Goal: Task Accomplishment & Management: Manage account settings

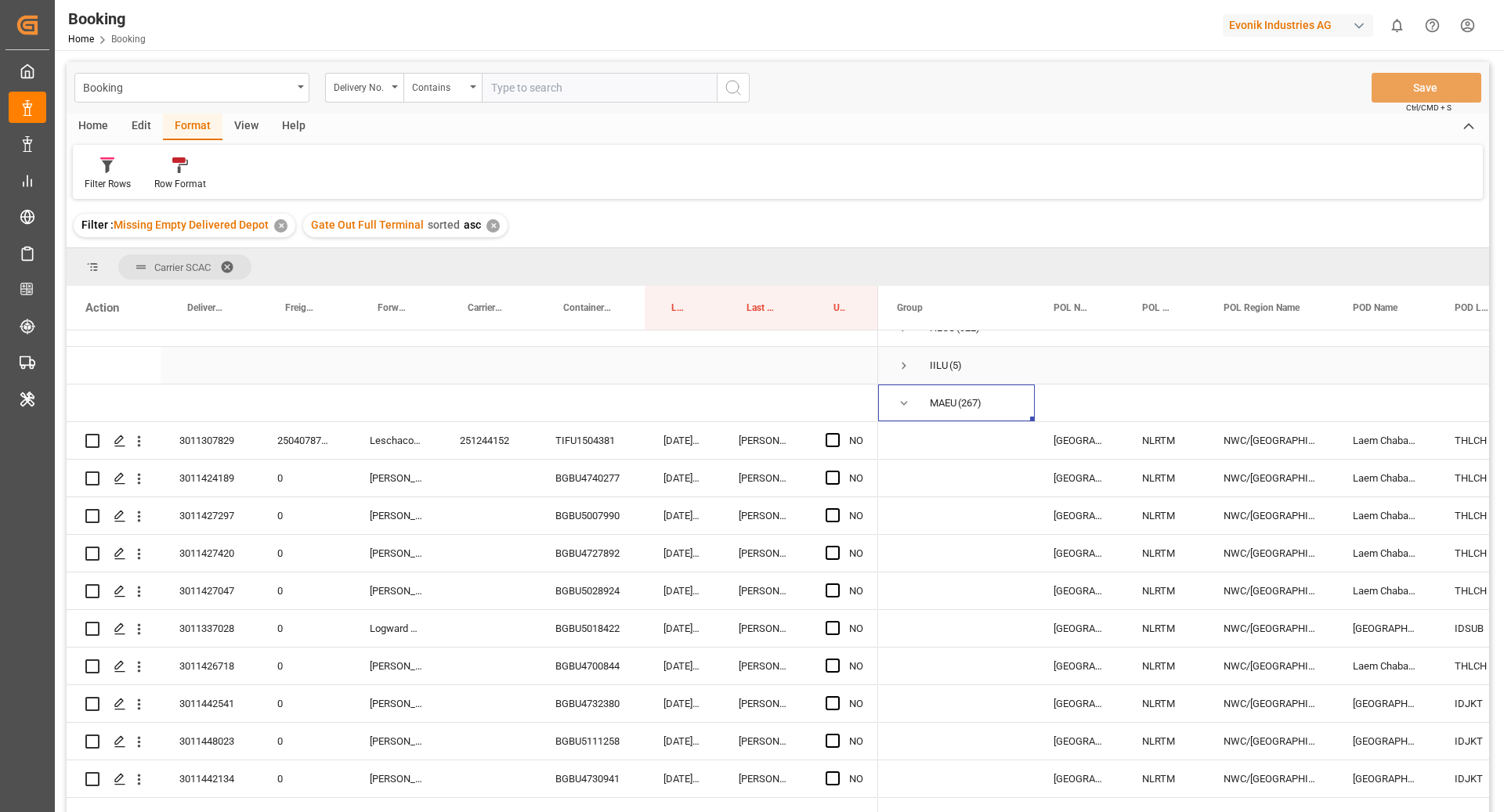
scroll to position [171, 0]
drag, startPoint x: 756, startPoint y: 309, endPoint x: 752, endPoint y: 271, distance: 38.2
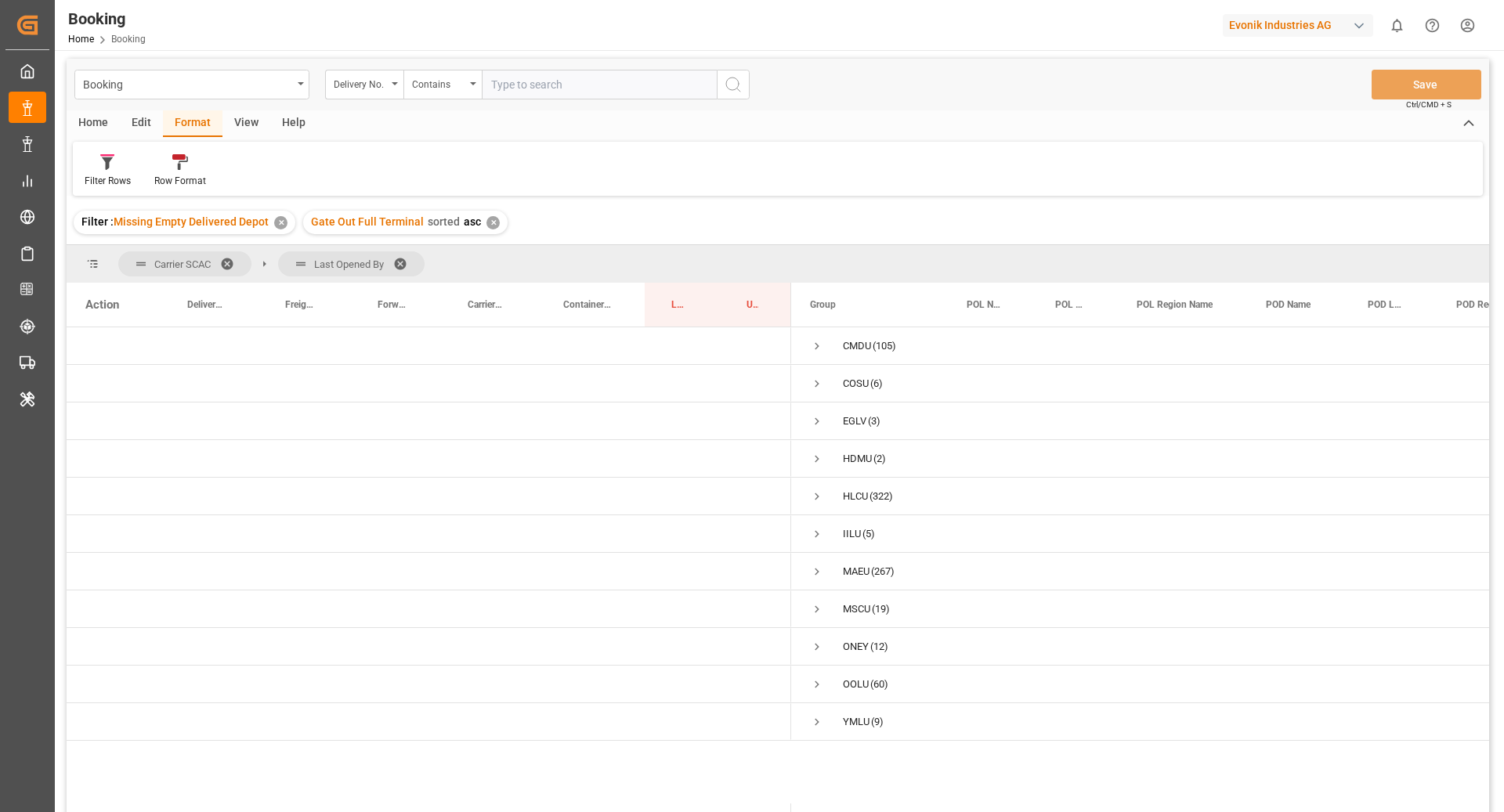
scroll to position [4, 0]
click at [818, 572] on span "Press SPACE to select this row." at bounding box center [816, 571] width 14 height 14
click at [847, 602] on span "Press SPACE to select this row." at bounding box center [849, 608] width 14 height 14
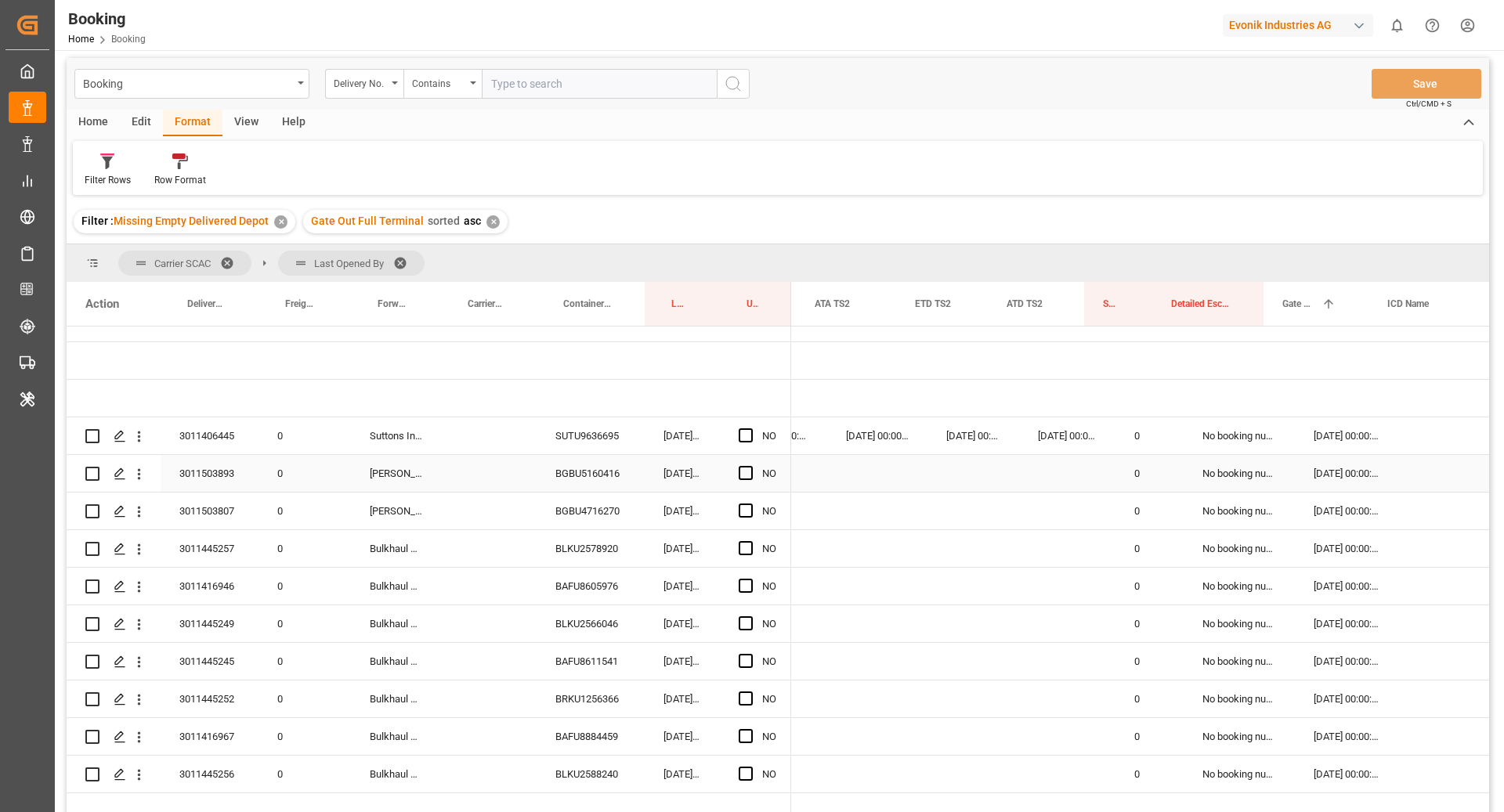
scroll to position [0, 0]
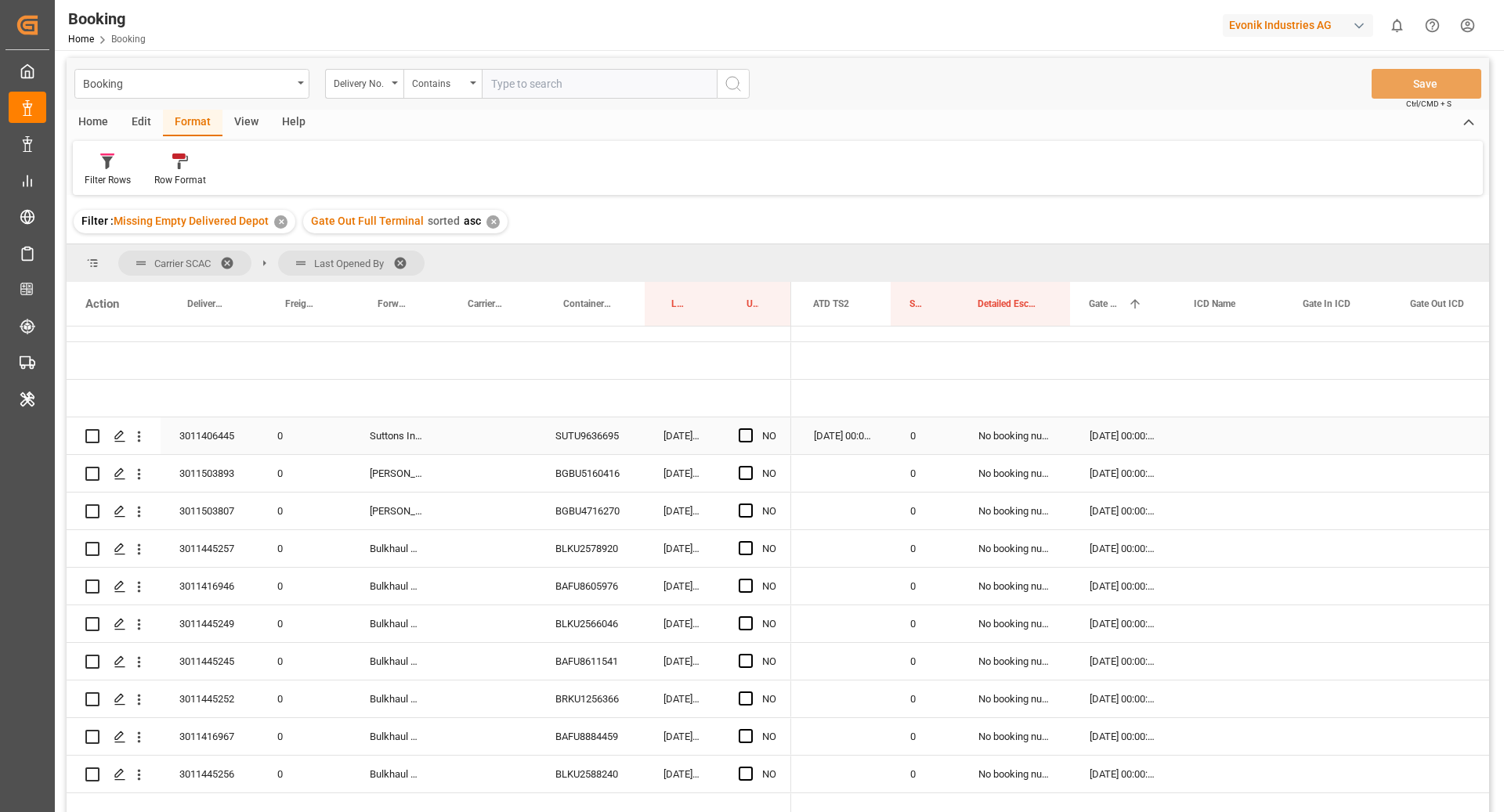
click at [609, 438] on div "SUTU9636695" at bounding box center [590, 435] width 108 height 37
click at [737, 433] on div "NO" at bounding box center [755, 435] width 71 height 37
click at [742, 436] on span "Press SPACE to select this row." at bounding box center [746, 434] width 14 height 14
click at [751, 428] on input "Press SPACE to select this row." at bounding box center [751, 428] width 0 height 0
click at [605, 469] on div "BGBU5160416" at bounding box center [590, 473] width 108 height 37
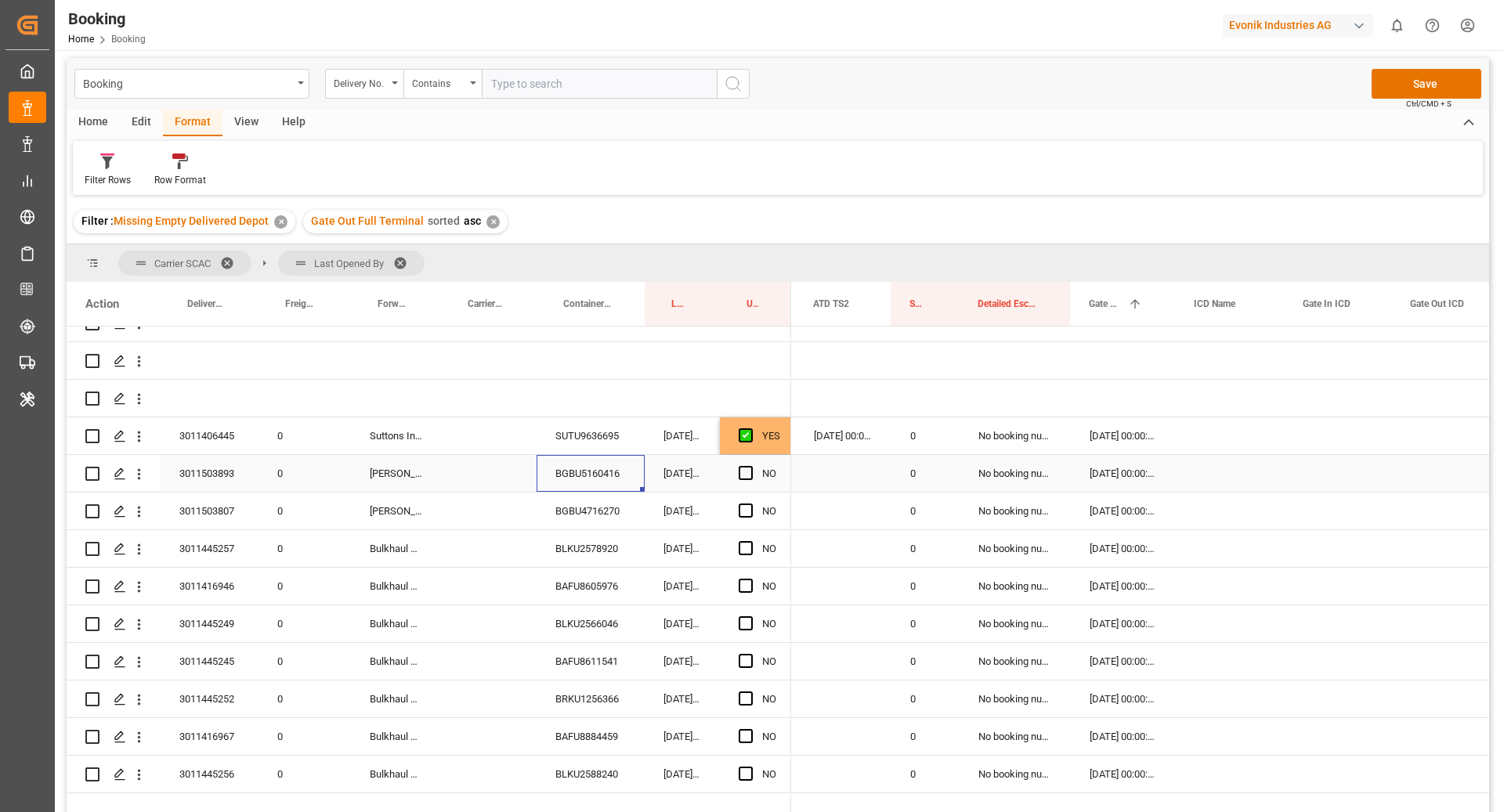
click at [741, 469] on span "Press SPACE to select this row." at bounding box center [746, 472] width 14 height 14
click at [751, 465] on input "Press SPACE to select this row." at bounding box center [751, 465] width 0 height 0
click at [556, 511] on div "BGBU4716270" at bounding box center [590, 511] width 108 height 37
click at [737, 509] on div "NO" at bounding box center [755, 511] width 71 height 37
click at [754, 515] on div "Press SPACE to select this row." at bounding box center [751, 511] width 23 height 36
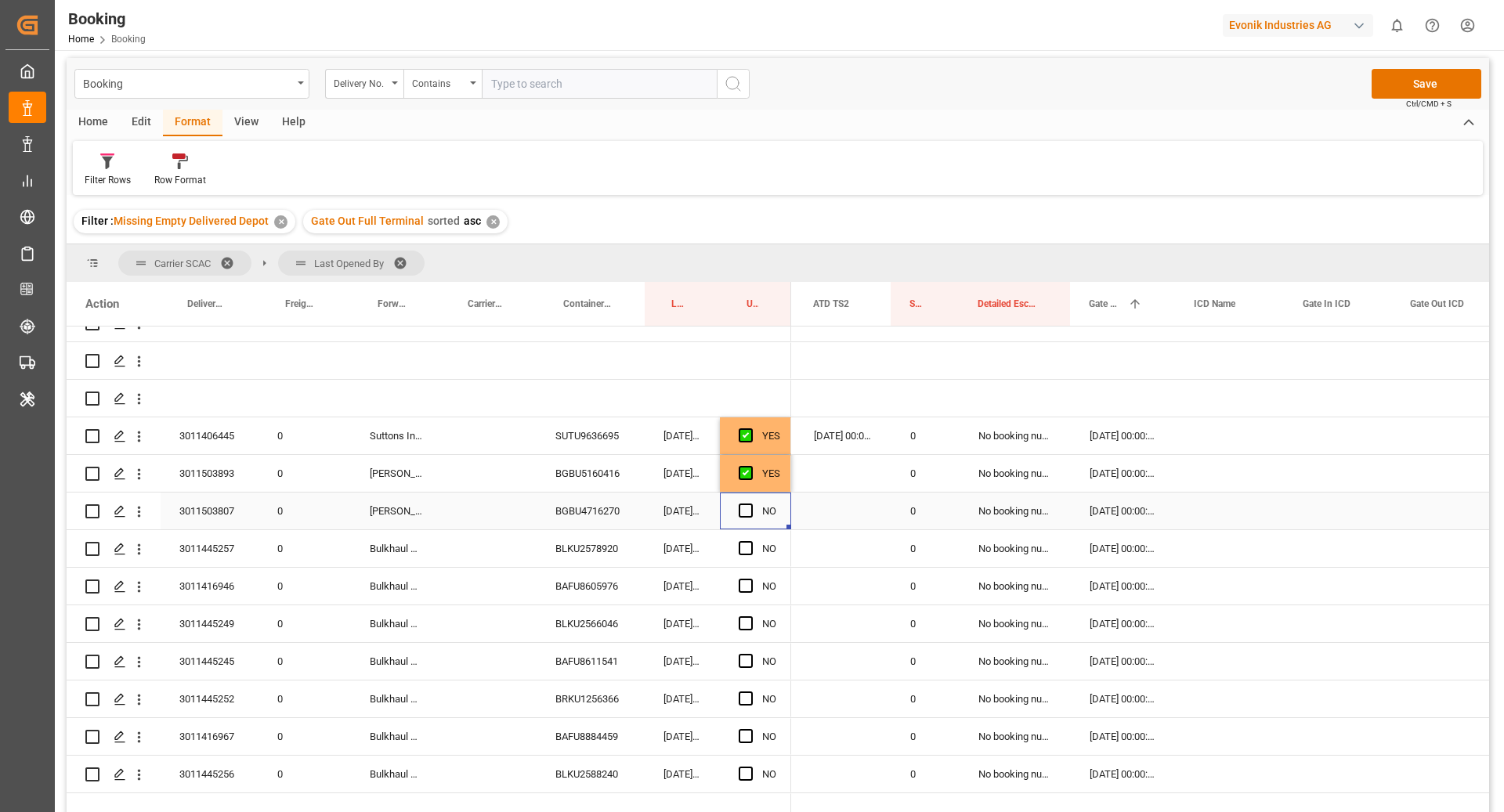
click at [742, 510] on span "Press SPACE to select this row." at bounding box center [746, 510] width 14 height 14
click at [751, 503] on input "Press SPACE to select this row." at bounding box center [751, 503] width 0 height 0
click at [633, 544] on div "BLKU2578920" at bounding box center [590, 548] width 108 height 37
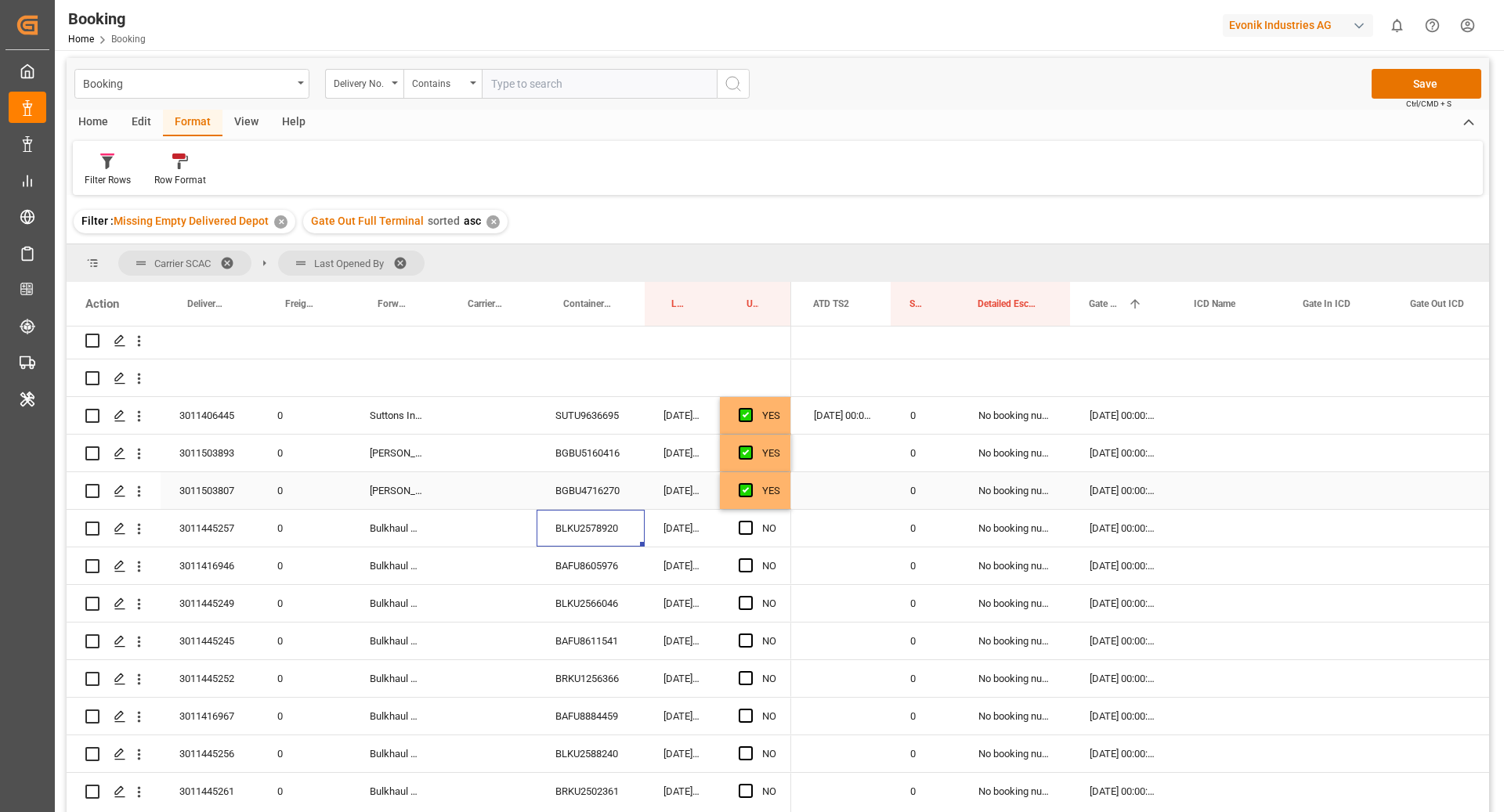
scroll to position [234, 0]
click at [747, 527] on span "Press SPACE to select this row." at bounding box center [746, 524] width 14 height 14
click at [751, 518] on input "Press SPACE to select this row." at bounding box center [751, 518] width 0 height 0
click at [592, 572] on div "BAFU8605976" at bounding box center [590, 562] width 108 height 37
click at [743, 563] on span "Press SPACE to select this row." at bounding box center [746, 562] width 14 height 14
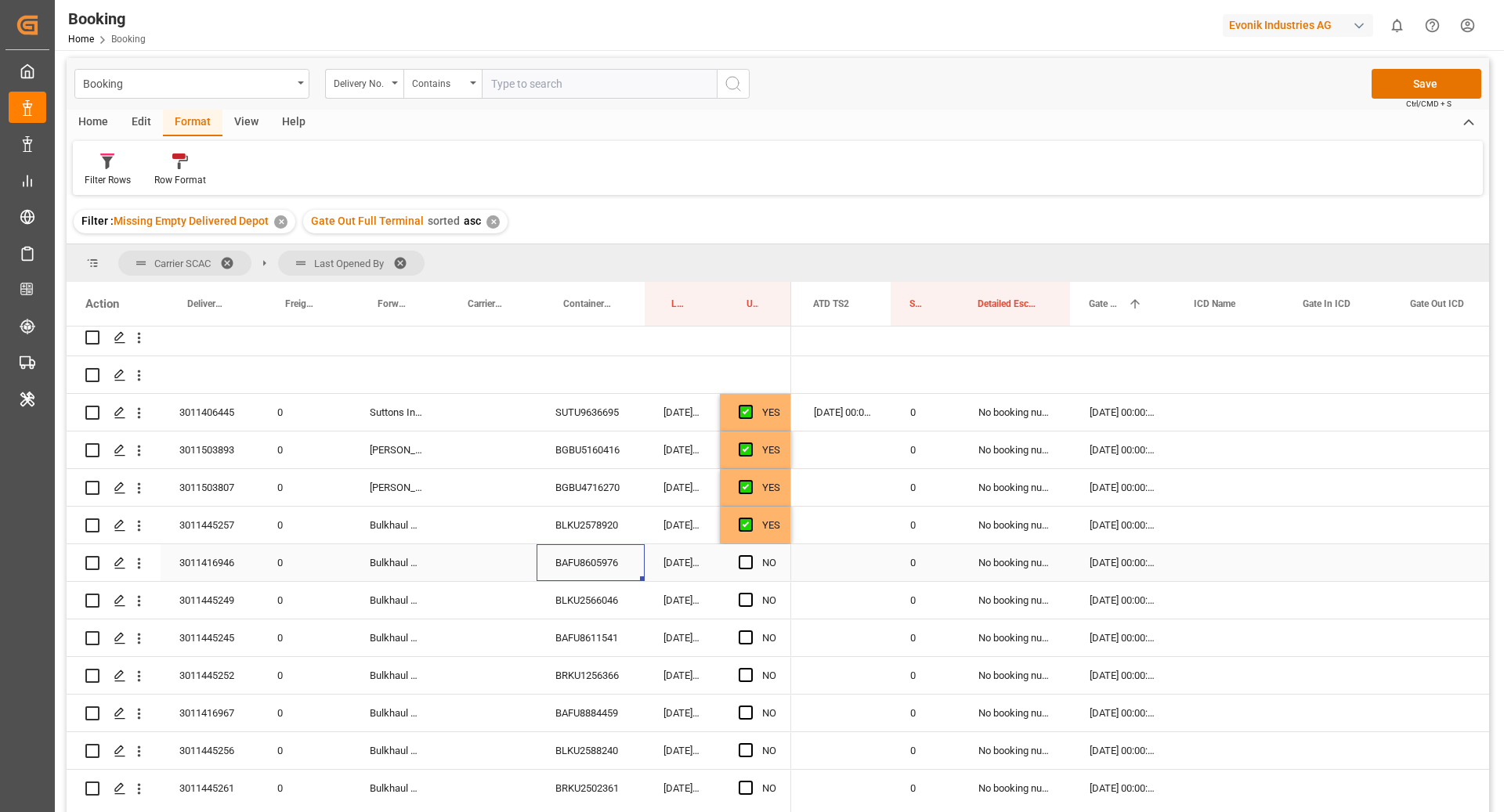
click at [751, 555] on input "Press SPACE to select this row." at bounding box center [751, 555] width 0 height 0
click at [589, 604] on div "BLKU2566046" at bounding box center [590, 600] width 108 height 37
click at [752, 601] on span "Press SPACE to select this row." at bounding box center [746, 600] width 14 height 14
click at [751, 593] on input "Press SPACE to select this row." at bounding box center [751, 593] width 0 height 0
click at [578, 643] on div "BAFU8611541" at bounding box center [590, 637] width 108 height 37
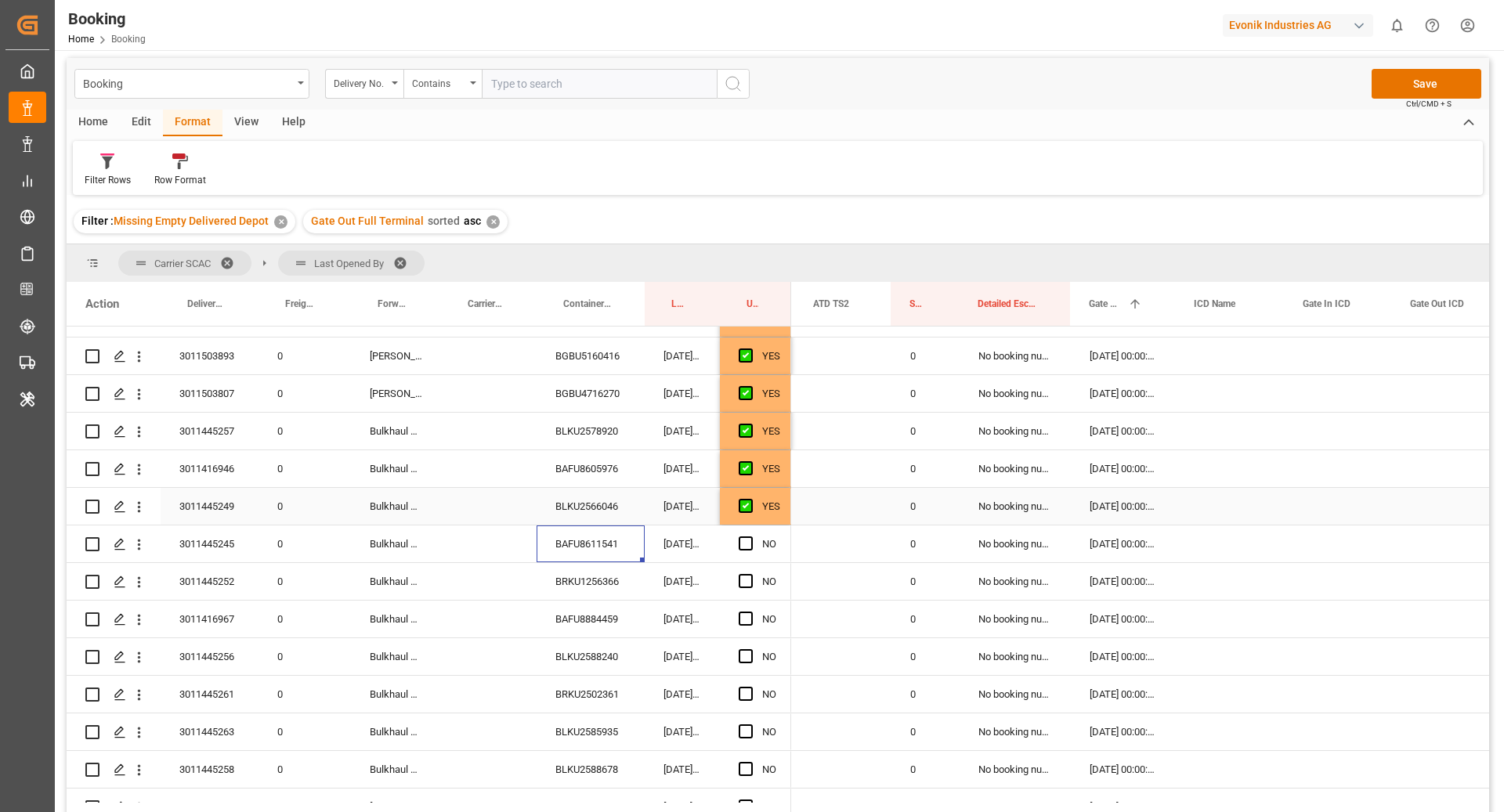
scroll to position [367, 0]
drag, startPoint x: 747, startPoint y: 504, endPoint x: 693, endPoint y: 524, distance: 57.6
click at [747, 504] on span "Press SPACE to select this row." at bounding box center [746, 503] width 14 height 14
click at [751, 496] on input "Press SPACE to select this row." at bounding box center [751, 496] width 0 height 0
click at [584, 539] on div "BRKU1256366" at bounding box center [590, 542] width 108 height 37
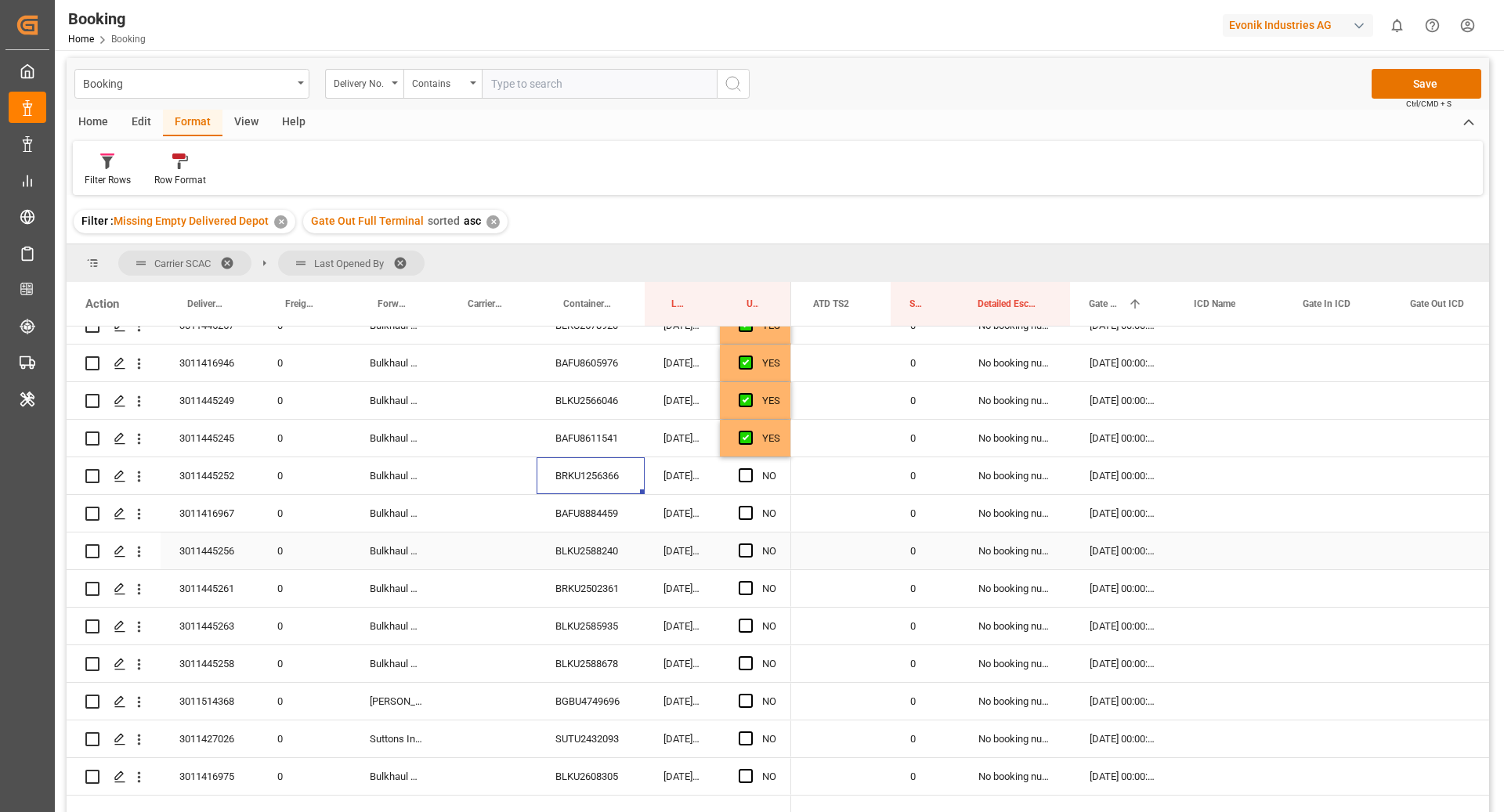
scroll to position [489, 0]
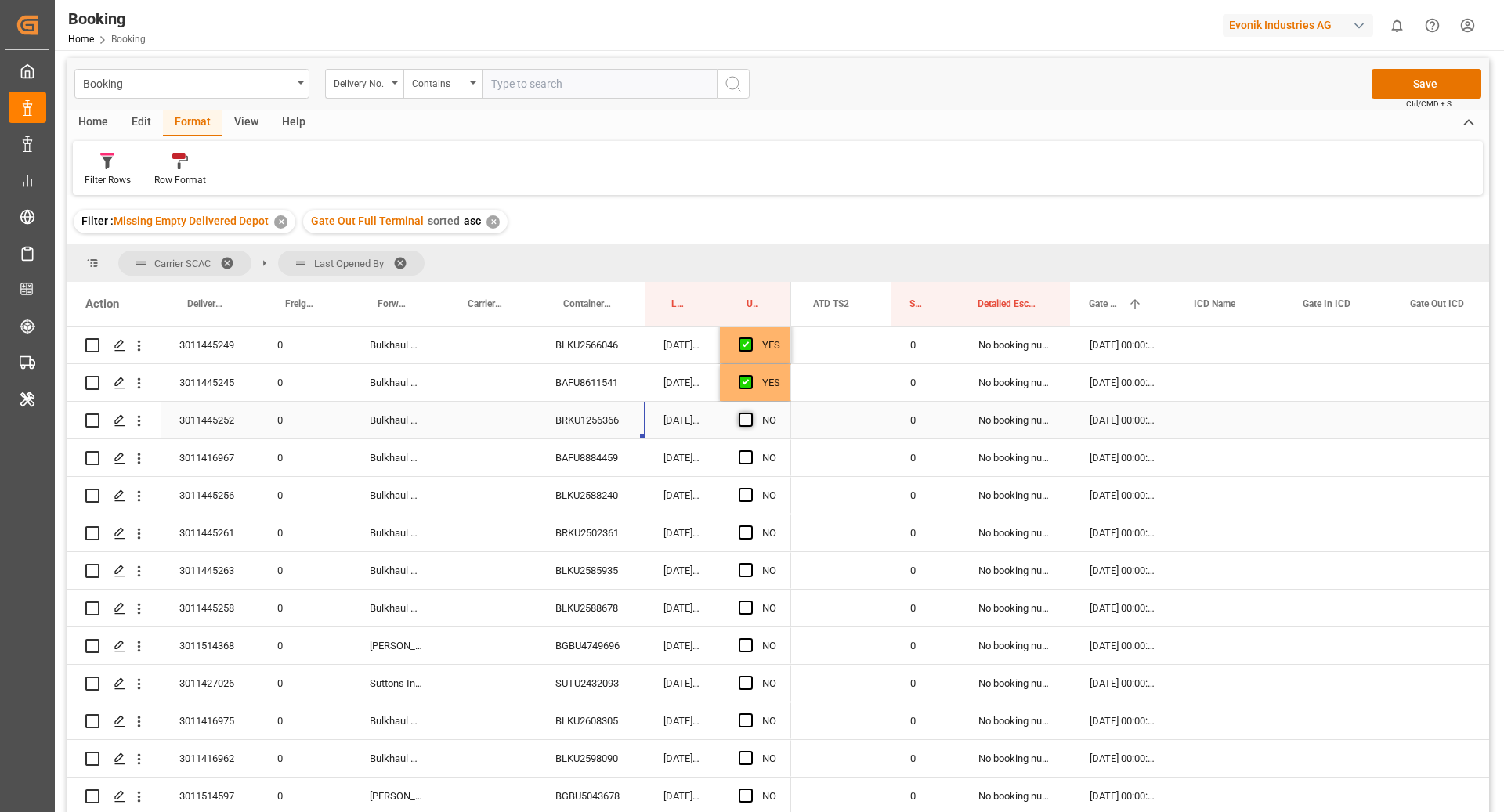
click at [747, 420] on span "Press SPACE to select this row." at bounding box center [746, 419] width 14 height 14
click at [751, 412] on input "Press SPACE to select this row." at bounding box center [751, 412] width 0 height 0
click at [580, 463] on div "BAFU8884459" at bounding box center [590, 458] width 108 height 37
click at [745, 460] on span "Press SPACE to select this row." at bounding box center [746, 457] width 14 height 14
click at [751, 450] on input "Press SPACE to select this row." at bounding box center [751, 450] width 0 height 0
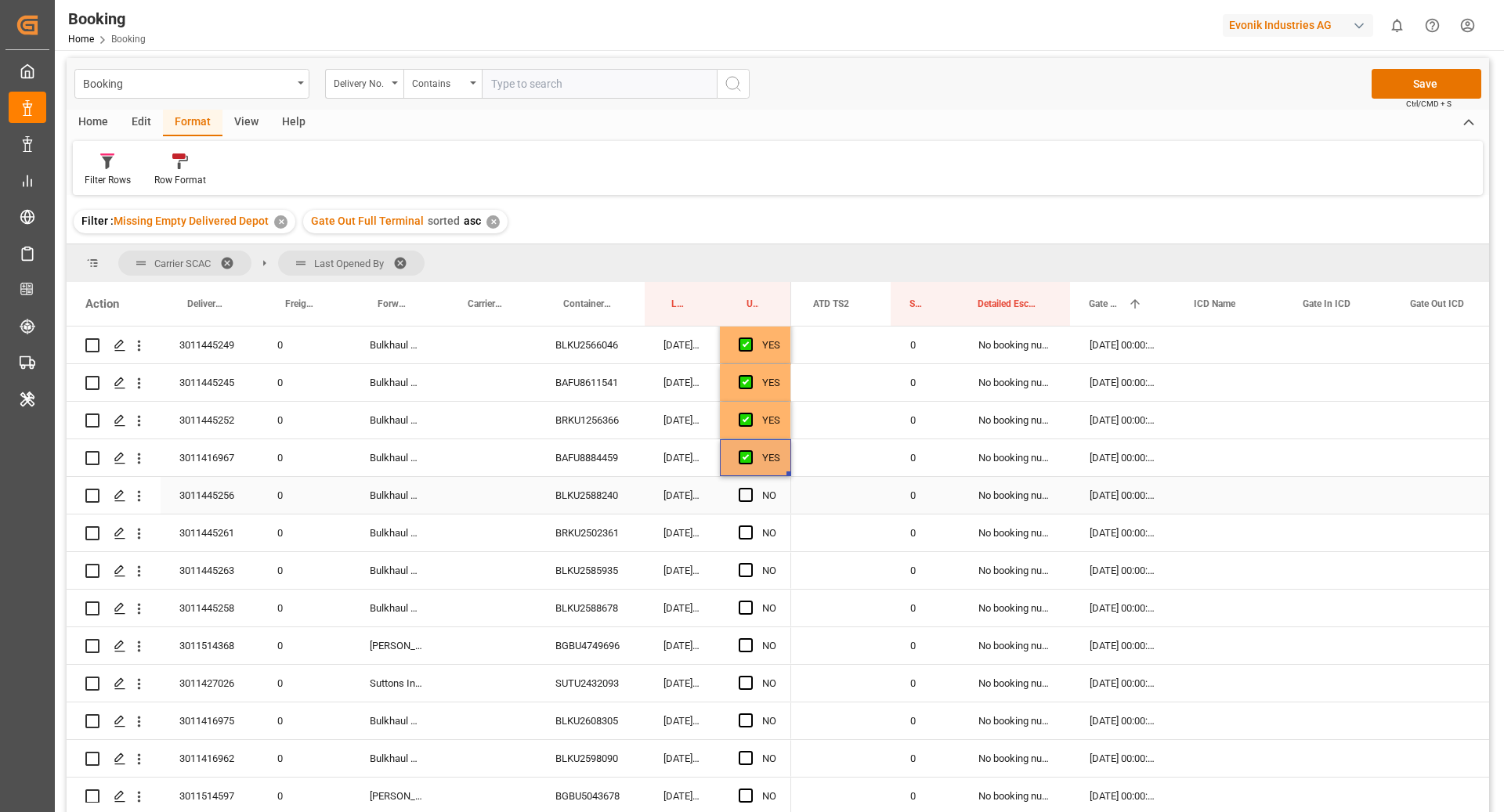
click at [572, 499] on div "BLKU2588240" at bounding box center [590, 495] width 108 height 37
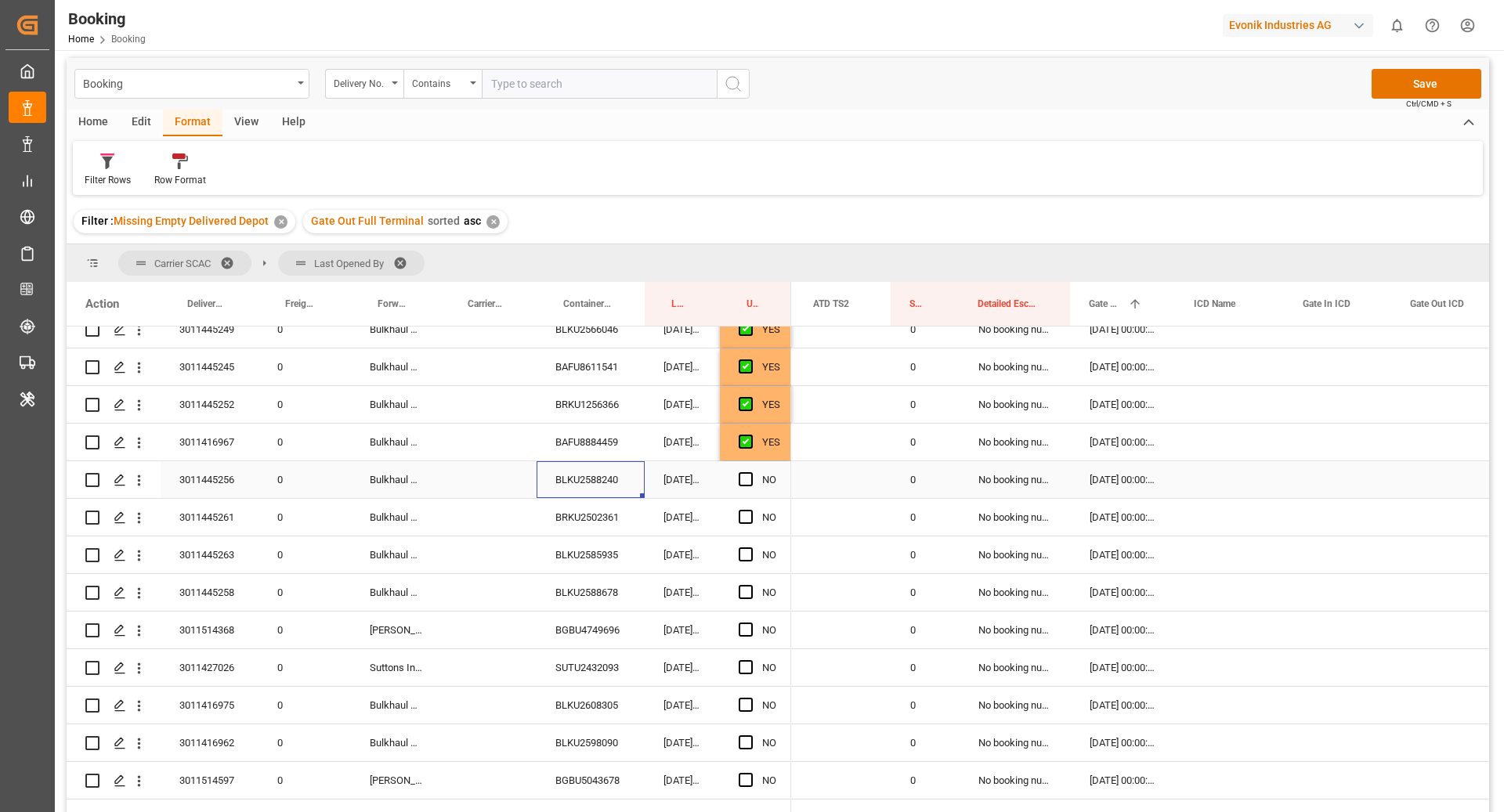
scroll to position [511, 0]
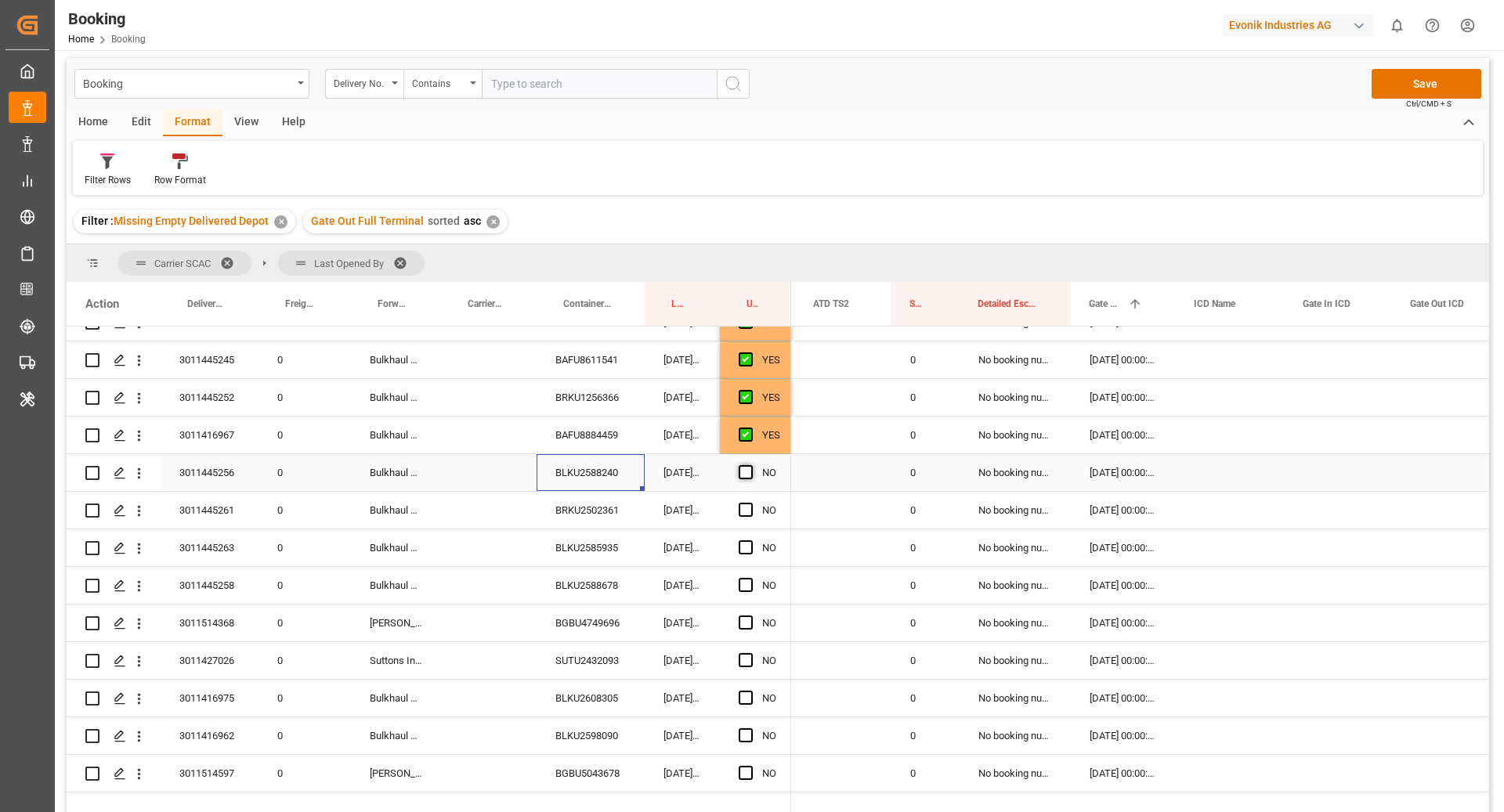
click at [745, 472] on span "Press SPACE to select this row." at bounding box center [746, 472] width 14 height 14
click at [751, 465] on input "Press SPACE to select this row." at bounding box center [751, 465] width 0 height 0
click at [592, 505] on div "BRKU2502361" at bounding box center [590, 510] width 108 height 37
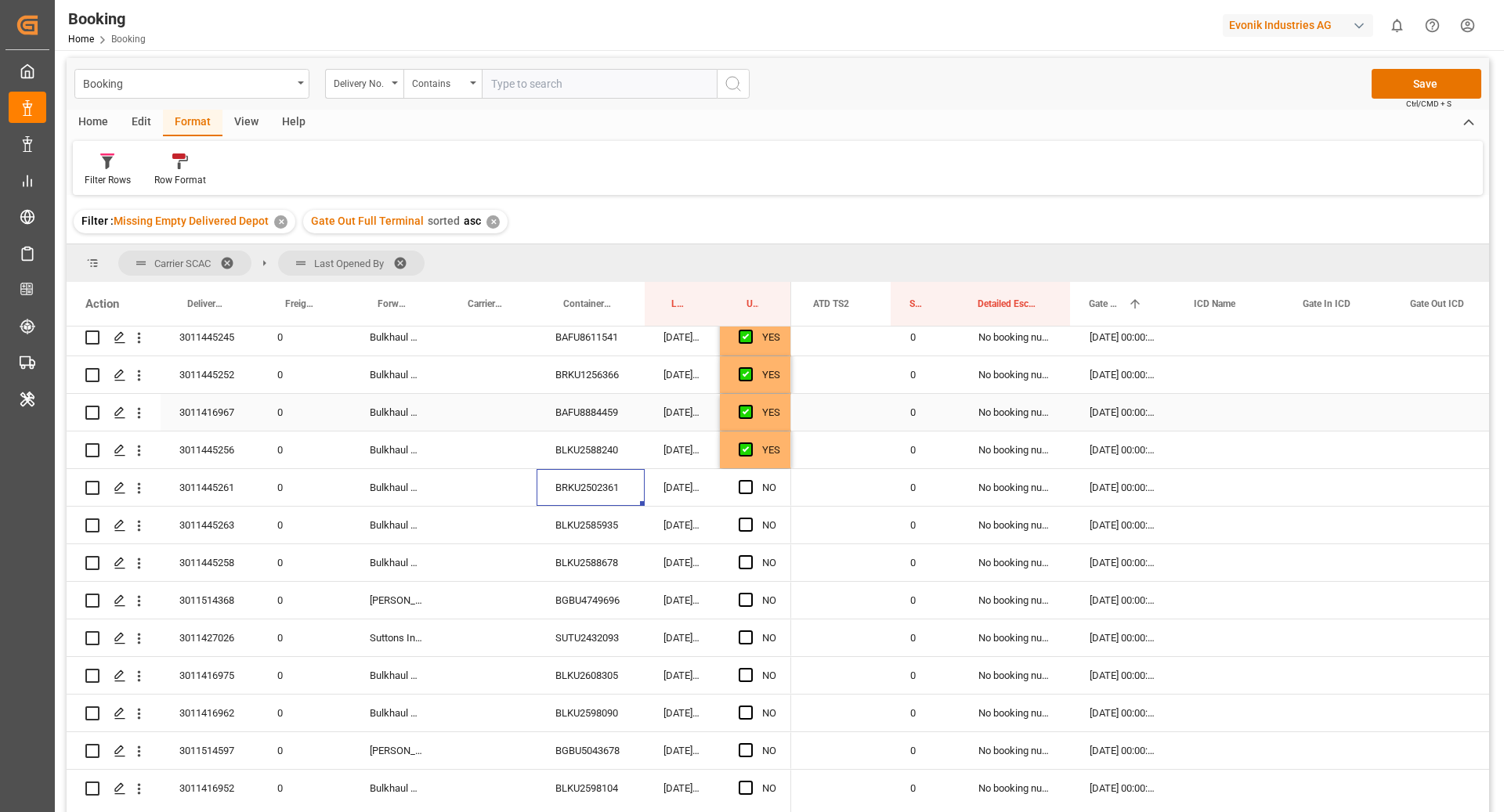
scroll to position [535, 0]
click at [749, 486] on span "Press SPACE to select this row." at bounding box center [746, 486] width 14 height 14
click at [751, 479] on input "Press SPACE to select this row." at bounding box center [751, 479] width 0 height 0
click at [549, 525] on div "BLKU2585935" at bounding box center [590, 524] width 108 height 37
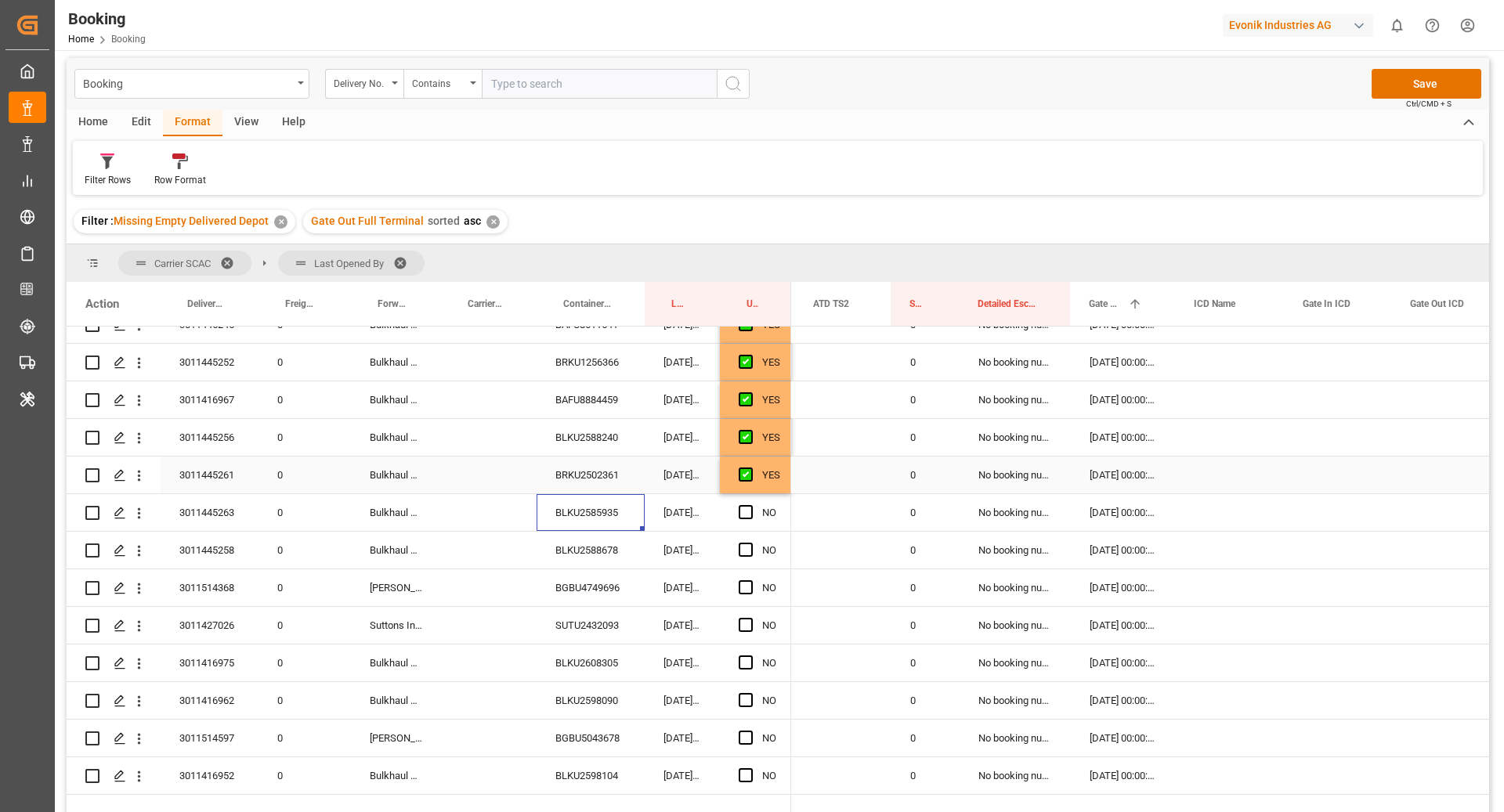
scroll to position [549, 0]
click at [745, 514] on span "Press SPACE to select this row." at bounding box center [746, 509] width 14 height 14
click at [751, 502] on input "Press SPACE to select this row." at bounding box center [751, 502] width 0 height 0
click at [614, 543] on div "BLKU2588678" at bounding box center [590, 546] width 108 height 37
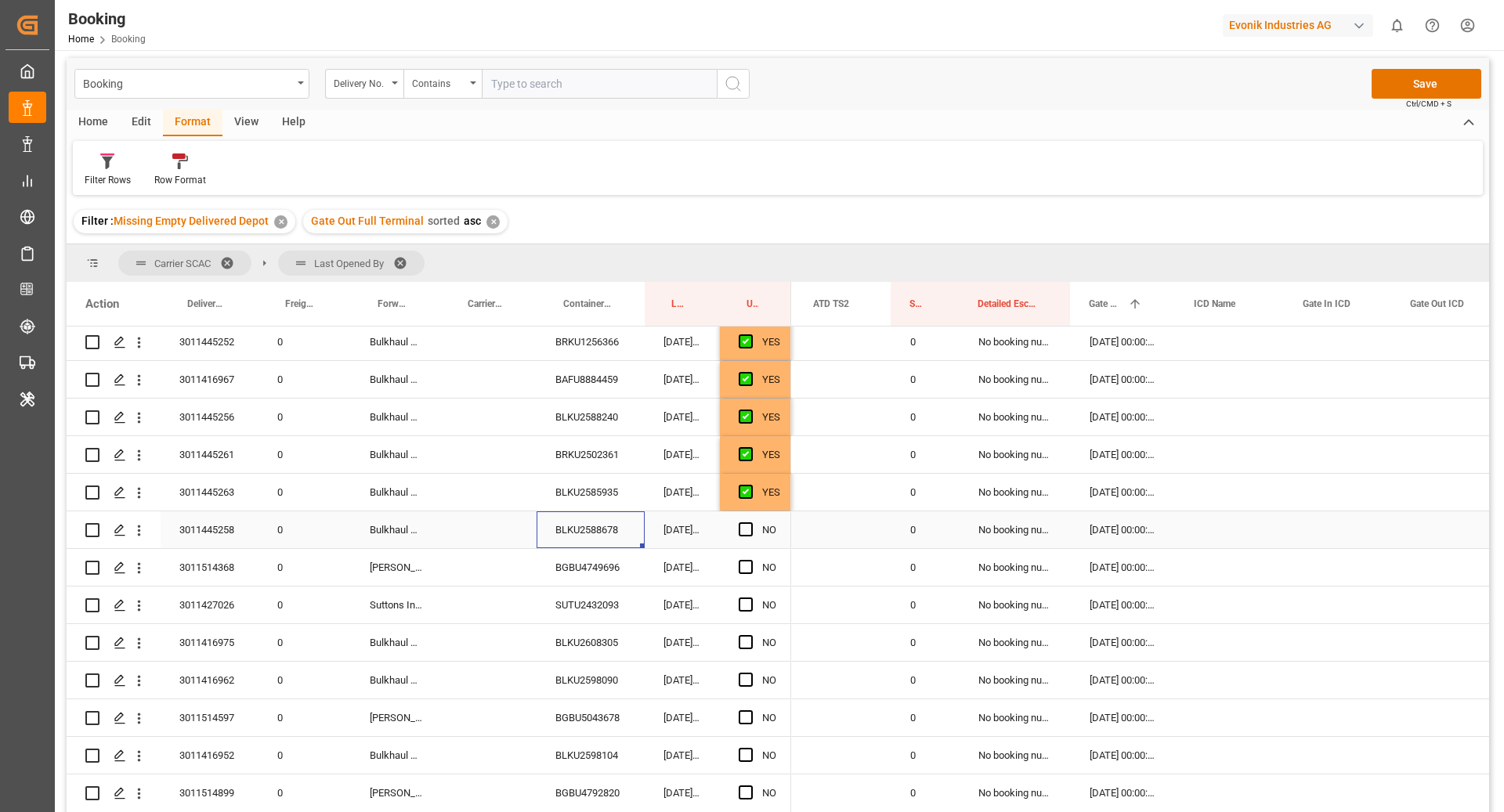
scroll to position [584, 0]
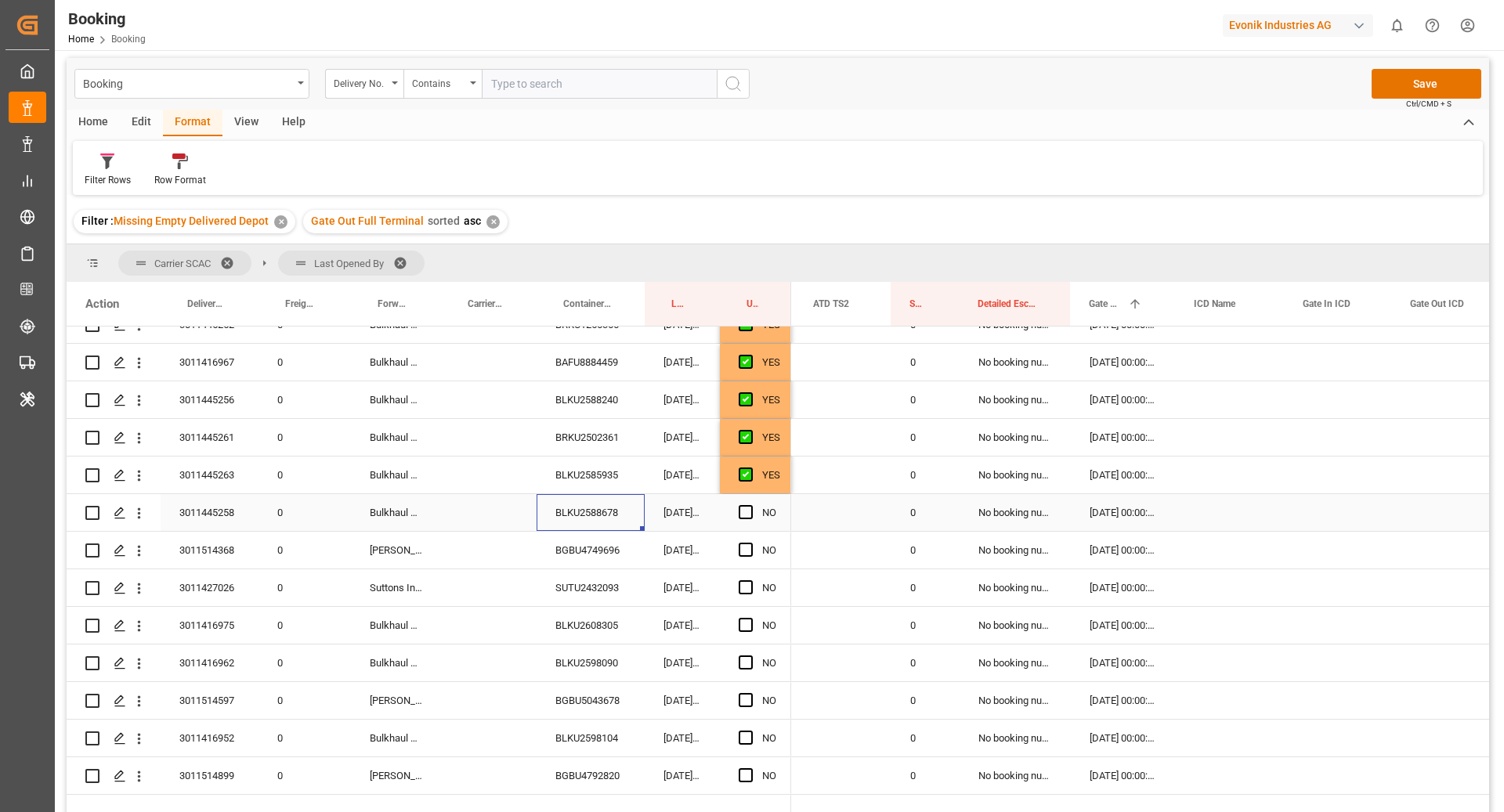
click at [744, 515] on span "Press SPACE to select this row." at bounding box center [746, 512] width 14 height 14
click at [751, 505] on input "Press SPACE to select this row." at bounding box center [751, 505] width 0 height 0
click at [608, 554] on div "BGBU4749696" at bounding box center [590, 550] width 108 height 37
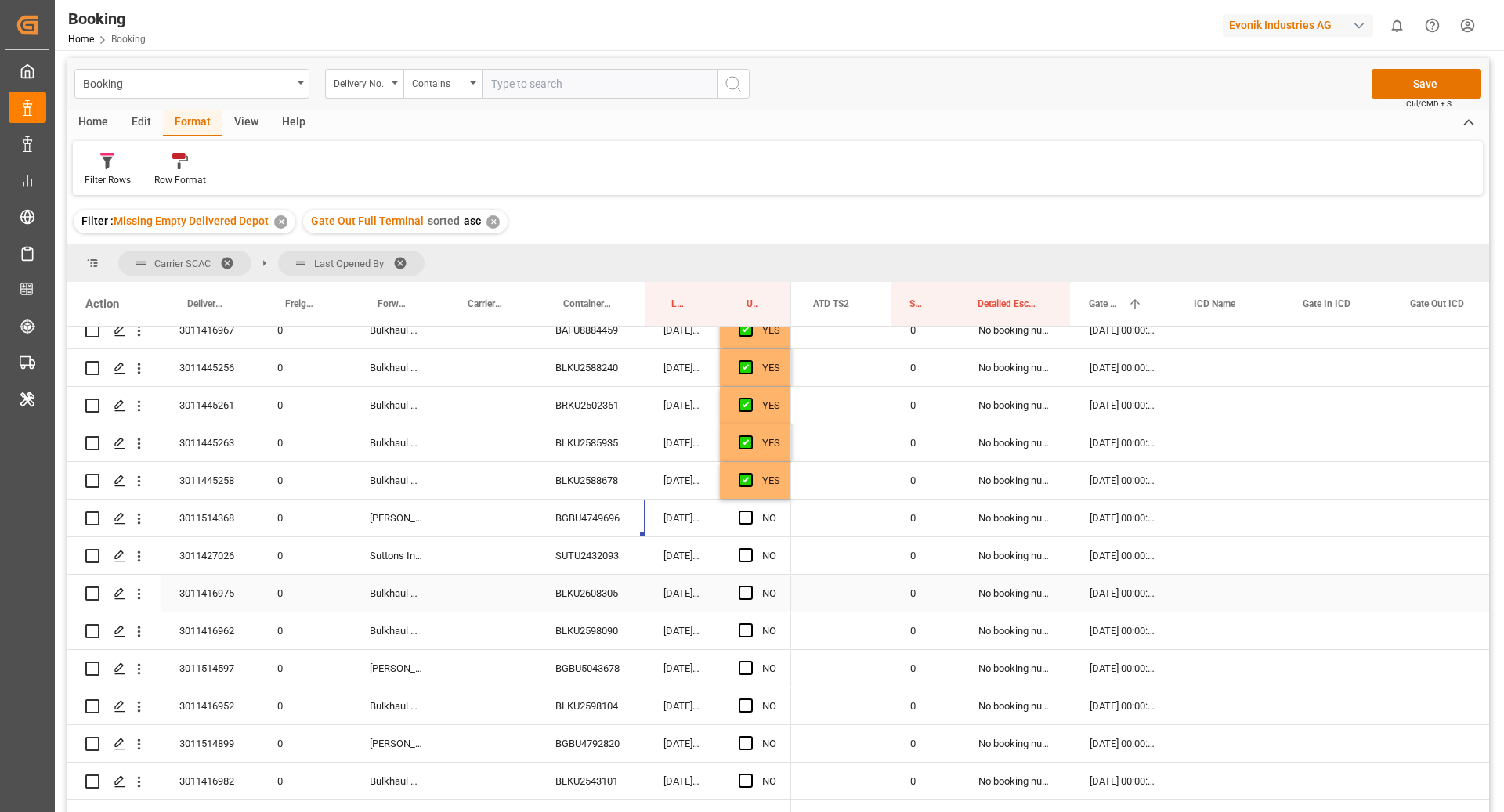
scroll to position [625, 0]
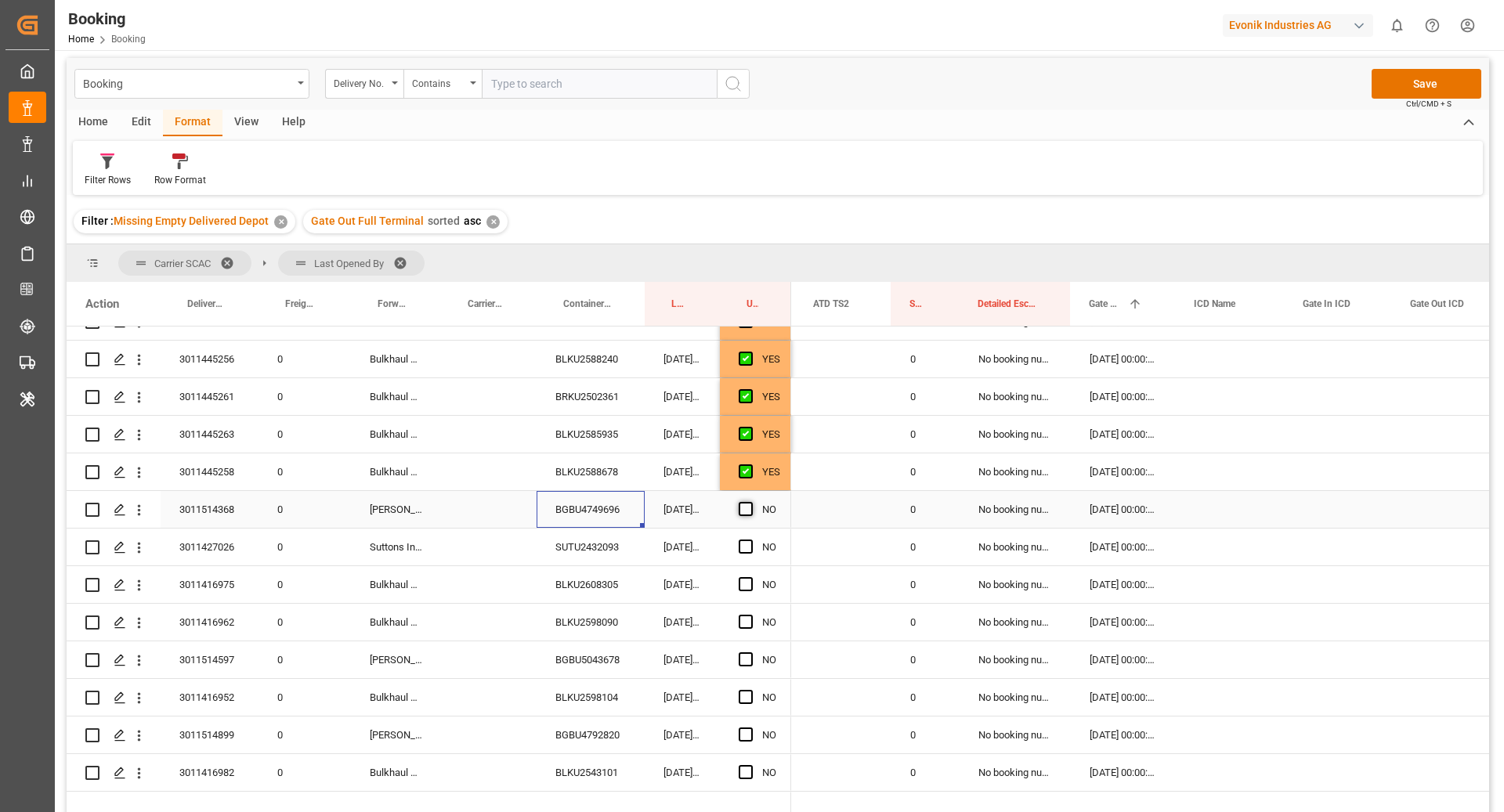
click at [751, 506] on span "Press SPACE to select this row." at bounding box center [746, 509] width 14 height 14
click at [751, 502] on input "Press SPACE to select this row." at bounding box center [751, 502] width 0 height 0
click at [592, 531] on div "SUTU2432093" at bounding box center [590, 546] width 108 height 37
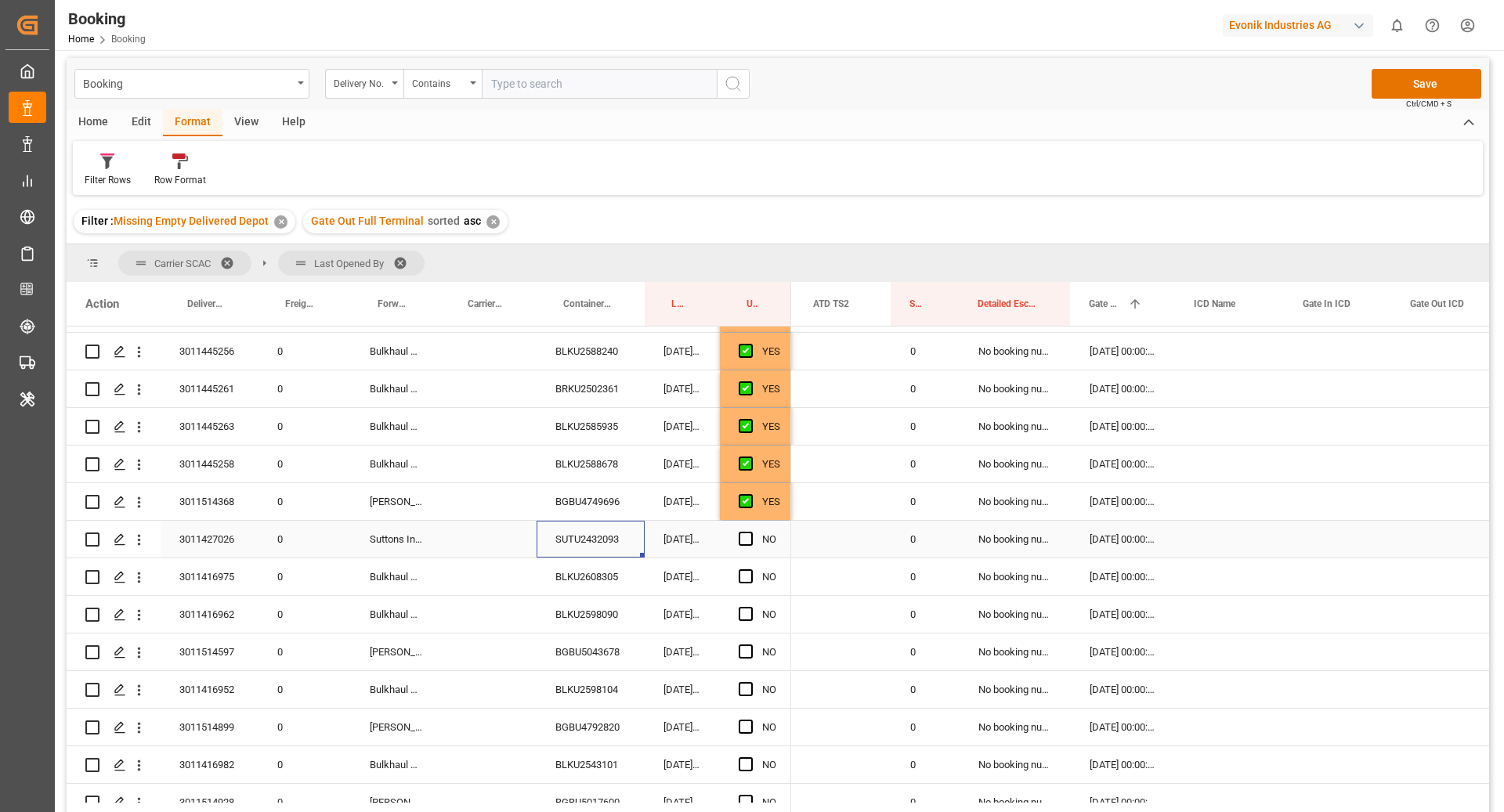
scroll to position [633, 0]
click at [755, 540] on div "Press SPACE to select this row." at bounding box center [751, 538] width 23 height 36
click at [739, 540] on span "Press SPACE to select this row." at bounding box center [746, 538] width 14 height 14
click at [751, 531] on input "Press SPACE to select this row." at bounding box center [751, 531] width 0 height 0
click at [585, 584] on div "BLKU2608305" at bounding box center [590, 575] width 108 height 37
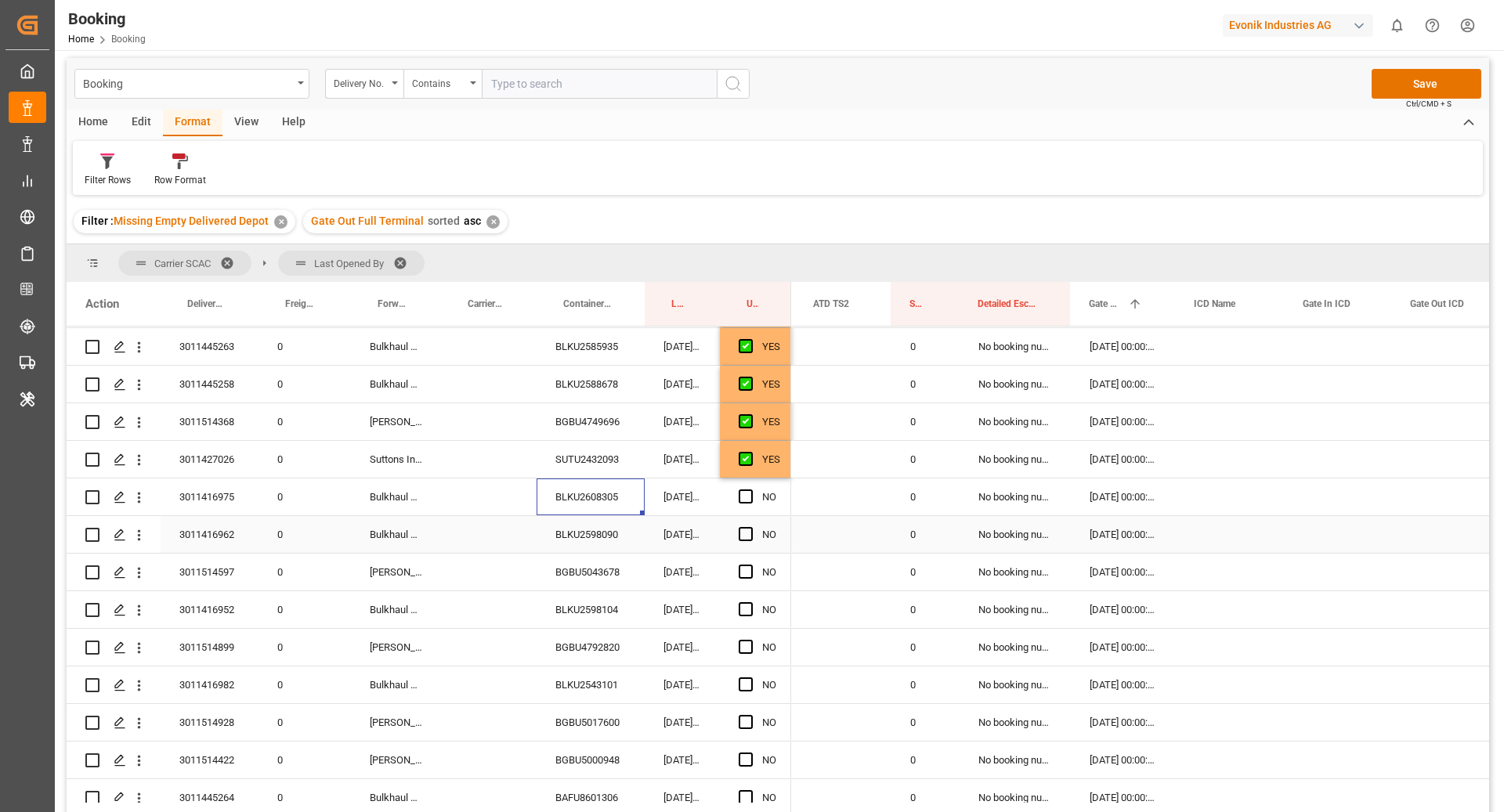
scroll to position [723, 0]
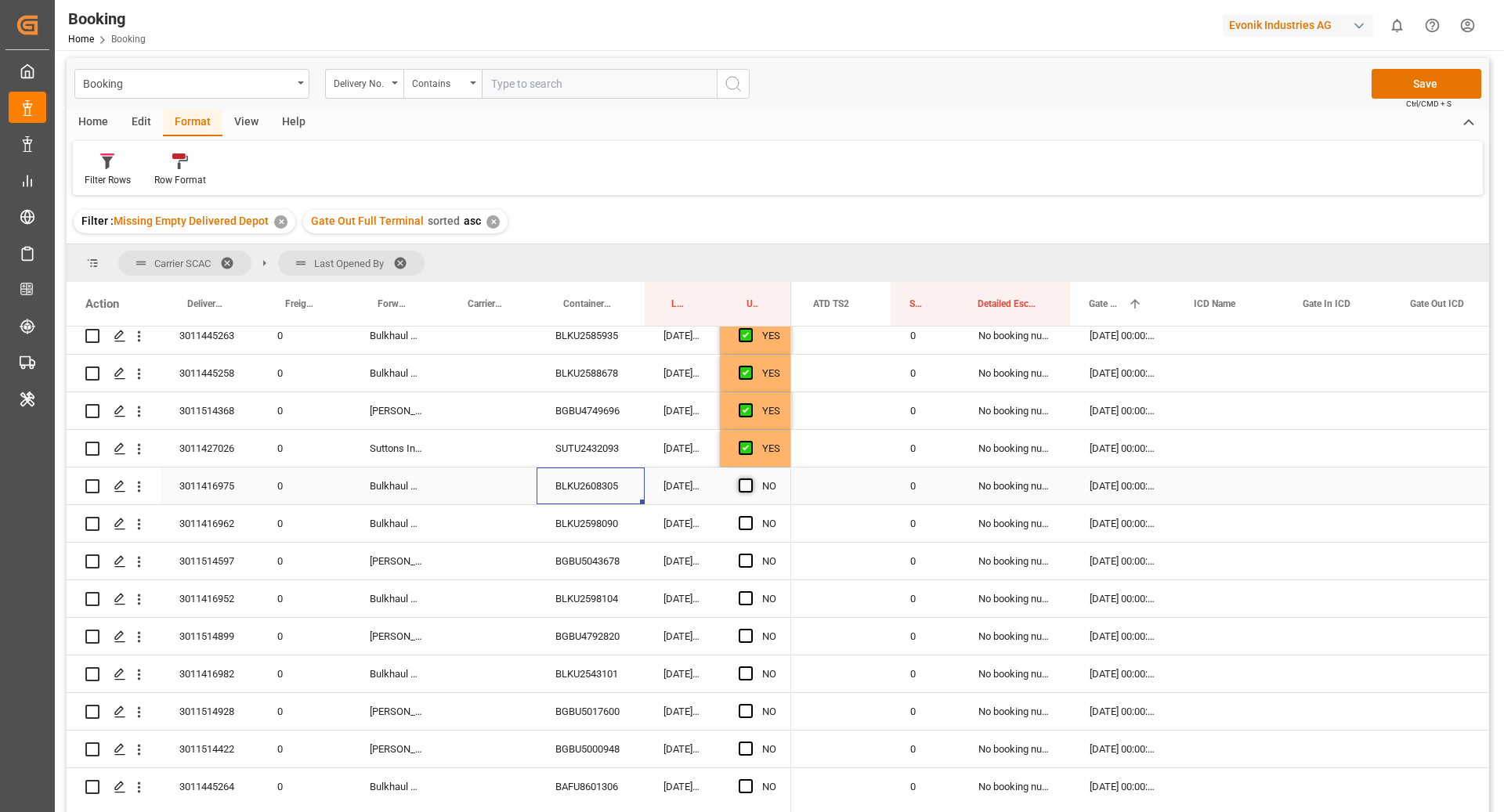
click at [747, 482] on span "Press SPACE to select this row." at bounding box center [746, 485] width 14 height 14
click at [751, 478] on input "Press SPACE to select this row." at bounding box center [751, 478] width 0 height 0
click at [572, 531] on div "BLKU2598090" at bounding box center [590, 523] width 108 height 37
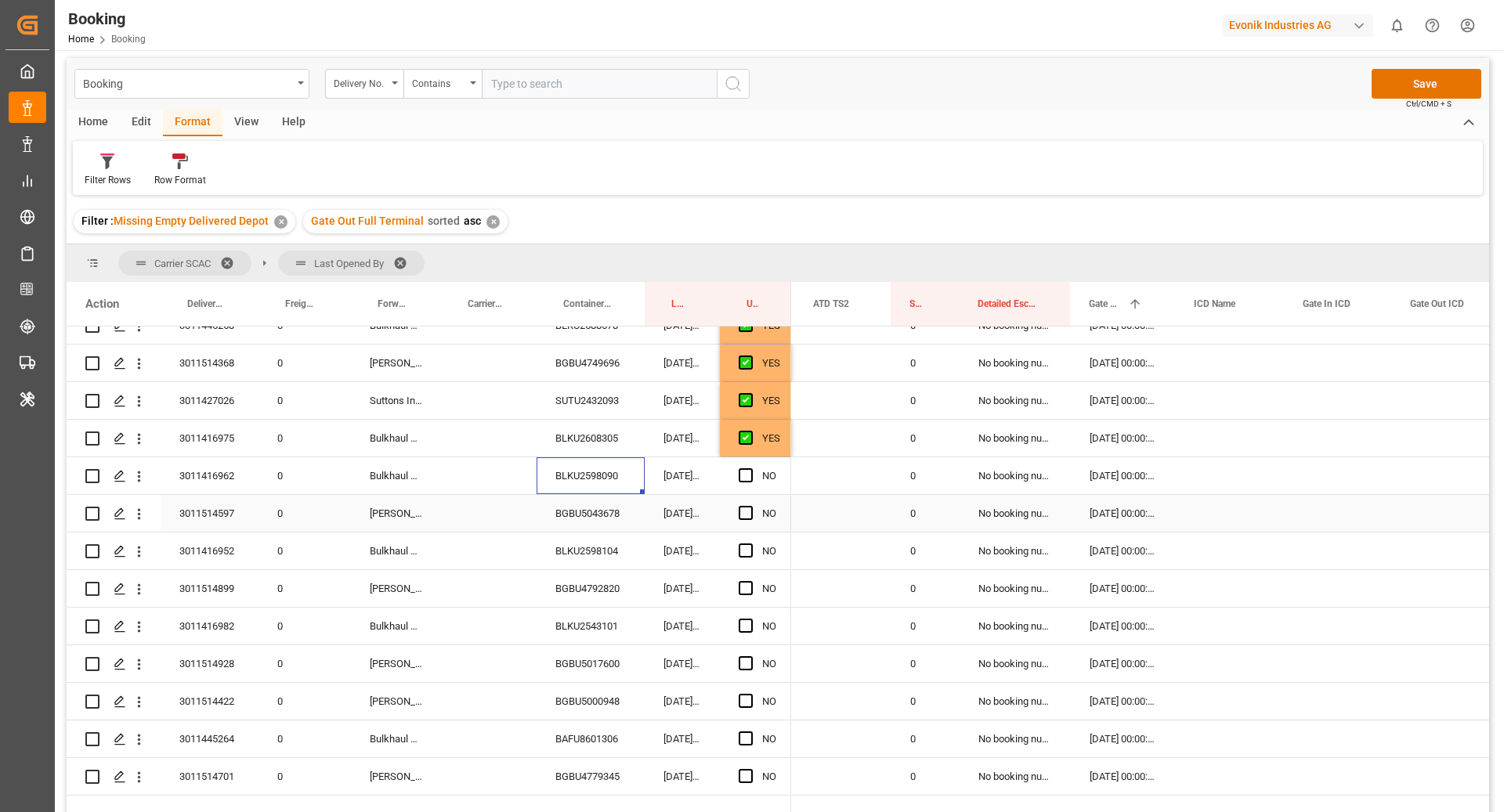
scroll to position [773, 0]
click at [747, 478] on span "Press SPACE to select this row." at bounding box center [746, 472] width 14 height 14
click at [751, 465] on input "Press SPACE to select this row." at bounding box center [751, 465] width 0 height 0
click at [617, 507] on div "BGBU5043678" at bounding box center [590, 511] width 108 height 37
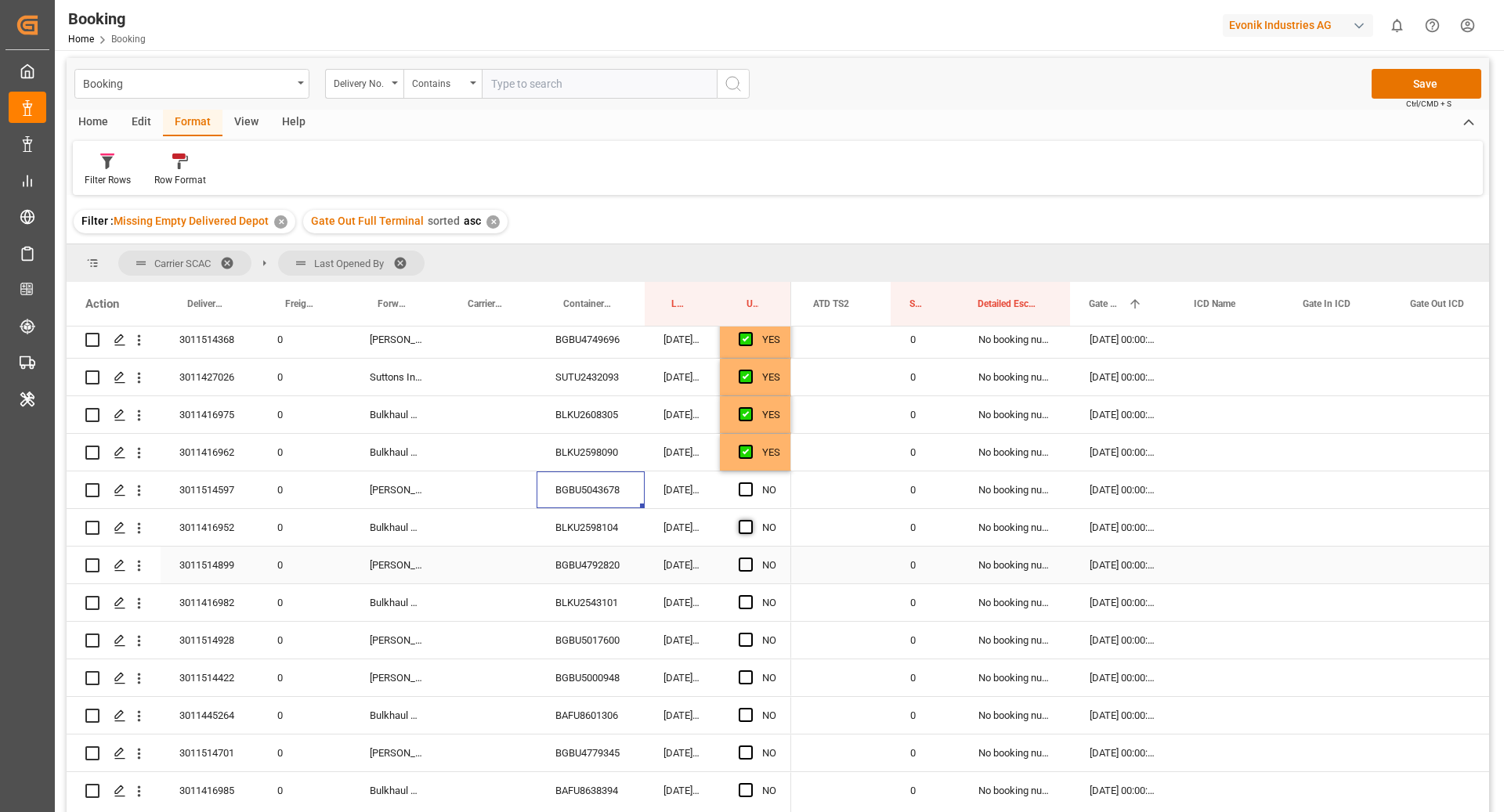
scroll to position [813, 0]
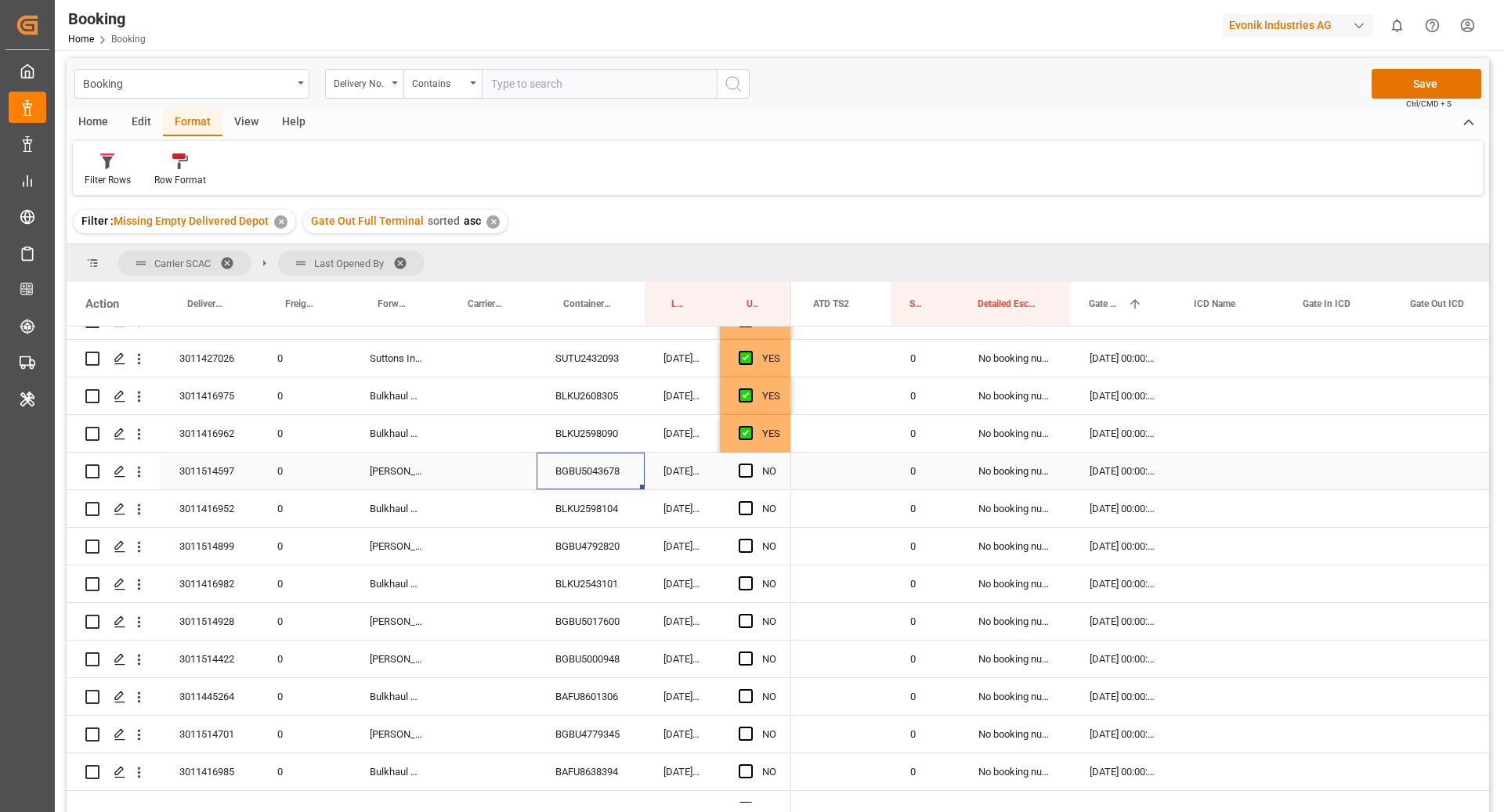
click at [745, 474] on span "Press SPACE to select this row." at bounding box center [746, 470] width 14 height 14
click at [751, 463] on input "Press SPACE to select this row." at bounding box center [751, 463] width 0 height 0
click at [614, 503] on div "BLKU2598104" at bounding box center [590, 509] width 108 height 37
click at [591, 503] on div "BLKU2598104" at bounding box center [590, 509] width 108 height 37
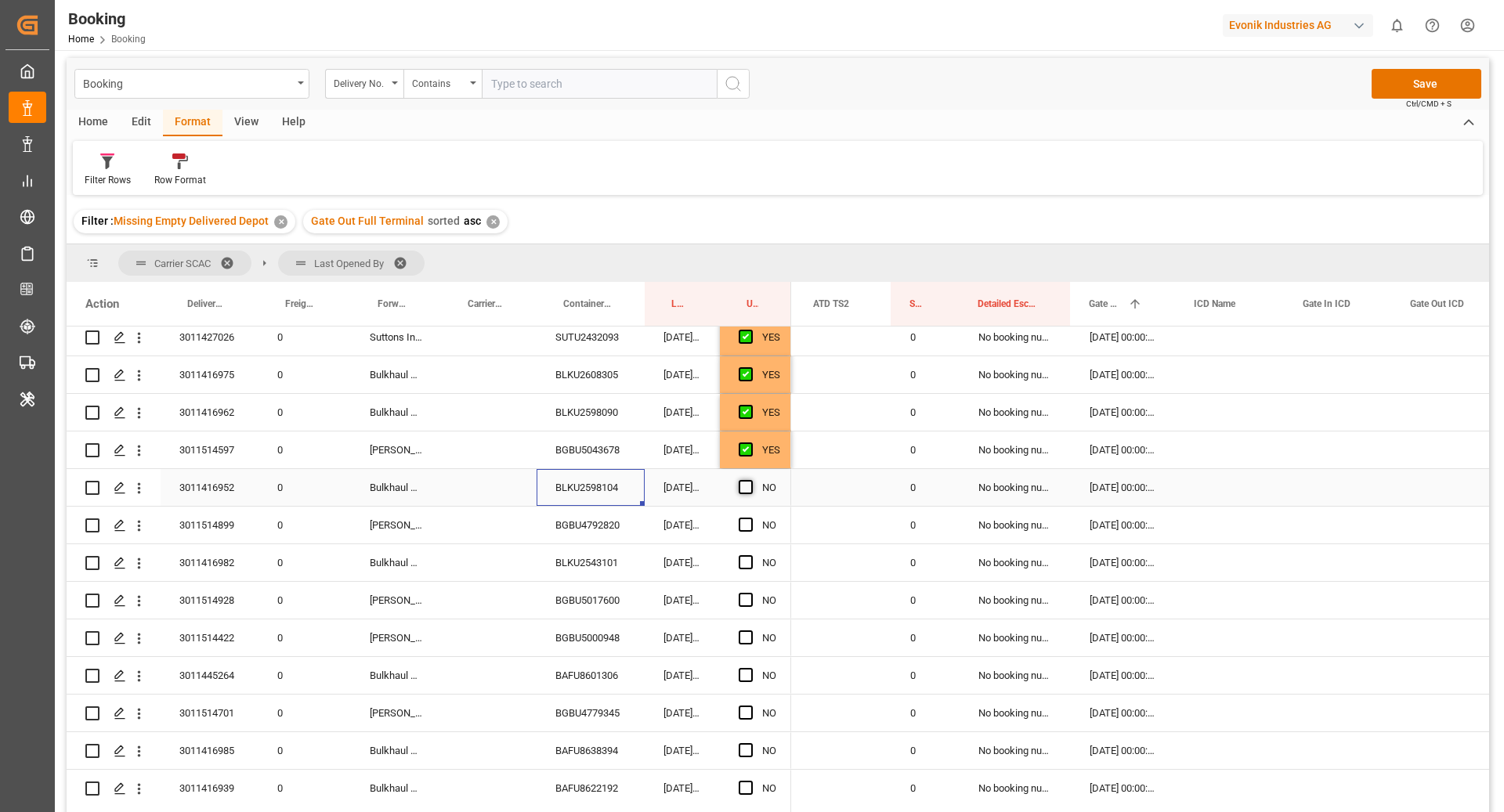
click at [747, 490] on span "Press SPACE to select this row." at bounding box center [746, 487] width 14 height 14
click at [751, 480] on input "Press SPACE to select this row." at bounding box center [751, 480] width 0 height 0
click at [569, 527] on div "BGBU4792820" at bounding box center [590, 525] width 108 height 37
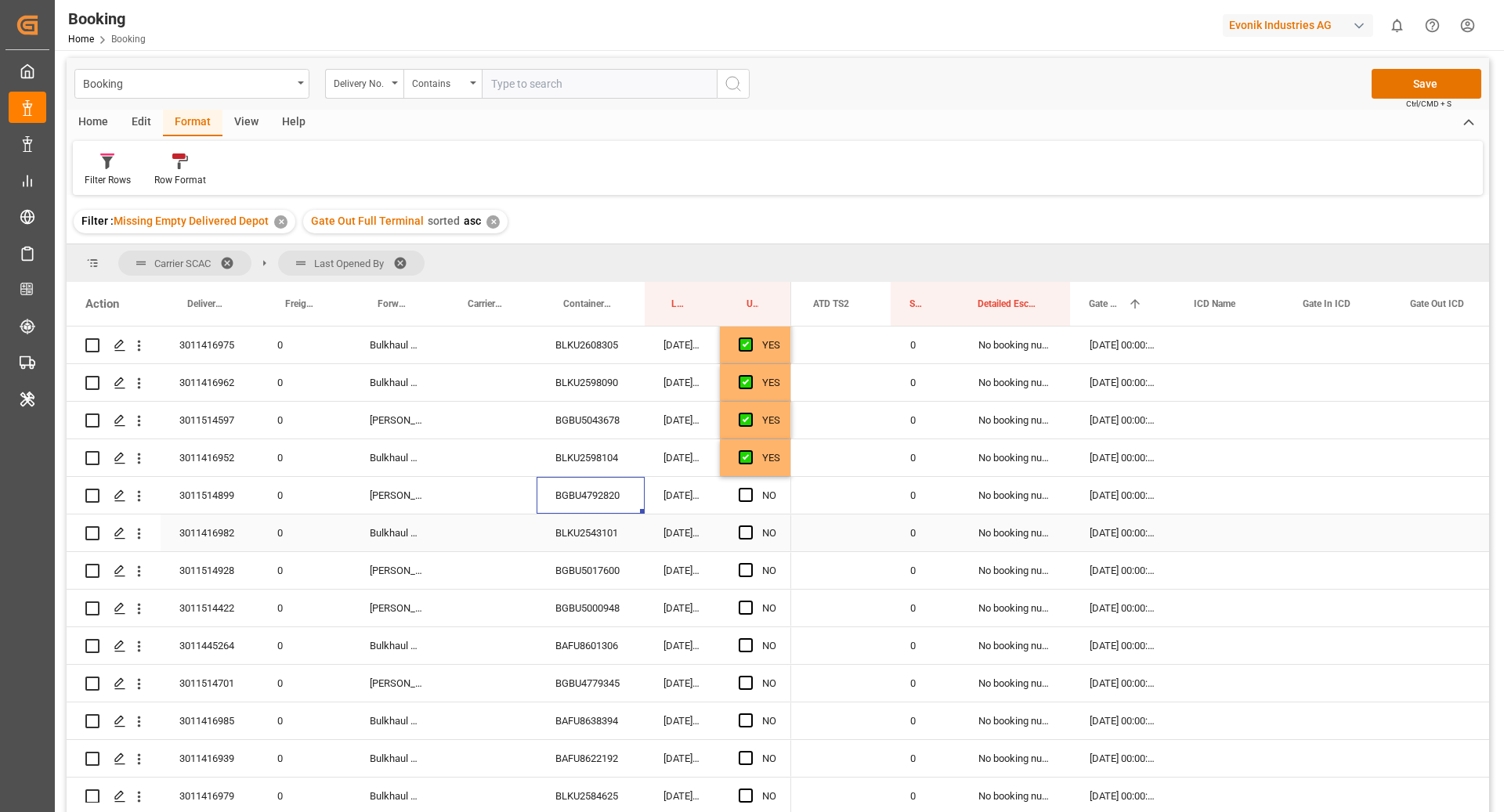
scroll to position [877, 0]
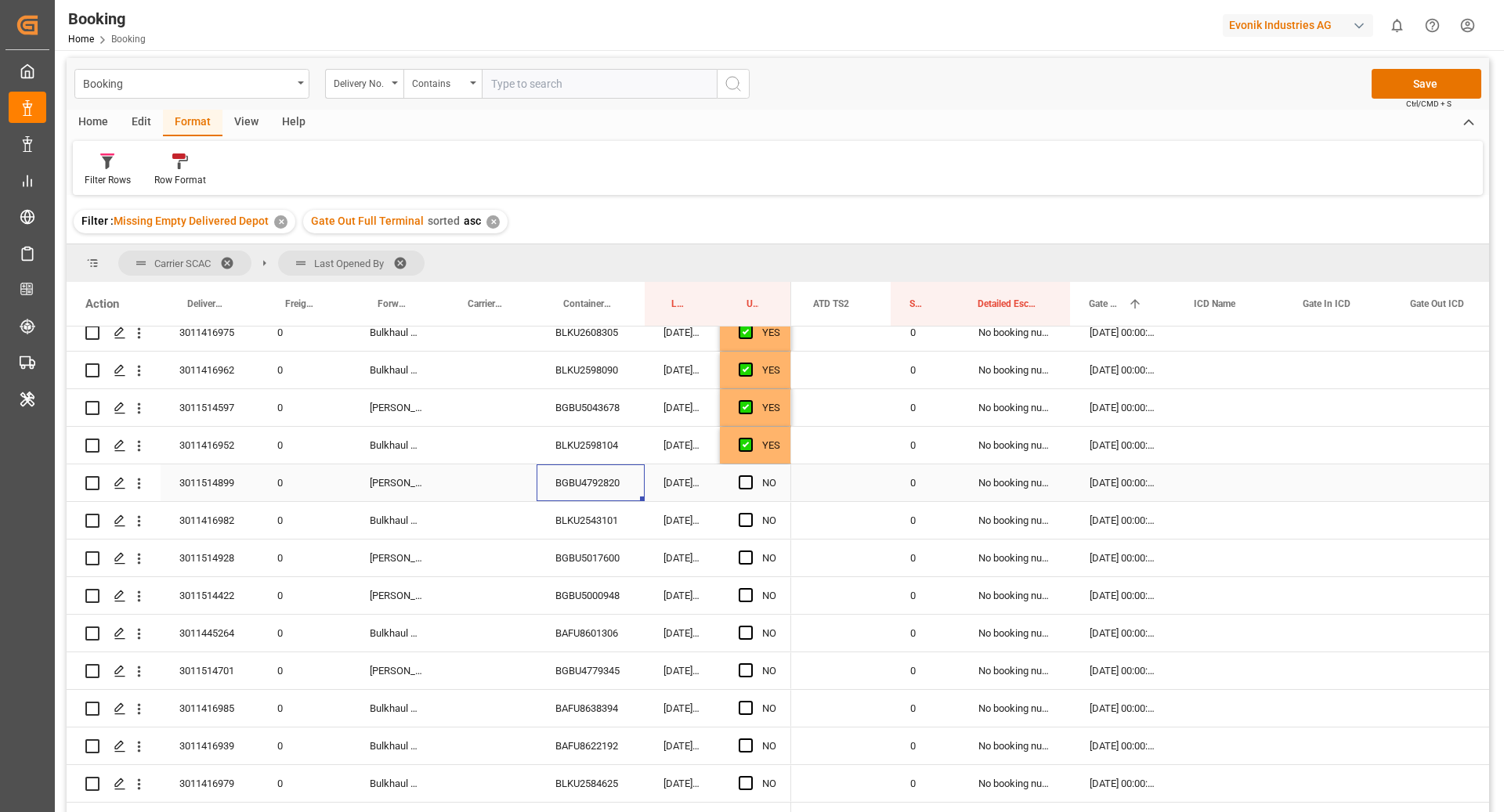
click at [742, 480] on span "Press SPACE to select this row." at bounding box center [746, 482] width 14 height 14
click at [751, 475] on input "Press SPACE to select this row." at bounding box center [751, 475] width 0 height 0
click at [593, 518] on div "BLKU2543101" at bounding box center [590, 520] width 108 height 37
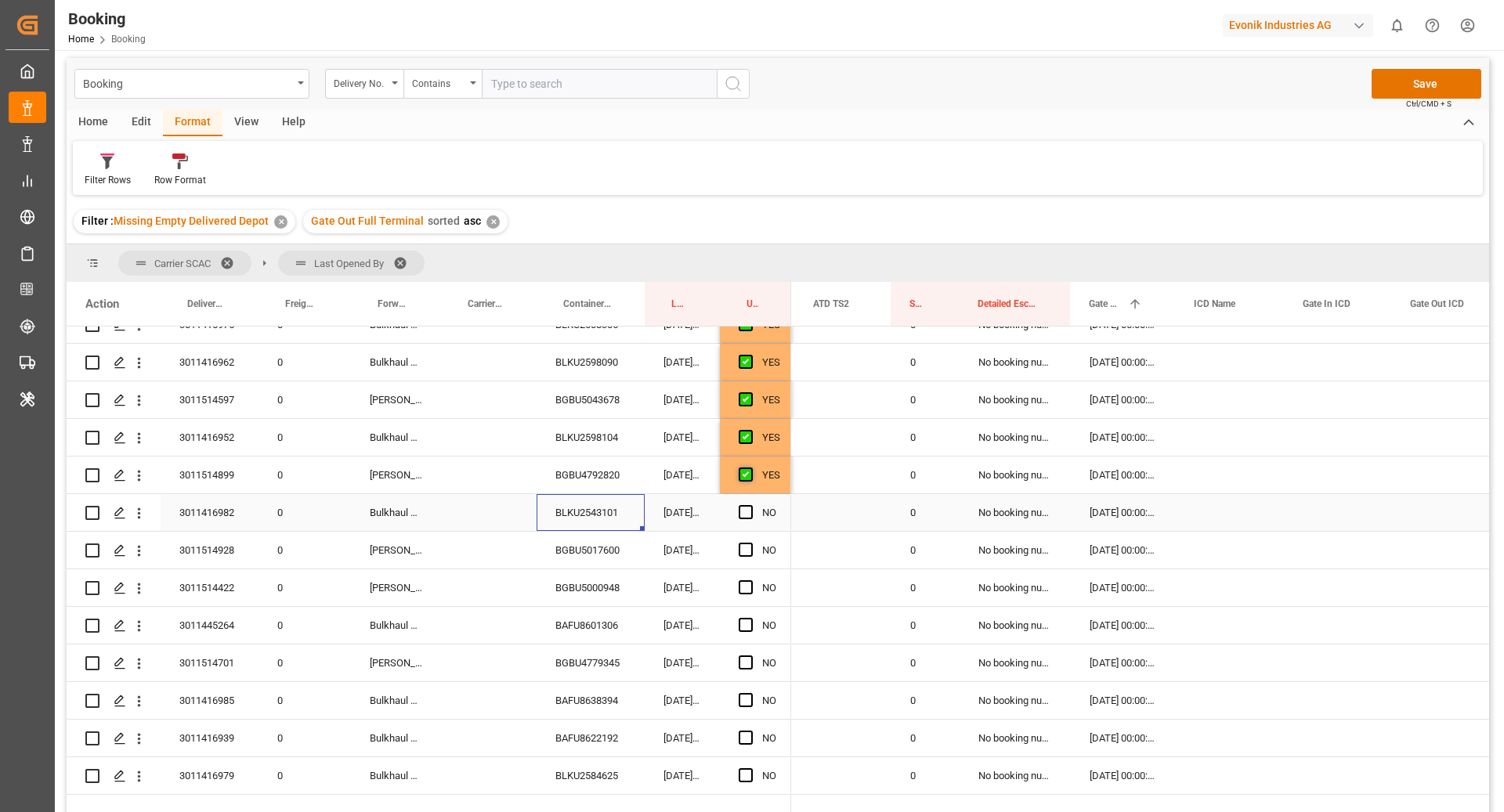
scroll to position [885, 0]
click at [747, 504] on span "Press SPACE to select this row." at bounding box center [746, 511] width 14 height 14
click at [751, 504] on input "Press SPACE to select this row." at bounding box center [751, 504] width 0 height 0
click at [631, 548] on div "BGBU5017600" at bounding box center [590, 549] width 108 height 37
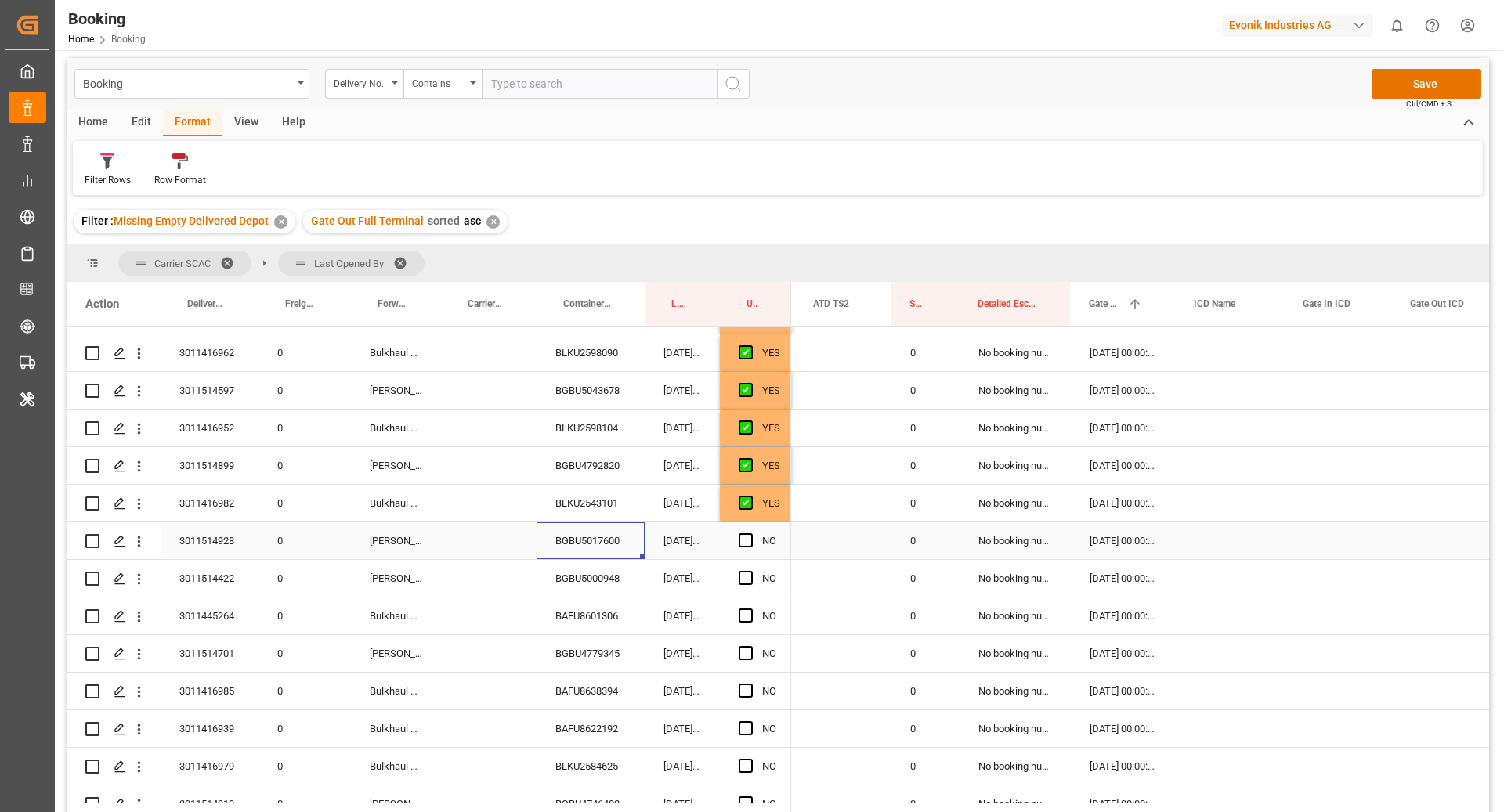
scroll to position [1030, 0]
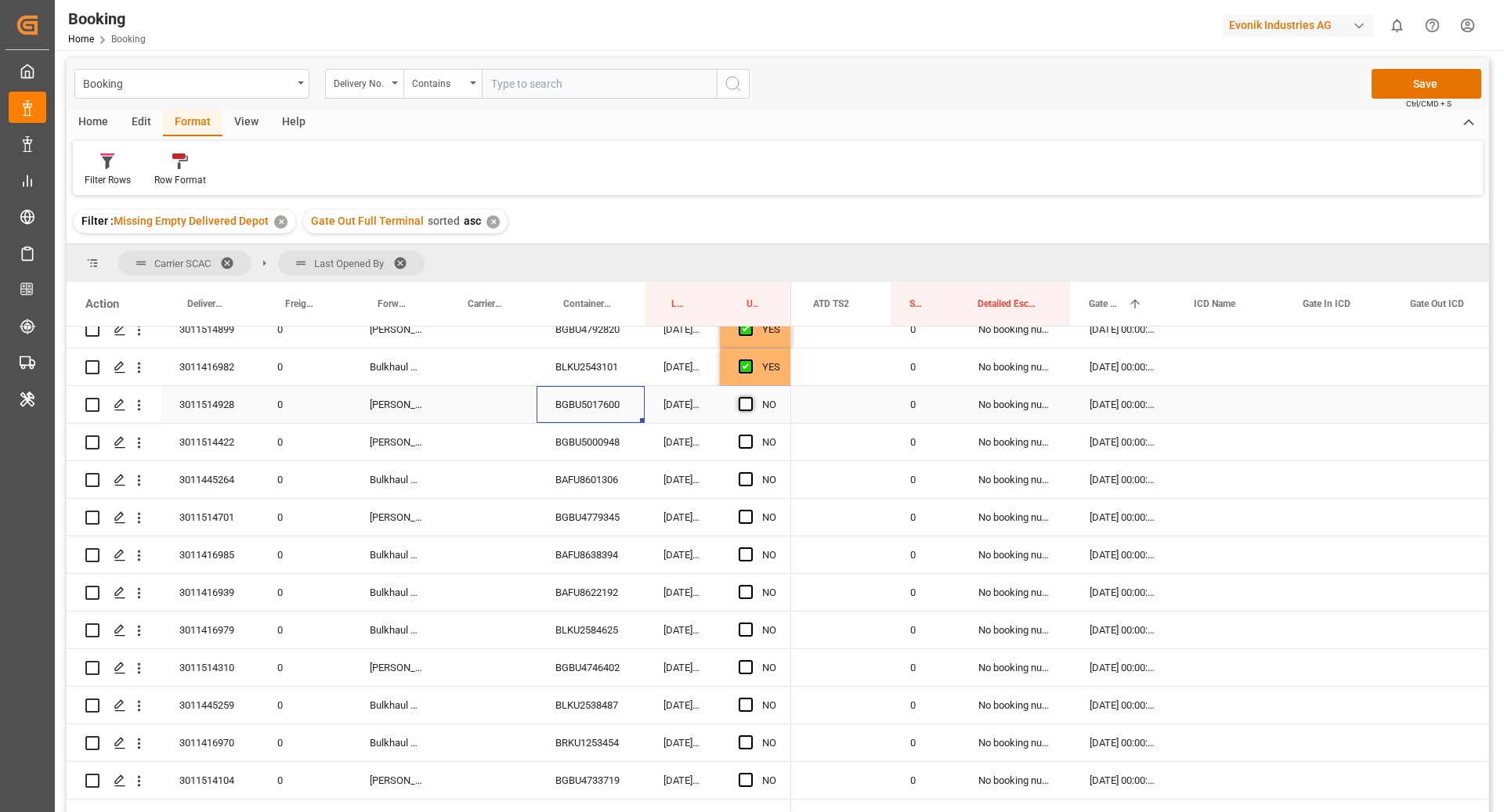
click at [751, 409] on span "Press SPACE to select this row." at bounding box center [746, 404] width 14 height 14
click at [751, 397] on input "Press SPACE to select this row." at bounding box center [751, 397] width 0 height 0
click at [638, 434] on div "BGBU5000948" at bounding box center [590, 442] width 108 height 37
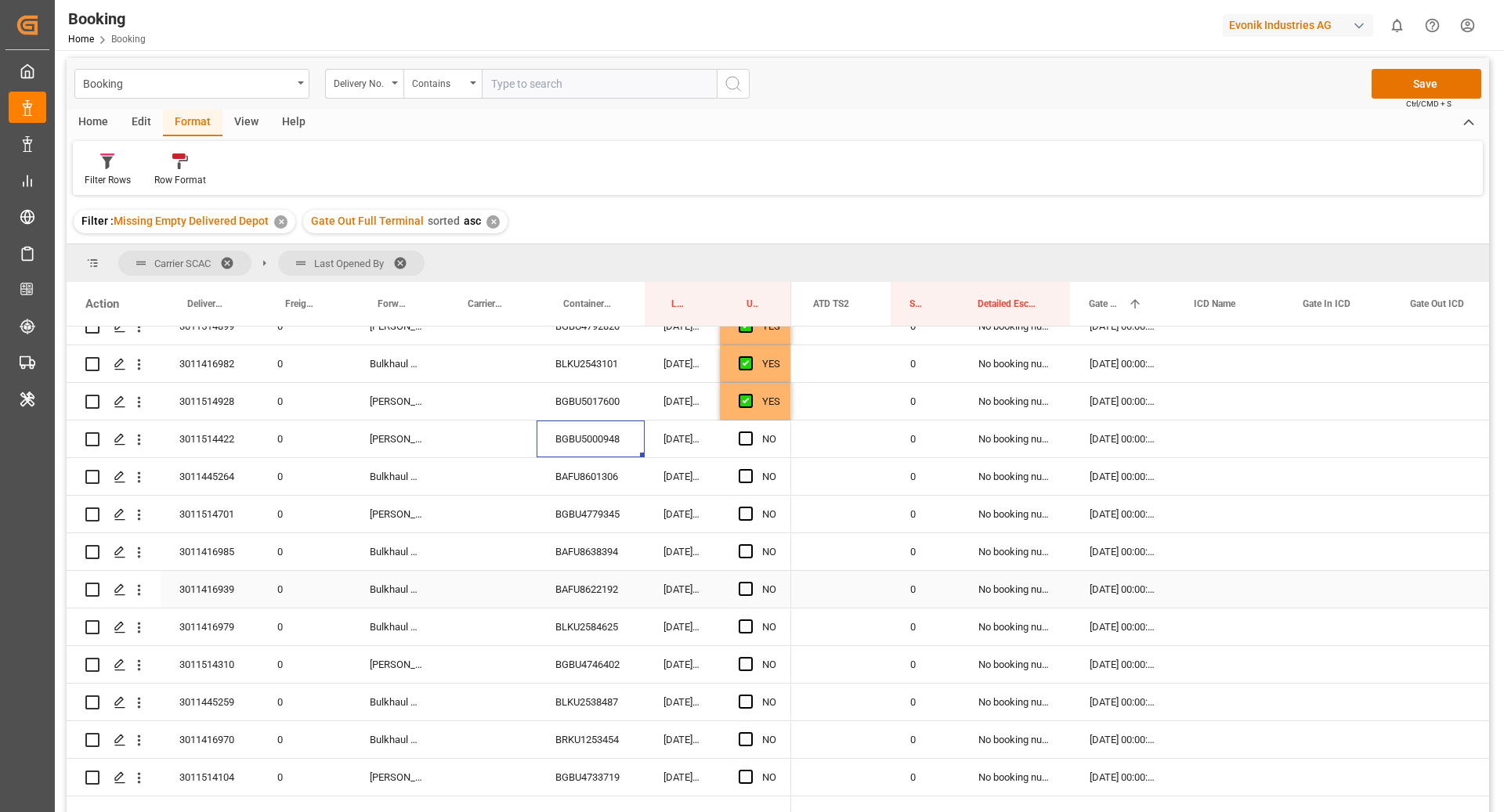
scroll to position [1034, 0]
click at [742, 438] on span "Press SPACE to select this row." at bounding box center [746, 437] width 14 height 14
click at [751, 431] on input "Press SPACE to select this row." at bounding box center [751, 431] width 0 height 0
click at [614, 466] on div "BAFU8601306" at bounding box center [590, 475] width 108 height 37
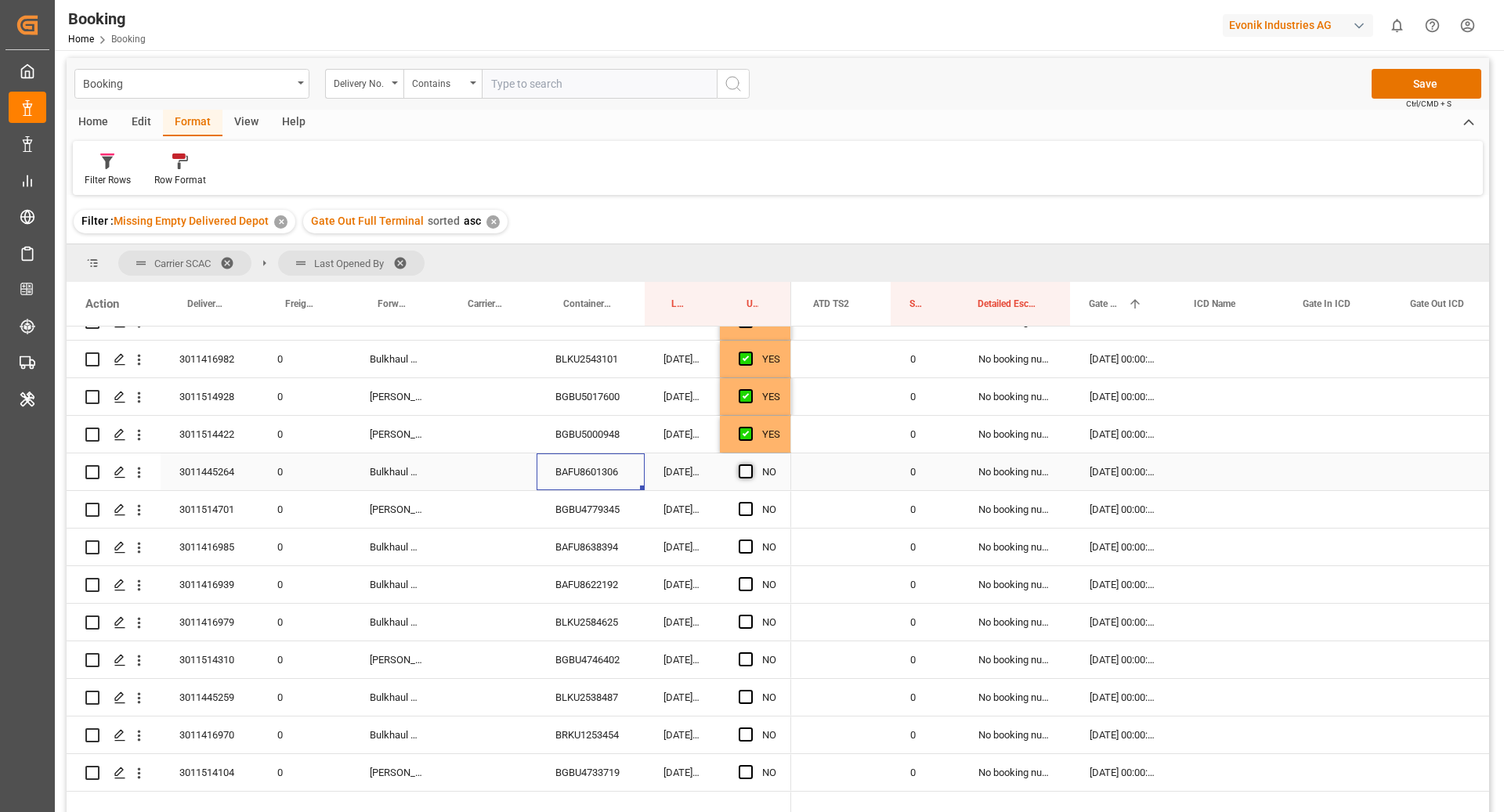
click at [747, 464] on span "Press SPACE to select this row." at bounding box center [746, 471] width 14 height 14
click at [751, 464] on input "Press SPACE to select this row." at bounding box center [751, 464] width 0 height 0
click at [582, 504] on div "BGBU4779345" at bounding box center [590, 509] width 108 height 37
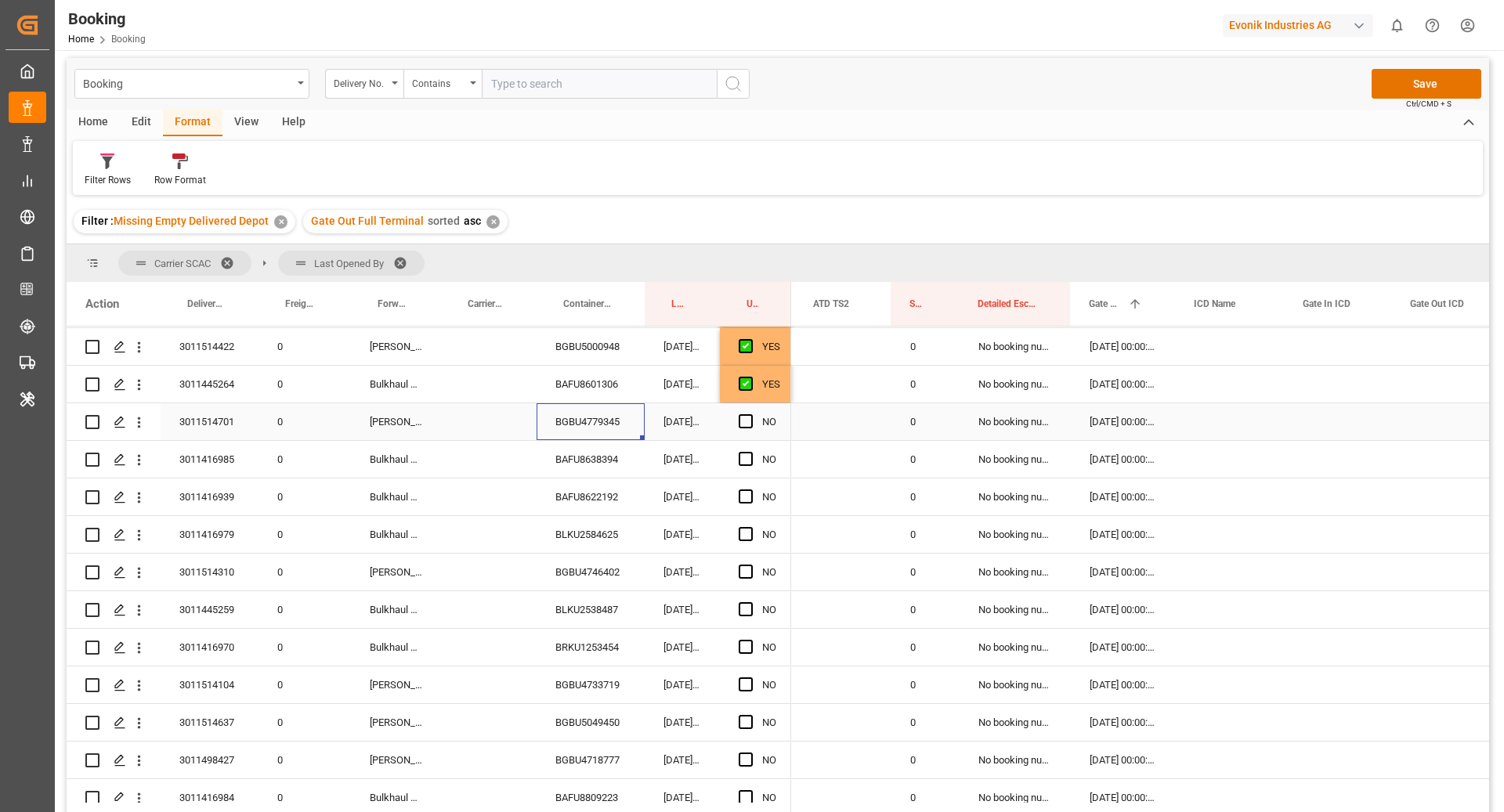
scroll to position [1128, 0]
click at [753, 420] on div "Press SPACE to select this row." at bounding box center [751, 419] width 23 height 36
click at [746, 423] on span "Press SPACE to select this row." at bounding box center [746, 418] width 14 height 14
click at [751, 411] on input "Press SPACE to select this row." at bounding box center [751, 411] width 0 height 0
click at [602, 448] on div "BAFU8638394" at bounding box center [590, 457] width 108 height 37
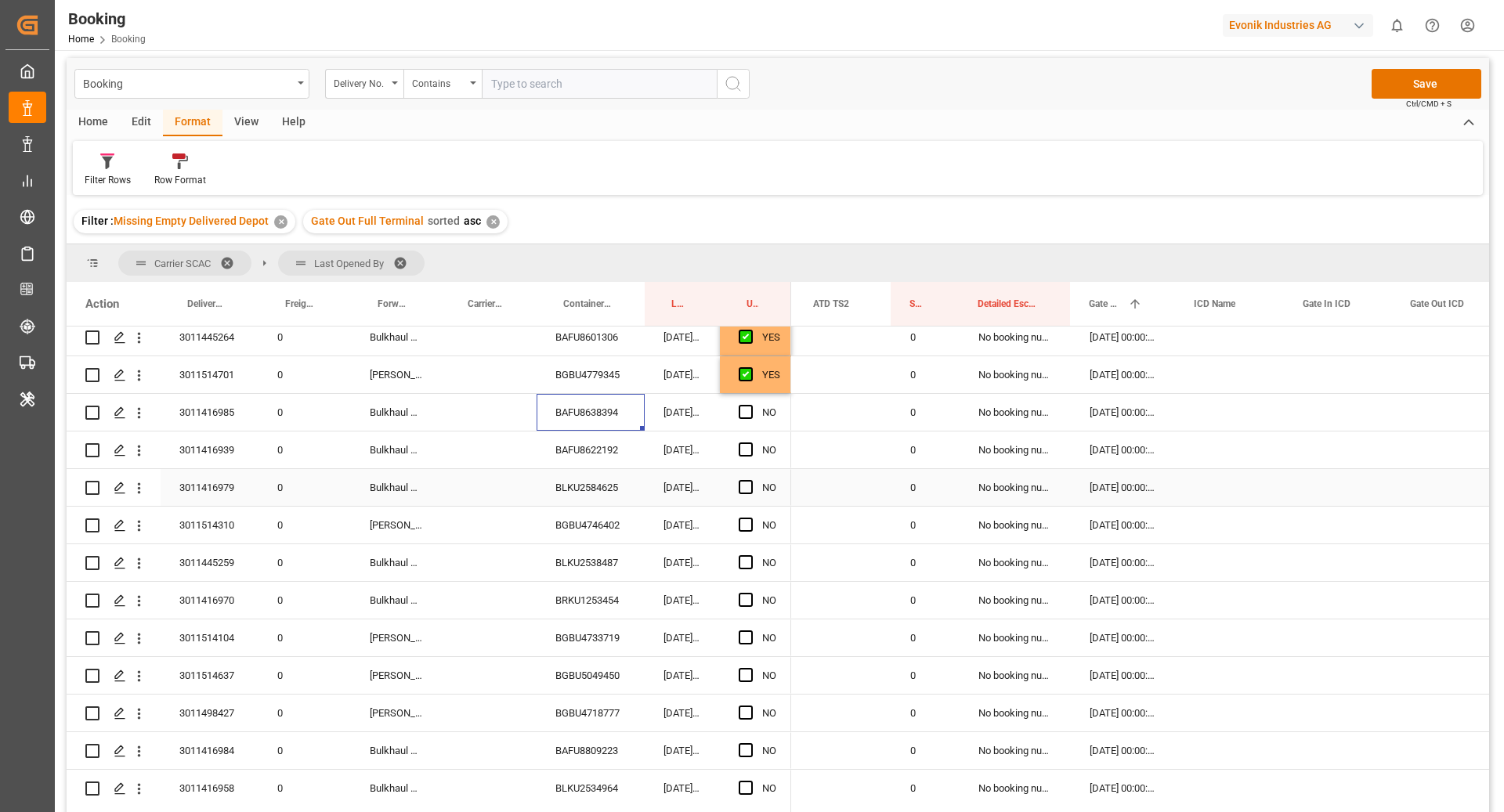
scroll to position [1221, 0]
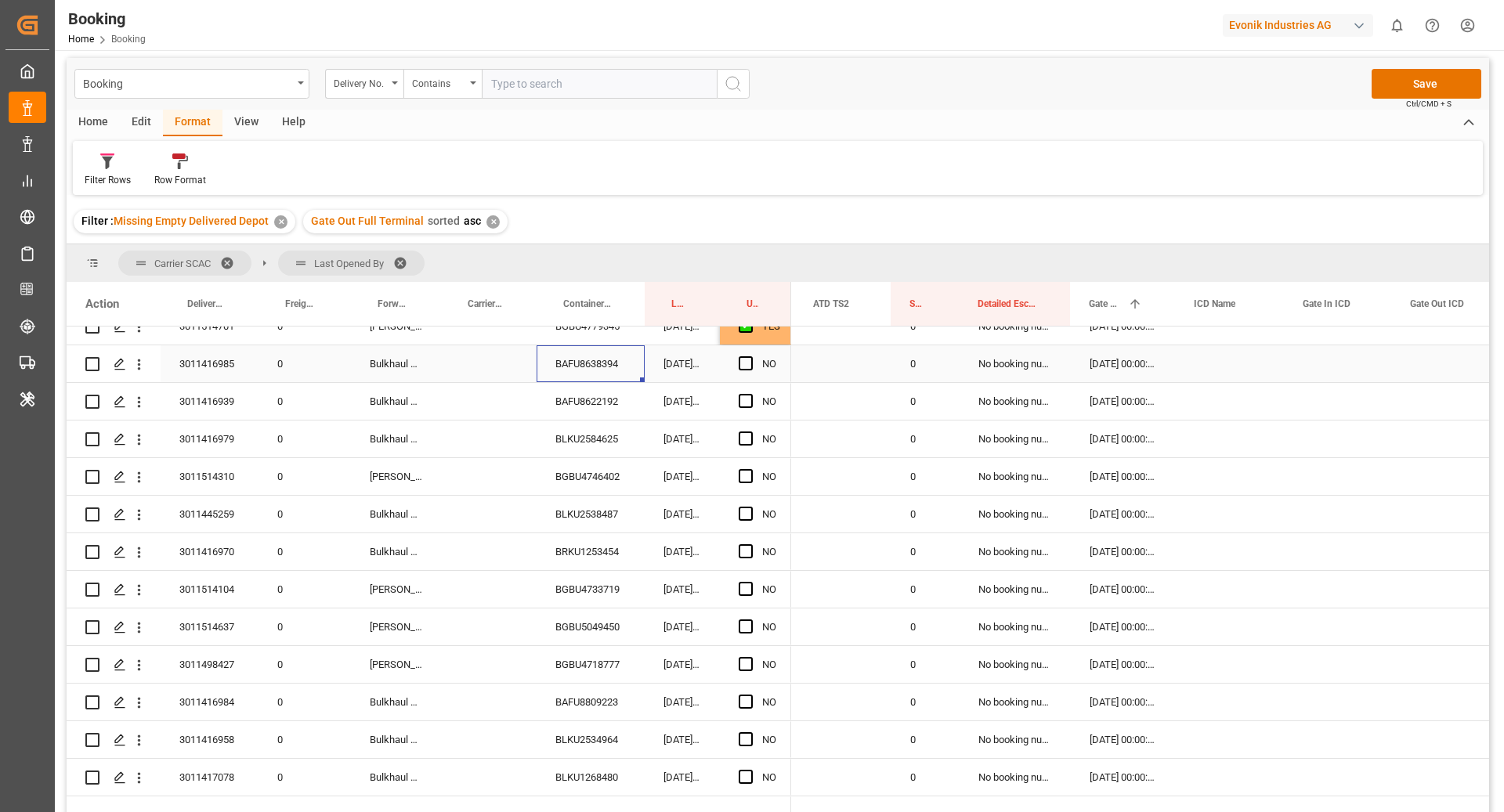
click at [737, 360] on div "NO" at bounding box center [755, 364] width 71 height 37
click at [744, 364] on span "Press SPACE to select this row." at bounding box center [746, 363] width 14 height 14
click at [751, 356] on input "Press SPACE to select this row." at bounding box center [751, 356] width 0 height 0
click at [613, 402] on div "BAFU8622192" at bounding box center [590, 401] width 108 height 37
click at [747, 401] on span "Press SPACE to select this row." at bounding box center [746, 401] width 14 height 14
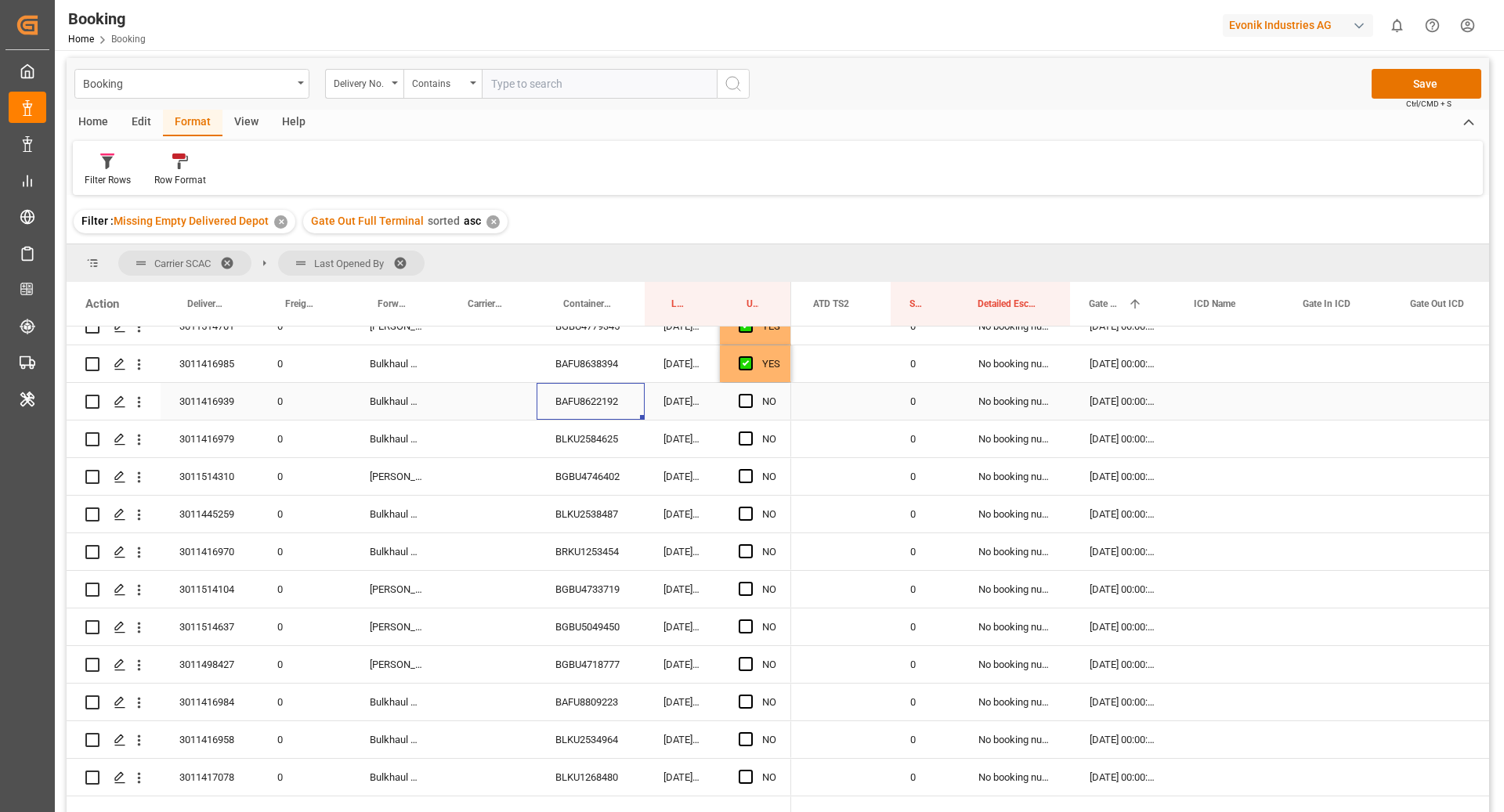
click at [751, 394] on input "Press SPACE to select this row." at bounding box center [751, 394] width 0 height 0
click at [562, 437] on div "BLKU2584625" at bounding box center [590, 438] width 108 height 37
click at [731, 427] on div "NO" at bounding box center [755, 438] width 71 height 37
click at [740, 439] on span "Press SPACE to select this row." at bounding box center [746, 438] width 14 height 14
click at [751, 432] on input "Press SPACE to select this row." at bounding box center [751, 432] width 0 height 0
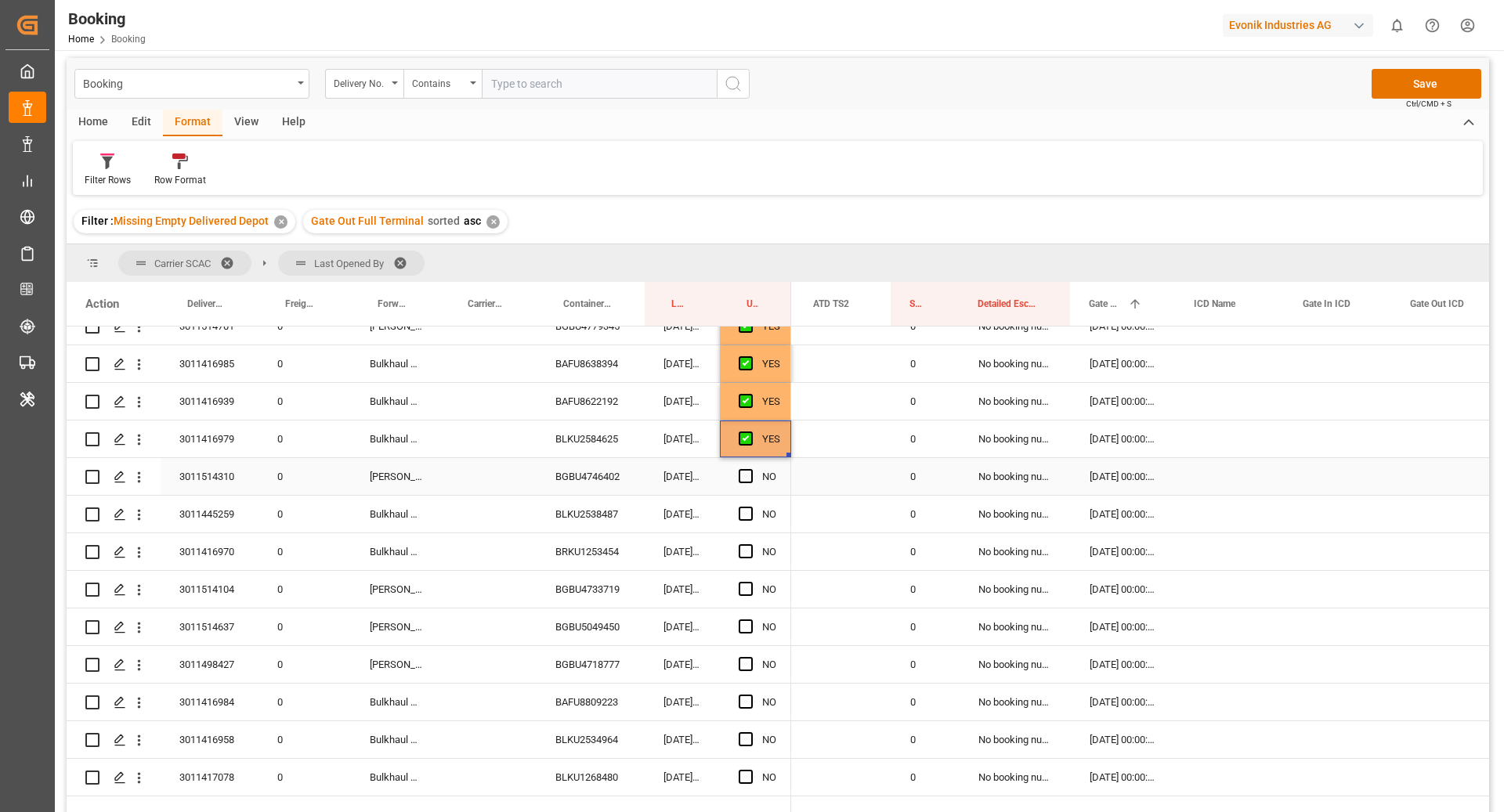
click at [612, 479] on div "BGBU4746402" at bounding box center [590, 476] width 108 height 37
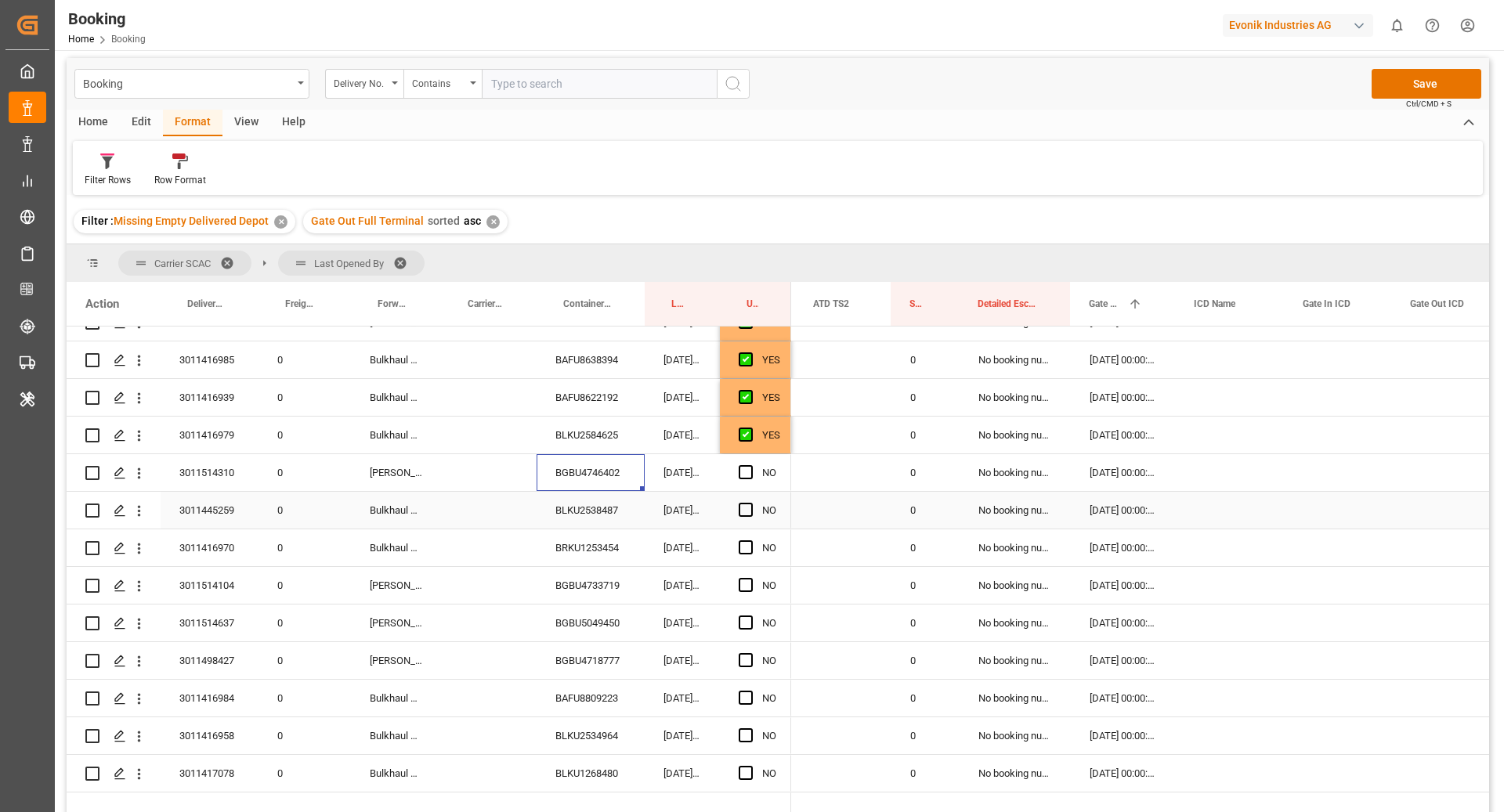
scroll to position [1226, 0]
click at [747, 474] on span "Press SPACE to select this row." at bounding box center [746, 471] width 14 height 14
click at [751, 464] on input "Press SPACE to select this row." at bounding box center [751, 464] width 0 height 0
click at [611, 513] on div "BLKU2538487" at bounding box center [590, 509] width 108 height 37
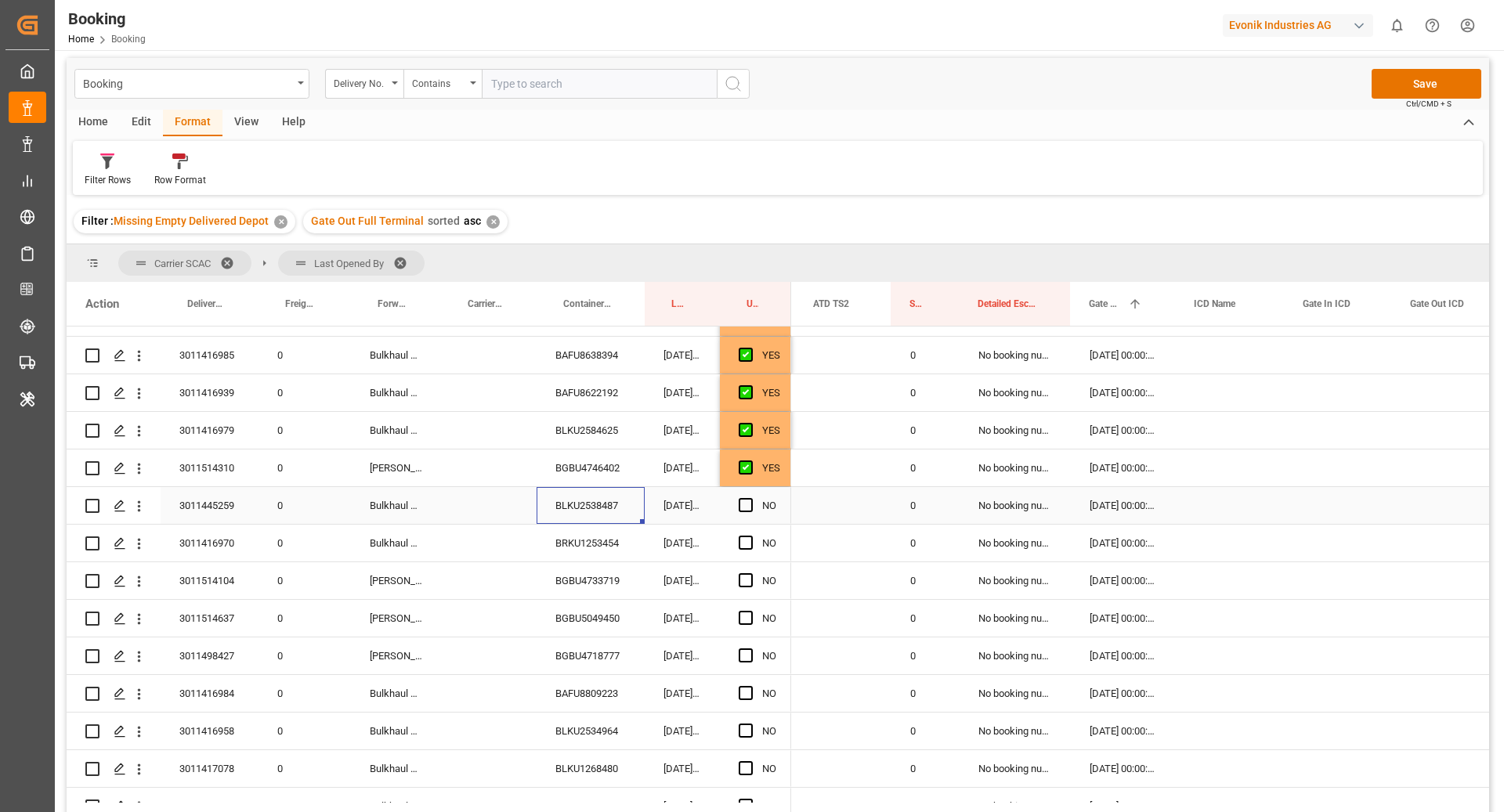
click at [748, 506] on span "Press SPACE to select this row." at bounding box center [746, 505] width 14 height 14
click at [751, 498] on input "Press SPACE to select this row." at bounding box center [751, 498] width 0 height 0
click at [592, 553] on div "BRKU1253454" at bounding box center [590, 543] width 108 height 37
click at [747, 542] on span "Press SPACE to select this row." at bounding box center [746, 543] width 14 height 14
click at [751, 536] on input "Press SPACE to select this row." at bounding box center [751, 536] width 0 height 0
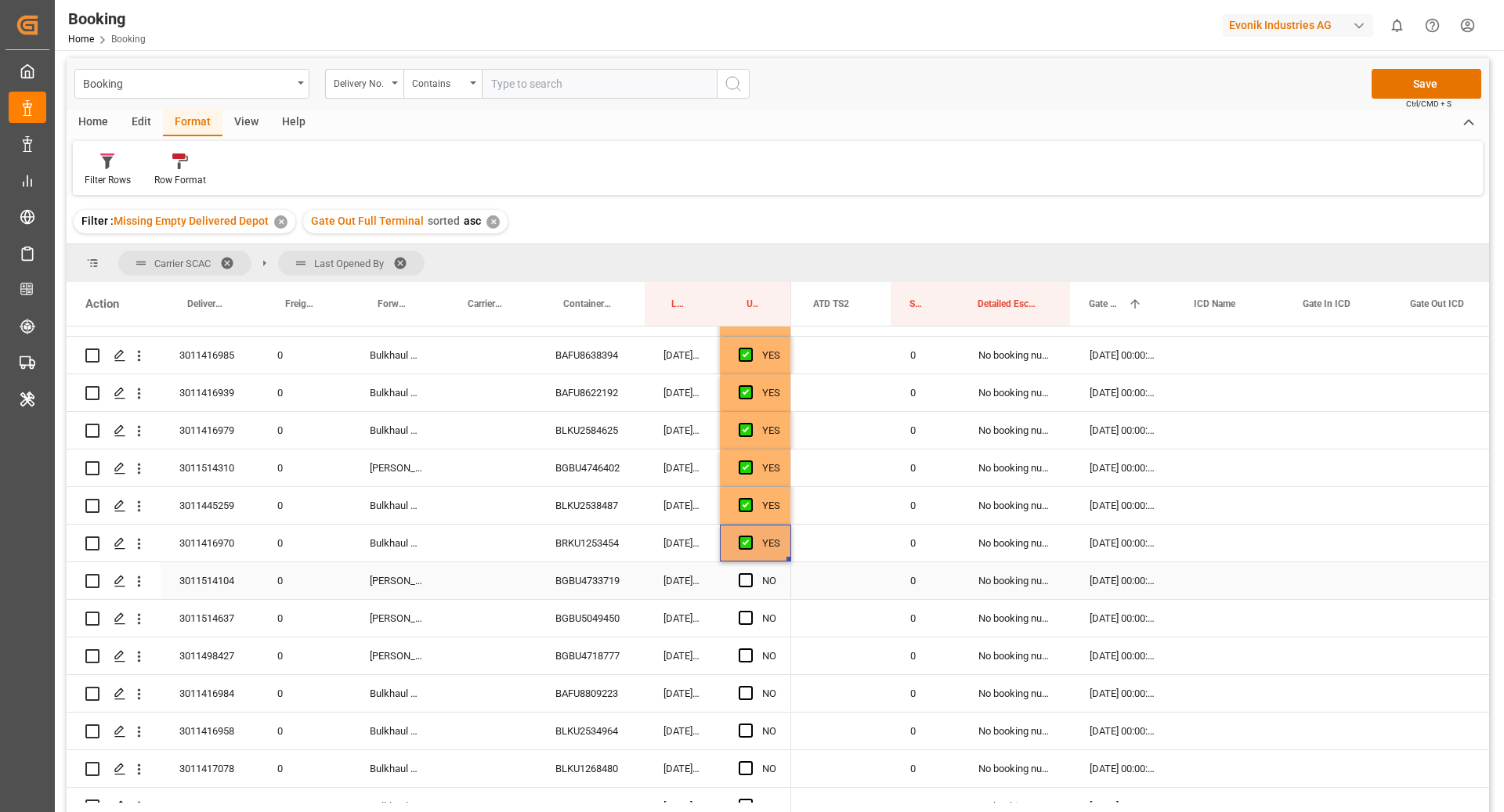
click at [590, 574] on div "BGBU4733719" at bounding box center [590, 580] width 108 height 37
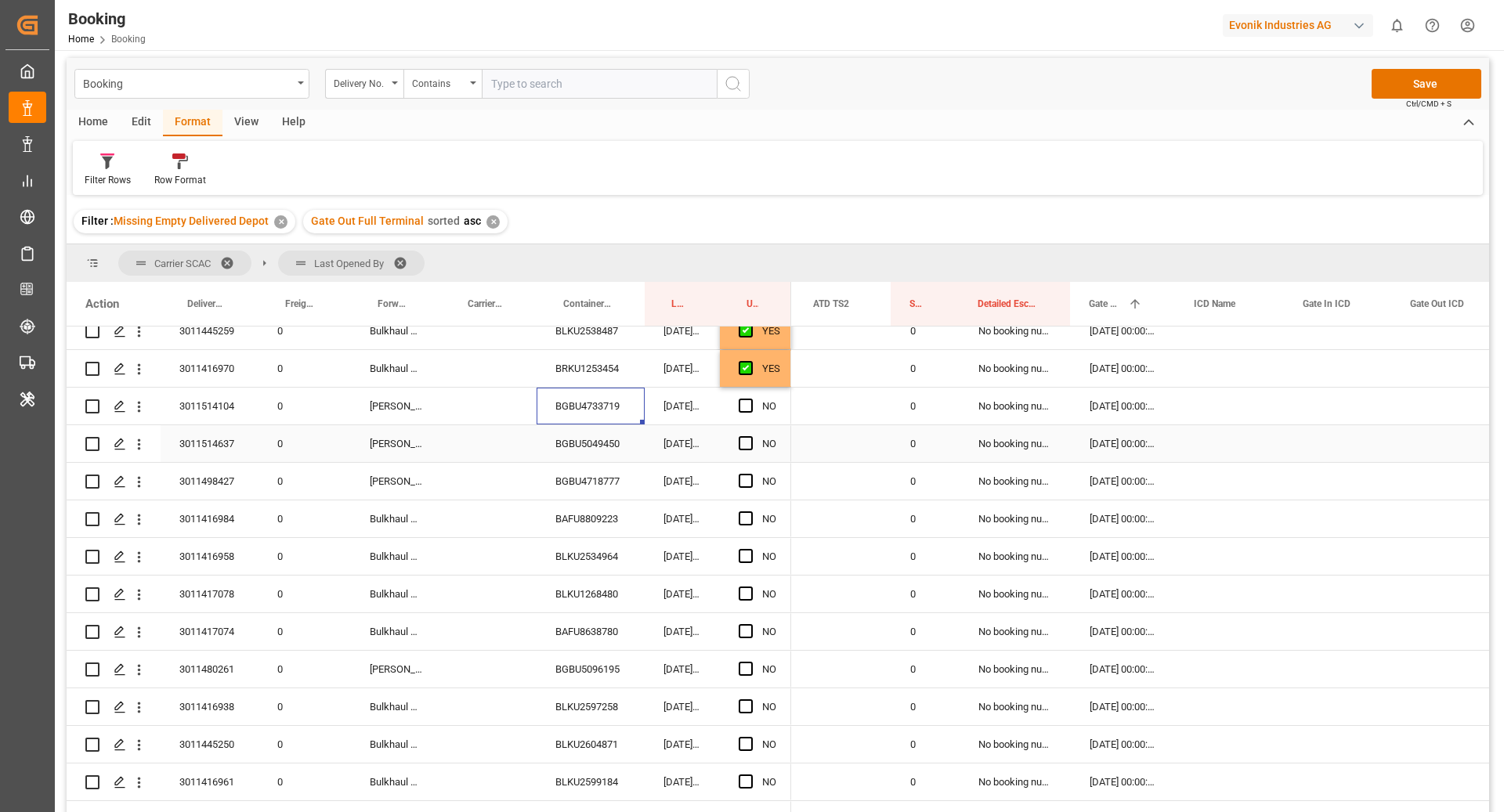
scroll to position [1409, 0]
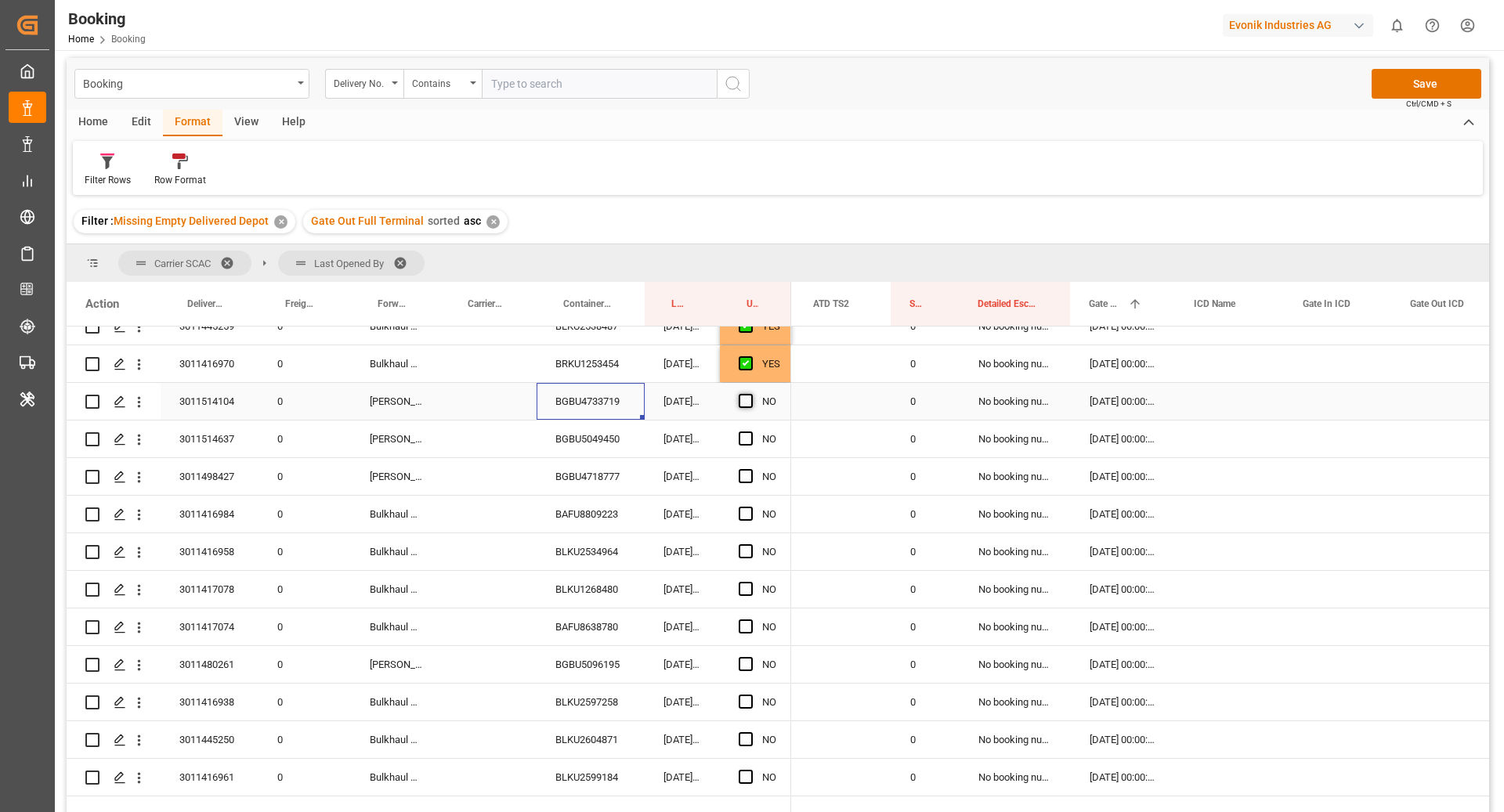
click at [741, 401] on span "Press SPACE to select this row." at bounding box center [746, 401] width 14 height 14
click at [751, 394] on input "Press SPACE to select this row." at bounding box center [751, 394] width 0 height 0
click at [596, 434] on div "BGBU5049450" at bounding box center [590, 438] width 108 height 37
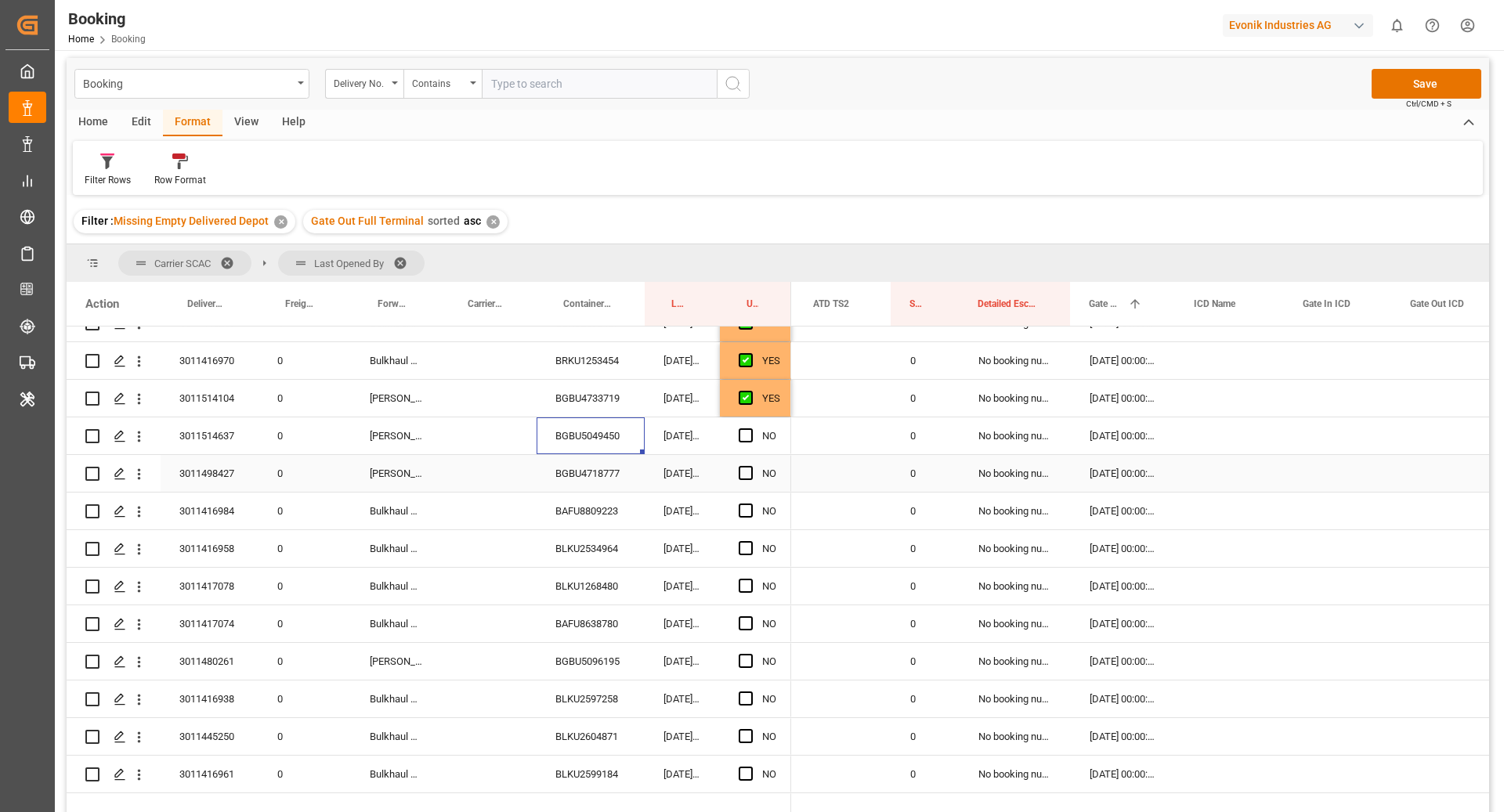
scroll to position [1413, 0]
click at [737, 434] on div "NO" at bounding box center [755, 434] width 71 height 37
click at [746, 435] on span "Press SPACE to select this row." at bounding box center [746, 434] width 14 height 14
click at [751, 428] on input "Press SPACE to select this row." at bounding box center [751, 428] width 0 height 0
click at [614, 479] on div "BGBU4718777" at bounding box center [590, 472] width 108 height 37
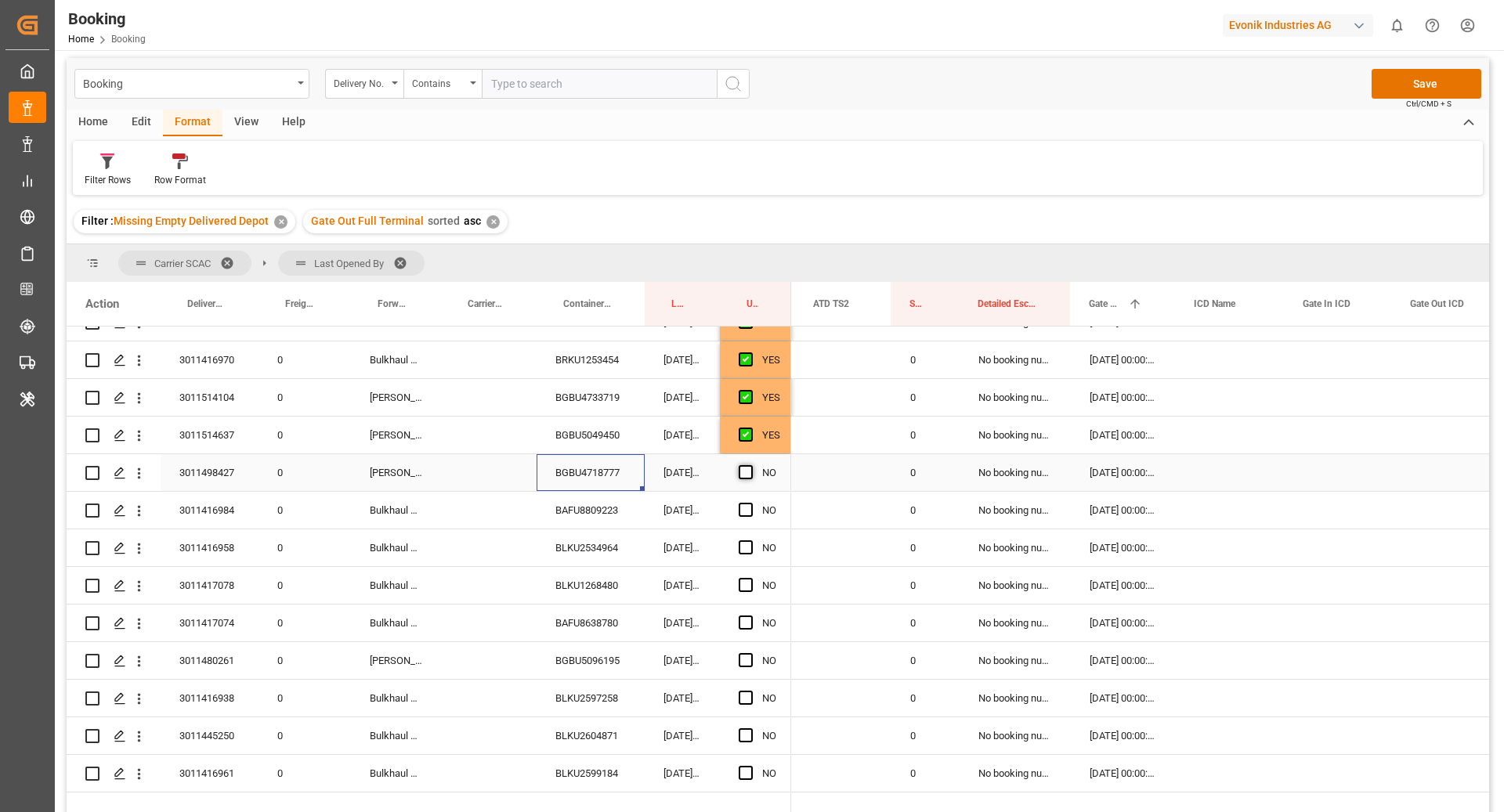
click at [751, 468] on span "Press SPACE to select this row." at bounding box center [746, 472] width 14 height 14
click at [751, 465] on input "Press SPACE to select this row." at bounding box center [751, 465] width 0 height 0
click at [597, 506] on div "BAFU8809223" at bounding box center [590, 510] width 108 height 37
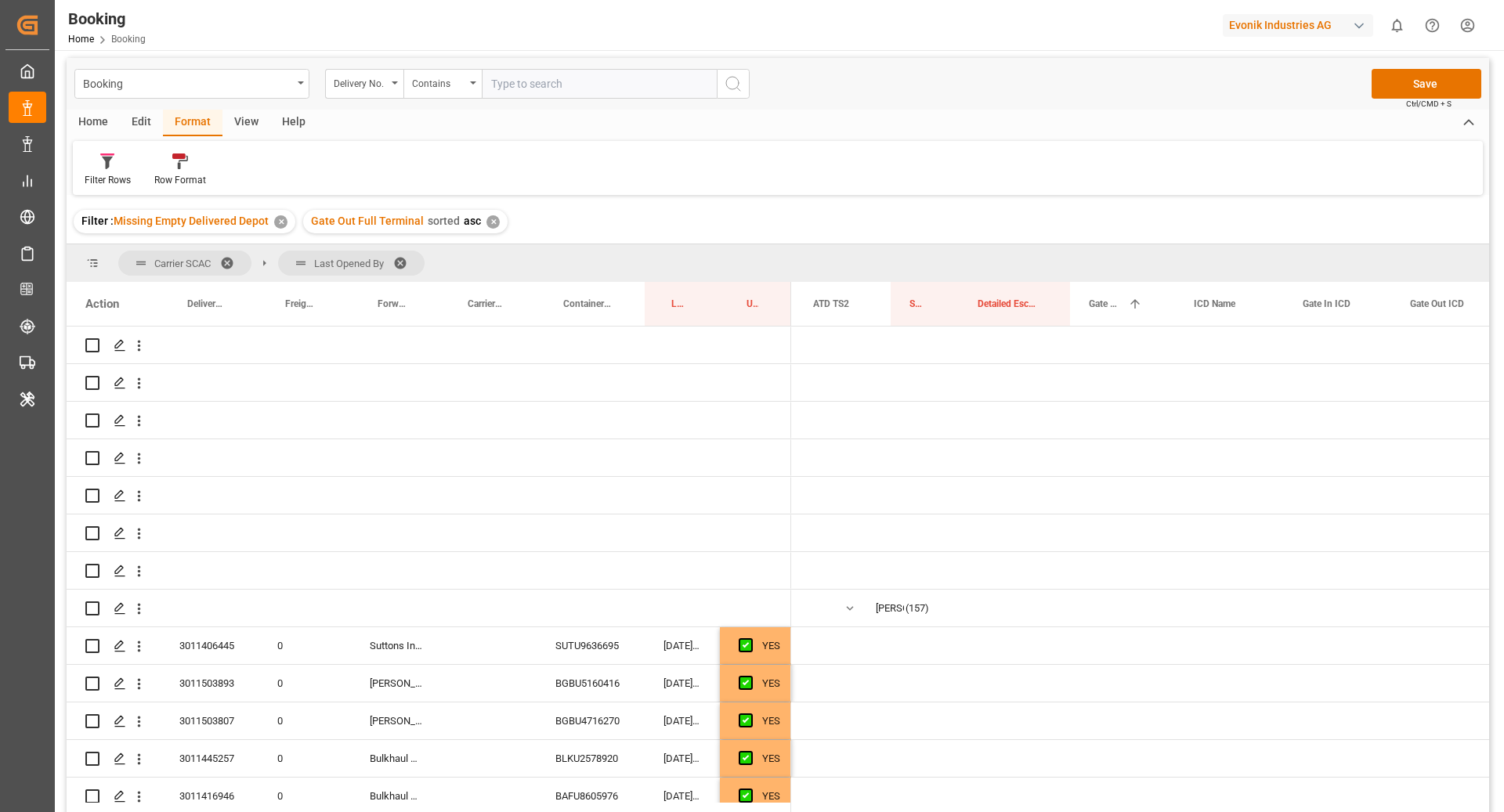
scroll to position [0, 2565]
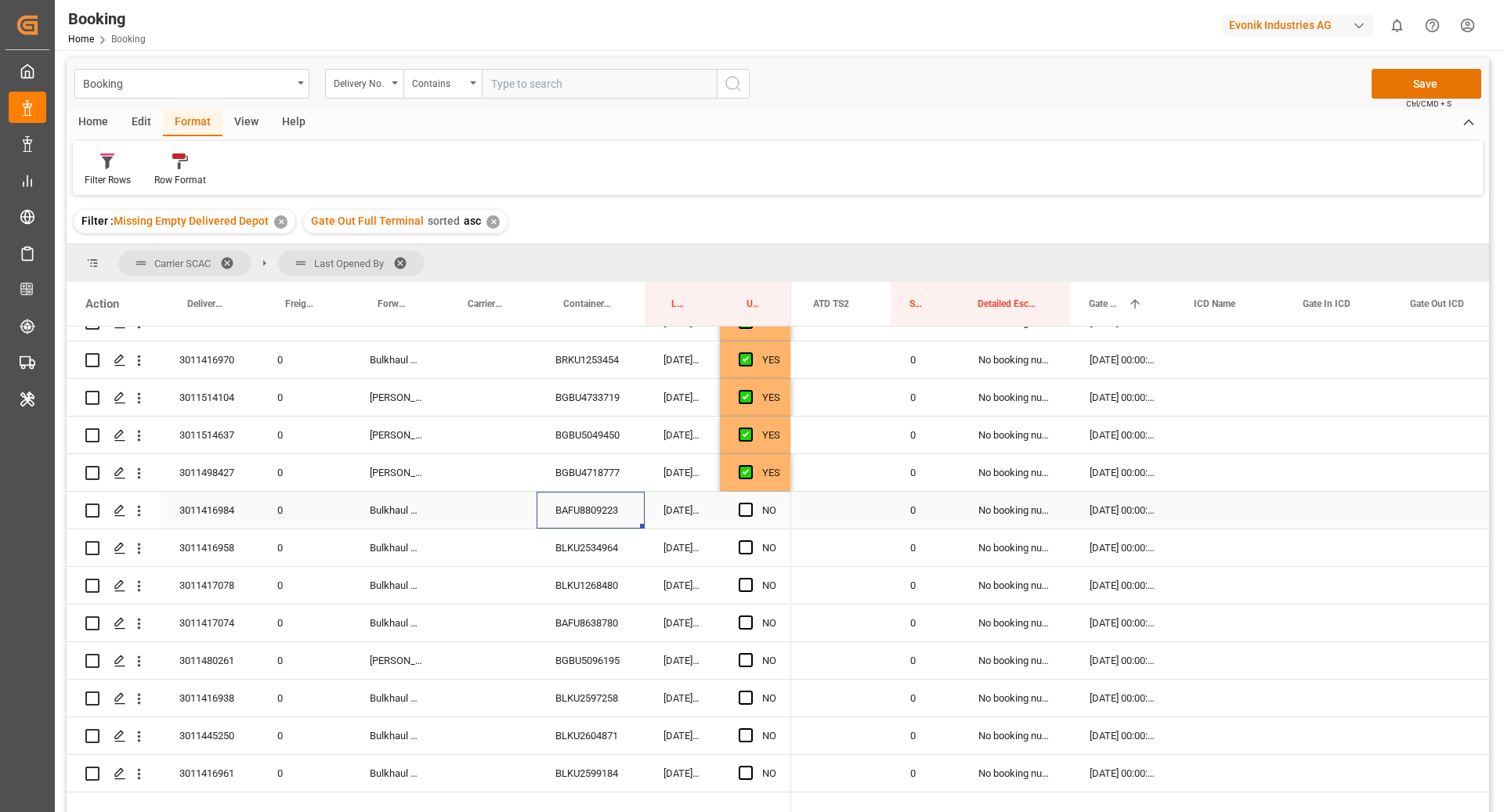
click at [739, 512] on span "Press SPACE to select this row." at bounding box center [746, 510] width 14 height 14
click at [751, 503] on input "Press SPACE to select this row." at bounding box center [751, 503] width 0 height 0
click at [576, 552] on div "BLKU2534964" at bounding box center [590, 547] width 108 height 37
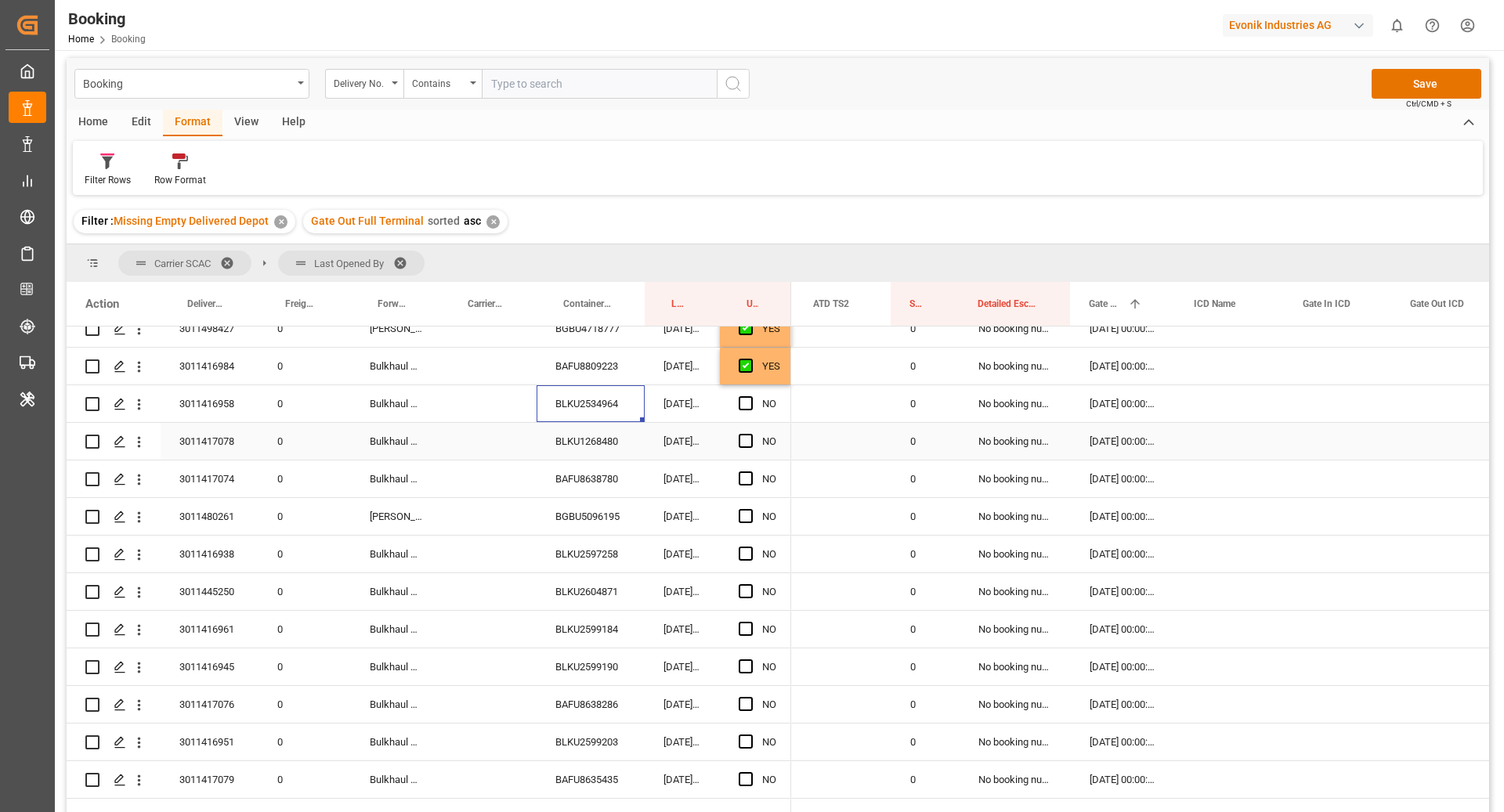
scroll to position [1557, 0]
click at [742, 404] on span "Press SPACE to select this row." at bounding box center [746, 402] width 14 height 14
click at [751, 395] on input "Press SPACE to select this row." at bounding box center [751, 395] width 0 height 0
click at [581, 445] on div "BLKU1268480" at bounding box center [590, 440] width 108 height 37
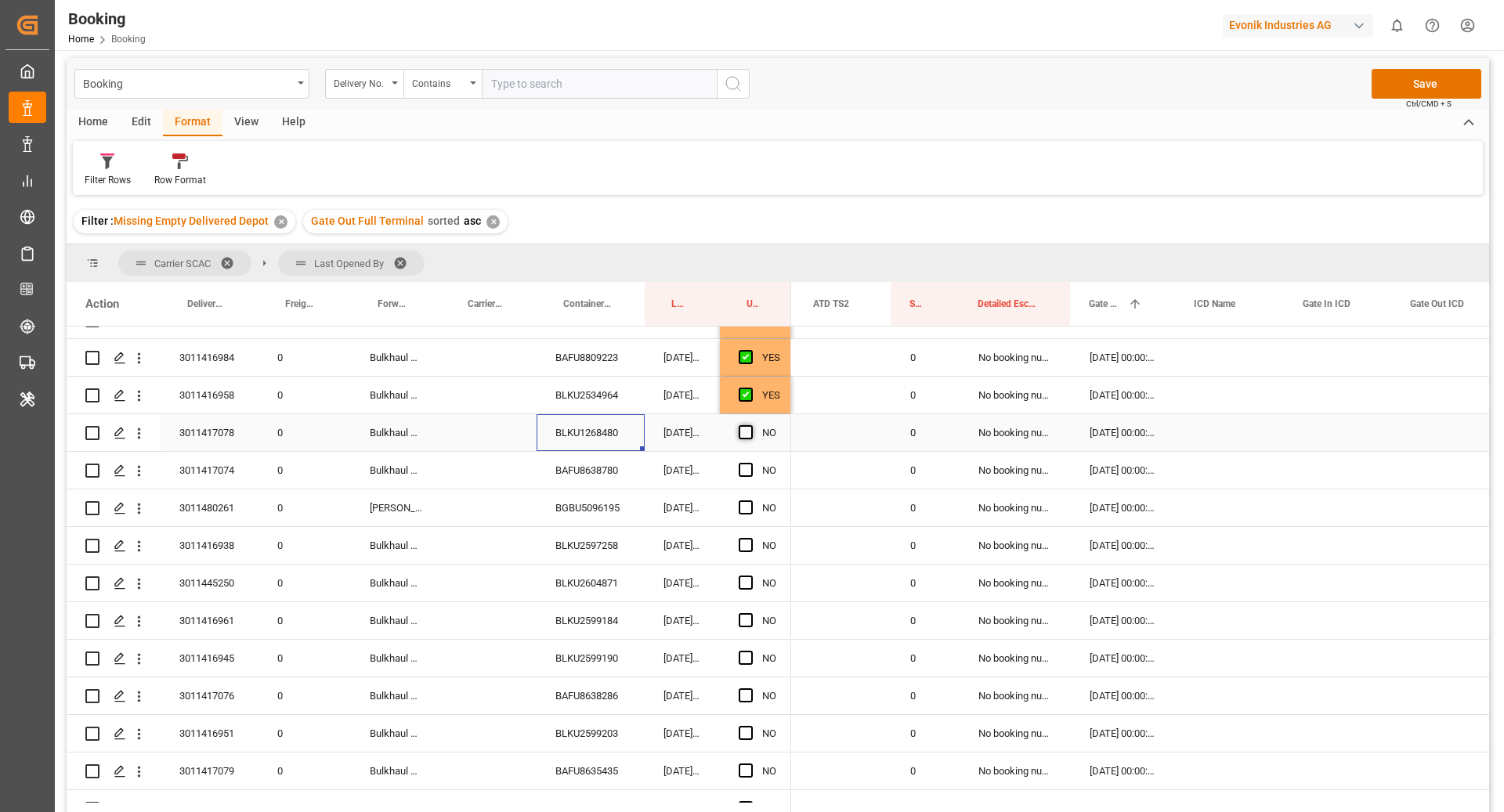
scroll to position [1566, 0]
click at [752, 433] on span "Press SPACE to select this row." at bounding box center [746, 431] width 14 height 14
click at [751, 424] on input "Press SPACE to select this row." at bounding box center [751, 424] width 0 height 0
click at [560, 468] on div "BAFU8638780" at bounding box center [590, 469] width 108 height 37
click at [740, 469] on span "Press SPACE to select this row." at bounding box center [746, 468] width 14 height 14
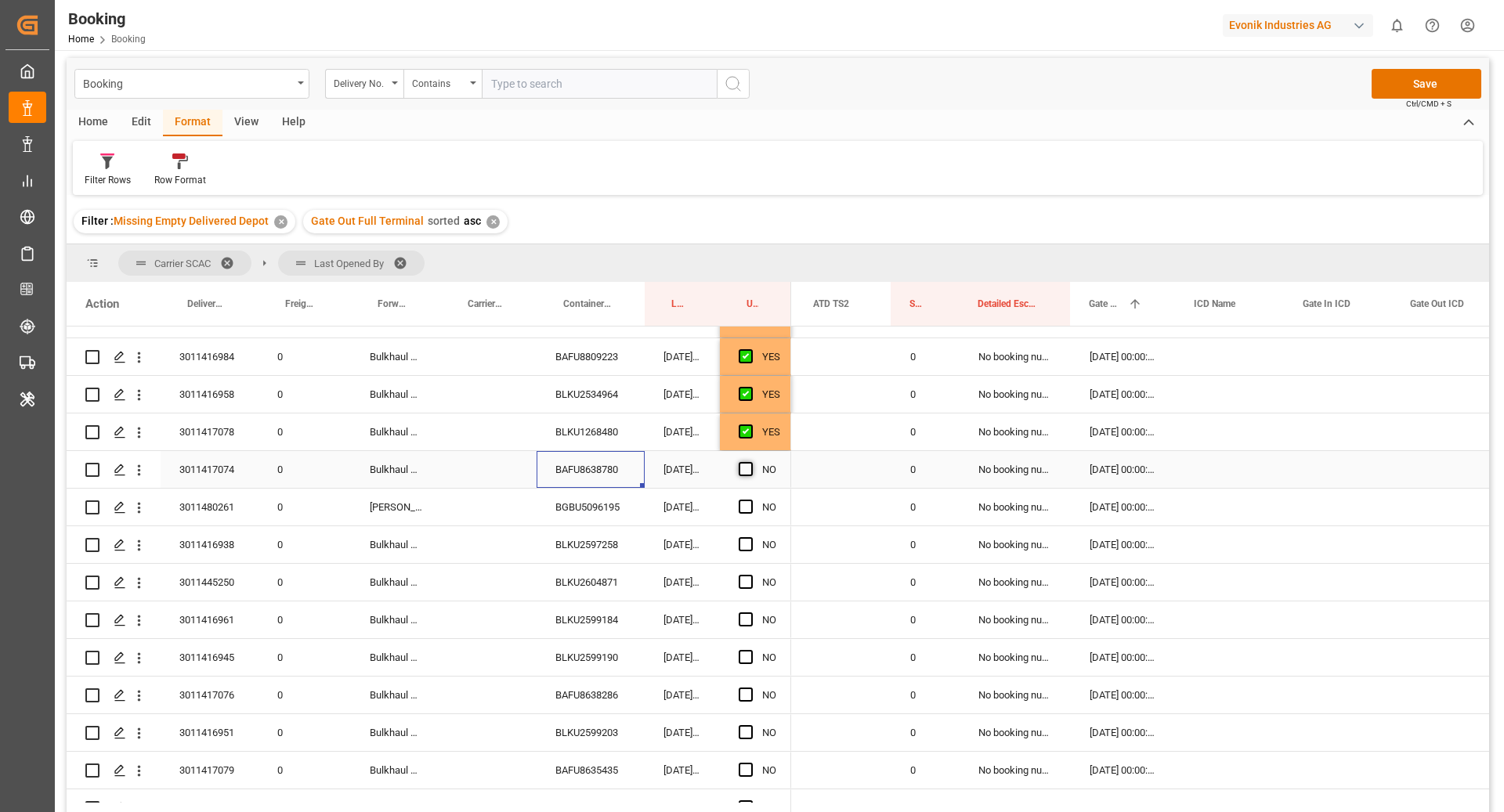
click at [751, 462] on input "Press SPACE to select this row." at bounding box center [751, 462] width 0 height 0
click at [595, 505] on div "BGBU5096195" at bounding box center [590, 507] width 108 height 37
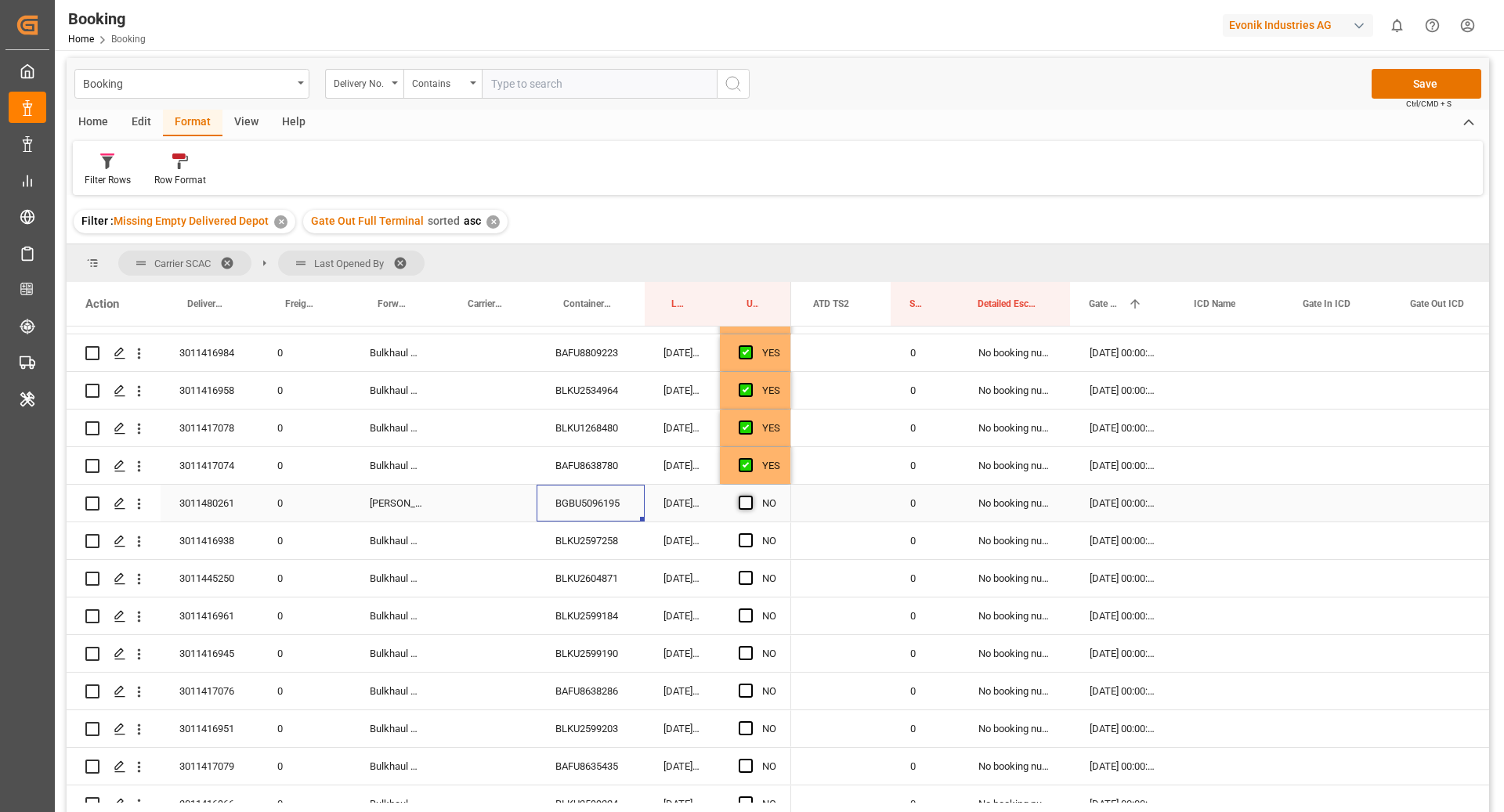
click at [747, 506] on span "Press SPACE to select this row." at bounding box center [746, 502] width 14 height 14
click at [751, 495] on input "Press SPACE to select this row." at bounding box center [751, 495] width 0 height 0
click at [507, 560] on div "Press SPACE to select this row." at bounding box center [488, 578] width 96 height 37
click at [589, 541] on div "BLKU2597258" at bounding box center [590, 541] width 108 height 37
click at [602, 532] on div "BLKU2597258" at bounding box center [590, 541] width 108 height 37
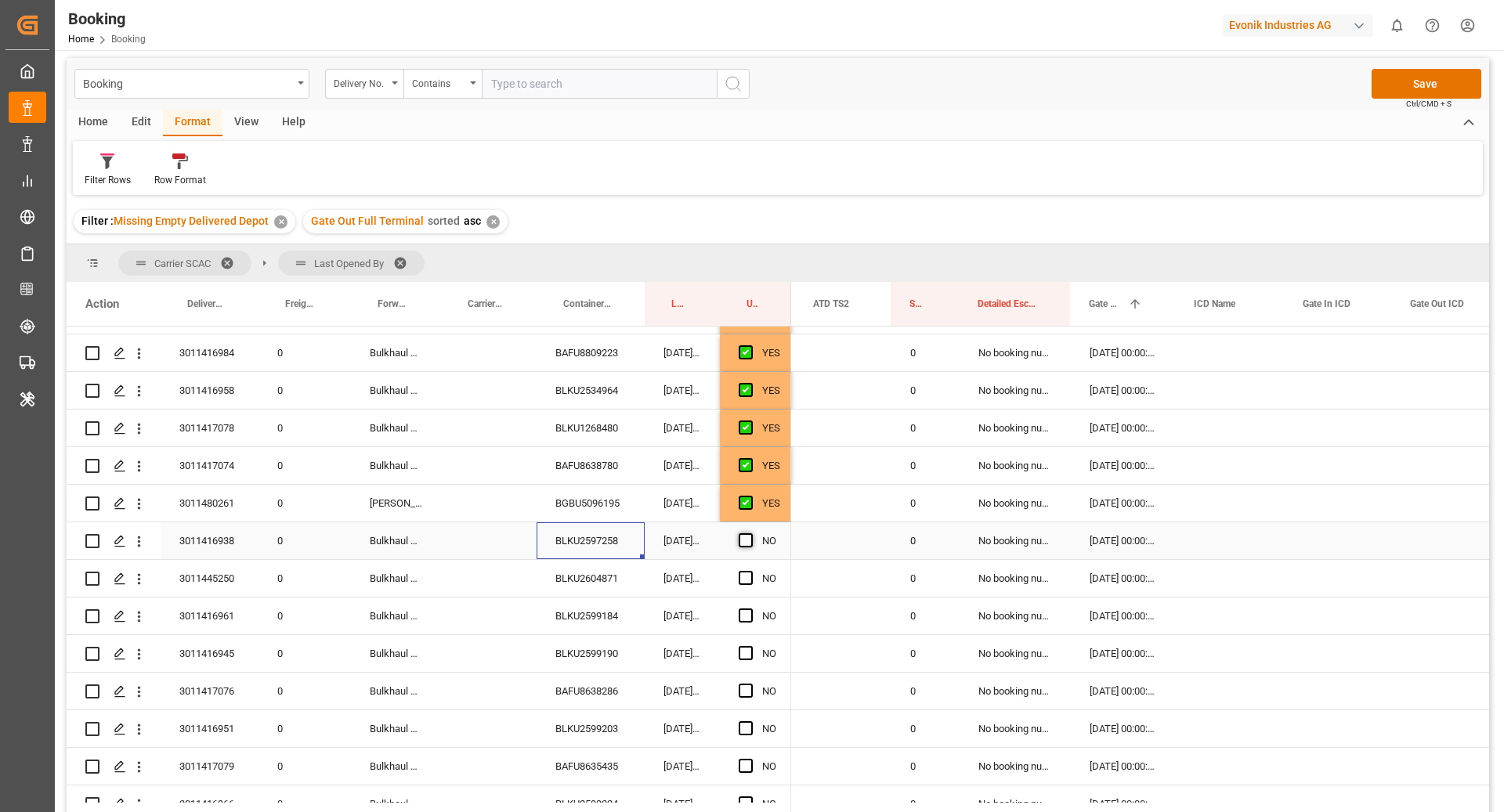
click at [749, 544] on span "Press SPACE to select this row." at bounding box center [746, 540] width 14 height 14
click at [751, 533] on input "Press SPACE to select this row." at bounding box center [751, 533] width 0 height 0
click at [617, 582] on div "BLKU2604871" at bounding box center [590, 578] width 108 height 37
click at [740, 583] on span "Press SPACE to select this row." at bounding box center [746, 577] width 14 height 14
click at [751, 571] on input "Press SPACE to select this row." at bounding box center [751, 571] width 0 height 0
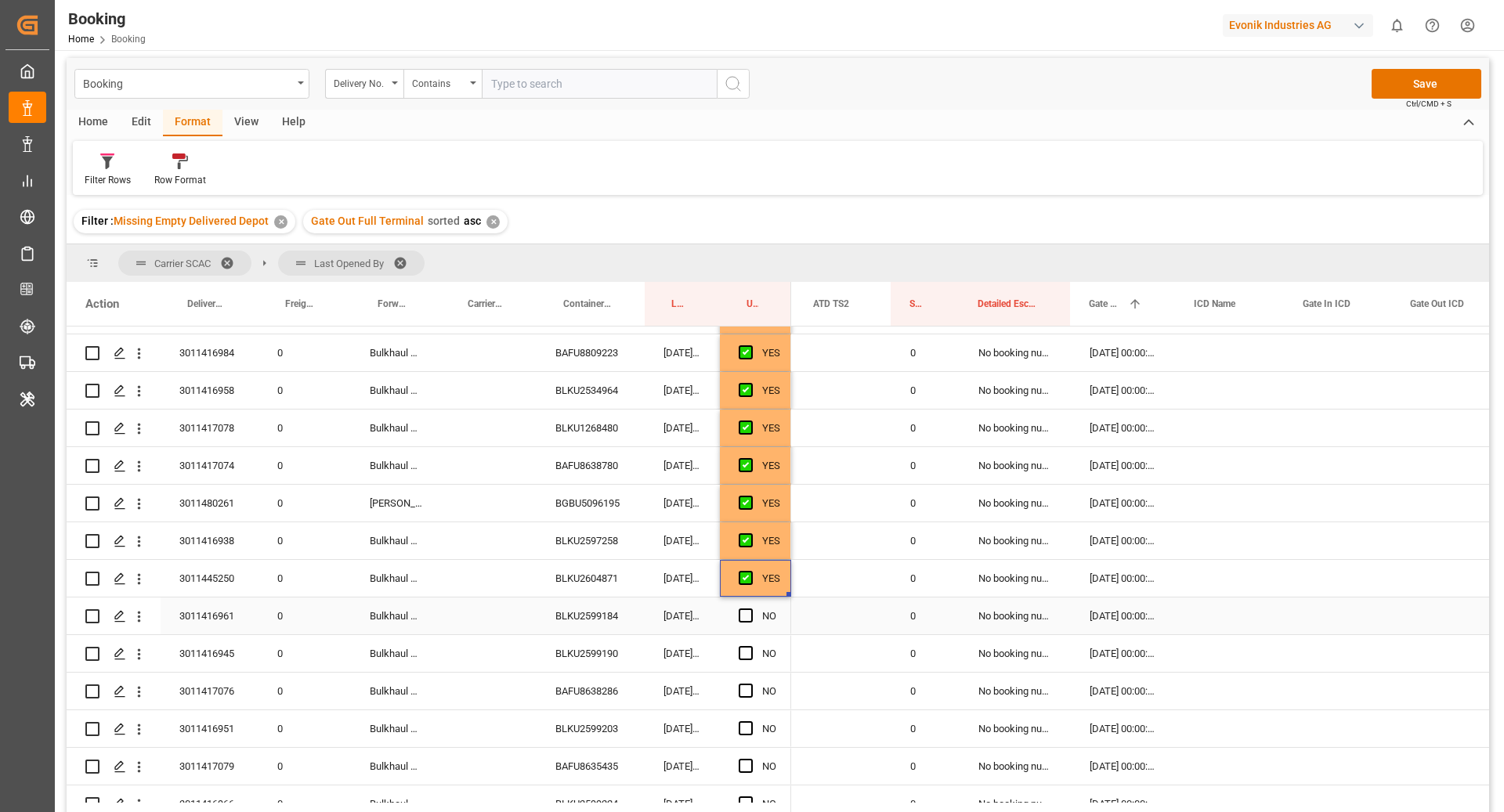
click at [612, 618] on div "BLKU2599184" at bounding box center [590, 616] width 108 height 37
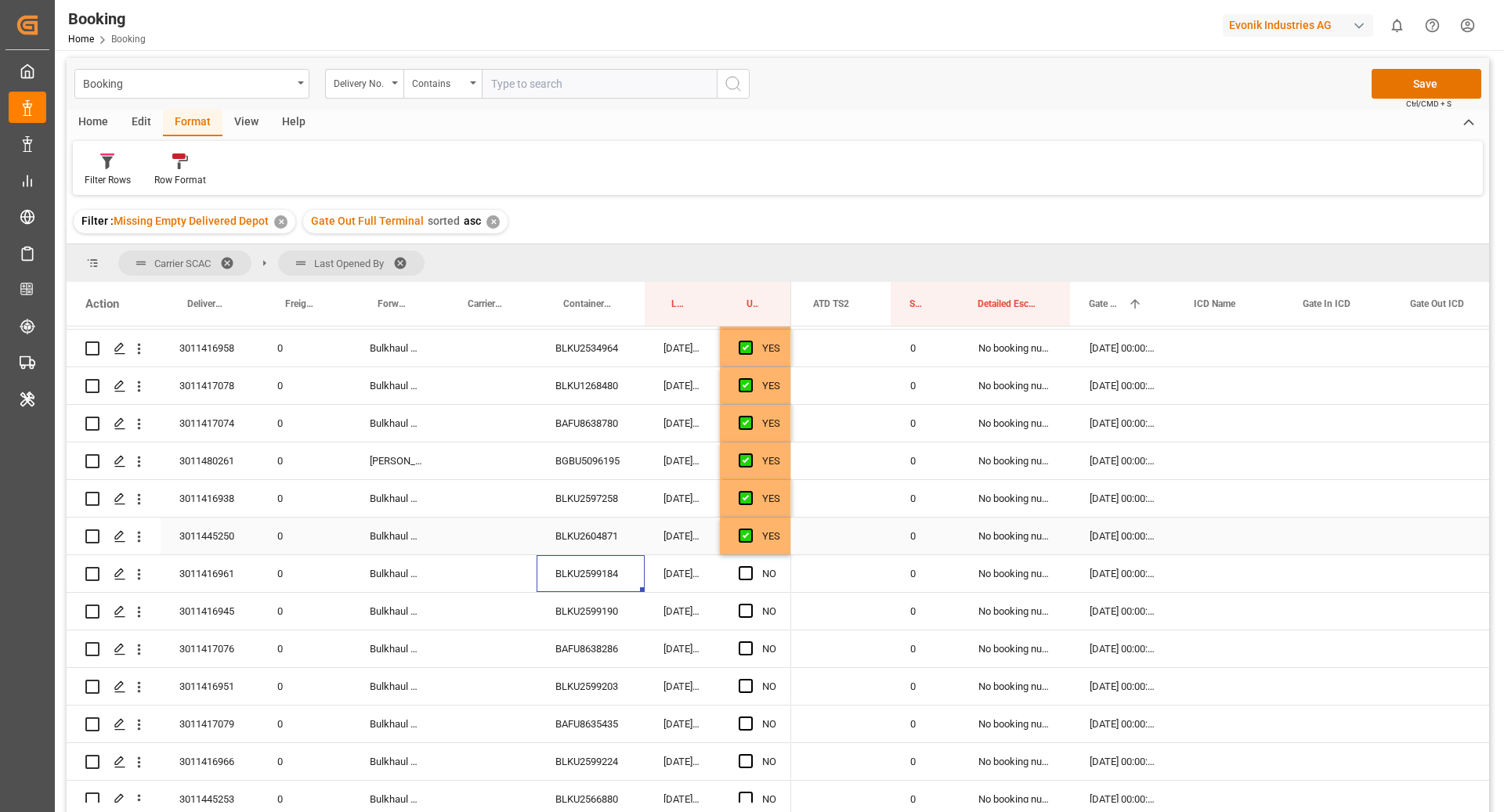
scroll to position [1635, 0]
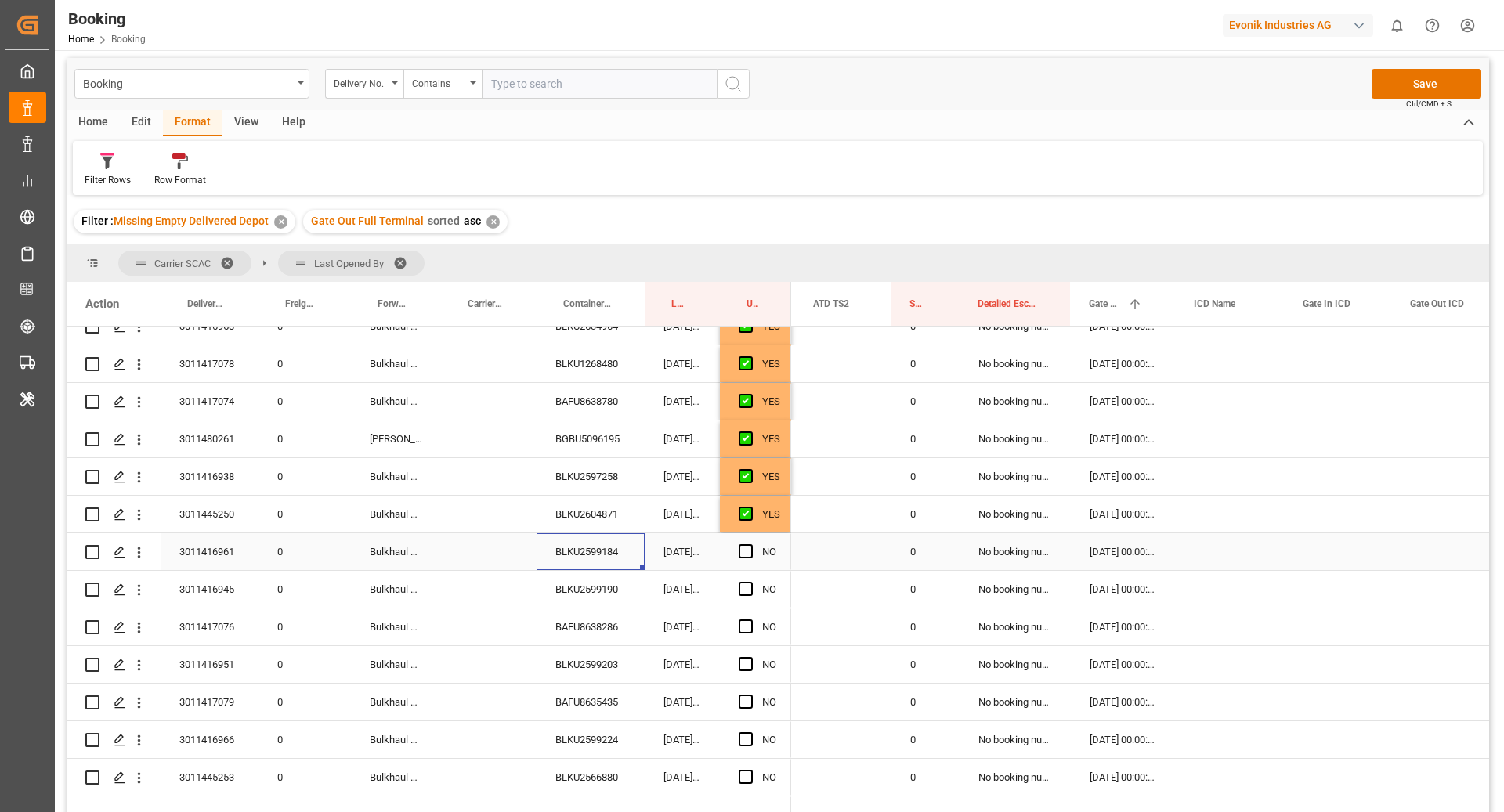
click at [748, 556] on div "Press SPACE to select this row." at bounding box center [751, 551] width 23 height 36
click at [736, 552] on div "NO" at bounding box center [755, 551] width 71 height 37
click at [747, 552] on span "Press SPACE to select this row." at bounding box center [746, 550] width 14 height 14
click at [751, 544] on input "Press SPACE to select this row." at bounding box center [751, 544] width 0 height 0
click at [618, 591] on div "BLKU2599190" at bounding box center [590, 589] width 108 height 37
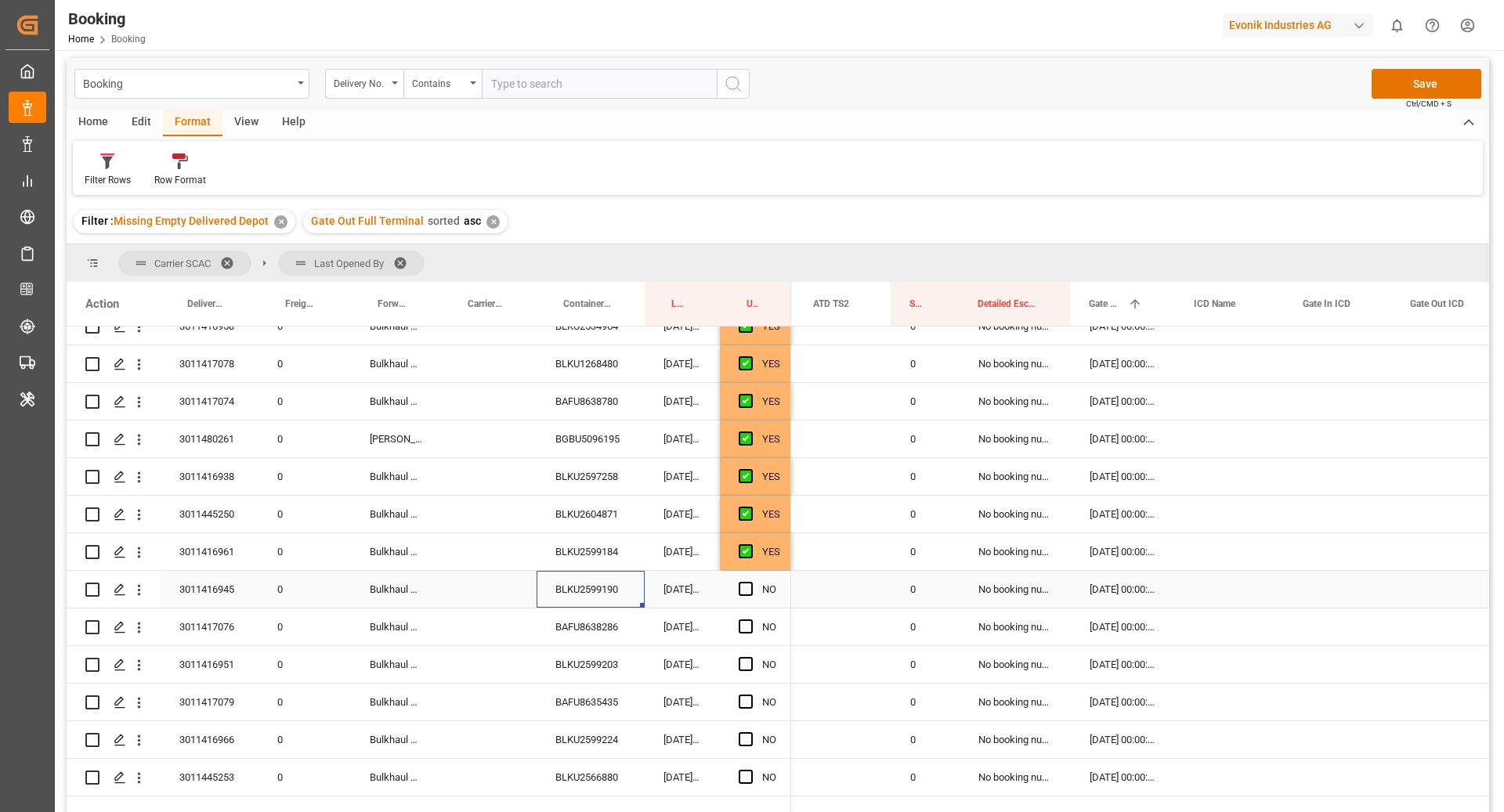
click at [740, 594] on div "Press SPACE to select this row." at bounding box center [751, 589] width 23 height 36
click at [746, 592] on span "Press SPACE to select this row." at bounding box center [746, 588] width 14 height 14
click at [751, 581] on input "Press SPACE to select this row." at bounding box center [751, 581] width 0 height 0
click at [590, 628] on div "BAFU8638286" at bounding box center [590, 627] width 108 height 37
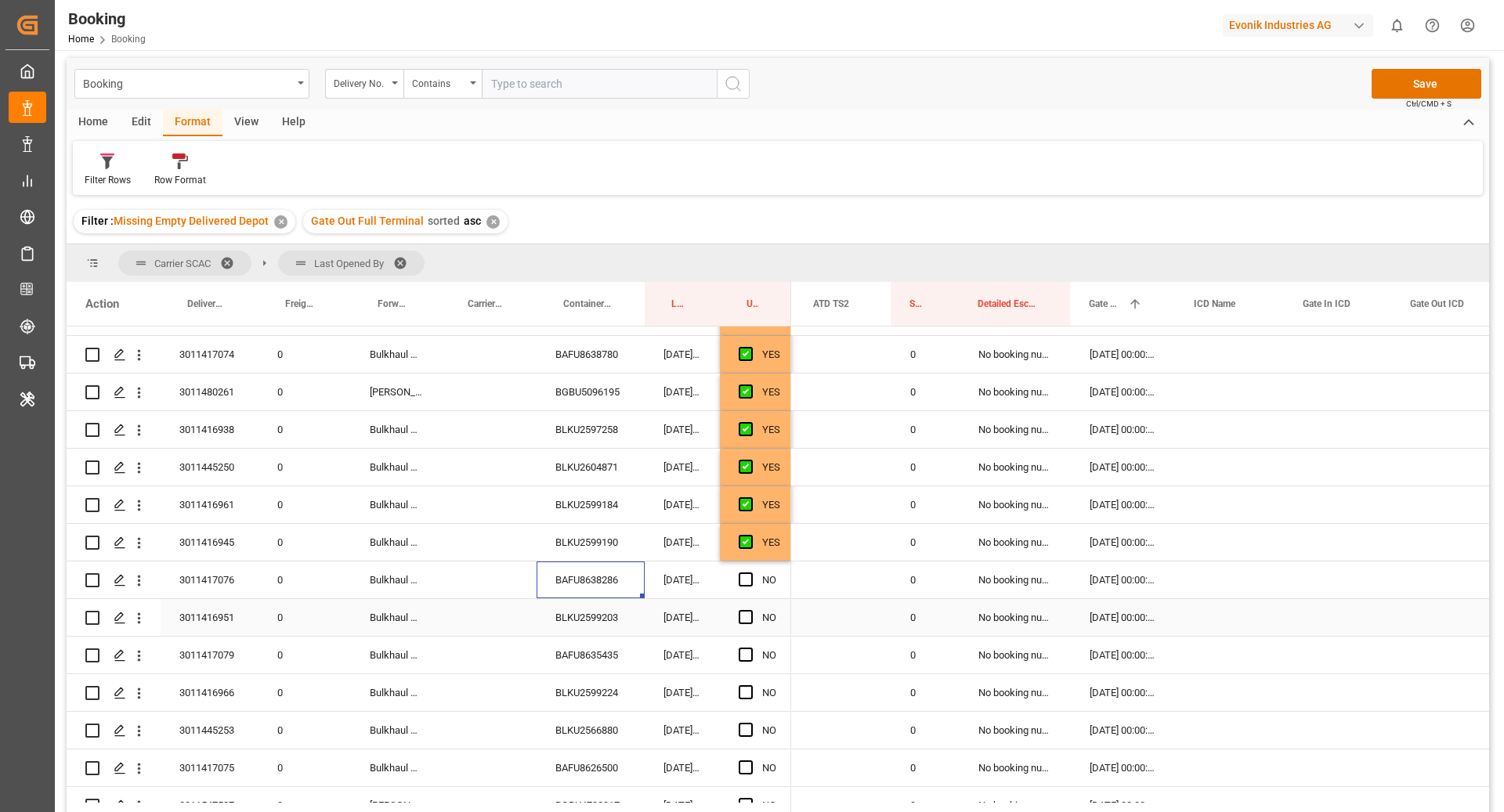
scroll to position [1818, 0]
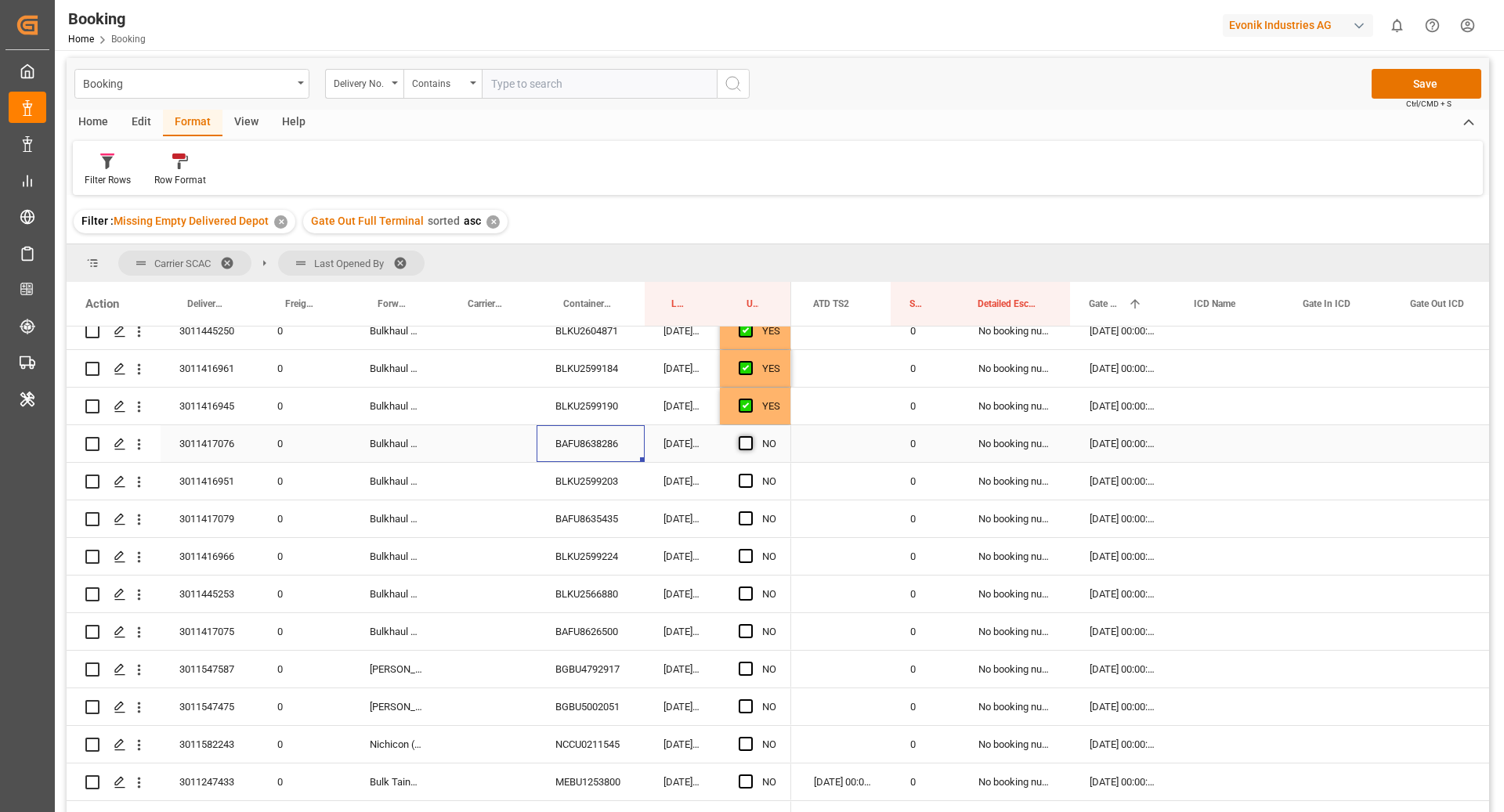
click at [747, 445] on span "Press SPACE to select this row." at bounding box center [746, 443] width 14 height 14
click at [751, 436] on input "Press SPACE to select this row." at bounding box center [751, 436] width 0 height 0
click at [578, 489] on div "BLKU2599203" at bounding box center [590, 481] width 108 height 37
click at [743, 481] on span "Press SPACE to select this row." at bounding box center [746, 481] width 14 height 14
click at [751, 474] on input "Press SPACE to select this row." at bounding box center [751, 474] width 0 height 0
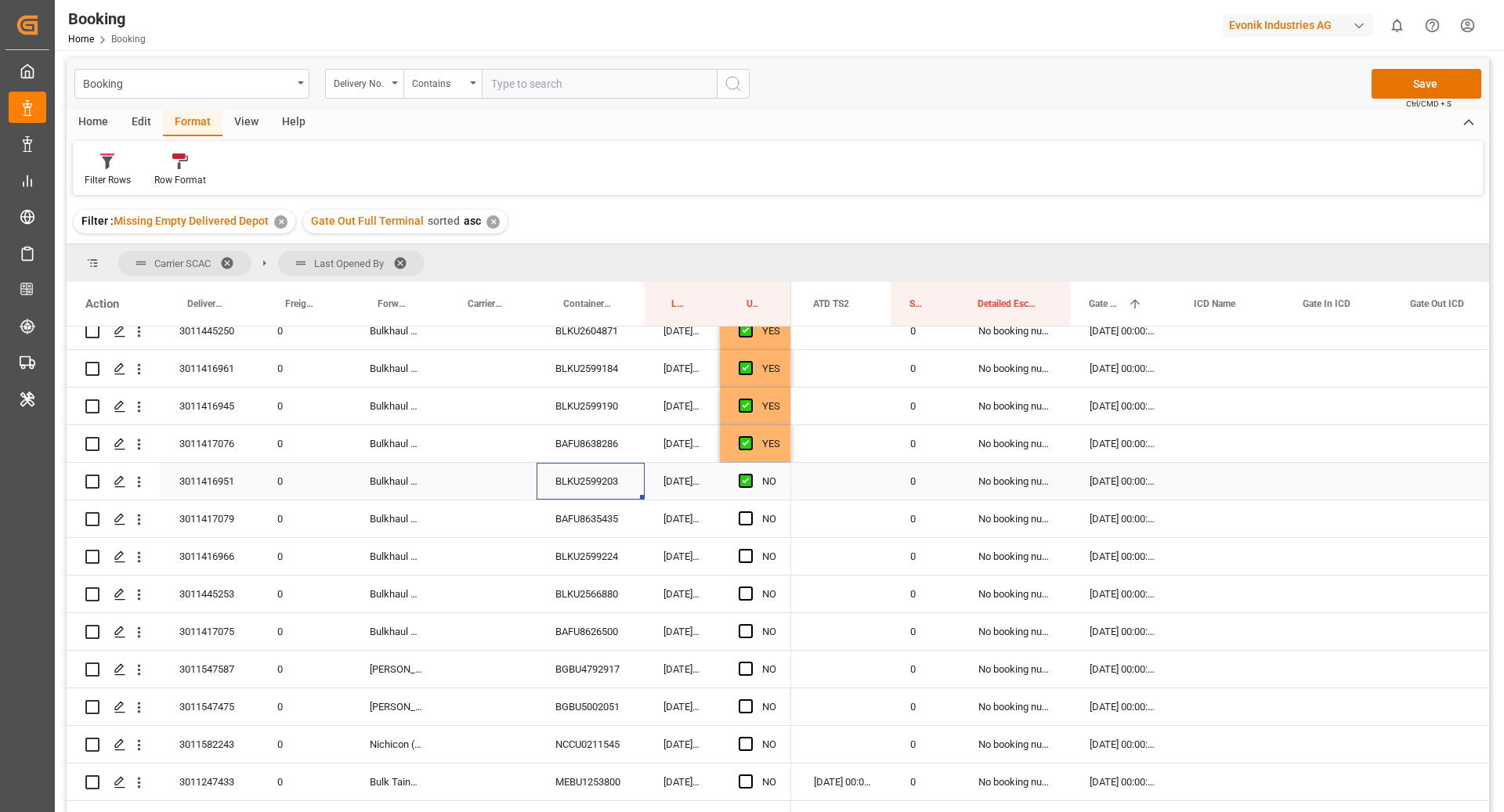
click at [603, 527] on div "BAFU8635435" at bounding box center [590, 518] width 108 height 37
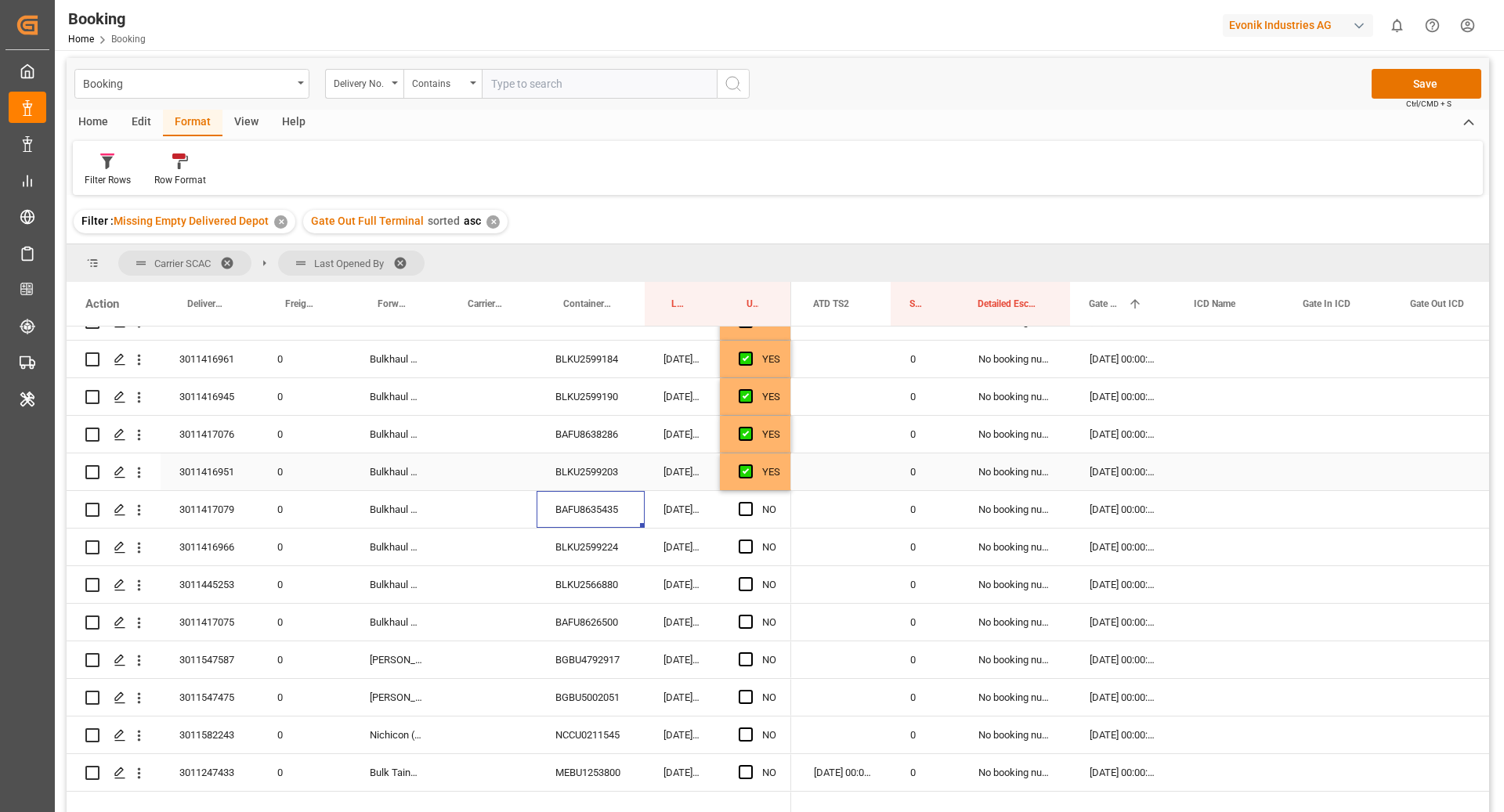
scroll to position [1854, 0]
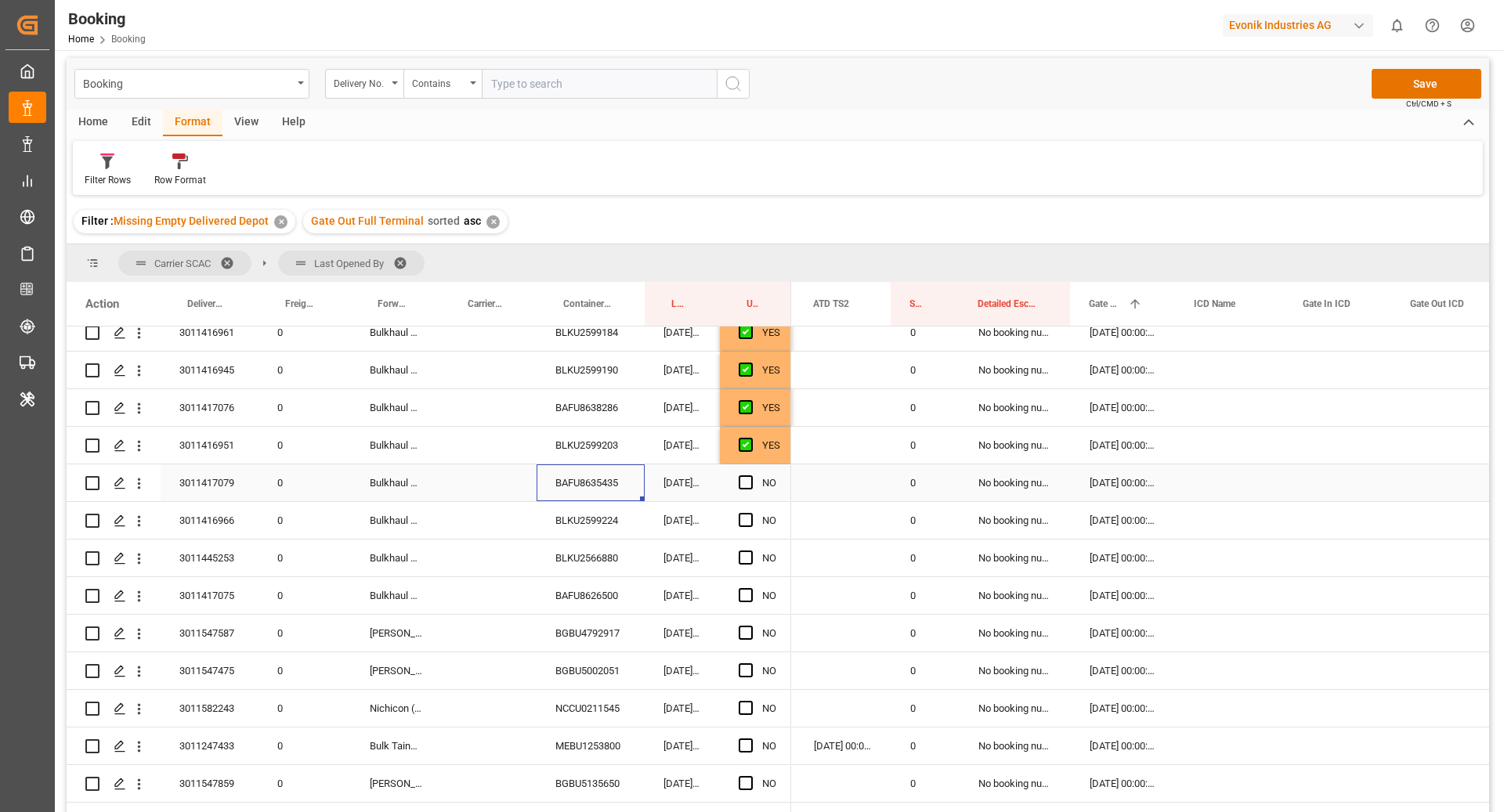
click at [739, 482] on span "Press SPACE to select this row." at bounding box center [746, 482] width 14 height 14
click at [751, 475] on input "Press SPACE to select this row." at bounding box center [751, 475] width 0 height 0
click at [587, 507] on div "BLKU2599224" at bounding box center [590, 520] width 108 height 37
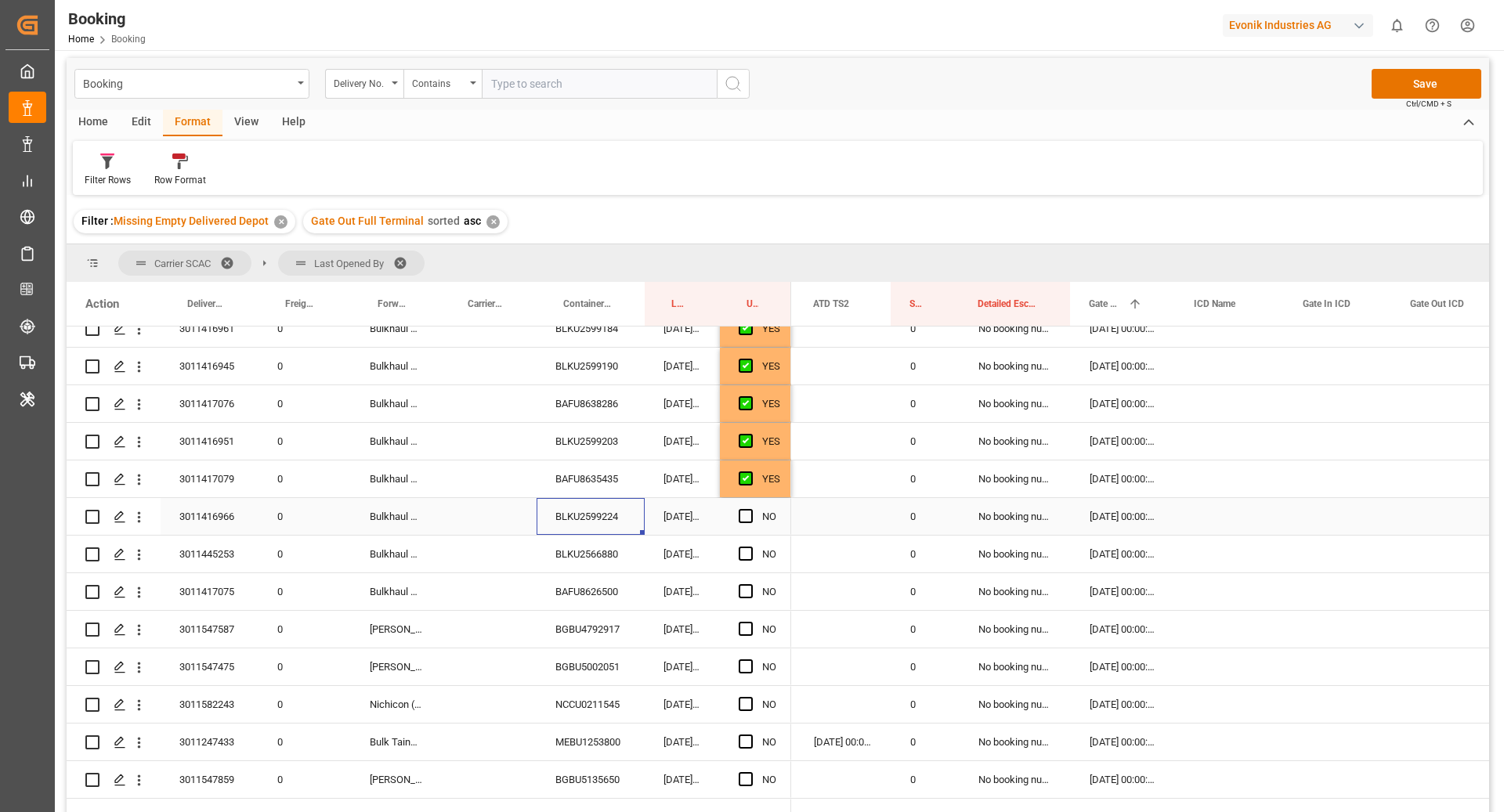
click at [750, 517] on span "Press SPACE to select this row." at bounding box center [746, 516] width 14 height 14
click at [751, 509] on input "Press SPACE to select this row." at bounding box center [751, 509] width 0 height 0
click at [584, 573] on div "BAFU8626500" at bounding box center [590, 591] width 108 height 37
click at [603, 566] on div "BLKU2566880" at bounding box center [590, 554] width 108 height 37
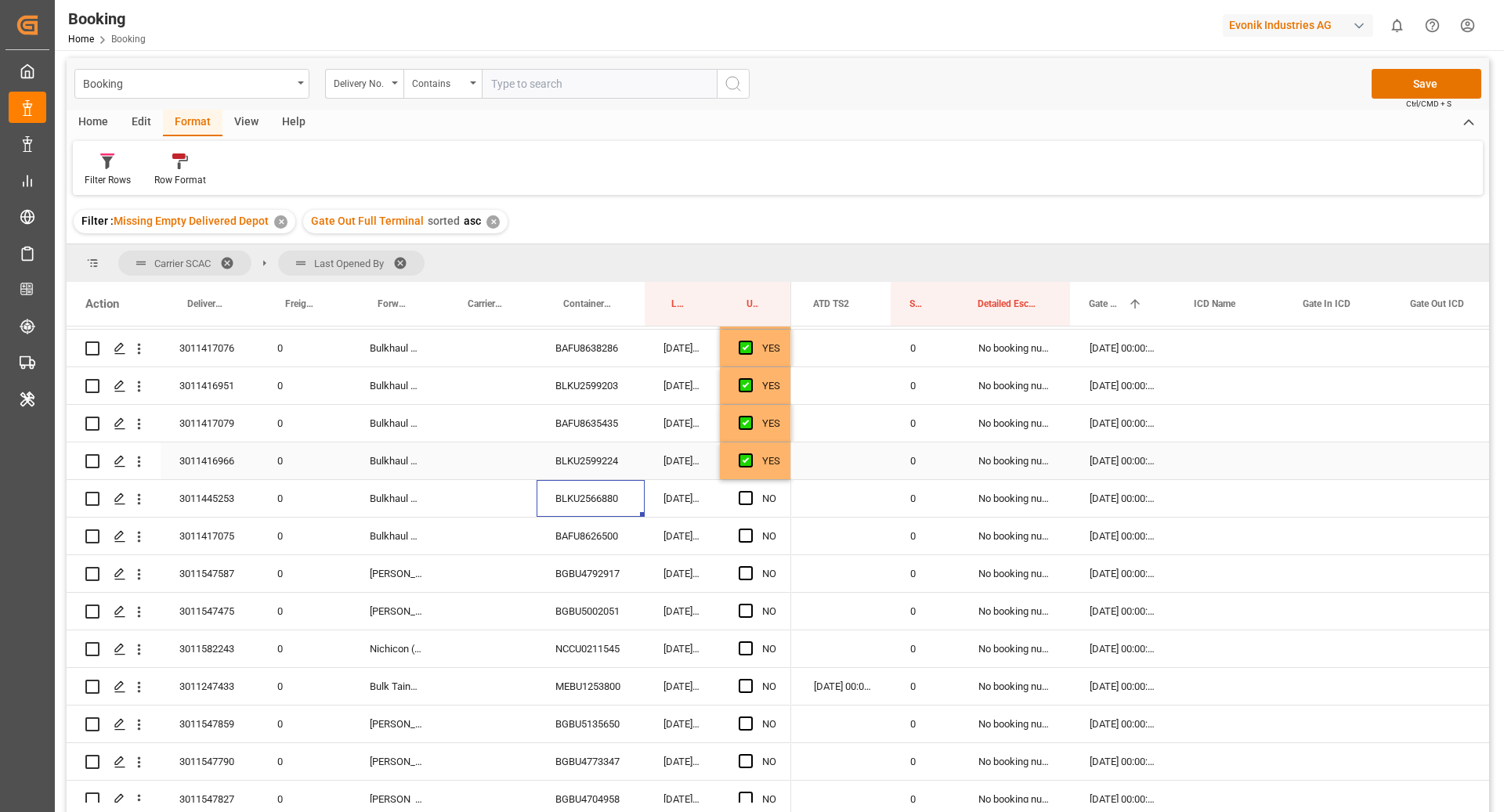
scroll to position [1914, 0]
click at [746, 503] on div "Press SPACE to select this row." at bounding box center [751, 497] width 23 height 36
click at [603, 532] on div "BAFU8626500" at bounding box center [590, 535] width 108 height 37
click at [748, 496] on span "Press SPACE to select this row." at bounding box center [746, 497] width 14 height 14
click at [751, 490] on input "Press SPACE to select this row." at bounding box center [751, 490] width 0 height 0
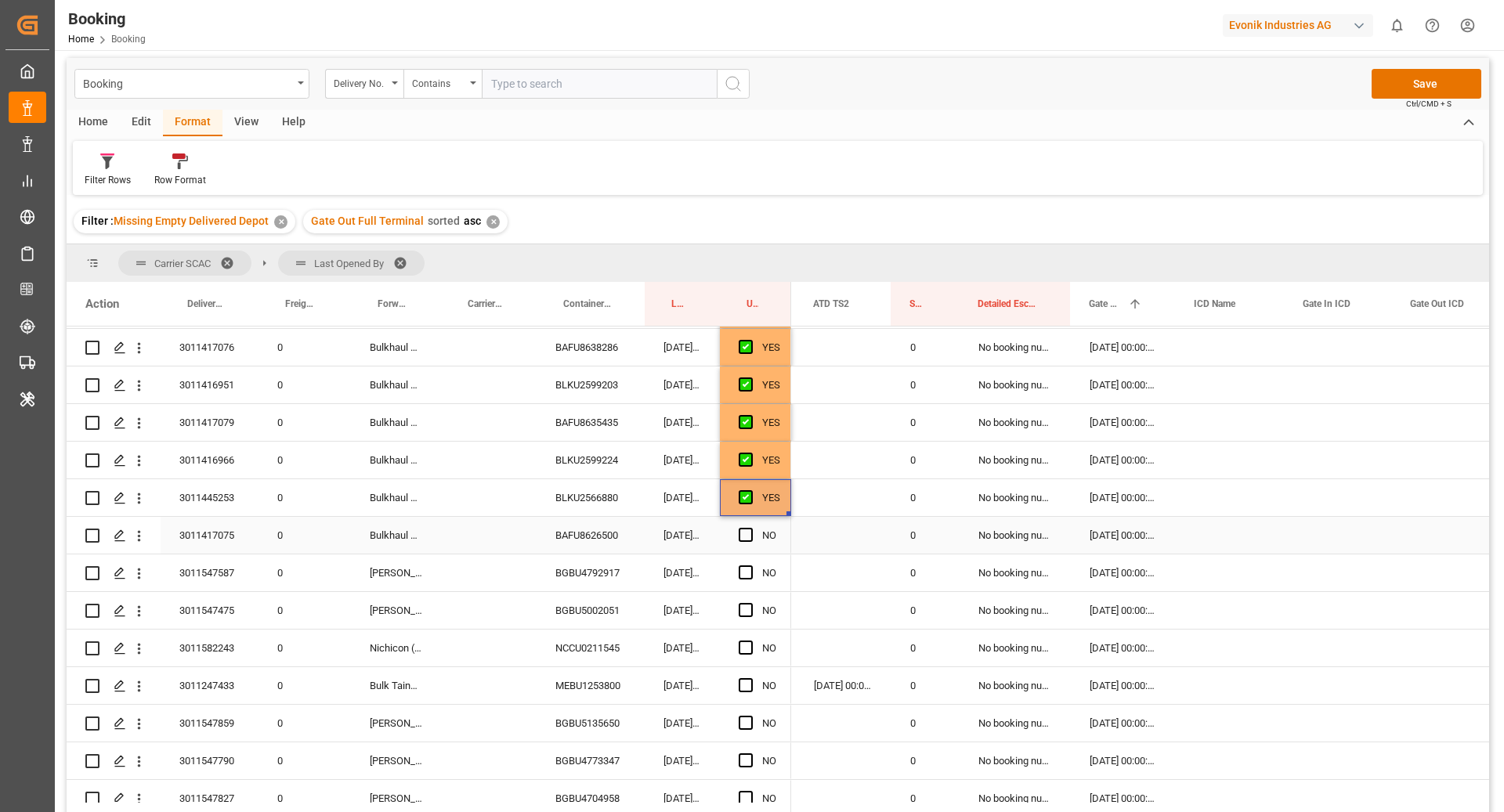
click at [627, 536] on div "BAFU8626500" at bounding box center [590, 535] width 108 height 37
click at [743, 533] on span "Press SPACE to select this row." at bounding box center [746, 534] width 14 height 14
click at [751, 527] on input "Press SPACE to select this row." at bounding box center [751, 527] width 0 height 0
click at [589, 578] on div "BGBU4792917" at bounding box center [590, 573] width 108 height 37
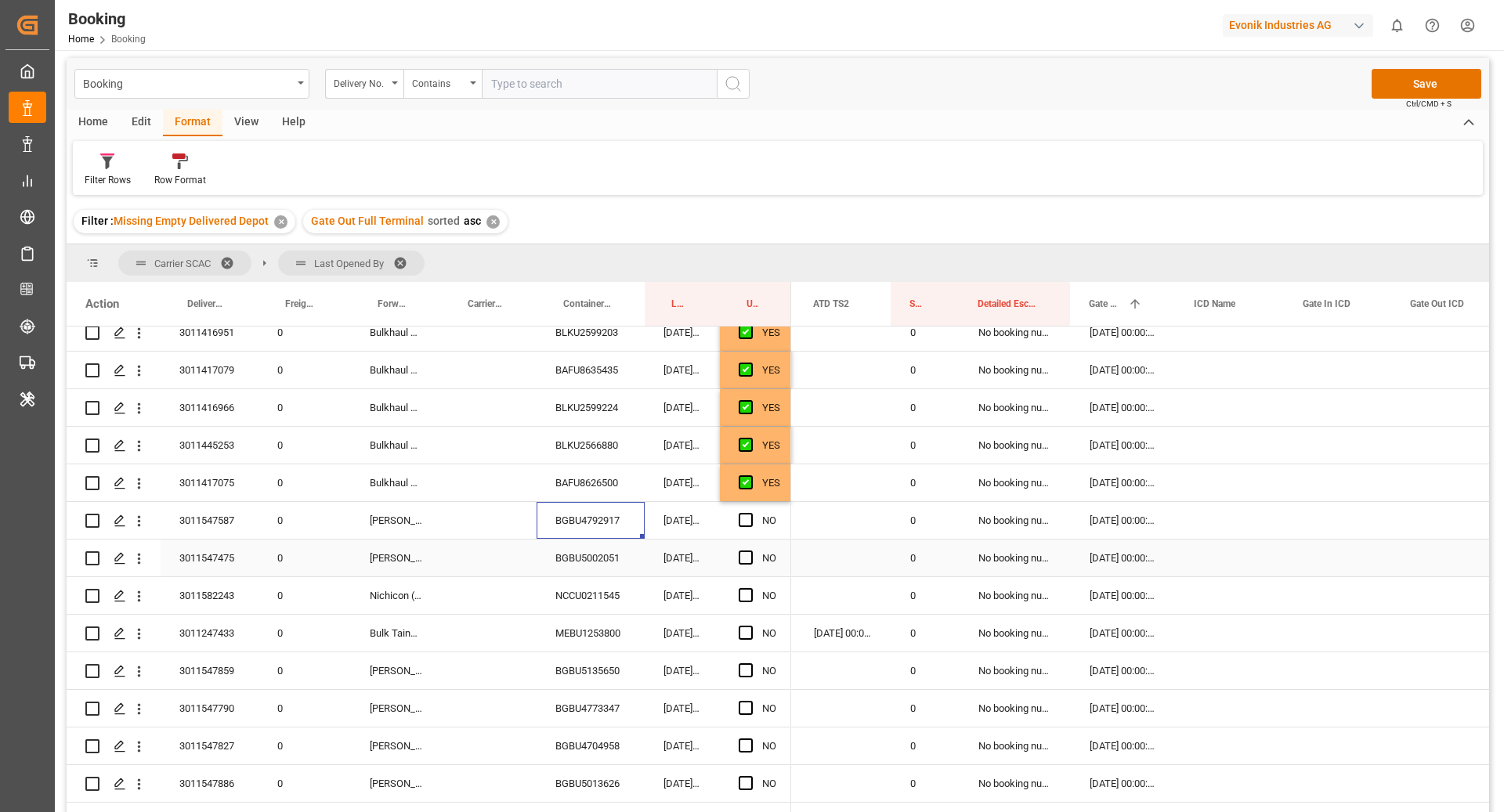
scroll to position [1984, 0]
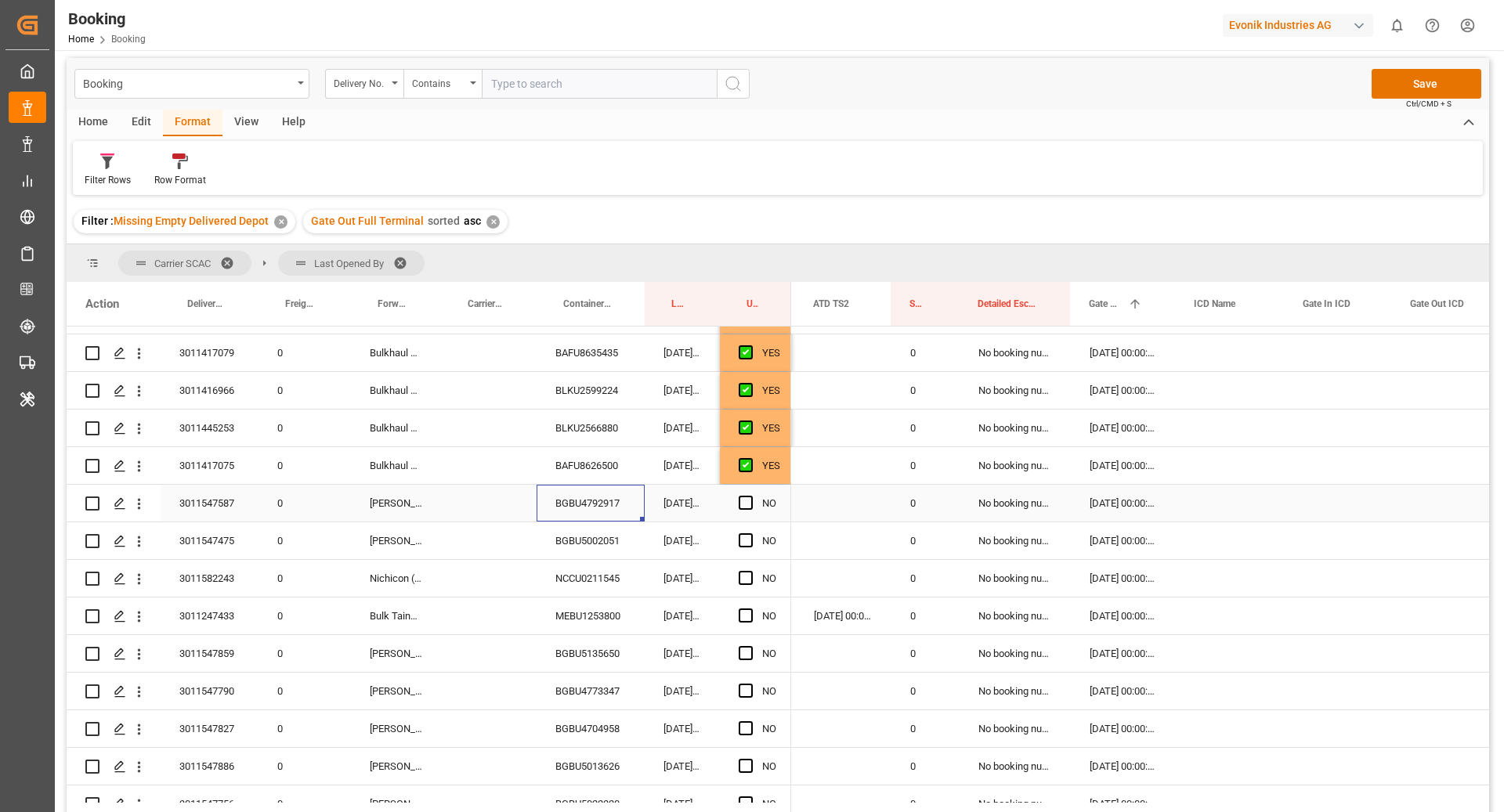
click at [747, 508] on span "Press SPACE to select this row." at bounding box center [746, 502] width 14 height 14
click at [751, 495] on input "Press SPACE to select this row." at bounding box center [751, 495] width 0 height 0
click at [595, 533] on div "BGBU5002051" at bounding box center [590, 541] width 108 height 37
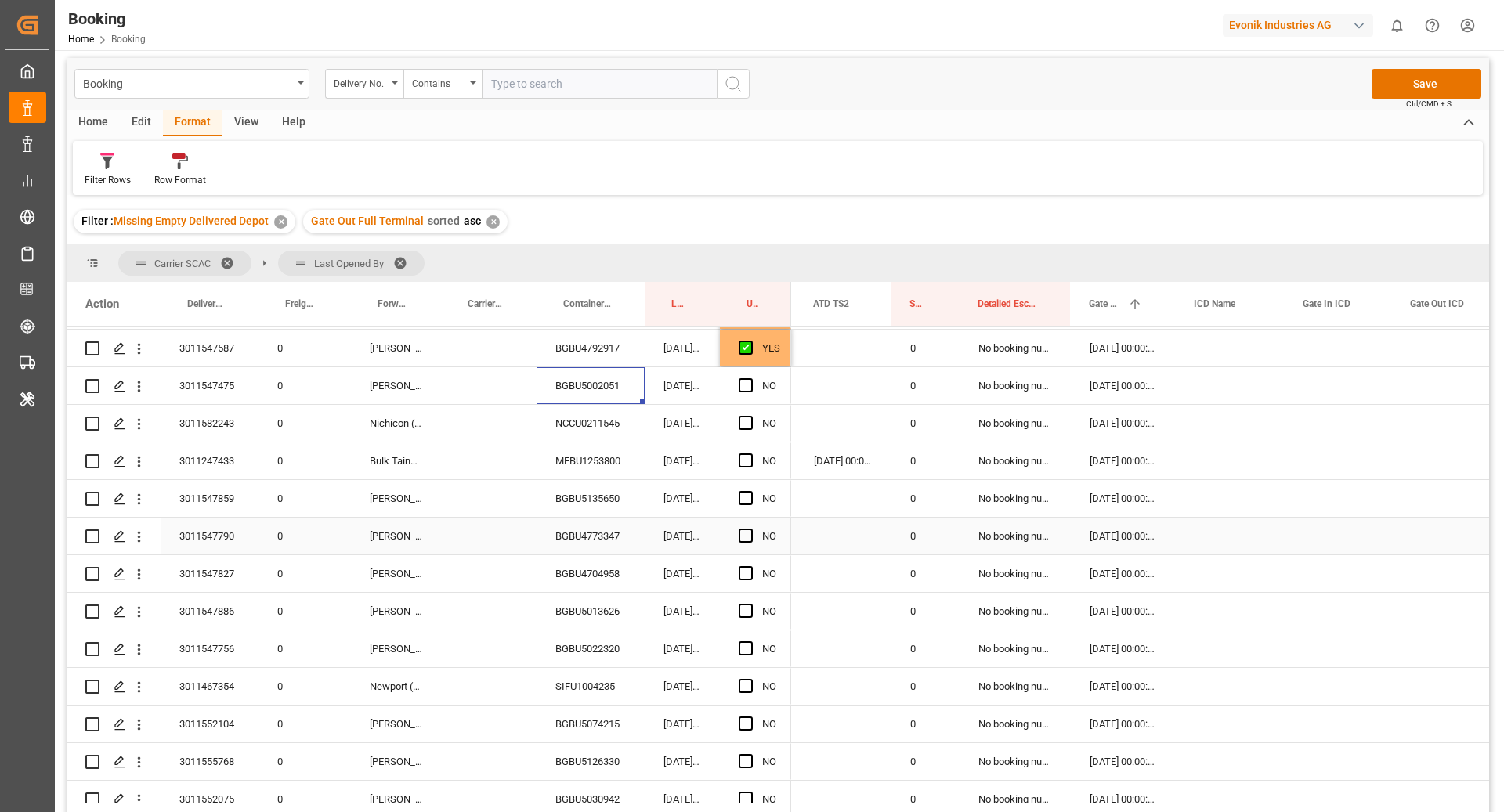
scroll to position [2151, 0]
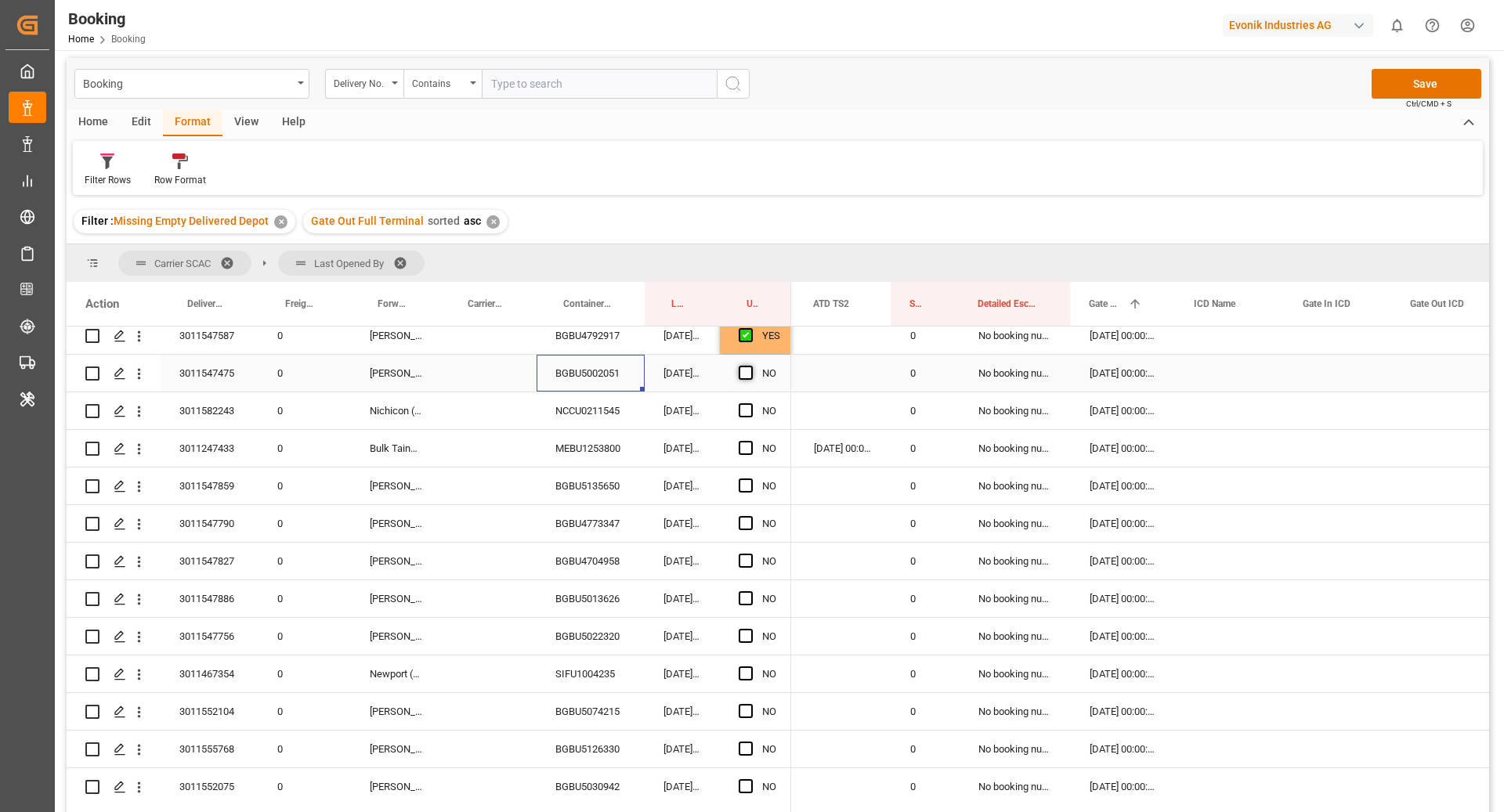
click at [747, 375] on span "Press SPACE to select this row." at bounding box center [746, 373] width 14 height 14
click at [751, 366] on input "Press SPACE to select this row." at bounding box center [751, 366] width 0 height 0
click at [573, 411] on div "NCCU0211545" at bounding box center [590, 410] width 108 height 37
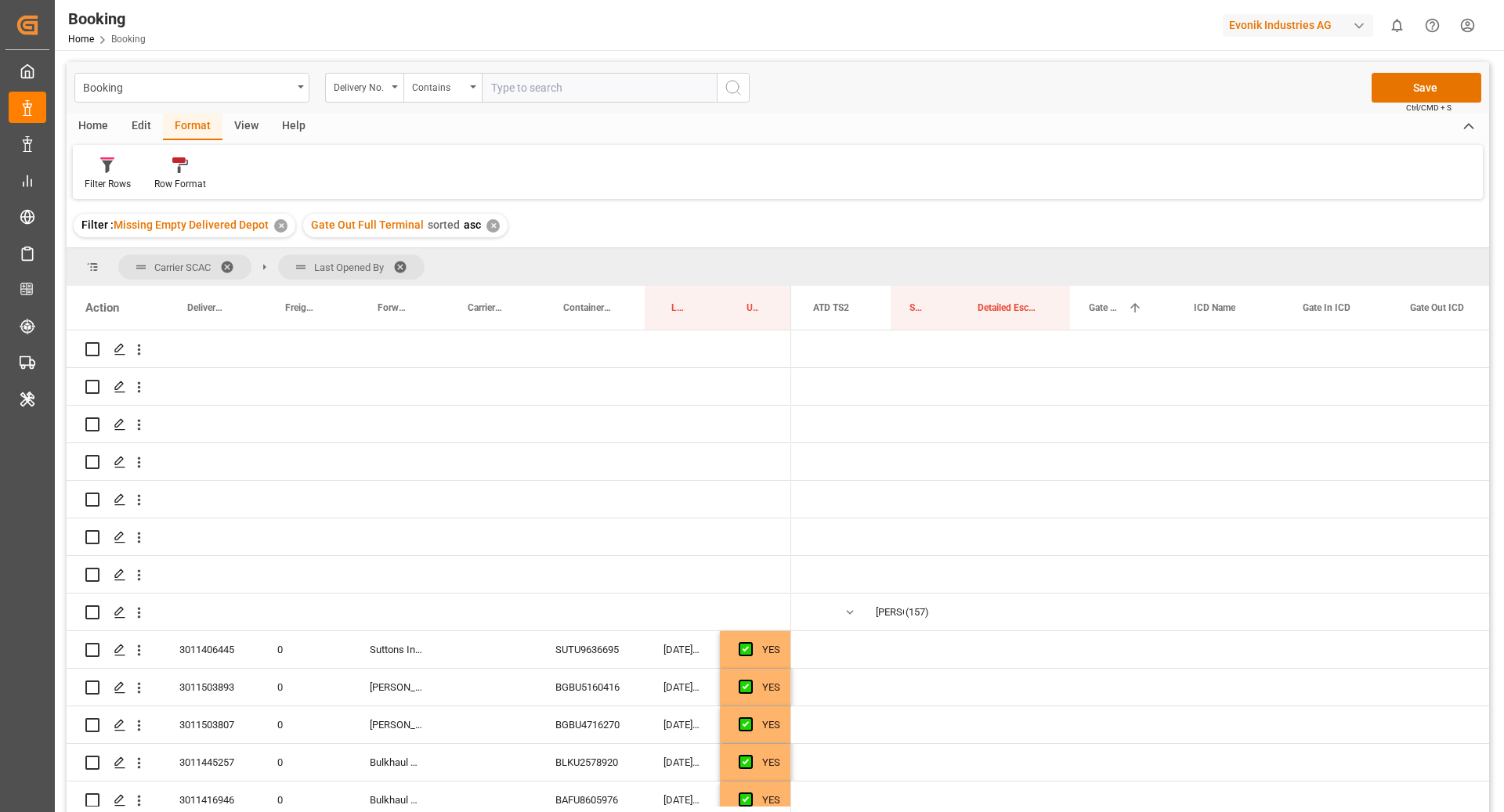
scroll to position [0, 2565]
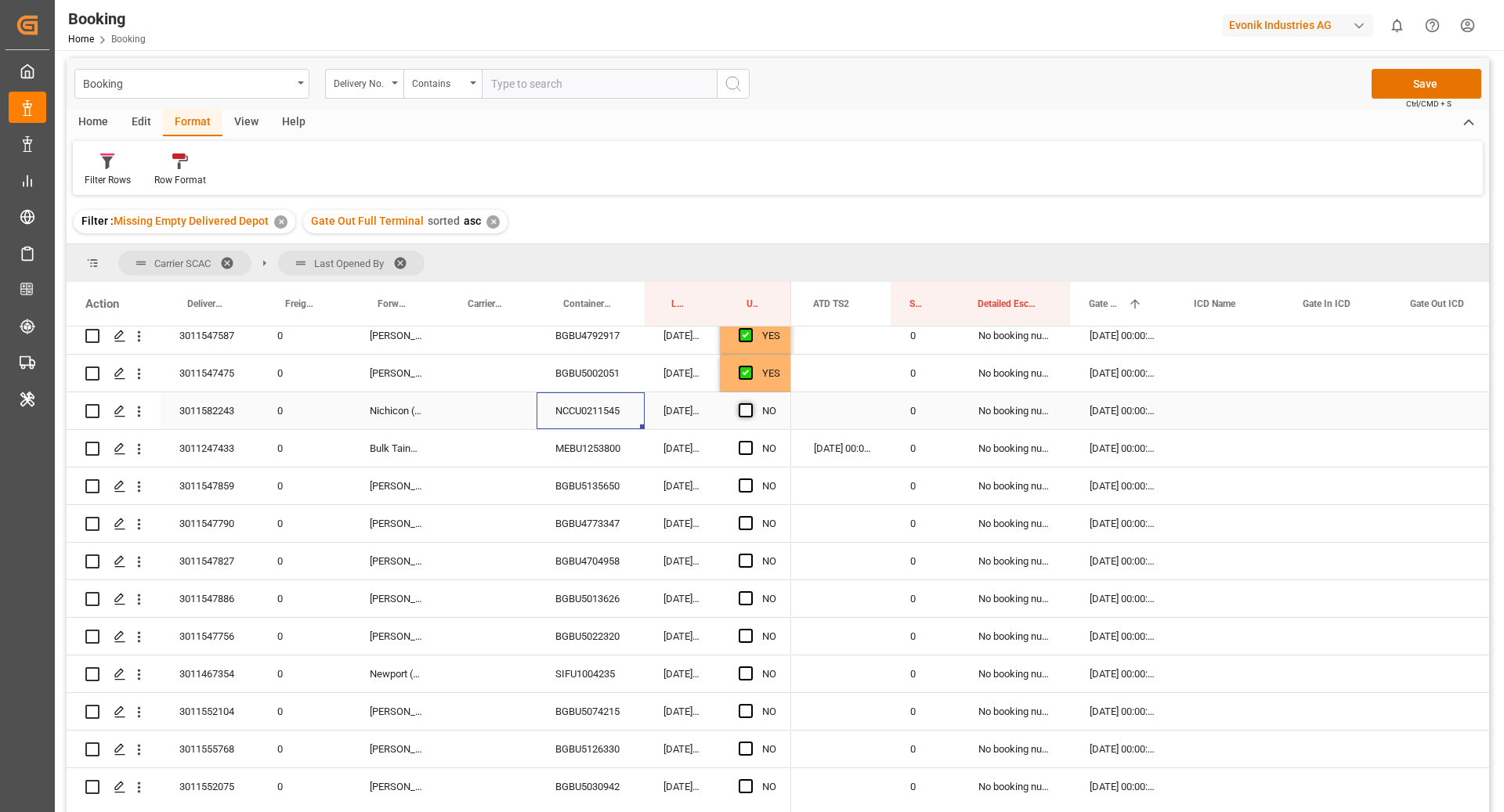
click at [734, 409] on div "NO" at bounding box center [755, 410] width 71 height 37
click at [739, 408] on span "Press SPACE to select this row." at bounding box center [746, 410] width 14 height 14
click at [751, 404] on input "Press SPACE to select this row." at bounding box center [751, 404] width 0 height 0
click at [743, 408] on span "Press SPACE to select this row." at bounding box center [746, 410] width 14 height 14
click at [751, 404] on input "Press SPACE to select this row." at bounding box center [751, 404] width 0 height 0
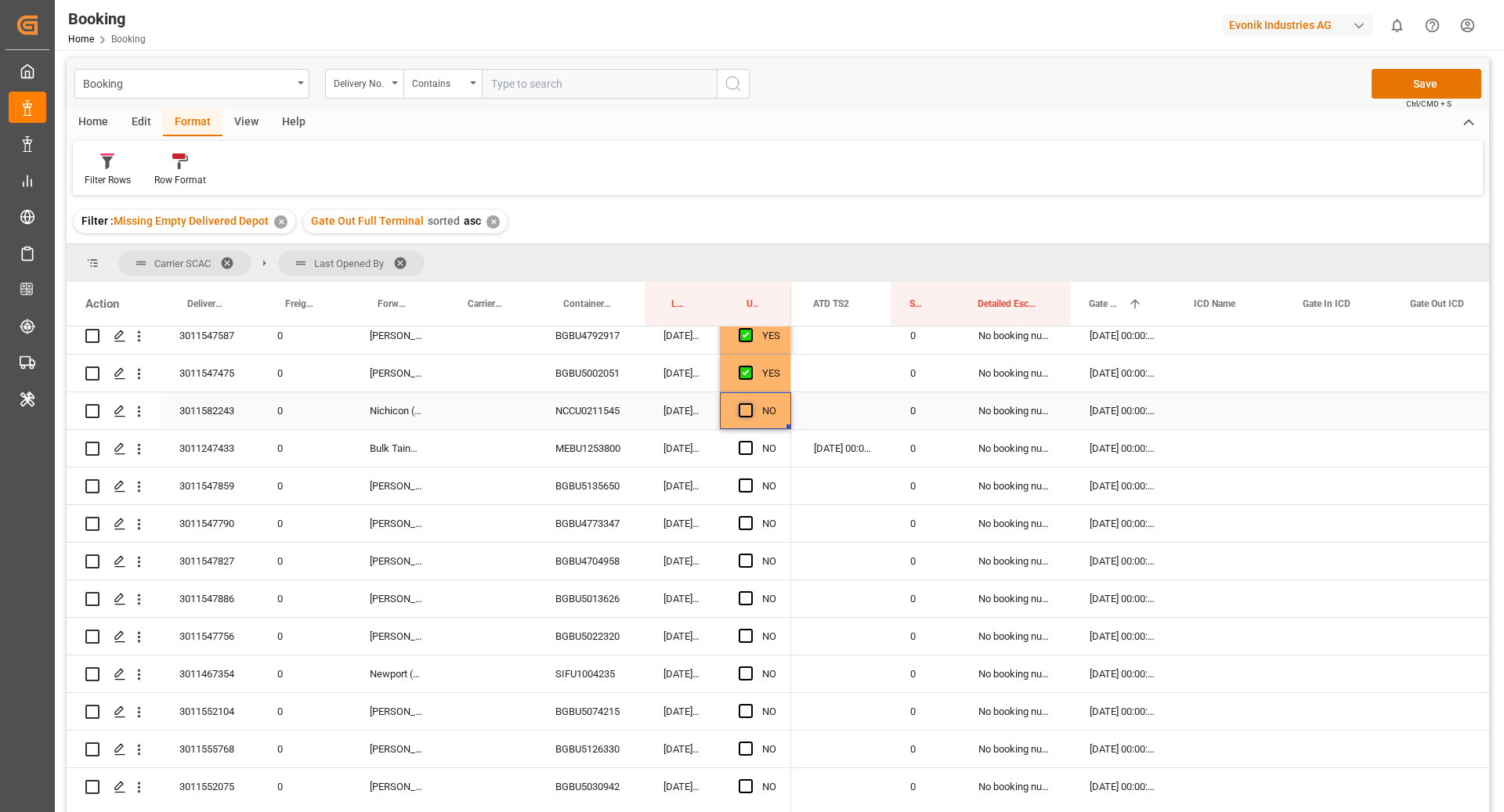
click at [751, 408] on span "Press SPACE to select this row." at bounding box center [746, 410] width 14 height 14
click at [751, 404] on input "Press SPACE to select this row." at bounding box center [751, 404] width 0 height 0
click at [648, 438] on div "[DATE] 09:31:36" at bounding box center [682, 448] width 75 height 37
click at [598, 441] on div "MEBU1253800" at bounding box center [590, 448] width 108 height 37
click at [741, 450] on span "Press SPACE to select this row." at bounding box center [746, 447] width 14 height 14
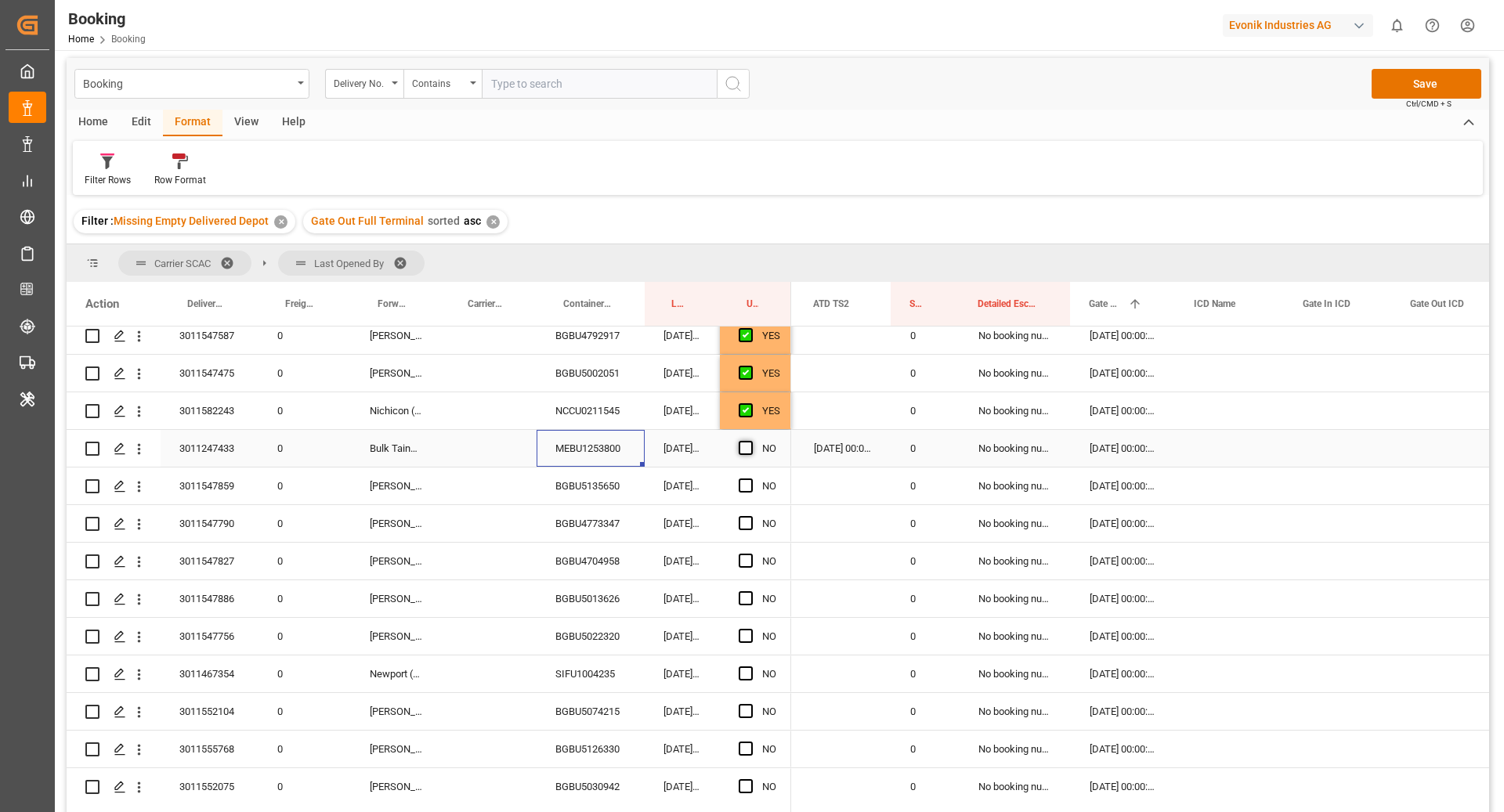
click at [751, 440] on input "Press SPACE to select this row." at bounding box center [751, 440] width 0 height 0
click at [605, 478] on div "BGBU5135650" at bounding box center [590, 486] width 108 height 37
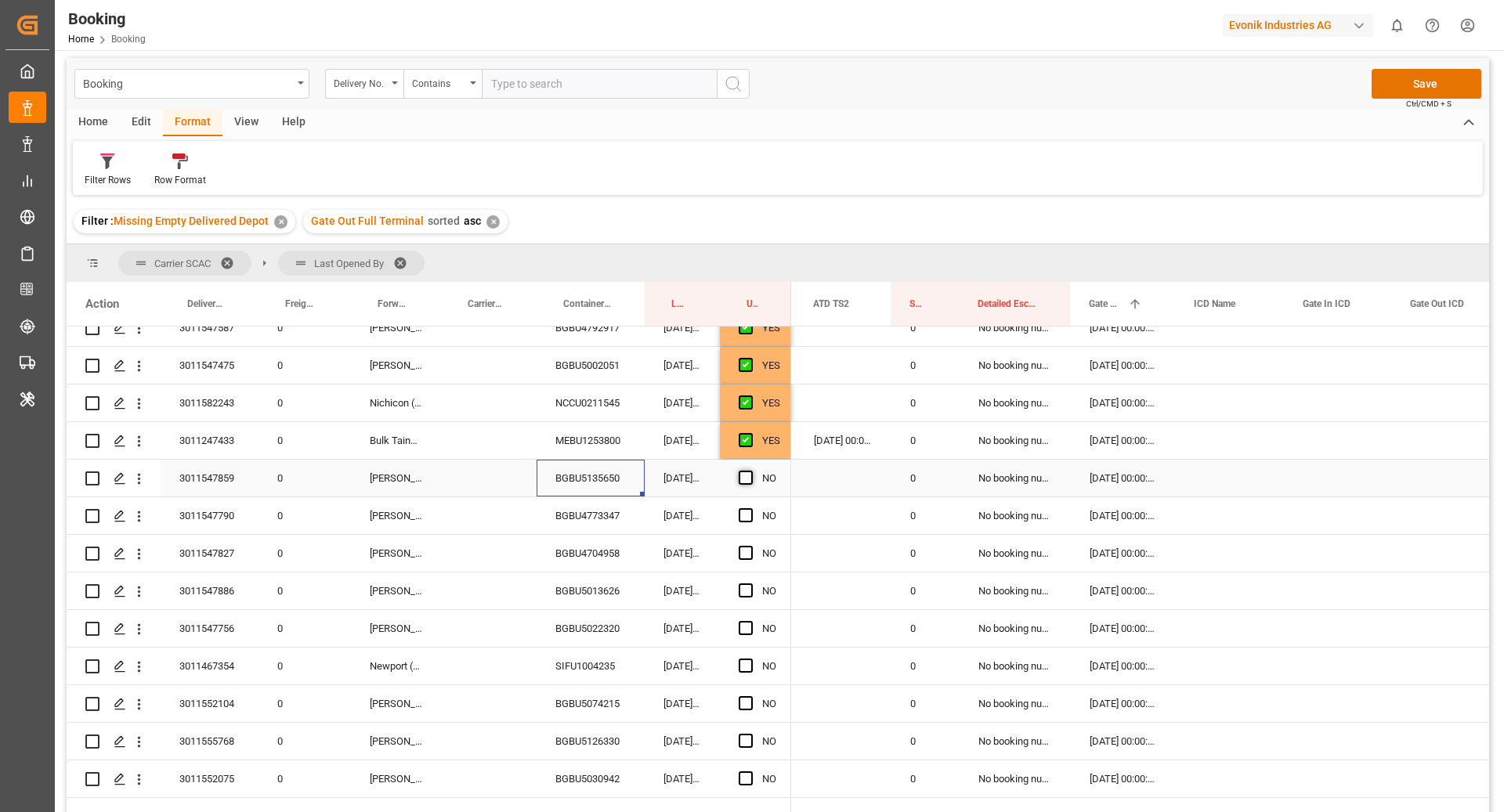
click at [741, 481] on span "Press SPACE to select this row." at bounding box center [746, 477] width 14 height 14
click at [751, 470] on input "Press SPACE to select this row." at bounding box center [751, 470] width 0 height 0
click at [585, 508] on div "BGBU4773347" at bounding box center [590, 516] width 108 height 37
click at [745, 511] on span "Press SPACE to select this row." at bounding box center [746, 515] width 14 height 14
click at [751, 508] on input "Press SPACE to select this row." at bounding box center [751, 508] width 0 height 0
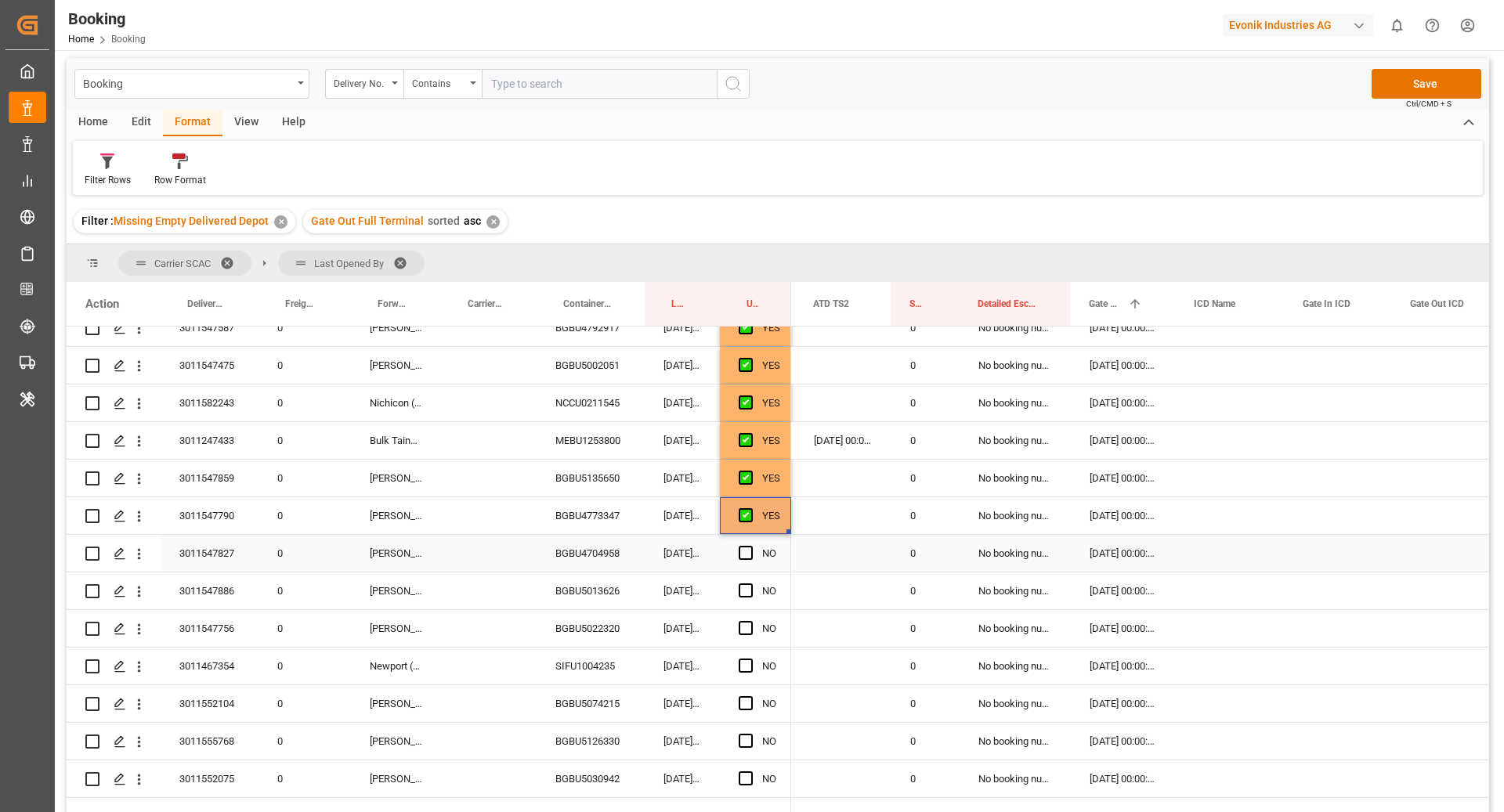
click at [565, 546] on div "BGBU4704958" at bounding box center [590, 553] width 108 height 37
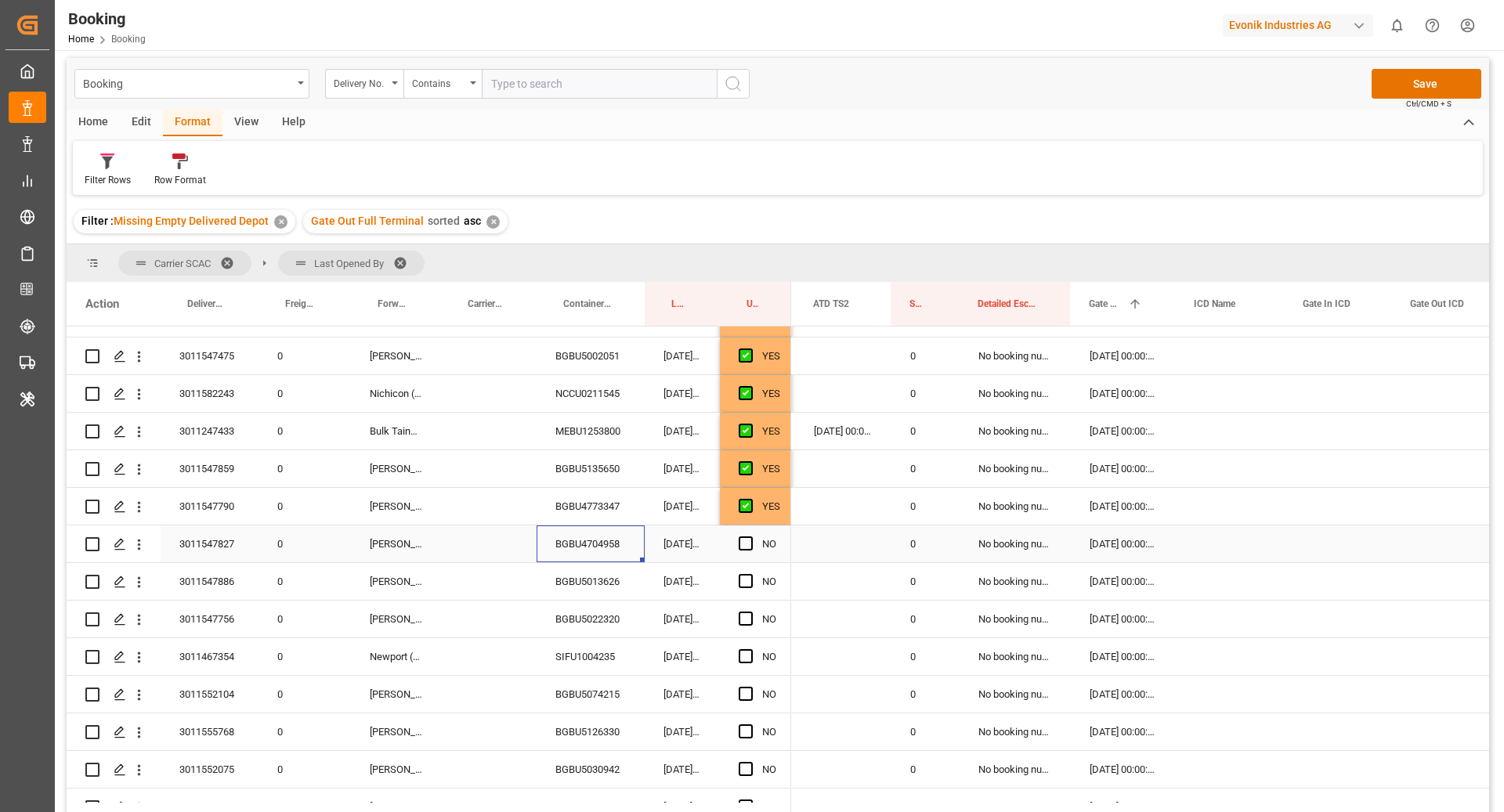
scroll to position [2169, 0]
drag, startPoint x: 746, startPoint y: 540, endPoint x: 599, endPoint y: 585, distance: 153.7
click at [746, 540] on span "Press SPACE to select this row." at bounding box center [746, 543] width 14 height 14
click at [751, 536] on input "Press SPACE to select this row." at bounding box center [751, 536] width 0 height 0
click at [599, 585] on div "BGBU5013626" at bounding box center [590, 581] width 108 height 37
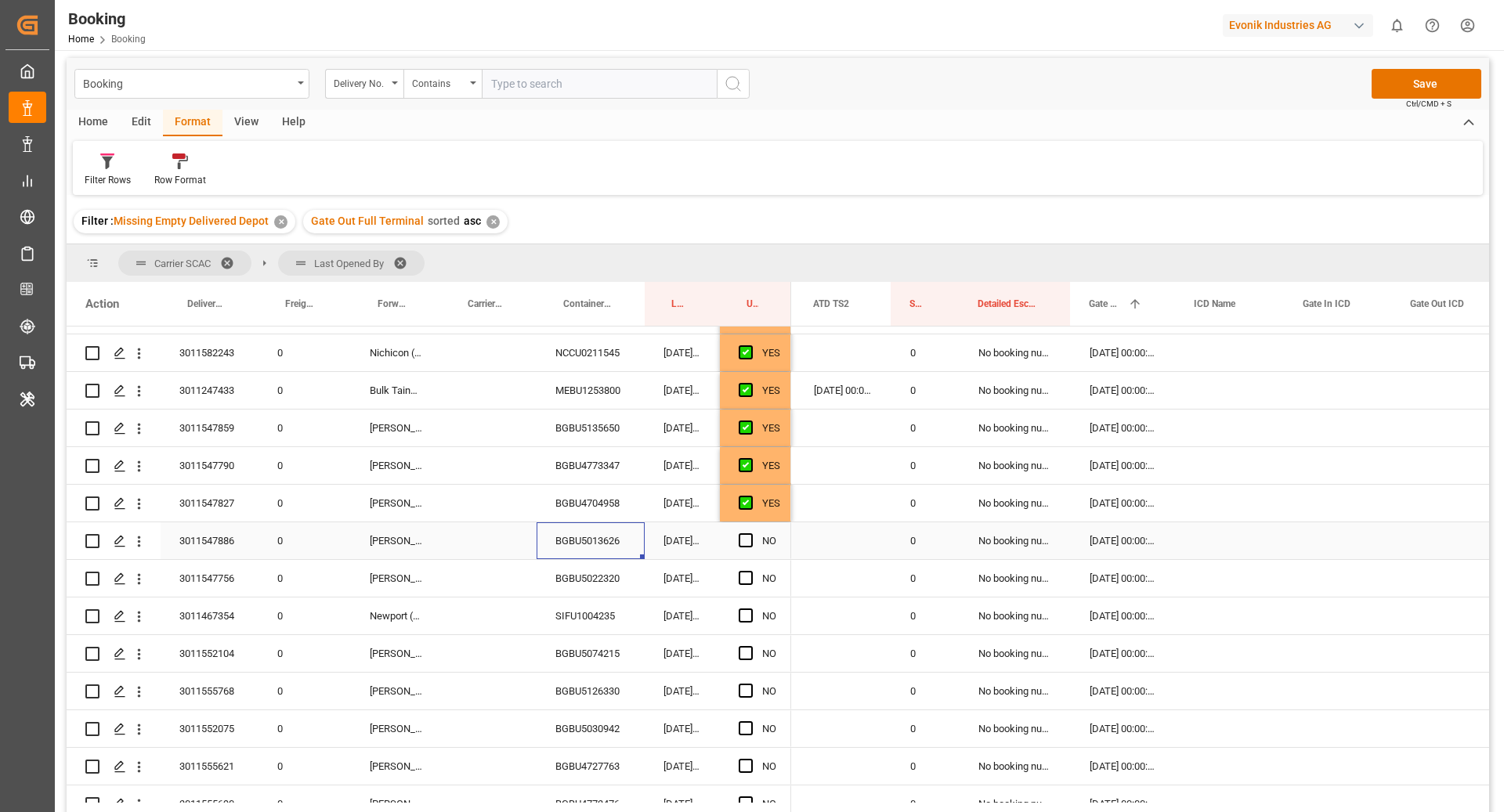
scroll to position [2211, 0]
click at [739, 538] on span "Press SPACE to select this row." at bounding box center [746, 538] width 14 height 14
click at [751, 531] on input "Press SPACE to select this row." at bounding box center [751, 531] width 0 height 0
click at [593, 573] on div "BGBU5022320" at bounding box center [590, 575] width 108 height 37
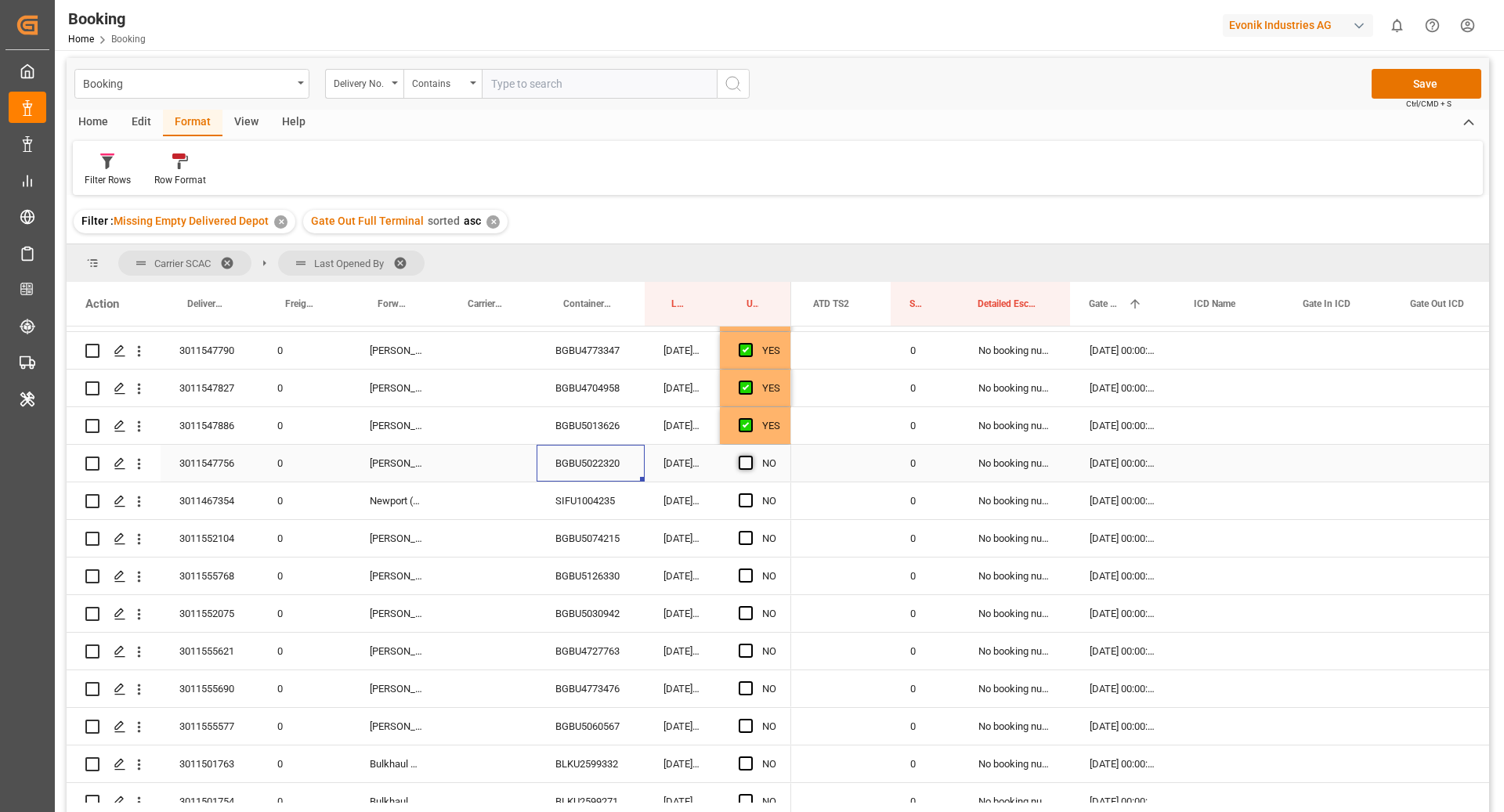
scroll to position [2330, 0]
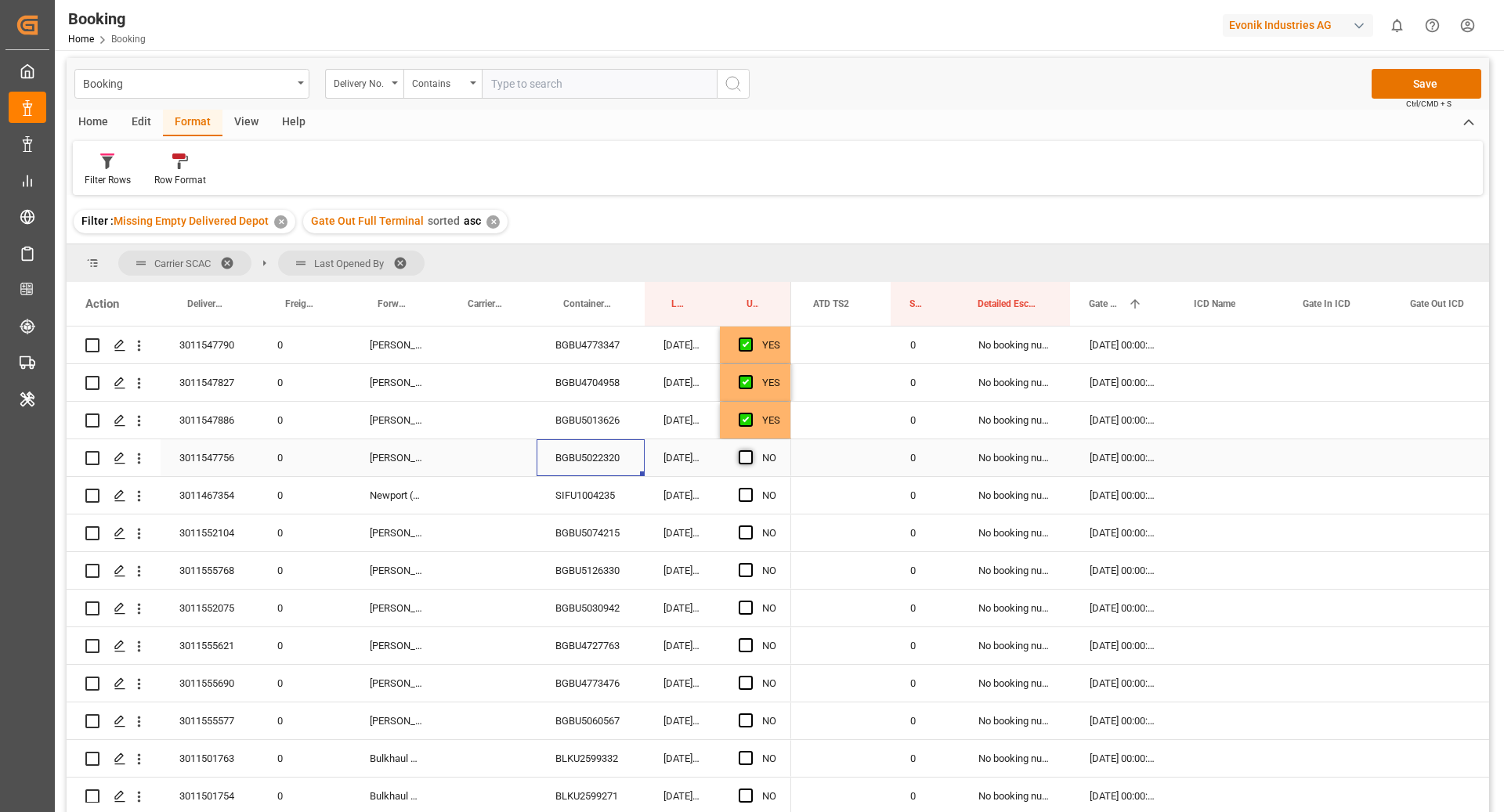
click at [746, 460] on span "Press SPACE to select this row." at bounding box center [746, 457] width 14 height 14
click at [751, 450] on input "Press SPACE to select this row." at bounding box center [751, 450] width 0 height 0
click at [610, 508] on div "SIFU1004235" at bounding box center [590, 495] width 108 height 37
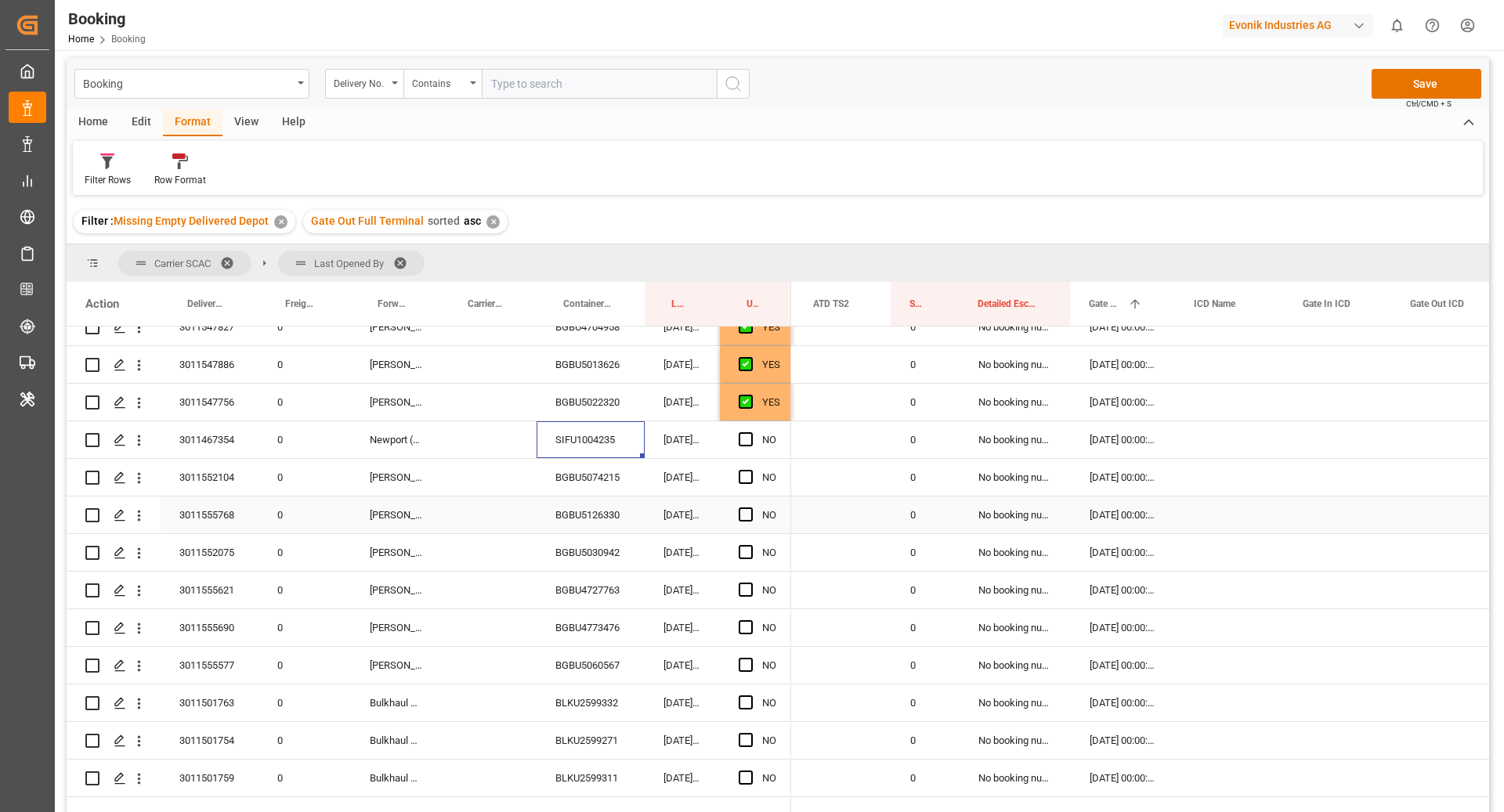
scroll to position [2408, 0]
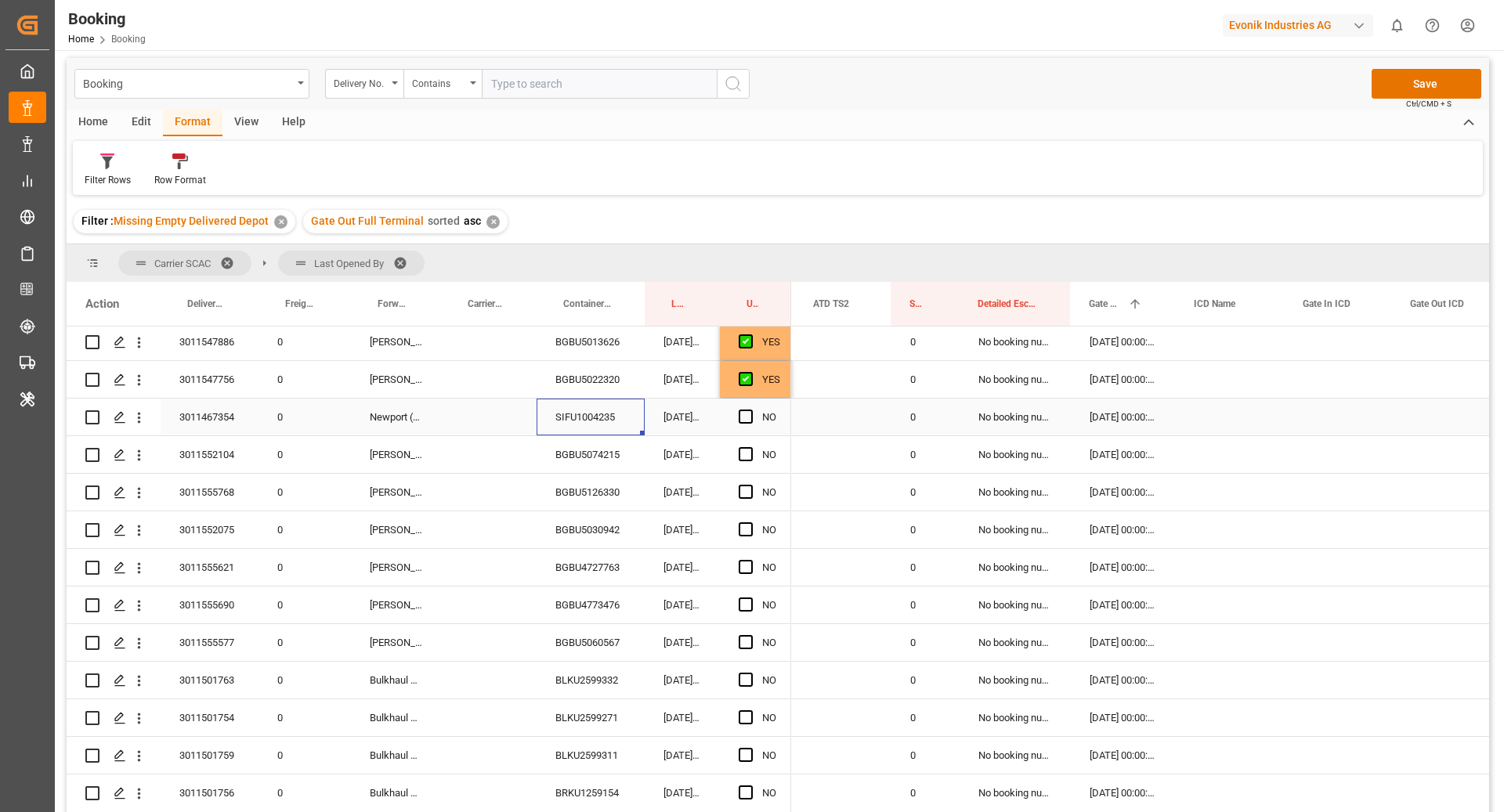
click at [752, 408] on div "Press SPACE to select this row." at bounding box center [751, 416] width 23 height 36
click at [754, 418] on div "Press SPACE to select this row." at bounding box center [751, 416] width 23 height 36
click at [743, 411] on span "Press SPACE to select this row." at bounding box center [746, 416] width 14 height 14
click at [751, 409] on input "Press SPACE to select this row." at bounding box center [751, 409] width 0 height 0
click at [582, 450] on div "BGBU5074215" at bounding box center [590, 455] width 108 height 37
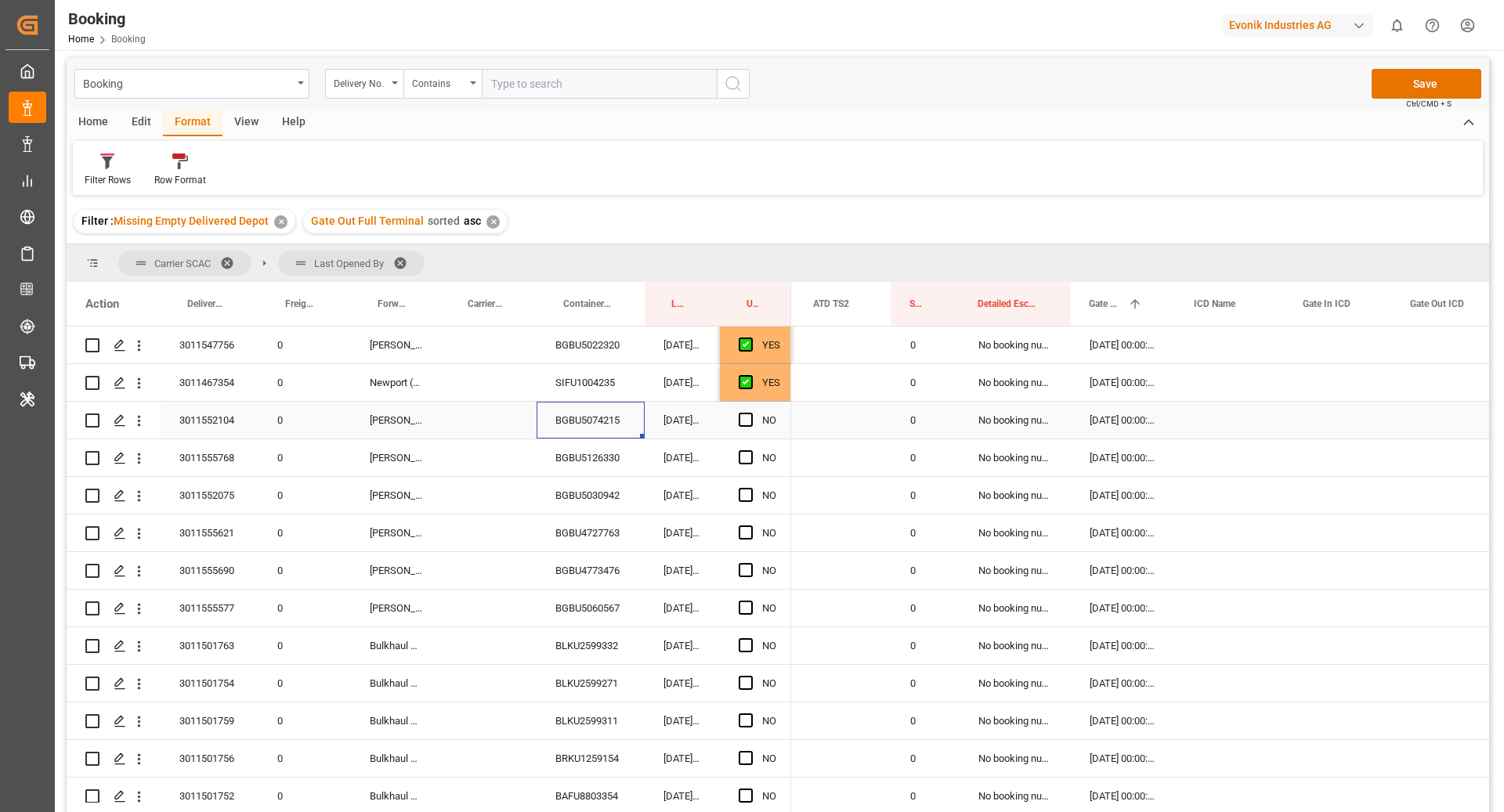
scroll to position [2477, 0]
click at [749, 385] on span "Press SPACE to select this row." at bounding box center [746, 385] width 14 height 14
click at [751, 378] on input "Press SPACE to select this row." at bounding box center [751, 378] width 0 height 0
click at [593, 419] on div "BGBU5126330" at bounding box center [590, 423] width 108 height 37
click at [747, 418] on span "Press SPACE to select this row." at bounding box center [746, 423] width 14 height 14
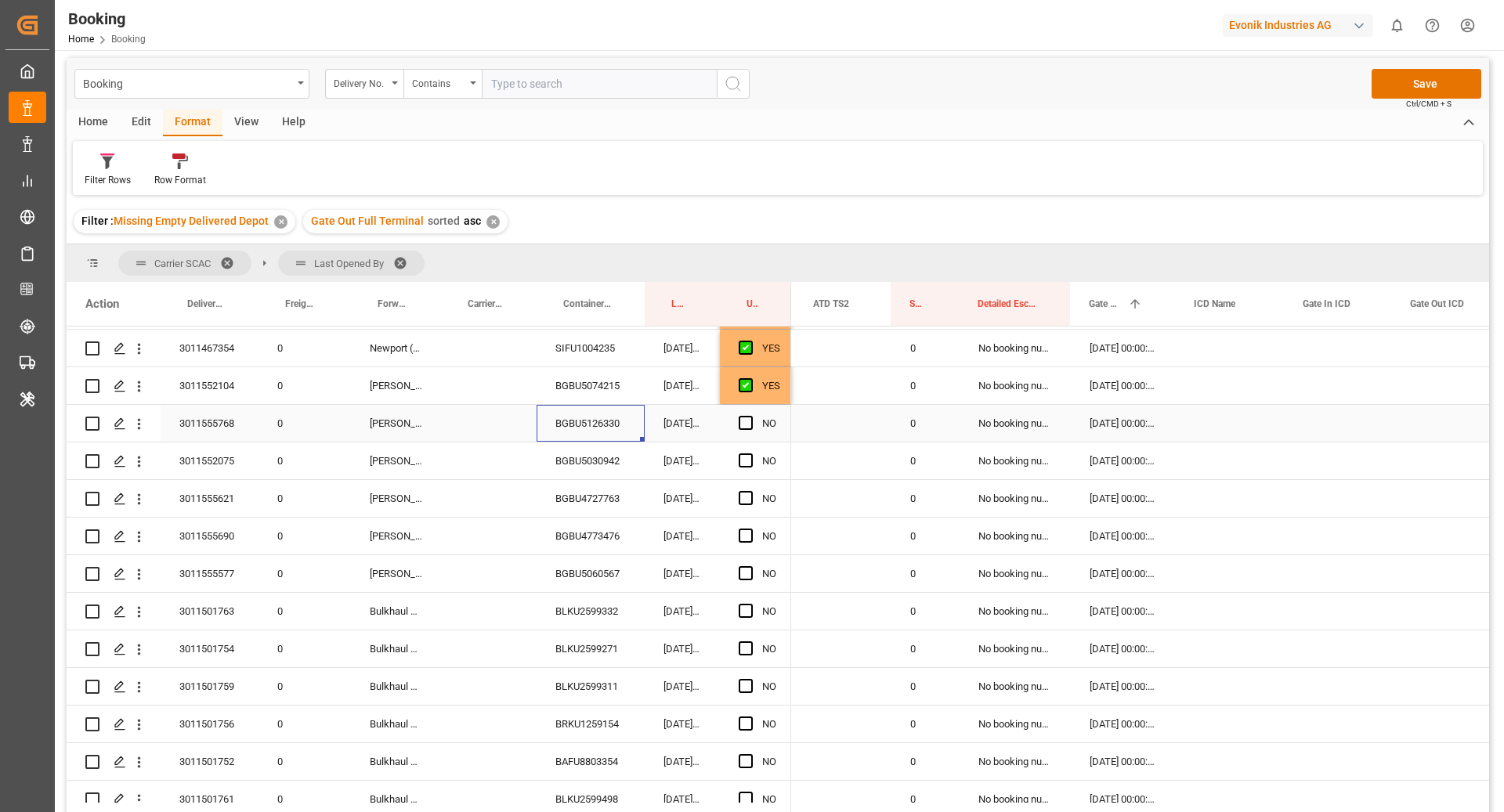
click at [751, 416] on input "Press SPACE to select this row." at bounding box center [751, 416] width 0 height 0
click at [598, 450] on div "BGBU5030942" at bounding box center [590, 461] width 108 height 37
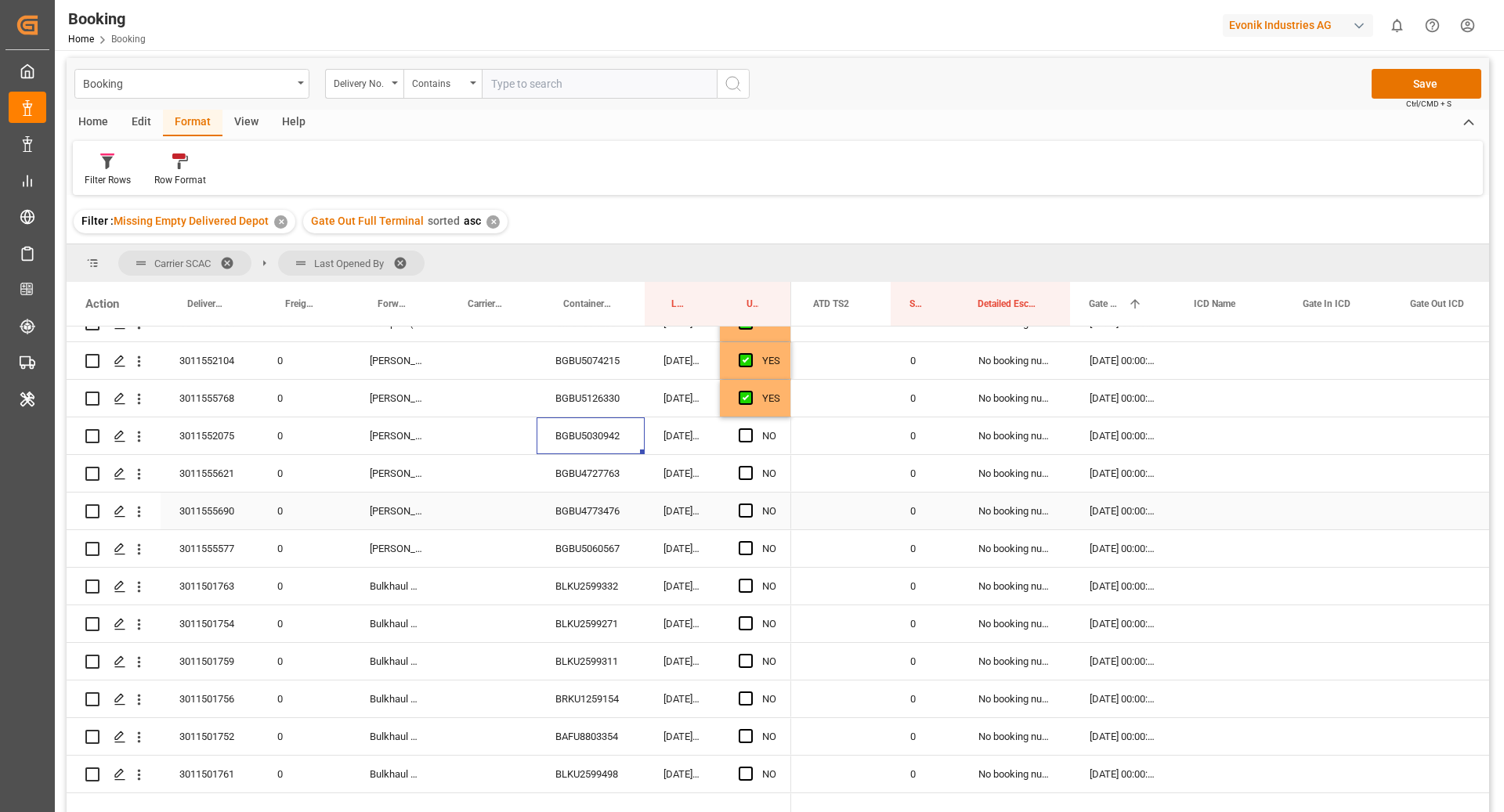
scroll to position [2506, 0]
click at [747, 433] on span "Press SPACE to select this row." at bounding box center [746, 432] width 14 height 14
click at [751, 425] on input "Press SPACE to select this row." at bounding box center [751, 425] width 0 height 0
click at [566, 470] on div "BGBU4727763" at bounding box center [590, 470] width 108 height 37
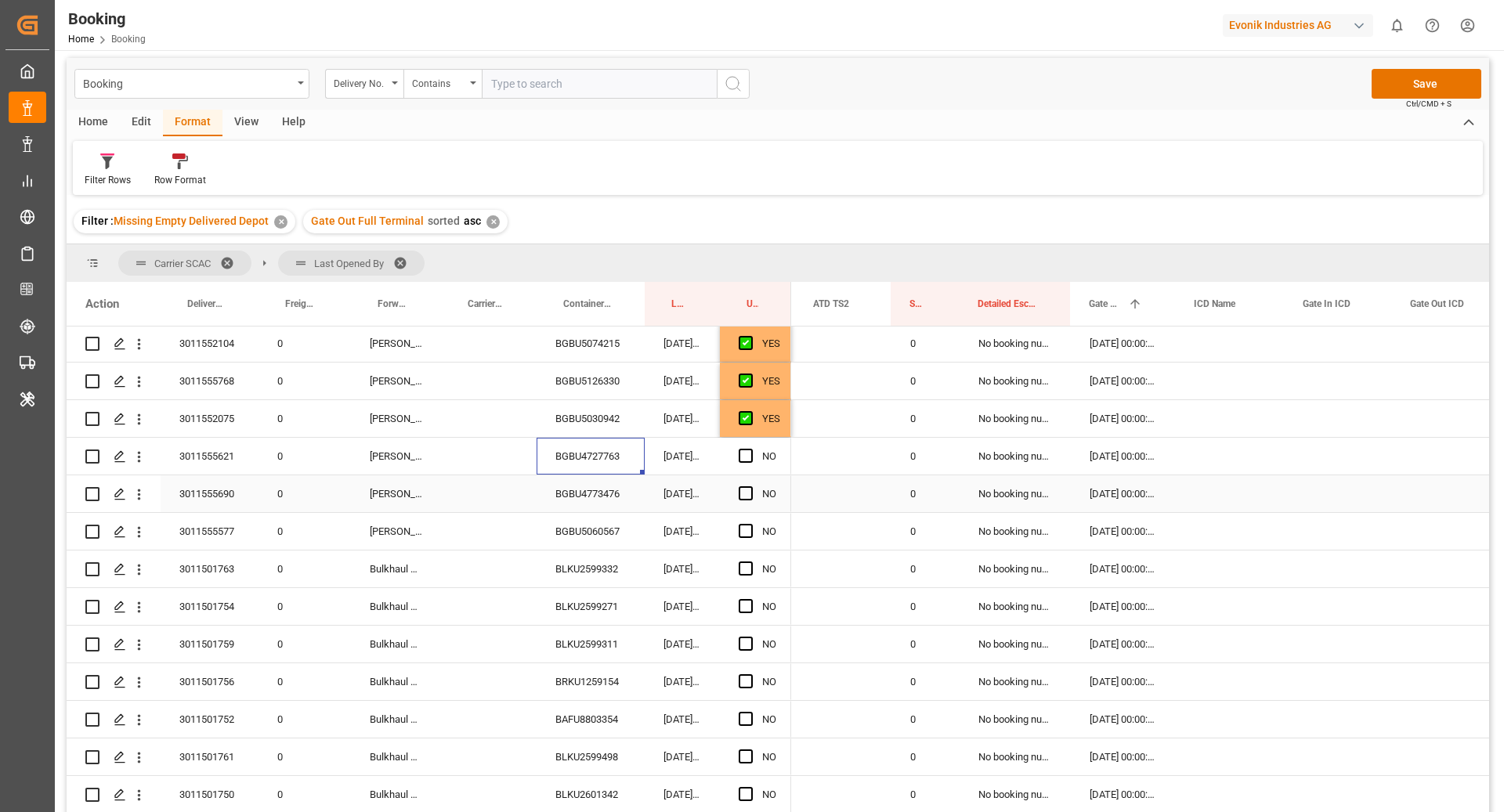
scroll to position [2524, 0]
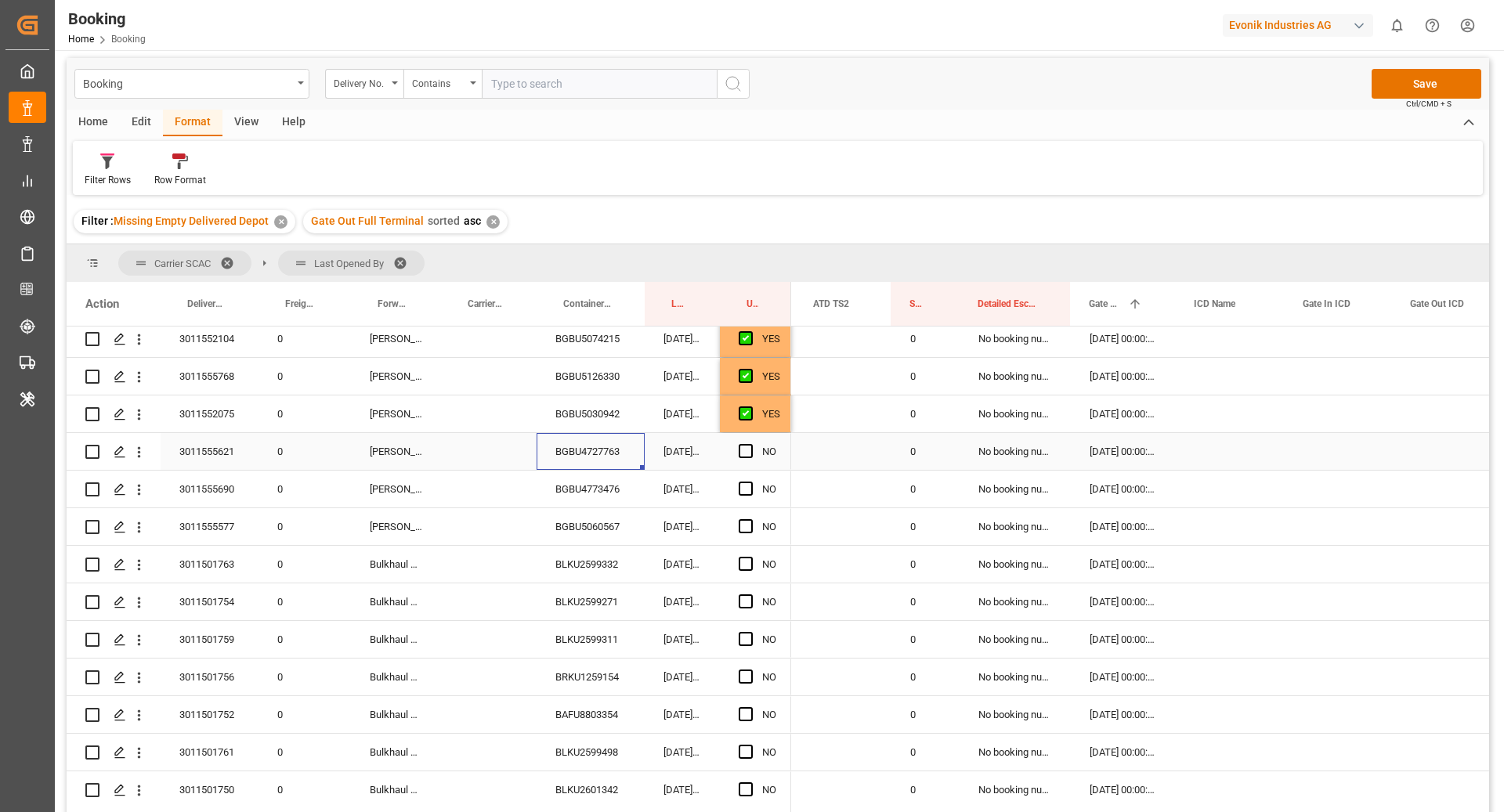
click at [744, 457] on div "Press SPACE to select this row." at bounding box center [751, 451] width 23 height 36
click at [611, 483] on div "BGBU4773476" at bounding box center [590, 489] width 108 height 37
click at [757, 447] on div "Press SPACE to select this row." at bounding box center [751, 451] width 23 height 36
click at [748, 451] on span "Press SPACE to select this row." at bounding box center [746, 451] width 14 height 14
click at [751, 444] on input "Press SPACE to select this row." at bounding box center [751, 444] width 0 height 0
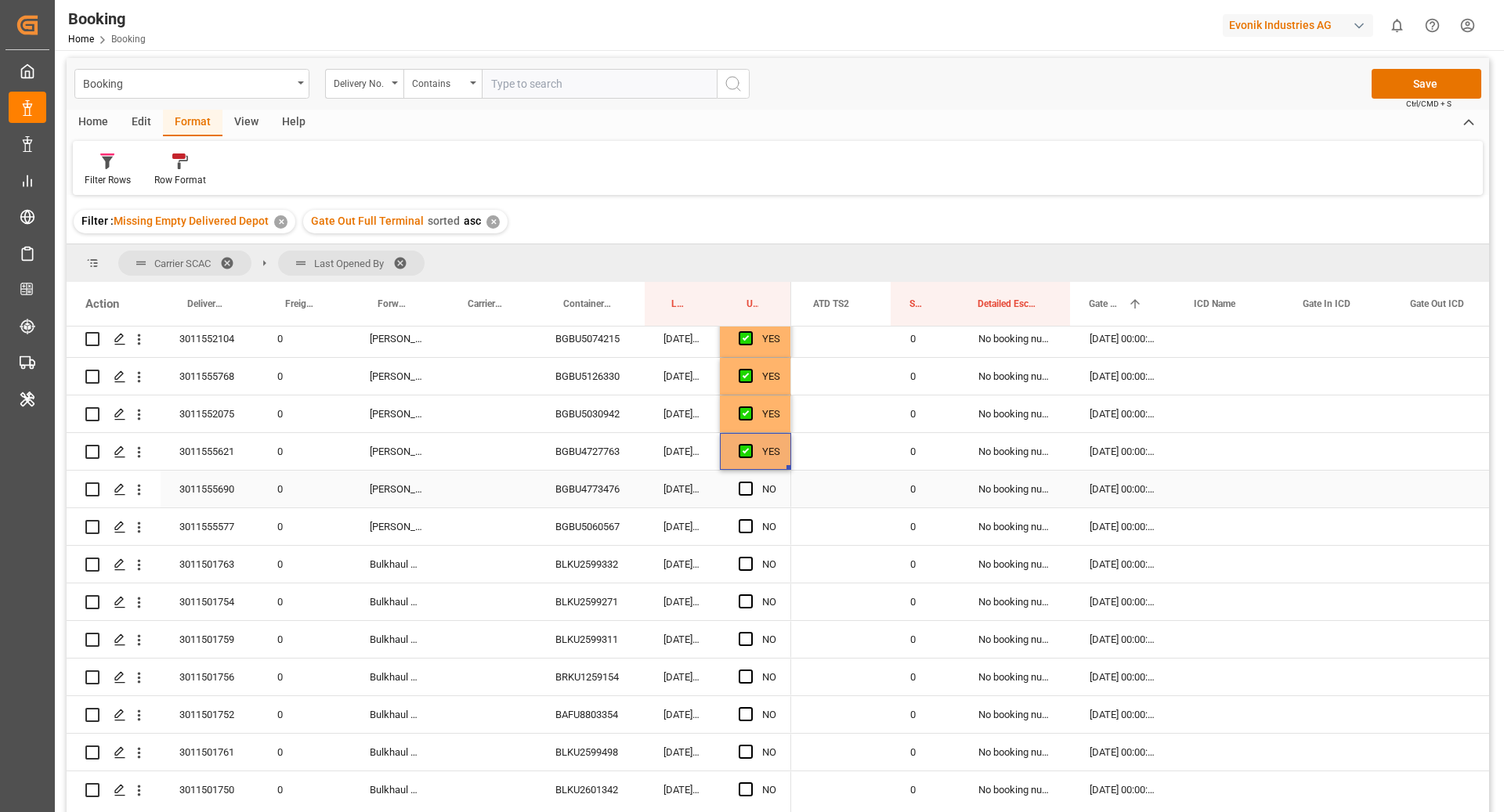
click at [571, 492] on div "BGBU4773476" at bounding box center [590, 489] width 108 height 37
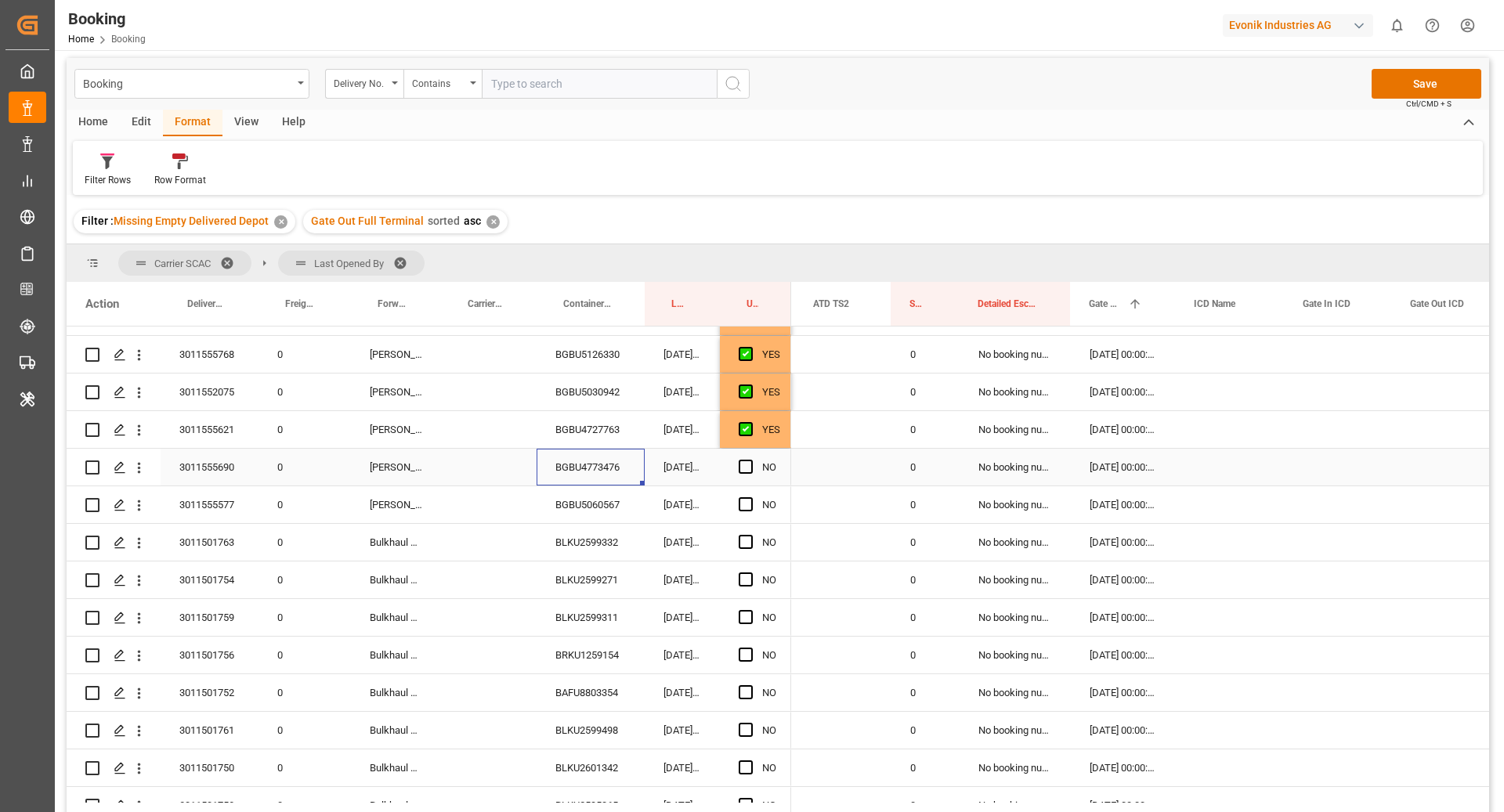
scroll to position [2571, 0]
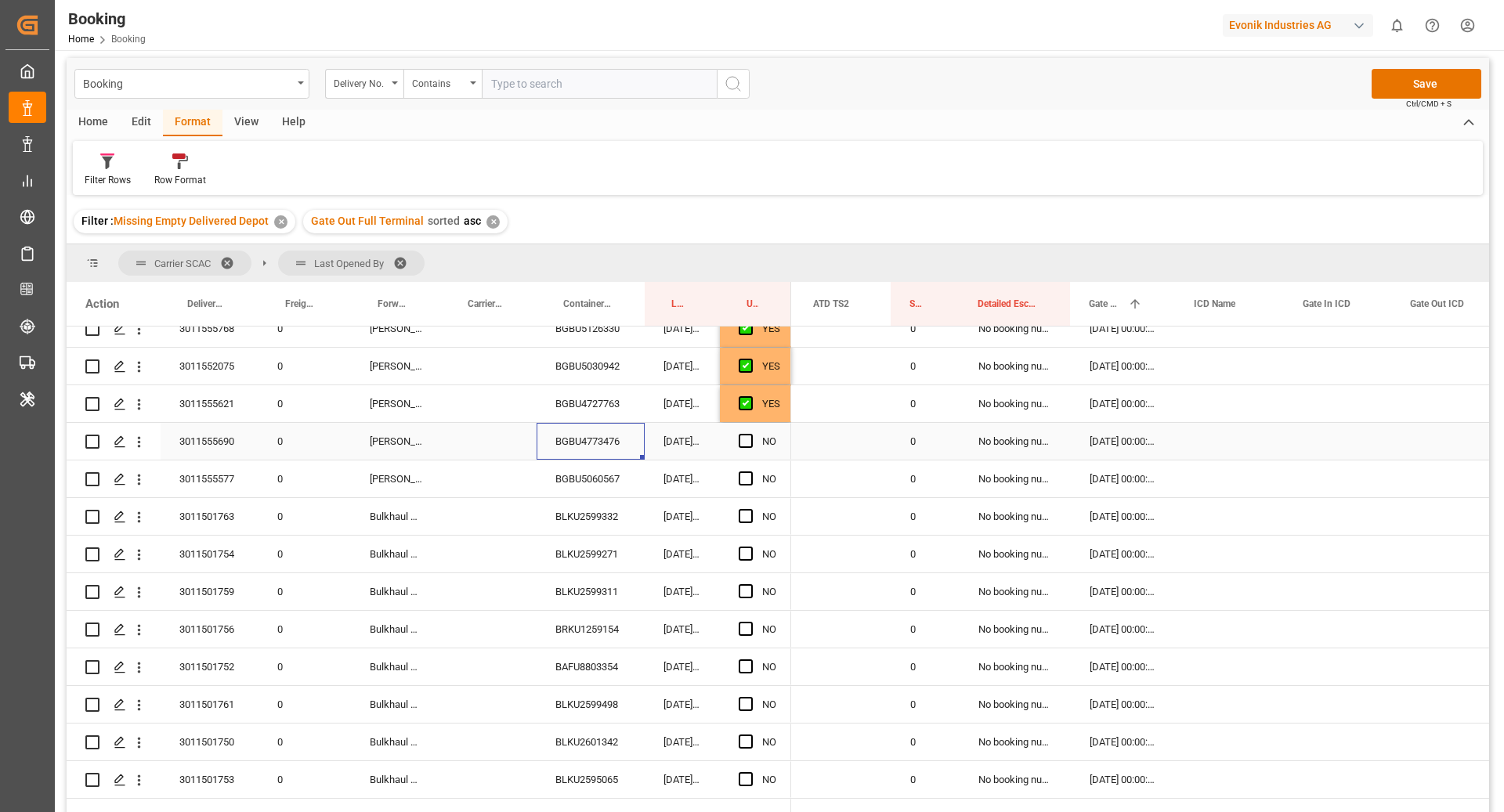
click at [752, 444] on div "Press SPACE to select this row." at bounding box center [751, 441] width 23 height 36
click at [743, 441] on span "Press SPACE to select this row." at bounding box center [746, 440] width 14 height 14
click at [751, 434] on input "Press SPACE to select this row." at bounding box center [751, 434] width 0 height 0
click at [569, 479] on div "BGBU5060567" at bounding box center [590, 479] width 108 height 37
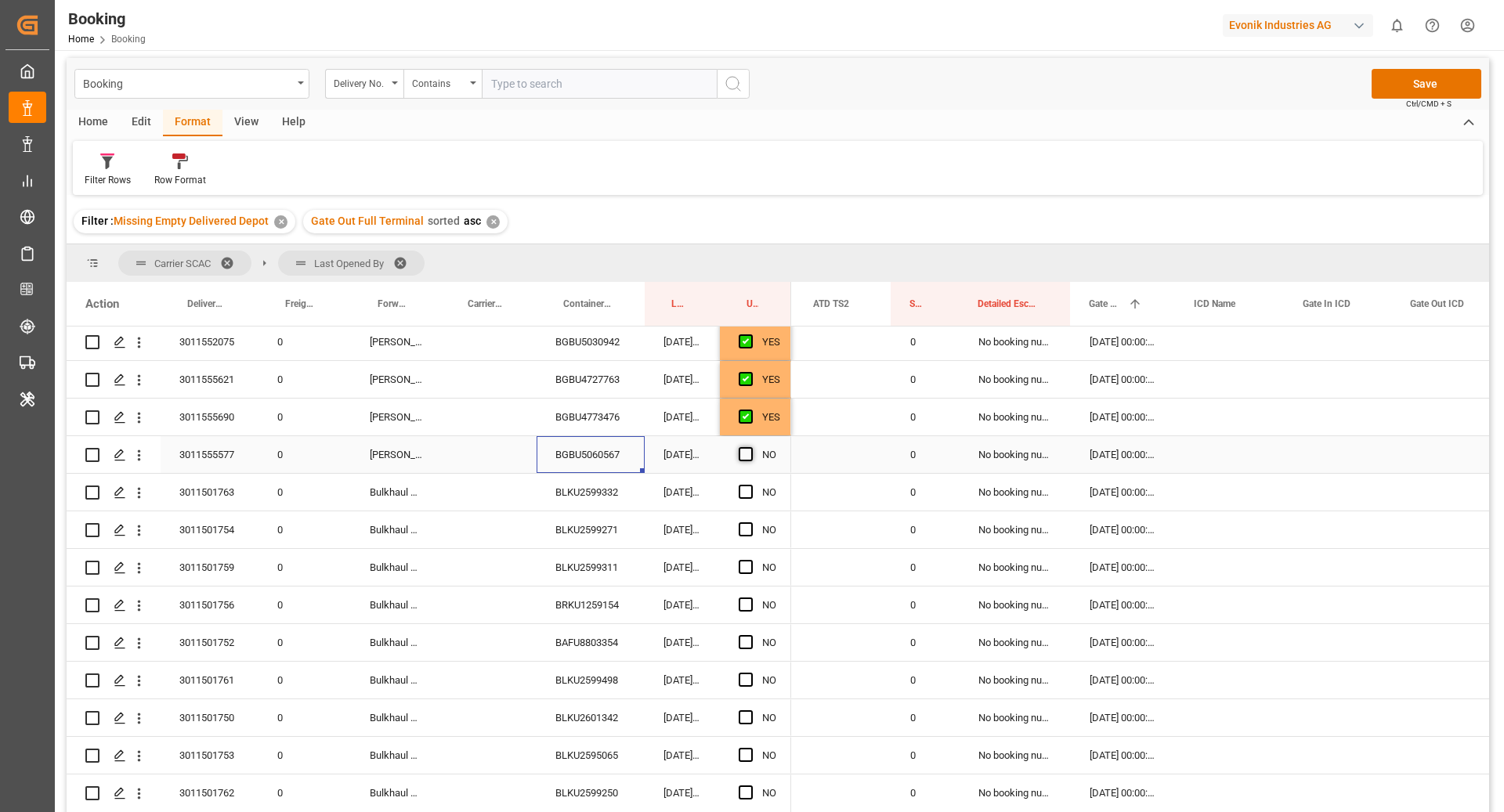
click at [740, 453] on span "Press SPACE to select this row." at bounding box center [746, 454] width 14 height 14
click at [751, 447] on input "Press SPACE to select this row." at bounding box center [751, 447] width 0 height 0
click at [582, 485] on div "BLKU2599332" at bounding box center [590, 492] width 108 height 37
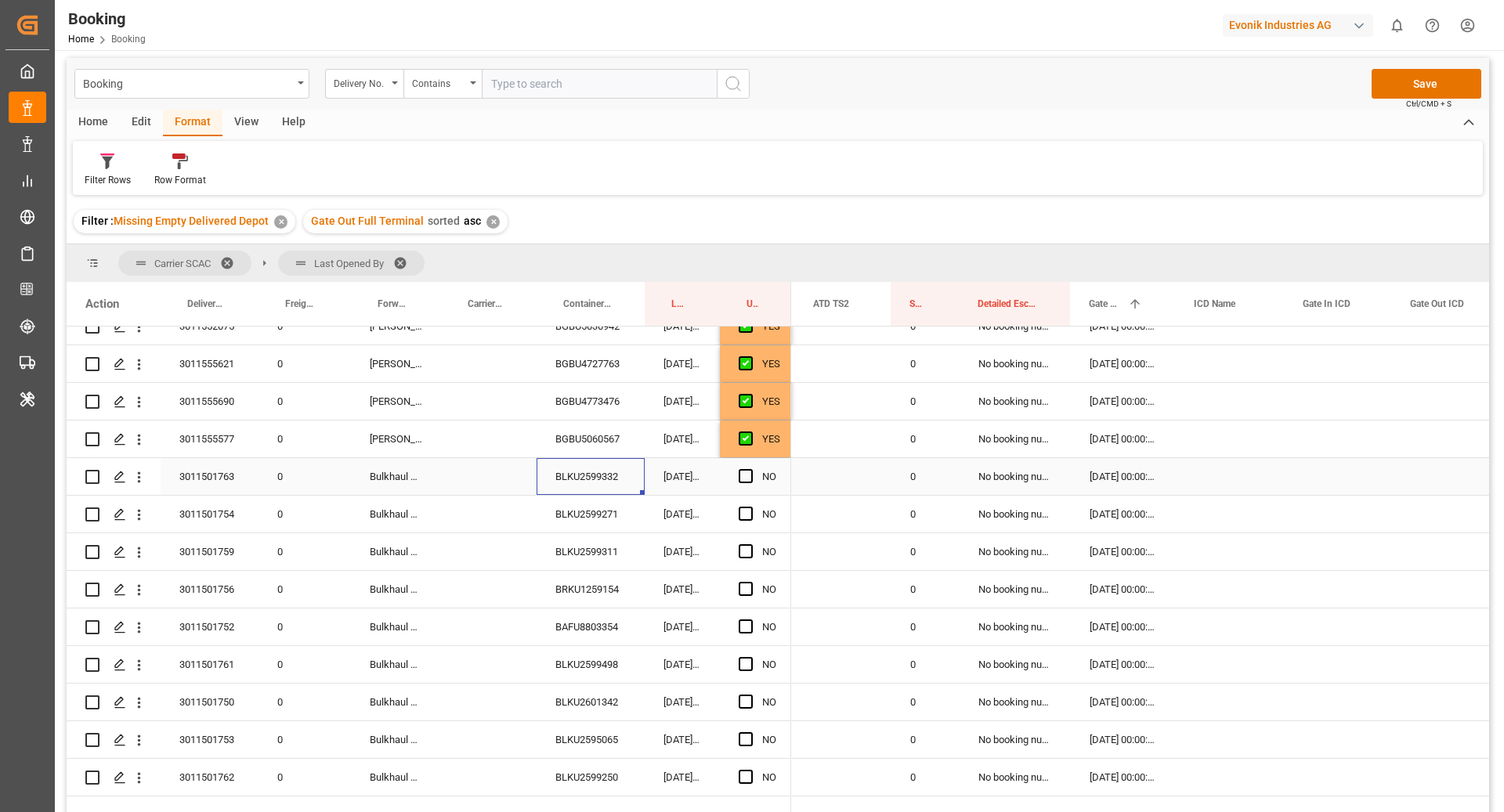
scroll to position [2615, 0]
click at [749, 465] on span "Press SPACE to select this row." at bounding box center [746, 472] width 14 height 14
click at [751, 465] on input "Press SPACE to select this row." at bounding box center [751, 465] width 0 height 0
click at [571, 517] on div "BLKU2599271" at bounding box center [590, 511] width 108 height 37
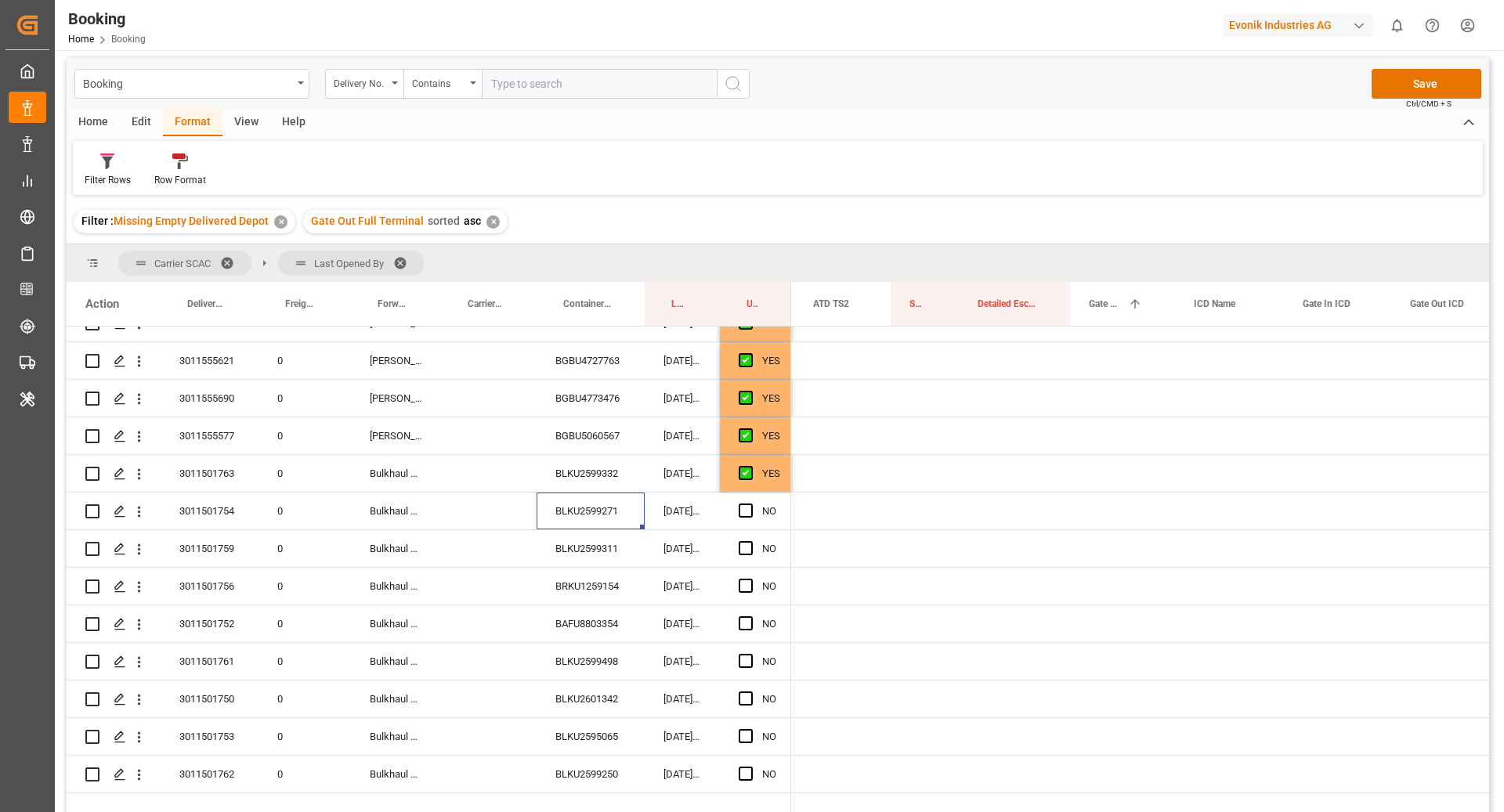
scroll to position [0, 2565]
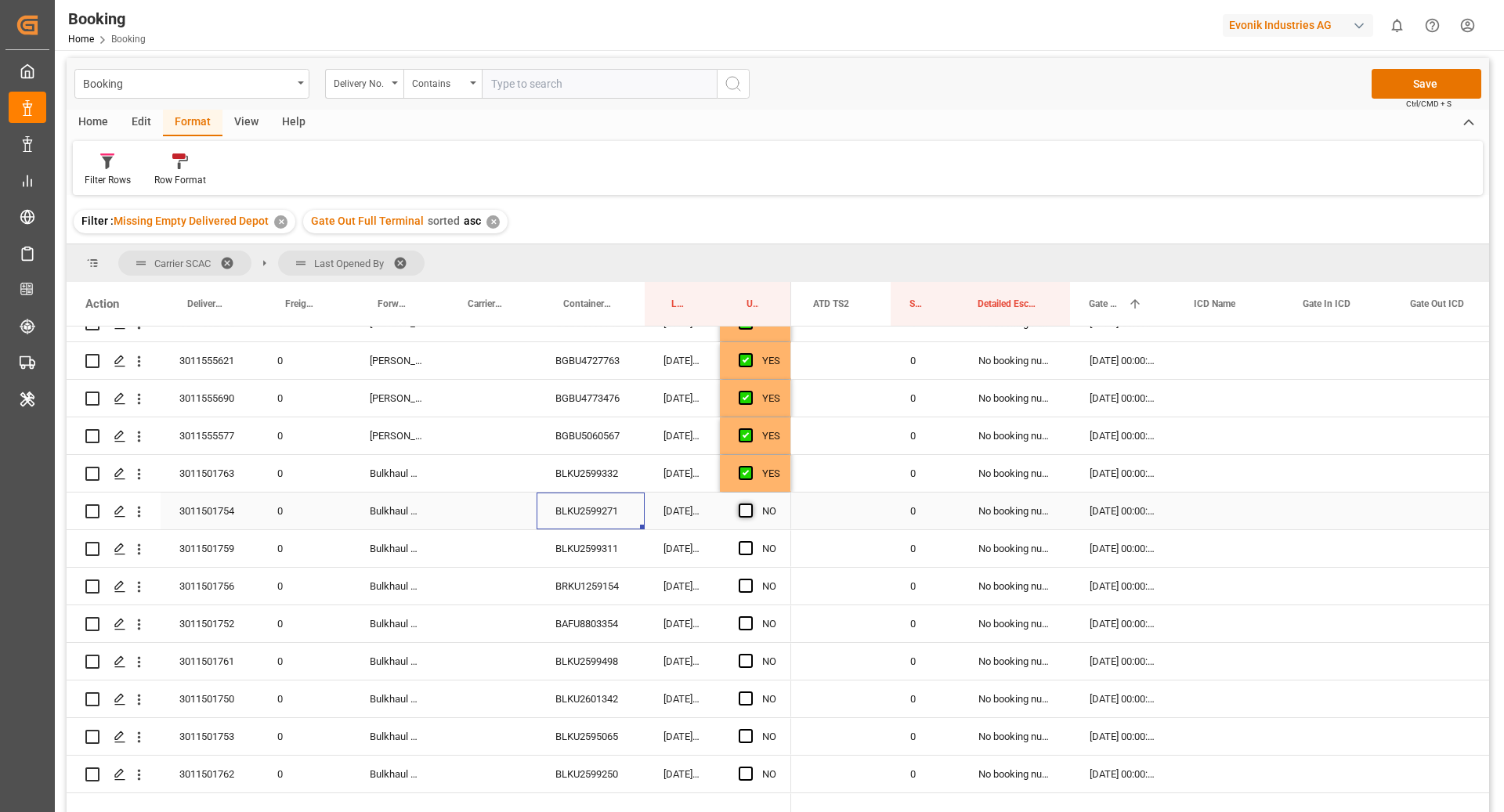
click at [748, 511] on span "Press SPACE to select this row." at bounding box center [746, 510] width 14 height 14
click at [751, 503] on input "Press SPACE to select this row." at bounding box center [751, 503] width 0 height 0
click at [582, 546] on div "BLKU2599311" at bounding box center [590, 548] width 108 height 37
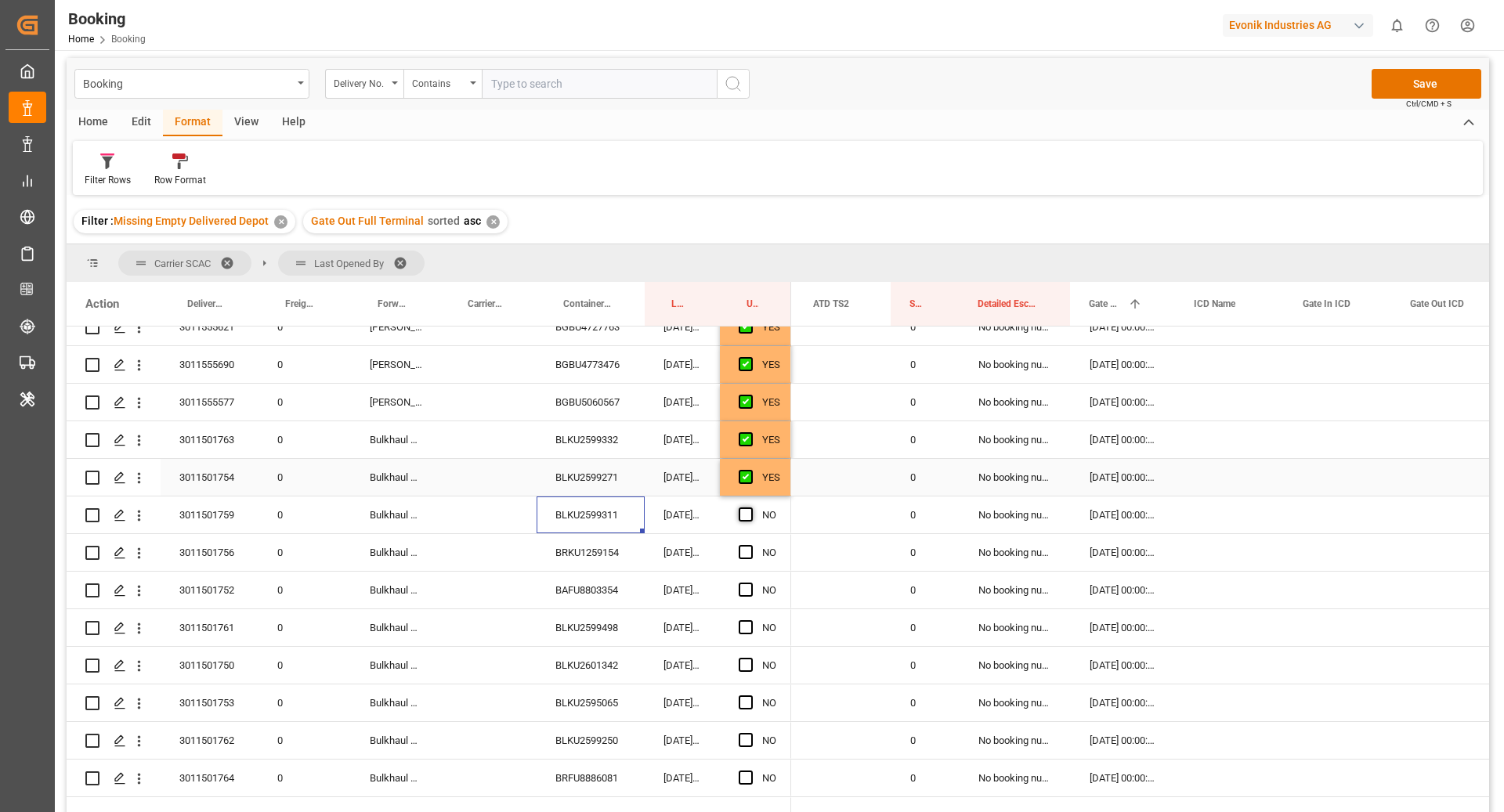
scroll to position [2661, 0]
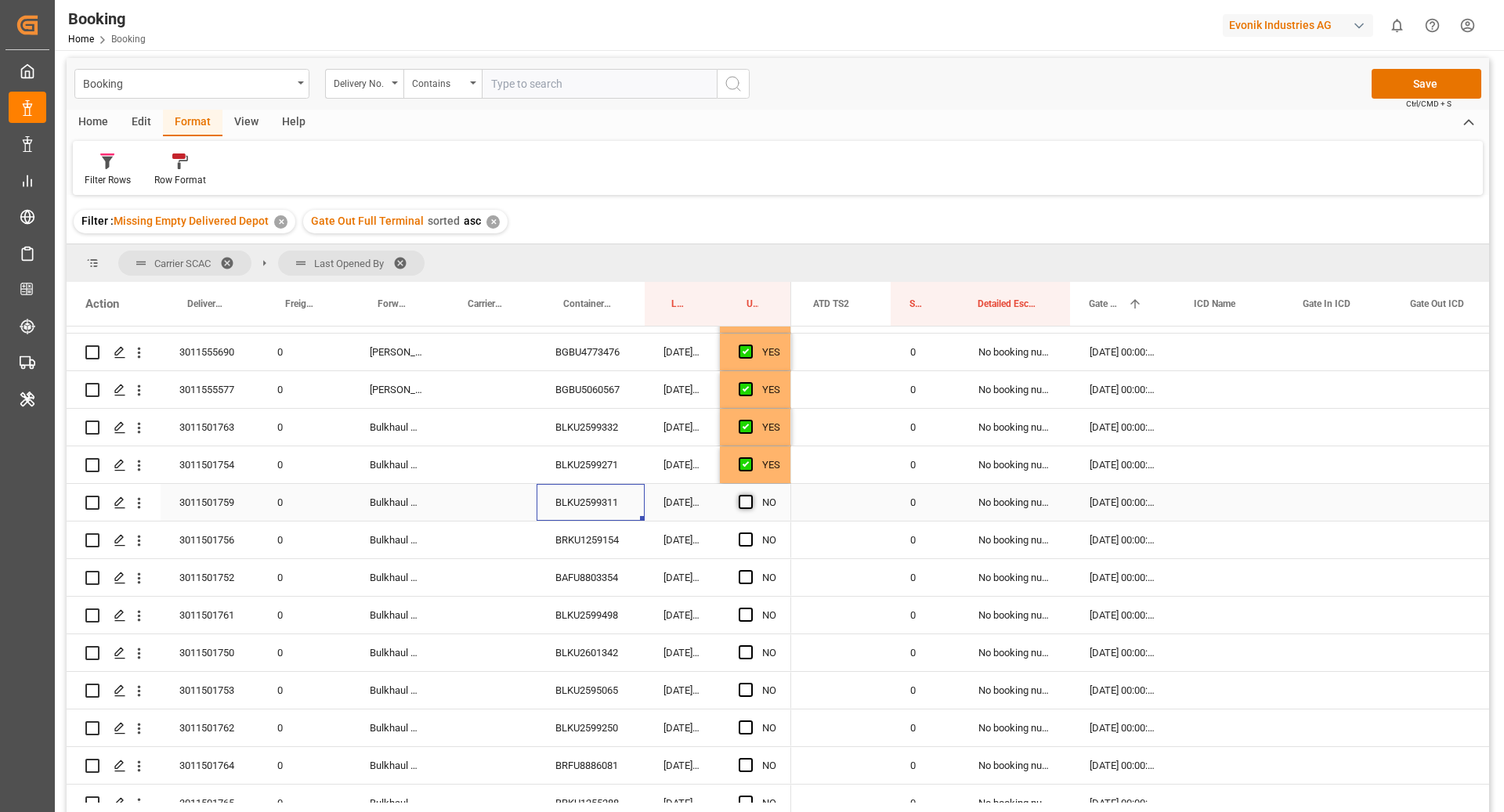
click at [752, 496] on div "Press SPACE to select this row." at bounding box center [751, 502] width 23 height 36
click at [743, 503] on span "Press SPACE to select this row." at bounding box center [746, 501] width 14 height 14
click at [751, 494] on input "Press SPACE to select this row." at bounding box center [751, 494] width 0 height 0
click at [582, 538] on div "BRKU1259154" at bounding box center [590, 540] width 108 height 37
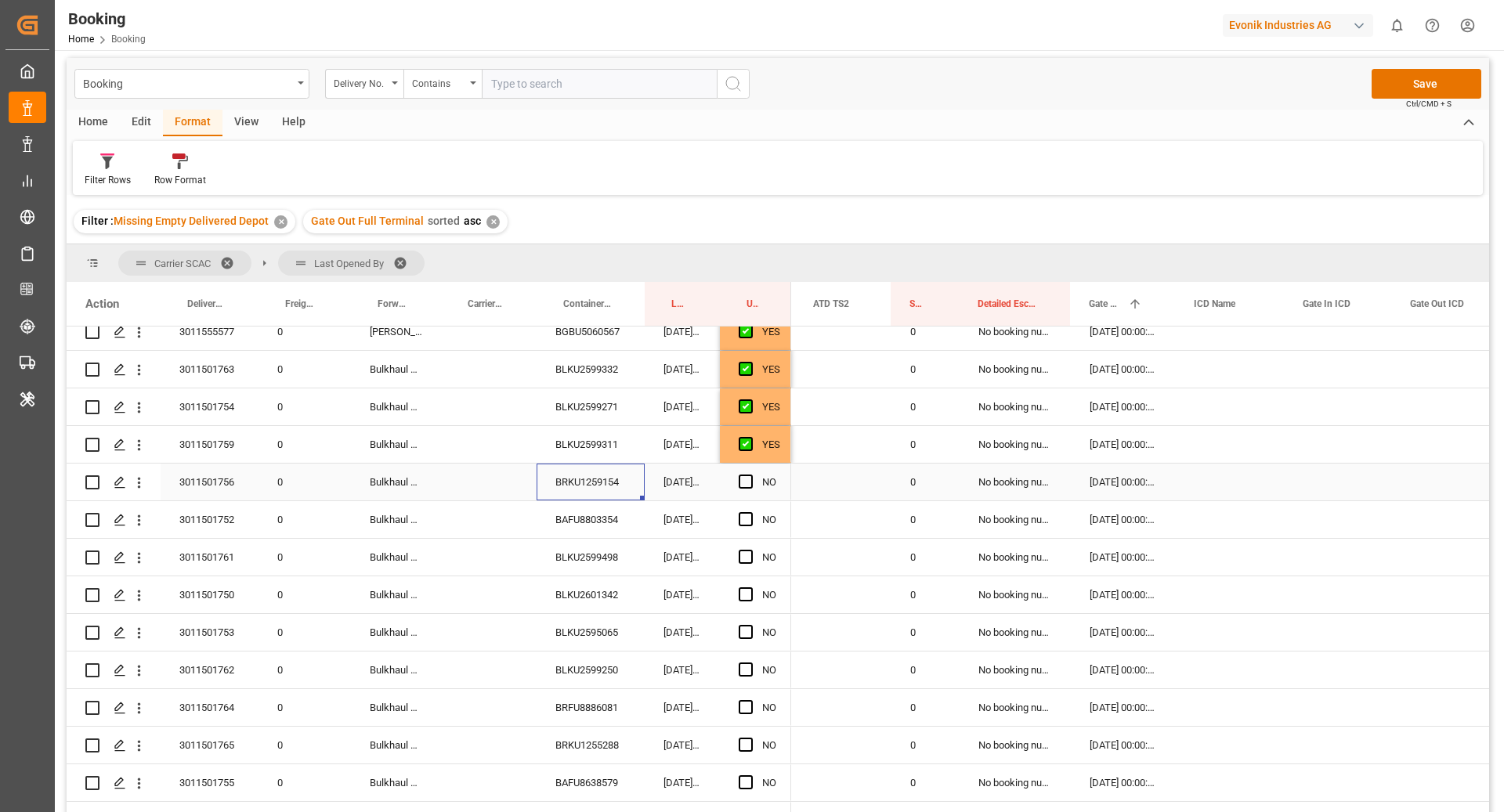
click at [744, 481] on span "Press SPACE to select this row." at bounding box center [746, 481] width 14 height 14
click at [751, 474] on input "Press SPACE to select this row." at bounding box center [751, 474] width 0 height 0
click at [601, 515] on div "BAFU8803354" at bounding box center [590, 519] width 108 height 37
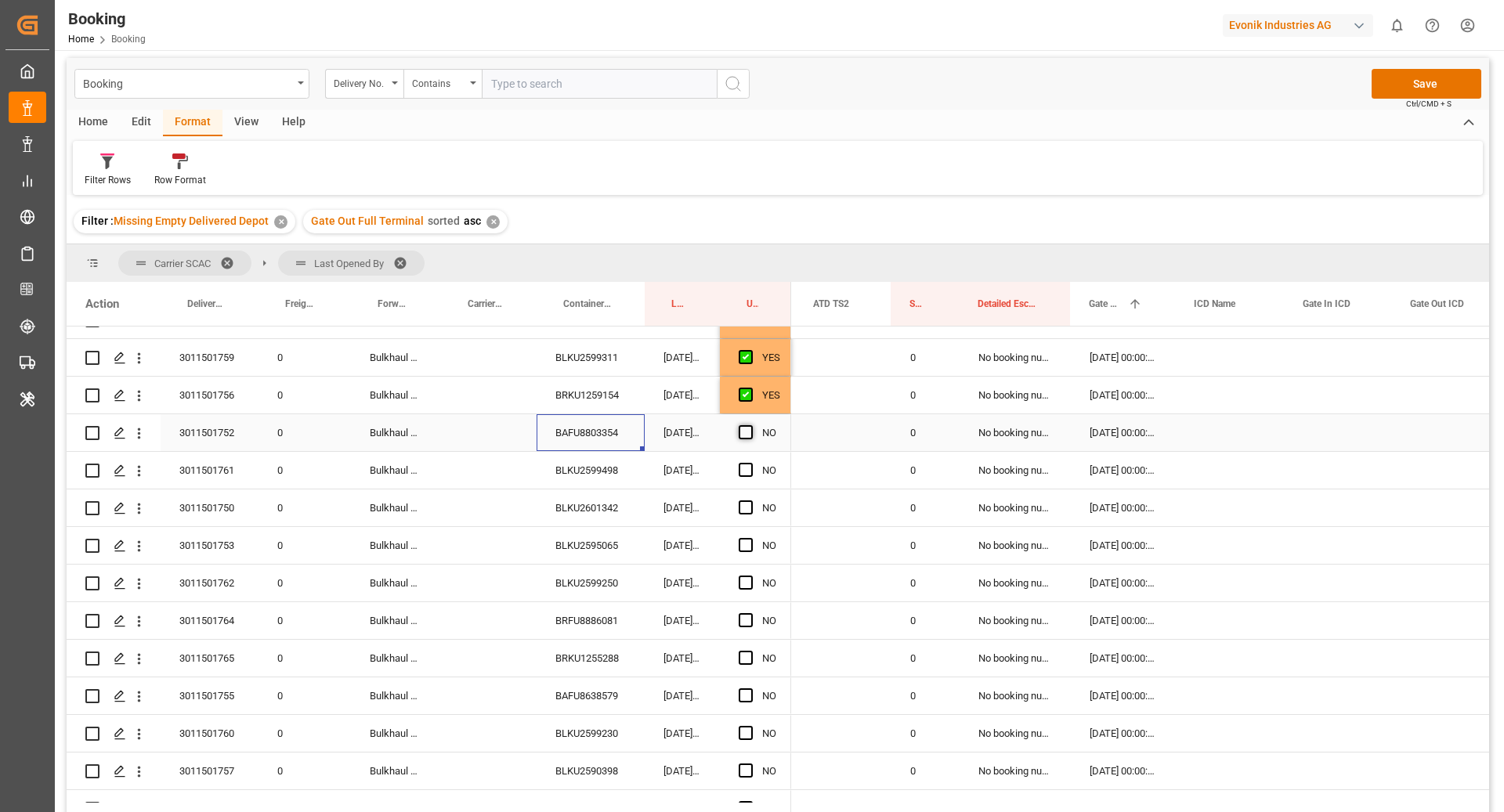
click at [744, 434] on span "Press SPACE to select this row." at bounding box center [746, 432] width 14 height 14
click at [751, 425] on input "Press SPACE to select this row." at bounding box center [751, 425] width 0 height 0
click at [556, 472] on div "BLKU2599498" at bounding box center [590, 470] width 108 height 37
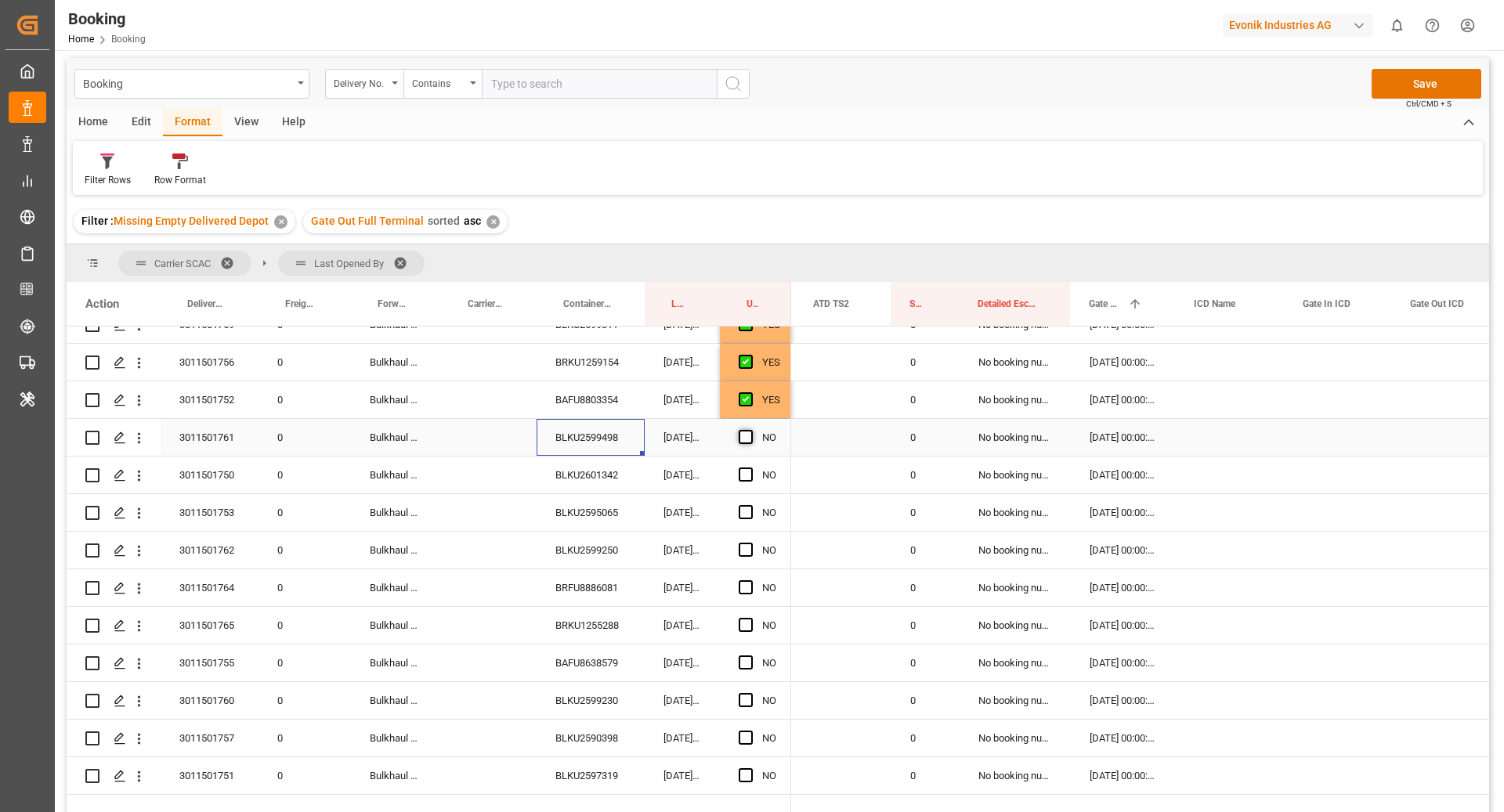
click at [741, 437] on span "Press SPACE to select this row." at bounding box center [746, 436] width 14 height 14
click at [751, 430] on input "Press SPACE to select this row." at bounding box center [751, 430] width 0 height 0
click at [569, 477] on div "BLKU2601342" at bounding box center [590, 475] width 108 height 37
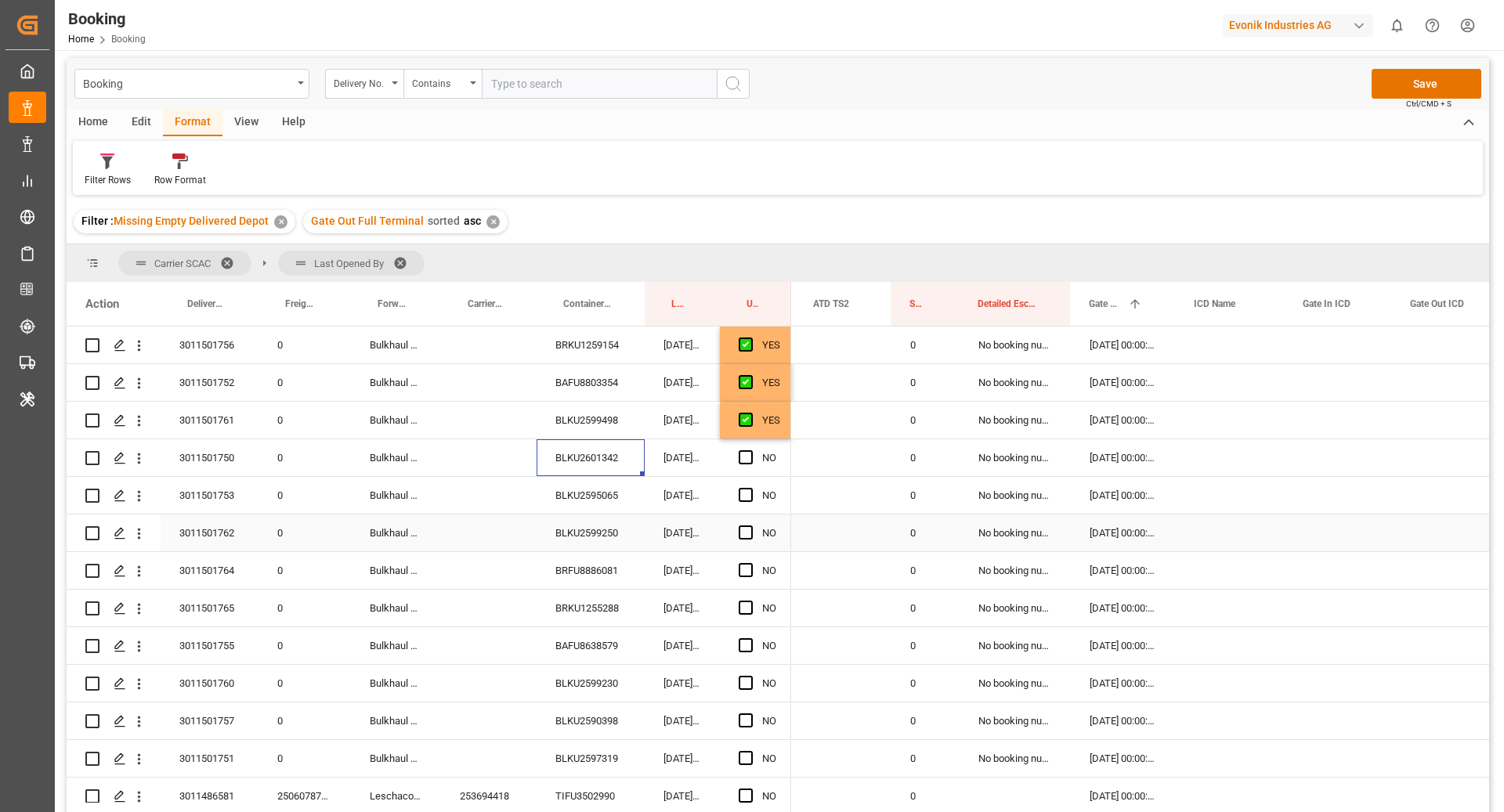
scroll to position [2884, 0]
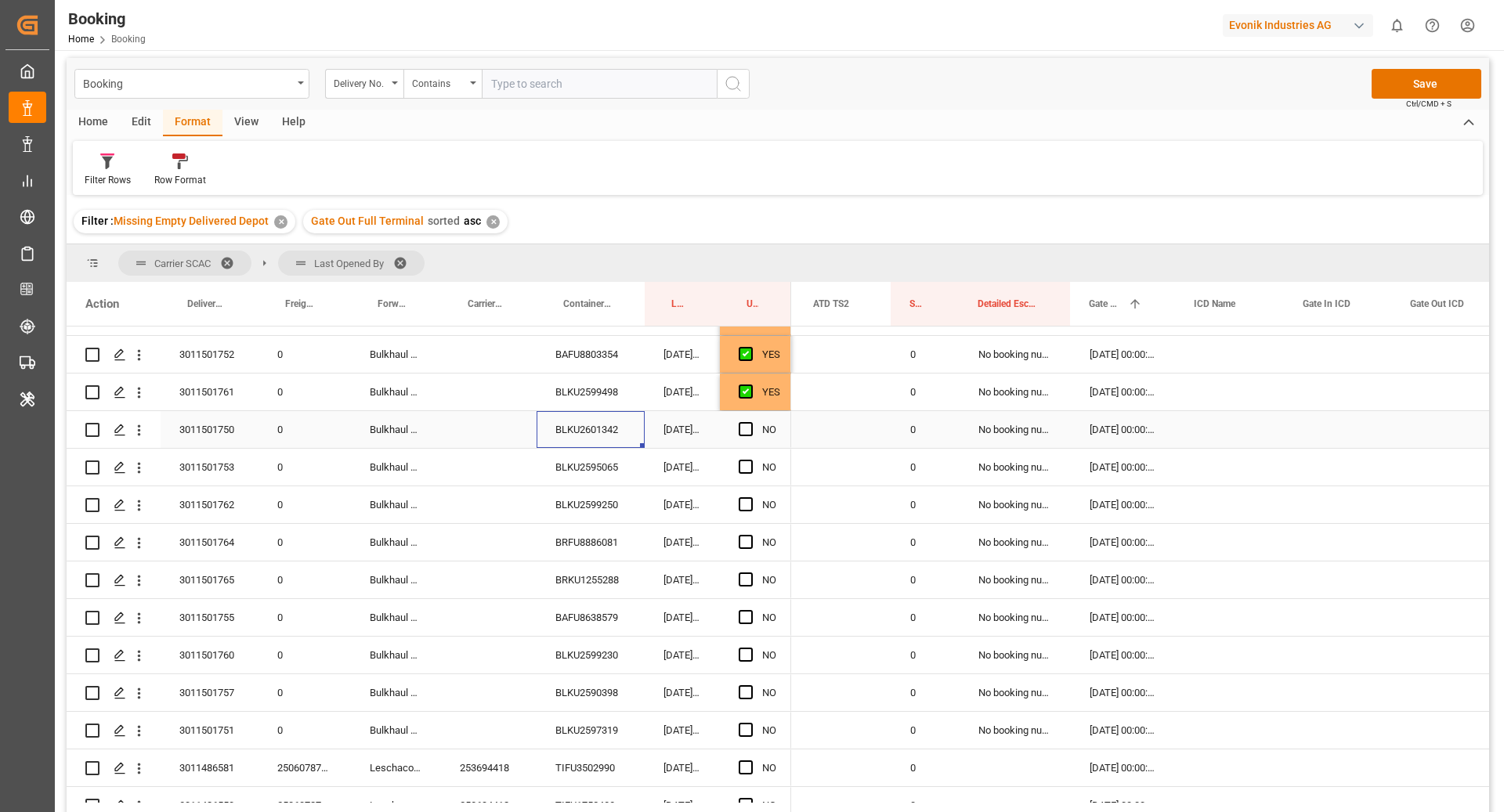
click at [748, 435] on div "Press SPACE to select this row." at bounding box center [751, 429] width 23 height 36
click at [554, 471] on div "BLKU2595065" at bounding box center [590, 467] width 108 height 37
click at [747, 430] on span "Press SPACE to select this row." at bounding box center [746, 429] width 14 height 14
click at [751, 422] on input "Press SPACE to select this row." at bounding box center [751, 422] width 0 height 0
click at [586, 482] on div "BLKU2595065" at bounding box center [590, 467] width 108 height 37
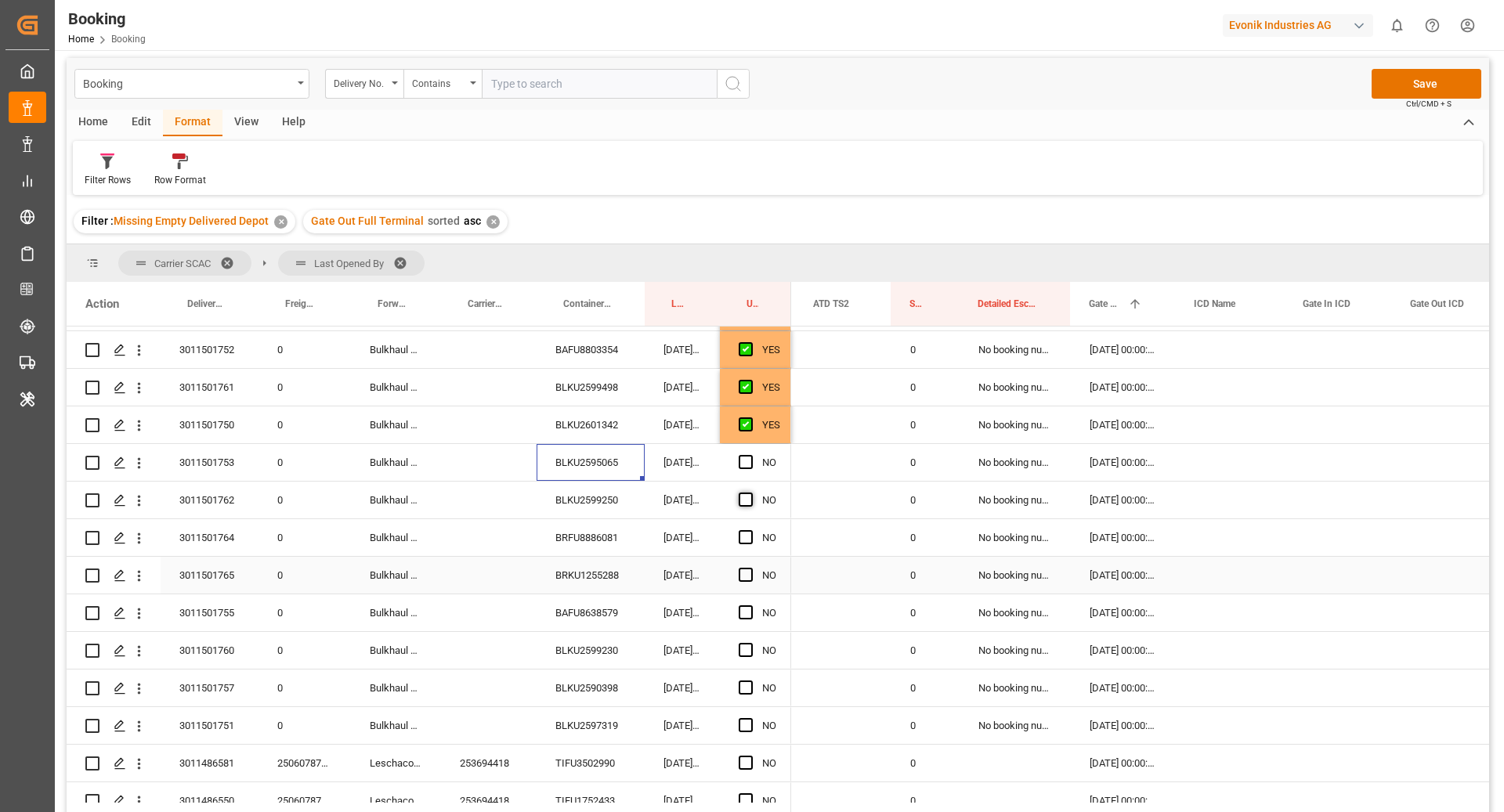
scroll to position [2912, 0]
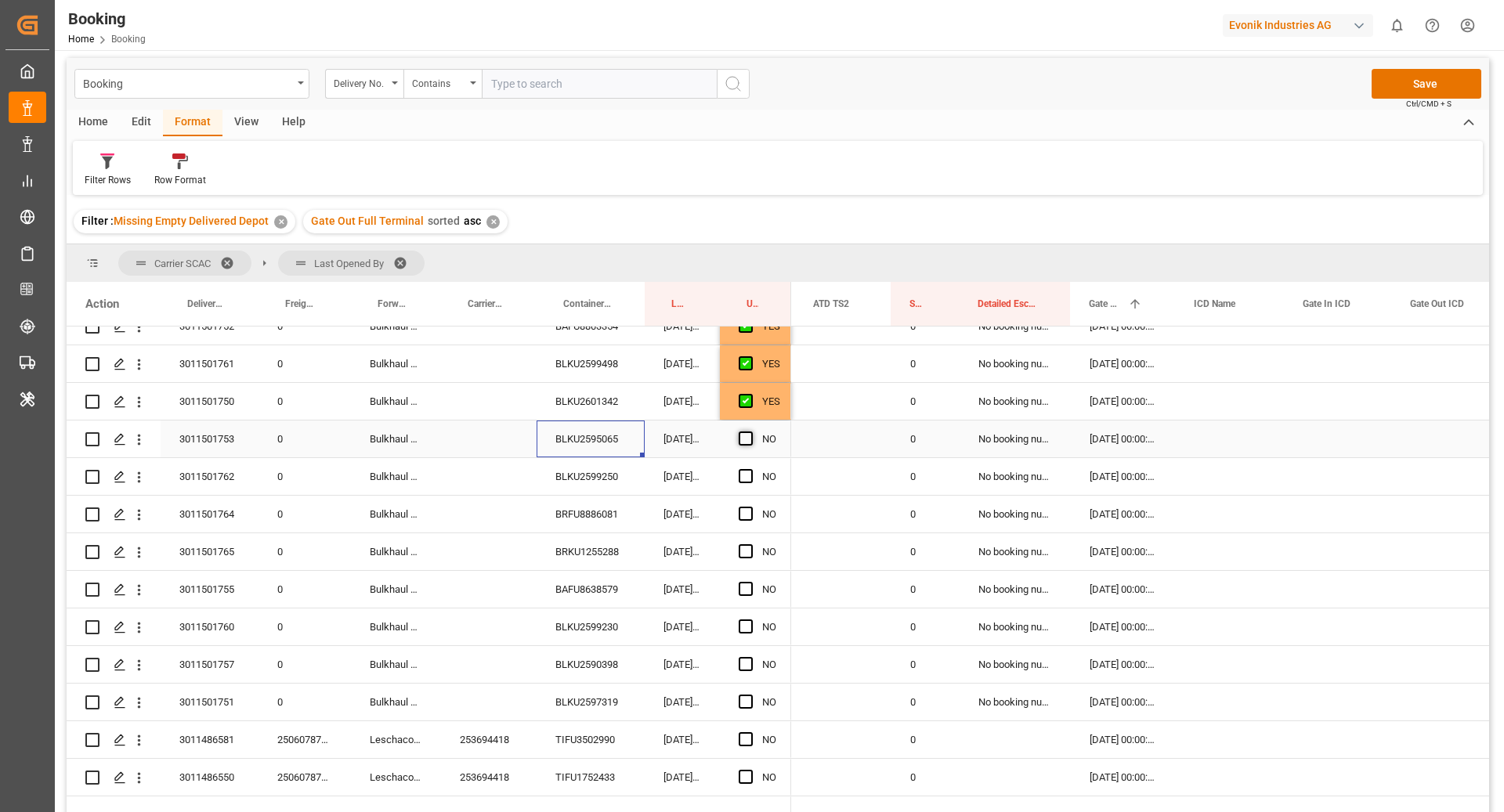
drag, startPoint x: 743, startPoint y: 438, endPoint x: 640, endPoint y: 486, distance: 113.6
click at [743, 438] on span "Press SPACE to select this row." at bounding box center [746, 438] width 14 height 14
click at [751, 432] on input "Press SPACE to select this row." at bounding box center [751, 432] width 0 height 0
click at [606, 479] on div "BLKU2599250" at bounding box center [590, 476] width 108 height 37
click at [750, 476] on span "Press SPACE to select this row." at bounding box center [746, 476] width 14 height 14
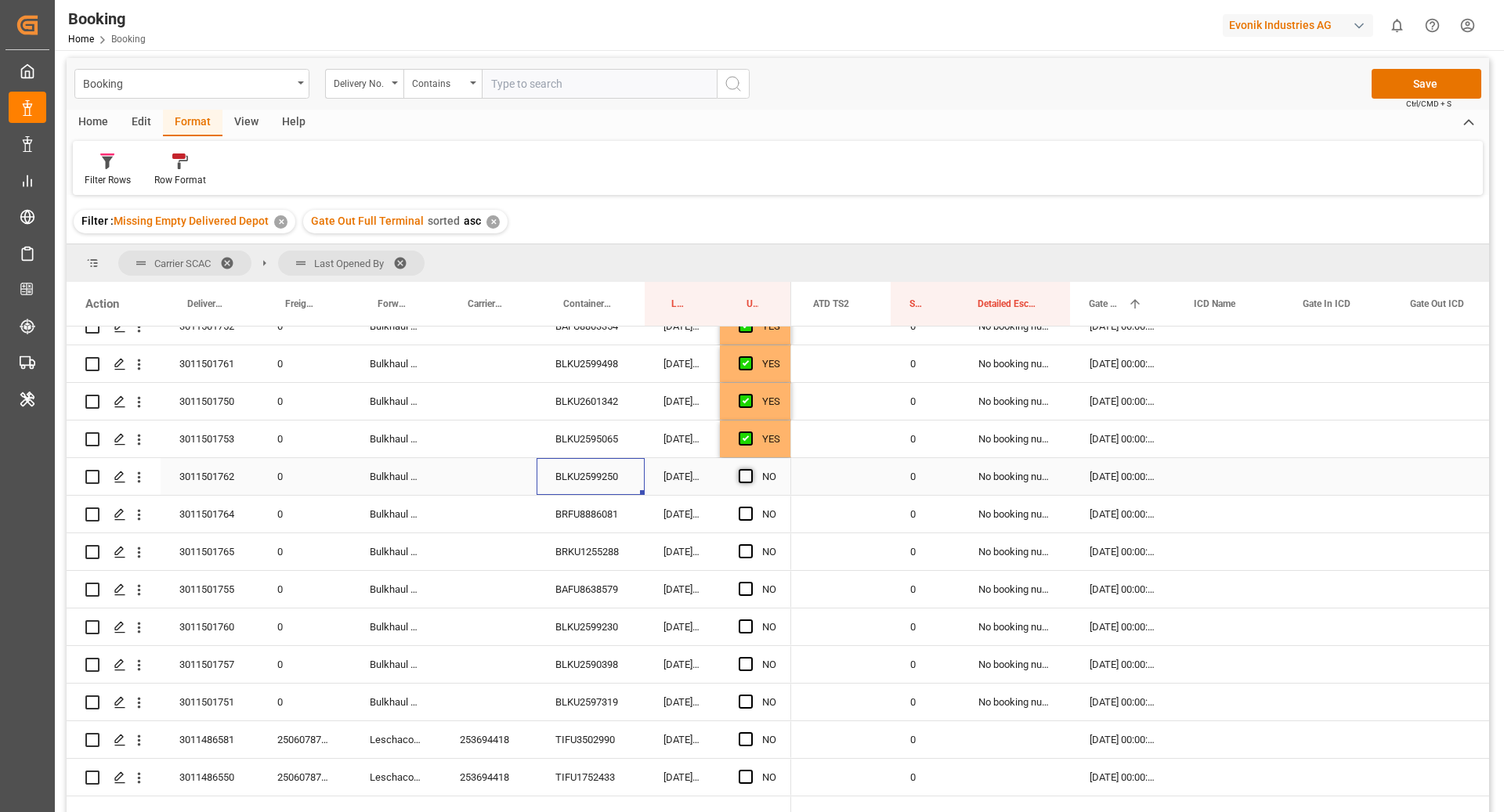
click at [751, 469] on input "Press SPACE to select this row." at bounding box center [751, 469] width 0 height 0
click at [590, 530] on div "BRFU8886081" at bounding box center [590, 514] width 108 height 37
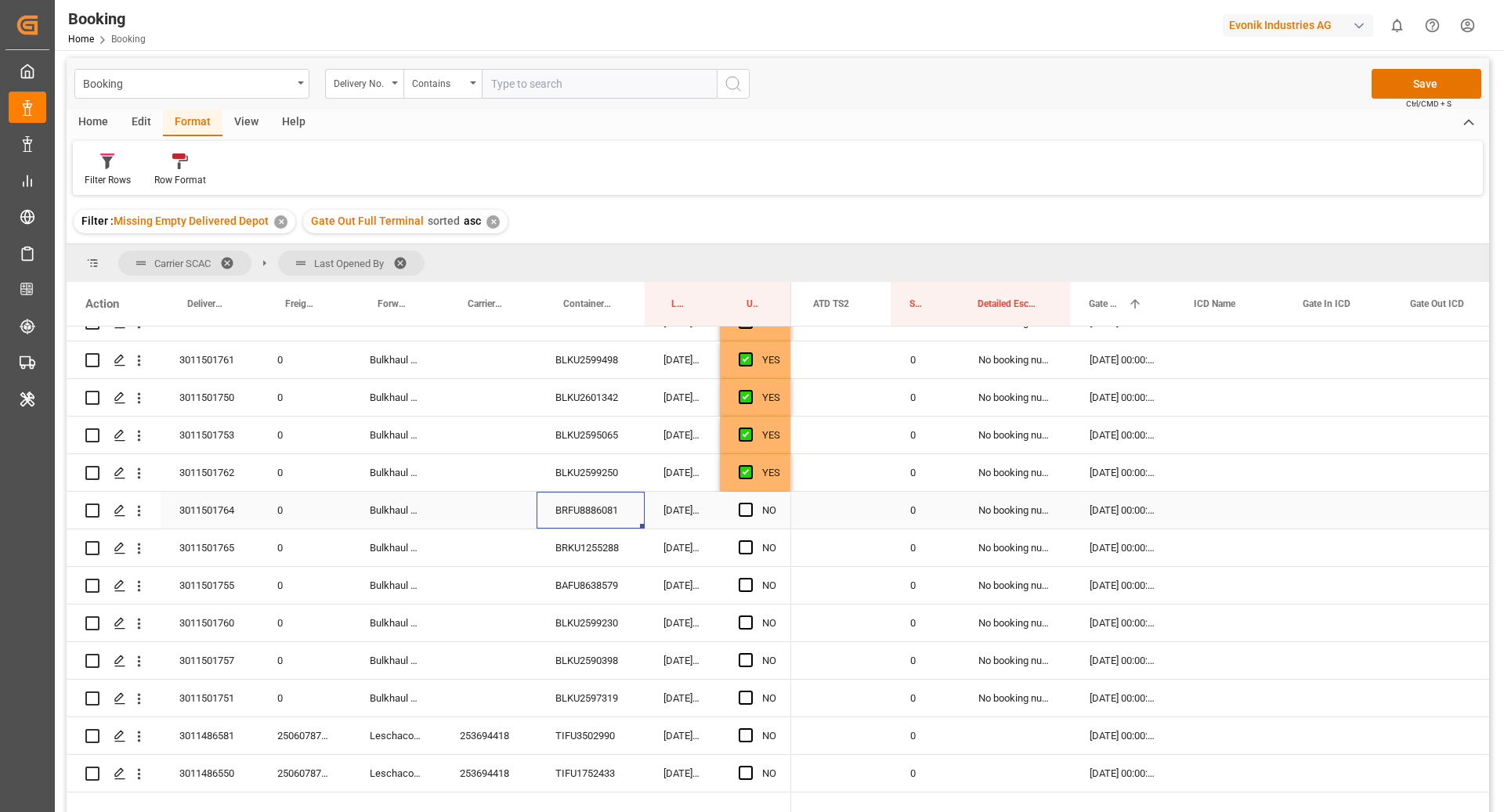
scroll to position [2917, 0]
click at [750, 510] on span "Press SPACE to select this row." at bounding box center [746, 509] width 14 height 14
click at [751, 502] on input "Press SPACE to select this row." at bounding box center [751, 502] width 0 height 0
click at [581, 544] on div "BRKU1255288" at bounding box center [590, 546] width 108 height 37
click at [740, 544] on span "Press SPACE to select this row." at bounding box center [746, 546] width 14 height 14
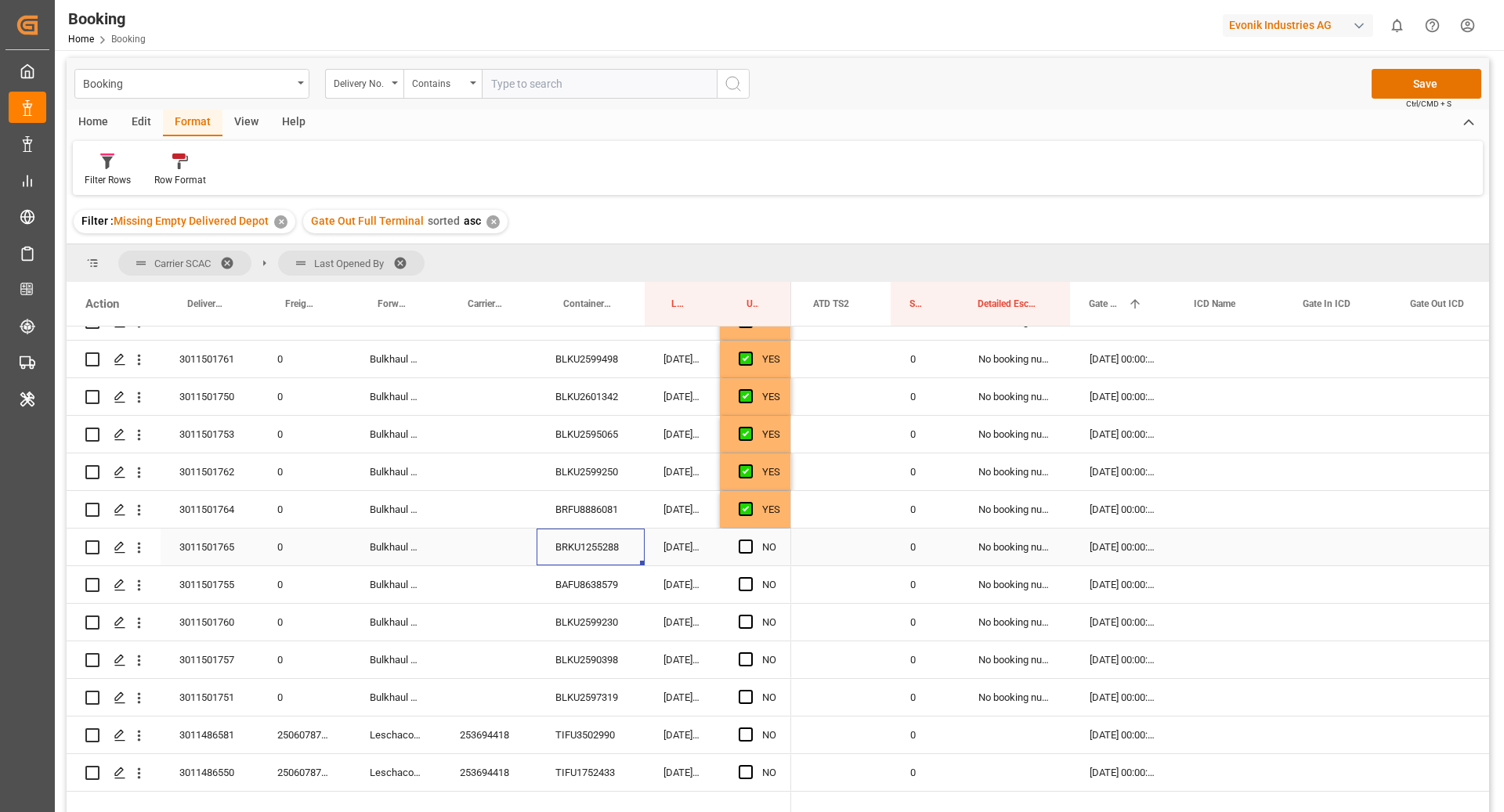
click at [751, 540] on input "Press SPACE to select this row." at bounding box center [751, 540] width 0 height 0
click at [610, 578] on div "BAFU8638579" at bounding box center [590, 584] width 108 height 37
click at [740, 586] on span "Press SPACE to select this row." at bounding box center [746, 584] width 14 height 14
click at [751, 577] on input "Press SPACE to select this row." at bounding box center [751, 577] width 0 height 0
click at [564, 617] on div "BLKU2599230" at bounding box center [590, 622] width 108 height 37
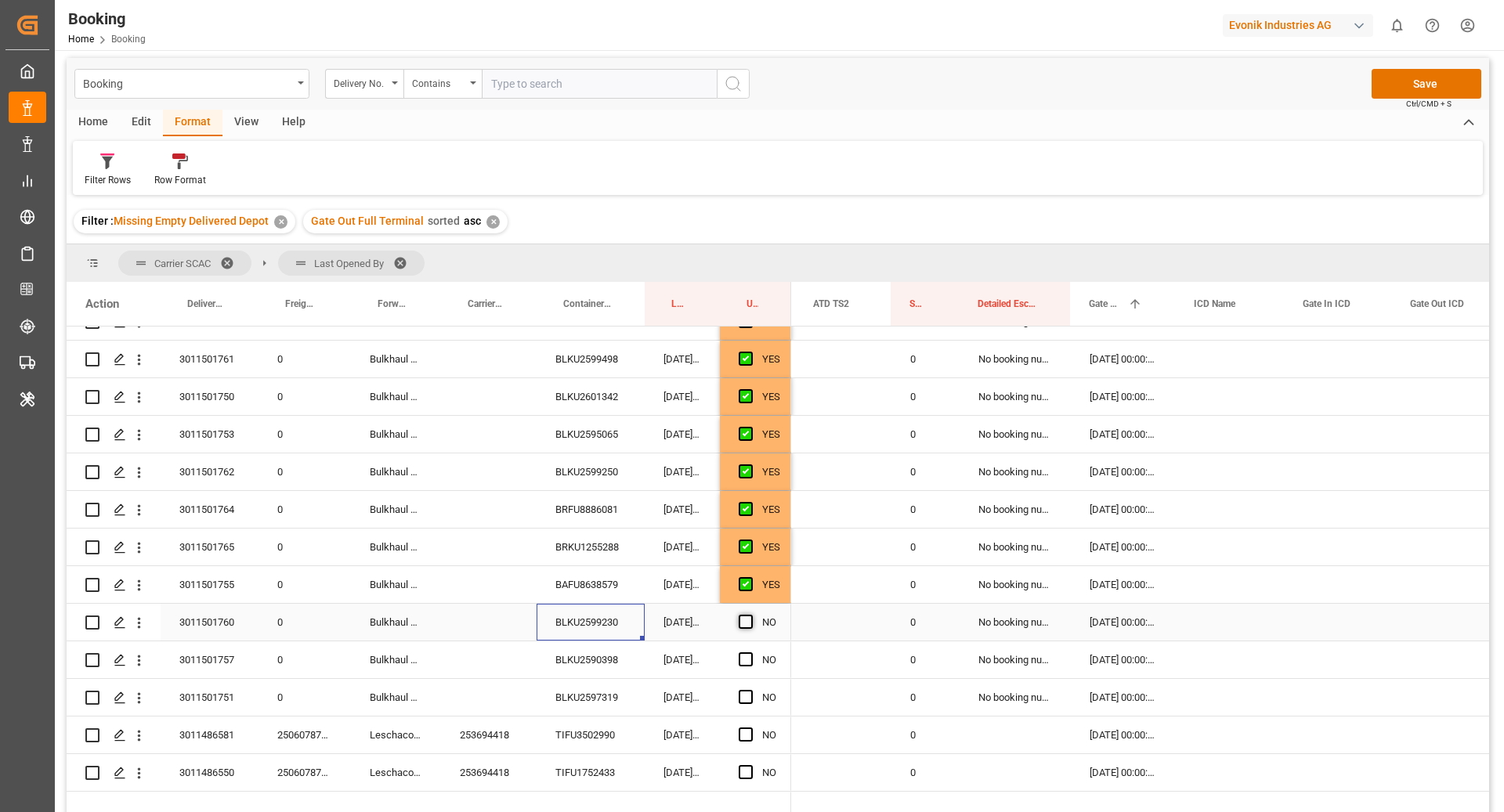
click at [752, 619] on span "Press SPACE to select this row." at bounding box center [746, 621] width 14 height 14
click at [751, 614] on input "Press SPACE to select this row." at bounding box center [751, 614] width 0 height 0
click at [607, 659] on div "BLKU2590398" at bounding box center [590, 659] width 108 height 37
click at [743, 656] on span "Press SPACE to select this row." at bounding box center [746, 658] width 14 height 14
click at [751, 652] on input "Press SPACE to select this row." at bounding box center [751, 652] width 0 height 0
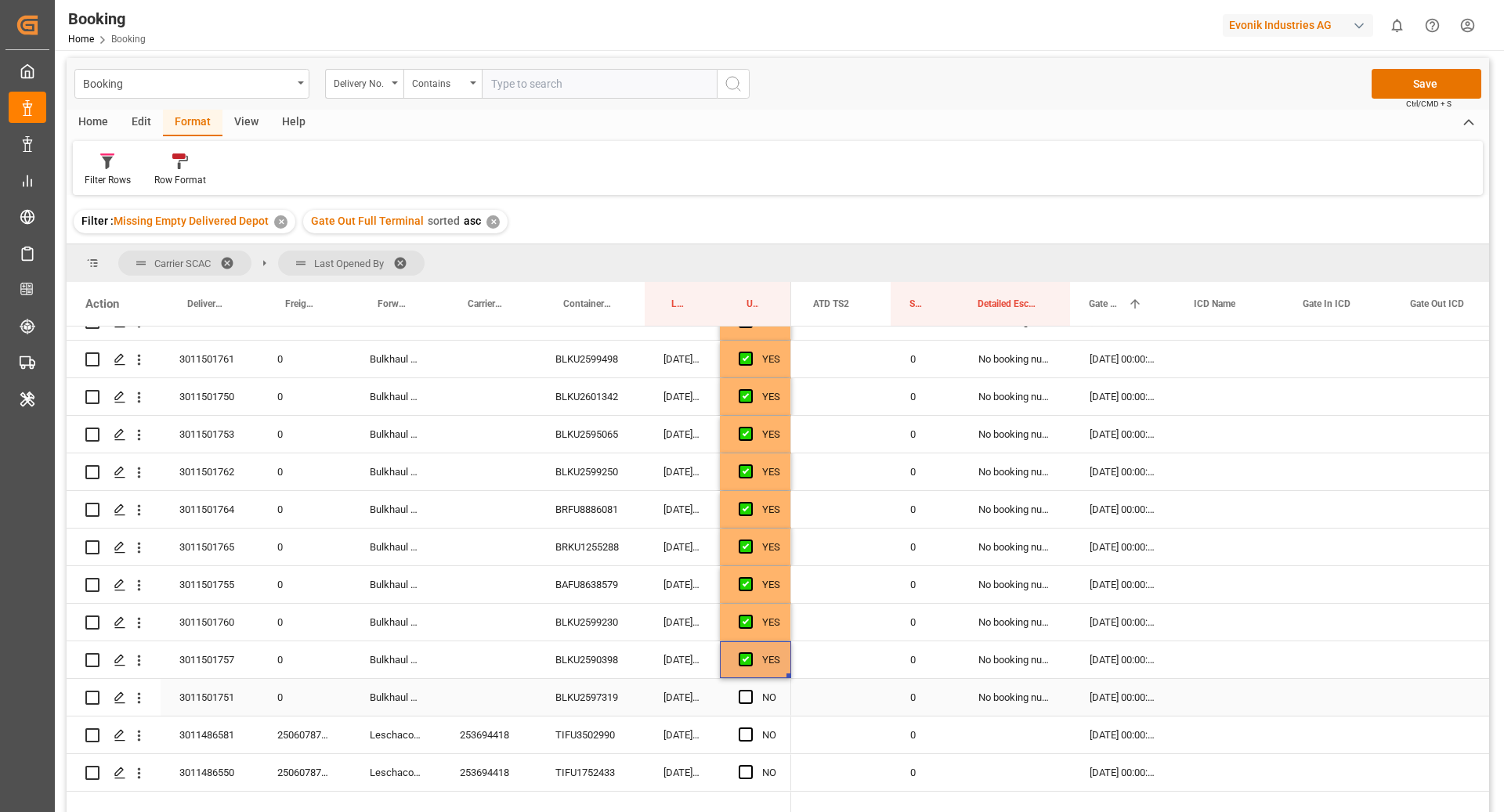
click at [589, 692] on div "BLKU2597319" at bounding box center [590, 697] width 108 height 37
click at [747, 699] on span "Press SPACE to select this row." at bounding box center [746, 696] width 14 height 14
click at [751, 689] on input "Press SPACE to select this row." at bounding box center [751, 689] width 0 height 0
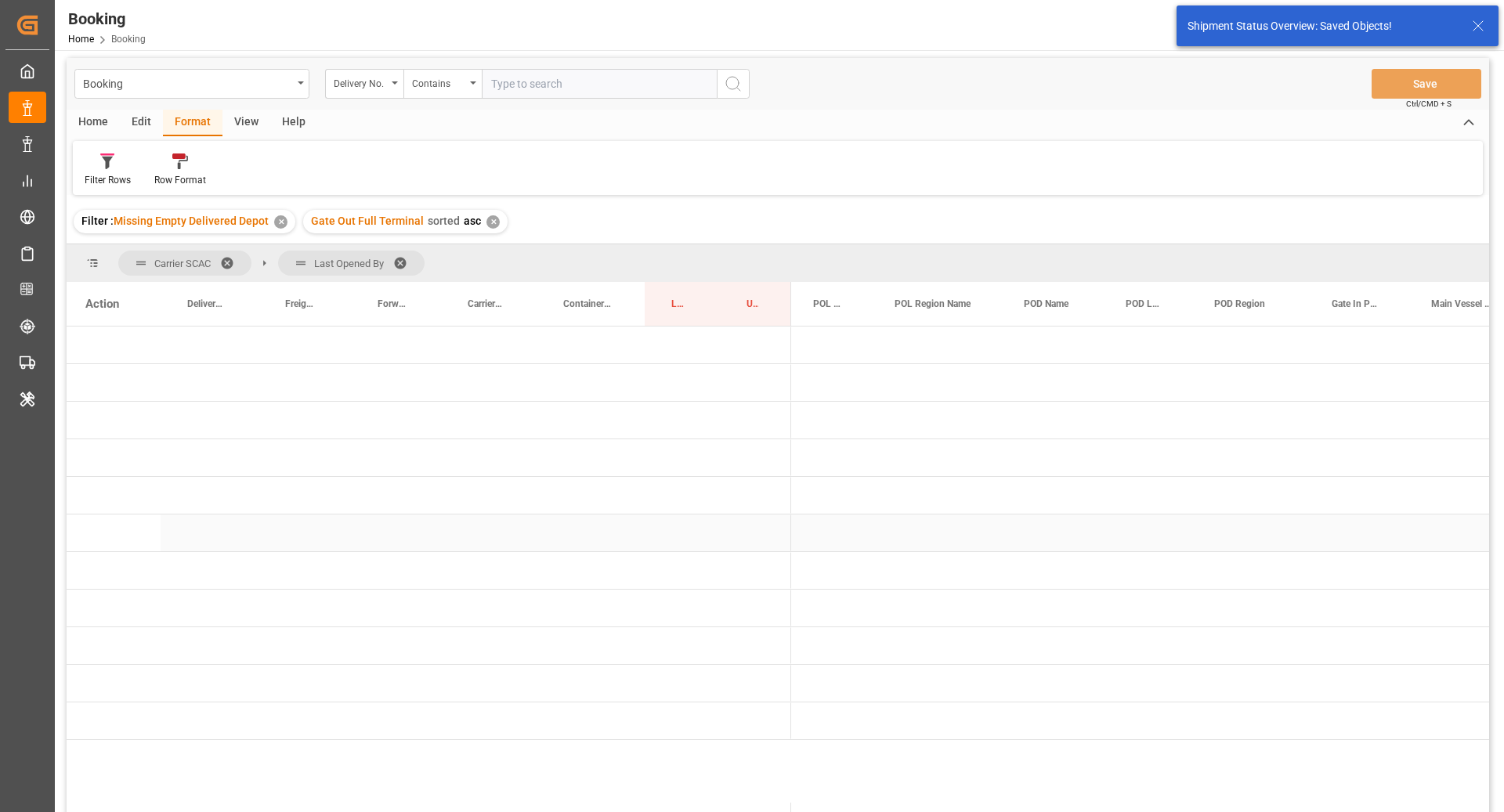
scroll to position [0, 0]
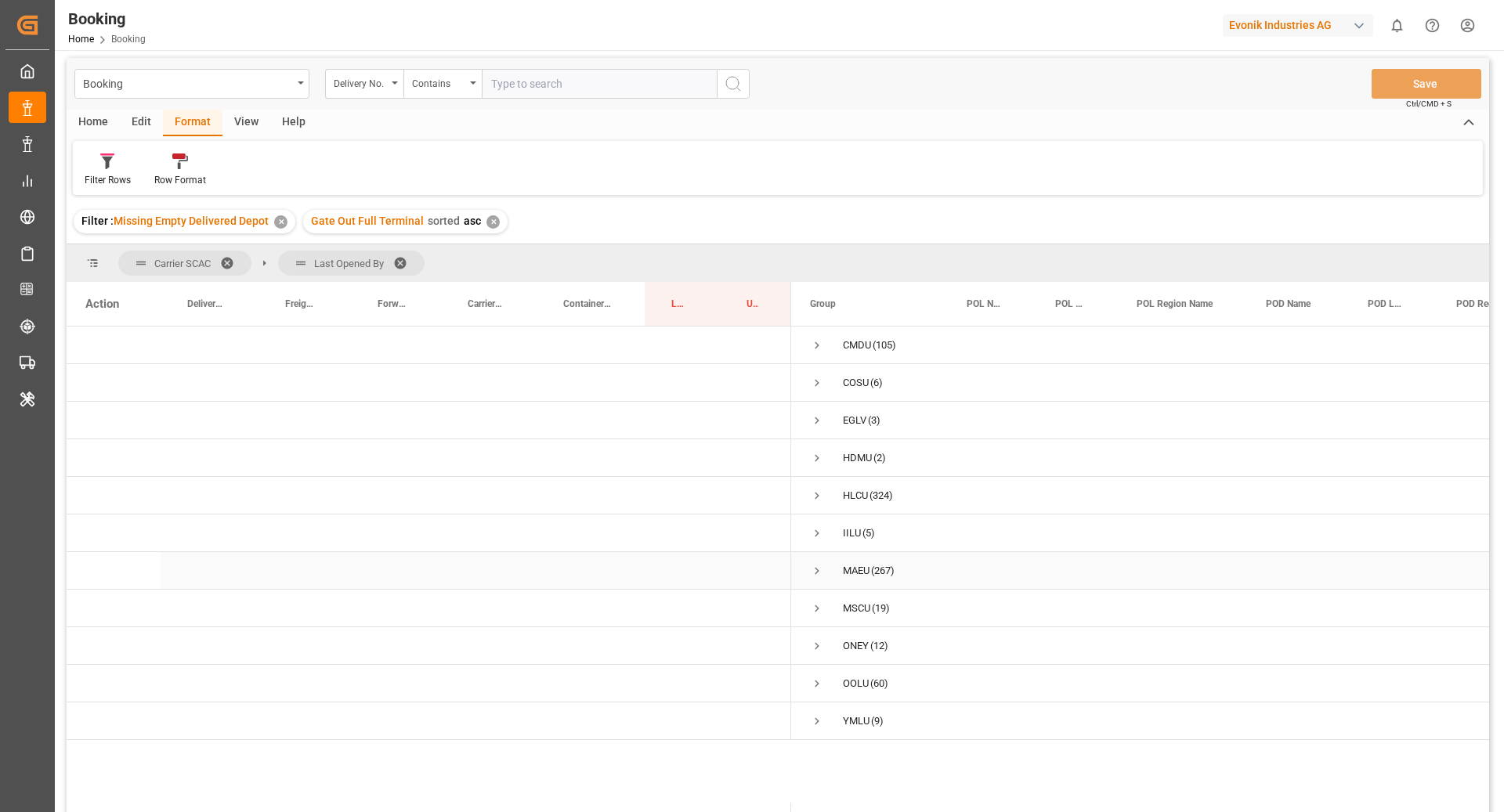
click at [813, 575] on span "Press SPACE to select this row." at bounding box center [816, 571] width 14 height 14
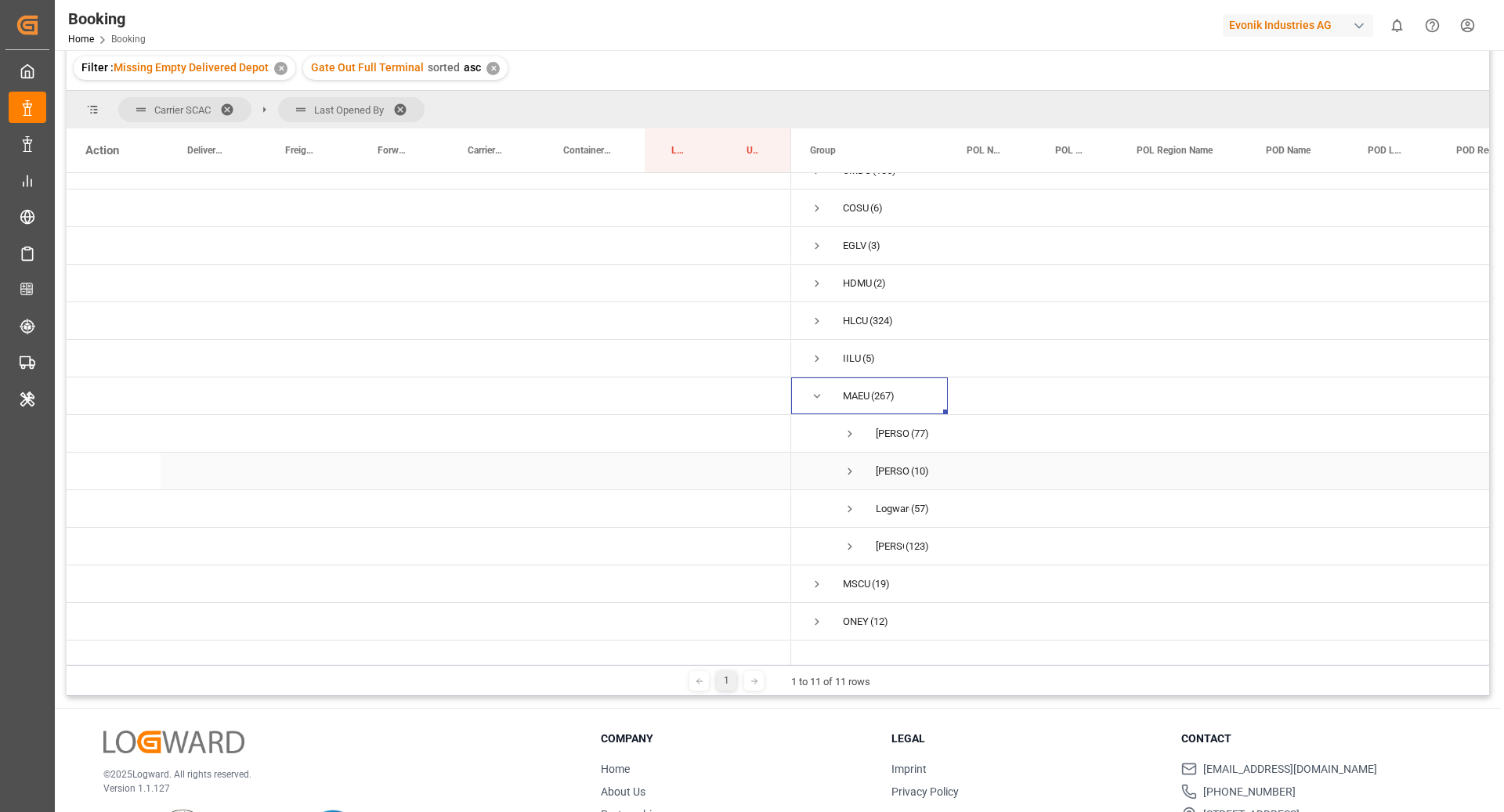
scroll to position [23, 0]
click at [853, 429] on span "Press SPACE to select this row." at bounding box center [849, 432] width 14 height 14
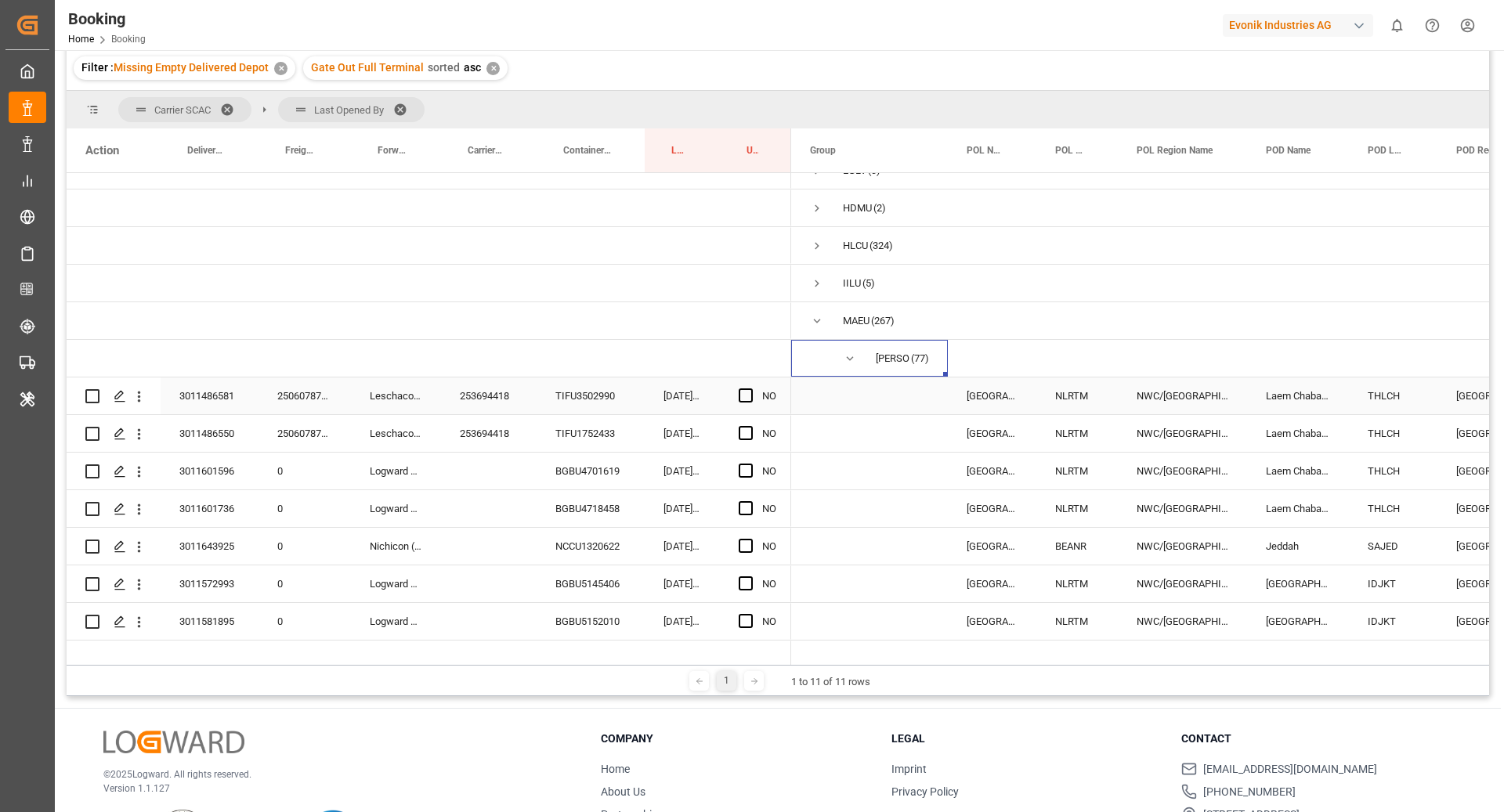
scroll to position [110, 0]
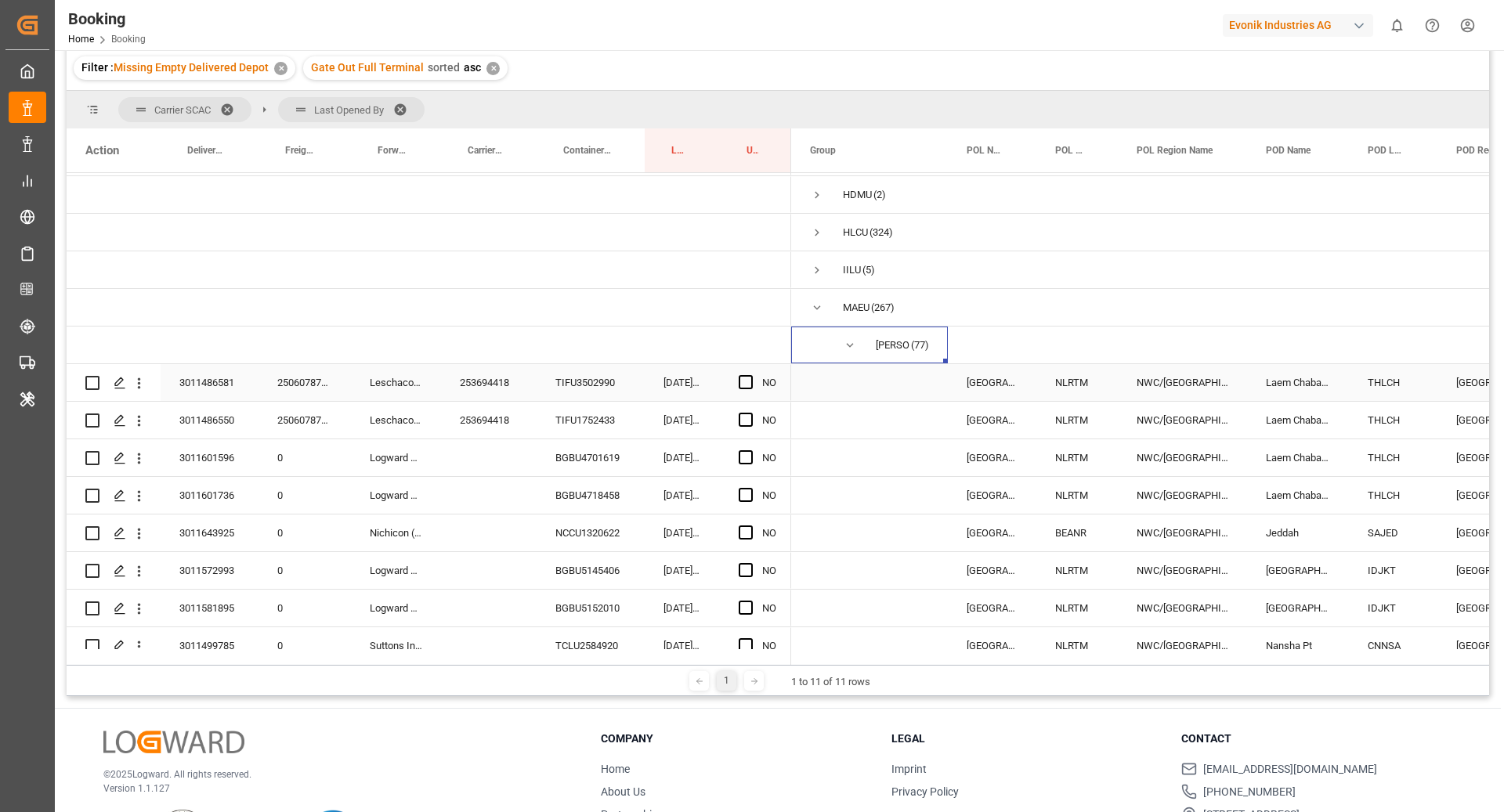
click at [492, 391] on div "253694418" at bounding box center [488, 382] width 96 height 37
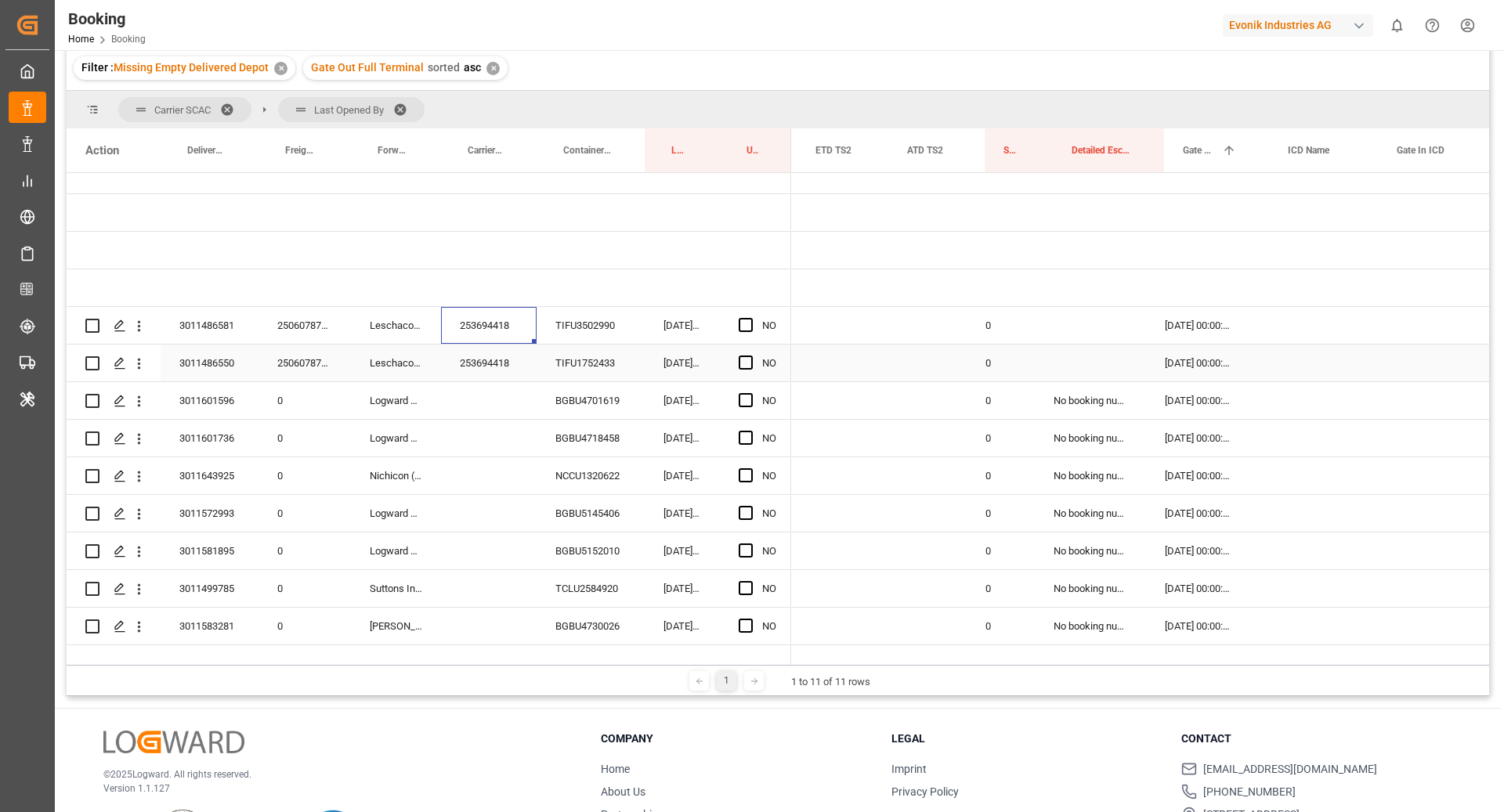
scroll to position [0, 2487]
click at [608, 320] on div "TIFU3502990" at bounding box center [590, 325] width 108 height 37
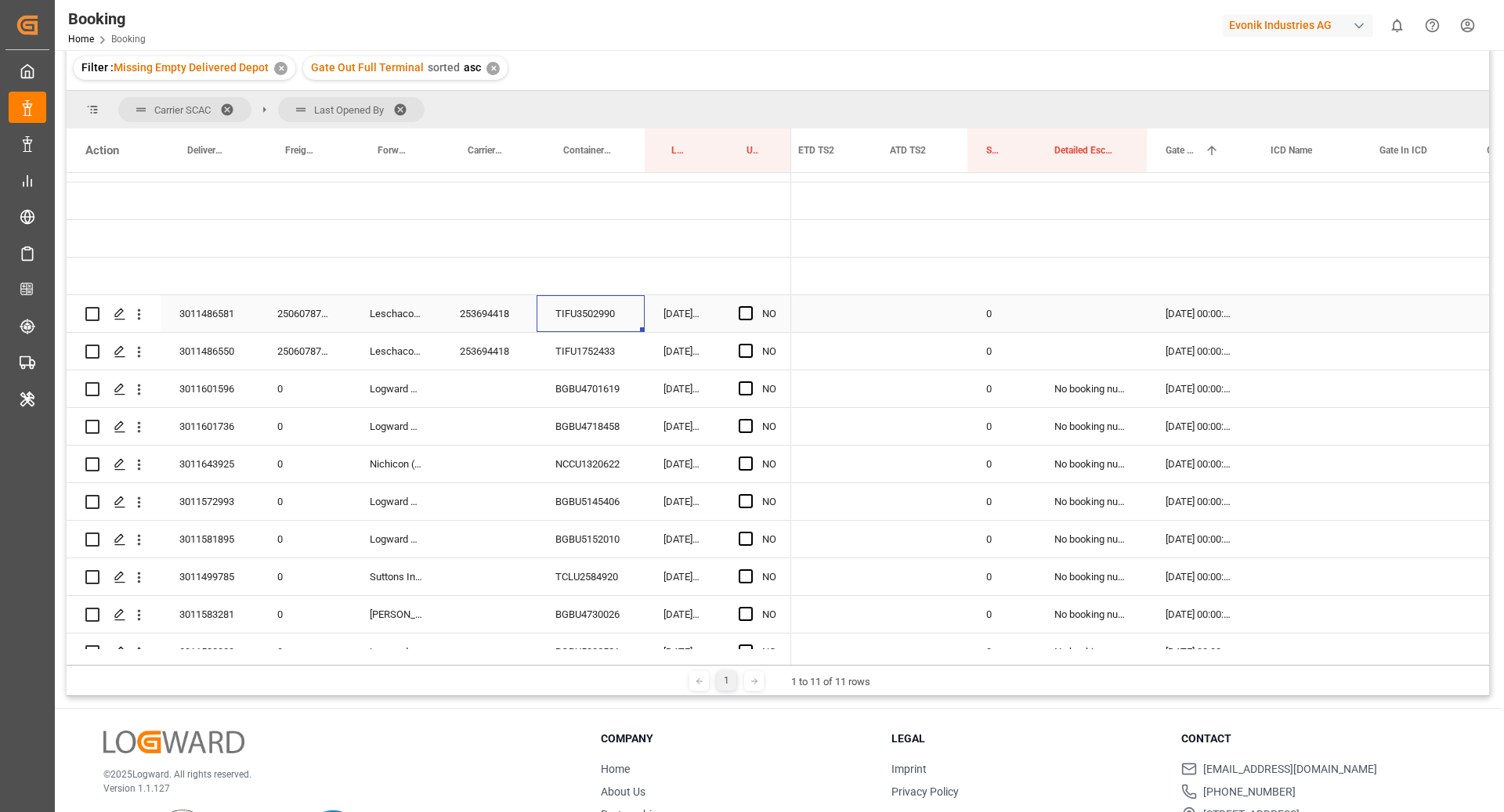
scroll to position [191, 0]
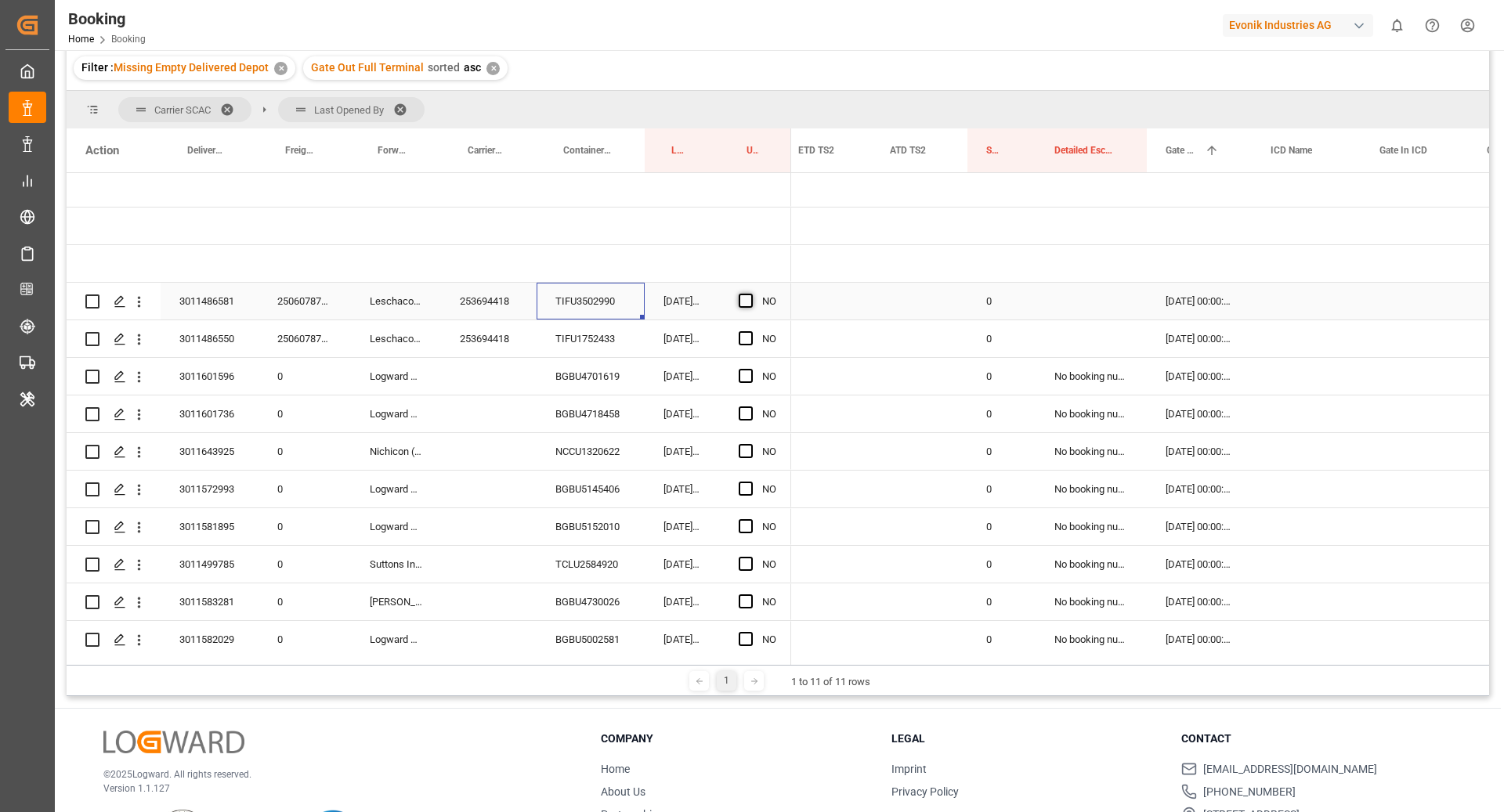
click at [752, 297] on span "Press SPACE to select this row." at bounding box center [746, 300] width 14 height 14
click at [751, 294] on input "Press SPACE to select this row." at bounding box center [751, 294] width 0 height 0
click at [593, 341] on div "TIFU1752433" at bounding box center [590, 339] width 108 height 37
click at [747, 349] on div "Press SPACE to select this row." at bounding box center [751, 338] width 23 height 36
click at [746, 341] on span "Press SPACE to select this row." at bounding box center [746, 338] width 14 height 14
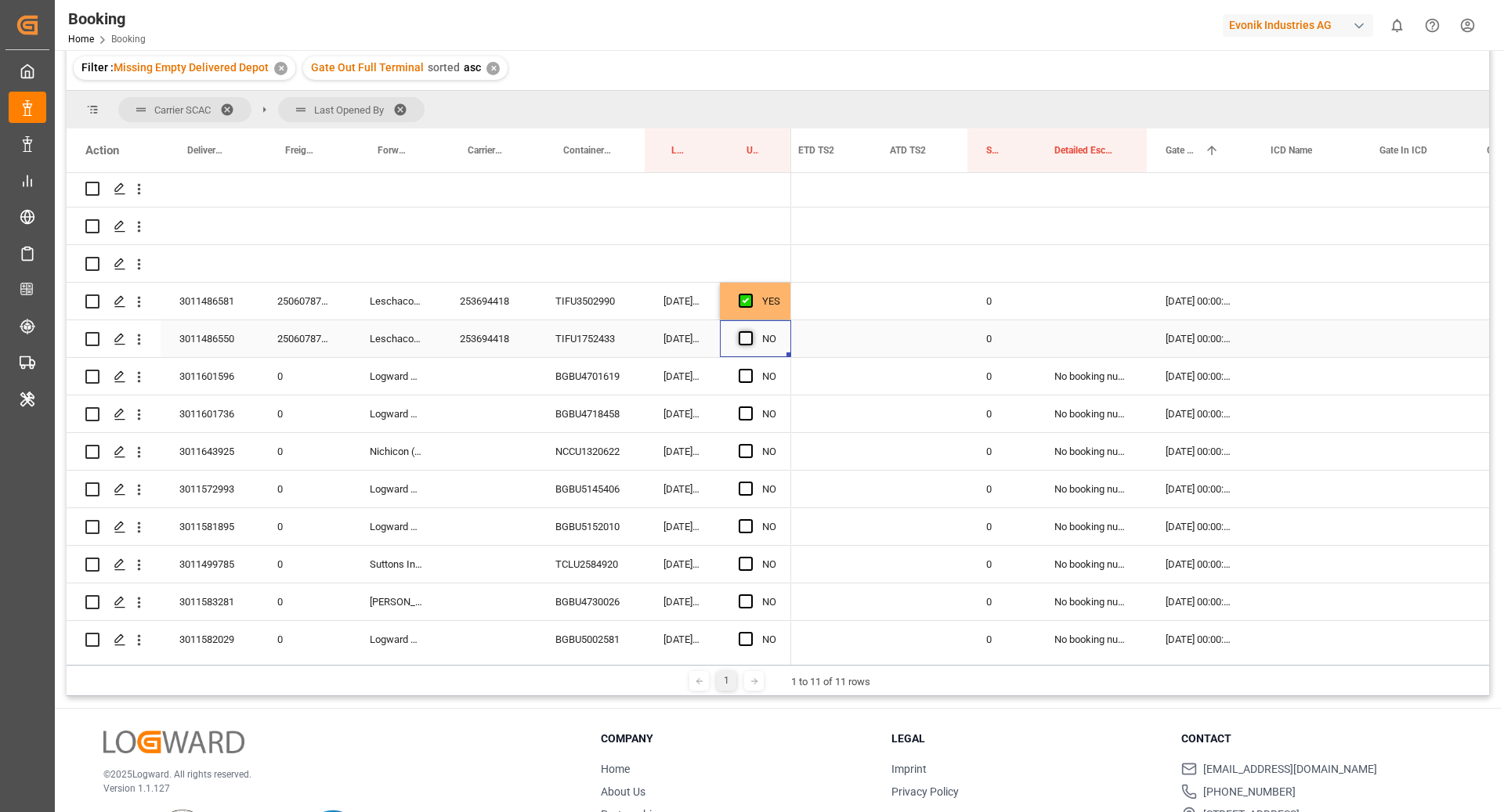
click at [751, 331] on input "Press SPACE to select this row." at bounding box center [751, 331] width 0 height 0
click at [600, 375] on div "BGBU4701619" at bounding box center [590, 377] width 108 height 37
click at [743, 375] on span "Press SPACE to select this row." at bounding box center [746, 376] width 14 height 14
click at [751, 369] on input "Press SPACE to select this row." at bounding box center [751, 369] width 0 height 0
click at [571, 411] on div "BGBU4718458" at bounding box center [590, 413] width 108 height 37
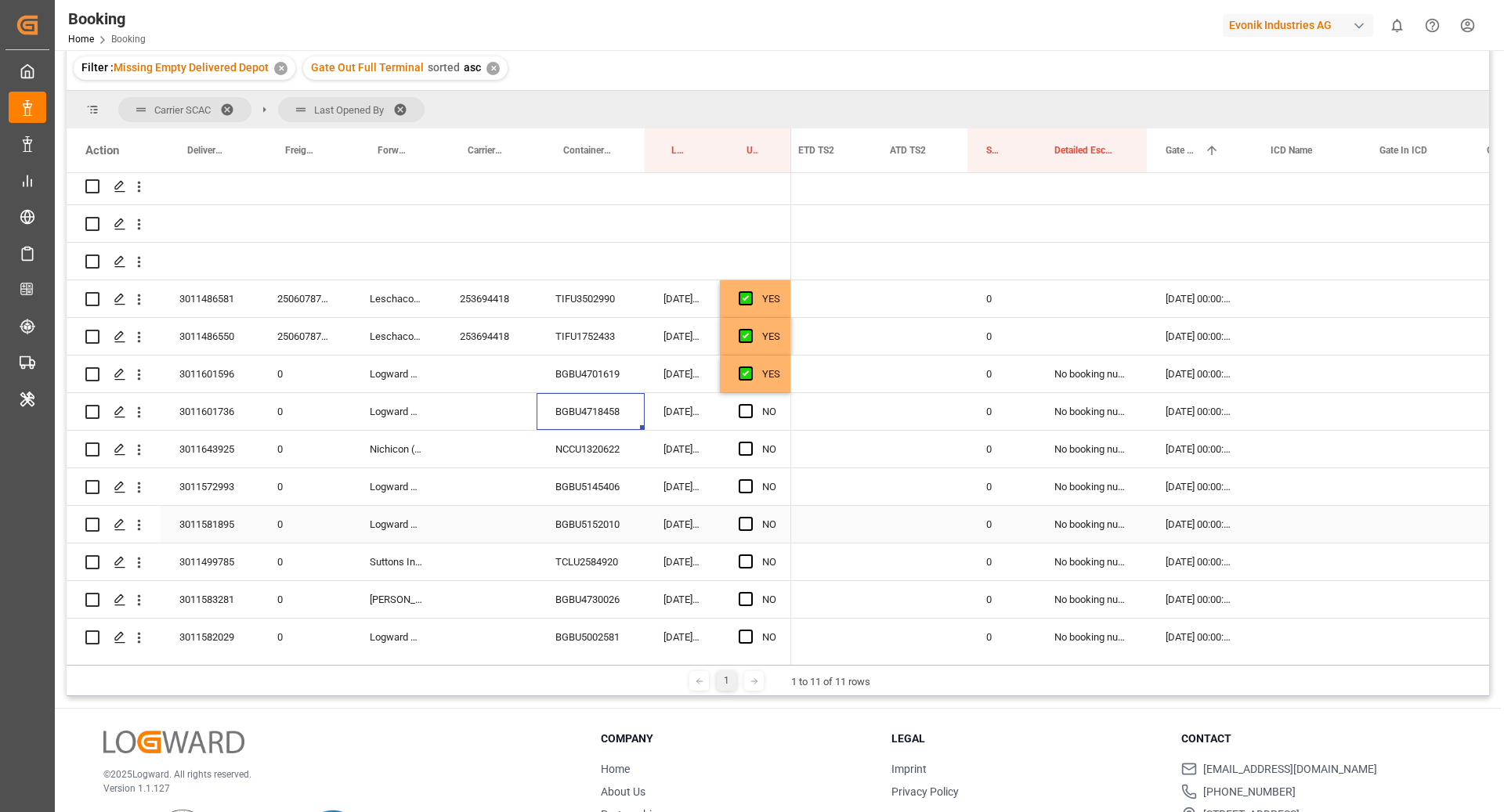
scroll to position [195, 0]
click at [743, 409] on span "Press SPACE to select this row." at bounding box center [746, 409] width 14 height 14
click at [751, 403] on input "Press SPACE to select this row." at bounding box center [751, 403] width 0 height 0
click at [586, 446] on div "NCCU1320622" at bounding box center [590, 447] width 108 height 37
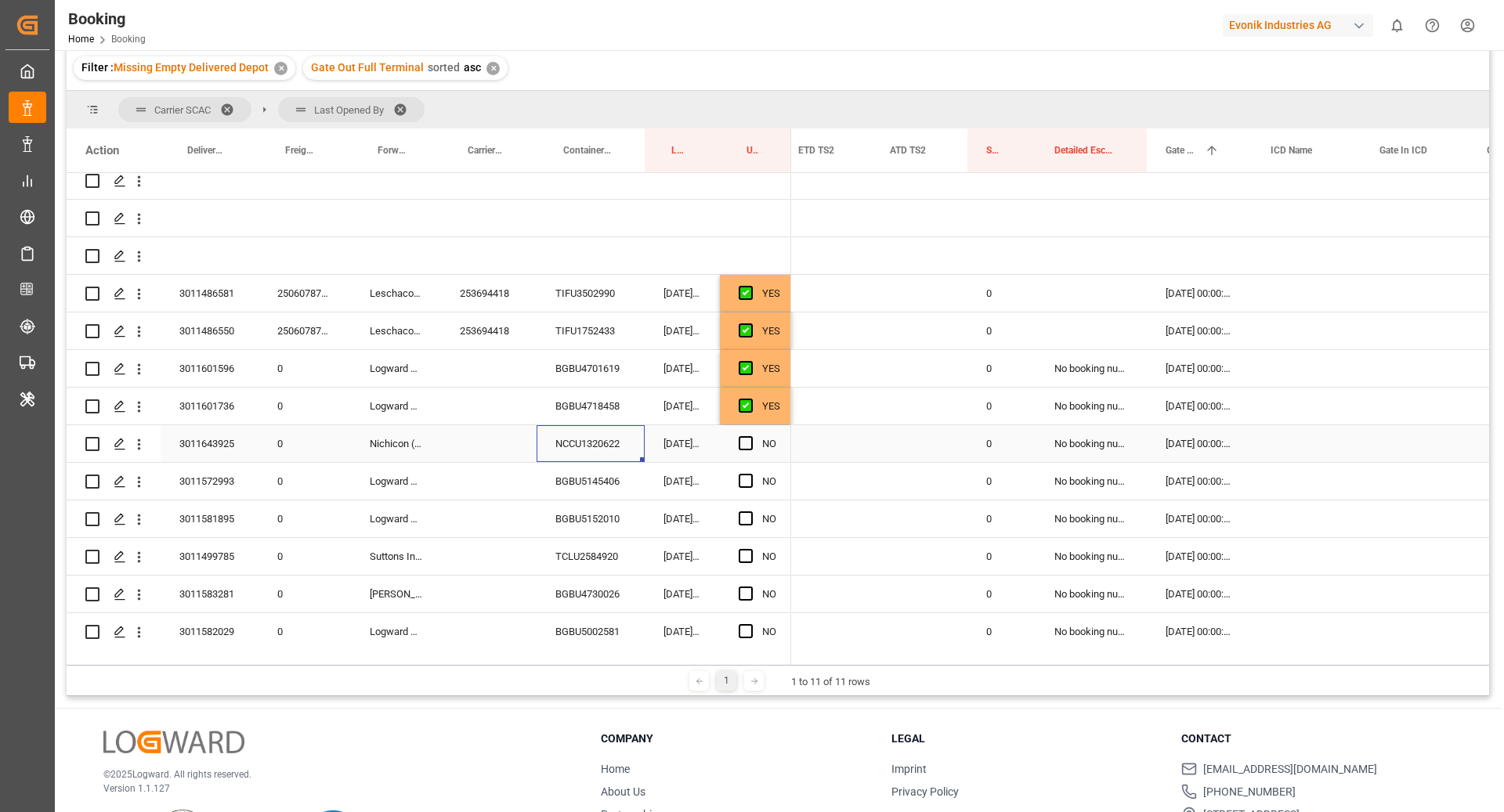
scroll to position [199, 0]
click at [744, 443] on span "Press SPACE to select this row." at bounding box center [746, 443] width 14 height 14
click at [751, 436] on input "Press SPACE to select this row." at bounding box center [751, 436] width 0 height 0
click at [582, 471] on div "BGBU5145406" at bounding box center [590, 481] width 108 height 37
click at [739, 485] on span "Press SPACE to select this row." at bounding box center [746, 481] width 14 height 14
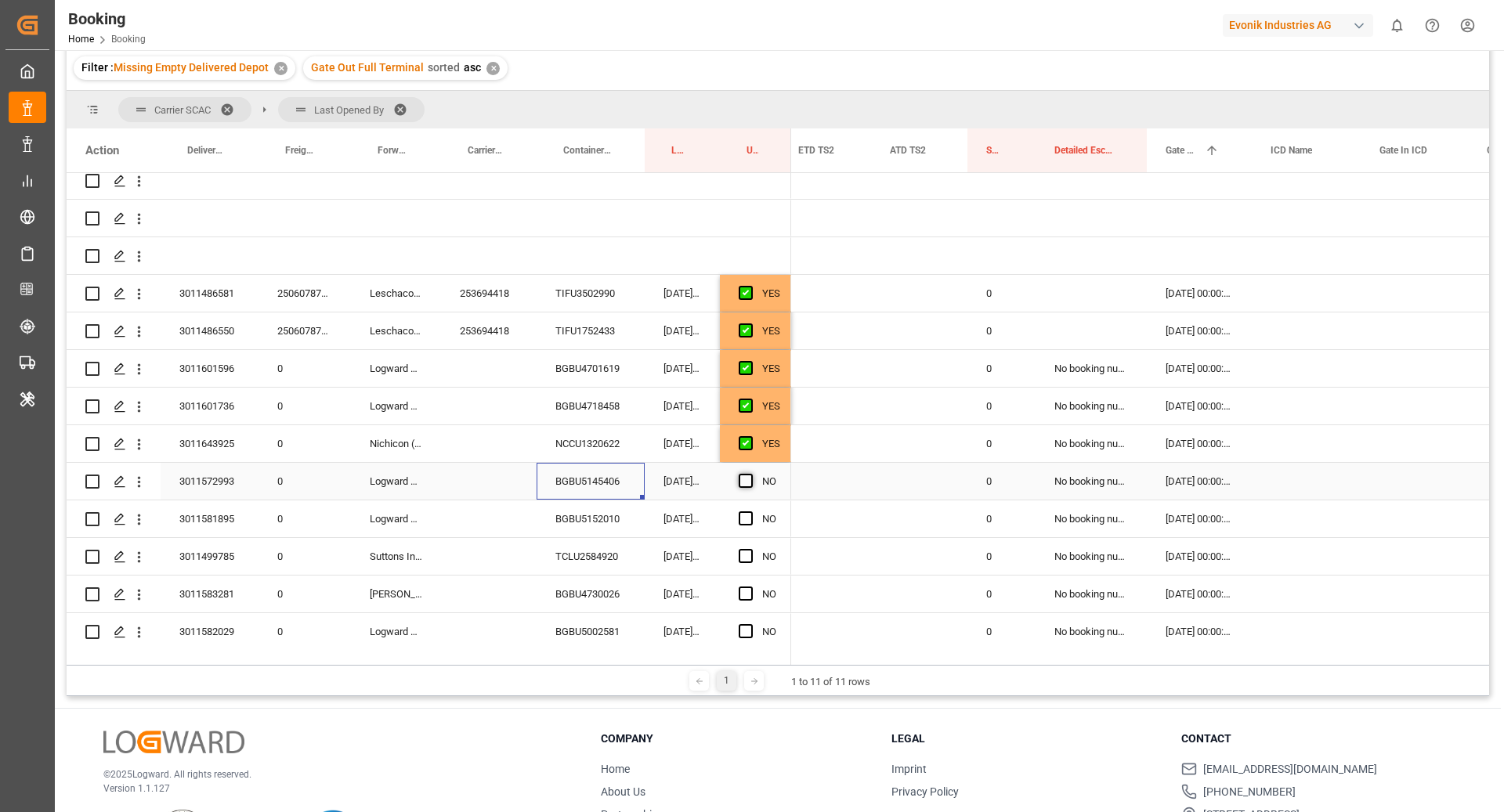
click at [751, 474] on input "Press SPACE to select this row." at bounding box center [751, 474] width 0 height 0
click at [546, 532] on div "BGBU5152010" at bounding box center [590, 518] width 108 height 37
click at [746, 523] on span "Press SPACE to select this row." at bounding box center [746, 518] width 14 height 14
click at [751, 511] on input "Press SPACE to select this row." at bounding box center [751, 511] width 0 height 0
click at [565, 553] on div "TCLU2584920" at bounding box center [590, 556] width 108 height 37
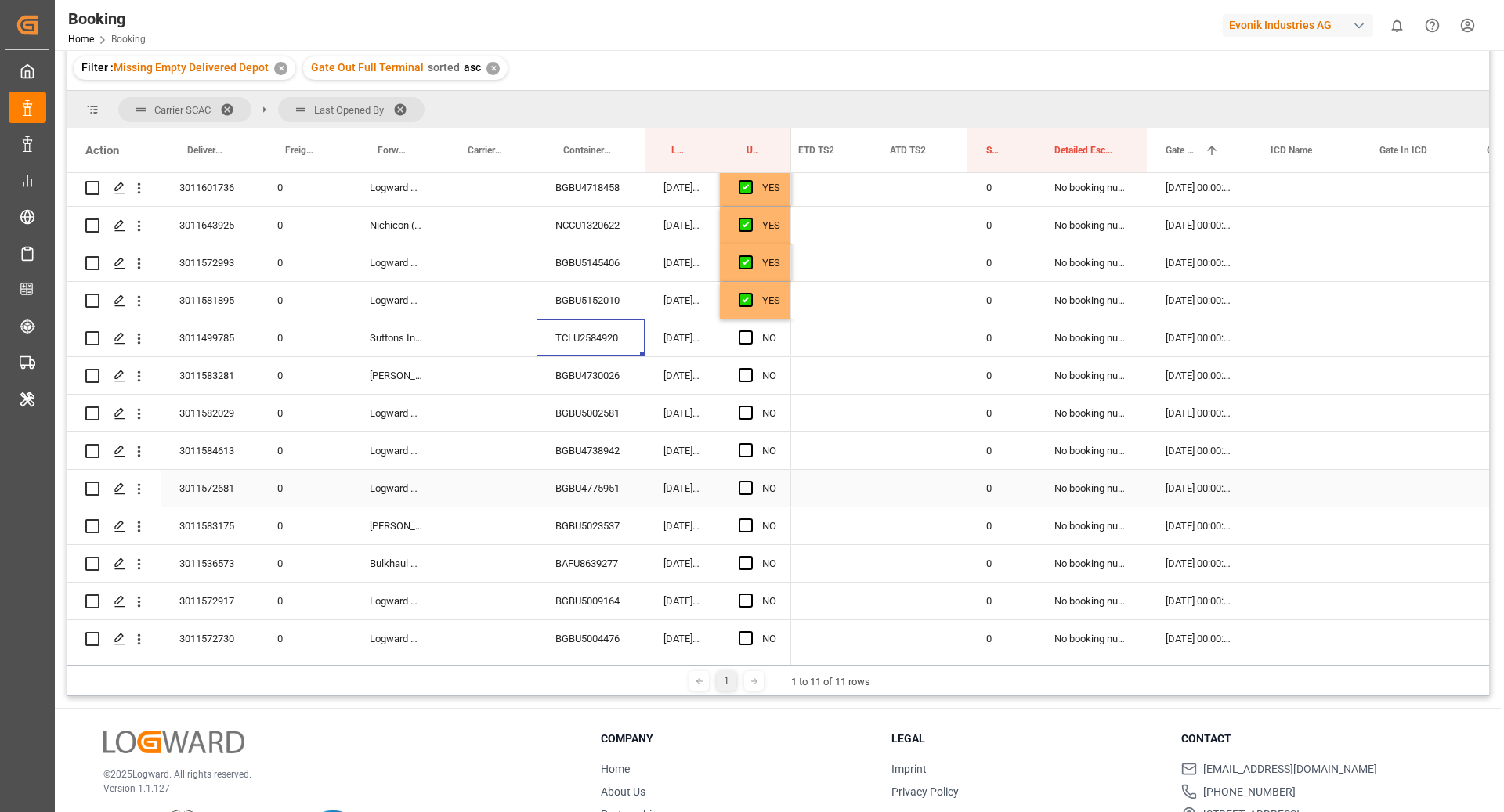
scroll to position [418, 0]
click at [749, 339] on span "Press SPACE to select this row." at bounding box center [746, 336] width 14 height 14
click at [751, 329] on input "Press SPACE to select this row." at bounding box center [751, 329] width 0 height 0
click at [565, 380] on div "BGBU4730026" at bounding box center [590, 375] width 108 height 37
click at [739, 372] on span "Press SPACE to select this row." at bounding box center [746, 374] width 14 height 14
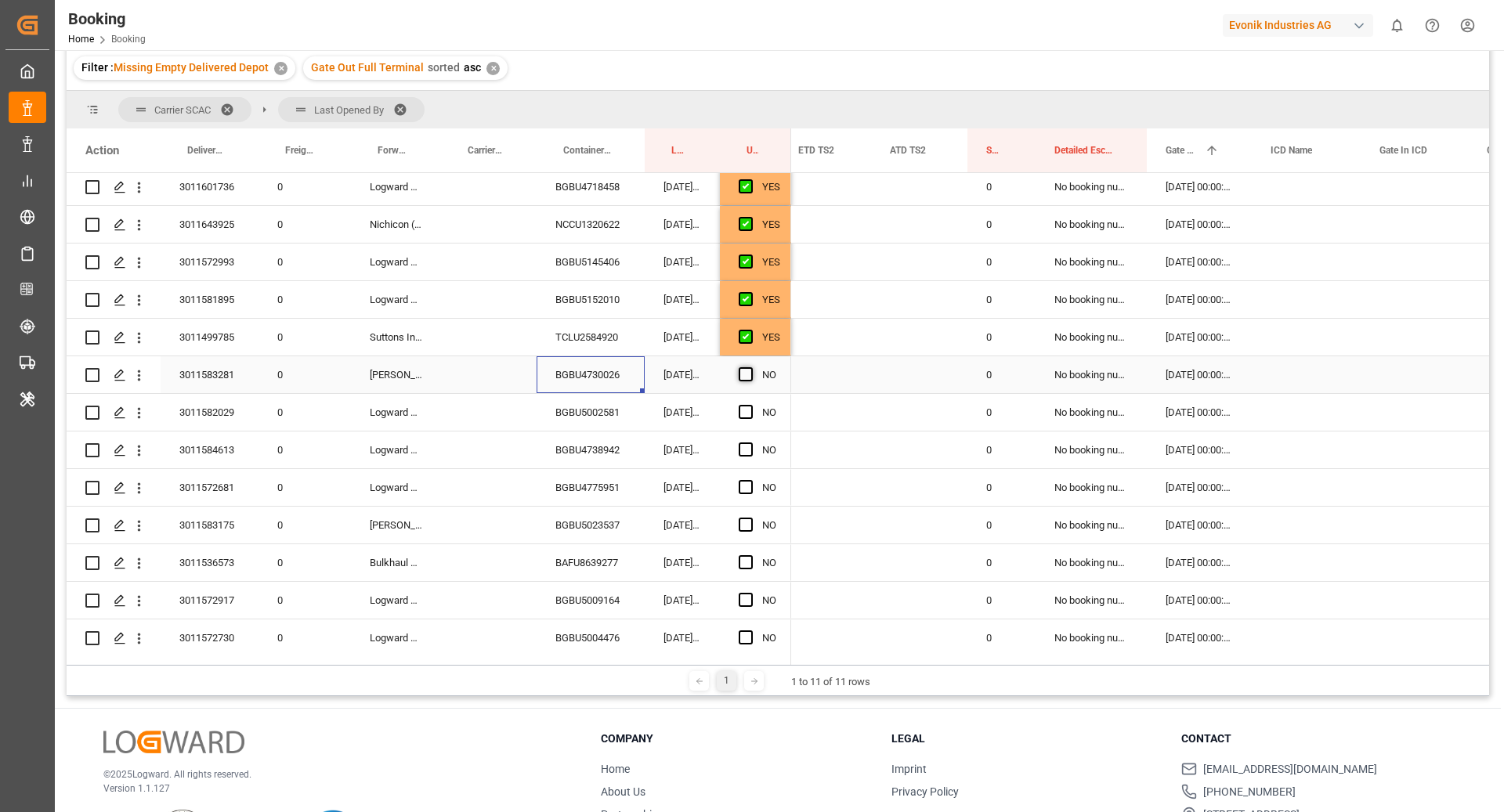
click at [751, 367] on input "Press SPACE to select this row." at bounding box center [751, 367] width 0 height 0
click at [600, 413] on div "BGBU5002581" at bounding box center [590, 412] width 108 height 37
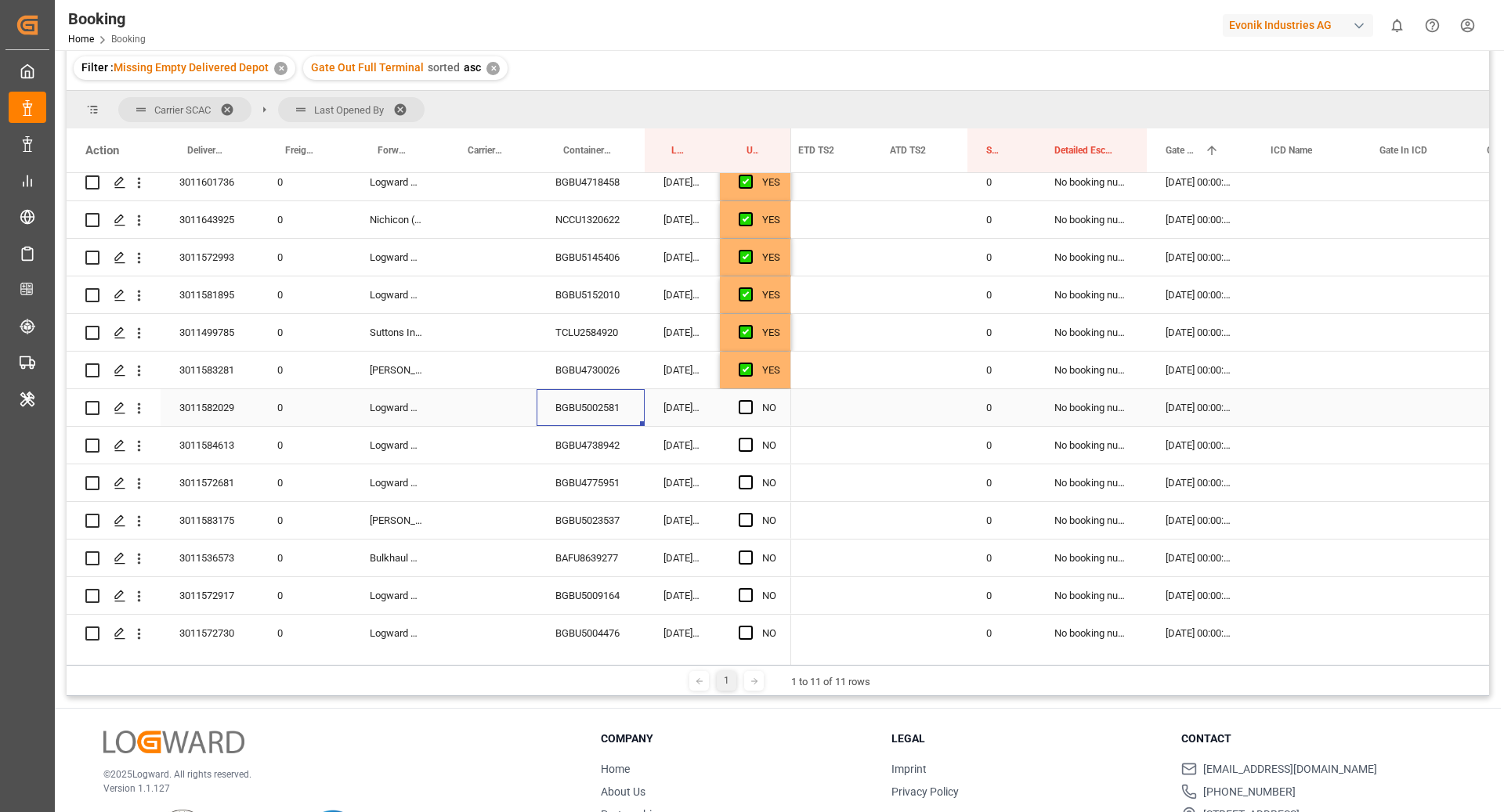
click at [735, 417] on div "NO" at bounding box center [755, 407] width 71 height 37
click at [744, 411] on span "Press SPACE to select this row." at bounding box center [746, 406] width 14 height 14
click at [751, 400] on input "Press SPACE to select this row." at bounding box center [751, 400] width 0 height 0
click at [604, 446] on div "BGBU4738942" at bounding box center [590, 445] width 108 height 37
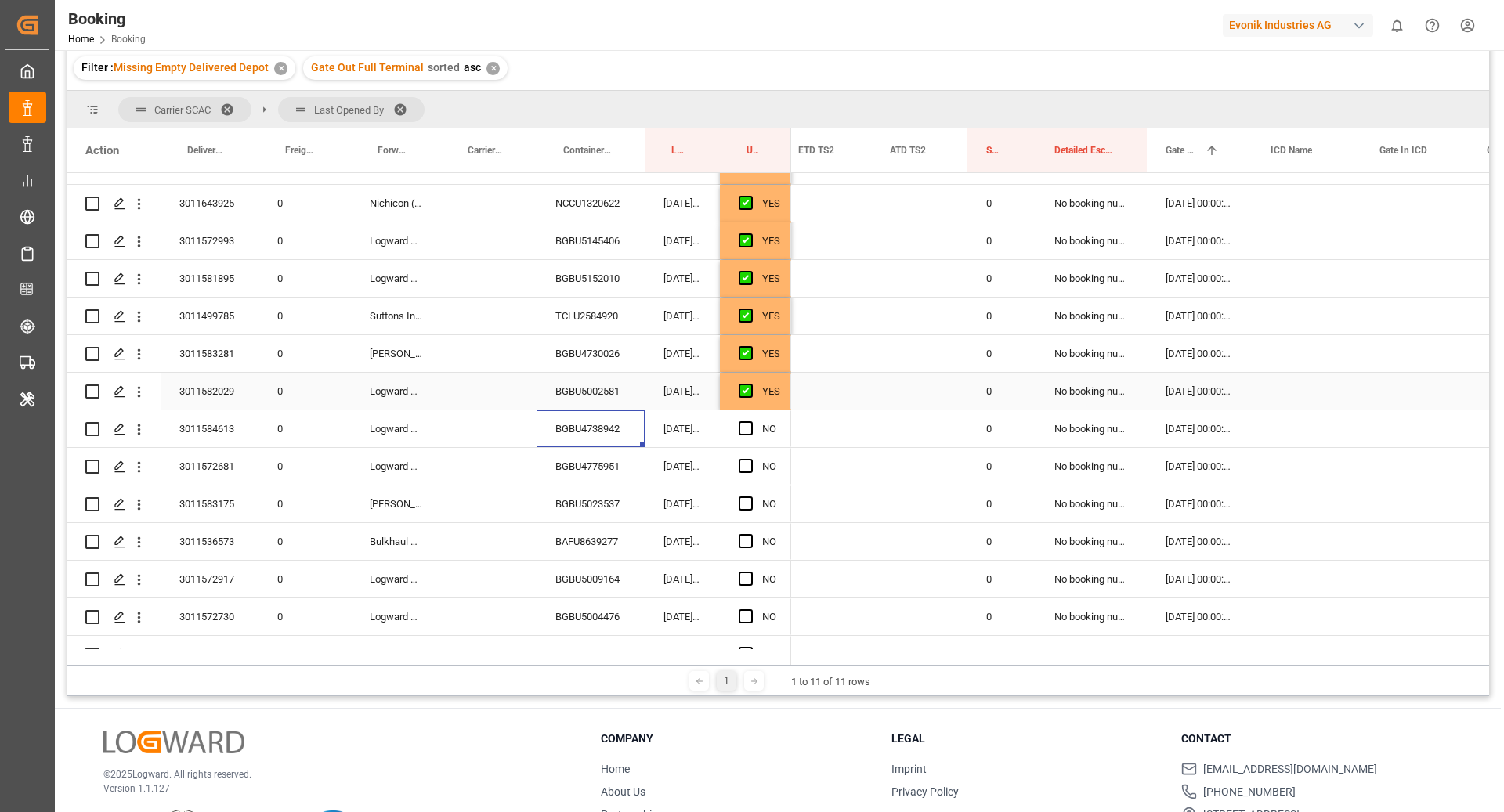
scroll to position [548, 0]
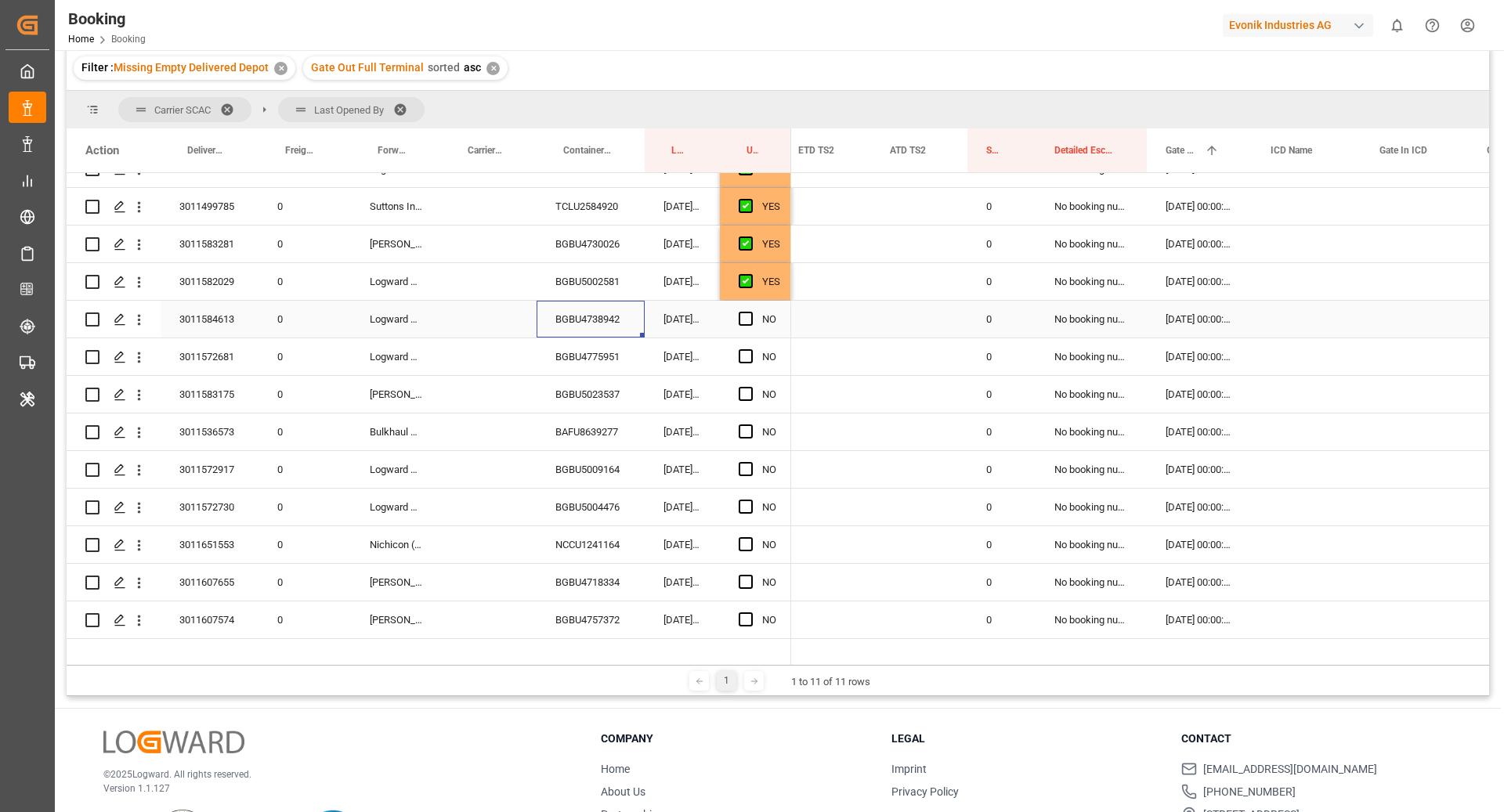
click at [754, 321] on div "Press SPACE to select this row." at bounding box center [751, 319] width 23 height 36
click at [742, 324] on div "Press SPACE to select this row." at bounding box center [751, 319] width 23 height 36
click at [611, 339] on div "BGBU4775951" at bounding box center [590, 356] width 108 height 37
click at [747, 313] on span "Press SPACE to select this row." at bounding box center [746, 319] width 14 height 14
click at [751, 312] on input "Press SPACE to select this row." at bounding box center [751, 312] width 0 height 0
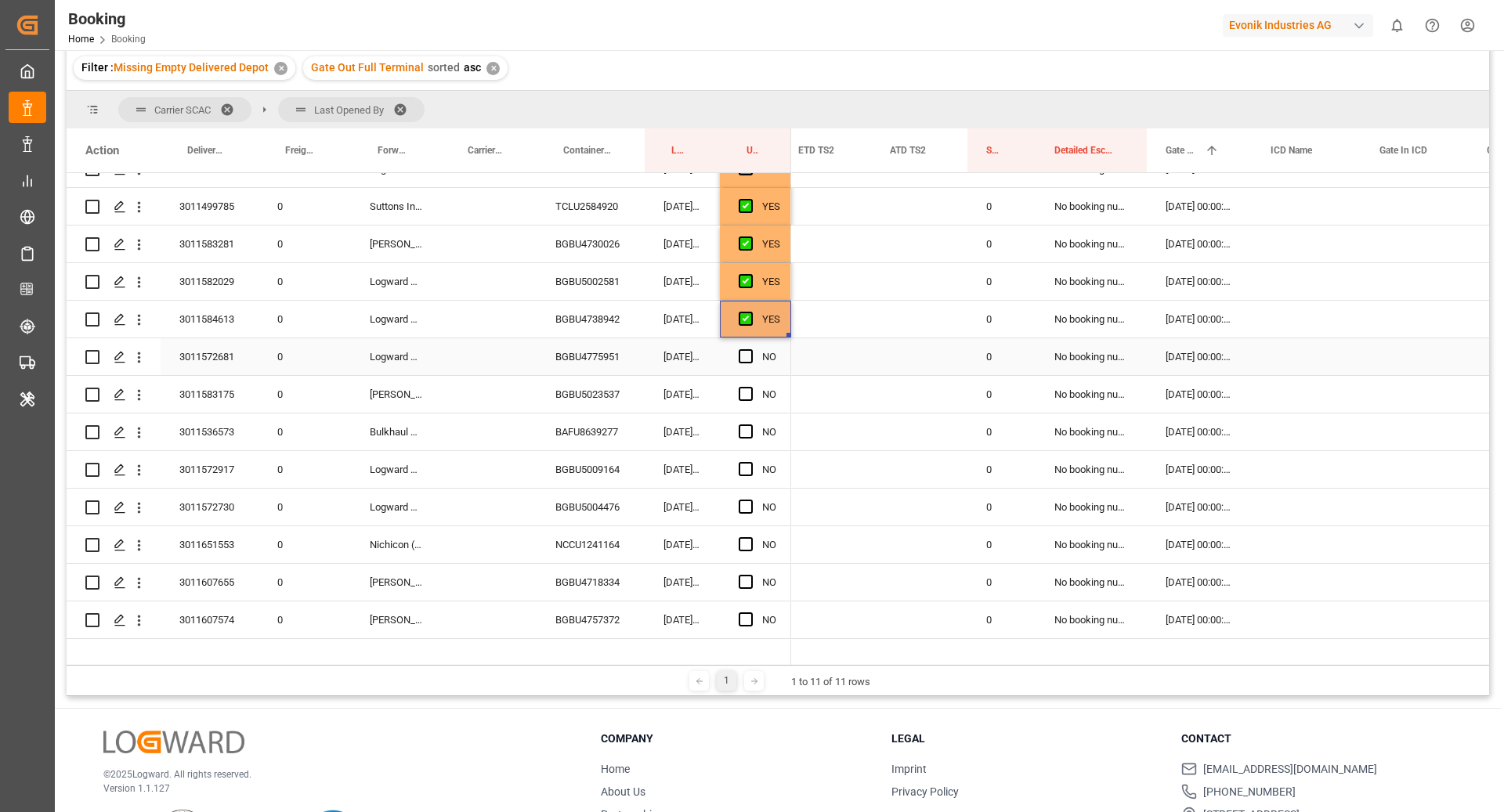
drag, startPoint x: 582, startPoint y: 354, endPoint x: 714, endPoint y: 450, distance: 163.2
click at [582, 354] on div "BGBU4775951" at bounding box center [590, 356] width 108 height 37
click at [741, 359] on span "Press SPACE to select this row." at bounding box center [746, 356] width 14 height 14
click at [751, 350] on input "Press SPACE to select this row." at bounding box center [751, 350] width 0 height 0
click at [607, 388] on div "BGBU5023537" at bounding box center [590, 394] width 108 height 37
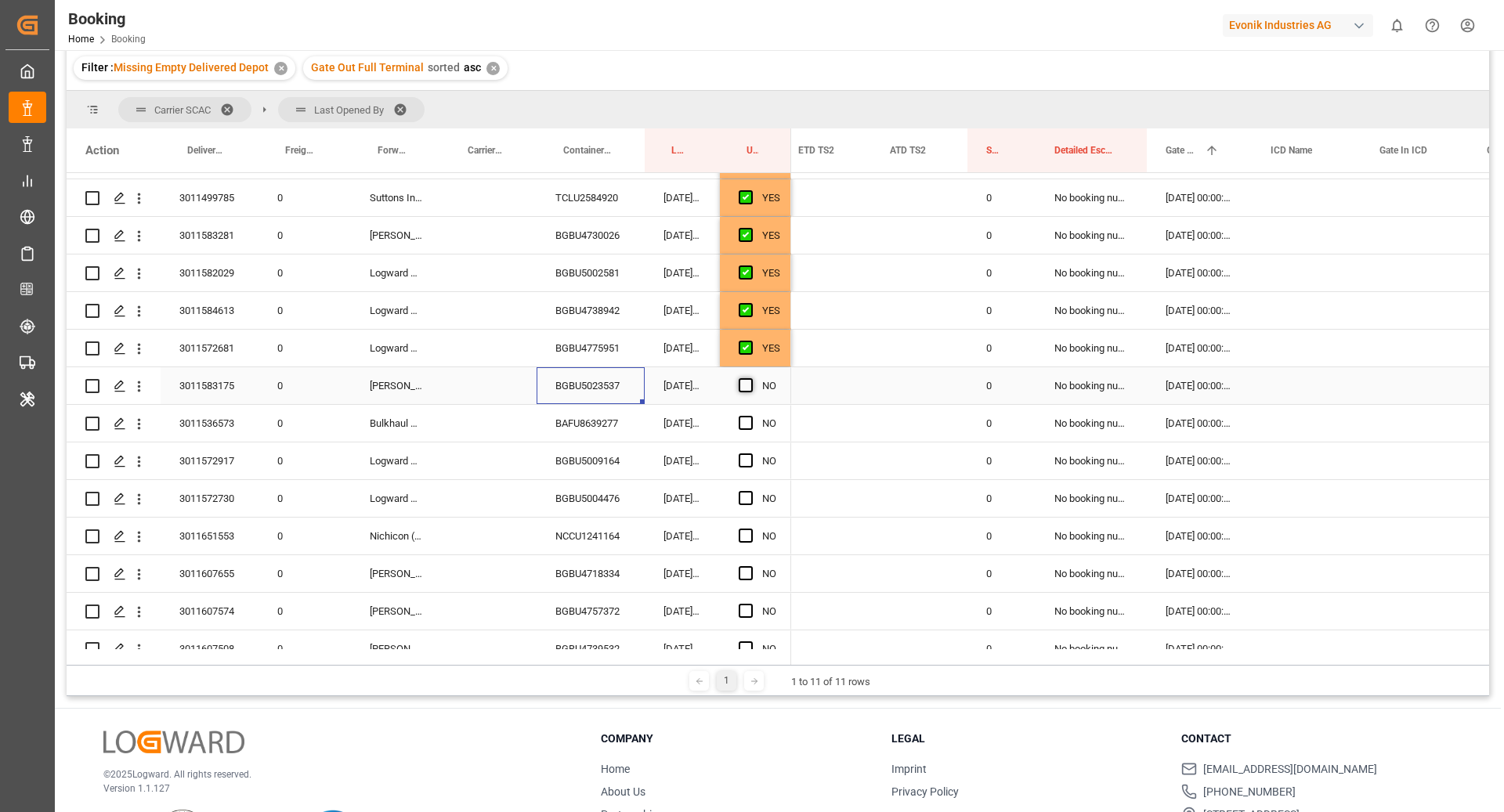
scroll to position [558, 0]
click at [747, 382] on span "Press SPACE to select this row." at bounding box center [746, 384] width 14 height 14
click at [751, 378] on input "Press SPACE to select this row." at bounding box center [751, 378] width 0 height 0
click at [590, 419] on div "BAFU8639277" at bounding box center [590, 422] width 108 height 37
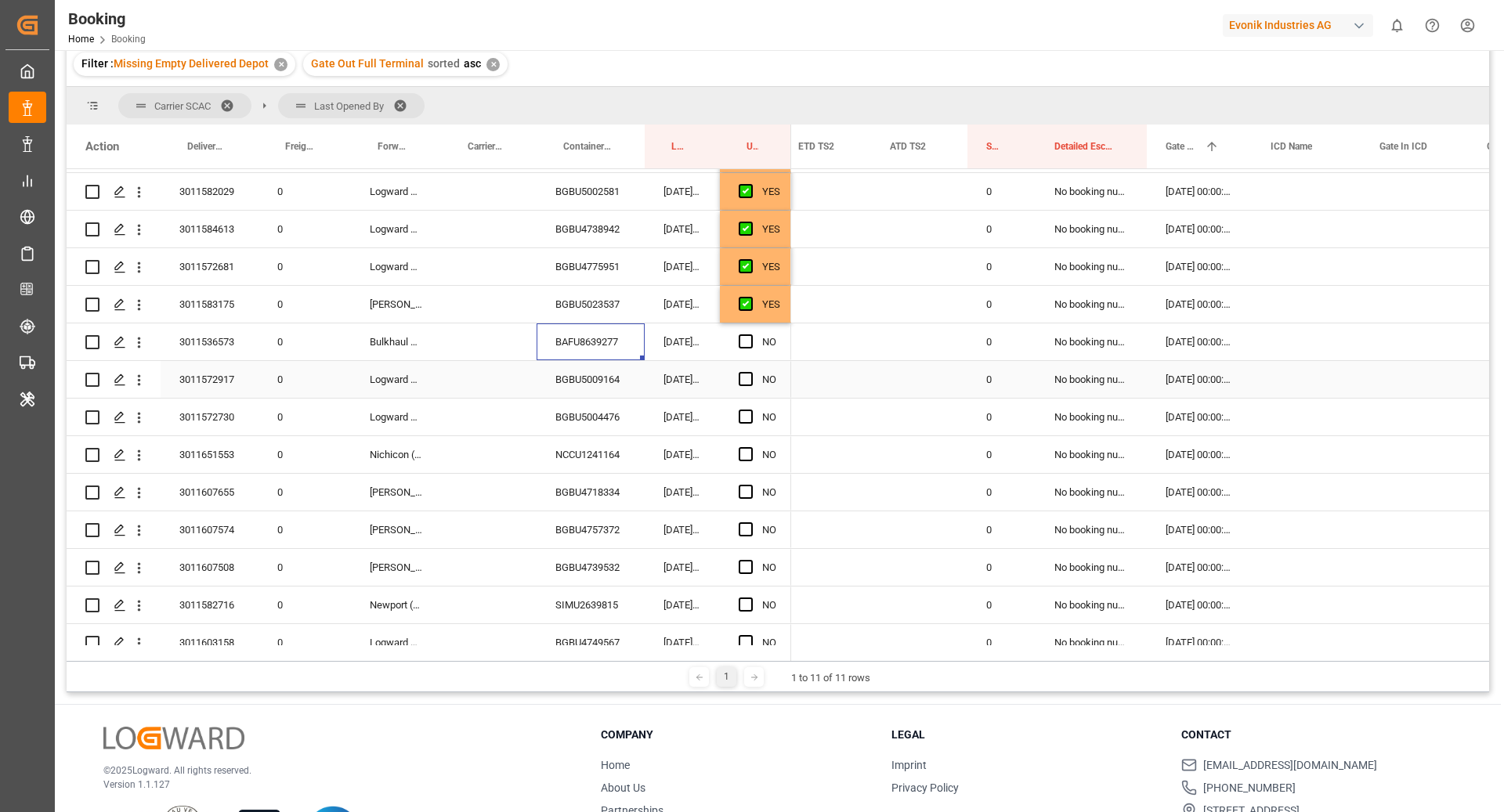
scroll to position [636, 0]
click at [746, 342] on span "Press SPACE to select this row." at bounding box center [746, 340] width 14 height 14
click at [751, 333] on input "Press SPACE to select this row." at bounding box center [751, 333] width 0 height 0
click at [569, 381] on div "BGBU5009164" at bounding box center [590, 378] width 108 height 37
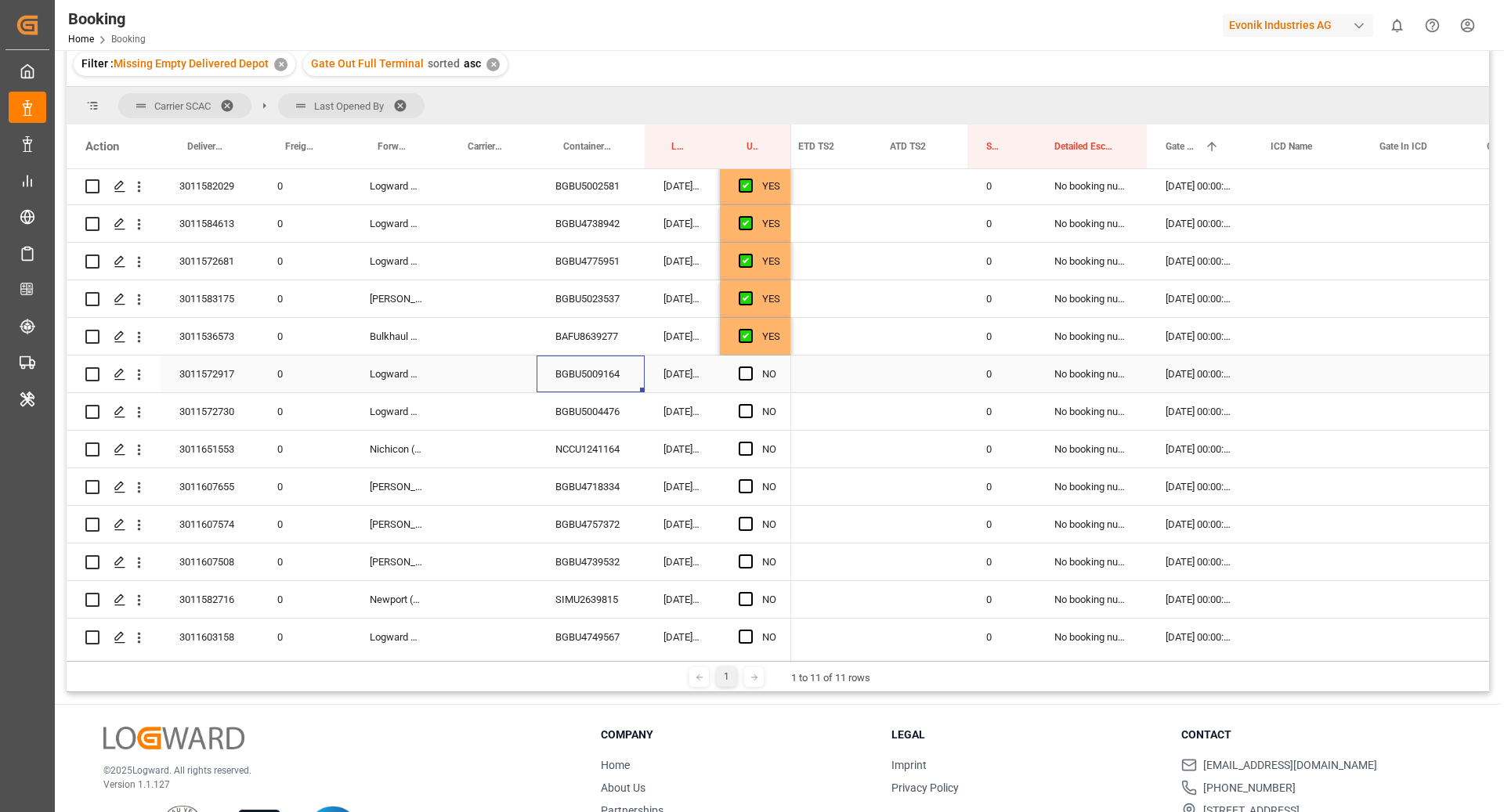
scroll to position [645, 0]
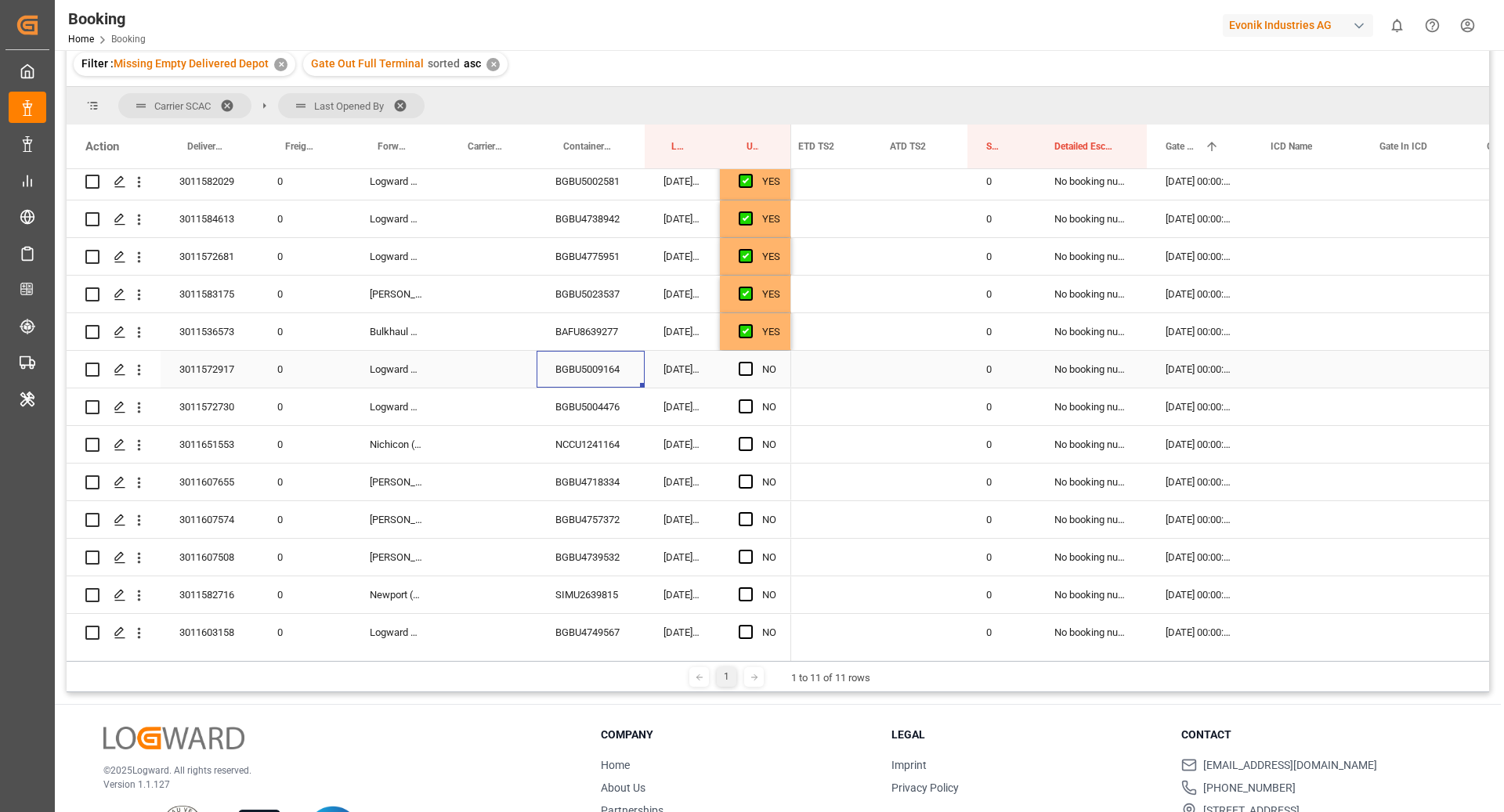
click at [573, 366] on div "BGBU5009164" at bounding box center [590, 369] width 108 height 37
click at [750, 364] on span "Press SPACE to select this row." at bounding box center [746, 369] width 14 height 14
click at [751, 362] on input "Press SPACE to select this row." at bounding box center [751, 362] width 0 height 0
click at [588, 407] on div "BGBU5004476" at bounding box center [590, 406] width 108 height 37
click at [741, 407] on span "Press SPACE to select this row." at bounding box center [746, 406] width 14 height 14
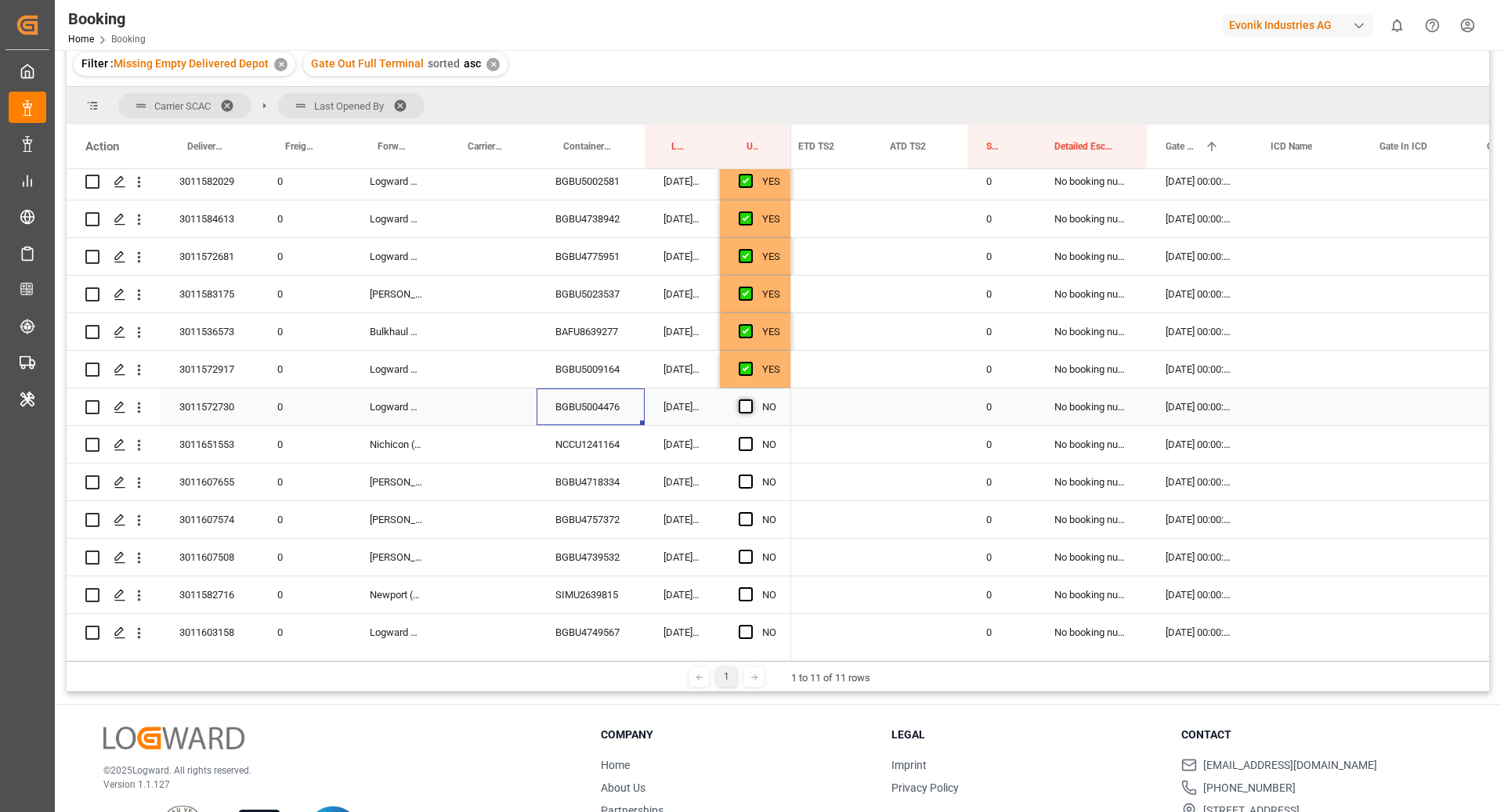
click at [751, 399] on input "Press SPACE to select this row." at bounding box center [751, 399] width 0 height 0
click at [585, 449] on div "NCCU1241164" at bounding box center [590, 444] width 108 height 37
click at [752, 444] on span "Press SPACE to select this row." at bounding box center [746, 443] width 14 height 14
click at [751, 436] on input "Press SPACE to select this row." at bounding box center [751, 436] width 0 height 0
click at [524, 490] on div "Press SPACE to select this row." at bounding box center [488, 482] width 96 height 37
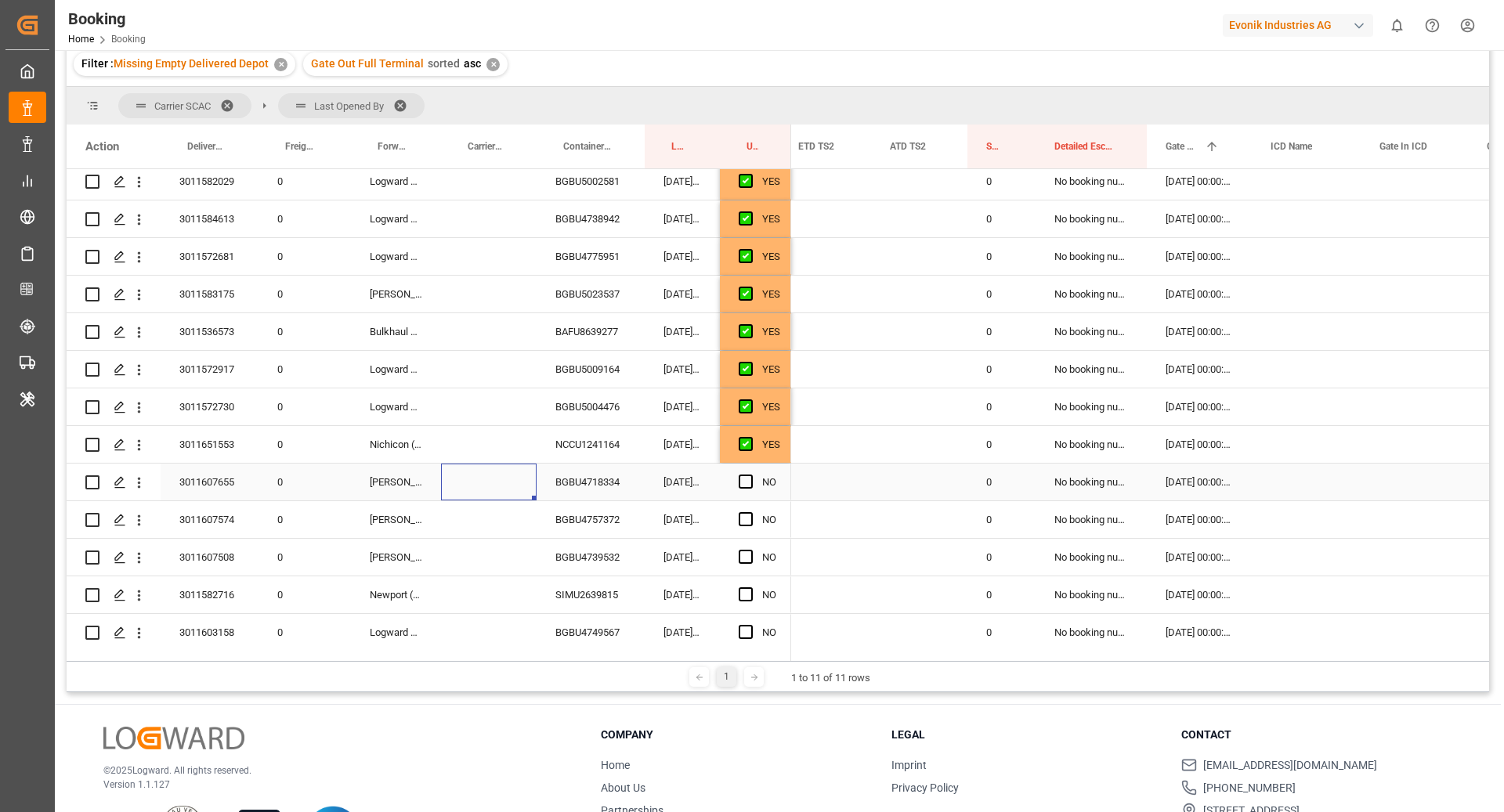
click at [602, 491] on div "BGBU4718334" at bounding box center [590, 482] width 108 height 37
click at [747, 479] on span "Press SPACE to select this row." at bounding box center [746, 481] width 14 height 14
click at [751, 474] on input "Press SPACE to select this row." at bounding box center [751, 474] width 0 height 0
click at [610, 478] on div "BGBU4757372" at bounding box center [590, 480] width 108 height 37
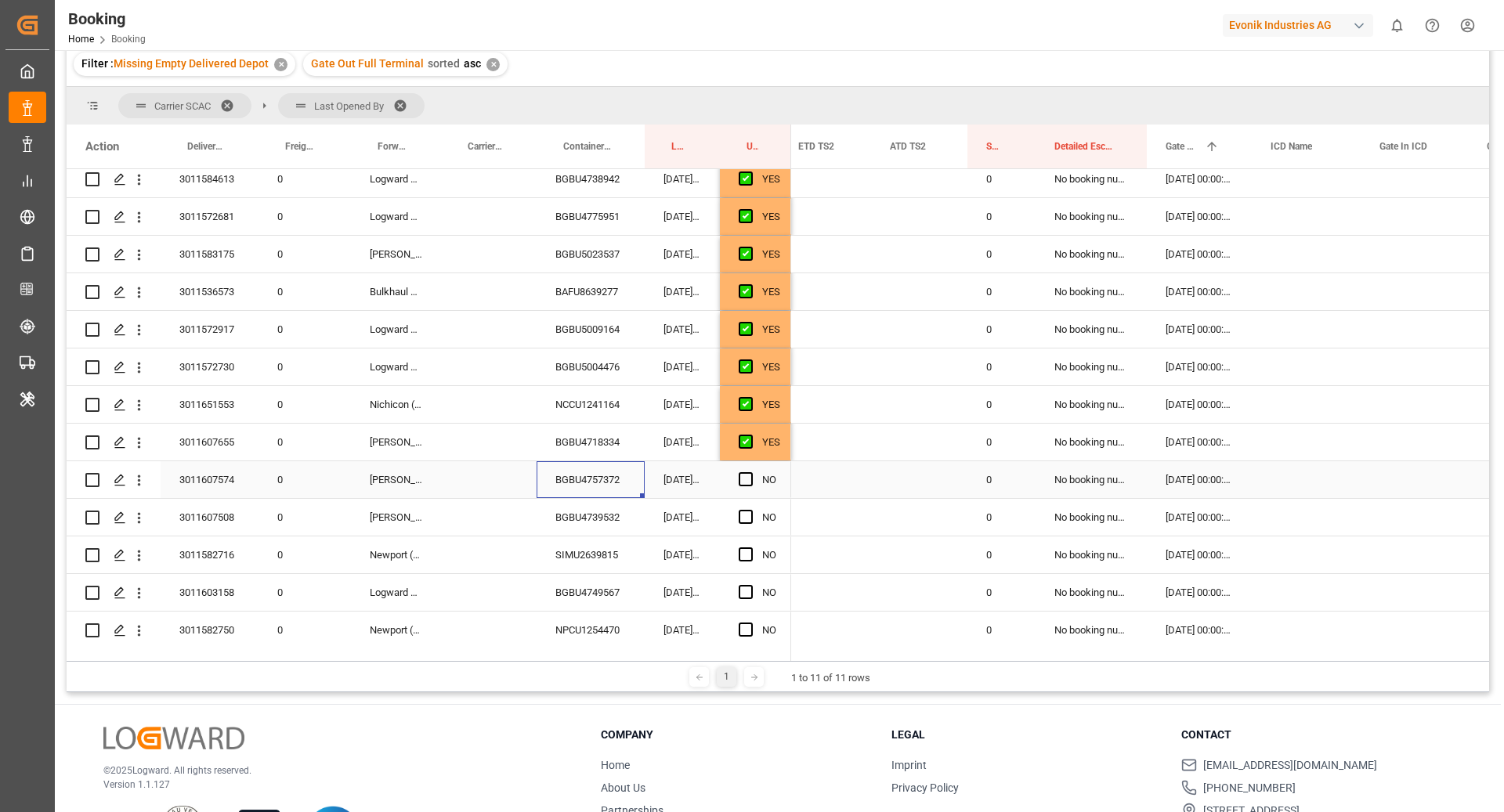
click at [752, 478] on div "Press SPACE to select this row." at bounding box center [751, 479] width 23 height 36
click at [747, 472] on span "Press SPACE to select this row." at bounding box center [746, 479] width 14 height 14
click at [751, 472] on input "Press SPACE to select this row." at bounding box center [751, 472] width 0 height 0
click at [592, 522] on div "BGBU4739532" at bounding box center [590, 517] width 108 height 37
click at [741, 510] on span "Press SPACE to select this row." at bounding box center [746, 517] width 14 height 14
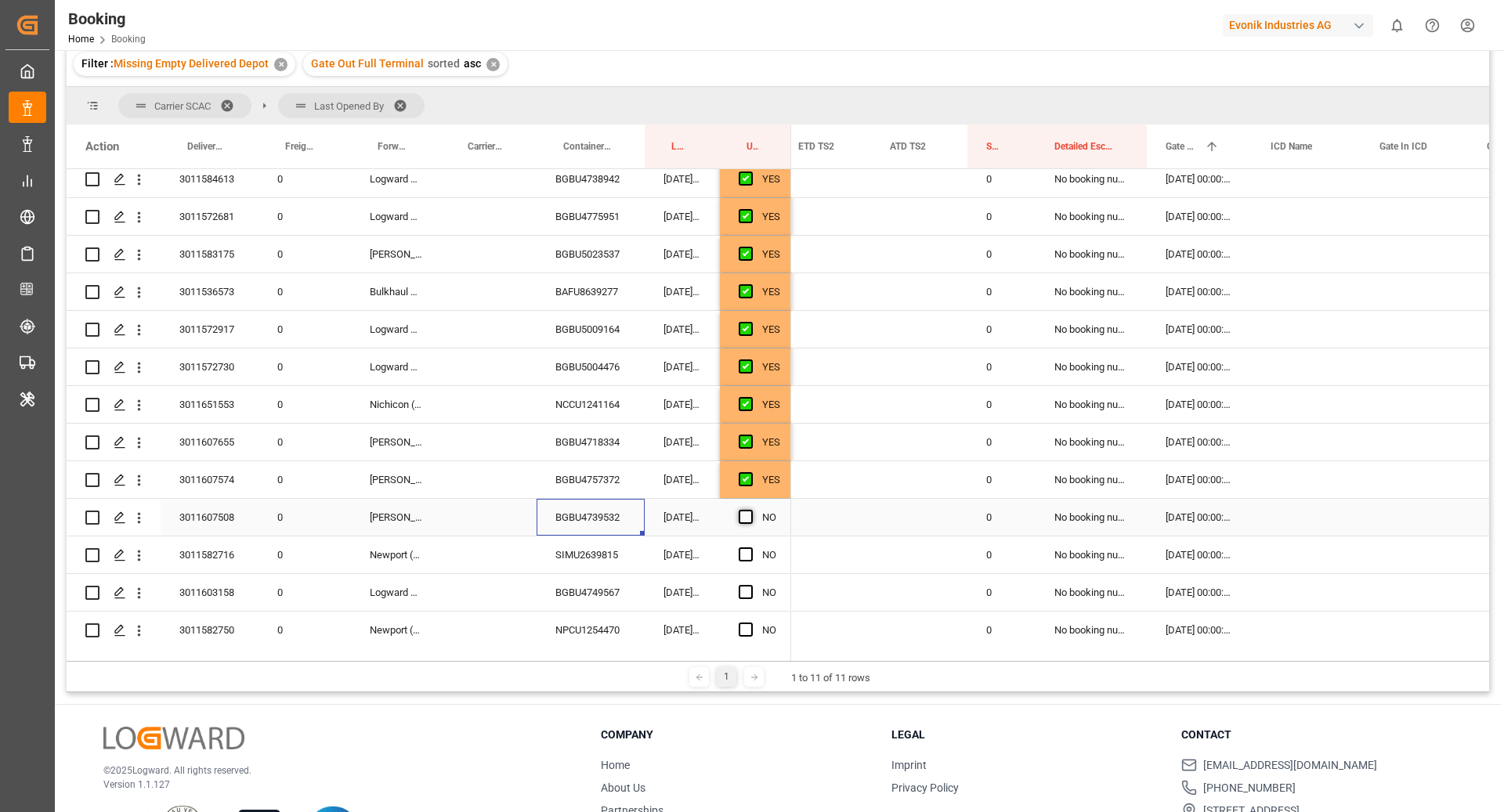
click at [751, 510] on input "Press SPACE to select this row." at bounding box center [751, 510] width 0 height 0
click at [574, 551] on div "SIMU2639815" at bounding box center [590, 554] width 108 height 37
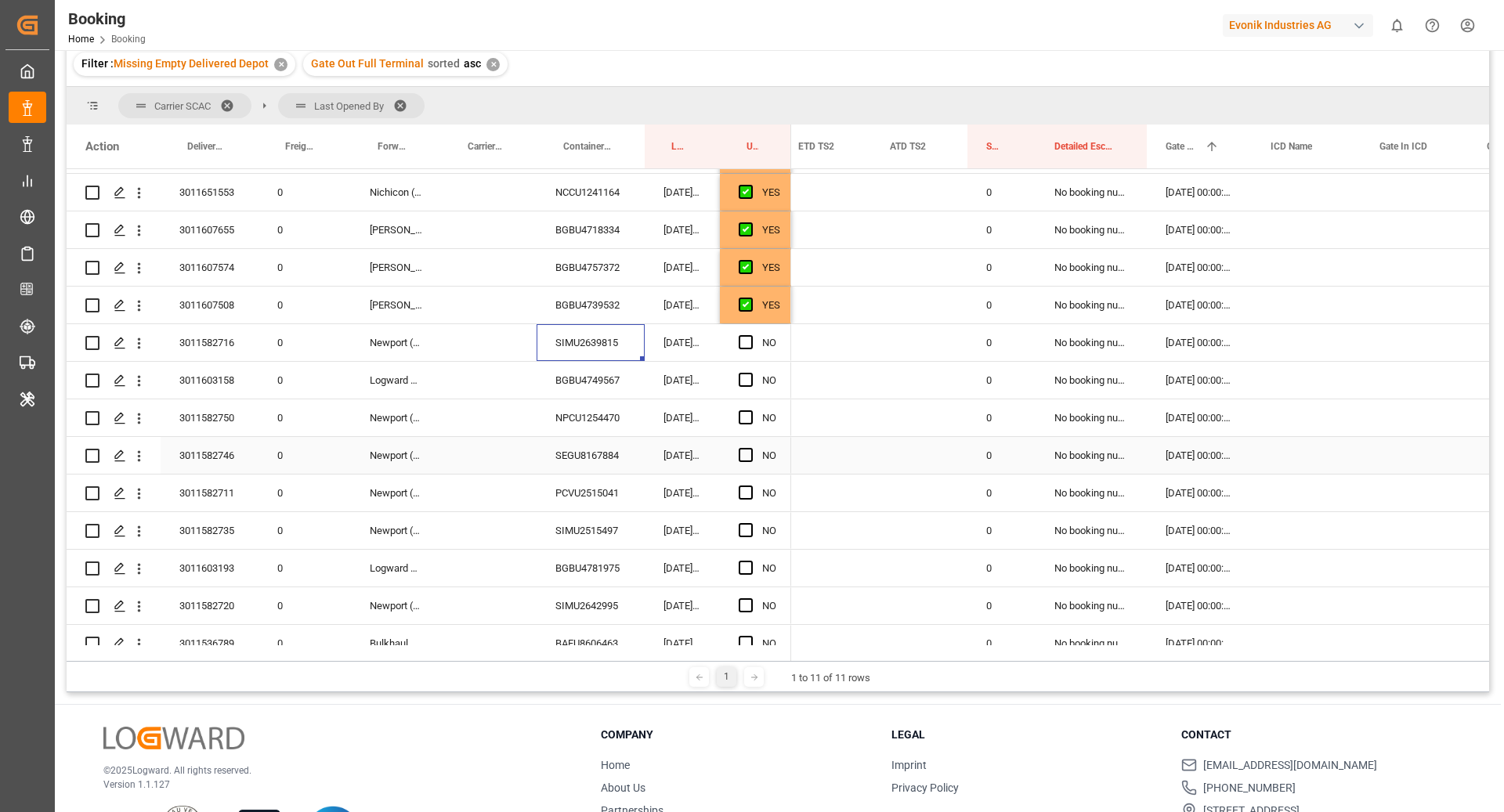
scroll to position [940, 0]
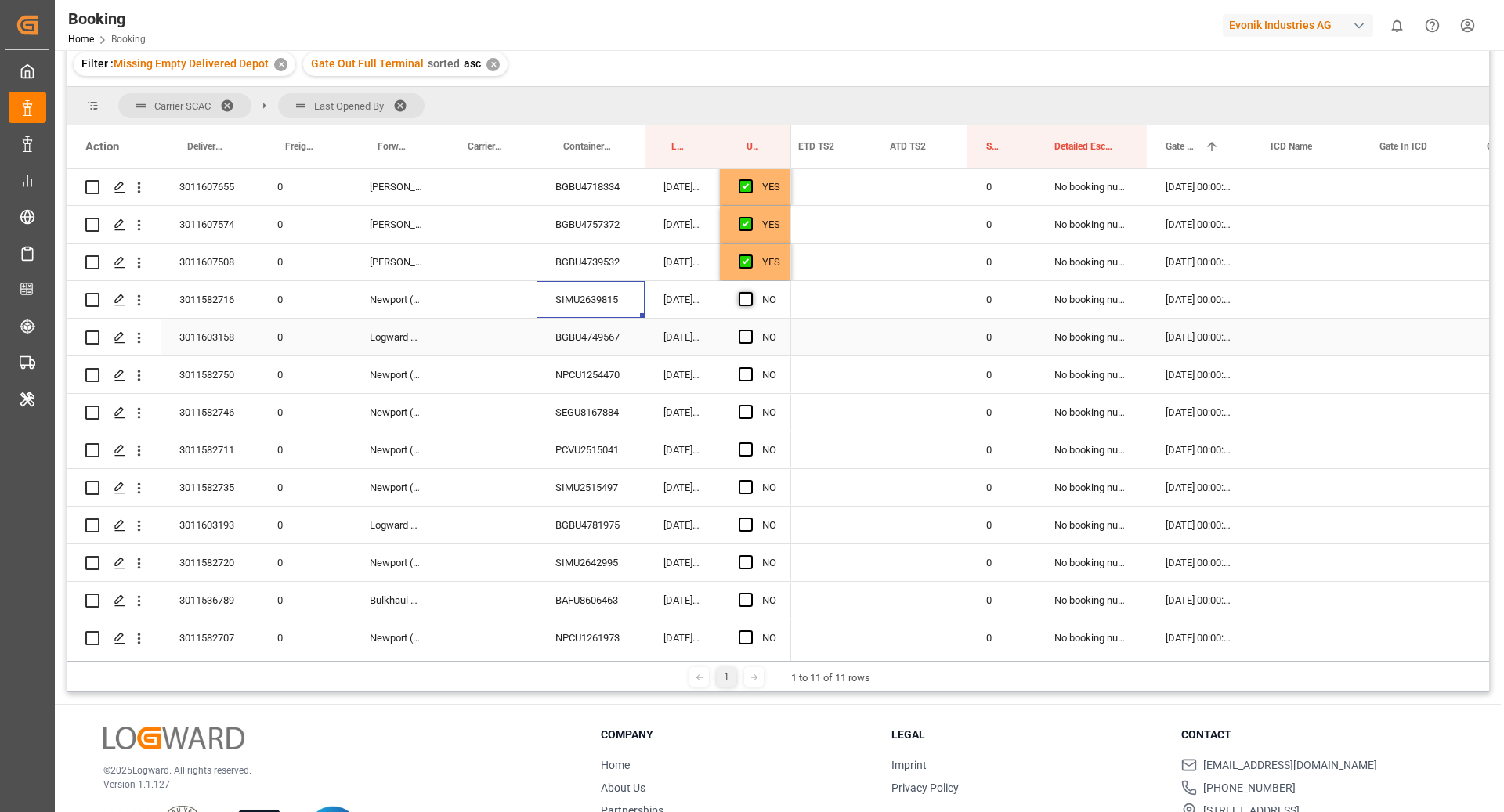
click at [746, 299] on span "Press SPACE to select this row." at bounding box center [746, 298] width 14 height 14
click at [751, 292] on input "Press SPACE to select this row." at bounding box center [751, 292] width 0 height 0
click at [631, 350] on div "BGBU4749567" at bounding box center [590, 337] width 108 height 37
click at [748, 336] on span "Press SPACE to select this row." at bounding box center [746, 336] width 14 height 14
click at [751, 329] on input "Press SPACE to select this row." at bounding box center [751, 329] width 0 height 0
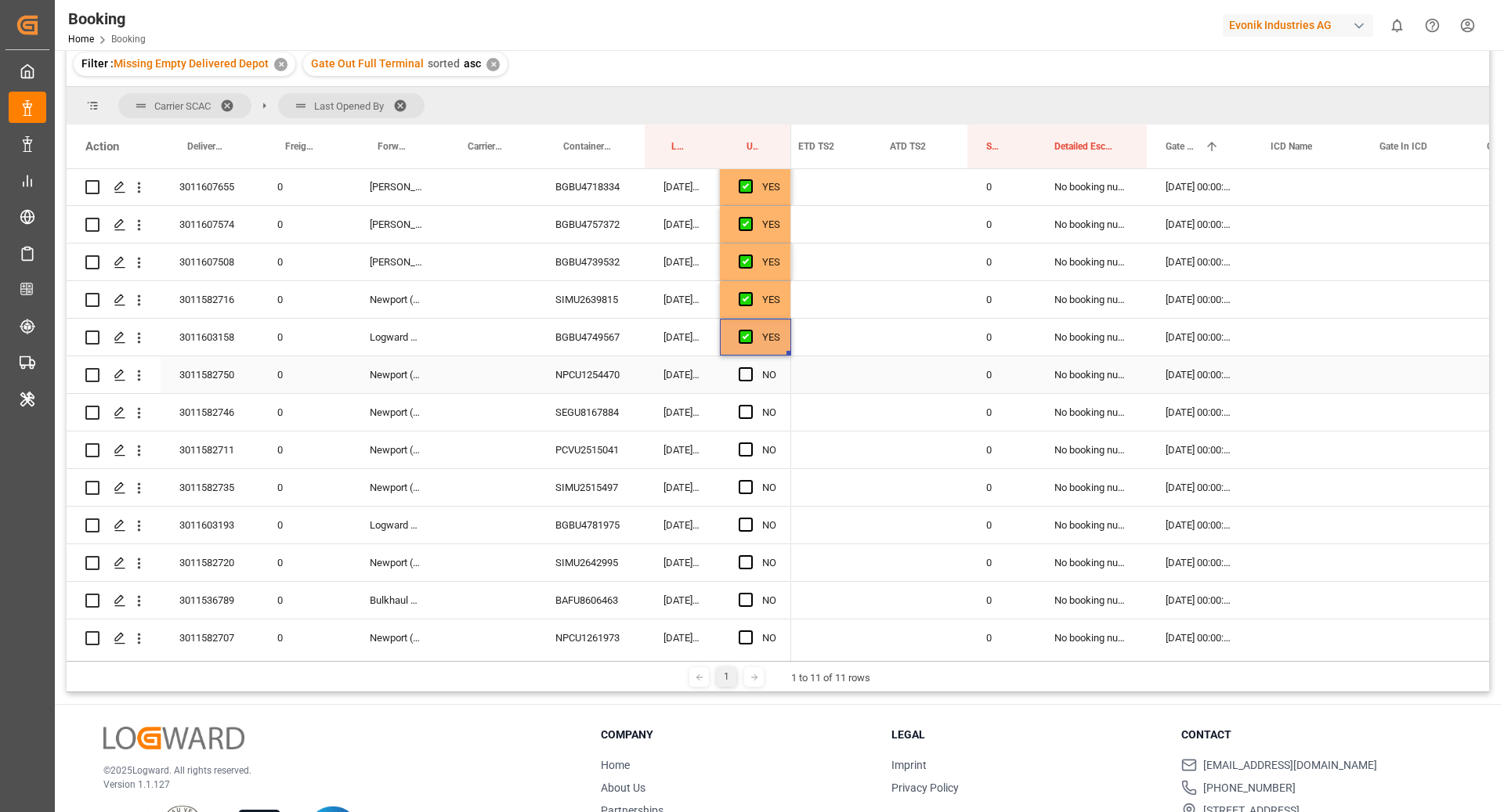
click at [626, 378] on div "NPCU1254470" at bounding box center [590, 375] width 108 height 37
click at [746, 374] on span "Press SPACE to select this row." at bounding box center [746, 374] width 14 height 14
click at [751, 367] on input "Press SPACE to select this row." at bounding box center [751, 367] width 0 height 0
click at [568, 426] on div "SEGU8167884" at bounding box center [590, 412] width 108 height 37
click at [744, 408] on span "Press SPACE to select this row." at bounding box center [746, 411] width 14 height 14
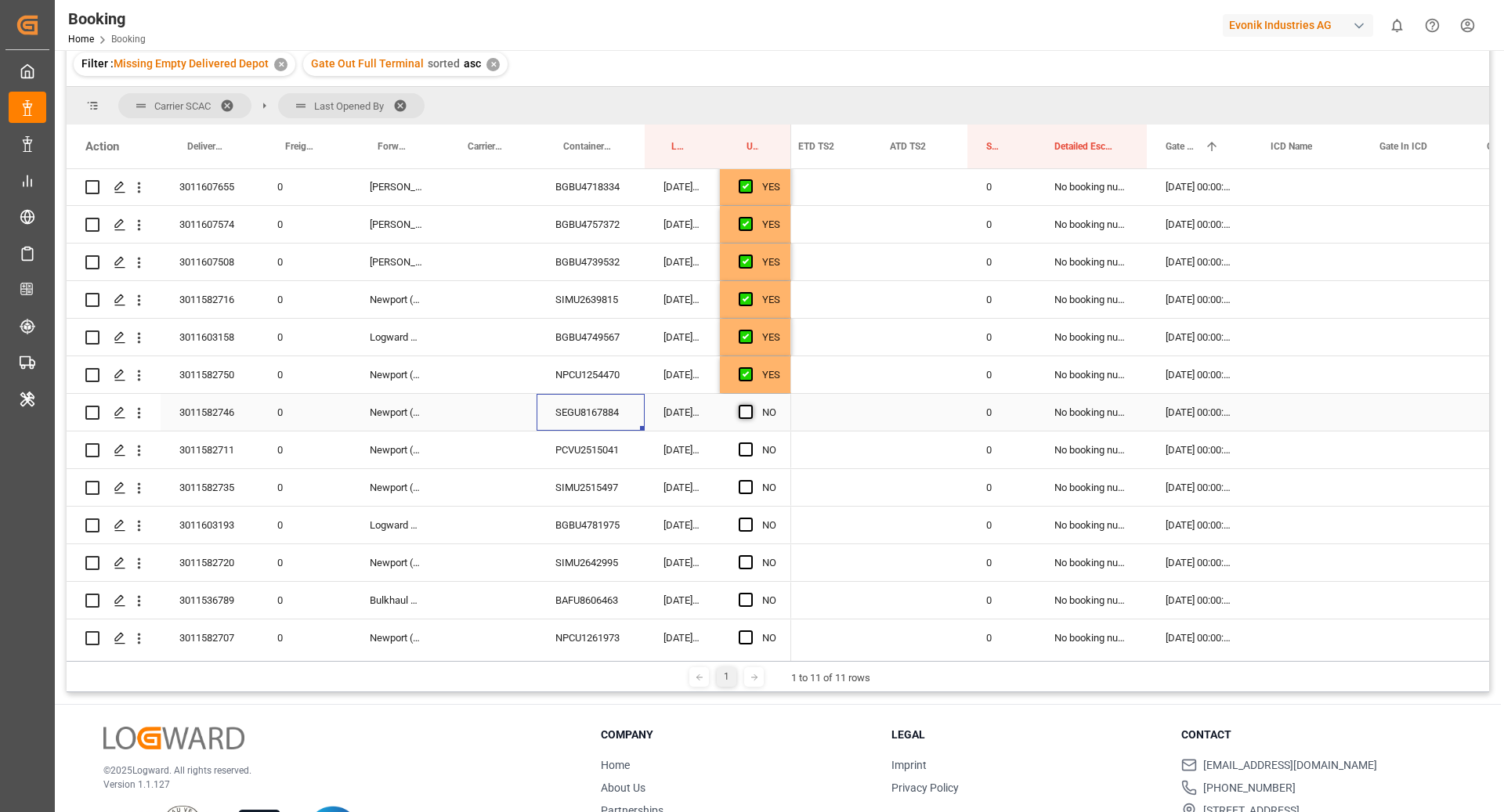
click at [751, 405] on input "Press SPACE to select this row." at bounding box center [751, 405] width 0 height 0
click at [634, 446] on div "PCVU2515041" at bounding box center [590, 450] width 108 height 37
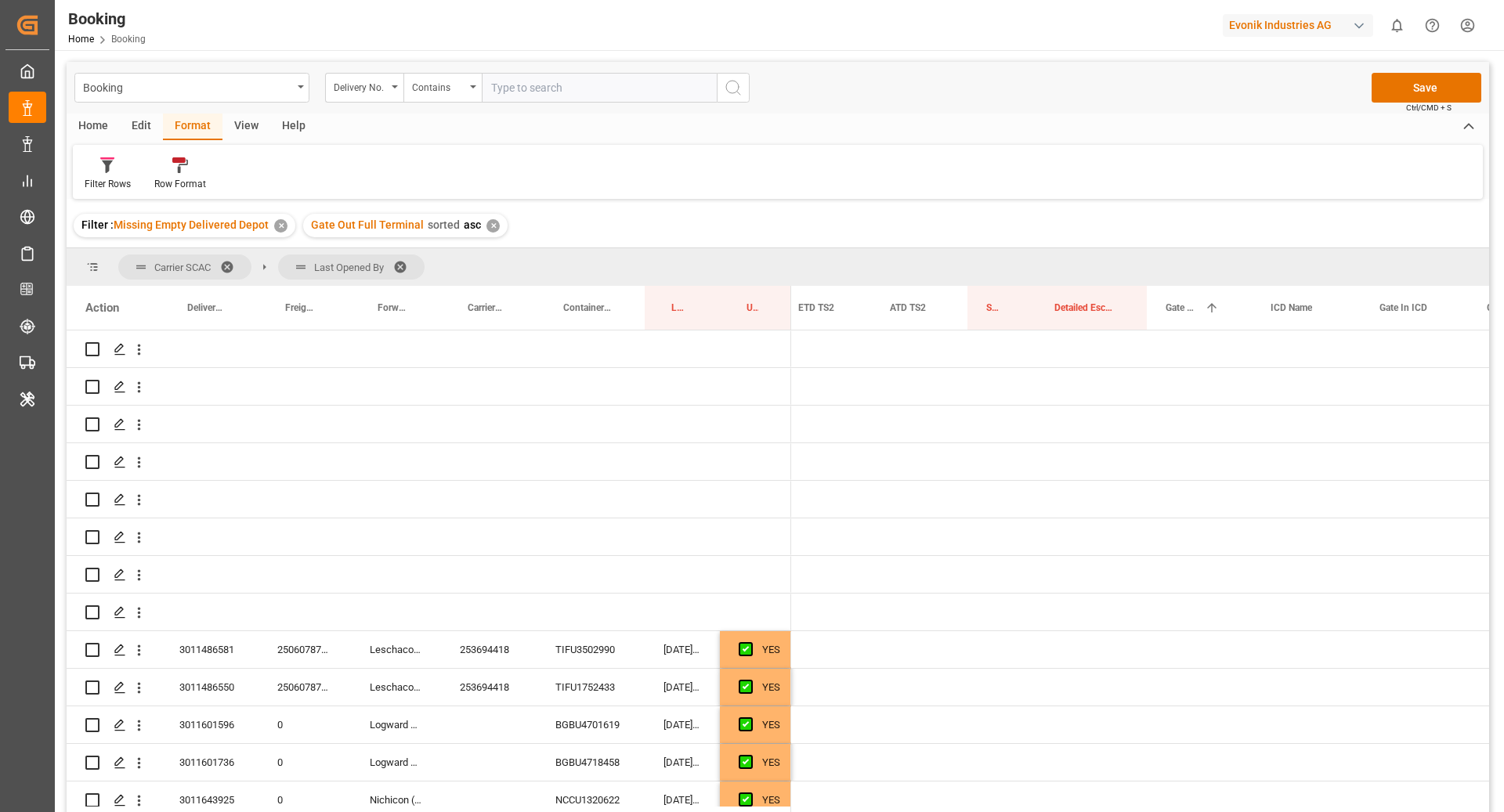
scroll to position [0, 2487]
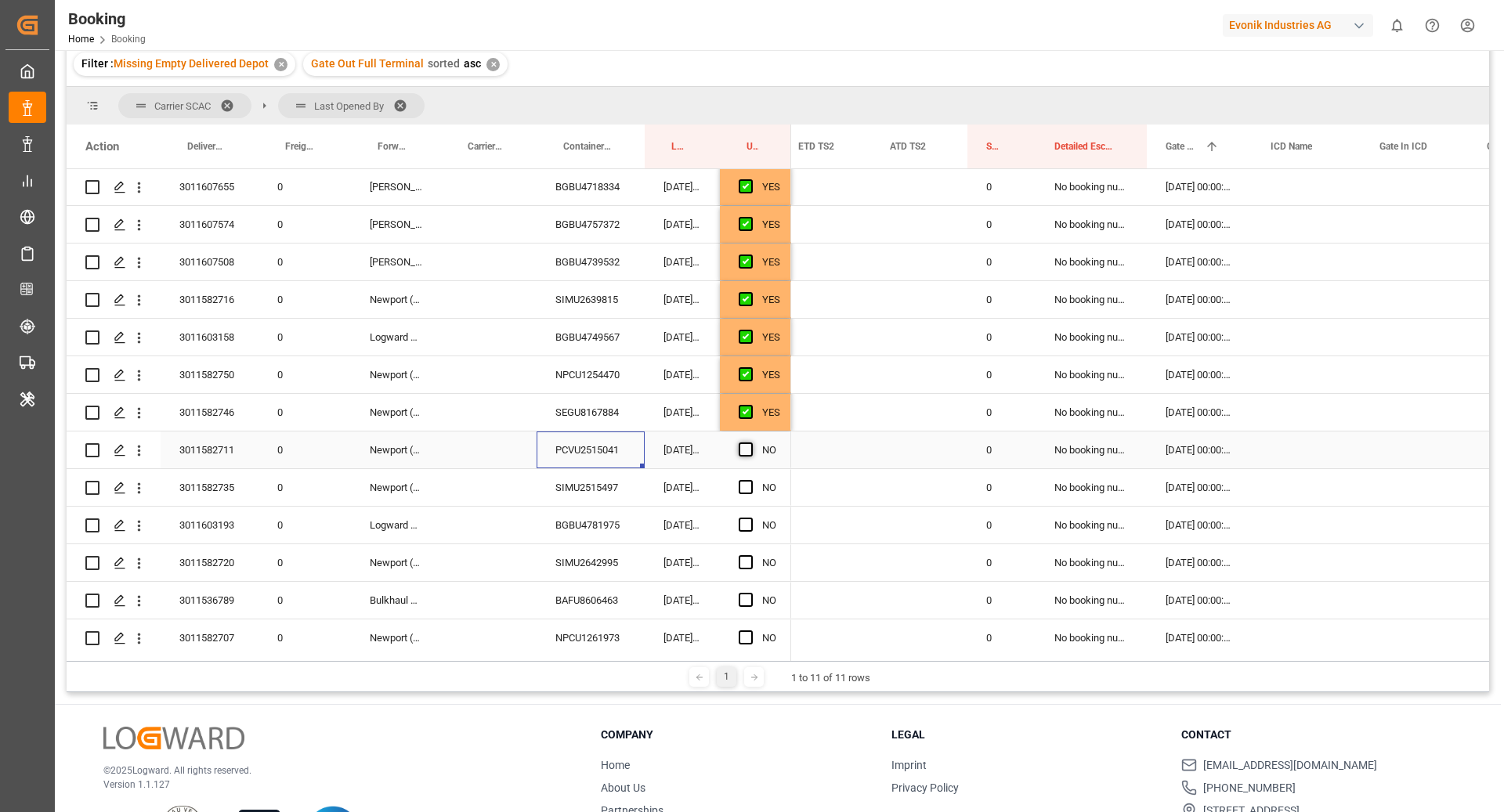
click at [747, 445] on span "Press SPACE to select this row." at bounding box center [746, 449] width 14 height 14
click at [751, 442] on input "Press SPACE to select this row." at bounding box center [751, 442] width 0 height 0
click at [604, 478] on div "SIMU2515497" at bounding box center [590, 488] width 108 height 37
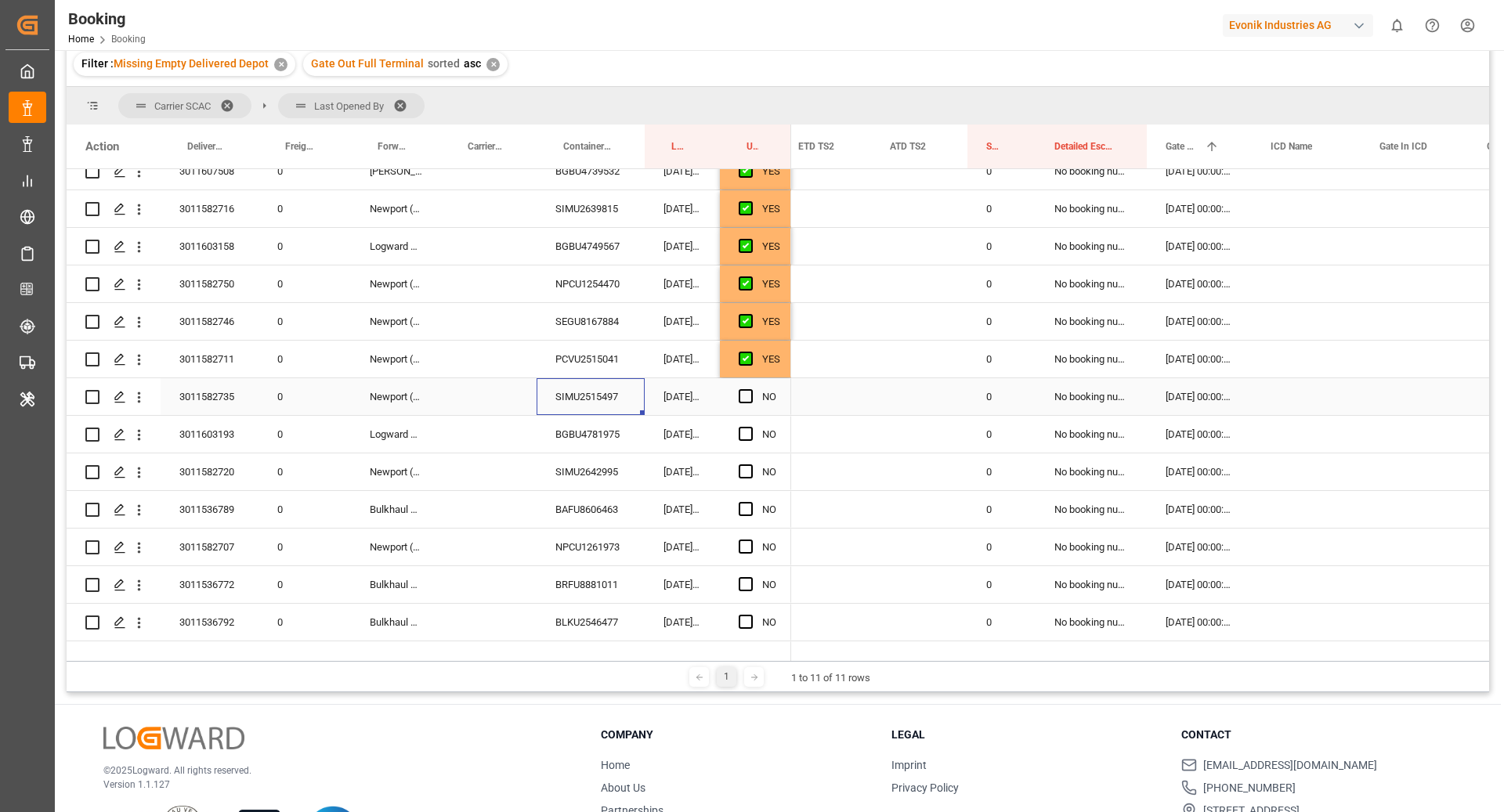
scroll to position [1055, 0]
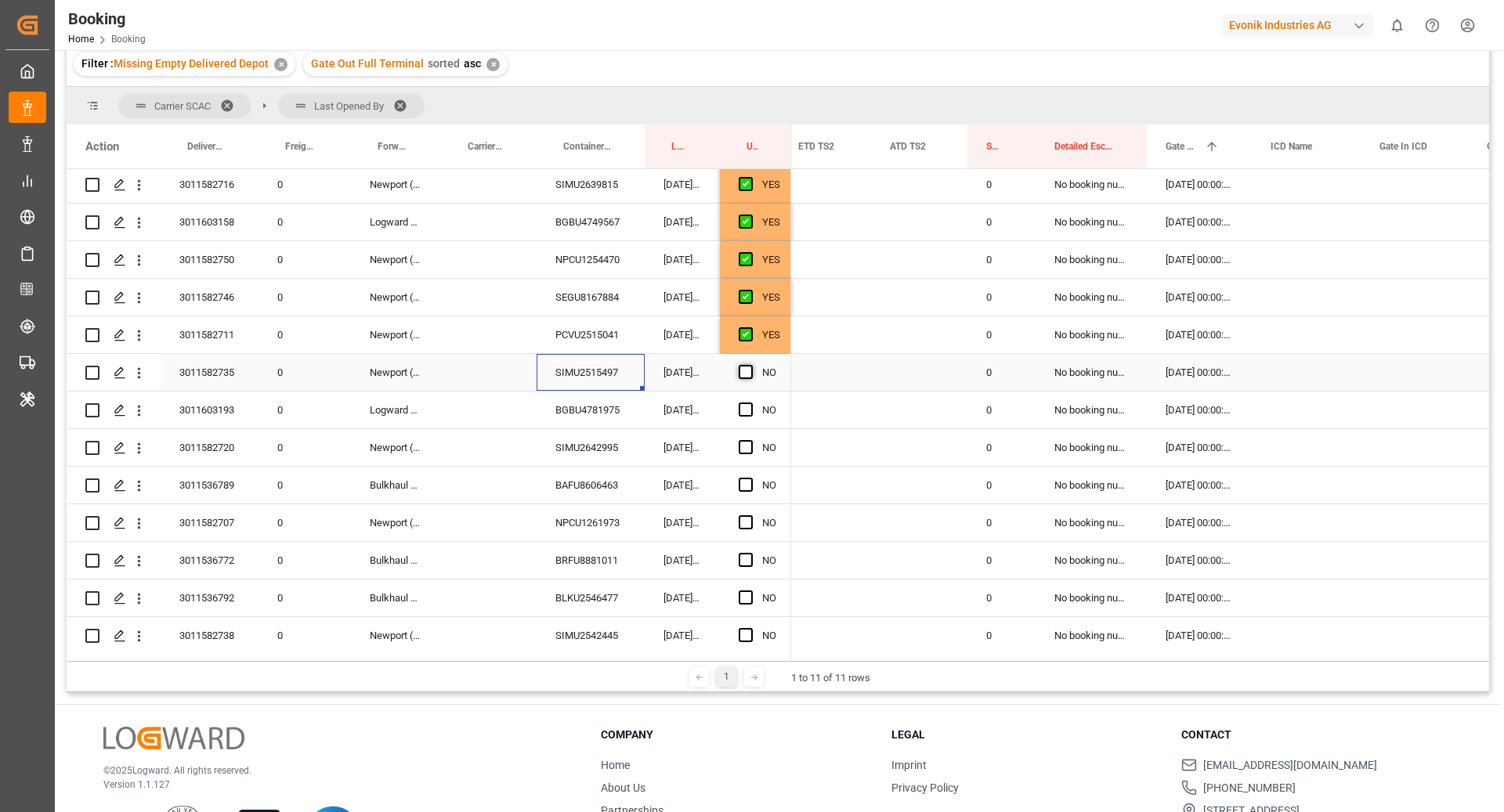
click at [750, 373] on span "Press SPACE to select this row." at bounding box center [746, 372] width 14 height 14
click at [751, 365] on input "Press SPACE to select this row." at bounding box center [751, 365] width 0 height 0
click at [587, 411] on div "BGBU4781975" at bounding box center [590, 409] width 108 height 37
click at [752, 411] on span "Press SPACE to select this row." at bounding box center [746, 409] width 14 height 14
click at [751, 403] on input "Press SPACE to select this row." at bounding box center [751, 403] width 0 height 0
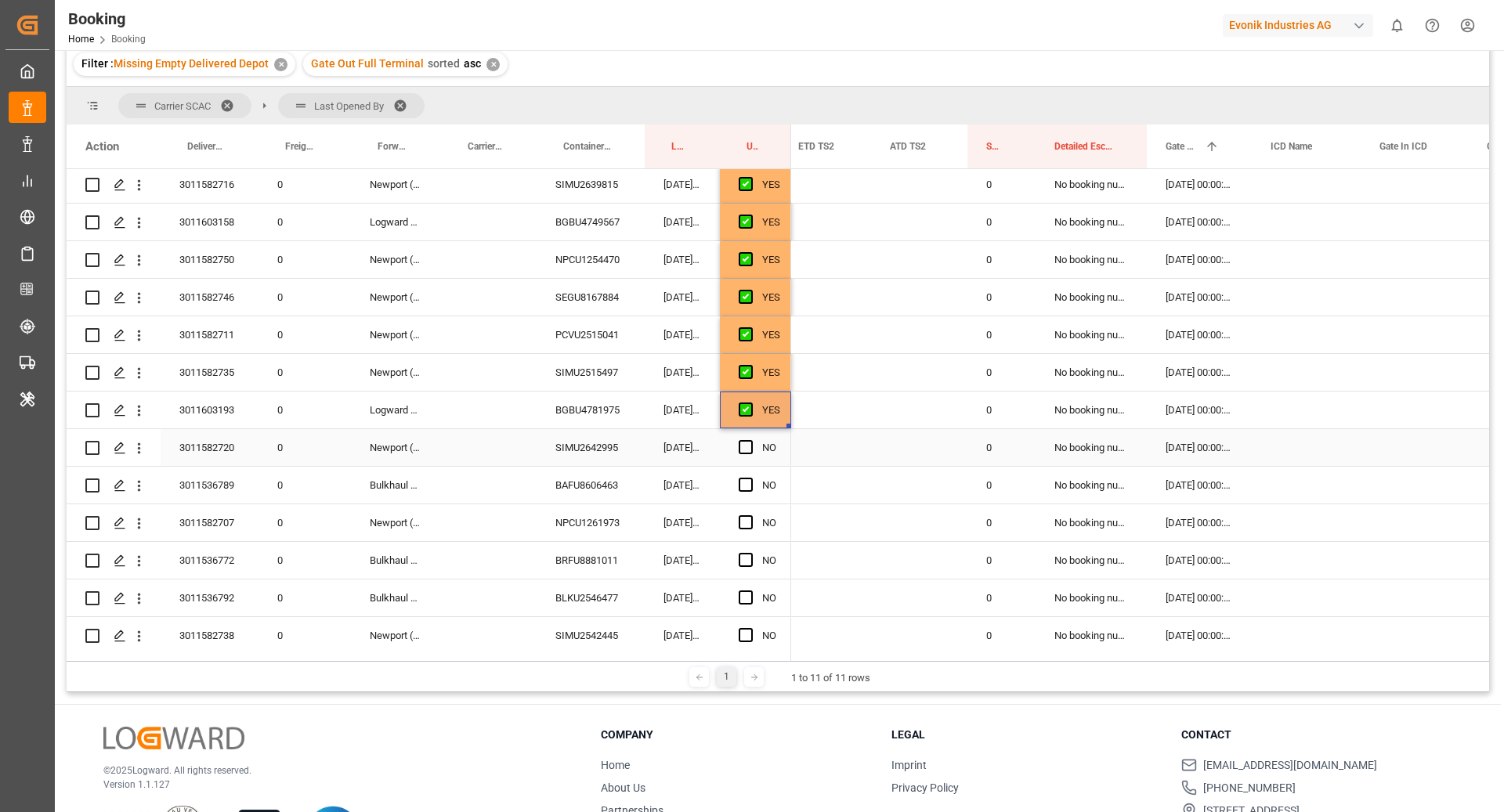
click at [568, 434] on div "SIMU2642995" at bounding box center [590, 447] width 108 height 37
click at [746, 449] on span "Press SPACE to select this row." at bounding box center [746, 447] width 14 height 14
click at [751, 440] on input "Press SPACE to select this row." at bounding box center [751, 440] width 0 height 0
click at [582, 497] on div "BAFU8606463" at bounding box center [590, 485] width 108 height 37
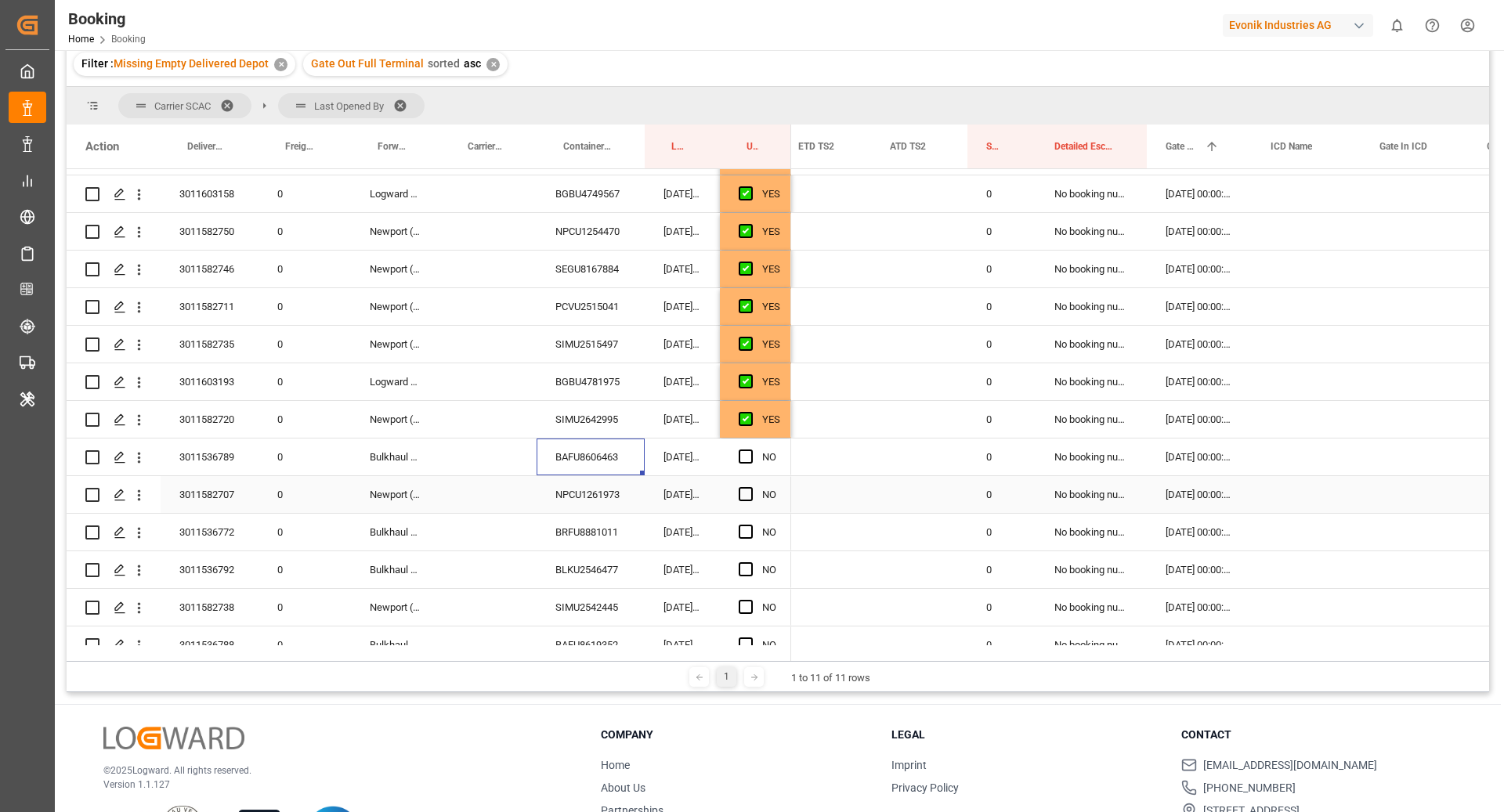
scroll to position [1099, 0]
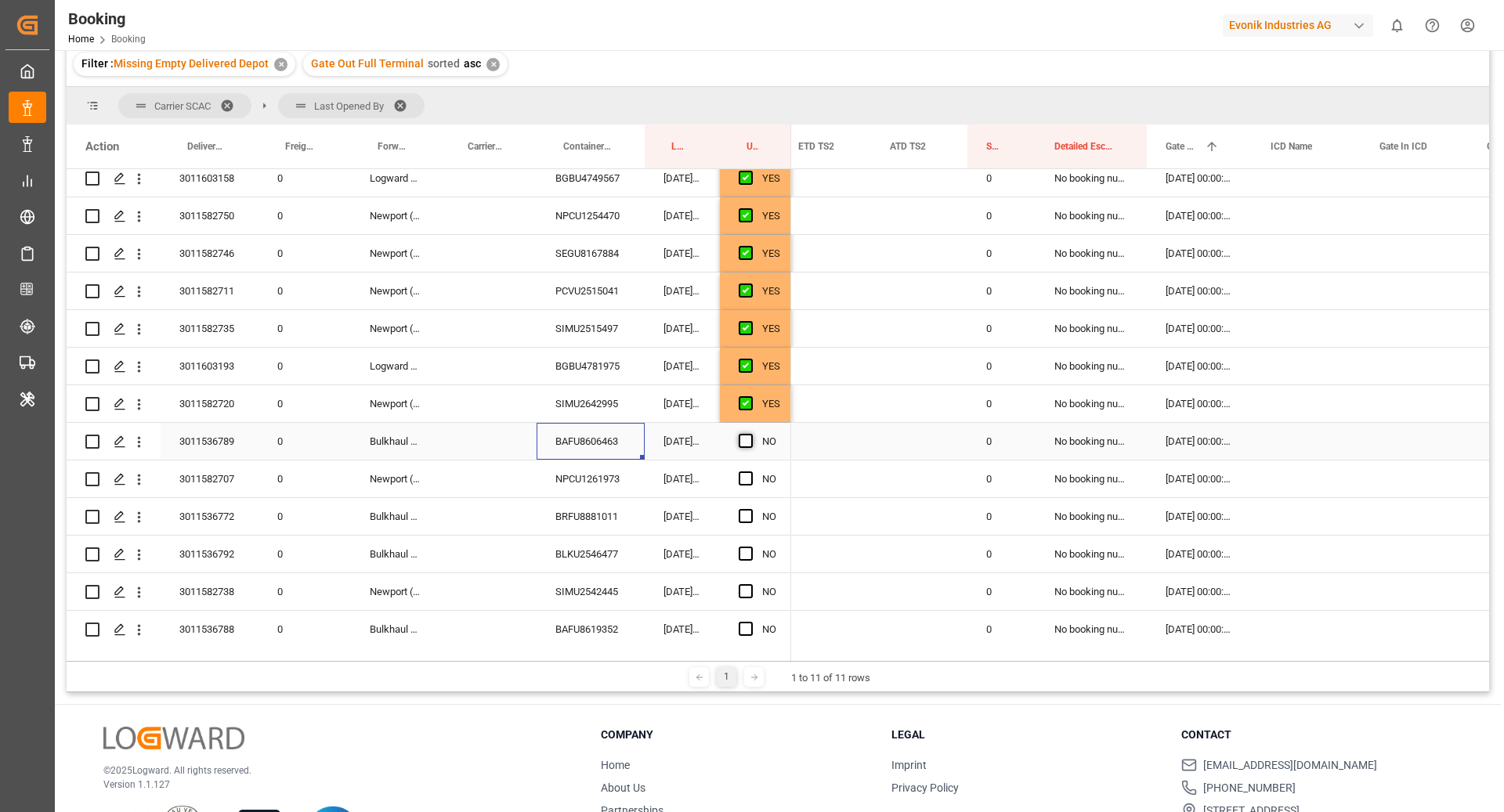
click at [743, 443] on span "Press SPACE to select this row." at bounding box center [746, 440] width 14 height 14
click at [751, 434] on input "Press SPACE to select this row." at bounding box center [751, 434] width 0 height 0
click at [628, 486] on div "NPCU1261973" at bounding box center [590, 479] width 108 height 37
click at [753, 479] on div "Press SPACE to select this row." at bounding box center [751, 479] width 23 height 36
click at [751, 477] on span "Press SPACE to select this row." at bounding box center [746, 478] width 14 height 14
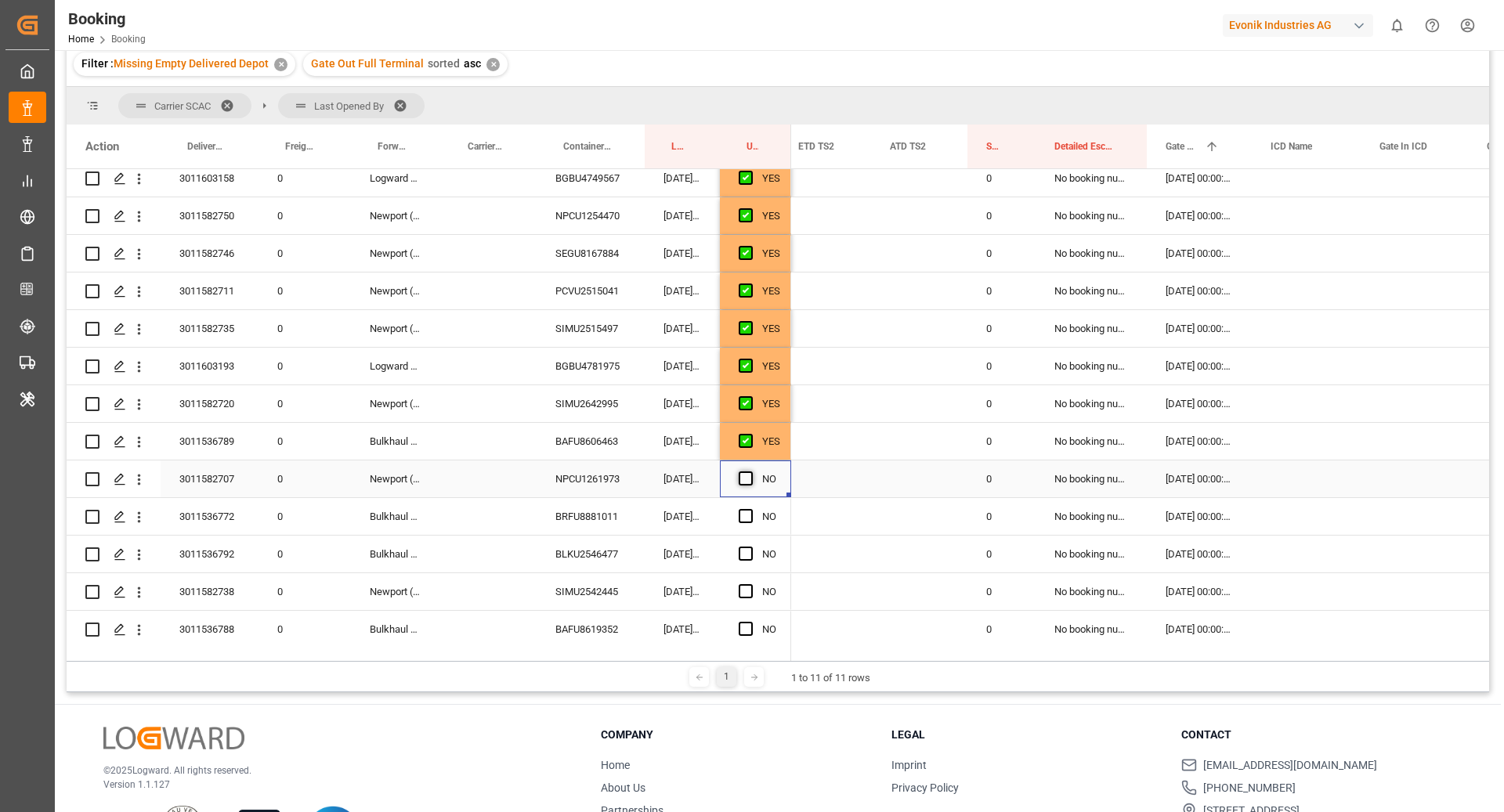
click at [751, 471] on input "Press SPACE to select this row." at bounding box center [751, 471] width 0 height 0
click at [561, 508] on div "BRFU8881011" at bounding box center [590, 517] width 108 height 37
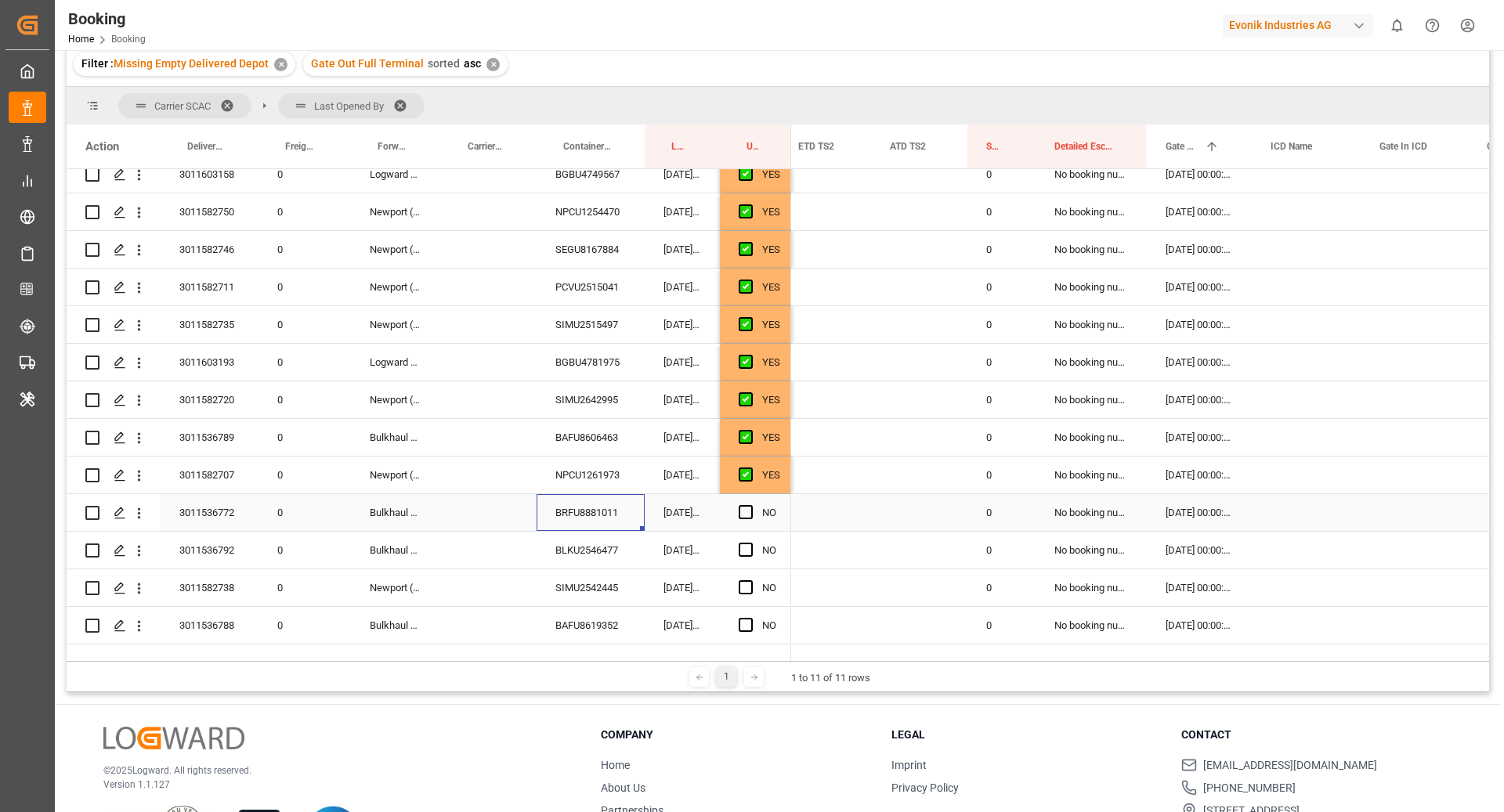
click at [755, 510] on div "Press SPACE to select this row." at bounding box center [751, 512] width 23 height 36
click at [744, 513] on span "Press SPACE to select this row." at bounding box center [746, 512] width 14 height 14
click at [751, 505] on input "Press SPACE to select this row." at bounding box center [751, 505] width 0 height 0
click at [598, 548] on div "BLKU2546477" at bounding box center [590, 550] width 108 height 37
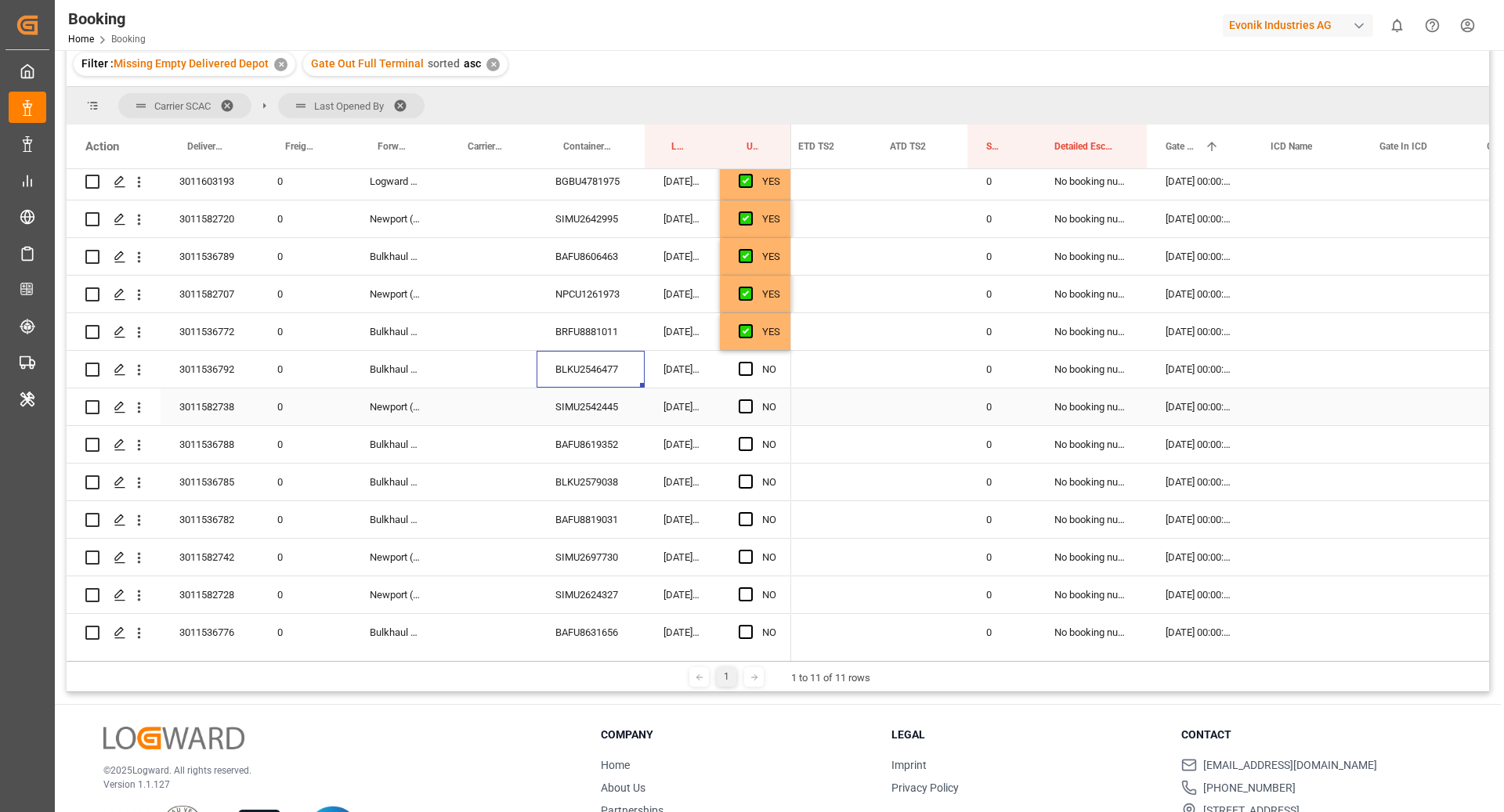
scroll to position [1301, 0]
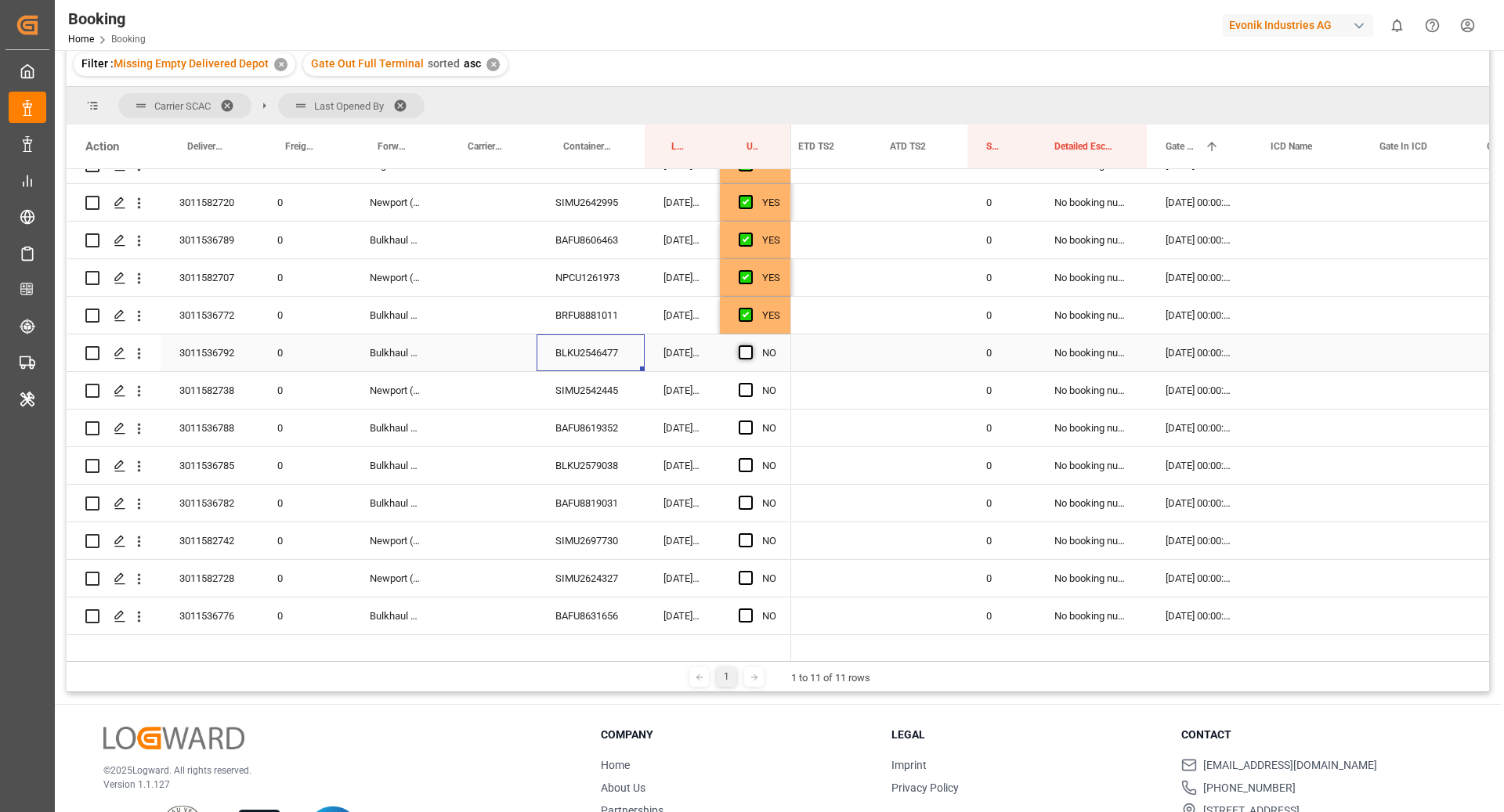
click at [749, 355] on span "Press SPACE to select this row." at bounding box center [746, 352] width 14 height 14
click at [751, 346] on input "Press SPACE to select this row." at bounding box center [751, 346] width 0 height 0
click at [602, 392] on div "SIMU2542445" at bounding box center [590, 390] width 108 height 37
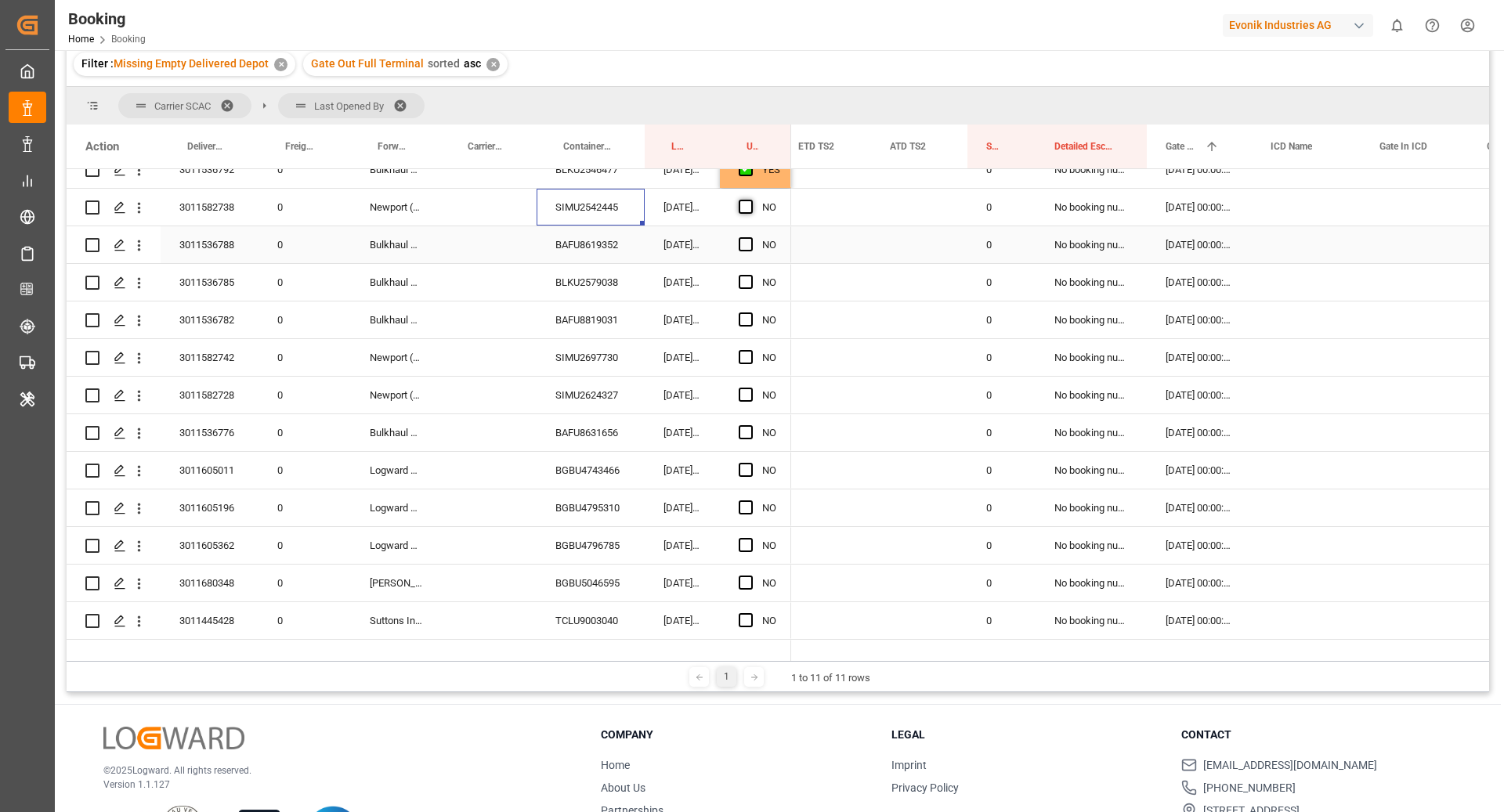
scroll to position [1483, 0]
click at [746, 210] on span "Press SPACE to select this row." at bounding box center [746, 208] width 14 height 14
click at [751, 201] on input "Press SPACE to select this row." at bounding box center [751, 201] width 0 height 0
click at [585, 255] on div "BAFU8619352" at bounding box center [590, 245] width 108 height 37
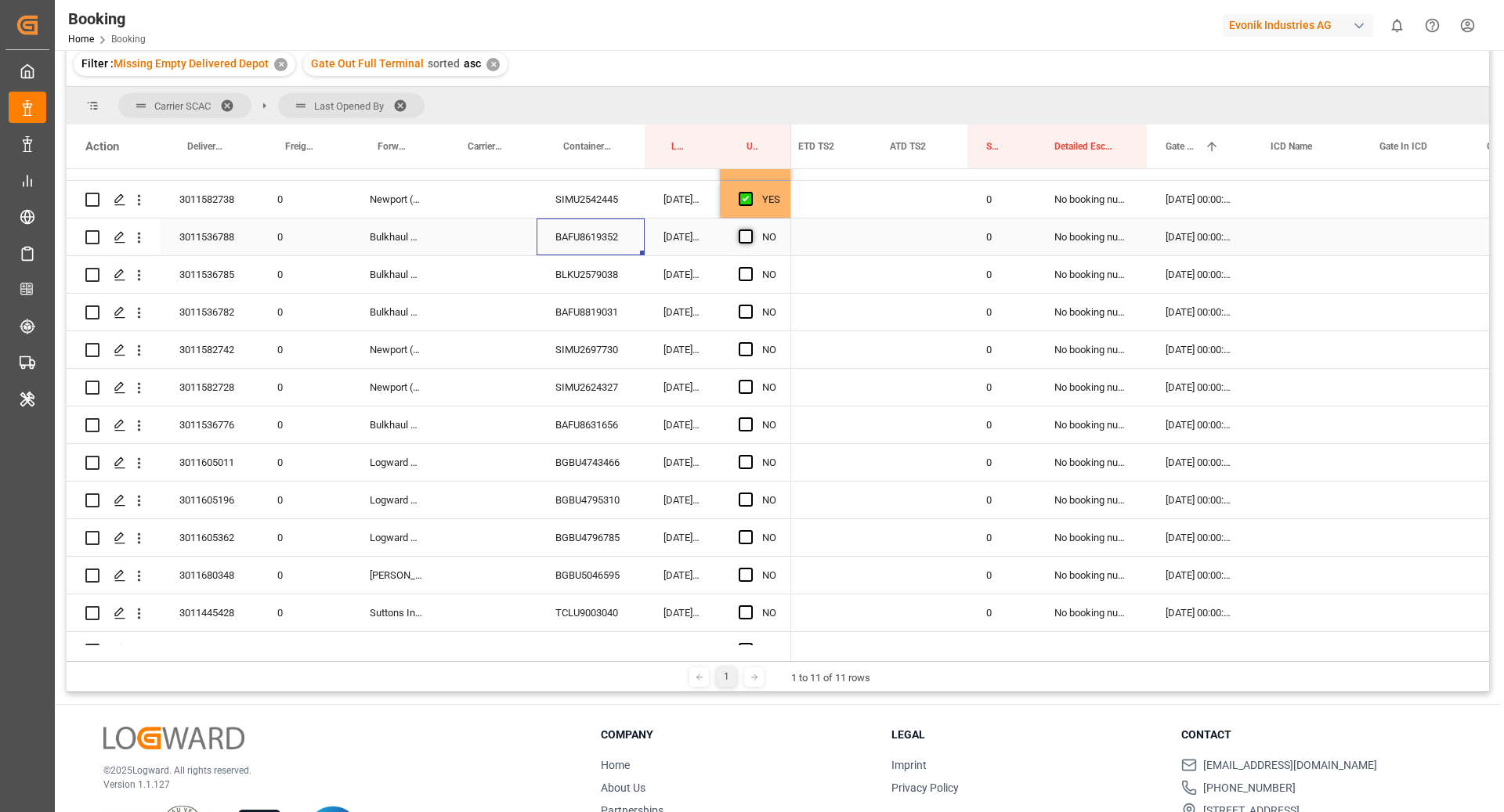
click at [747, 233] on span "Press SPACE to select this row." at bounding box center [746, 237] width 14 height 14
click at [751, 230] on input "Press SPACE to select this row." at bounding box center [751, 230] width 0 height 0
click at [614, 257] on div "BLKU2579038" at bounding box center [590, 274] width 108 height 37
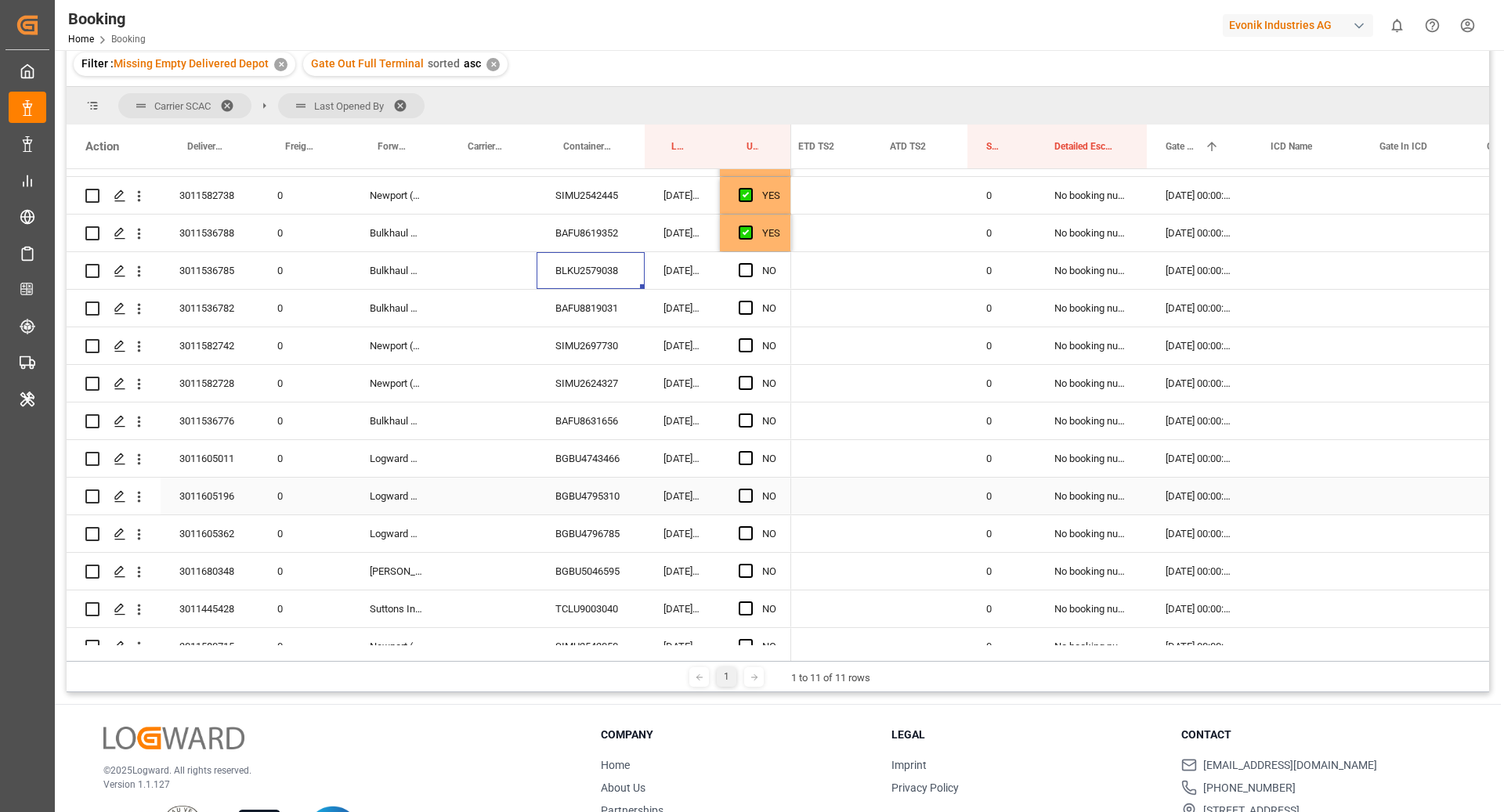
scroll to position [1496, 0]
drag, startPoint x: 748, startPoint y: 272, endPoint x: 612, endPoint y: 305, distance: 139.9
click at [748, 271] on span "Press SPACE to select this row." at bounding box center [746, 269] width 14 height 14
click at [751, 263] on input "Press SPACE to select this row." at bounding box center [751, 263] width 0 height 0
click at [553, 315] on div "BAFU8819031" at bounding box center [590, 308] width 108 height 37
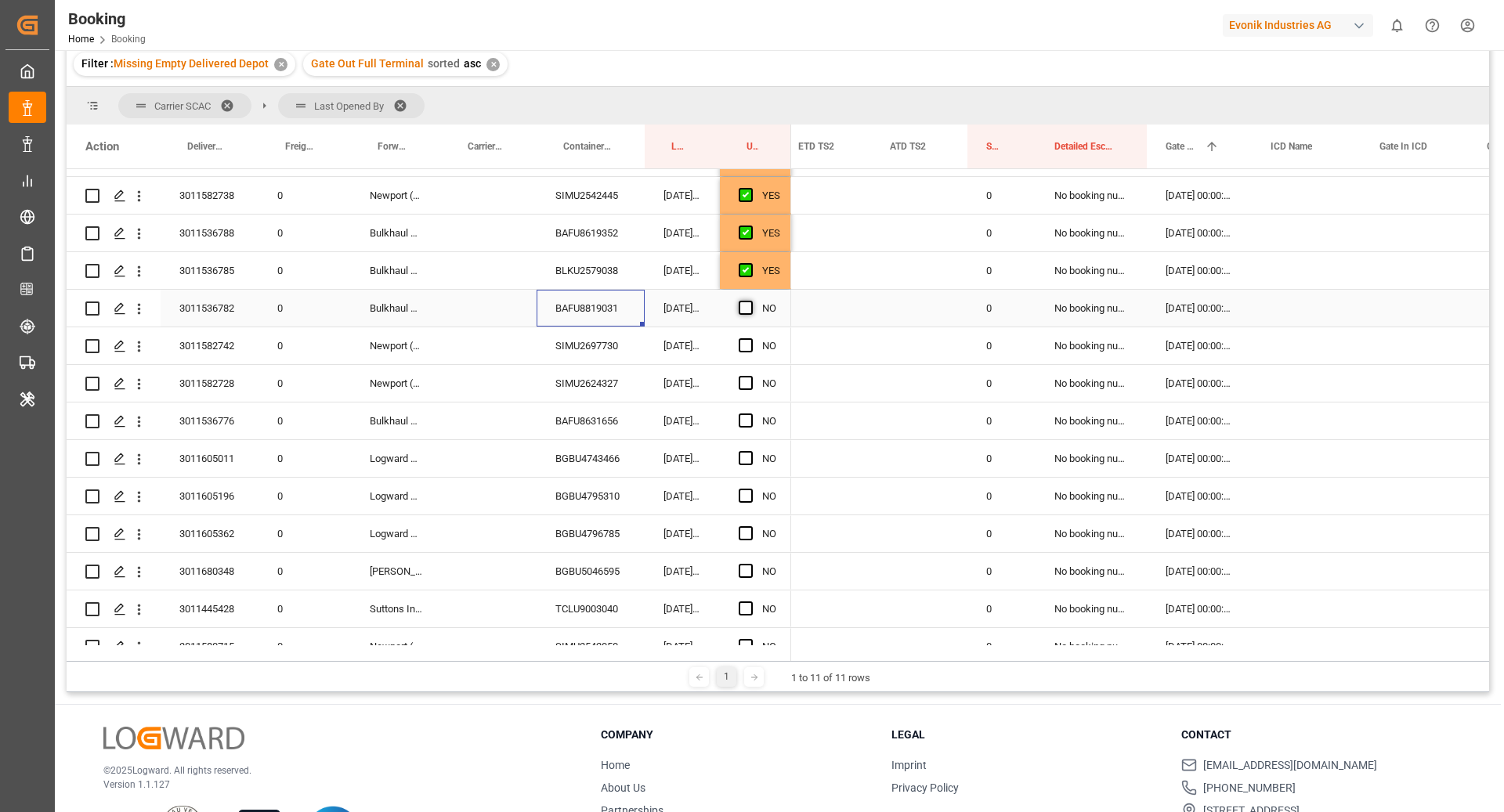
click at [740, 308] on span "Press SPACE to select this row." at bounding box center [746, 307] width 14 height 14
click at [751, 300] on input "Press SPACE to select this row." at bounding box center [751, 300] width 0 height 0
click at [610, 342] on div "SIMU2697730" at bounding box center [590, 346] width 108 height 37
click at [741, 347] on span "Press SPACE to select this row." at bounding box center [746, 345] width 14 height 14
click at [751, 338] on input "Press SPACE to select this row." at bounding box center [751, 338] width 0 height 0
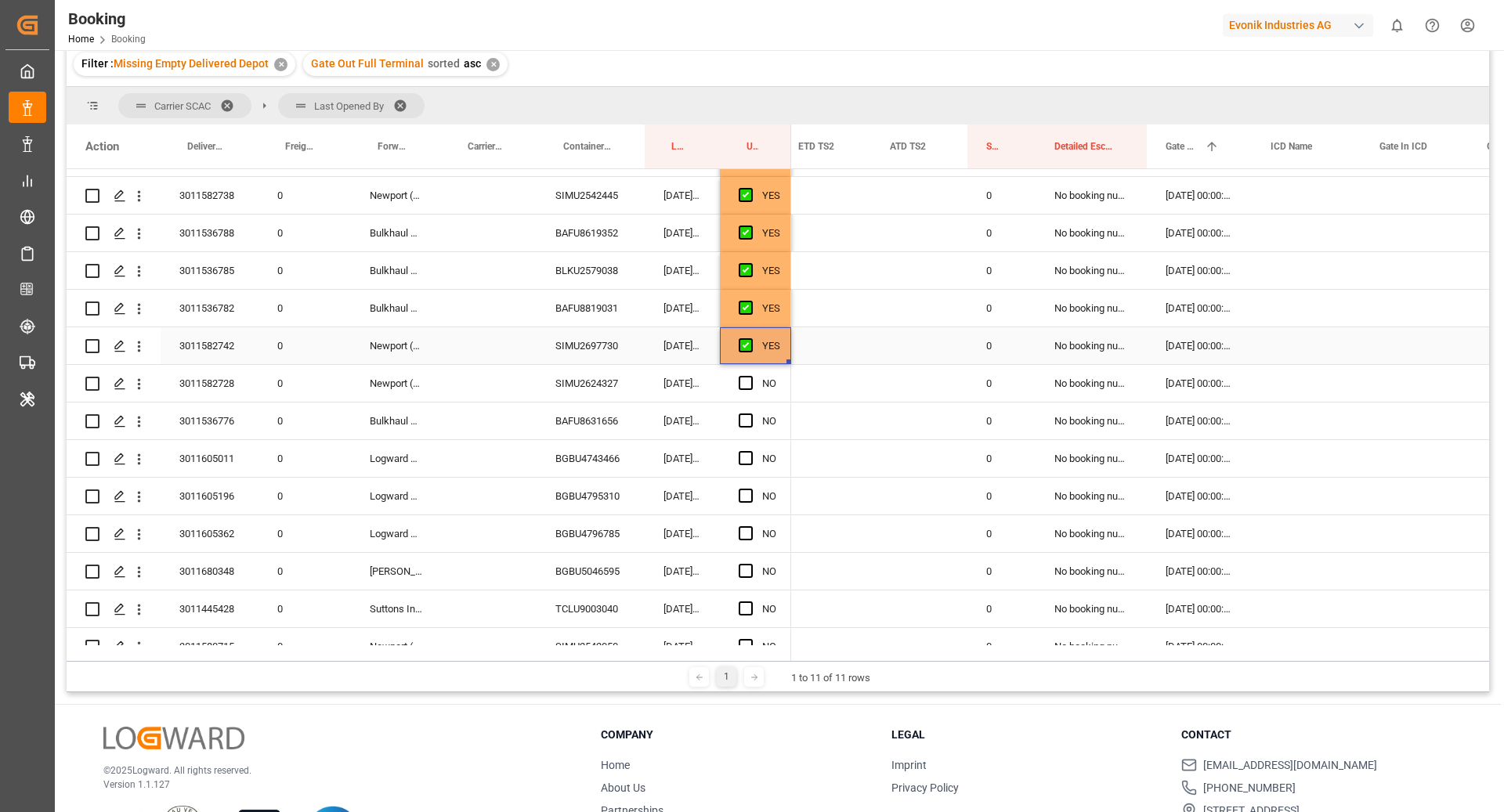
click at [595, 378] on div "SIMU2624327" at bounding box center [590, 383] width 108 height 37
click at [750, 384] on span "Press SPACE to select this row." at bounding box center [746, 382] width 14 height 14
click at [751, 376] on input "Press SPACE to select this row." at bounding box center [751, 376] width 0 height 0
click at [582, 428] on div "BAFU8631656" at bounding box center [590, 421] width 108 height 37
click at [743, 425] on span "Press SPACE to select this row." at bounding box center [746, 420] width 14 height 14
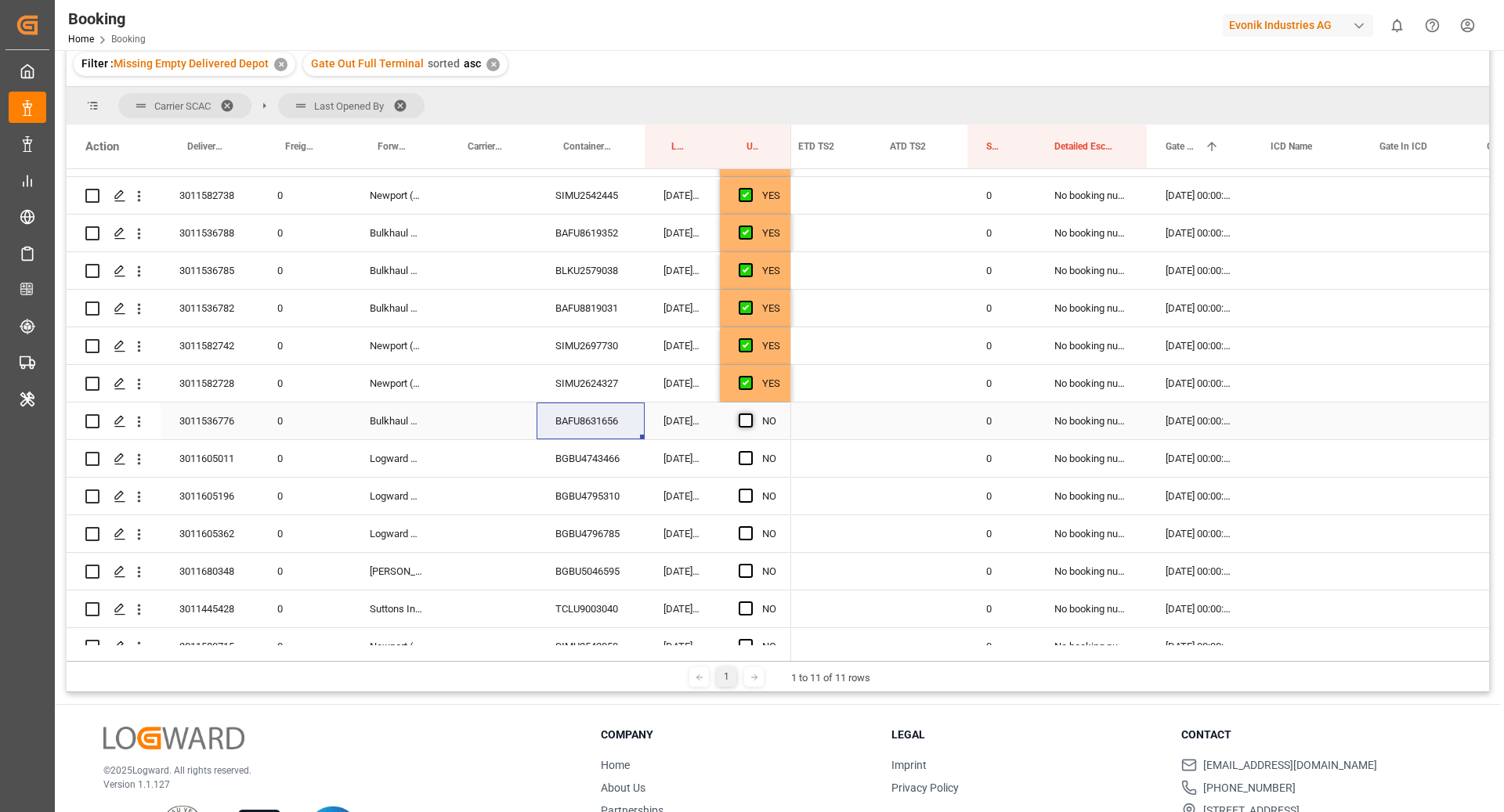
click at [751, 413] on input "Press SPACE to select this row." at bounding box center [751, 413] width 0 height 0
click at [607, 445] on div "BGBU4743466" at bounding box center [590, 459] width 108 height 37
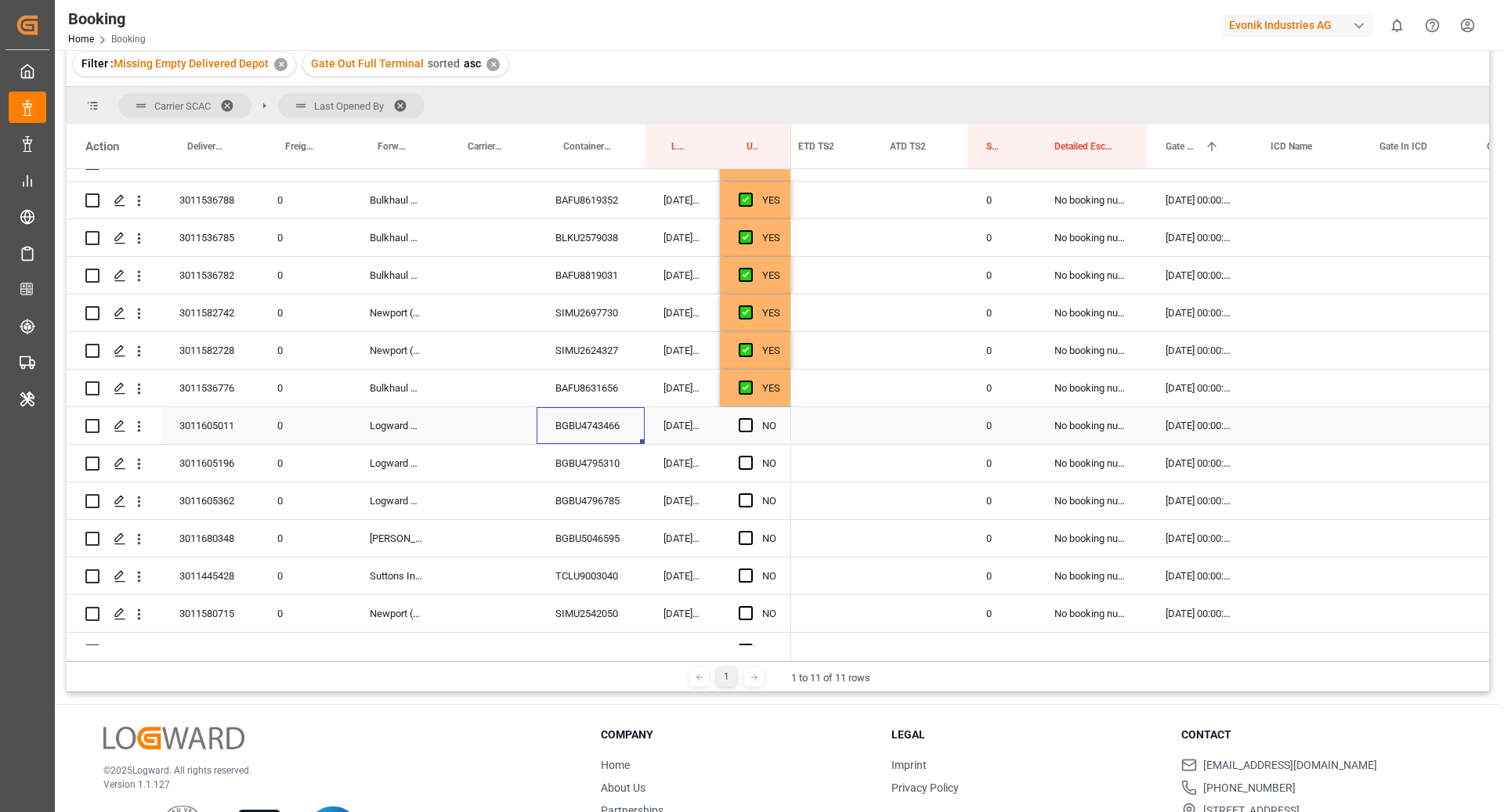
scroll to position [1528, 0]
click at [739, 420] on span "Press SPACE to select this row." at bounding box center [746, 425] width 14 height 14
click at [751, 418] on input "Press SPACE to select this row." at bounding box center [751, 418] width 0 height 0
click at [578, 462] on div "BGBU4795310" at bounding box center [590, 463] width 108 height 37
click at [750, 468] on div "Press SPACE to select this row." at bounding box center [751, 462] width 23 height 36
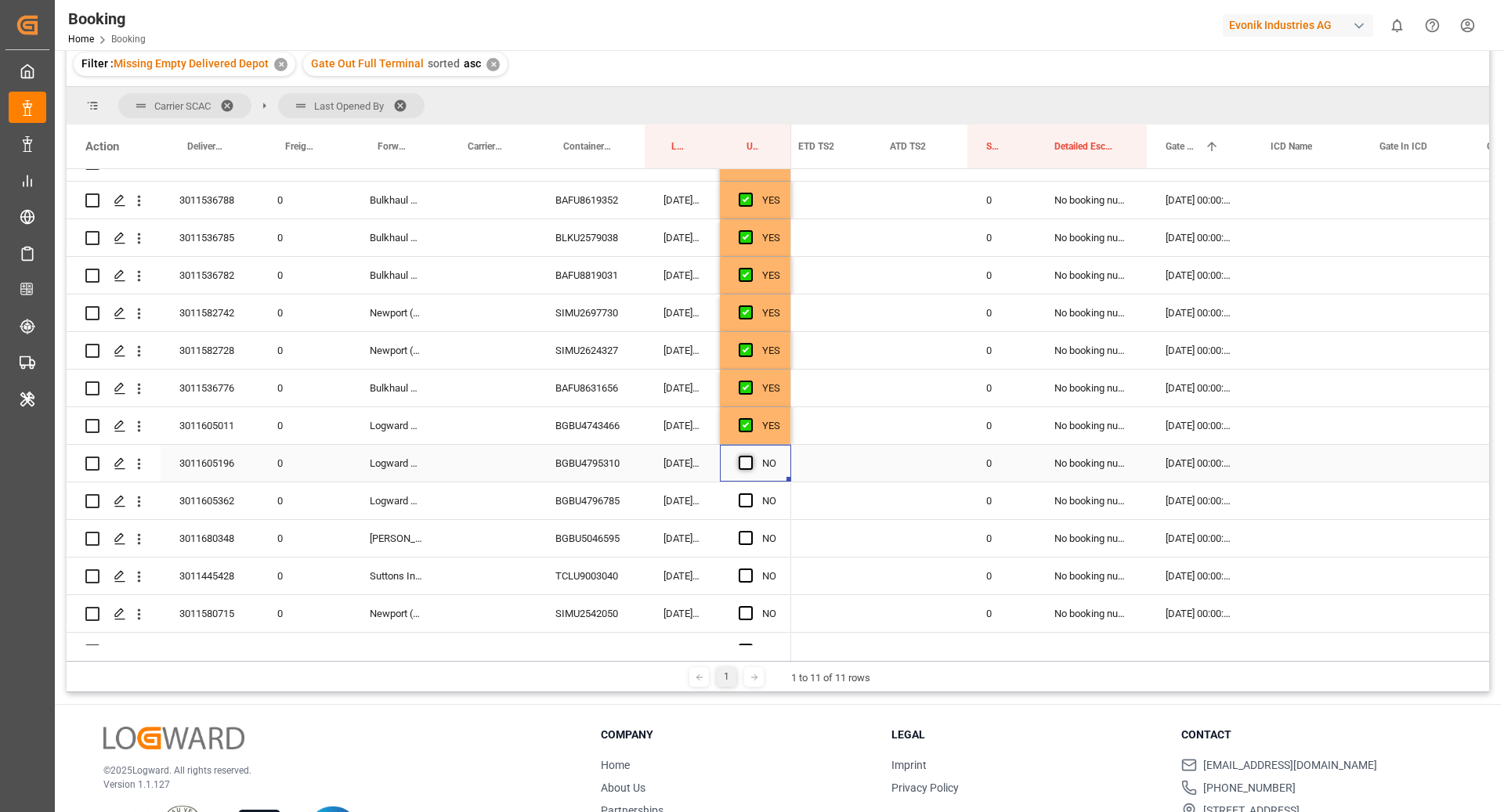
click at [750, 461] on span "Press SPACE to select this row." at bounding box center [746, 462] width 14 height 14
click at [751, 456] on input "Press SPACE to select this row." at bounding box center [751, 456] width 0 height 0
click at [610, 497] on div "BGBU4796785" at bounding box center [590, 500] width 108 height 37
click at [742, 490] on div "Press SPACE to select this row." at bounding box center [751, 500] width 23 height 36
click at [759, 498] on div "Press SPACE to select this row." at bounding box center [751, 500] width 23 height 36
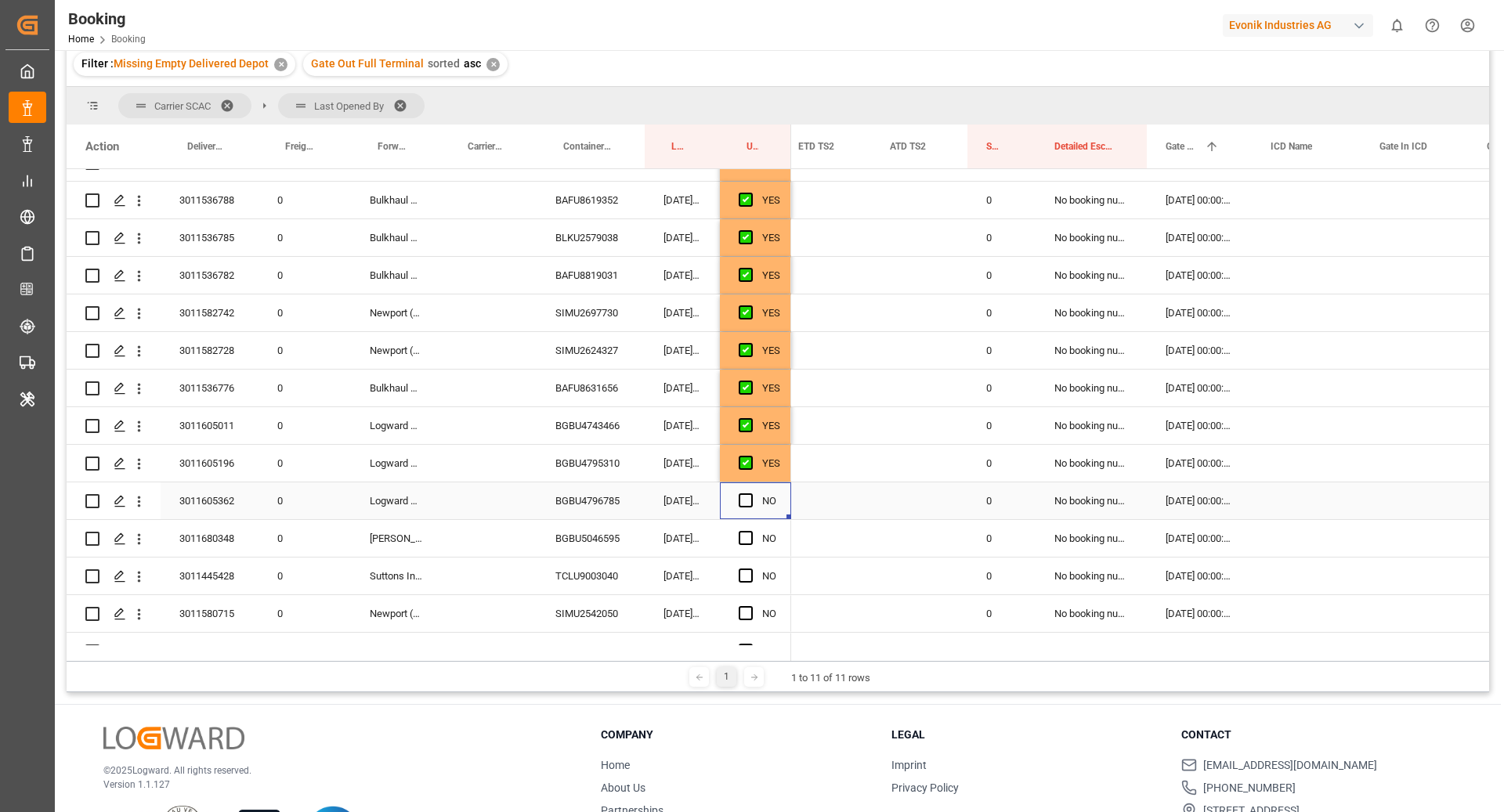
click at [735, 510] on div "NO" at bounding box center [755, 500] width 71 height 37
click at [743, 504] on span "Press SPACE to select this row." at bounding box center [746, 500] width 14 height 14
click at [751, 493] on input "Press SPACE to select this row." at bounding box center [751, 493] width 0 height 0
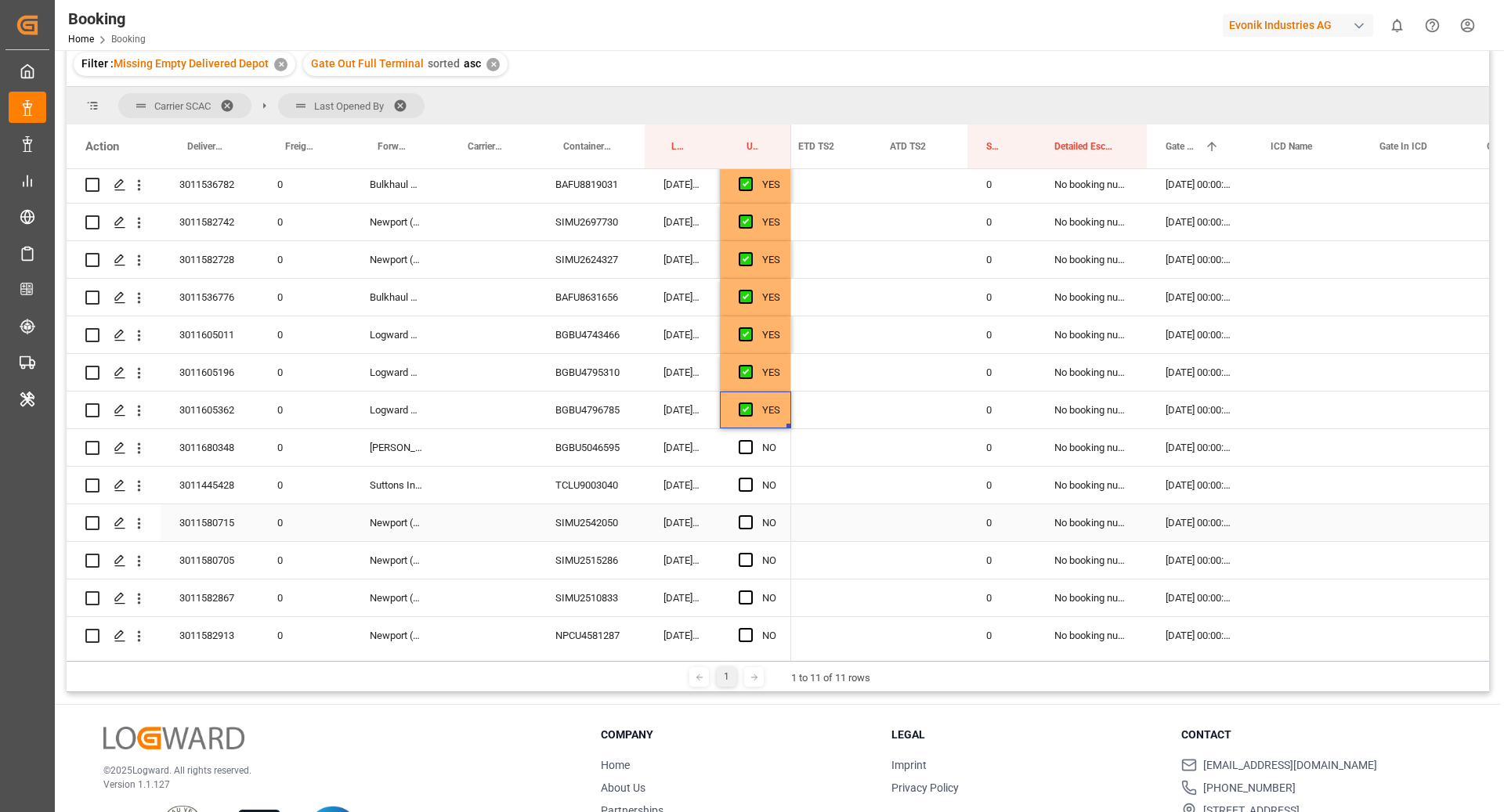
scroll to position [1648, 0]
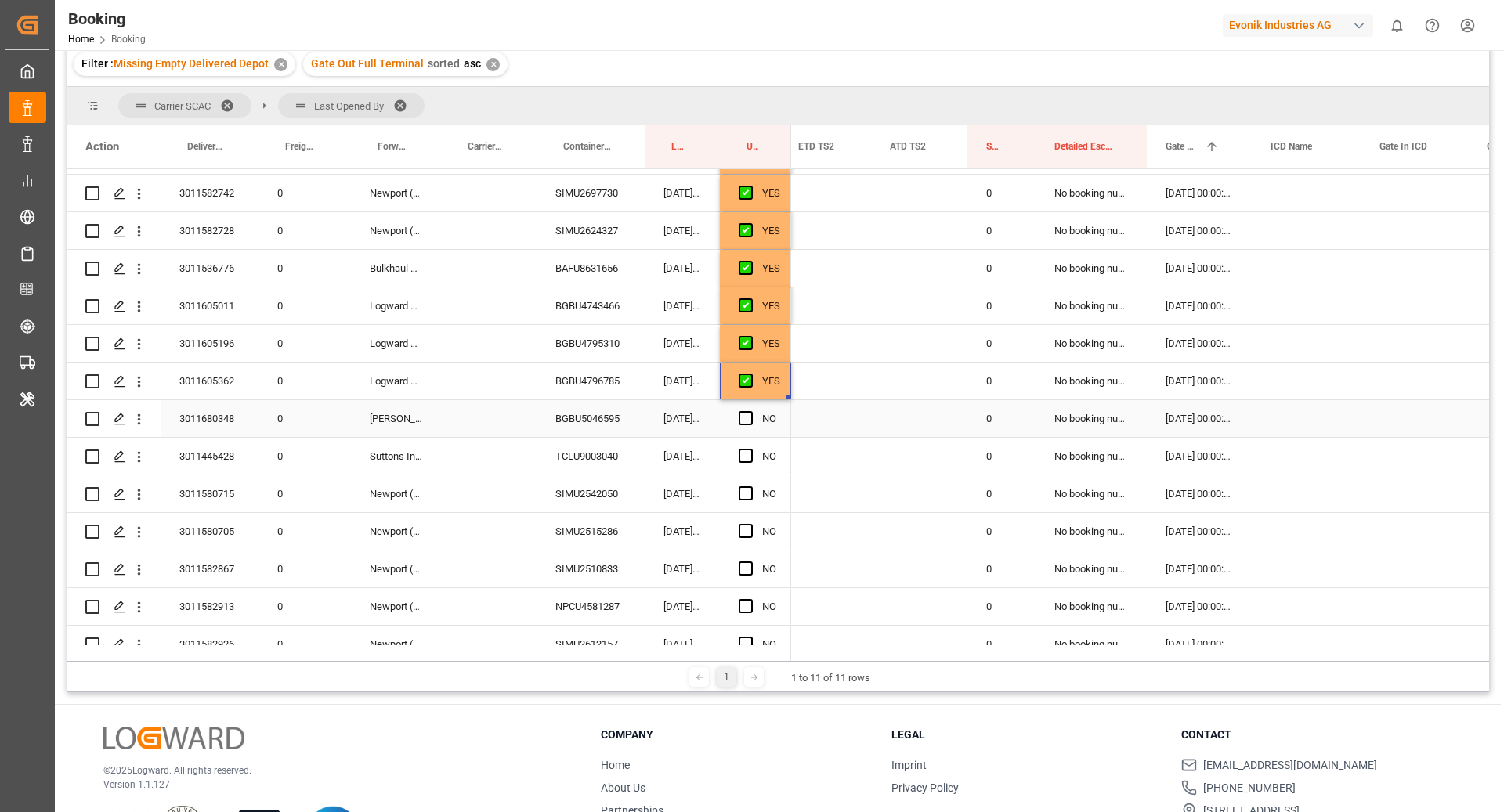
click at [602, 409] on div "BGBU5046595" at bounding box center [590, 418] width 108 height 37
click at [743, 422] on span "Press SPACE to select this row." at bounding box center [746, 418] width 14 height 14
click at [751, 411] on input "Press SPACE to select this row." at bounding box center [751, 411] width 0 height 0
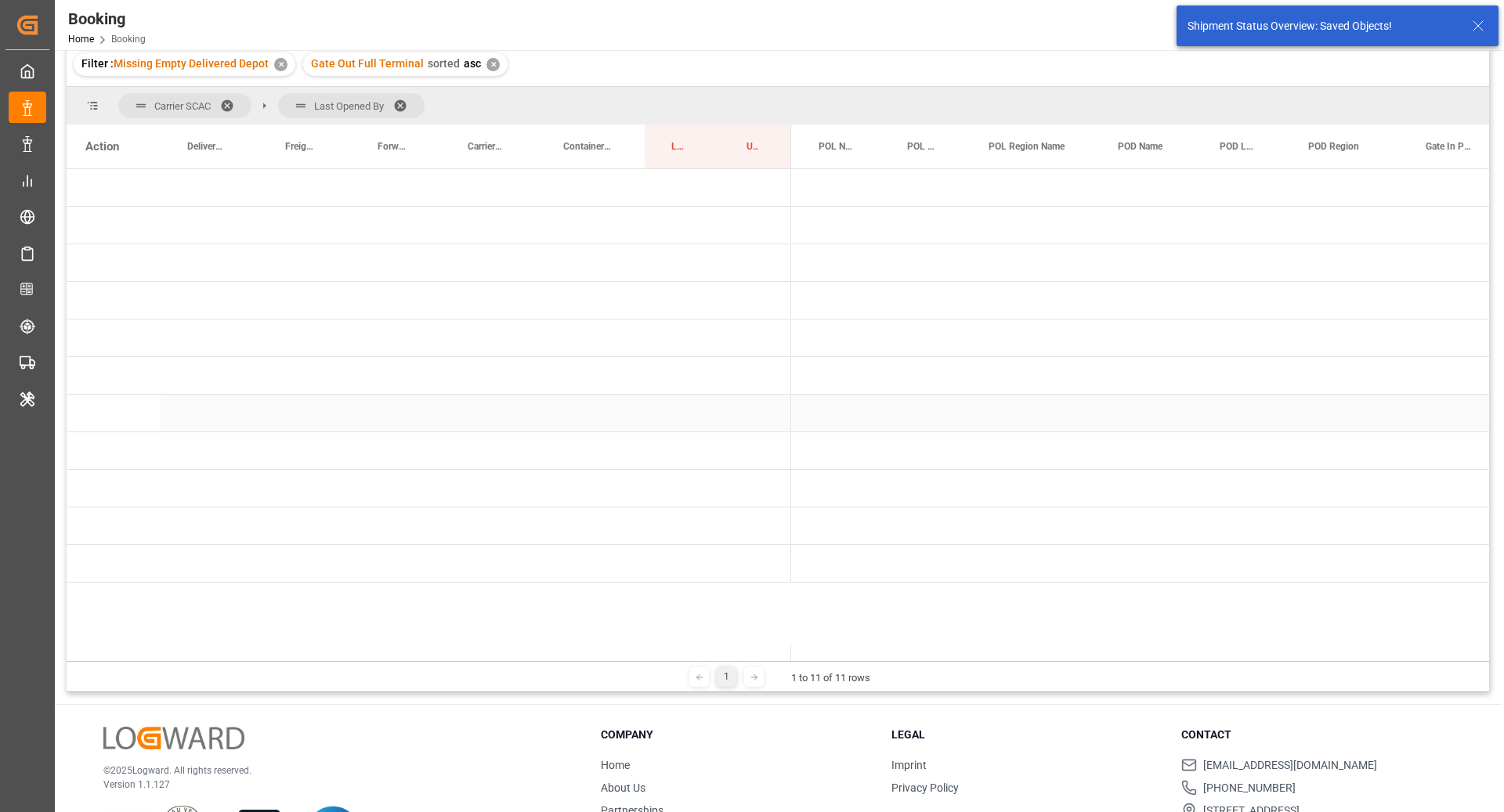
scroll to position [0, 0]
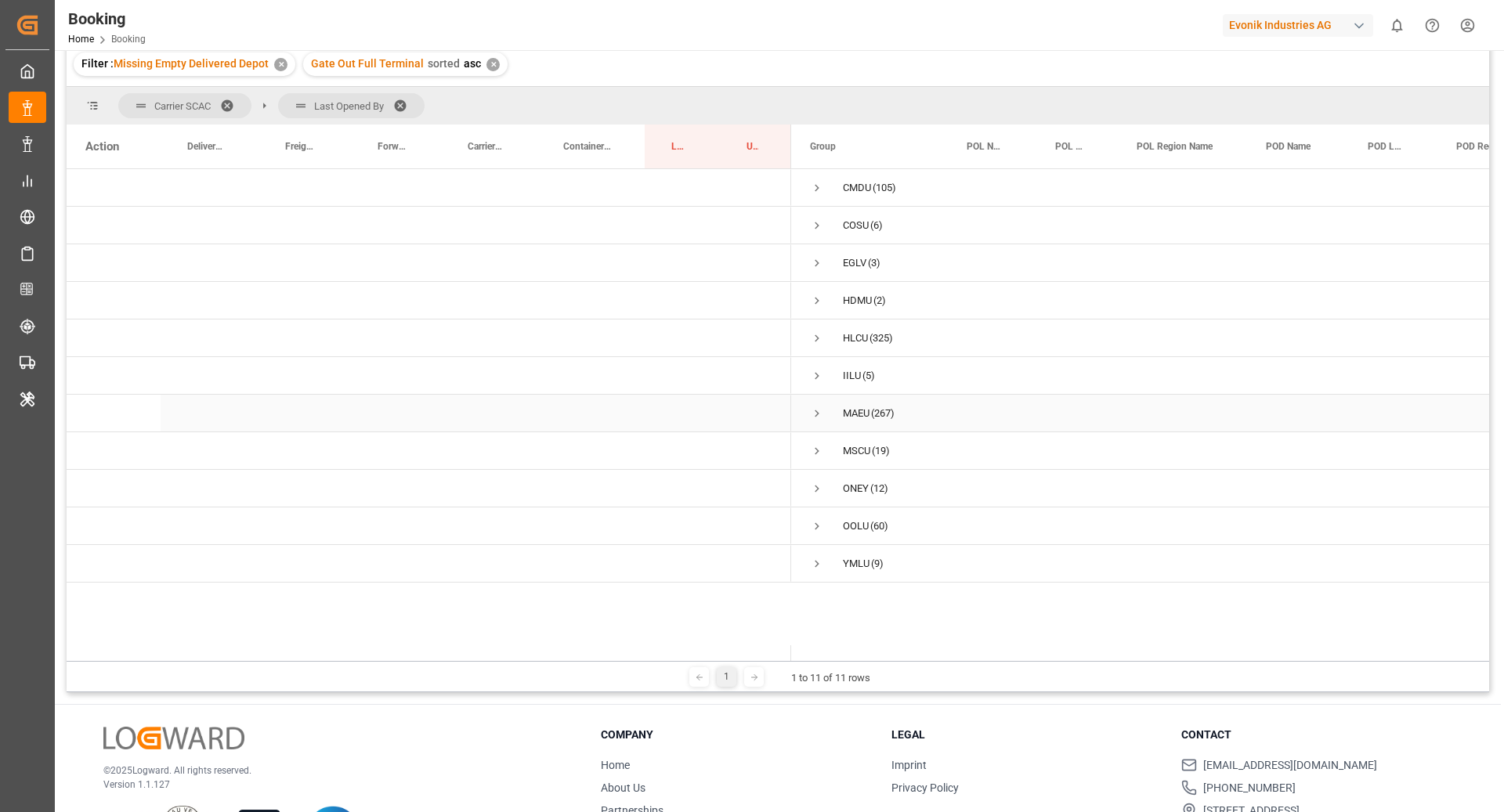
click at [820, 416] on span "Press SPACE to select this row." at bounding box center [816, 413] width 14 height 14
click at [851, 533] on span "Press SPACE to select this row." at bounding box center [849, 525] width 14 height 36
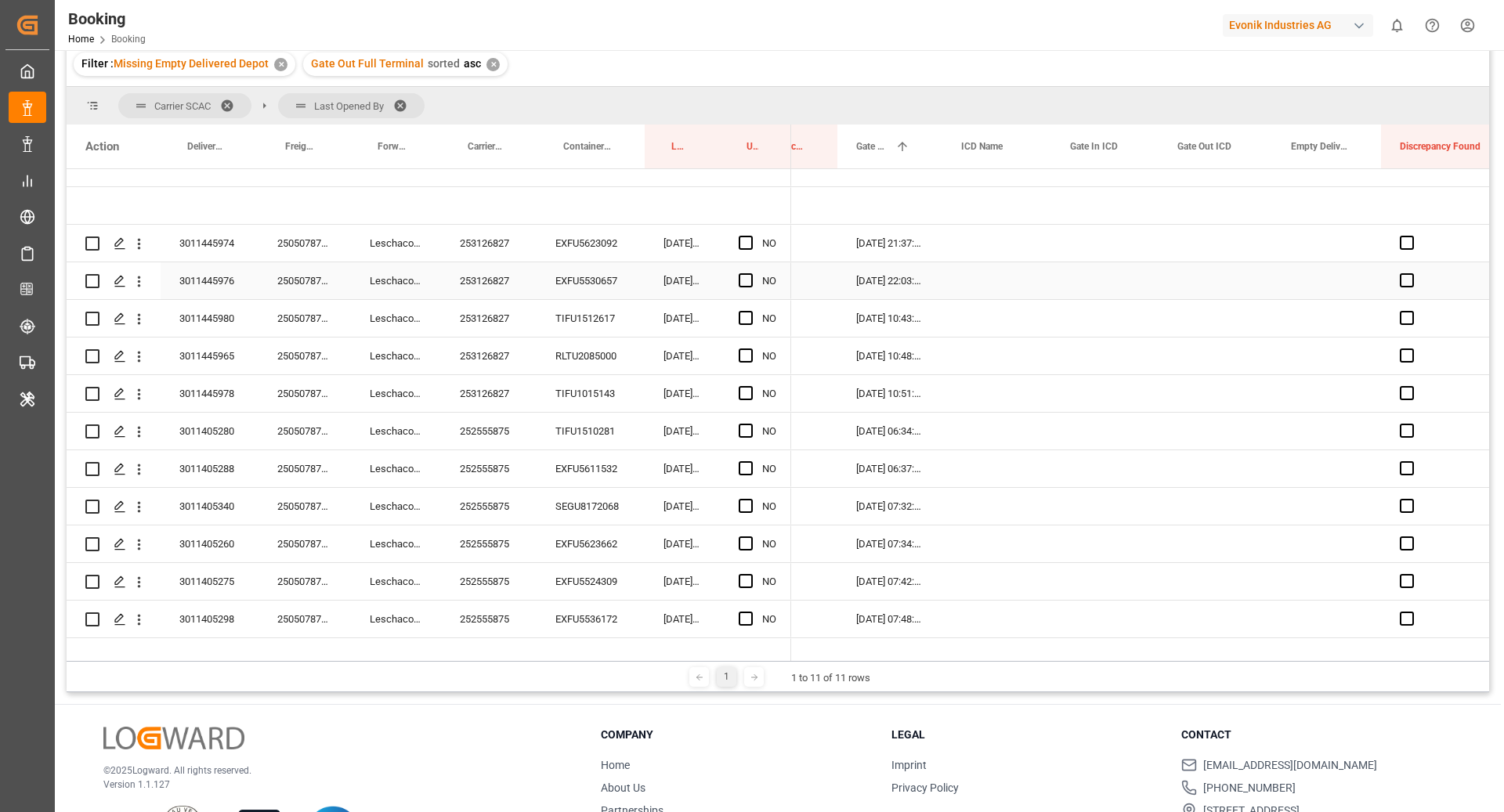
scroll to position [0, 2802]
click at [565, 259] on div "EXFU5623092" at bounding box center [590, 243] width 108 height 37
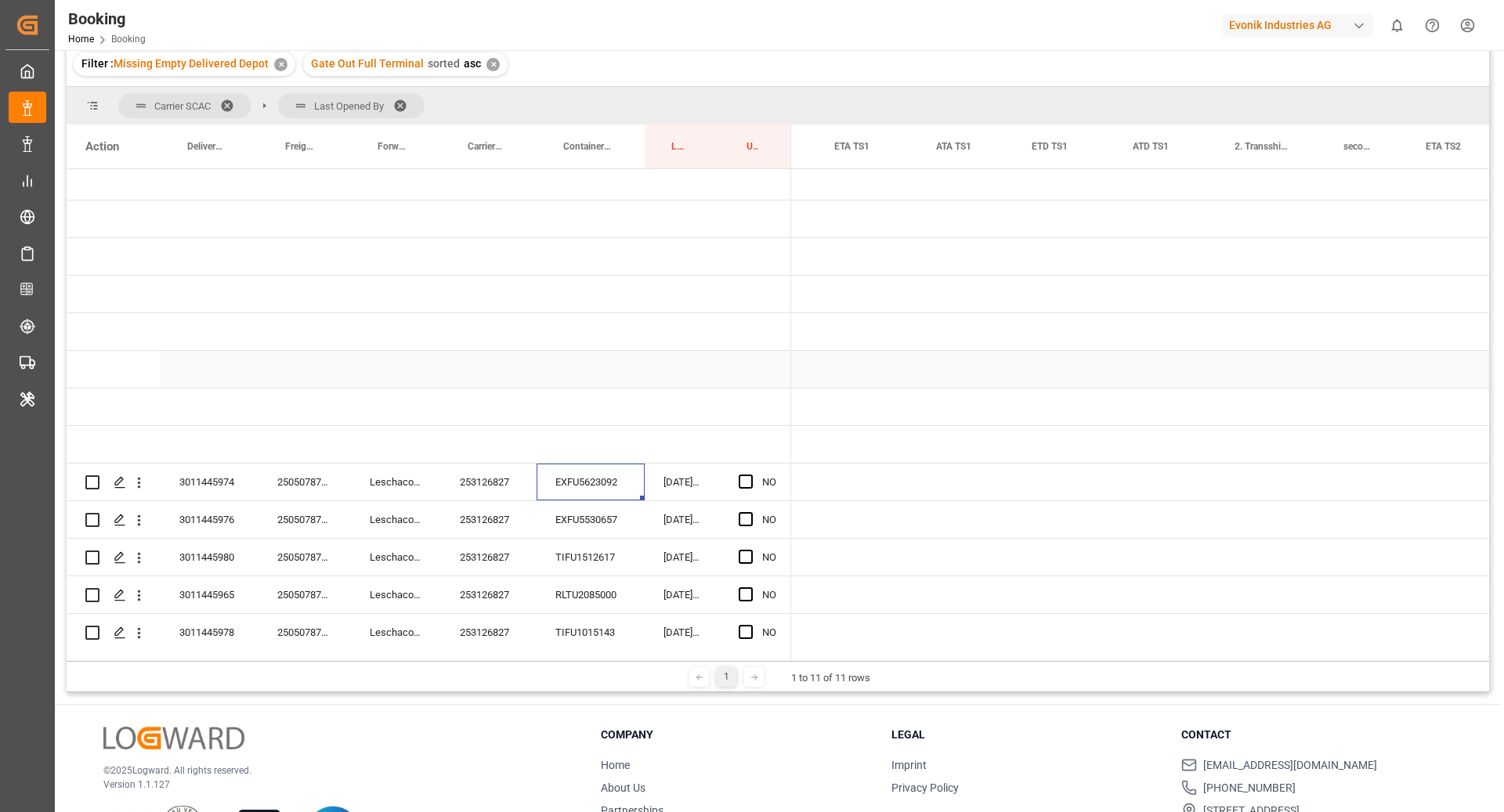
scroll to position [0, 0]
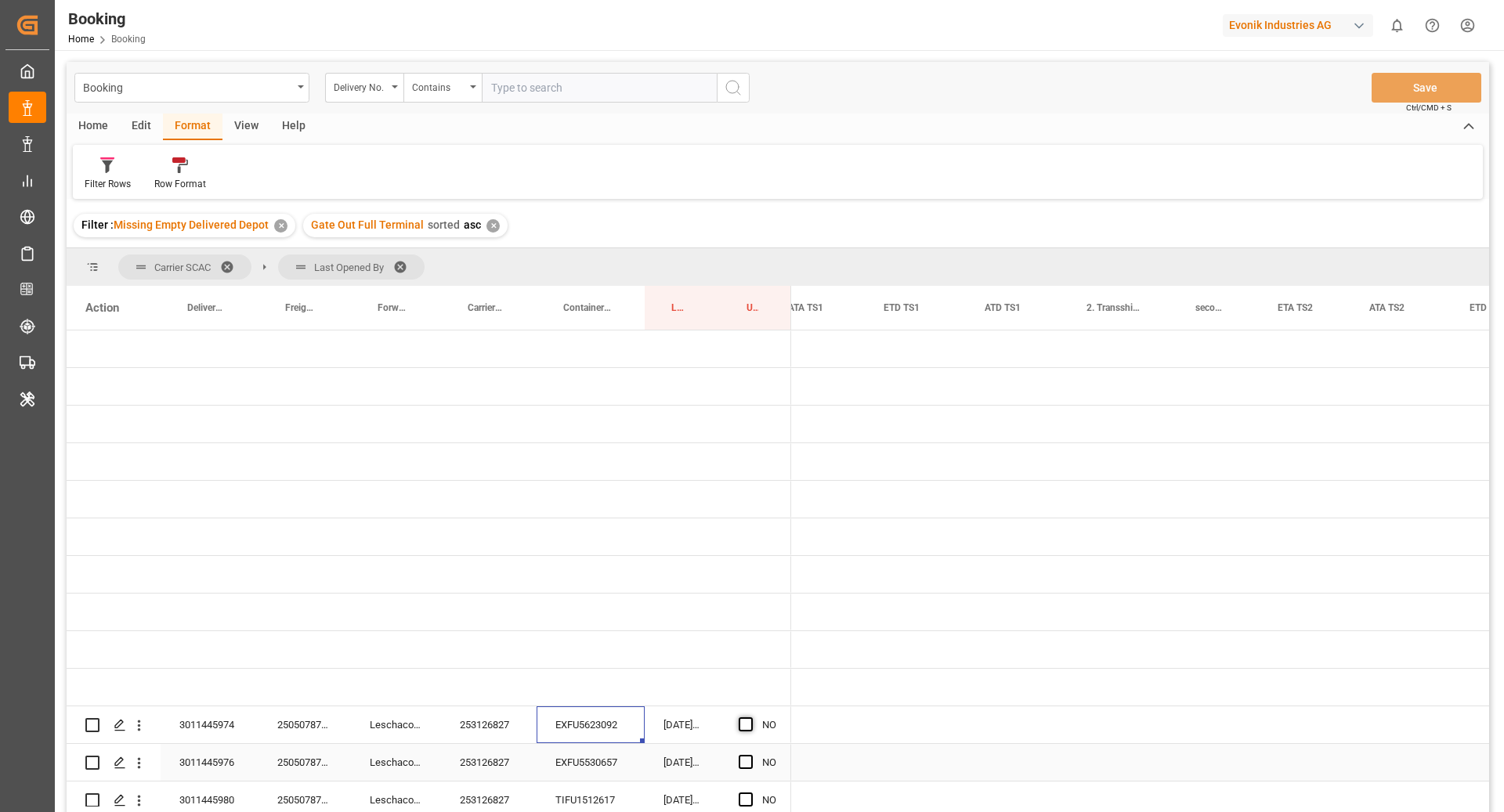
scroll to position [0, 1817]
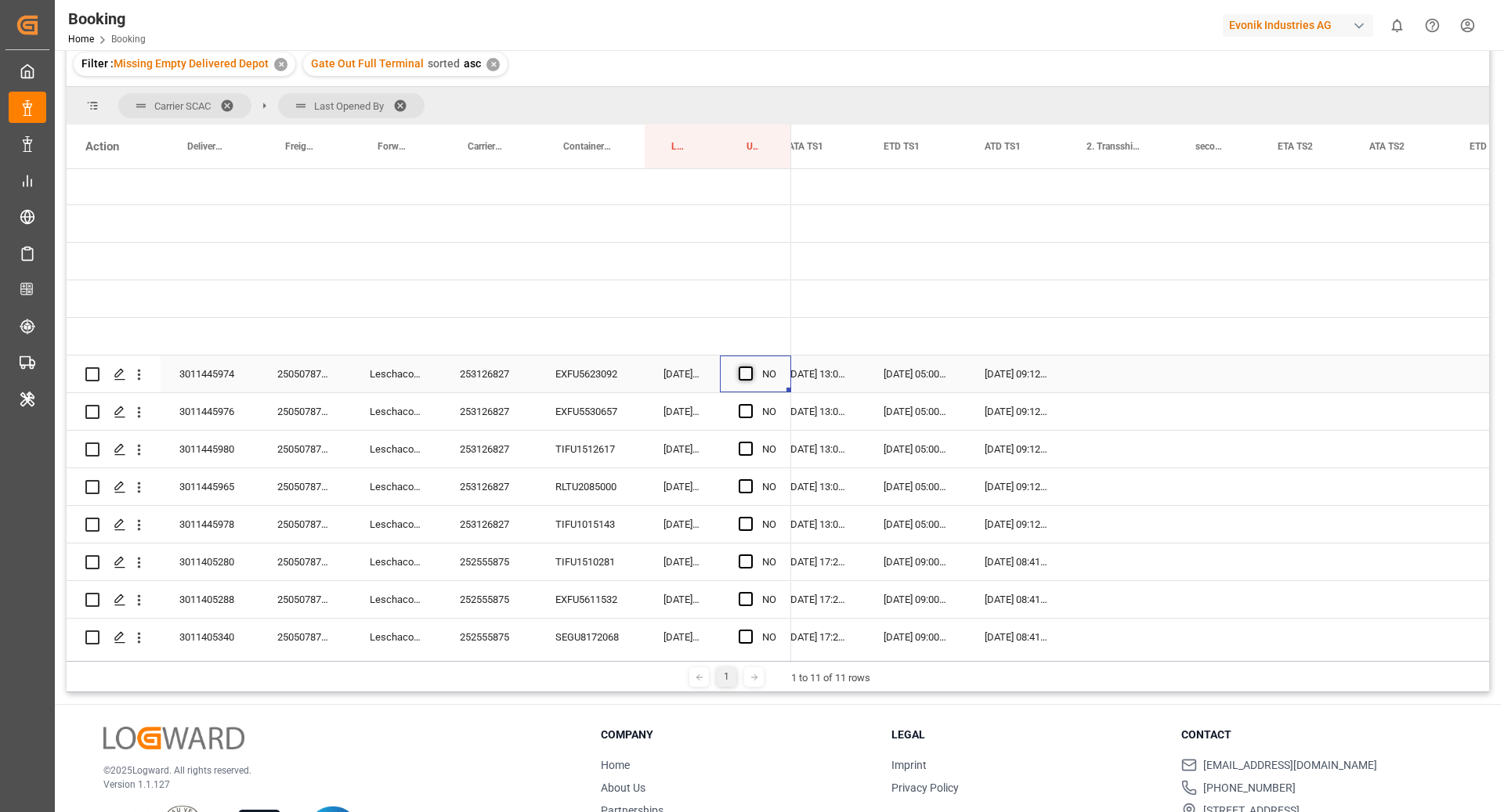
click at [748, 366] on span "Press SPACE to select this row." at bounding box center [746, 373] width 14 height 14
click at [751, 366] on input "Press SPACE to select this row." at bounding box center [751, 366] width 0 height 0
click at [585, 403] on div "EXFU5530657" at bounding box center [590, 411] width 108 height 37
click at [743, 413] on span "Press SPACE to select this row." at bounding box center [746, 410] width 14 height 14
click at [751, 404] on input "Press SPACE to select this row." at bounding box center [751, 404] width 0 height 0
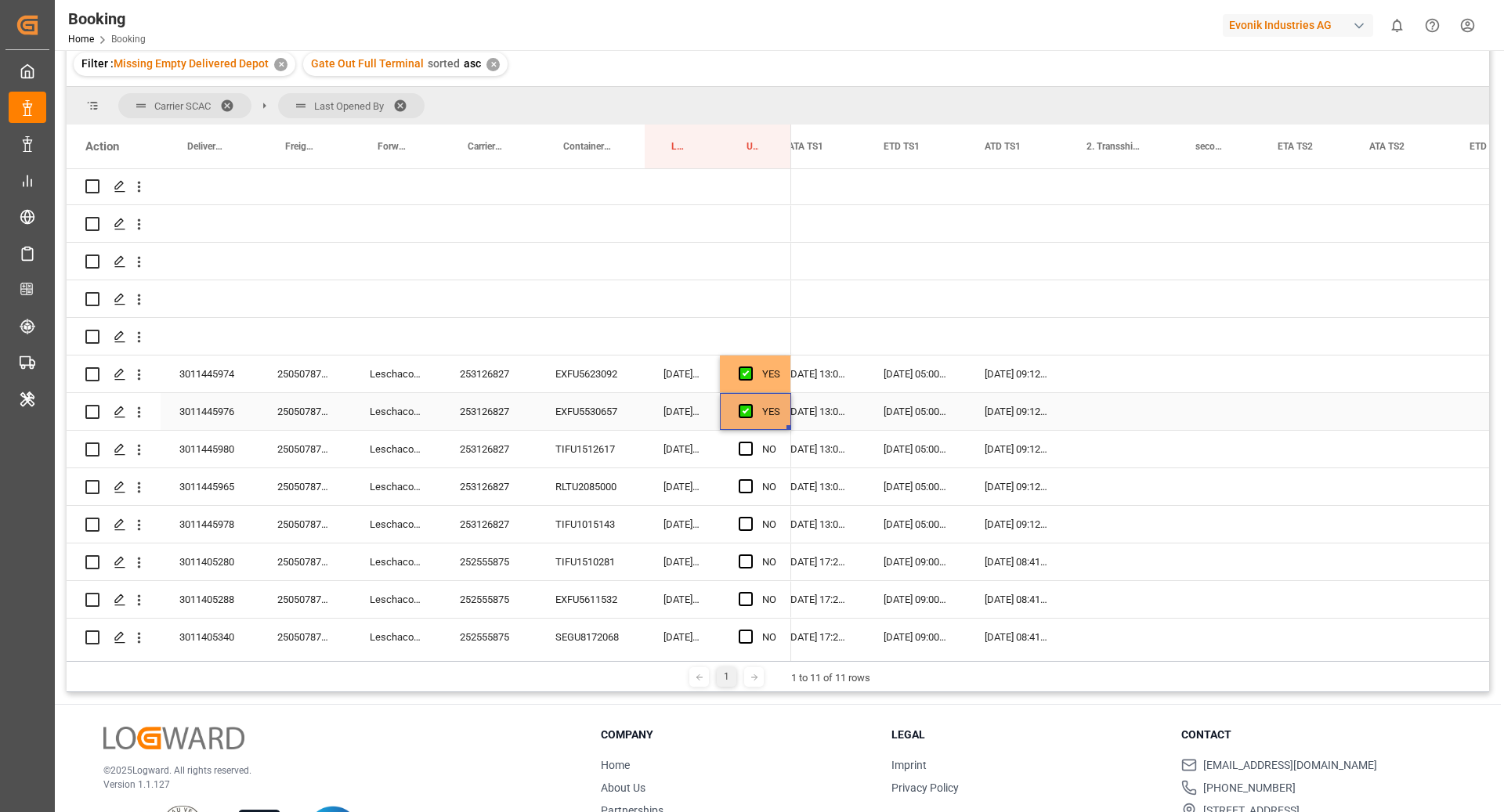
click at [586, 453] on div "TIFU1512617" at bounding box center [590, 449] width 108 height 37
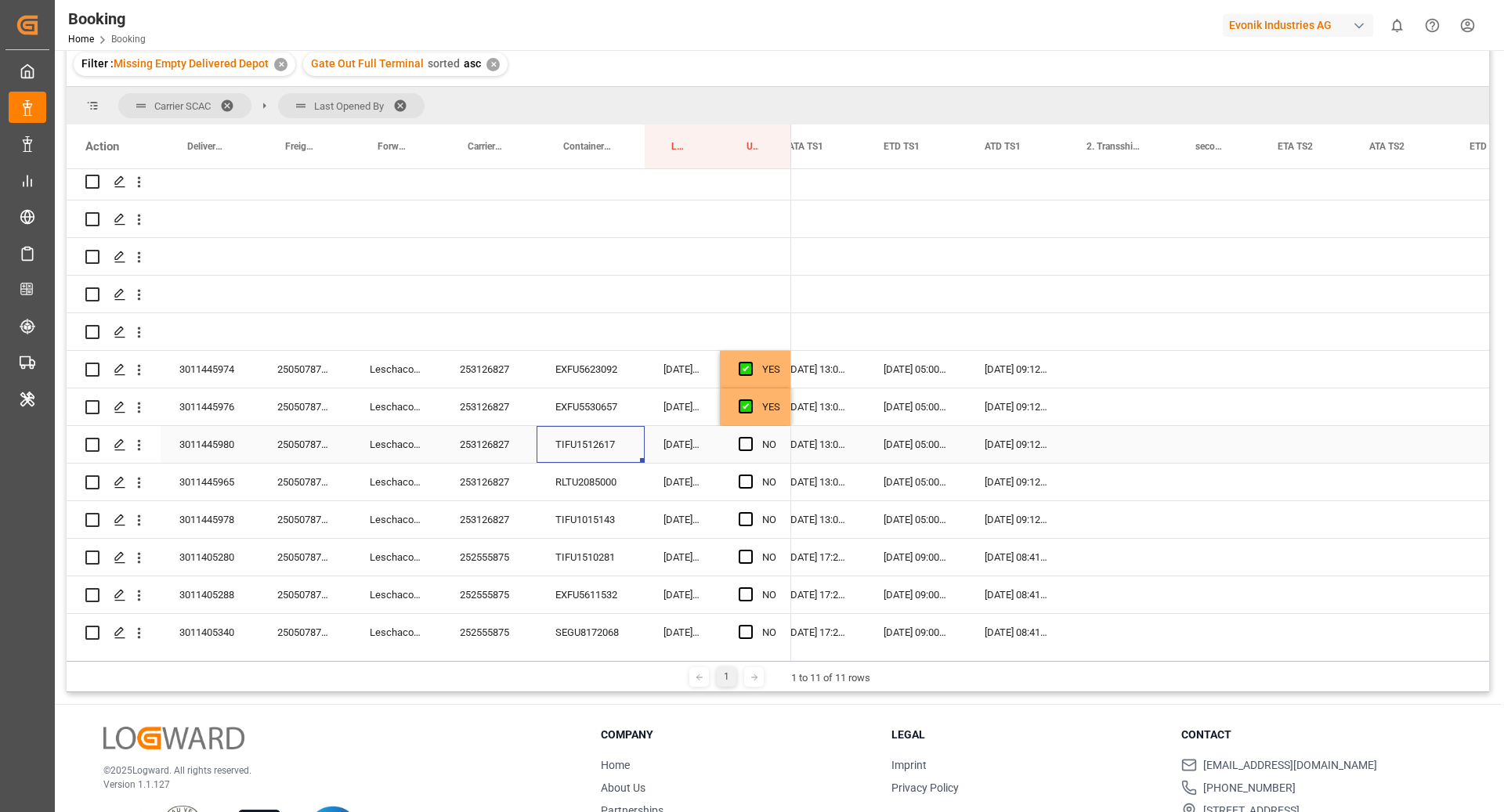
click at [742, 453] on div "Press SPACE to select this row." at bounding box center [751, 444] width 23 height 36
click at [750, 444] on span "Press SPACE to select this row." at bounding box center [746, 443] width 14 height 14
click at [751, 436] on input "Press SPACE to select this row." at bounding box center [751, 436] width 0 height 0
click at [604, 493] on div "RLTU2085000" at bounding box center [590, 482] width 108 height 37
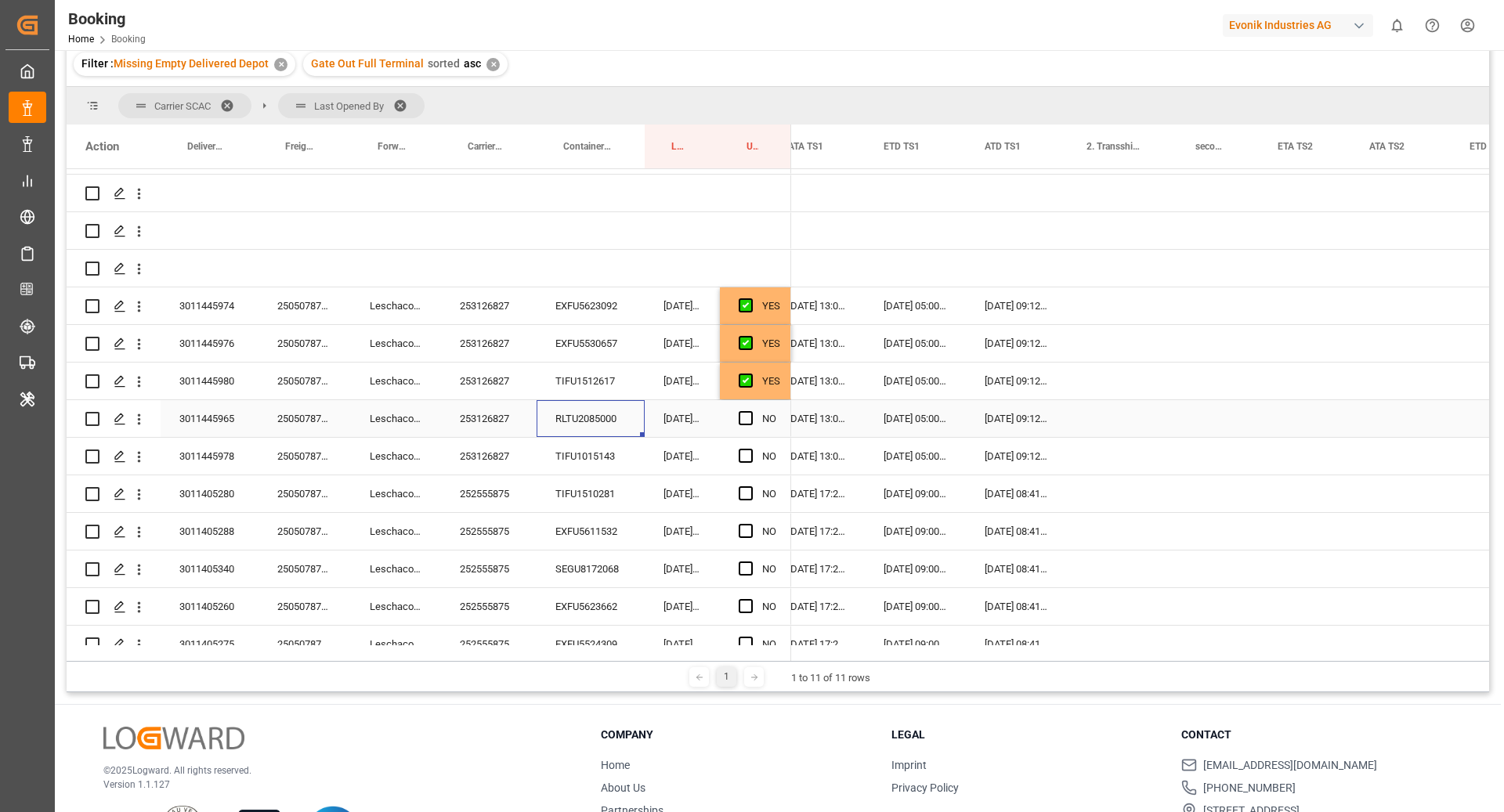
scroll to position [268, 0]
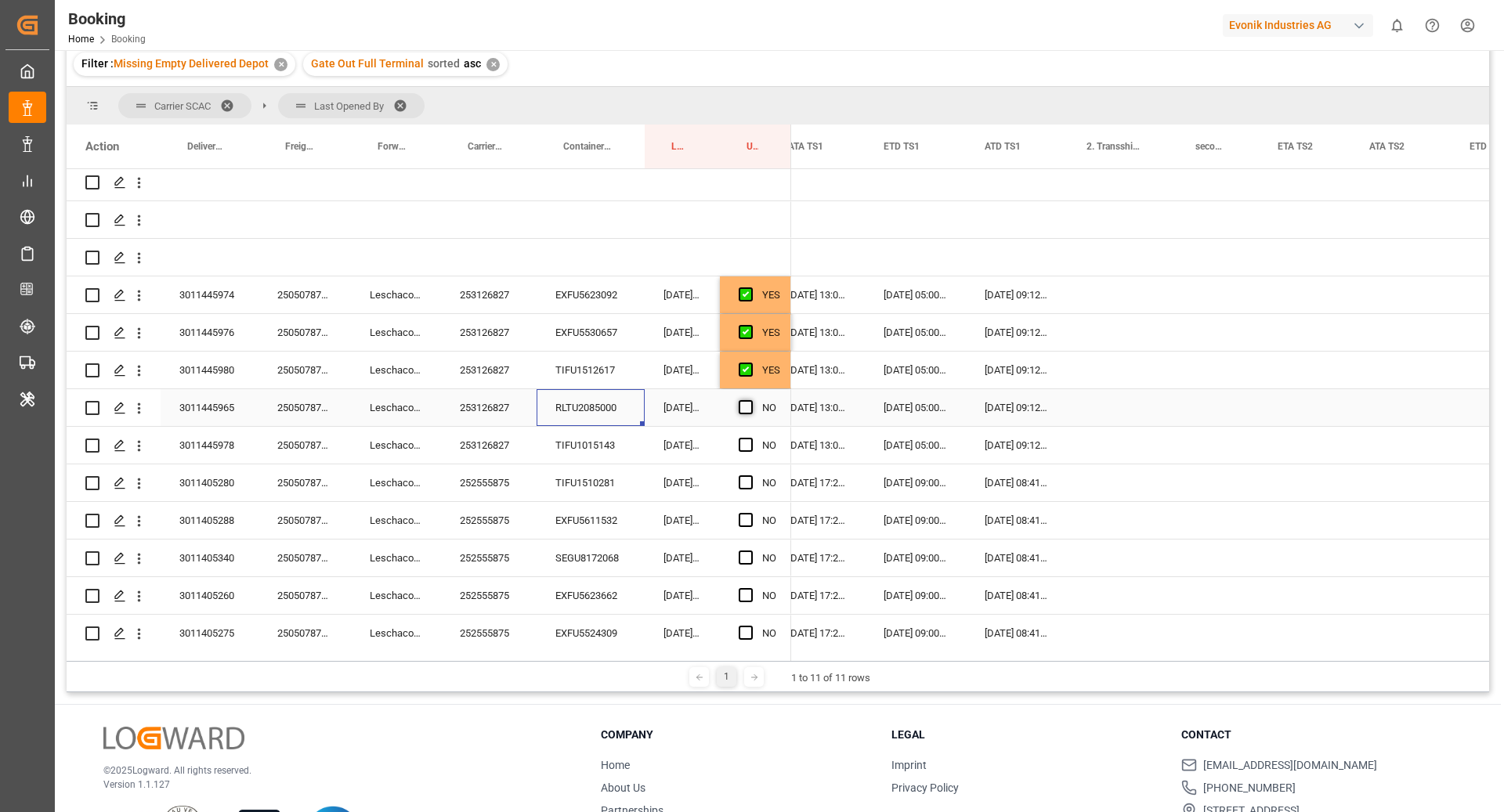
click at [747, 404] on span "Press SPACE to select this row." at bounding box center [746, 406] width 14 height 14
click at [751, 400] on input "Press SPACE to select this row." at bounding box center [751, 400] width 0 height 0
click at [637, 440] on div "TIFU1015143" at bounding box center [590, 445] width 108 height 37
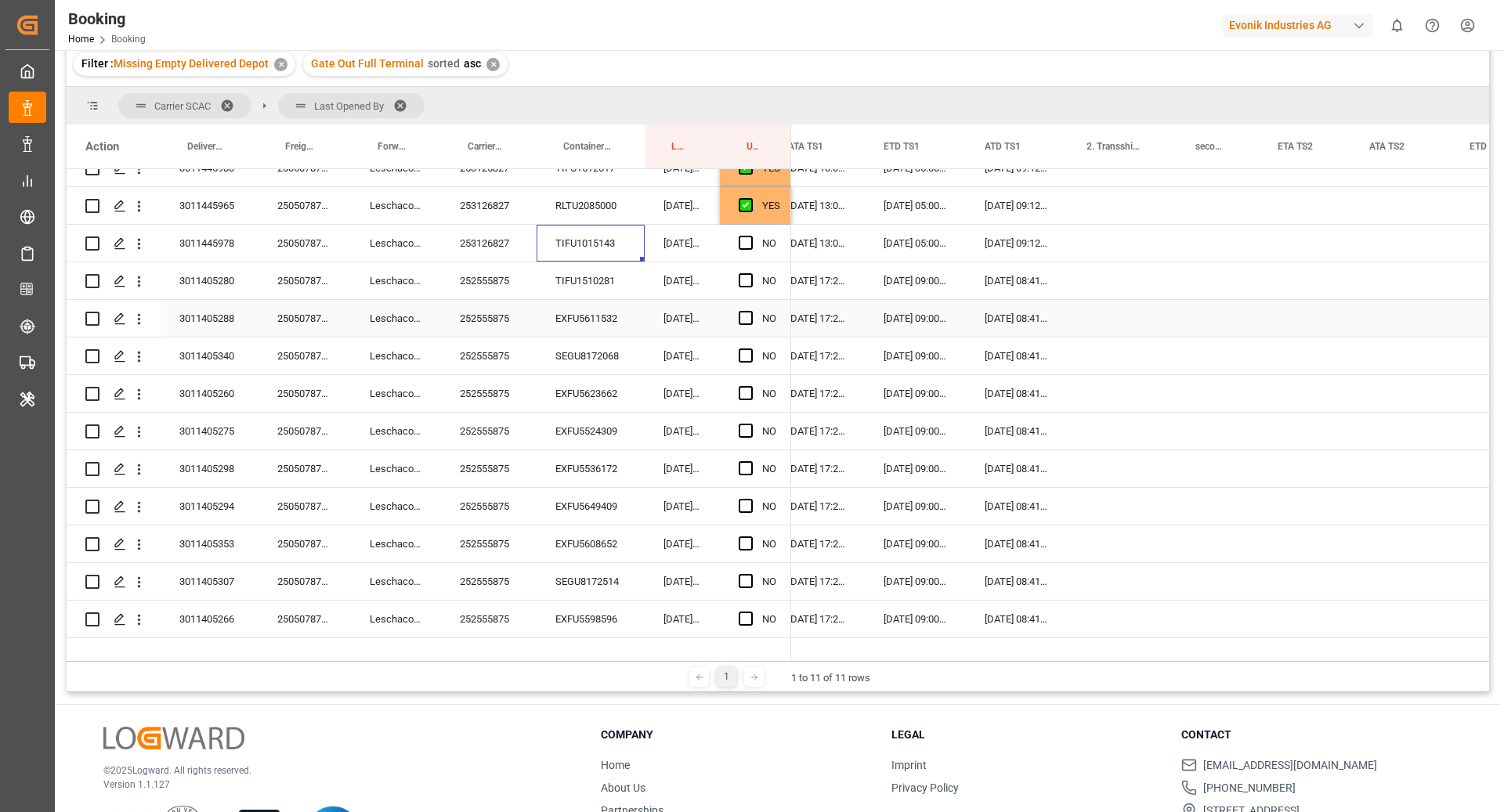
scroll to position [457, 0]
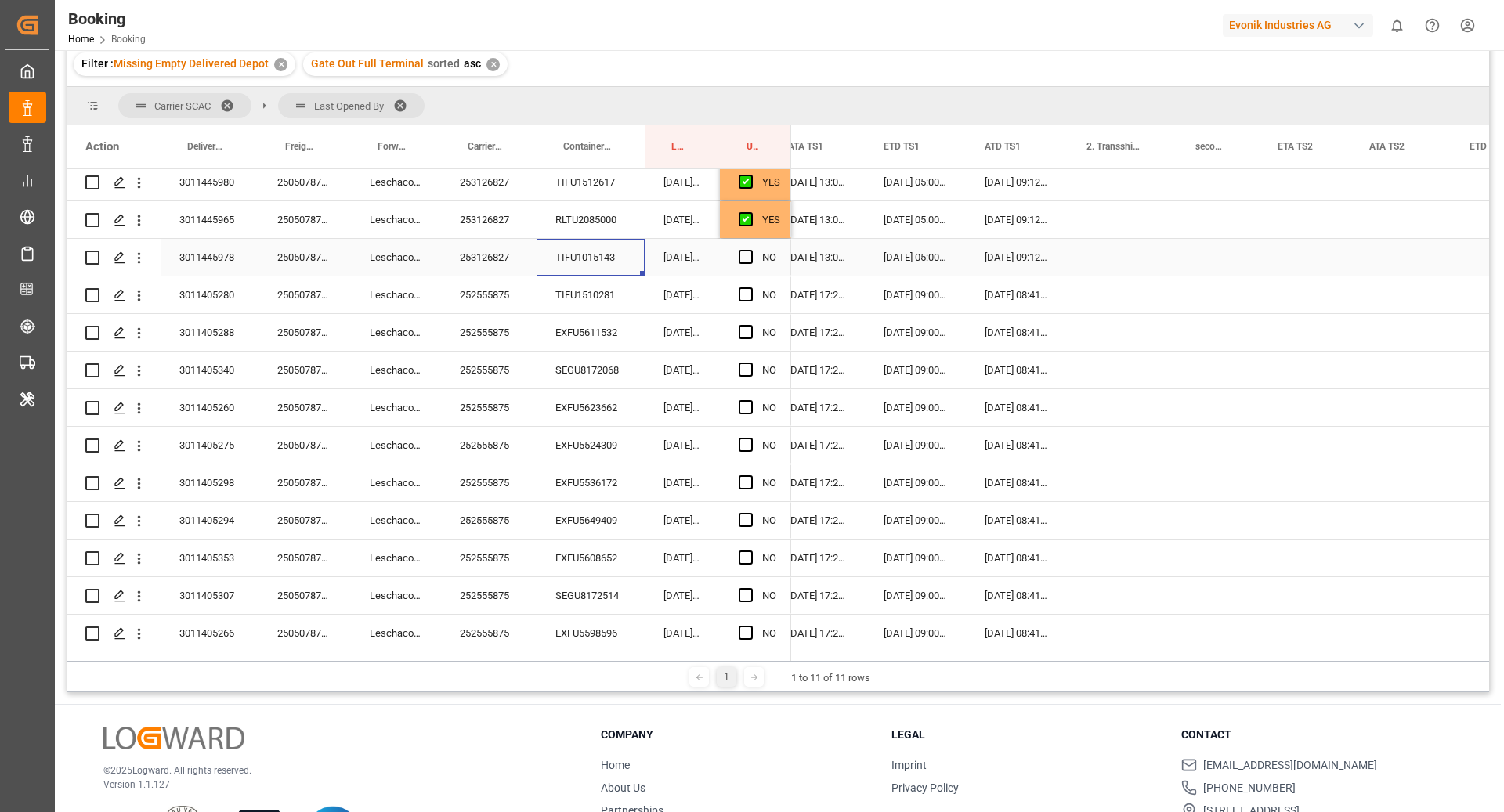
click at [751, 266] on div "Press SPACE to select this row." at bounding box center [751, 257] width 23 height 36
click at [736, 262] on div "NO" at bounding box center [755, 257] width 71 height 37
click at [741, 259] on span "Press SPACE to select this row." at bounding box center [746, 257] width 14 height 14
click at [751, 250] on input "Press SPACE to select this row." at bounding box center [751, 250] width 0 height 0
click at [605, 298] on div "TIFU1510281" at bounding box center [590, 294] width 108 height 37
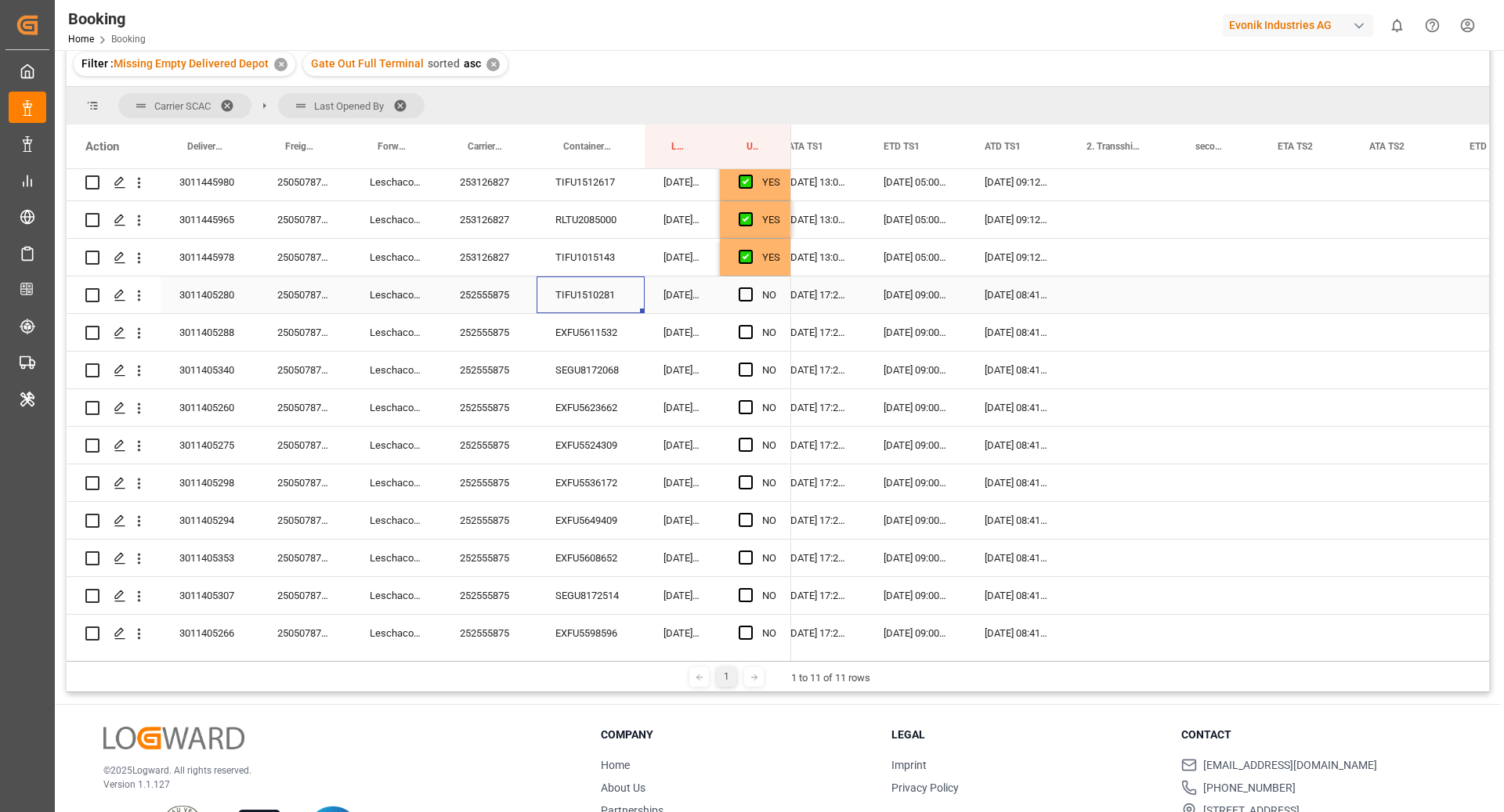
click at [742, 300] on div "Press SPACE to select this row." at bounding box center [751, 294] width 23 height 36
click at [746, 293] on span "Press SPACE to select this row." at bounding box center [746, 294] width 14 height 14
click at [751, 288] on input "Press SPACE to select this row." at bounding box center [751, 288] width 0 height 0
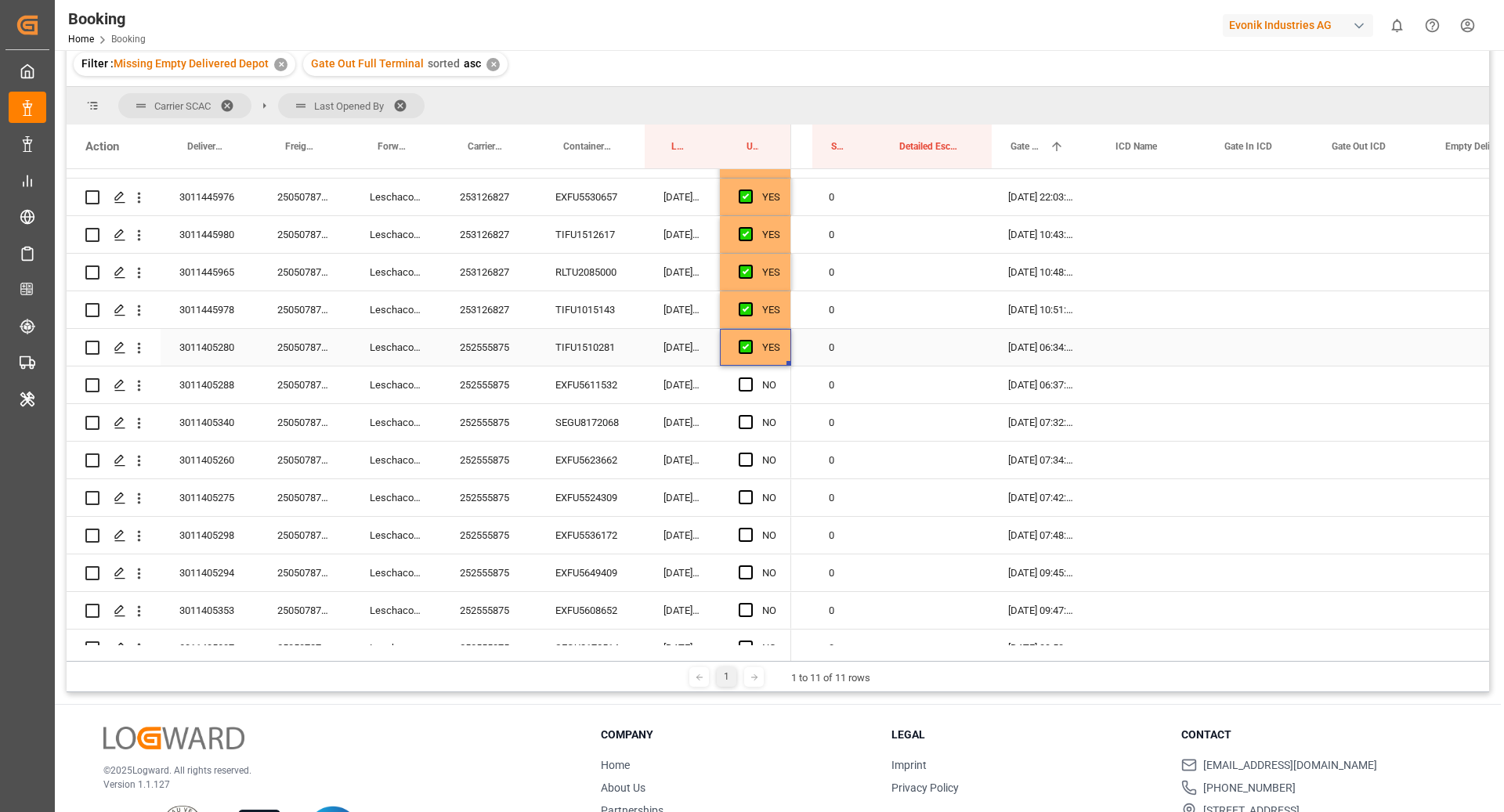
scroll to position [0, 2638]
click at [599, 379] on div "EXFU5611532" at bounding box center [590, 384] width 108 height 37
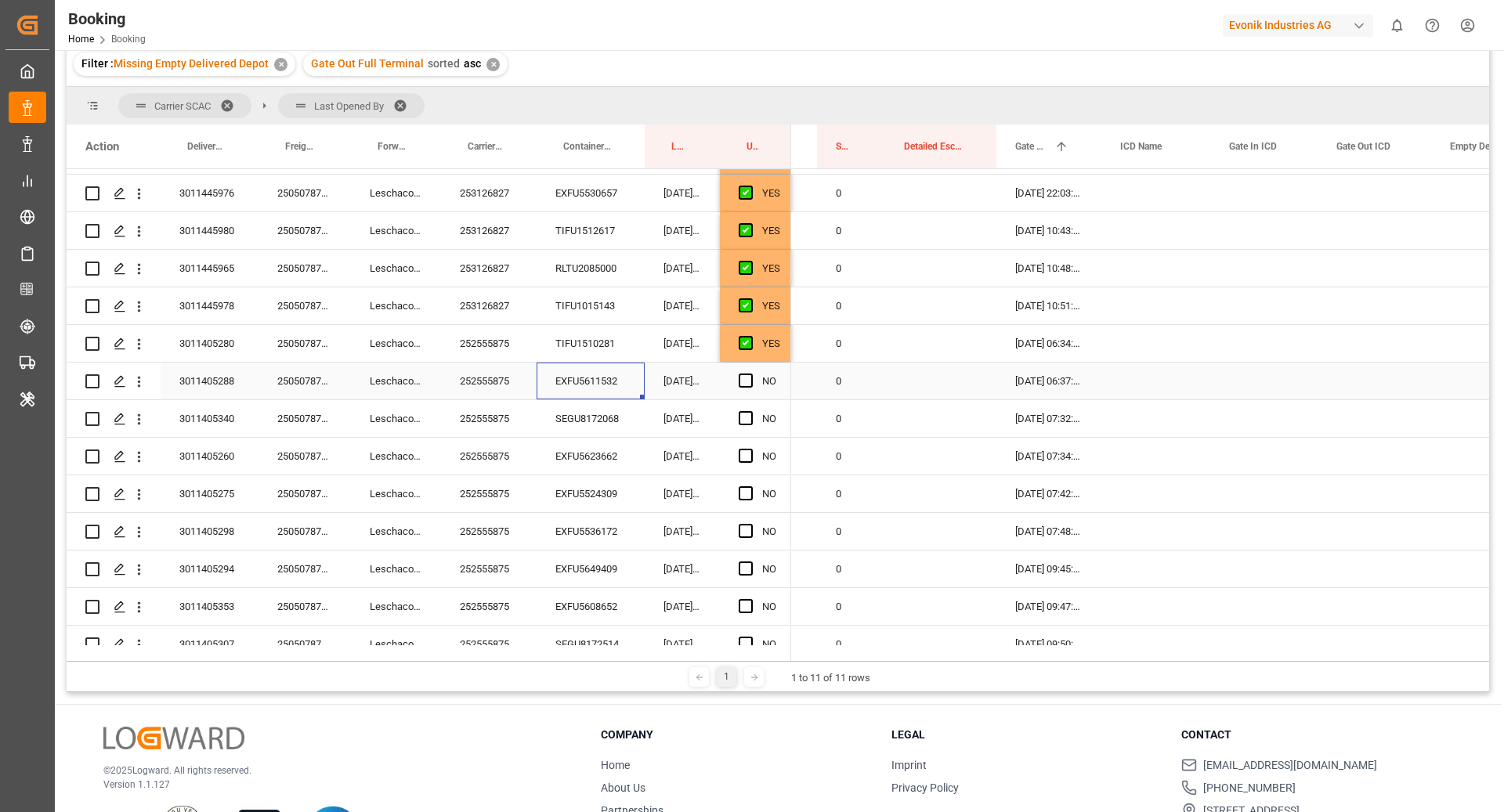
scroll to position [408, 0]
click at [748, 382] on span "Press SPACE to select this row." at bounding box center [746, 379] width 14 height 14
click at [751, 373] on input "Press SPACE to select this row." at bounding box center [751, 373] width 0 height 0
click at [589, 422] on div "SEGU8172068" at bounding box center [590, 417] width 108 height 37
click at [737, 415] on div "NO" at bounding box center [755, 417] width 71 height 37
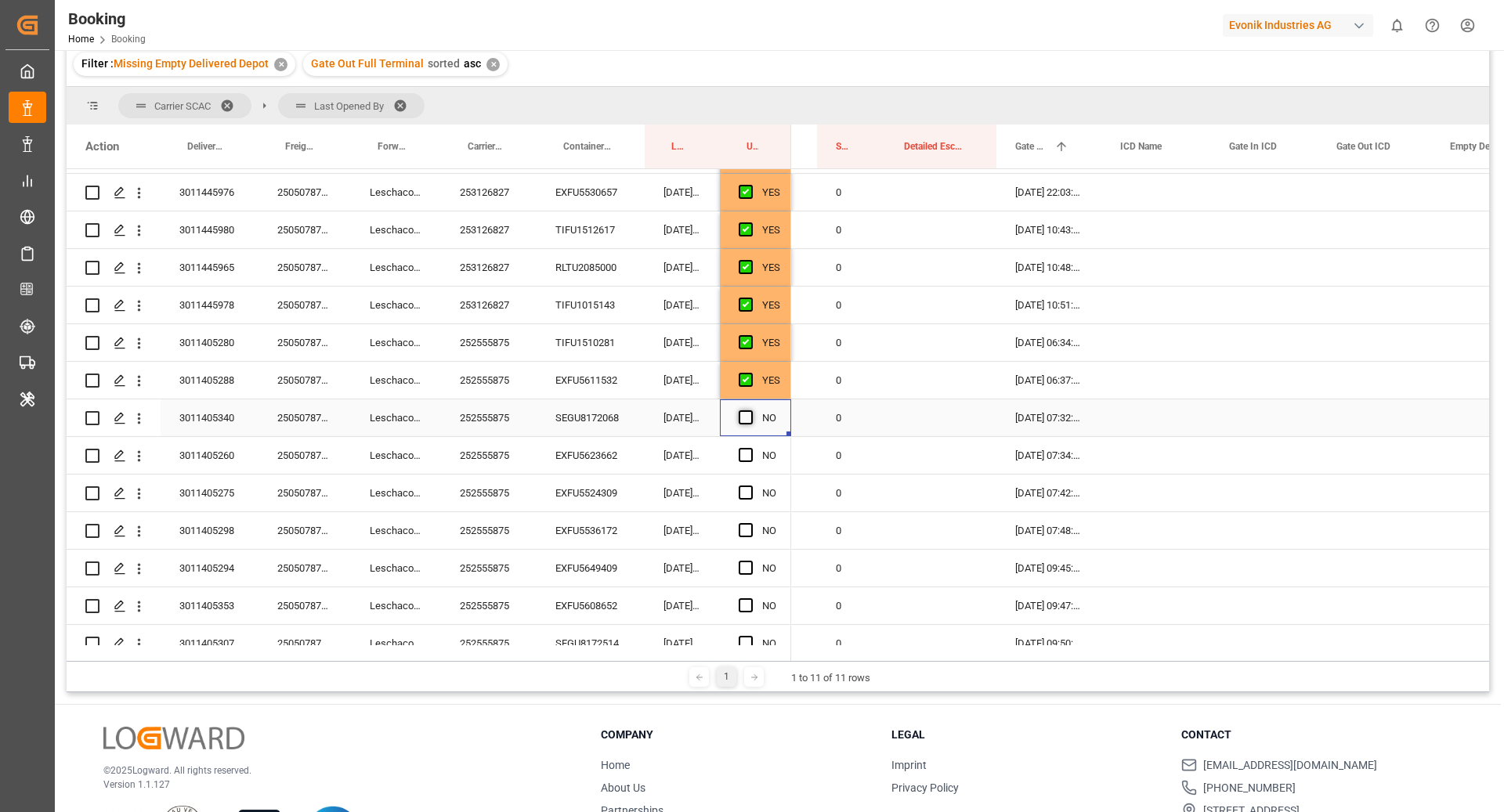
click at [741, 416] on span "Press SPACE to select this row." at bounding box center [746, 417] width 14 height 14
click at [751, 410] on input "Press SPACE to select this row." at bounding box center [751, 410] width 0 height 0
click at [648, 449] on div "03.09.2025 10:06:58" at bounding box center [682, 455] width 75 height 37
click at [576, 458] on div "EXFU5623662" at bounding box center [590, 455] width 108 height 37
click at [739, 456] on span "Press SPACE to select this row." at bounding box center [746, 455] width 14 height 14
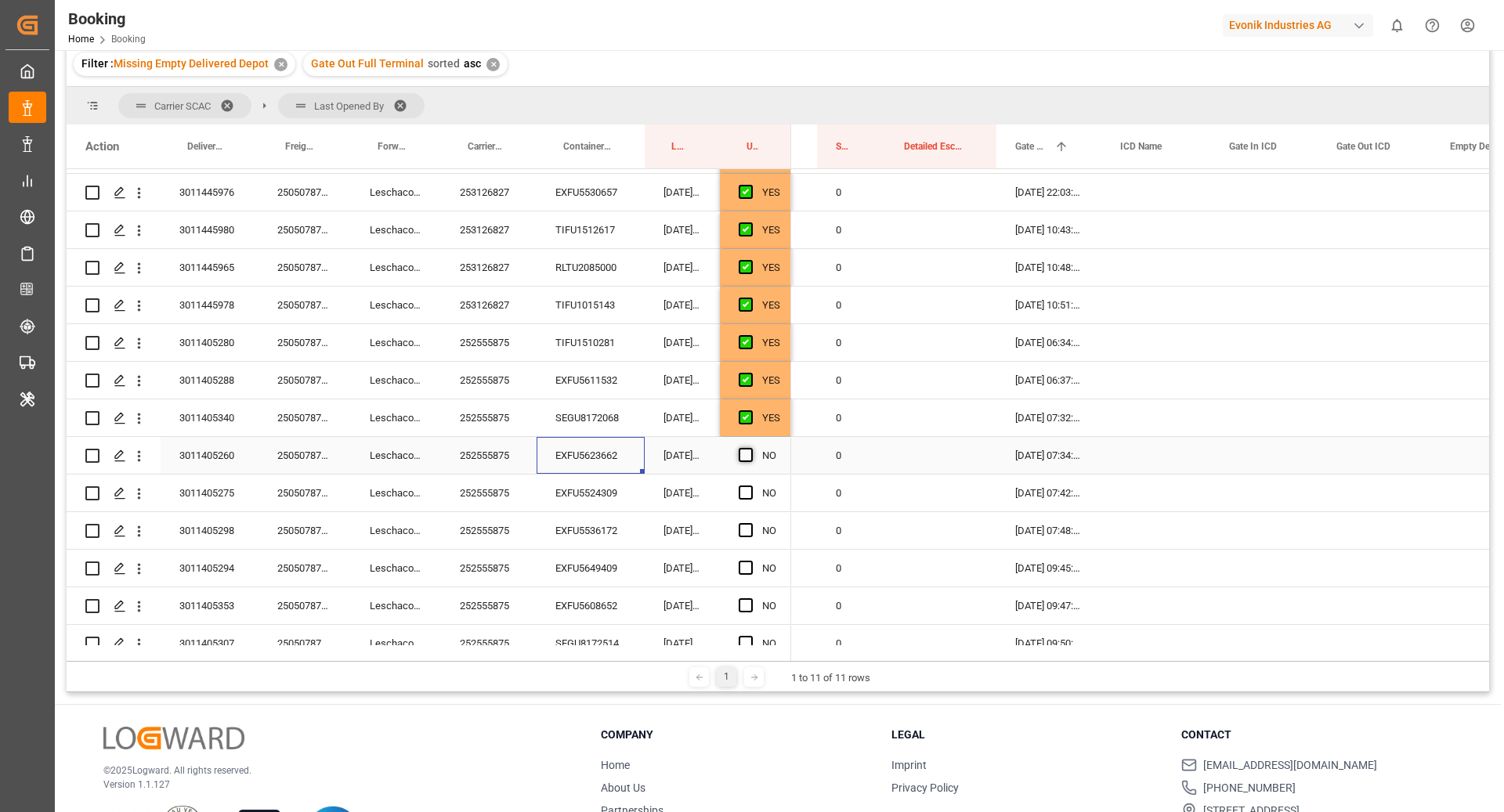
click at [751, 448] on input "Press SPACE to select this row." at bounding box center [751, 448] width 0 height 0
click at [607, 486] on div "EXFU5524309" at bounding box center [590, 492] width 108 height 37
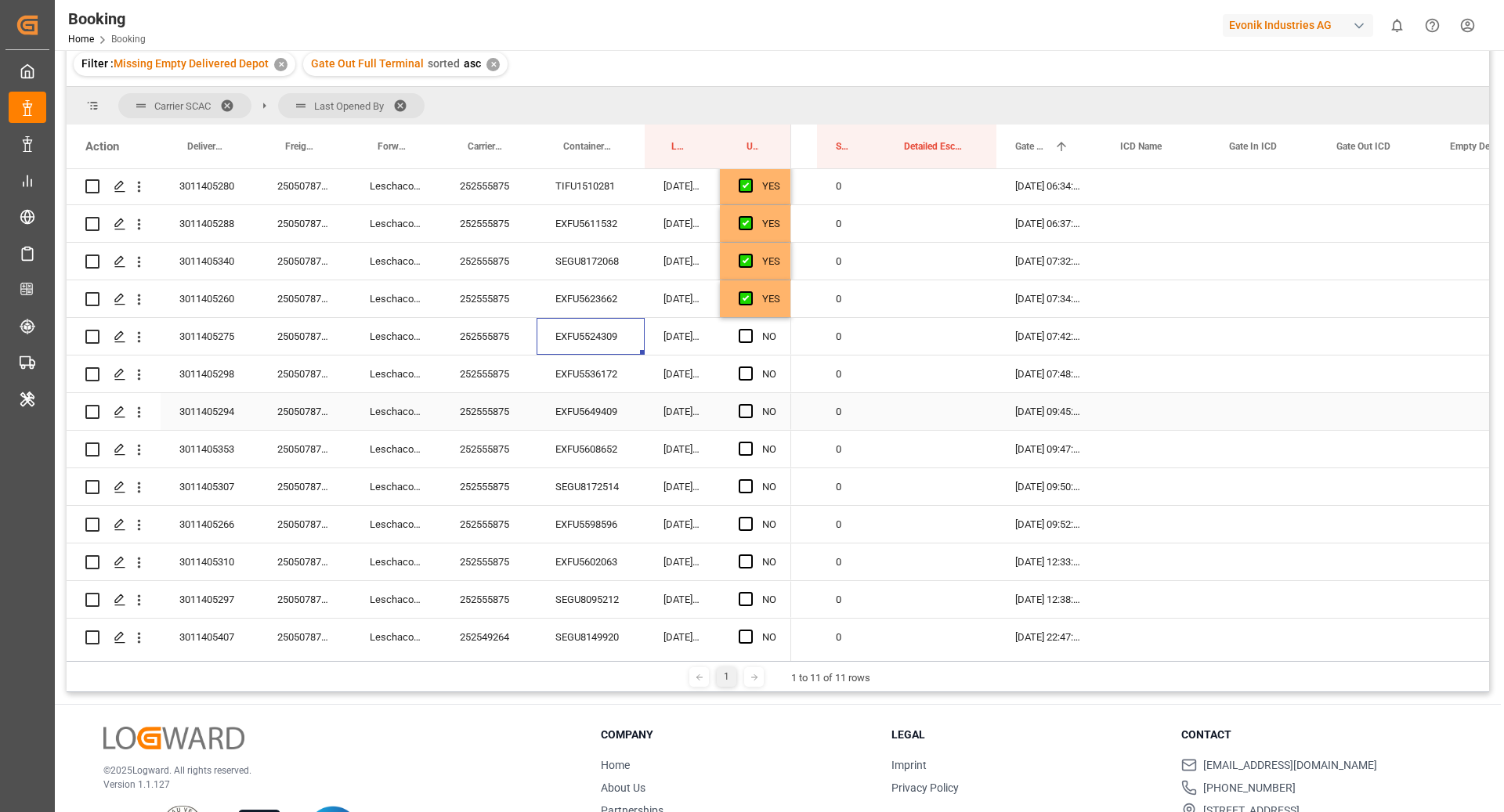
scroll to position [565, 0]
click at [737, 339] on div "NO" at bounding box center [755, 336] width 71 height 37
click at [739, 342] on div "Press SPACE to select this row." at bounding box center [751, 336] width 23 height 36
click at [747, 332] on span "Press SPACE to select this row." at bounding box center [746, 336] width 14 height 14
click at [751, 329] on input "Press SPACE to select this row." at bounding box center [751, 329] width 0 height 0
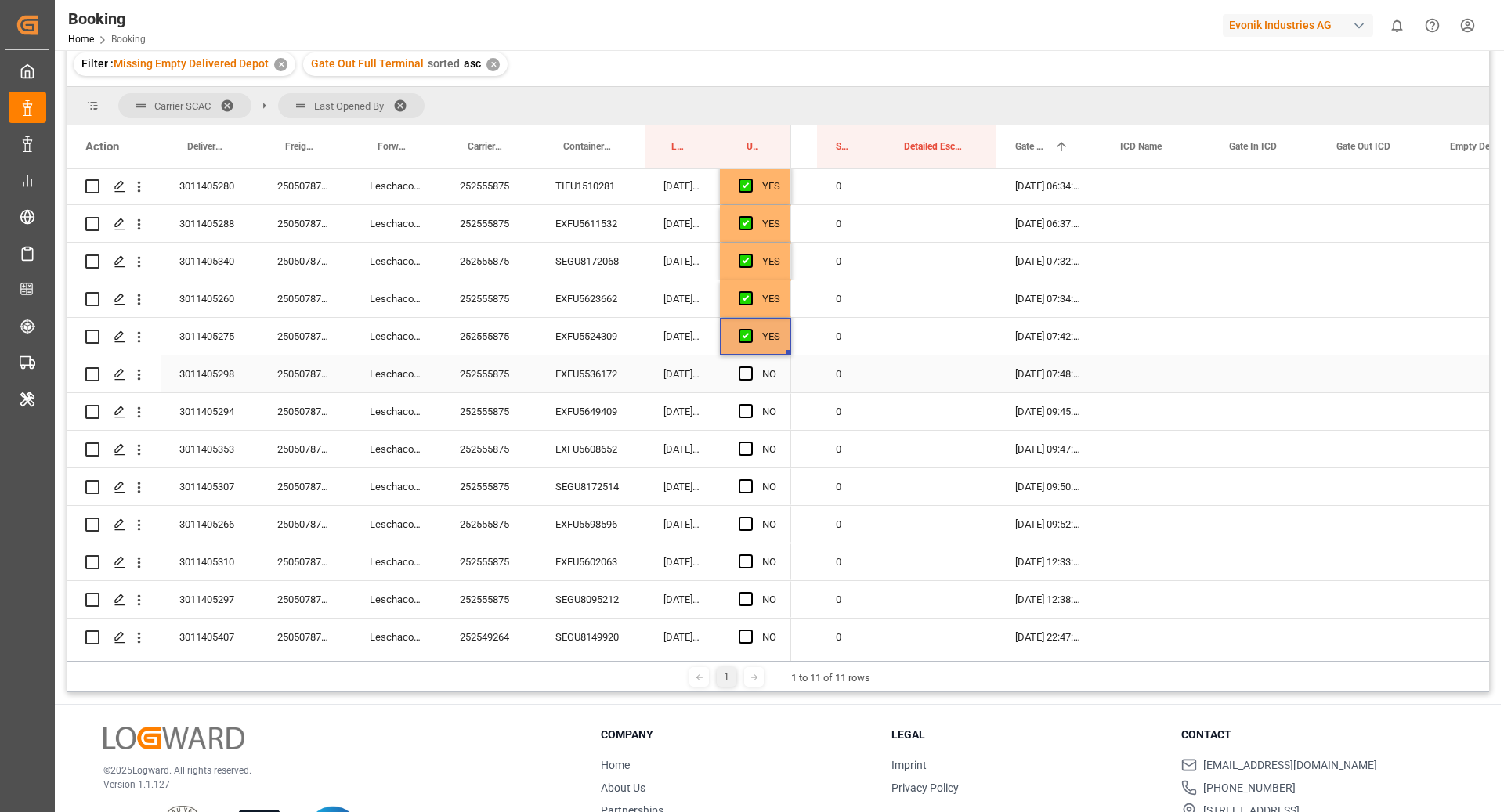
click at [585, 371] on div "EXFU5536172" at bounding box center [590, 374] width 108 height 37
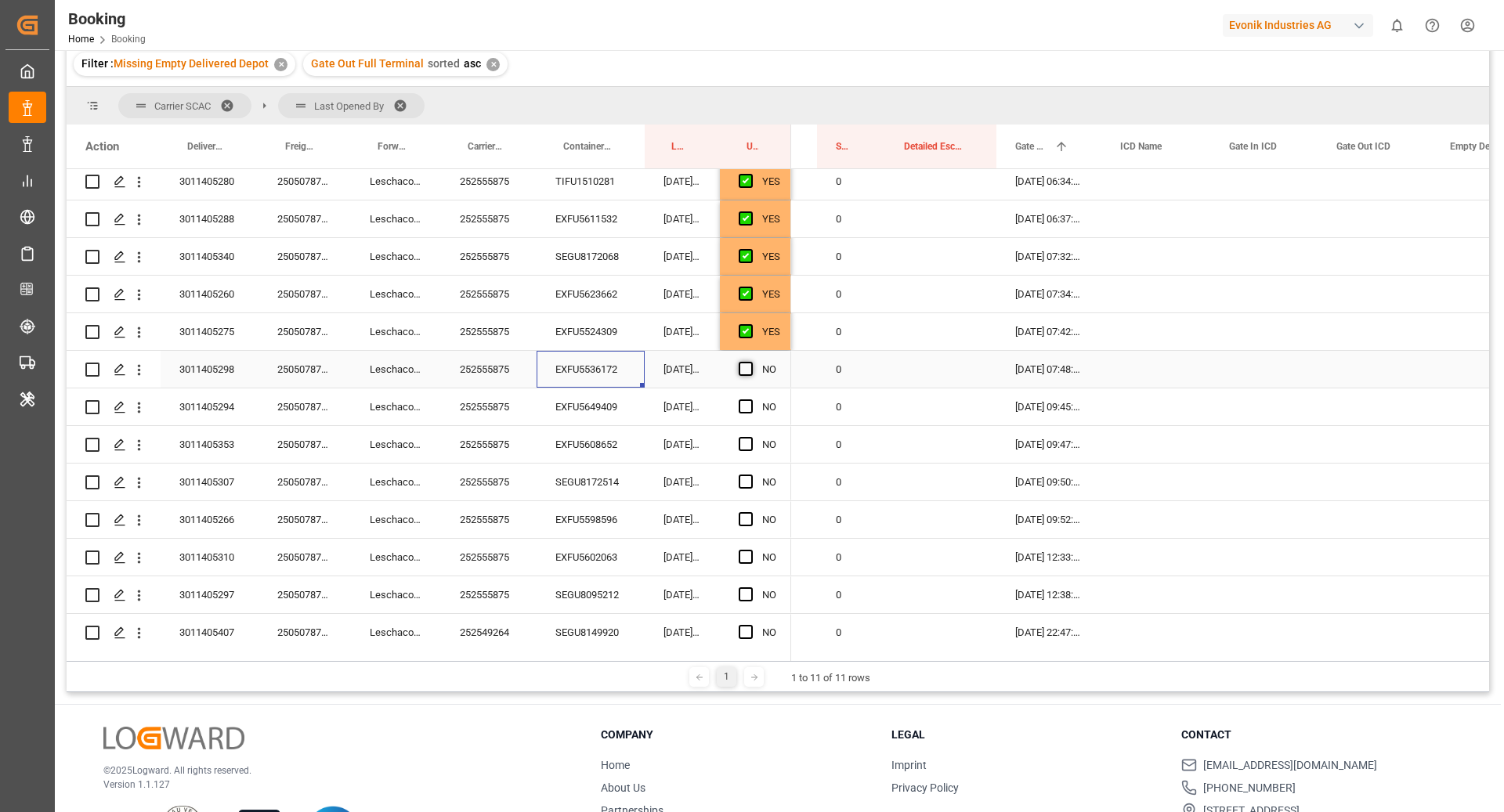
click at [747, 375] on span "Press SPACE to select this row." at bounding box center [746, 369] width 14 height 14
click at [751, 362] on input "Press SPACE to select this row." at bounding box center [751, 362] width 0 height 0
click at [588, 411] on div "EXFU5649409" at bounding box center [590, 406] width 108 height 37
click at [745, 411] on span "Press SPACE to select this row." at bounding box center [746, 406] width 14 height 14
click at [751, 399] on input "Press SPACE to select this row." at bounding box center [751, 399] width 0 height 0
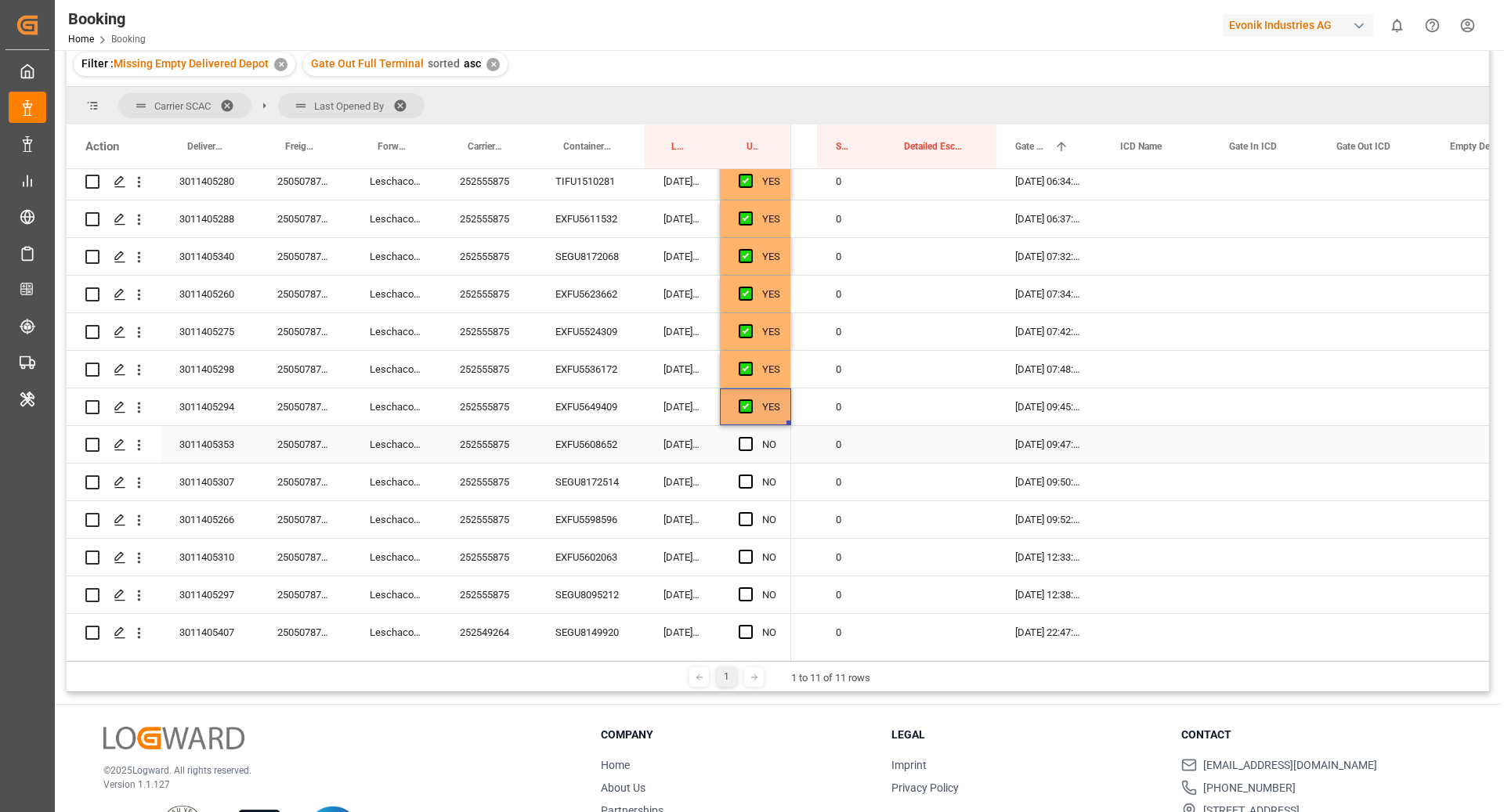
click at [634, 438] on div "EXFU5608652" at bounding box center [590, 444] width 108 height 37
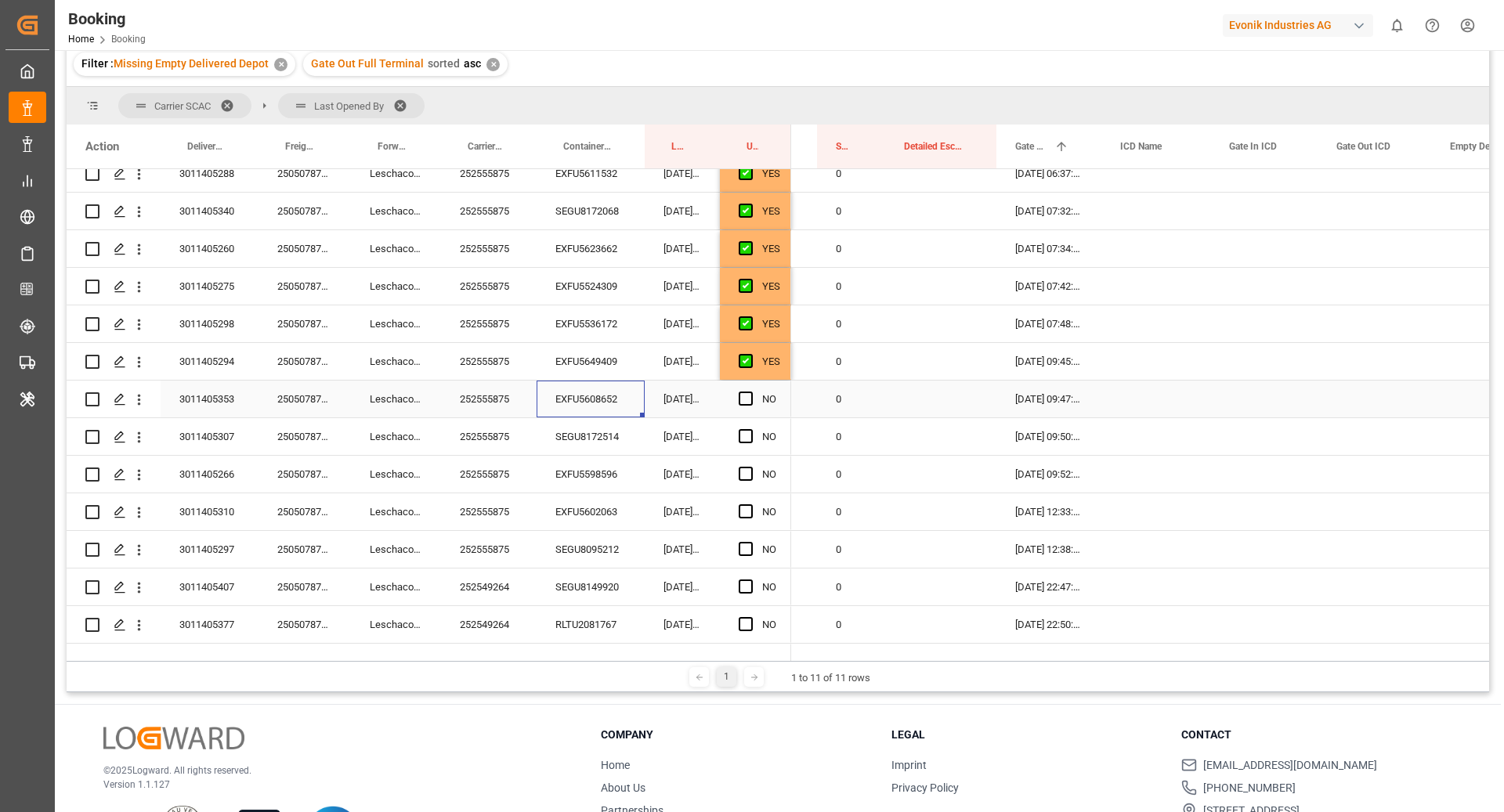
scroll to position [616, 0]
click at [735, 410] on div "NO" at bounding box center [755, 398] width 71 height 37
click at [740, 396] on span "Press SPACE to select this row." at bounding box center [746, 398] width 14 height 14
click at [751, 391] on input "Press SPACE to select this row." at bounding box center [751, 391] width 0 height 0
click at [568, 437] on div "SEGU8172514" at bounding box center [590, 435] width 108 height 37
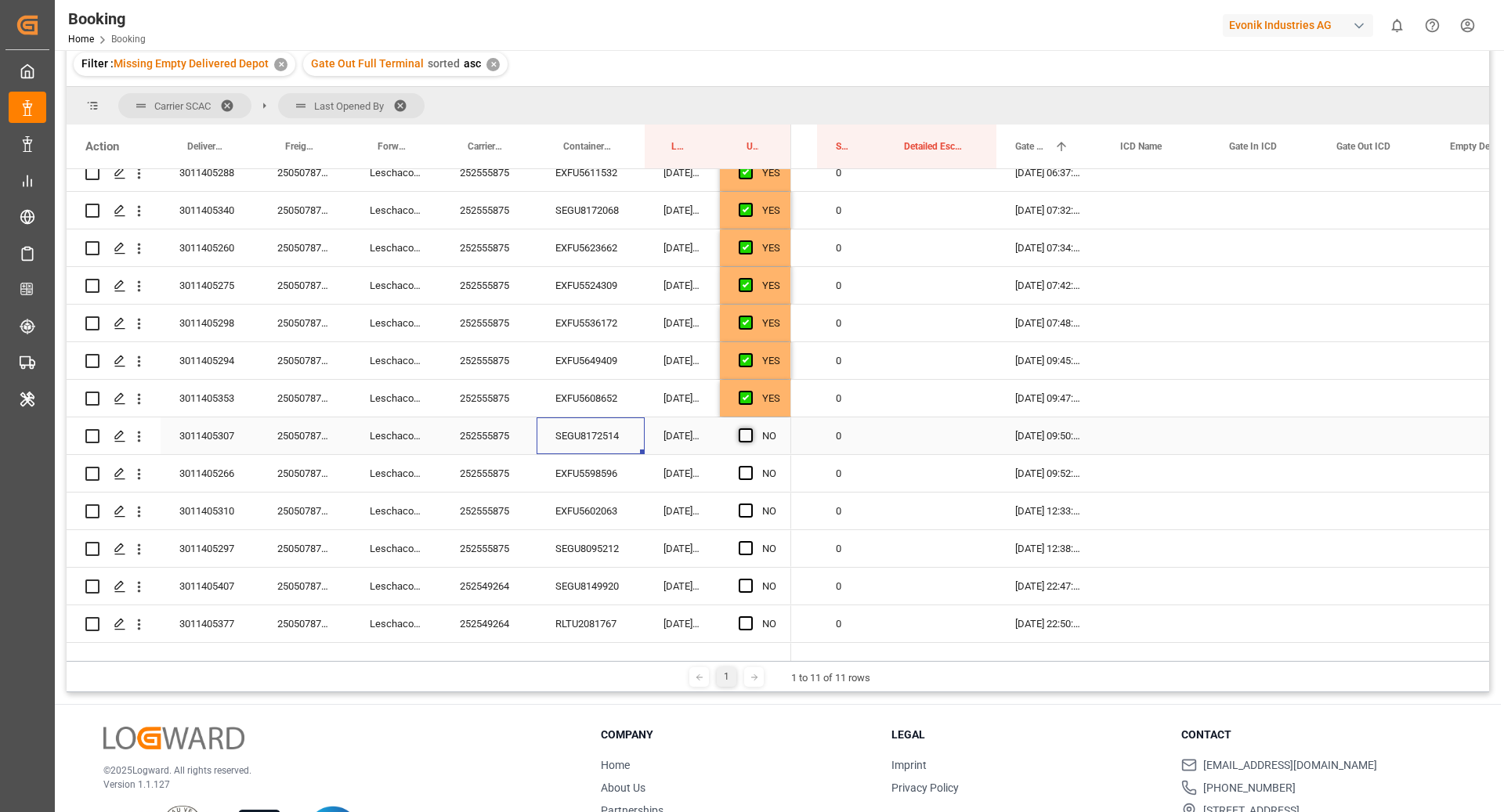
click at [743, 428] on span "Press SPACE to select this row." at bounding box center [746, 434] width 14 height 14
click at [751, 428] on input "Press SPACE to select this row." at bounding box center [751, 428] width 0 height 0
click at [587, 477] on div "EXFU5598596" at bounding box center [590, 473] width 108 height 37
click at [747, 471] on span "Press SPACE to select this row." at bounding box center [746, 472] width 14 height 14
click at [751, 465] on input "Press SPACE to select this row." at bounding box center [751, 465] width 0 height 0
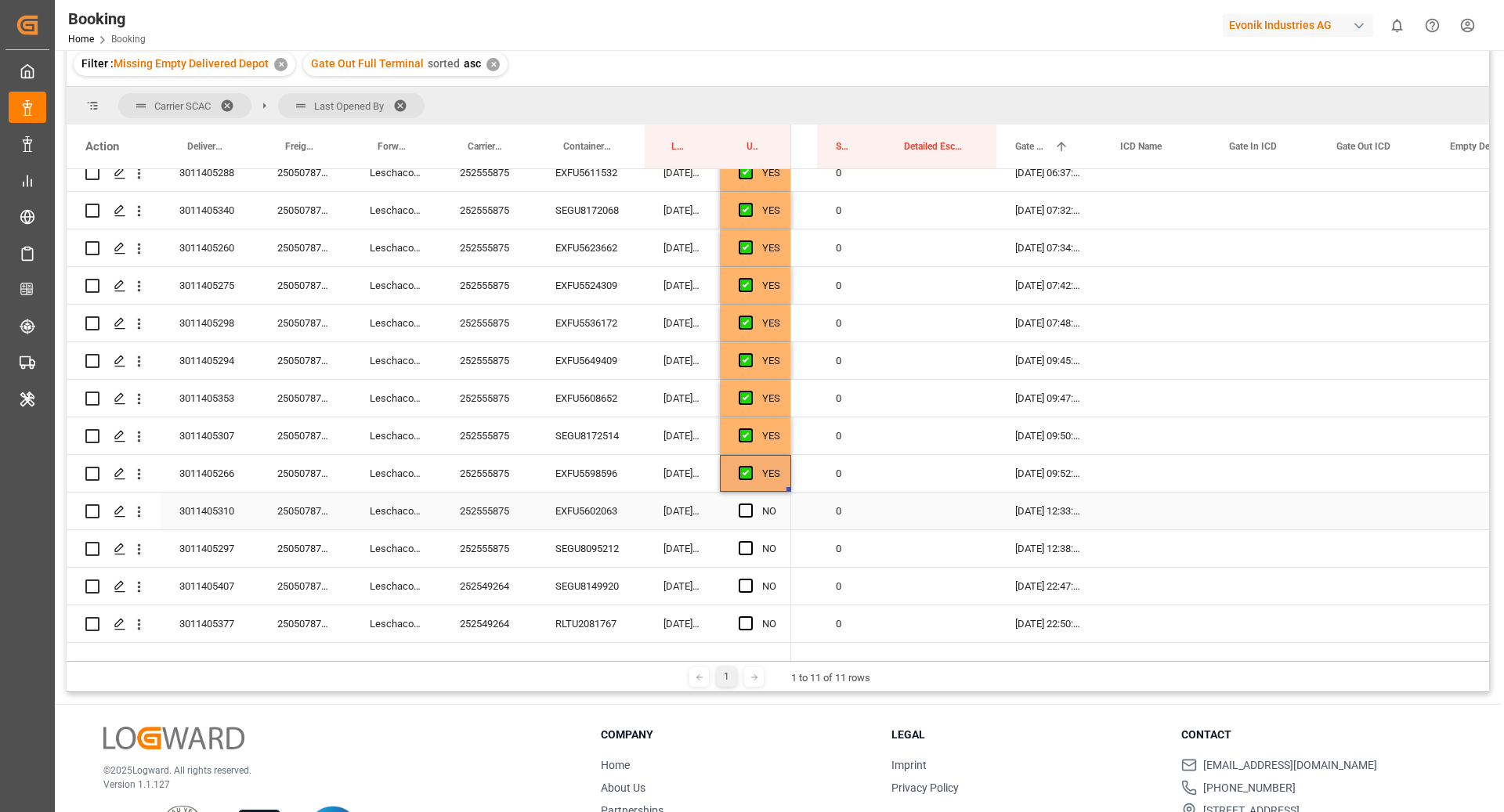
click at [576, 508] on div "EXFU5602063" at bounding box center [590, 511] width 108 height 37
click at [745, 510] on span "Press SPACE to select this row." at bounding box center [746, 510] width 14 height 14
click at [751, 503] on input "Press SPACE to select this row." at bounding box center [751, 503] width 0 height 0
click at [594, 536] on div "SEGU8095212" at bounding box center [590, 548] width 108 height 37
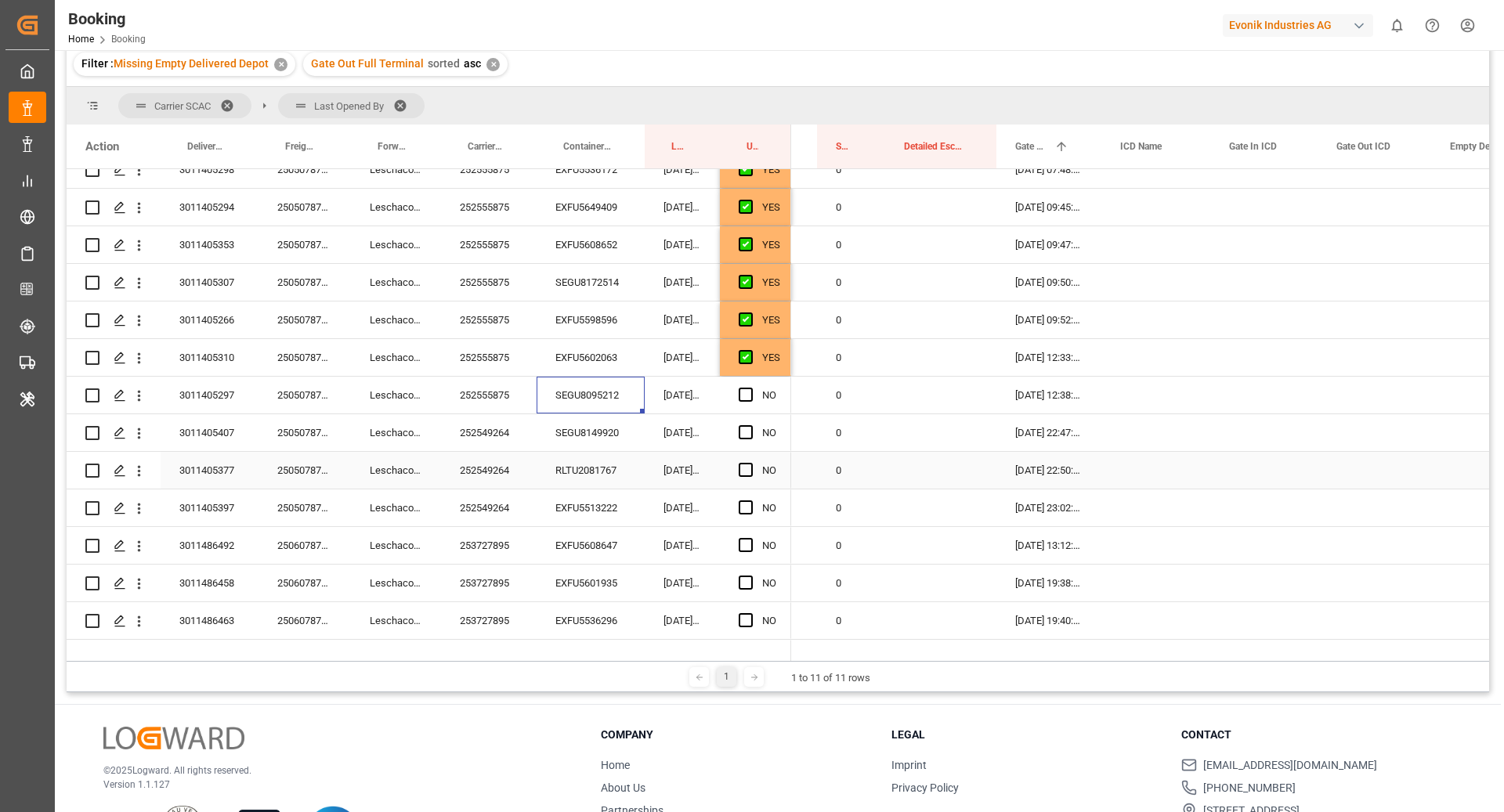
scroll to position [786, 0]
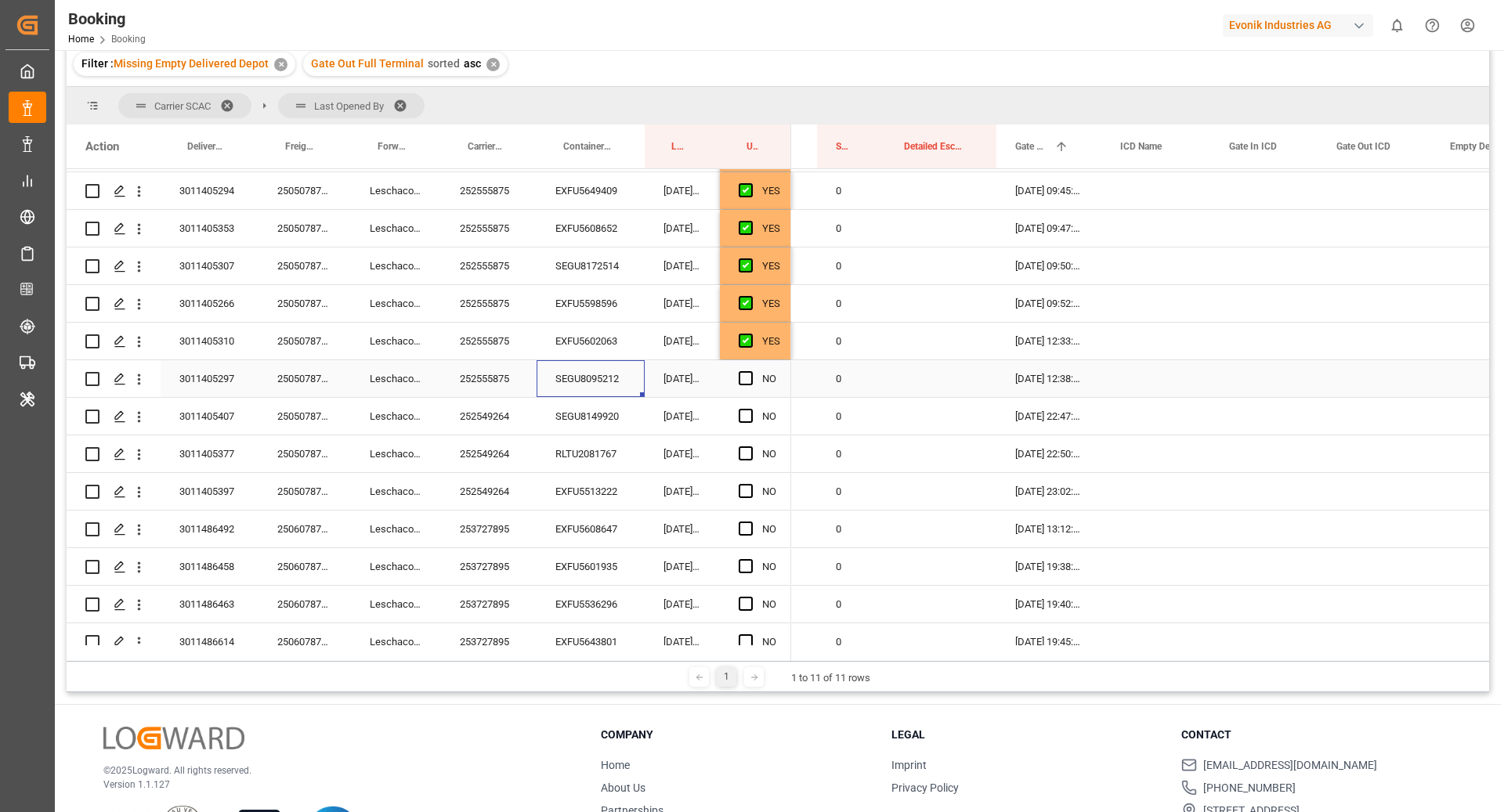
click at [751, 384] on div "Press SPACE to select this row." at bounding box center [751, 378] width 23 height 36
click at [577, 419] on div "SEGU8149920" at bounding box center [590, 416] width 108 height 37
click at [747, 377] on span "Press SPACE to select this row." at bounding box center [746, 378] width 14 height 14
click at [751, 371] on input "Press SPACE to select this row." at bounding box center [751, 371] width 0 height 0
click at [576, 436] on div "RLTU2081767" at bounding box center [590, 454] width 108 height 37
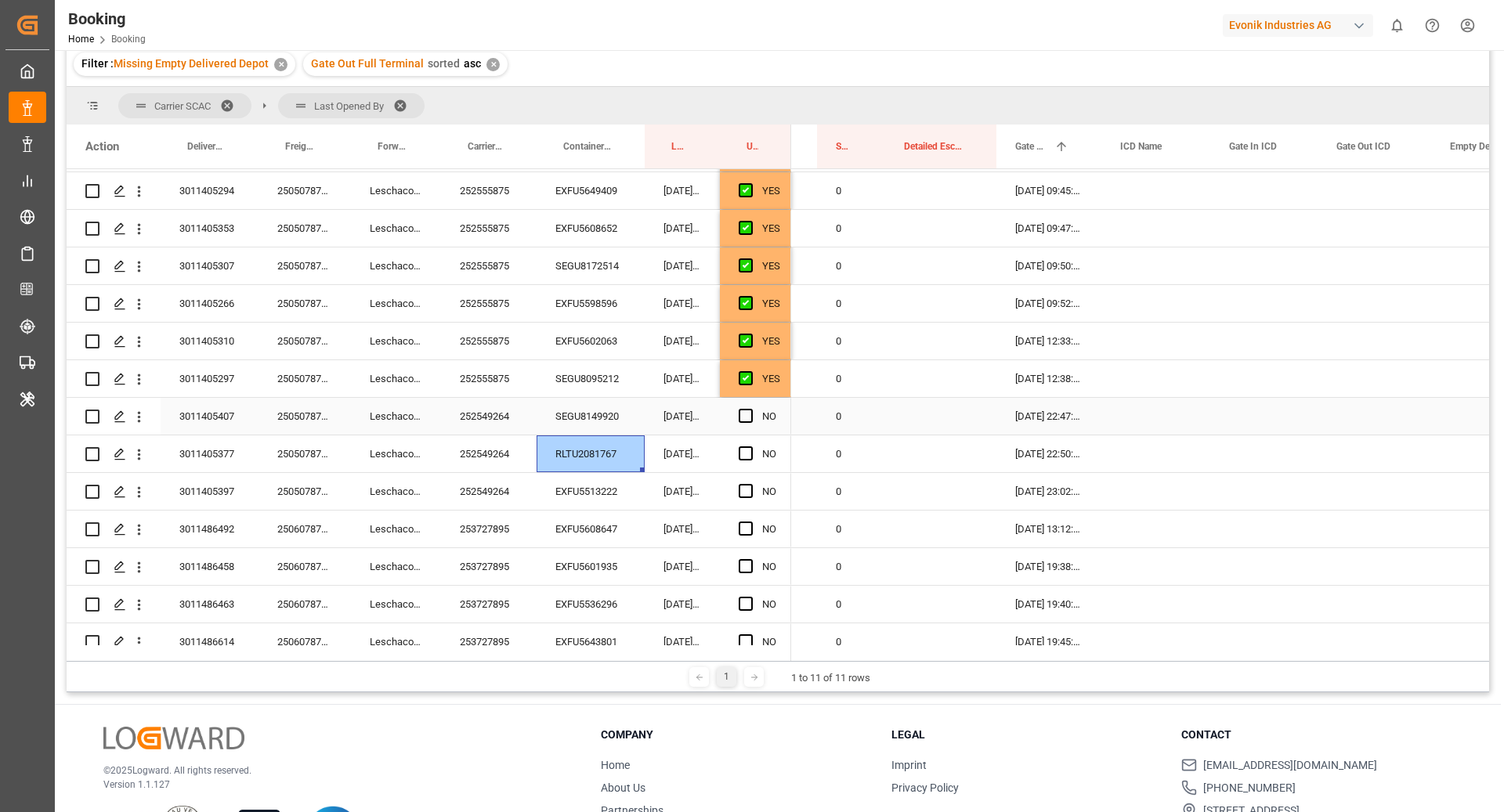
click at [571, 393] on div "SEGU8095212" at bounding box center [590, 378] width 108 height 37
click at [584, 418] on div "SEGU8149920" at bounding box center [590, 416] width 108 height 37
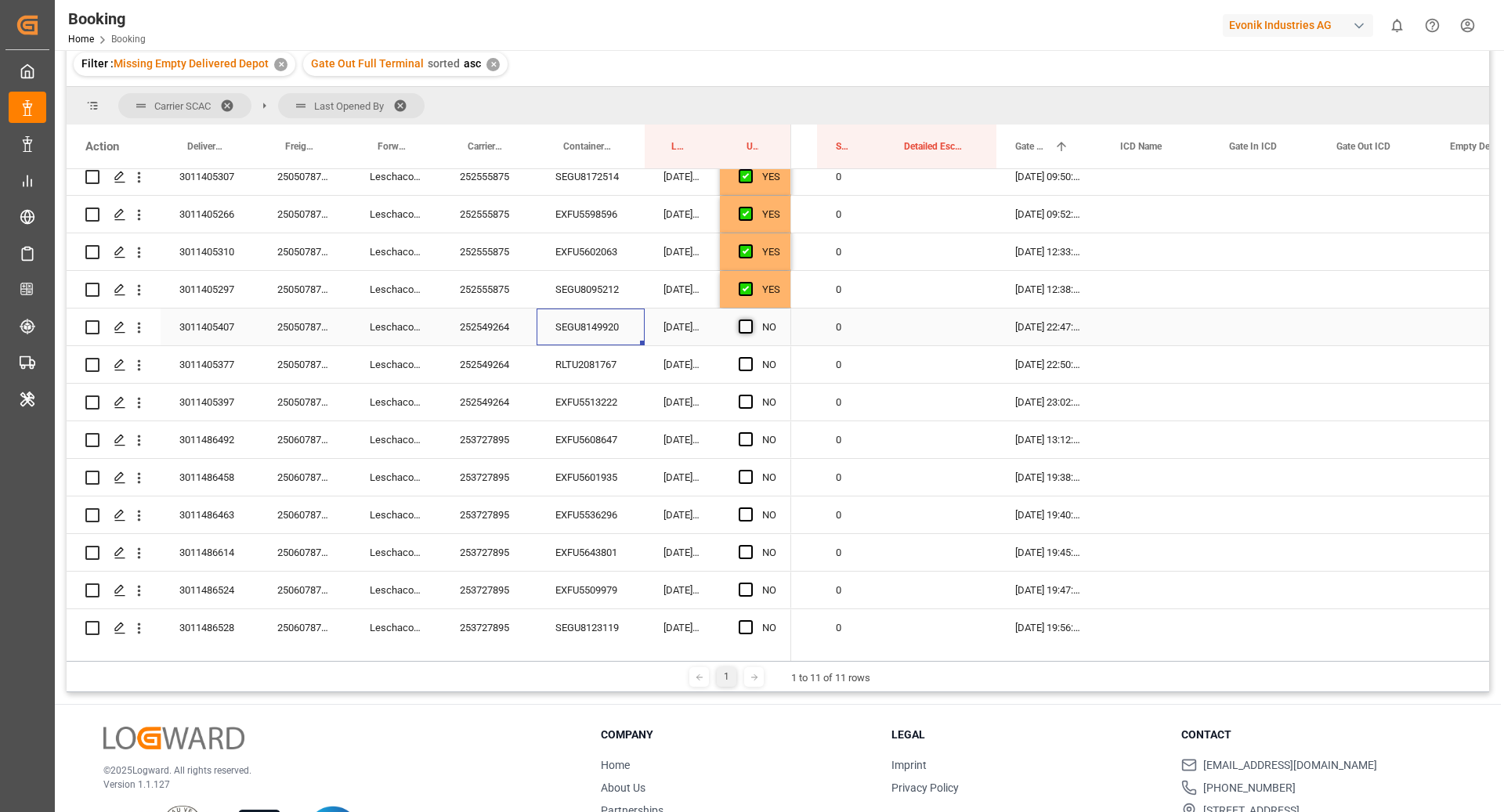
click at [744, 326] on span "Press SPACE to select this row." at bounding box center [746, 326] width 14 height 14
click at [751, 320] on input "Press SPACE to select this row." at bounding box center [751, 320] width 0 height 0
click at [561, 371] on div "RLTU2081767" at bounding box center [590, 364] width 108 height 37
click at [746, 363] on span "Press SPACE to select this row." at bounding box center [746, 364] width 14 height 14
click at [751, 357] on input "Press SPACE to select this row." at bounding box center [751, 357] width 0 height 0
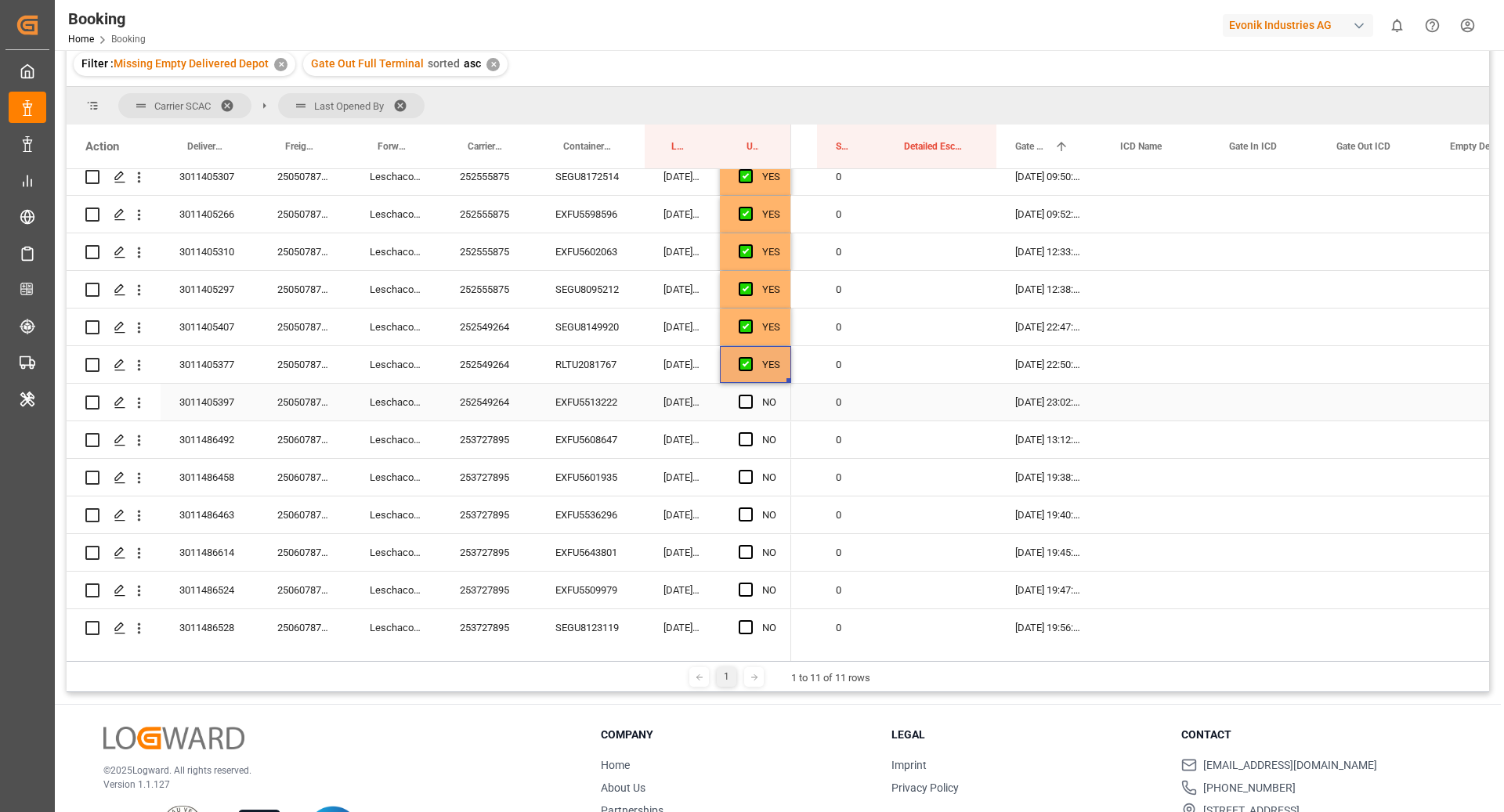
click at [579, 412] on div "EXFU5513222" at bounding box center [590, 402] width 108 height 37
click at [744, 400] on span "Press SPACE to select this row." at bounding box center [746, 402] width 14 height 14
click at [751, 395] on input "Press SPACE to select this row." at bounding box center [751, 395] width 0 height 0
click at [556, 452] on div "EXFU5608647" at bounding box center [590, 439] width 108 height 37
click at [735, 438] on div "NO" at bounding box center [755, 439] width 71 height 37
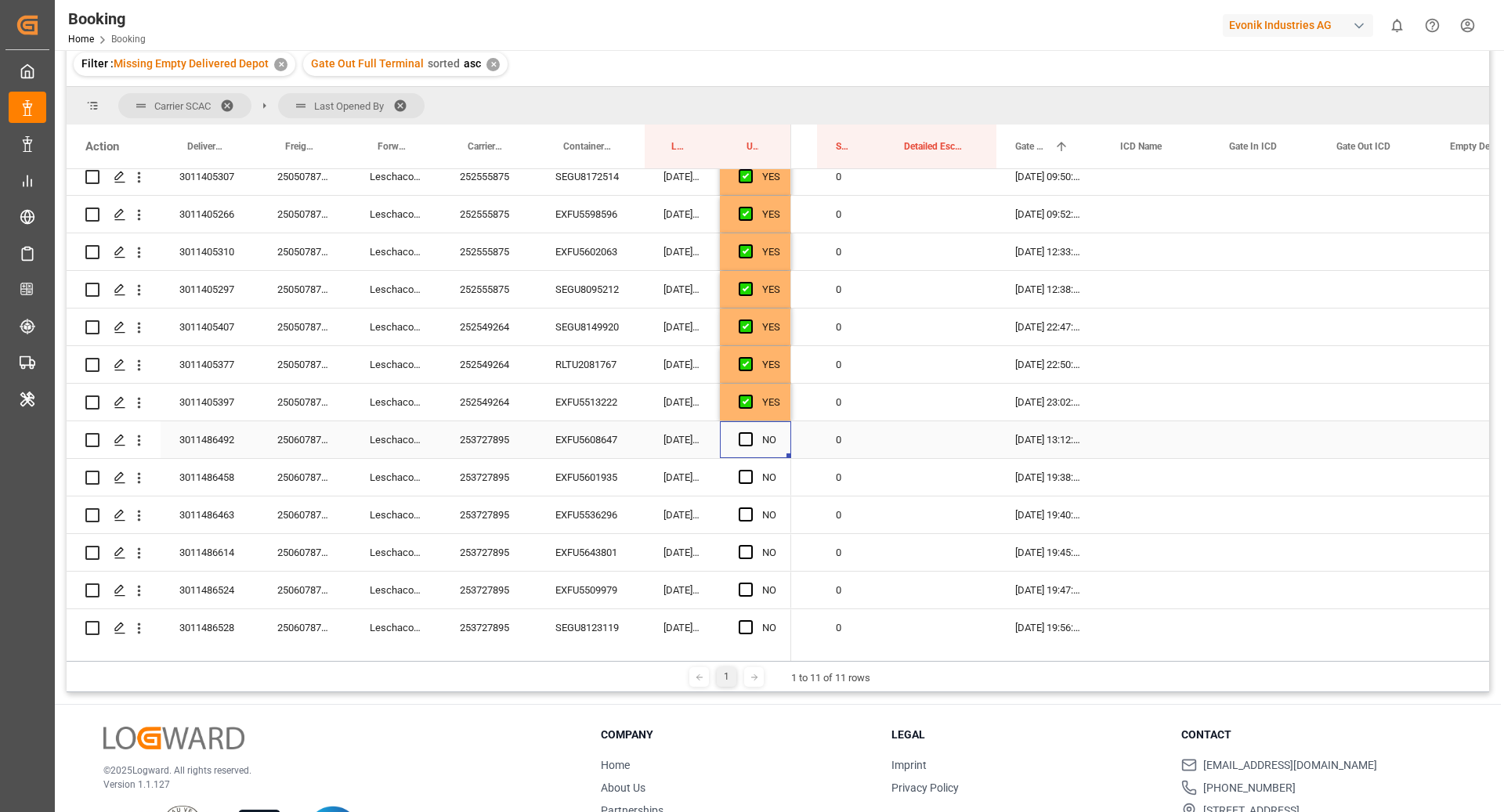
click at [744, 434] on span "Press SPACE to select this row." at bounding box center [746, 439] width 14 height 14
click at [751, 433] on input "Press SPACE to select this row." at bounding box center [751, 433] width 0 height 0
click at [576, 483] on div "EXFU5601935" at bounding box center [590, 477] width 108 height 37
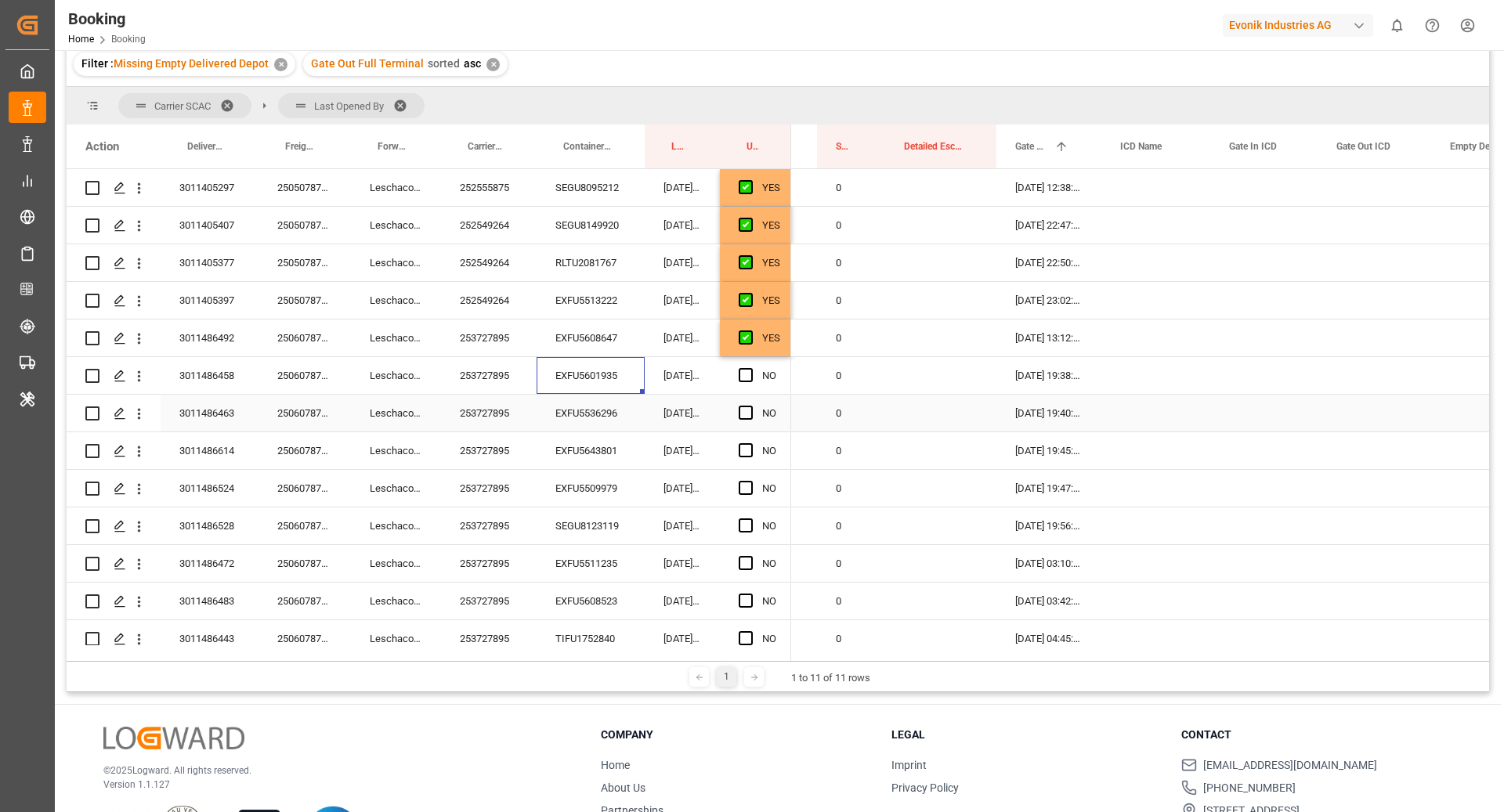
scroll to position [1016, 0]
click at [741, 346] on div "Press SPACE to select this row." at bounding box center [751, 336] width 23 height 36
click at [746, 337] on span "Press SPACE to select this row." at bounding box center [746, 336] width 14 height 14
click at [751, 329] on input "Press SPACE to select this row." at bounding box center [751, 329] width 0 height 0
click at [584, 366] on div "EXFU5536296" at bounding box center [590, 374] width 108 height 37
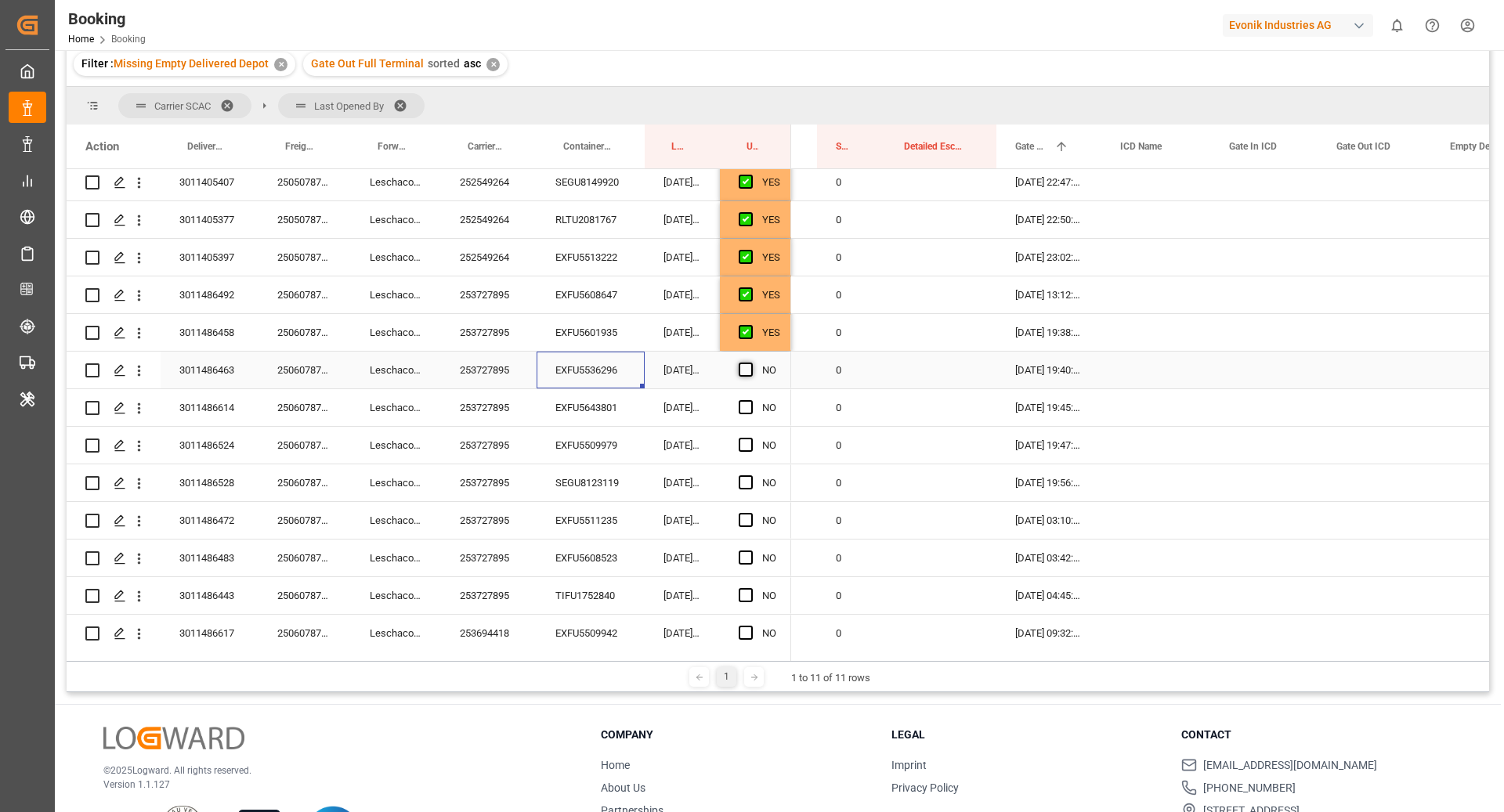
scroll to position [1021, 0]
click at [747, 371] on span "Press SPACE to select this row." at bounding box center [746, 369] width 14 height 14
click at [751, 362] on input "Press SPACE to select this row." at bounding box center [751, 362] width 0 height 0
click at [602, 410] on div "EXFU5643801" at bounding box center [590, 406] width 108 height 37
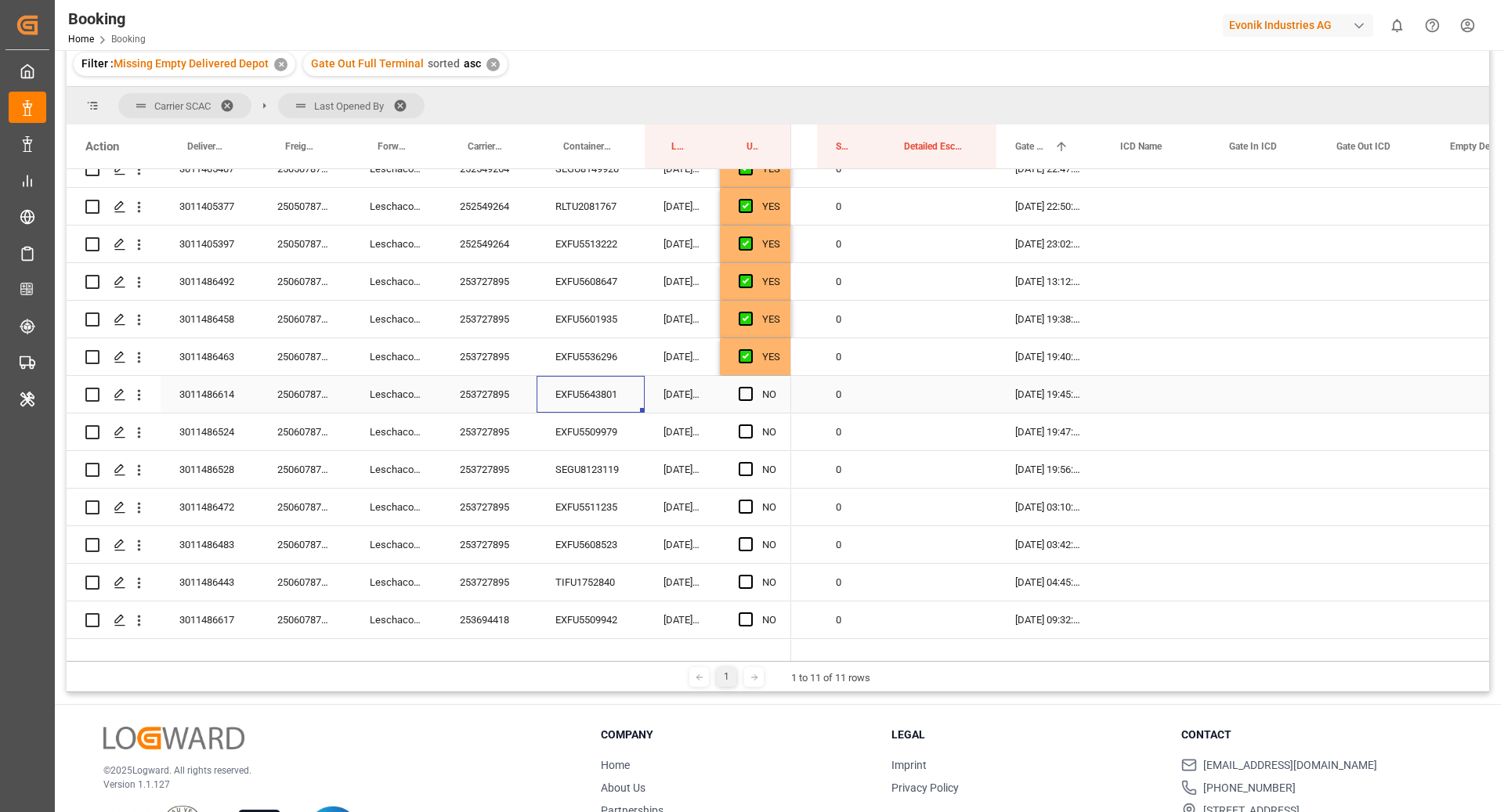
scroll to position [1050, 0]
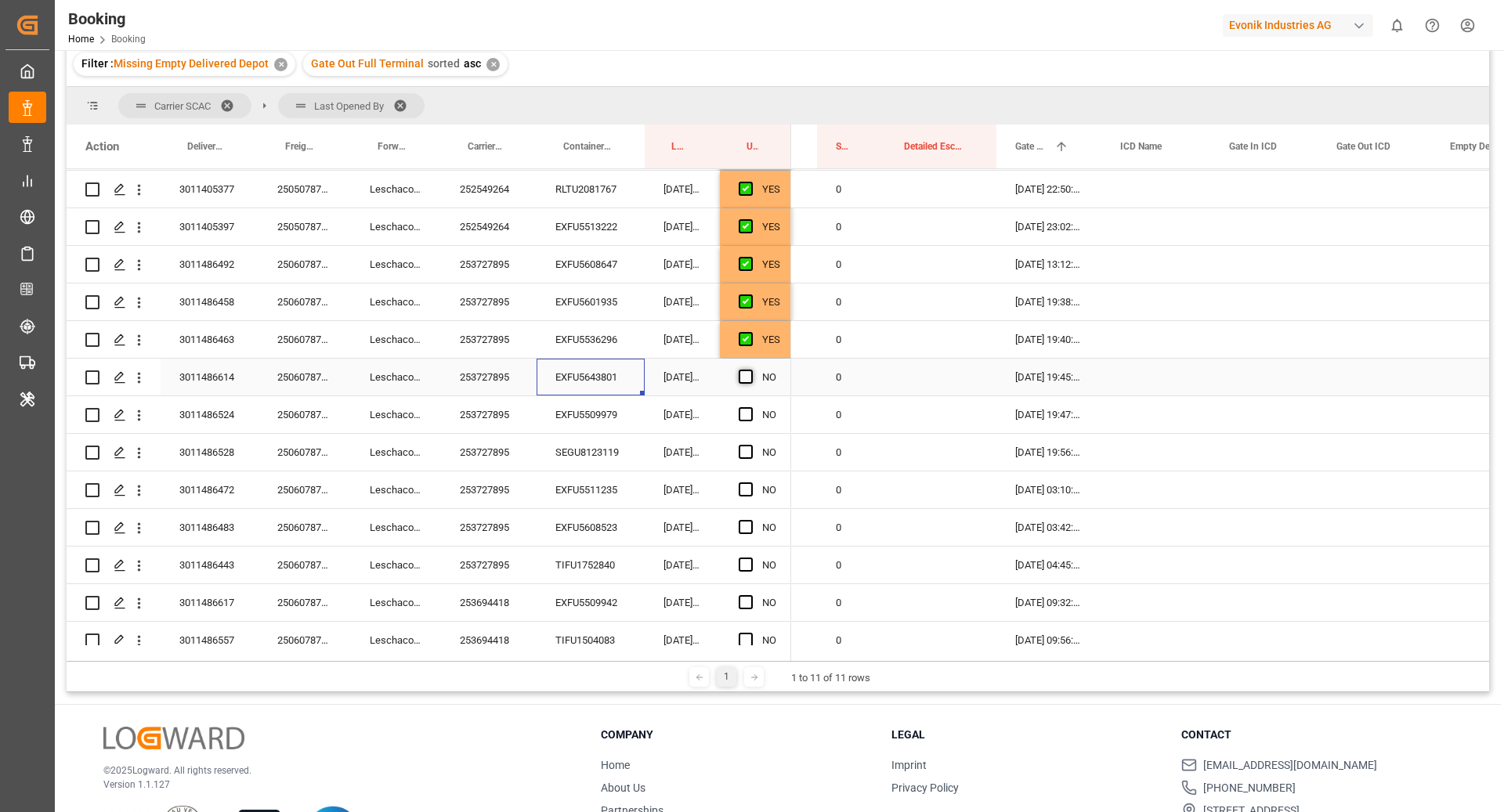
click at [752, 375] on span "Press SPACE to select this row." at bounding box center [746, 377] width 14 height 14
click at [751, 370] on input "Press SPACE to select this row." at bounding box center [751, 370] width 0 height 0
click at [623, 428] on div "EXFU5509979" at bounding box center [590, 414] width 108 height 37
click at [741, 417] on span "Press SPACE to select this row." at bounding box center [746, 414] width 14 height 14
click at [751, 407] on input "Press SPACE to select this row." at bounding box center [751, 407] width 0 height 0
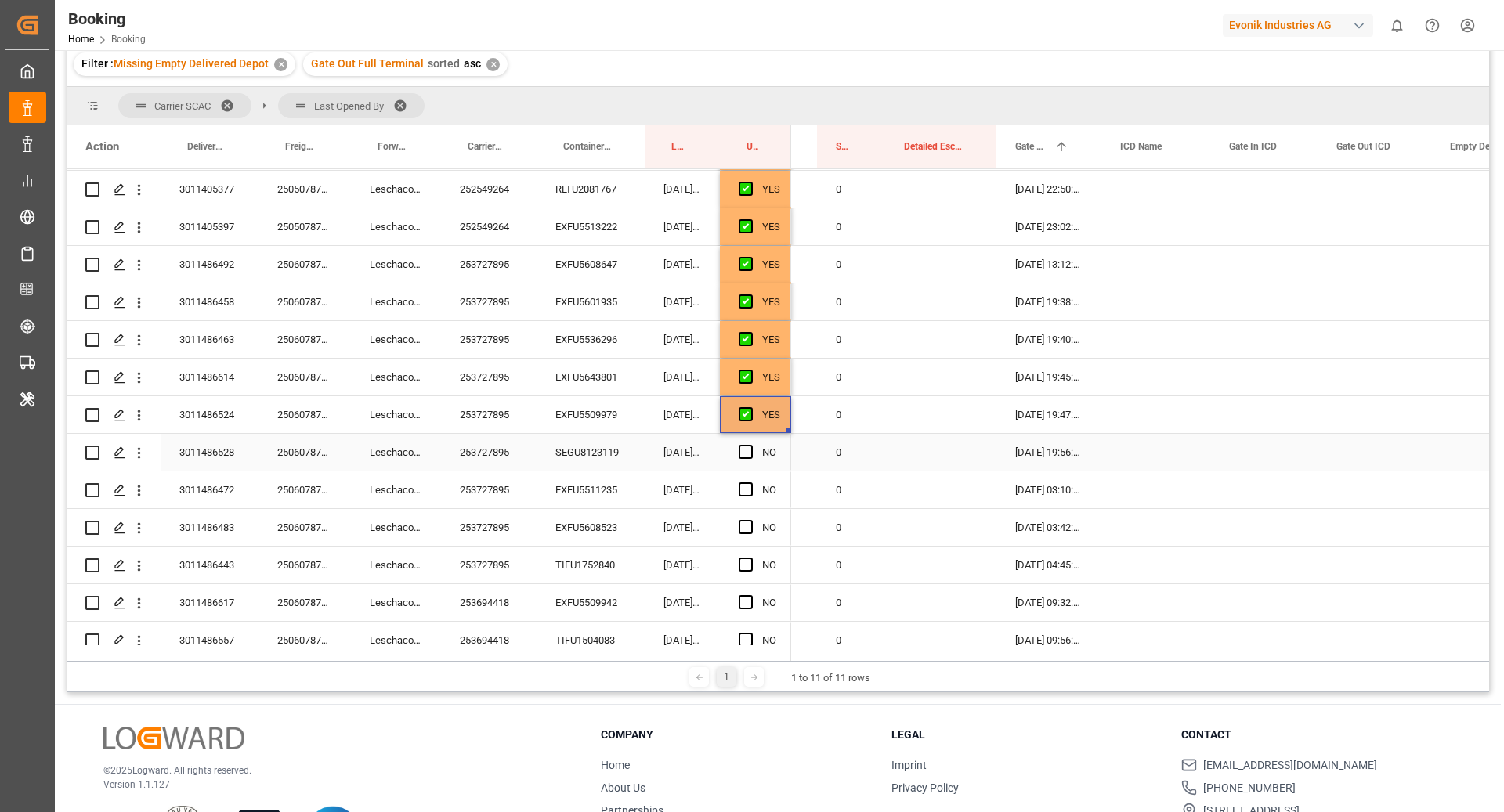
click at [558, 457] on div "SEGU8123119" at bounding box center [590, 452] width 108 height 37
click at [746, 456] on span "Press SPACE to select this row." at bounding box center [746, 452] width 14 height 14
click at [751, 445] on input "Press SPACE to select this row." at bounding box center [751, 445] width 0 height 0
click at [575, 496] on div "EXFU5511235" at bounding box center [590, 490] width 108 height 37
click at [741, 491] on span "Press SPACE to select this row." at bounding box center [746, 489] width 14 height 14
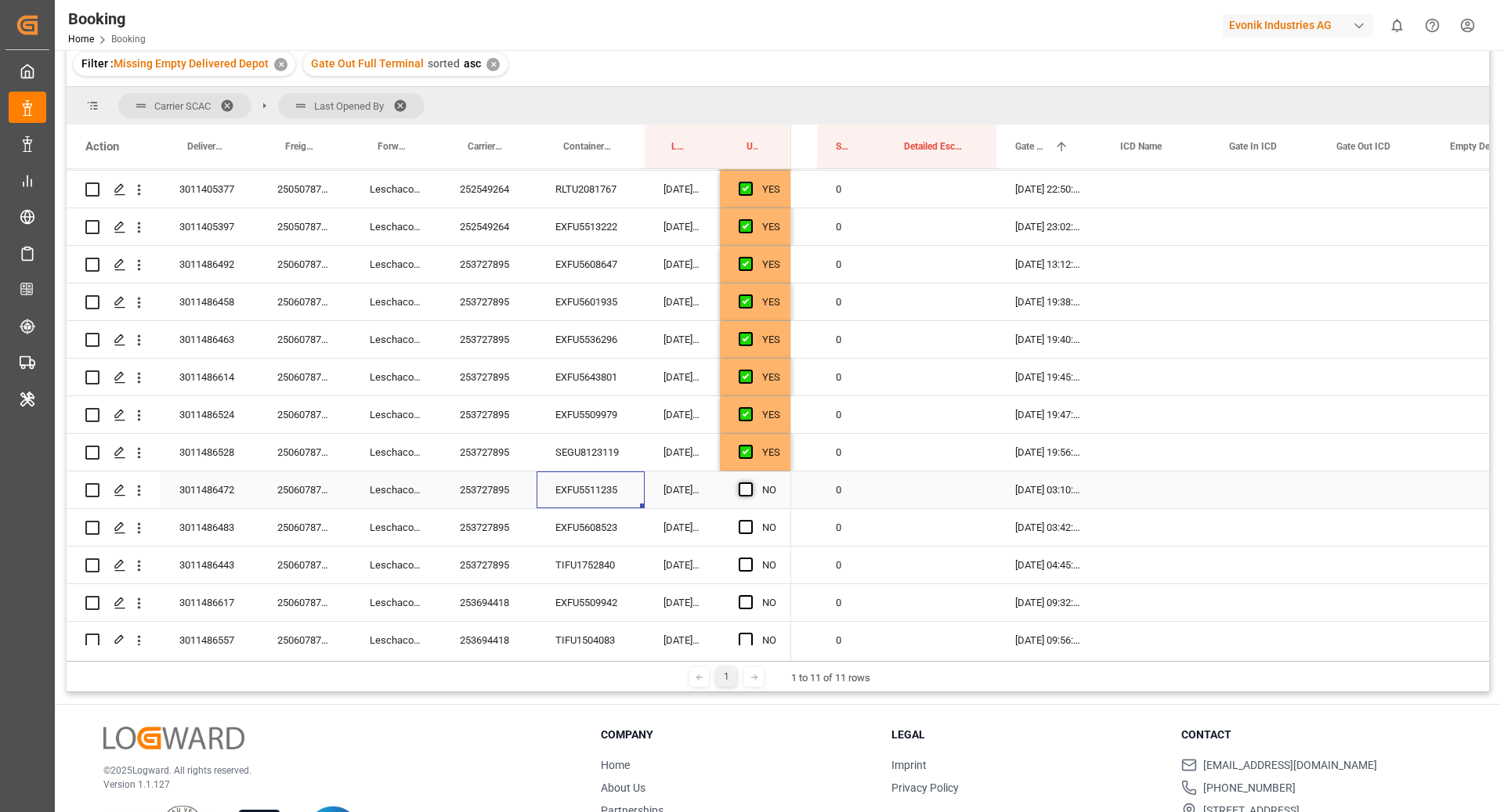
click at [751, 482] on input "Press SPACE to select this row." at bounding box center [751, 482] width 0 height 0
click at [577, 533] on div "EXFU5608523" at bounding box center [590, 527] width 108 height 37
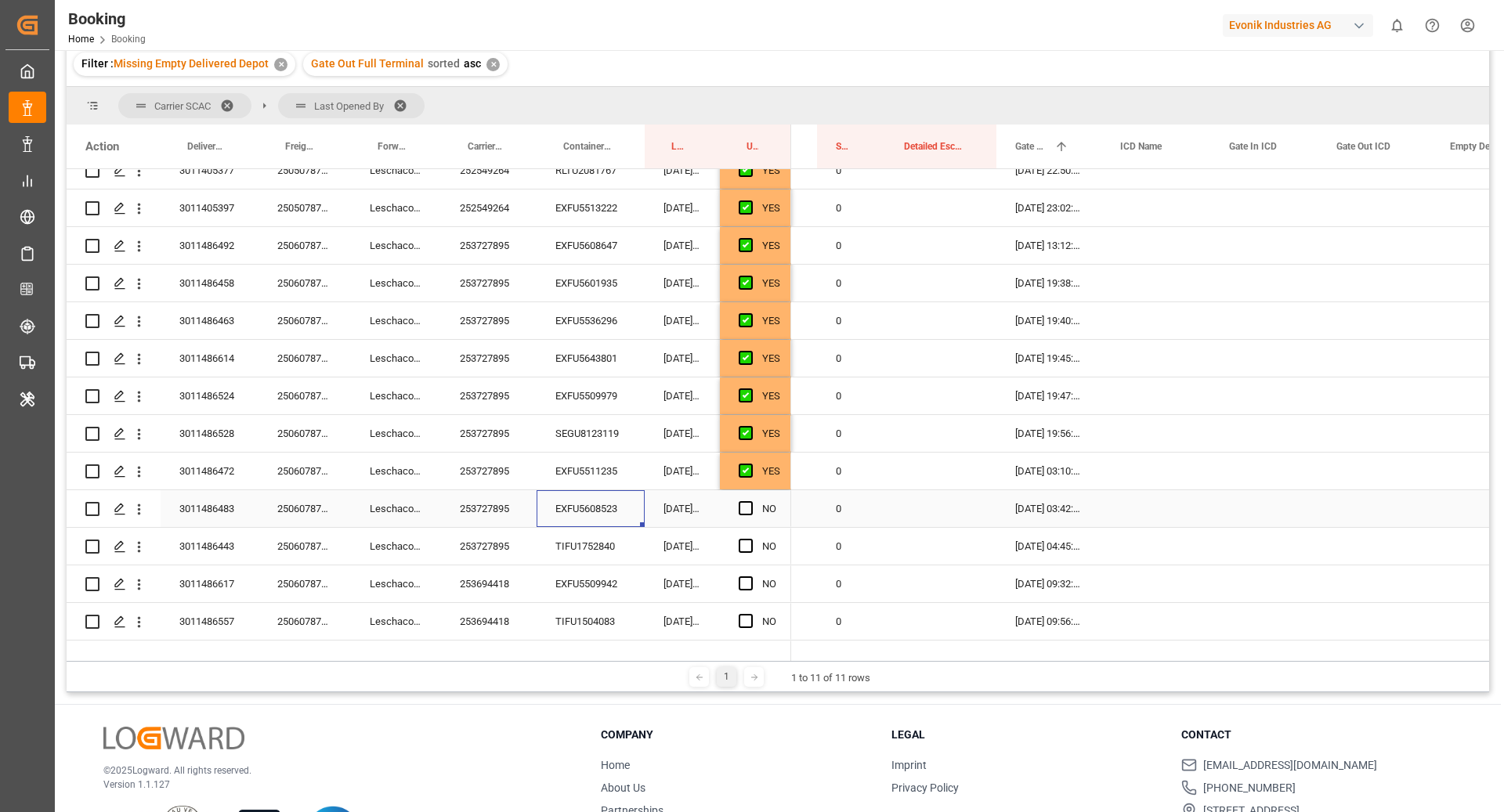
scroll to position [1159, 0]
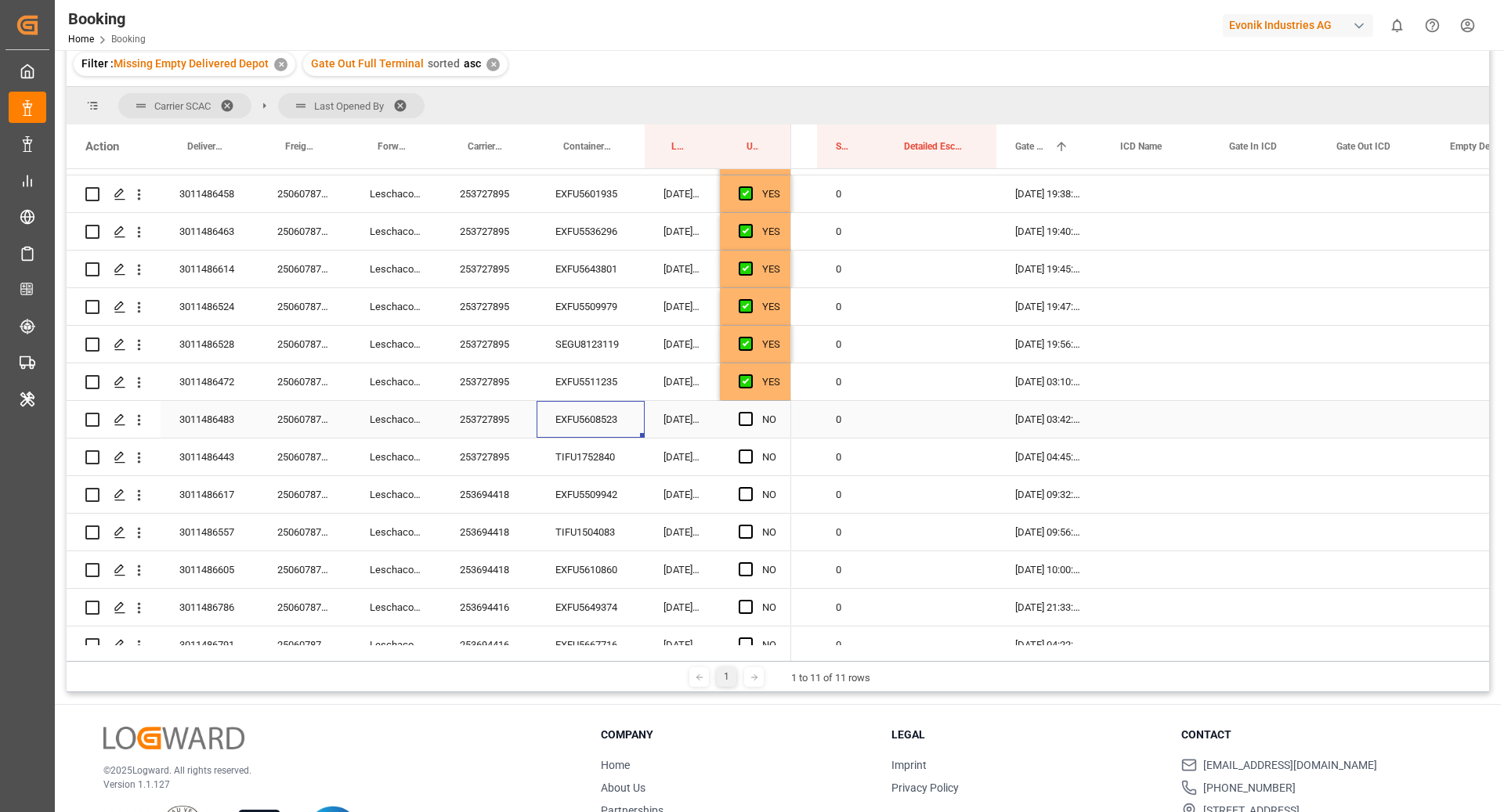
click at [737, 428] on div "NO" at bounding box center [755, 419] width 71 height 37
click at [745, 417] on span "Press SPACE to select this row." at bounding box center [746, 418] width 14 height 14
click at [751, 411] on input "Press SPACE to select this row." at bounding box center [751, 411] width 0 height 0
click at [553, 456] on div "TIFU1752840" at bounding box center [590, 457] width 108 height 37
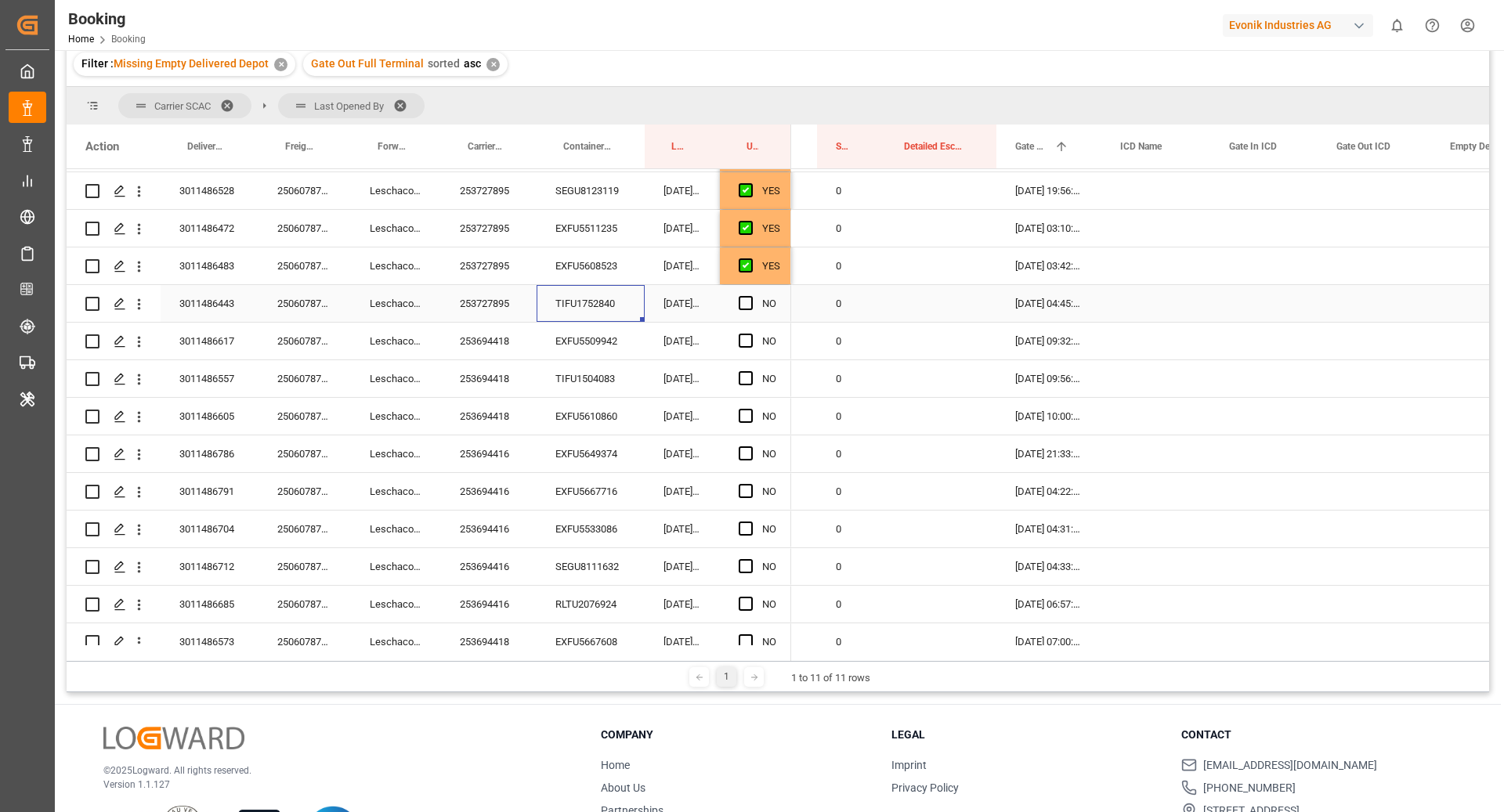
click at [740, 304] on span "Press SPACE to select this row." at bounding box center [746, 302] width 14 height 14
click at [751, 295] on input "Press SPACE to select this row." at bounding box center [751, 295] width 0 height 0
click at [582, 343] on div "EXFU5509942" at bounding box center [590, 341] width 108 height 37
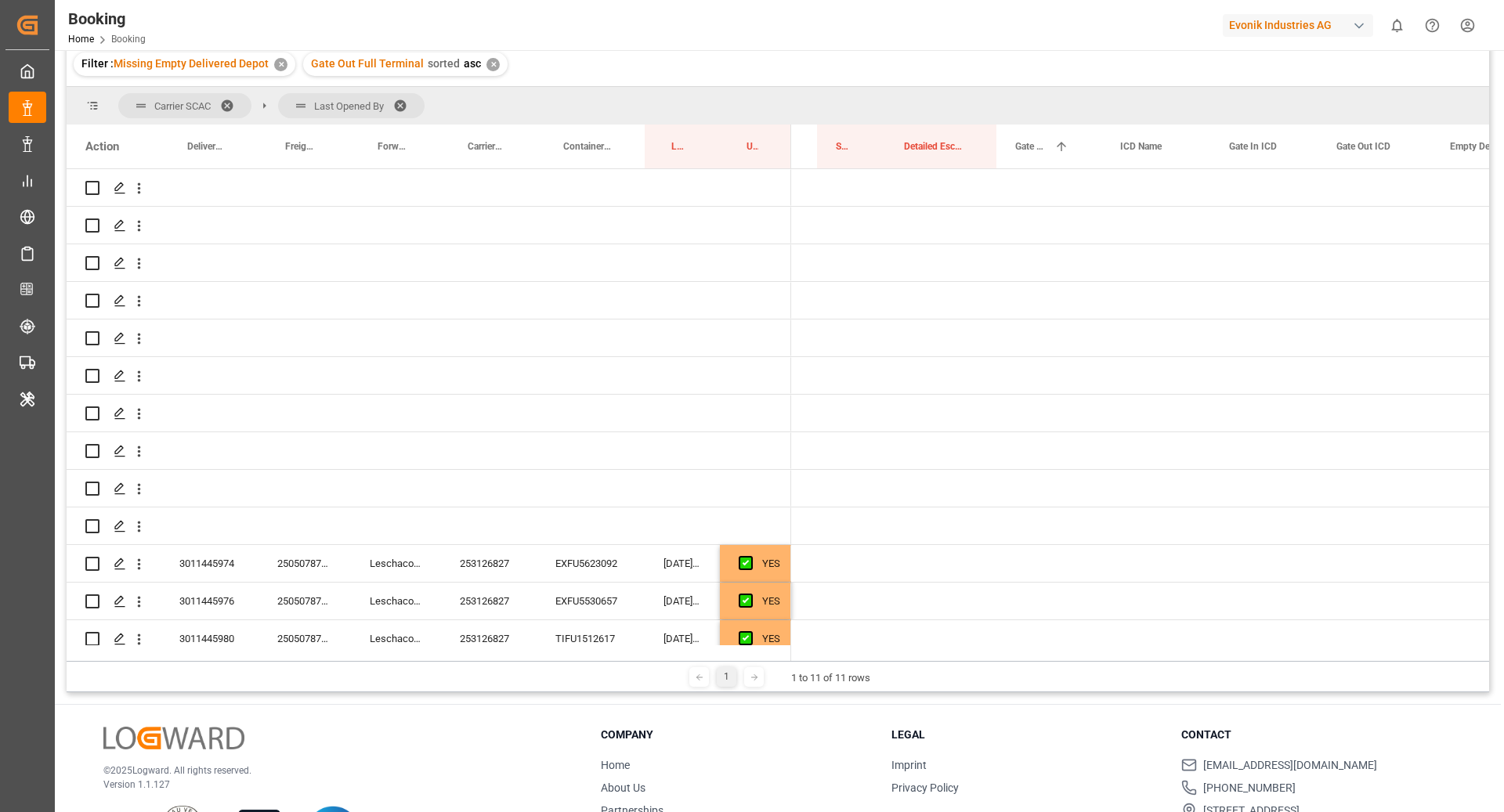
scroll to position [0, 2638]
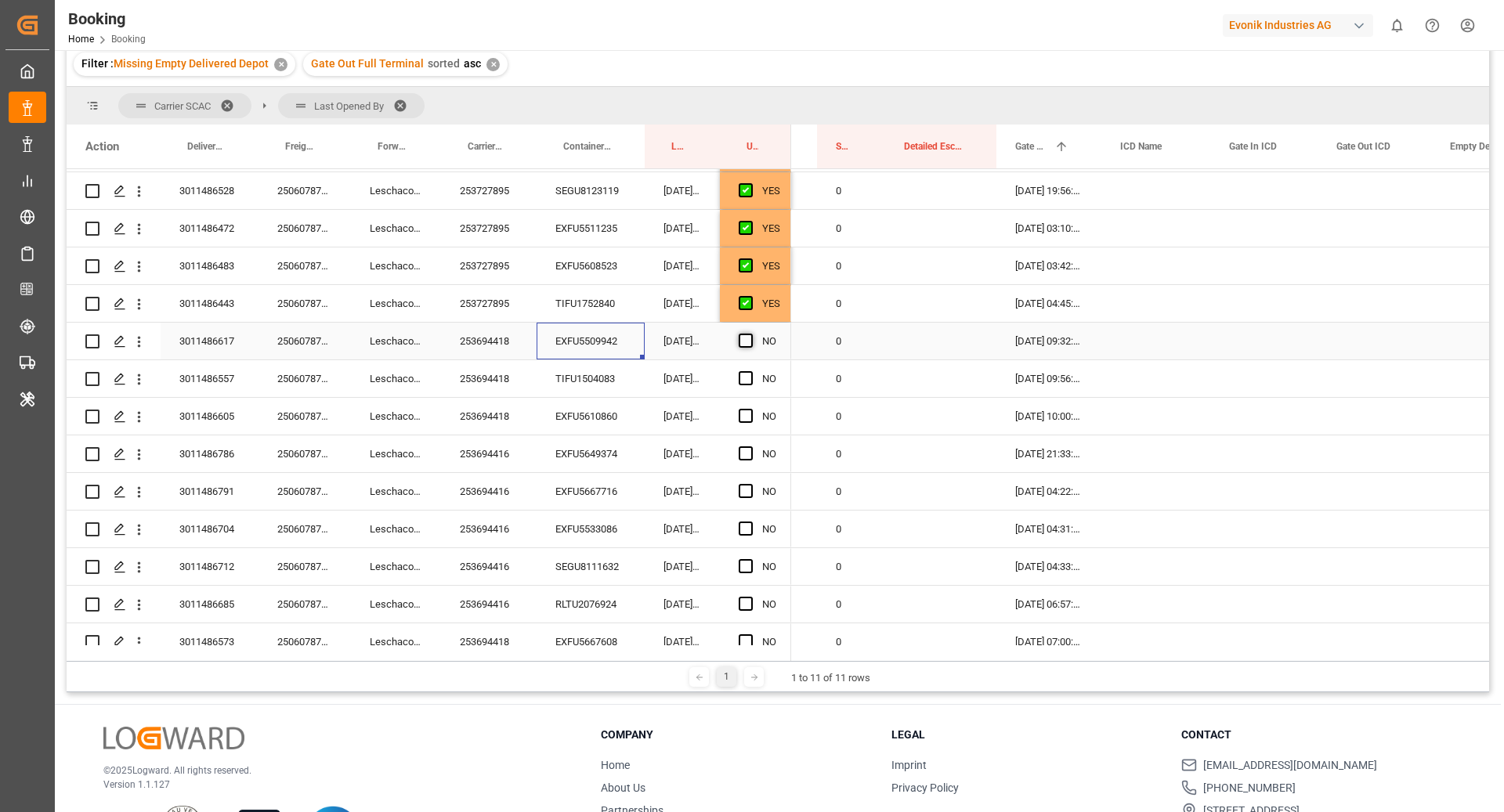
click at [747, 346] on span "Press SPACE to select this row." at bounding box center [746, 340] width 14 height 14
click at [751, 333] on input "Press SPACE to select this row." at bounding box center [751, 333] width 0 height 0
click at [583, 378] on div "TIFU1504083" at bounding box center [590, 378] width 108 height 37
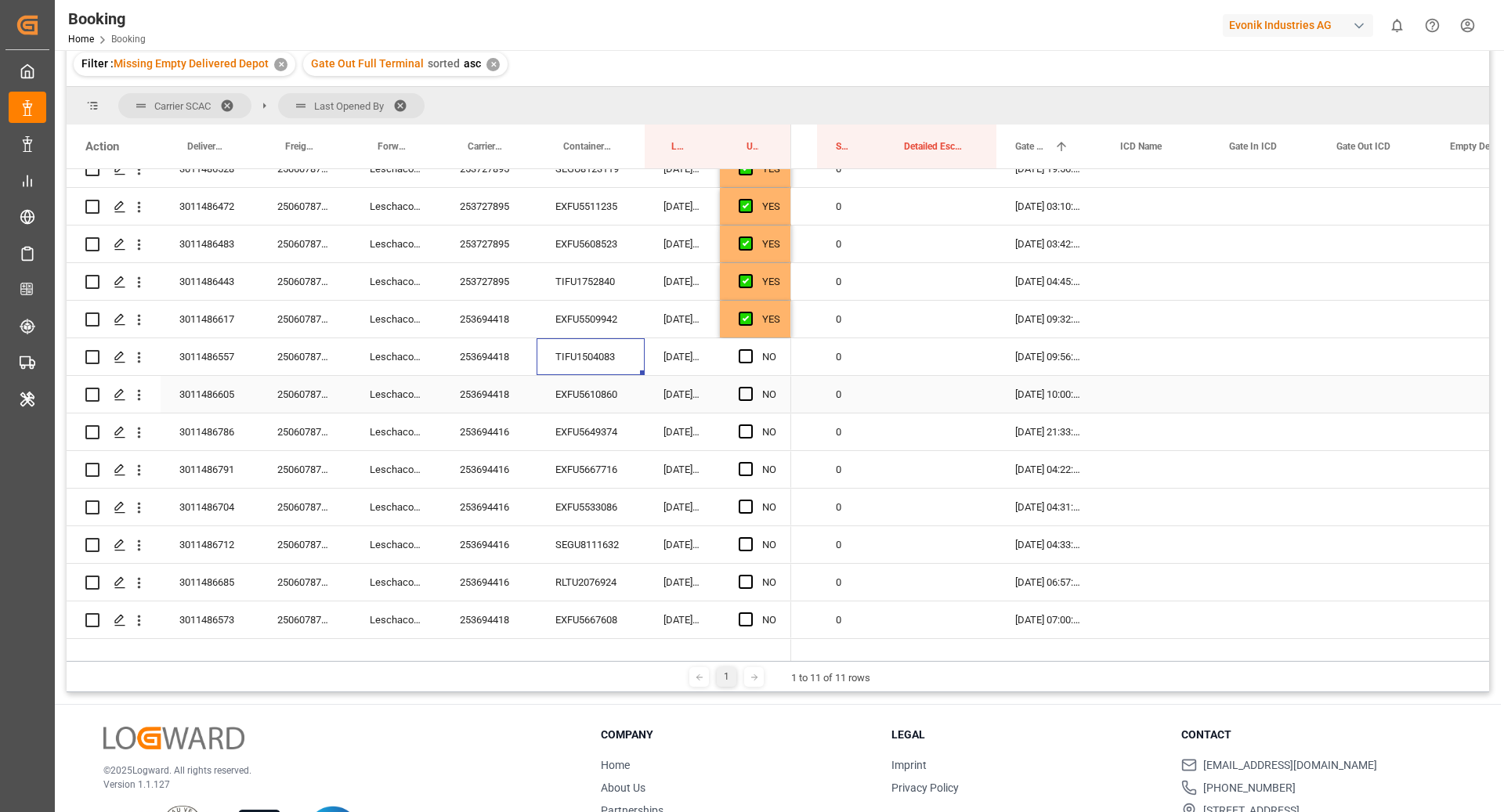
scroll to position [1335, 0]
click at [744, 359] on span "Press SPACE to select this row." at bounding box center [746, 354] width 14 height 14
click at [751, 348] on input "Press SPACE to select this row." at bounding box center [751, 348] width 0 height 0
click at [584, 405] on div "EXFU5610860" at bounding box center [590, 393] width 108 height 37
click at [748, 381] on div "Press SPACE to select this row." at bounding box center [751, 392] width 23 height 36
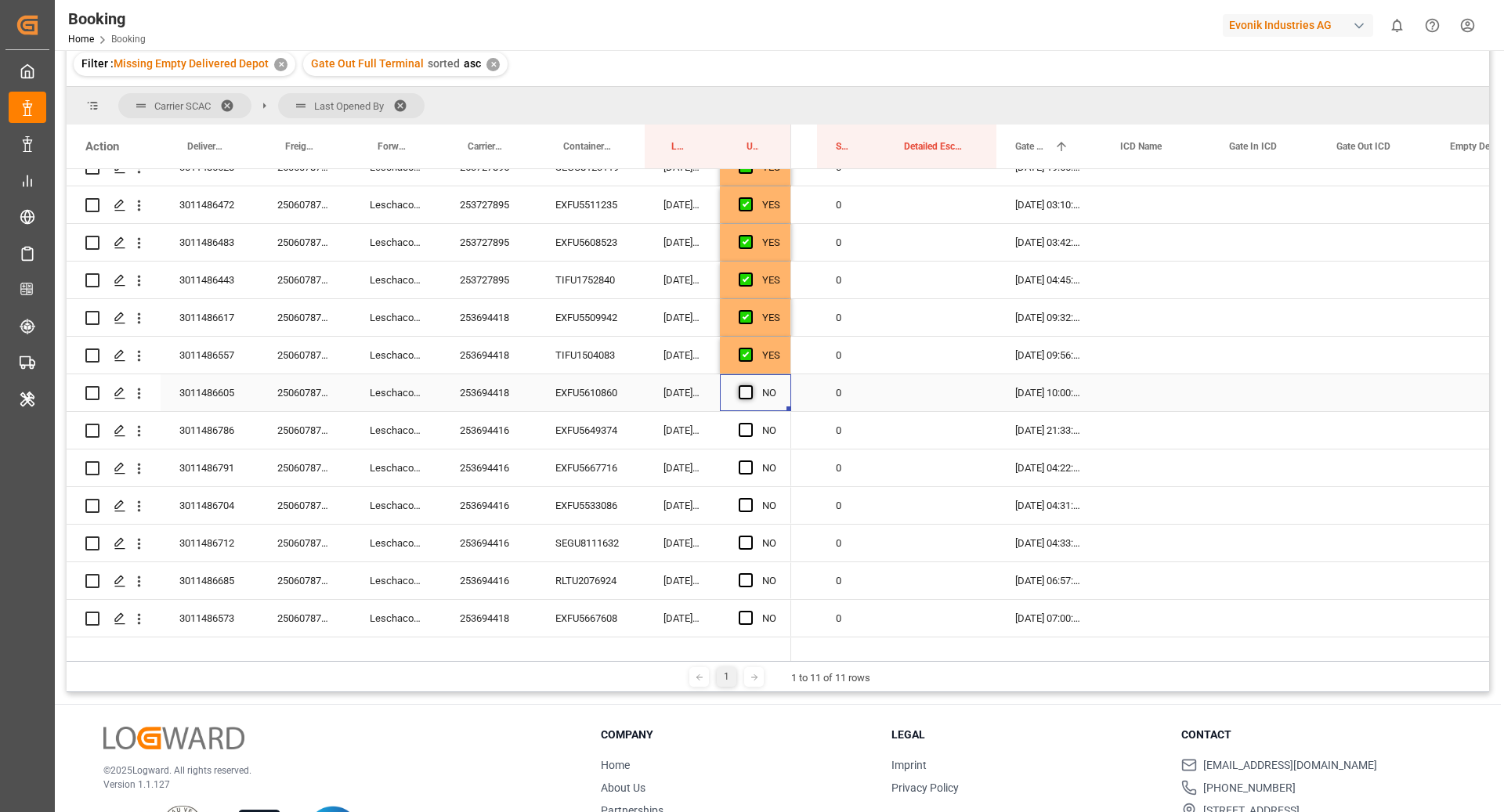
click at [743, 391] on span "Press SPACE to select this row." at bounding box center [746, 392] width 14 height 14
click at [751, 385] on input "Press SPACE to select this row." at bounding box center [751, 385] width 0 height 0
click at [619, 424] on div "EXFU5649374" at bounding box center [590, 430] width 108 height 37
click at [743, 427] on span "Press SPACE to select this row." at bounding box center [746, 430] width 14 height 14
click at [751, 423] on input "Press SPACE to select this row." at bounding box center [751, 423] width 0 height 0
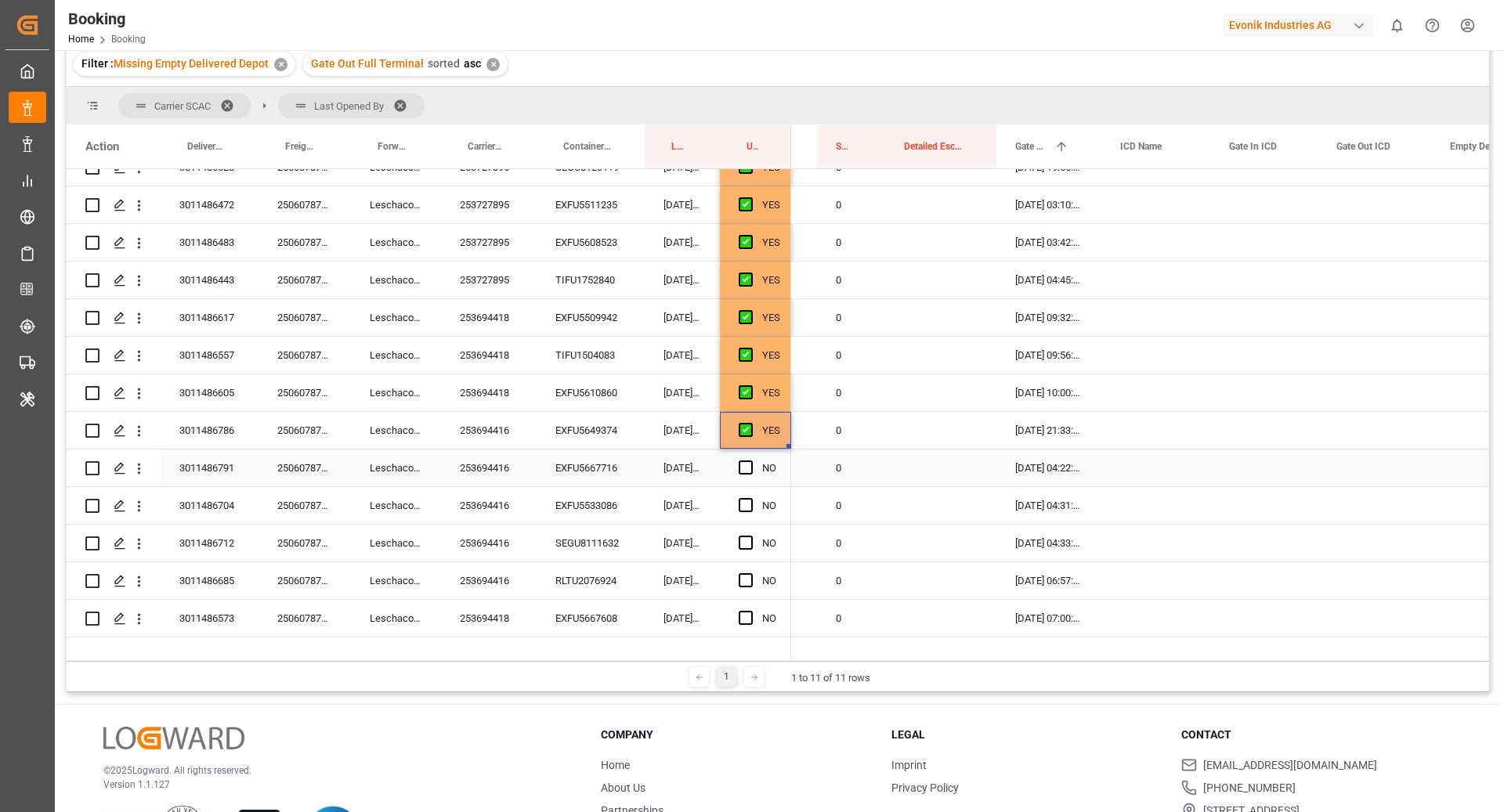
click at [571, 468] on div "EXFU5667716" at bounding box center [590, 467] width 108 height 37
click at [743, 468] on span "Press SPACE to select this row." at bounding box center [746, 467] width 14 height 14
click at [751, 461] on input "Press SPACE to select this row." at bounding box center [751, 461] width 0 height 0
click at [569, 509] on div "EXFU5533086" at bounding box center [590, 505] width 108 height 37
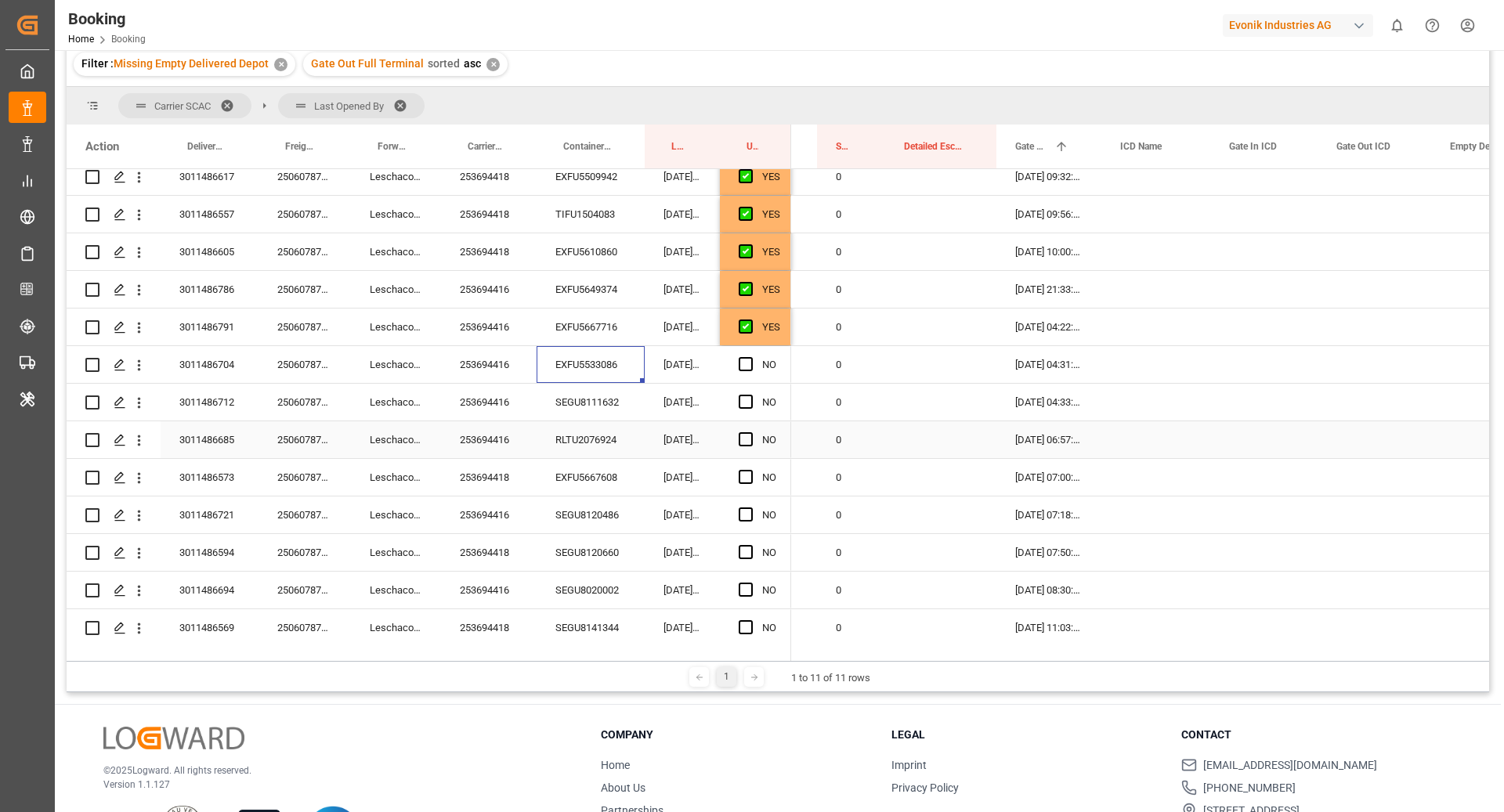
scroll to position [1499, 0]
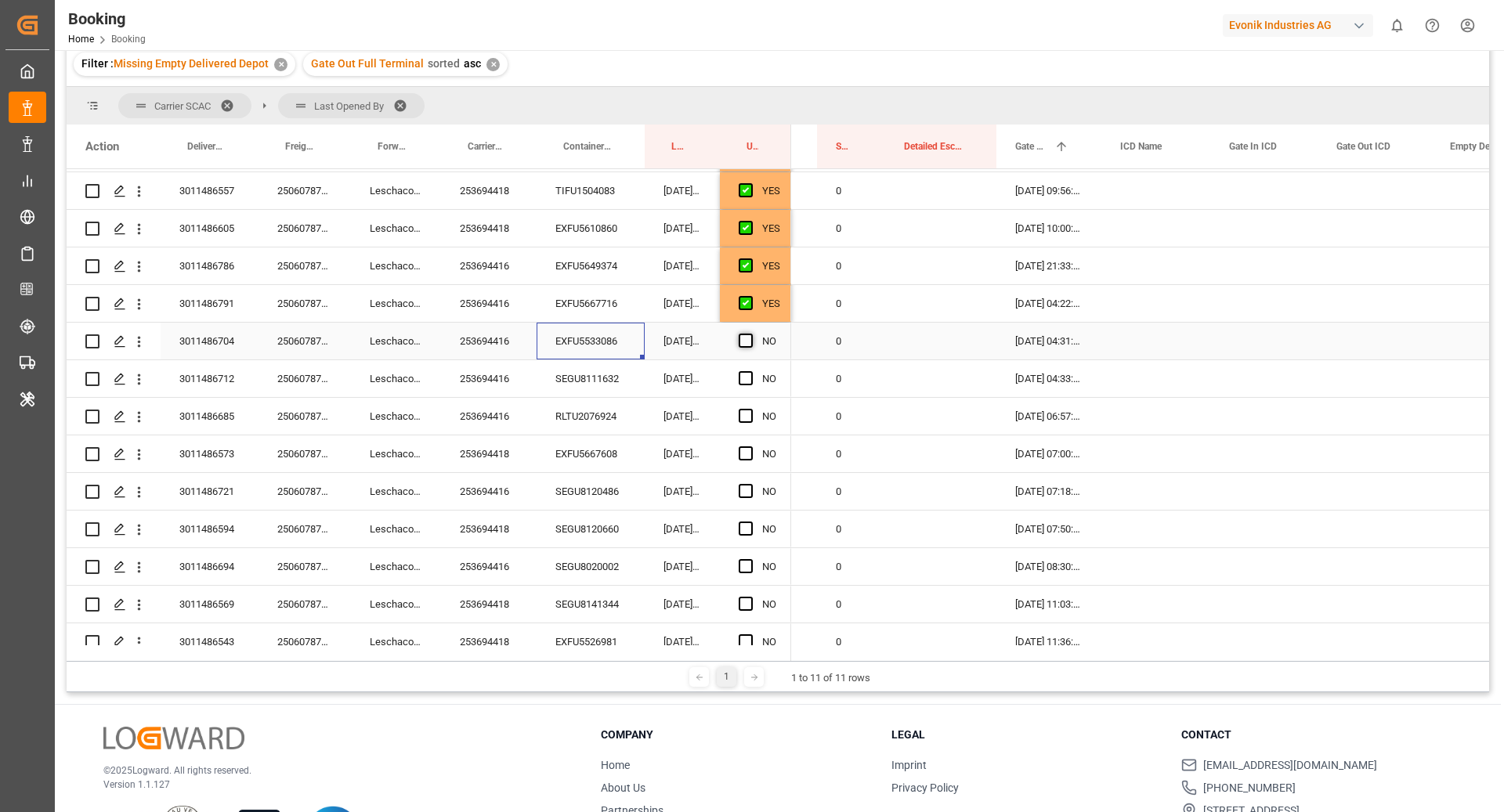
click at [741, 345] on span "Press SPACE to select this row." at bounding box center [746, 340] width 14 height 14
click at [751, 333] on input "Press SPACE to select this row." at bounding box center [751, 333] width 0 height 0
click at [565, 403] on div "RLTU2076924" at bounding box center [590, 416] width 108 height 37
click at [586, 366] on div "SEGU8111632" at bounding box center [590, 378] width 108 height 37
click at [743, 375] on span "Press SPACE to select this row." at bounding box center [746, 378] width 14 height 14
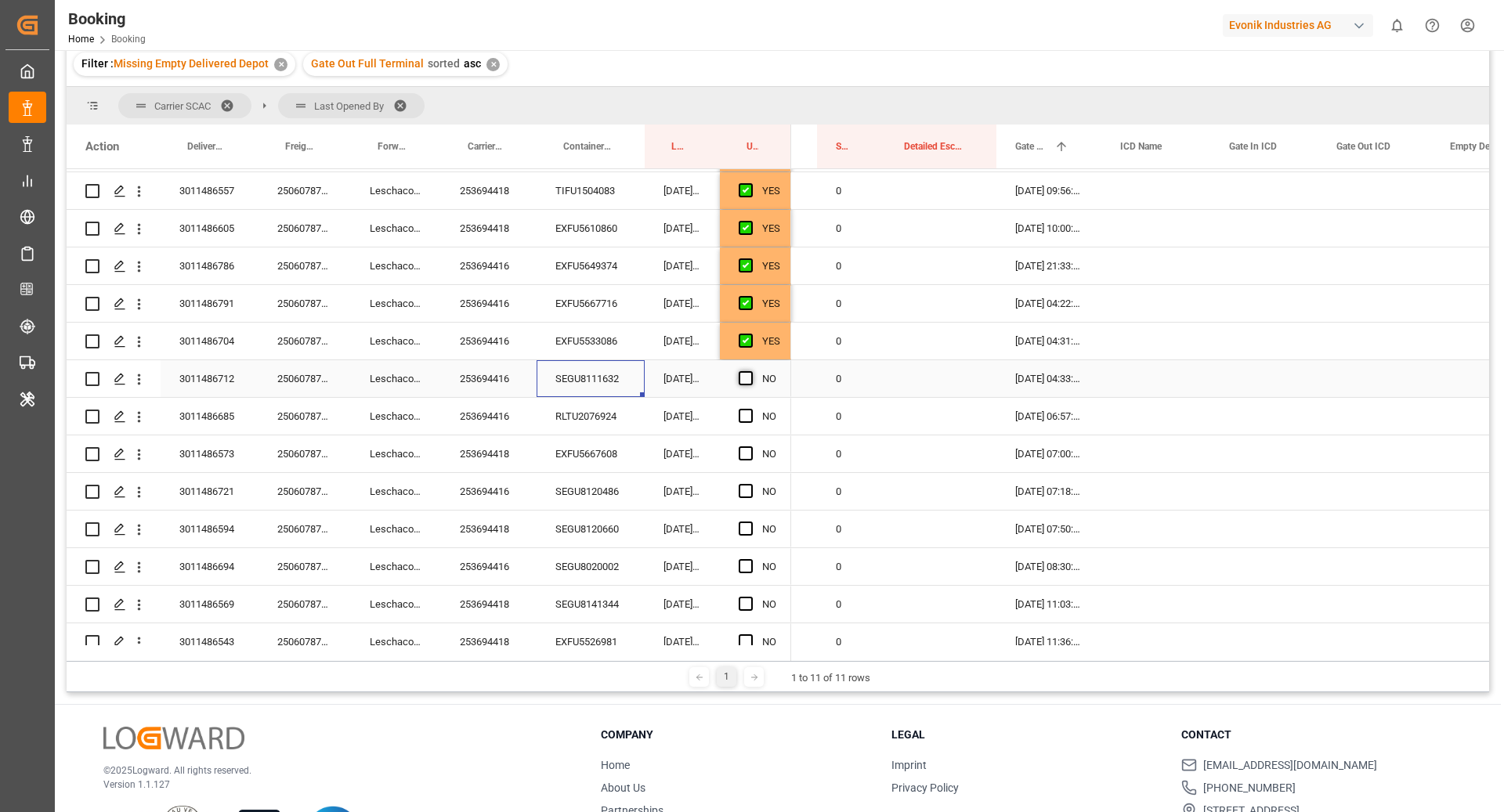
click at [751, 371] on input "Press SPACE to select this row." at bounding box center [751, 371] width 0 height 0
click at [569, 407] on div "RLTU2076924" at bounding box center [590, 416] width 108 height 37
click at [747, 418] on span "Press SPACE to select this row." at bounding box center [746, 415] width 14 height 14
click at [751, 408] on input "Press SPACE to select this row." at bounding box center [751, 408] width 0 height 0
click at [571, 459] on div "EXFU5667608" at bounding box center [590, 454] width 108 height 37
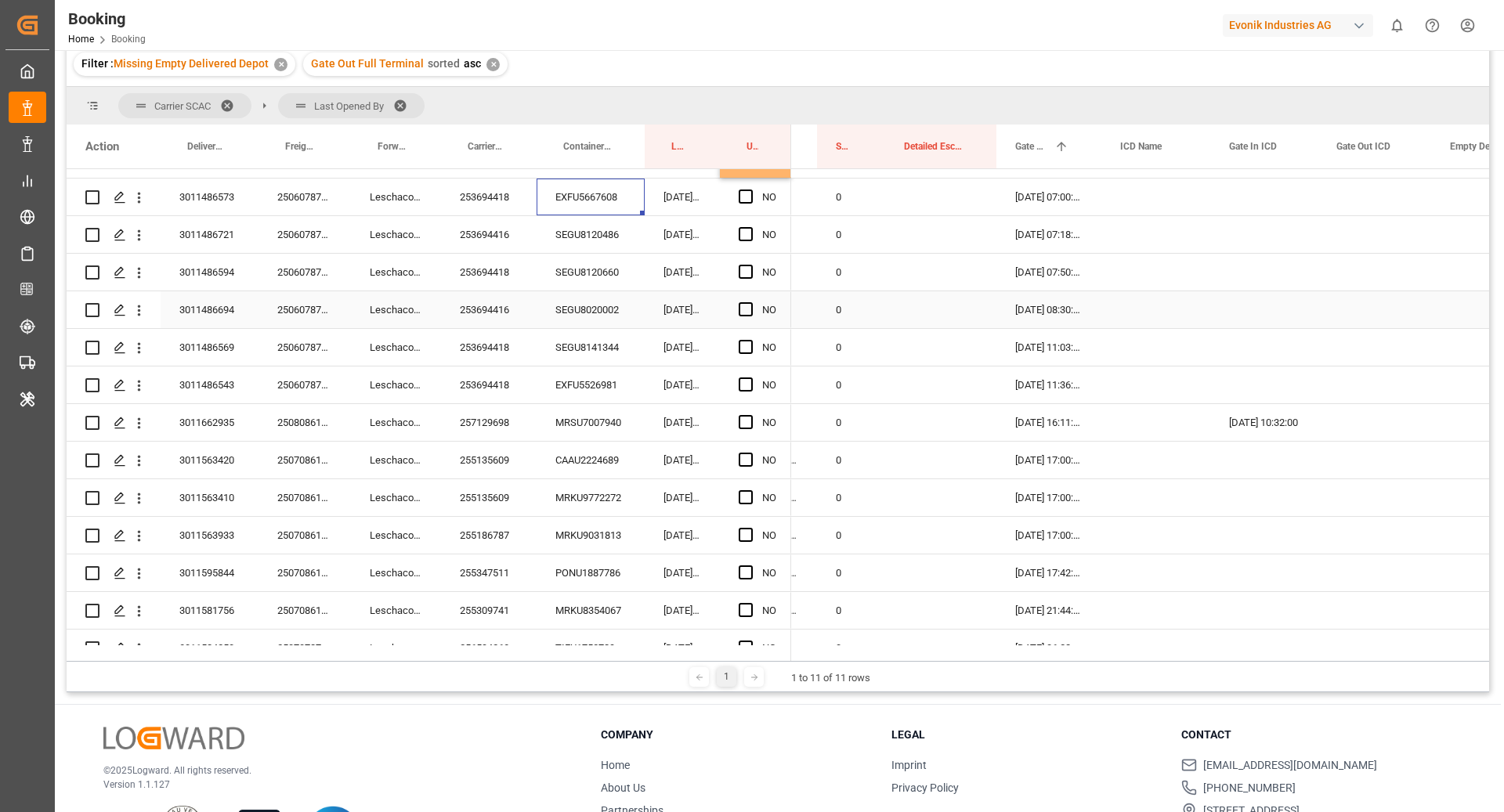
scroll to position [1722, 0]
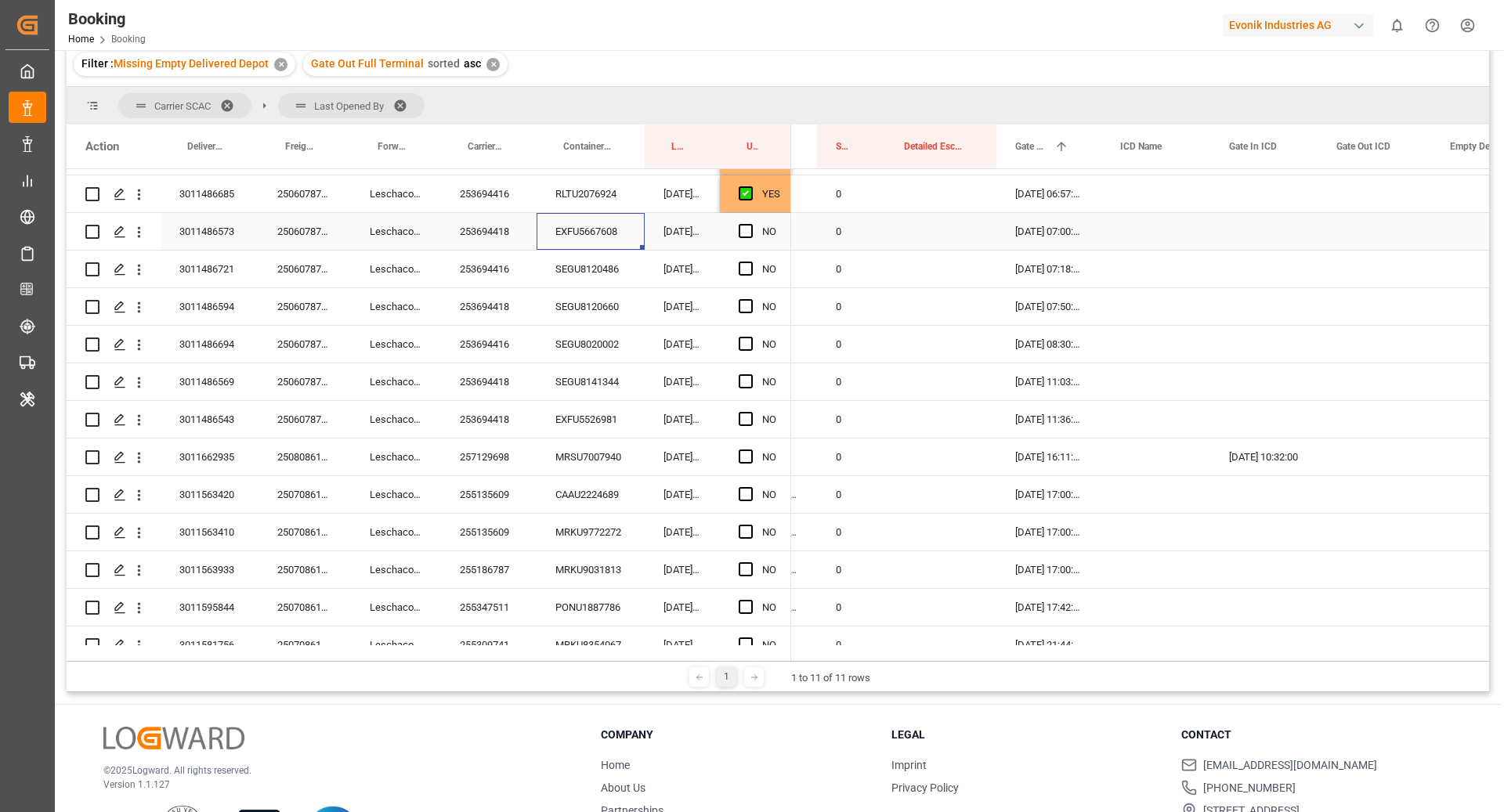
click at [744, 229] on span "Press SPACE to select this row." at bounding box center [746, 231] width 14 height 14
click at [751, 224] on input "Press SPACE to select this row." at bounding box center [751, 224] width 0 height 0
click at [597, 275] on div "SEGU8120486" at bounding box center [590, 268] width 108 height 37
click at [747, 266] on span "Press SPACE to select this row." at bounding box center [746, 268] width 14 height 14
click at [751, 262] on input "Press SPACE to select this row." at bounding box center [751, 262] width 0 height 0
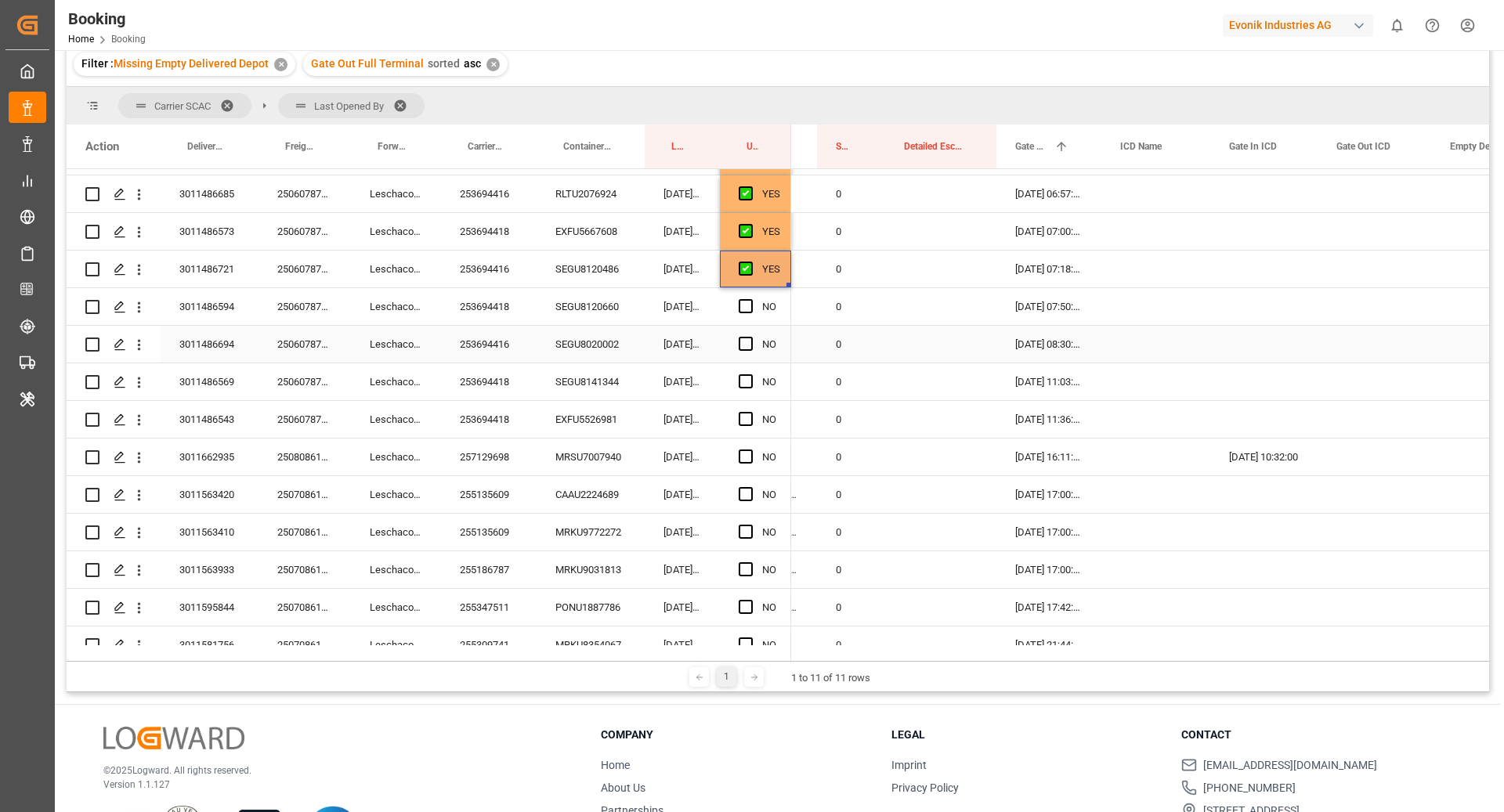
click at [585, 315] on div "SEGU8120660" at bounding box center [590, 306] width 108 height 37
click at [746, 304] on span "Press SPACE to select this row." at bounding box center [746, 306] width 14 height 14
click at [751, 299] on input "Press SPACE to select this row." at bounding box center [751, 299] width 0 height 0
click at [596, 344] on div "SEGU8020002" at bounding box center [590, 344] width 108 height 37
click at [743, 342] on span "Press SPACE to select this row." at bounding box center [746, 344] width 14 height 14
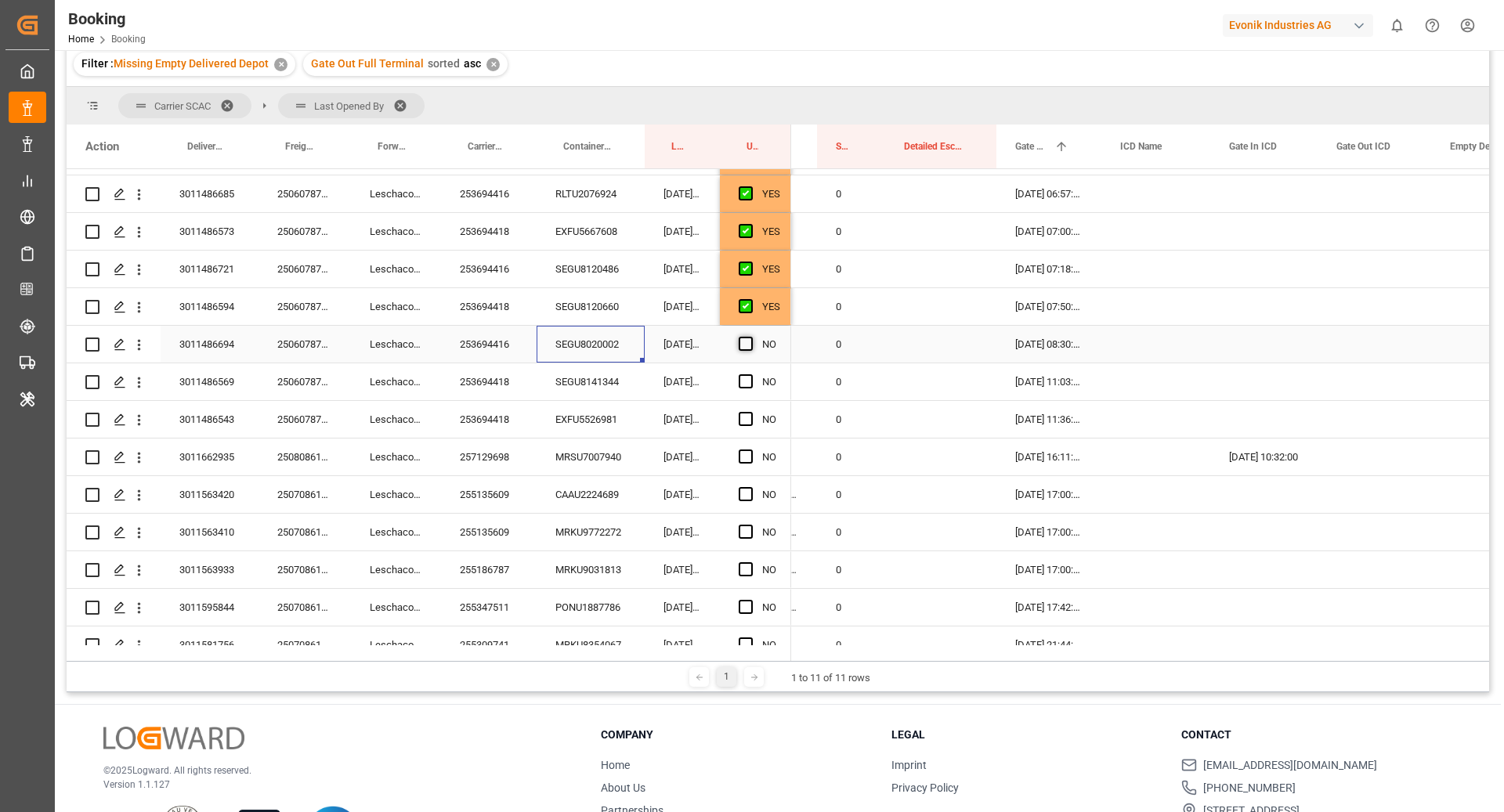
click at [751, 337] on input "Press SPACE to select this row." at bounding box center [751, 337] width 0 height 0
click at [585, 390] on div "SEGU8141344" at bounding box center [590, 381] width 108 height 37
click at [751, 380] on span "Press SPACE to select this row." at bounding box center [746, 381] width 14 height 14
click at [751, 375] on input "Press SPACE to select this row." at bounding box center [751, 375] width 0 height 0
click at [608, 413] on div "EXFU5526981" at bounding box center [590, 419] width 108 height 37
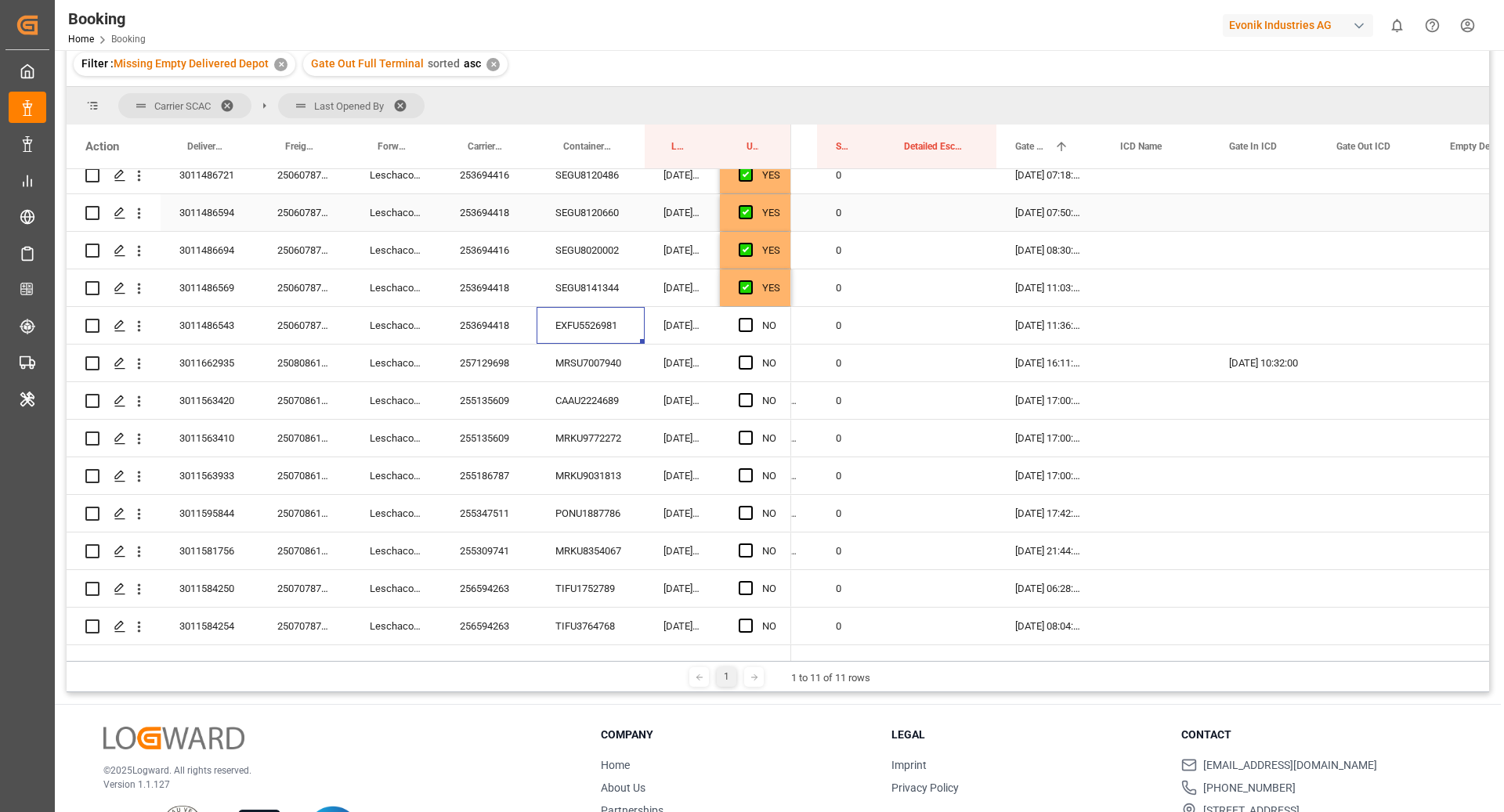
scroll to position [1828, 0]
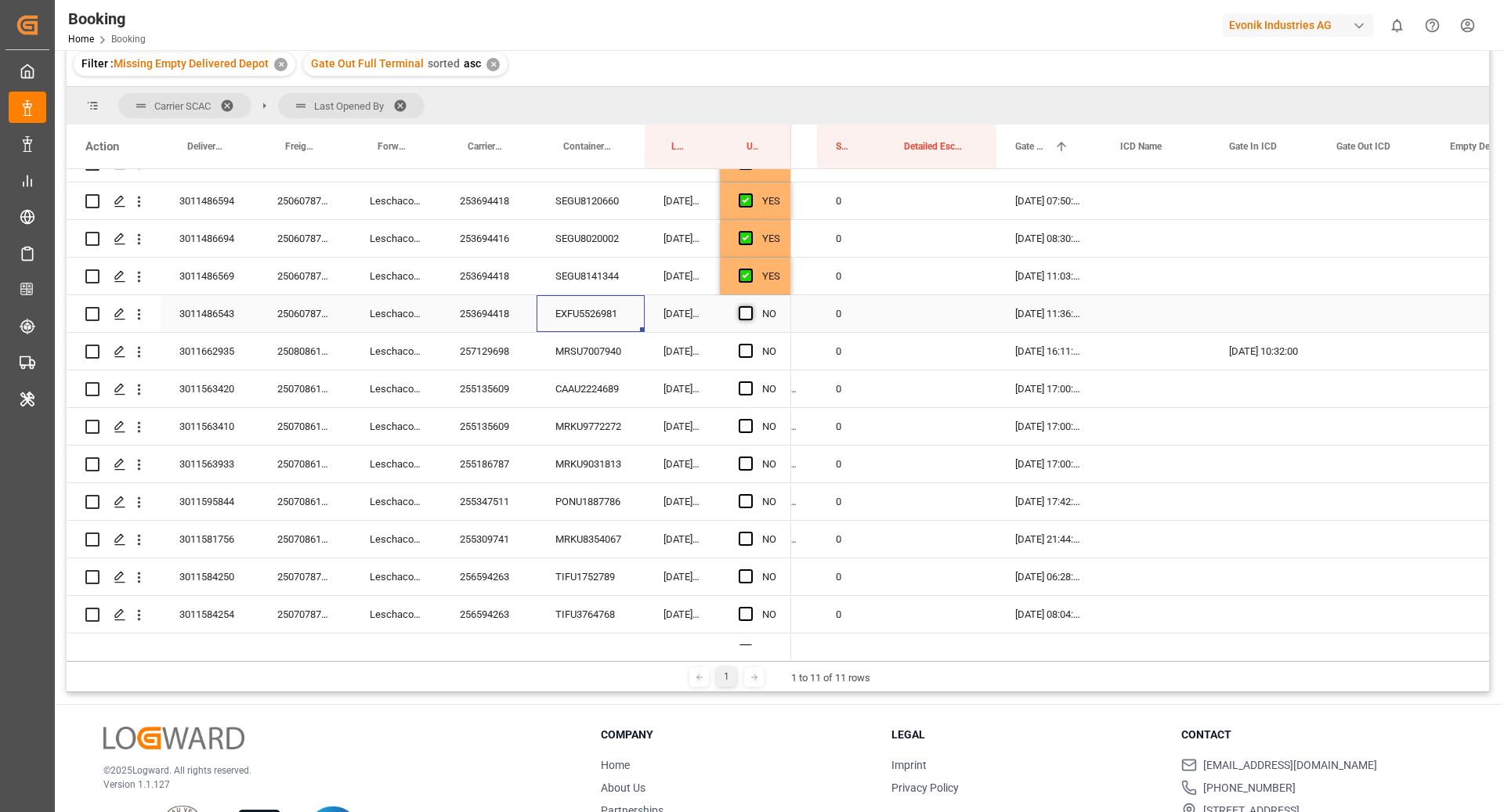
click at [744, 314] on span "Press SPACE to select this row." at bounding box center [746, 313] width 14 height 14
click at [751, 306] on input "Press SPACE to select this row." at bounding box center [751, 306] width 0 height 0
click at [553, 361] on div "MRSU7007940" at bounding box center [590, 351] width 108 height 37
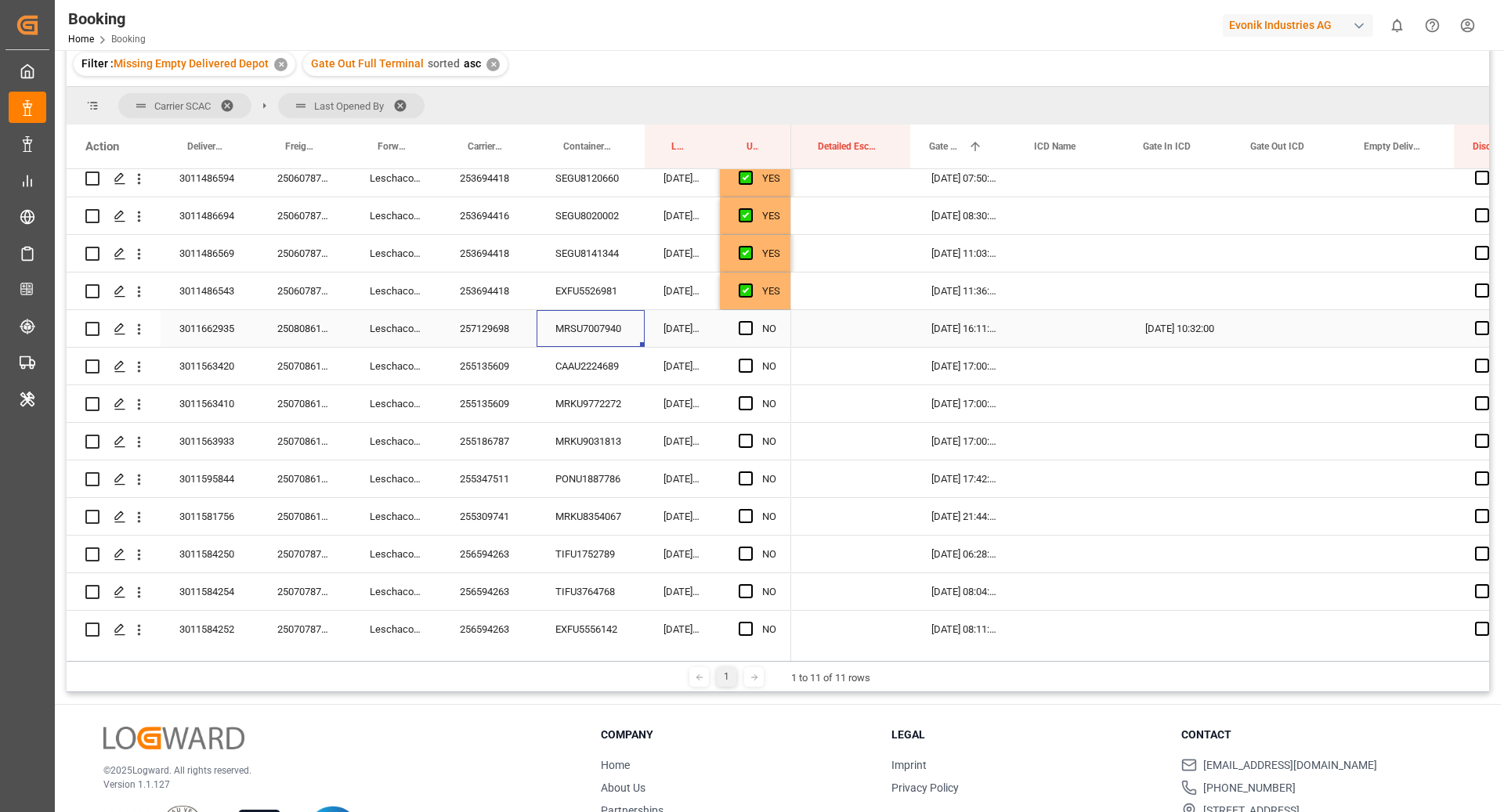
scroll to position [0, 2722]
click at [1187, 295] on div "Press SPACE to select this row." at bounding box center [1179, 291] width 107 height 37
drag, startPoint x: 1232, startPoint y: 305, endPoint x: 1232, endPoint y: 321, distance: 16.0
click at [1264, 172] on div "Press SPACE to select this row." at bounding box center [1291, 178] width 114 height 37
click at [581, 306] on div "EXFU5526981" at bounding box center [590, 291] width 108 height 37
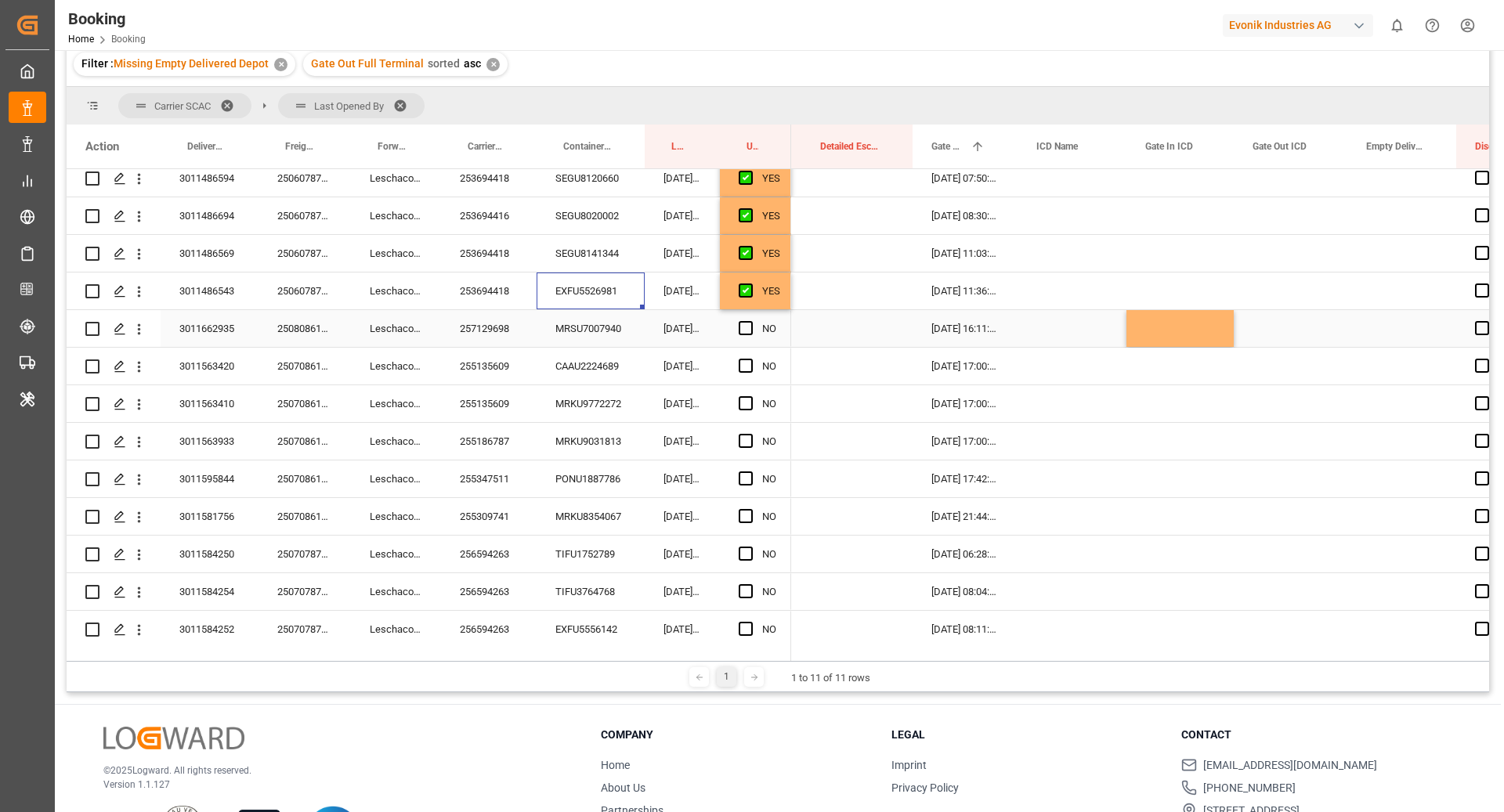
click at [1376, 324] on div "Press SPACE to select this row." at bounding box center [1402, 328] width 109 height 37
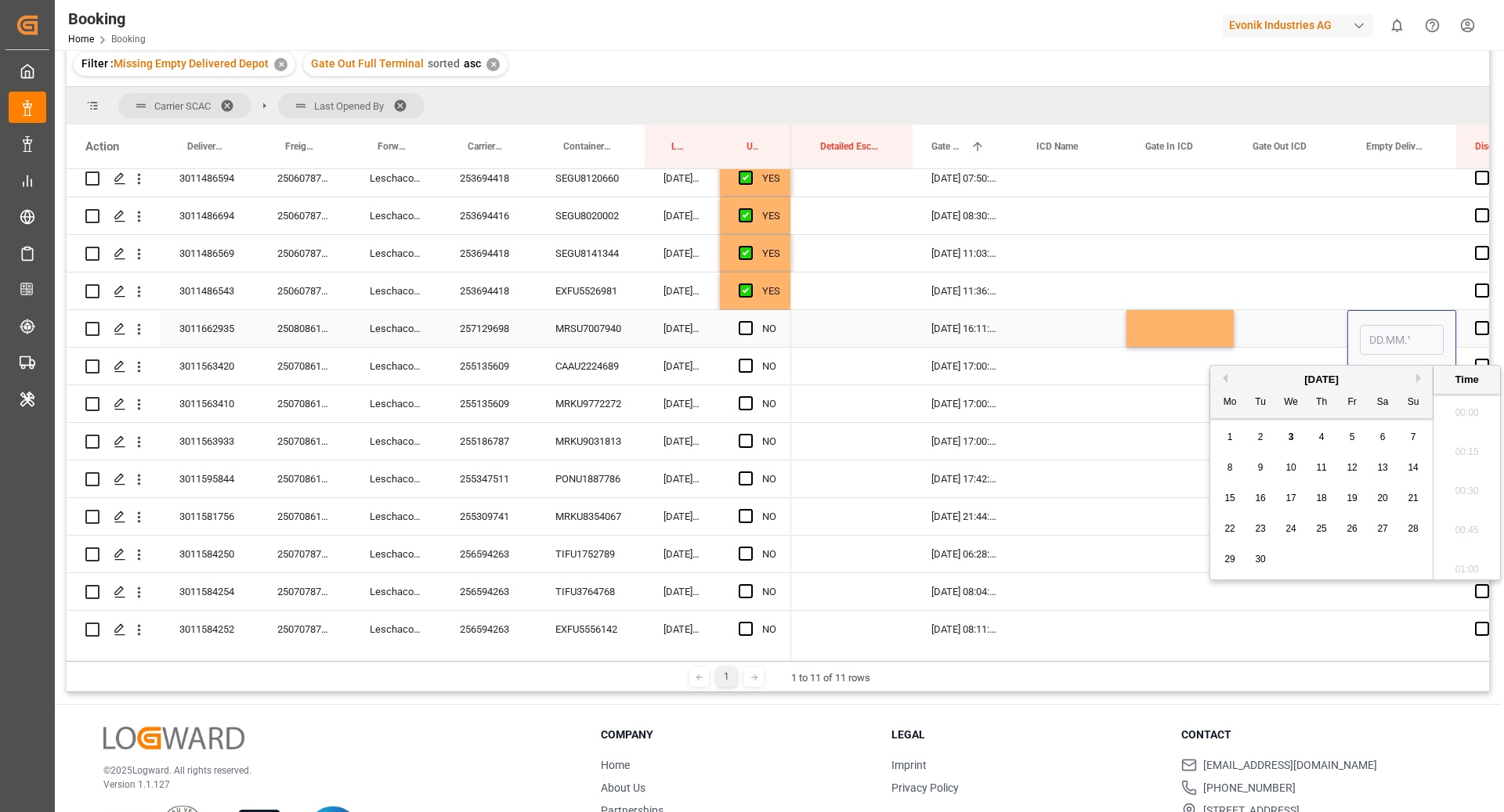
scroll to position [2549, 0]
click at [1294, 433] on div "3" at bounding box center [1291, 436] width 19 height 18
type input "03.09.2025 00:00"
click at [1266, 332] on div "Press SPACE to select this row." at bounding box center [1291, 328] width 114 height 37
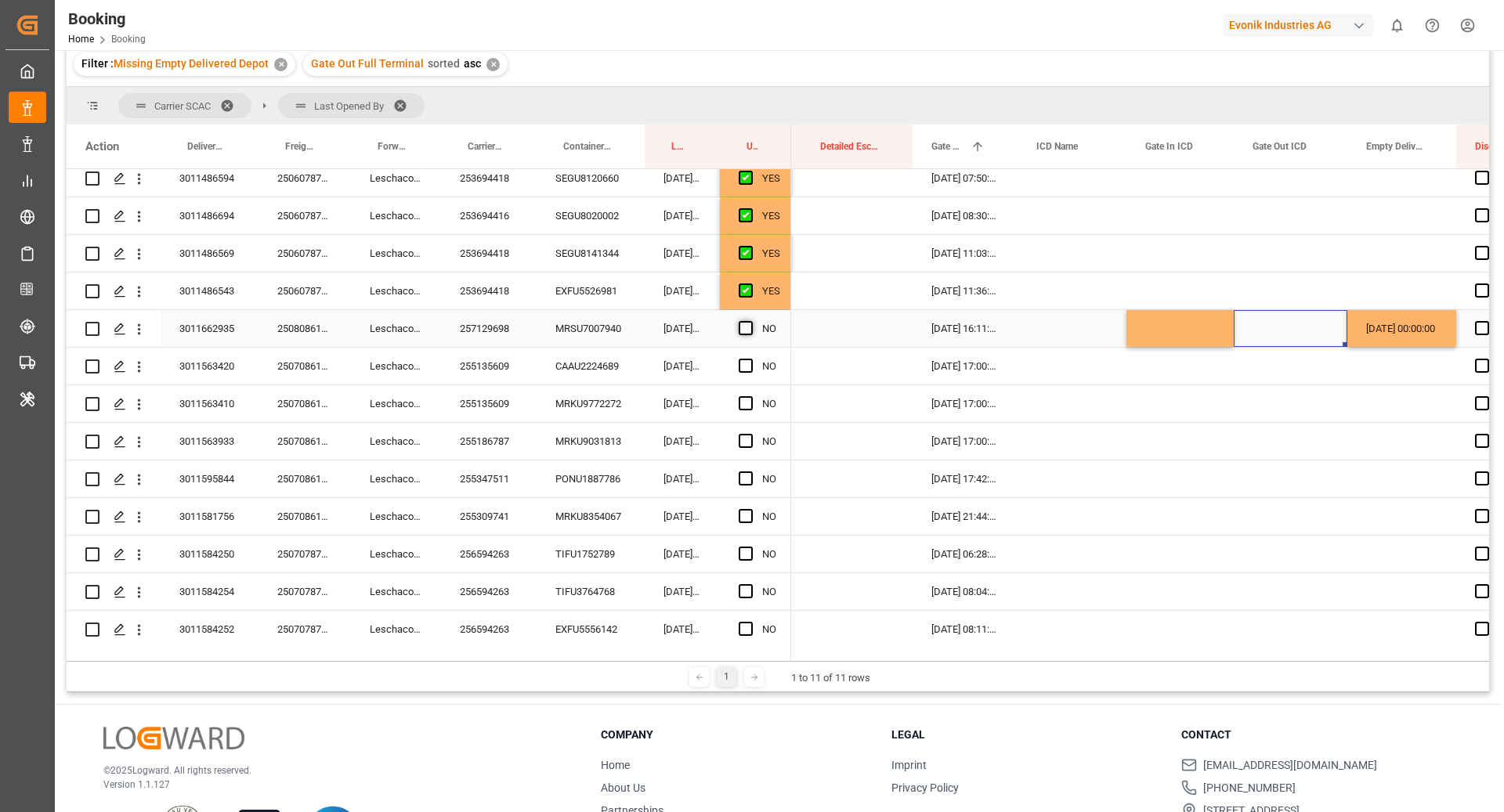
click at [747, 329] on span "Press SPACE to select this row." at bounding box center [746, 327] width 14 height 14
click at [751, 321] on input "Press SPACE to select this row." at bounding box center [751, 321] width 0 height 0
click at [556, 364] on div "CAAU2224689" at bounding box center [590, 366] width 108 height 37
click at [742, 368] on span "Press SPACE to select this row." at bounding box center [746, 365] width 14 height 14
click at [751, 358] on input "Press SPACE to select this row." at bounding box center [751, 358] width 0 height 0
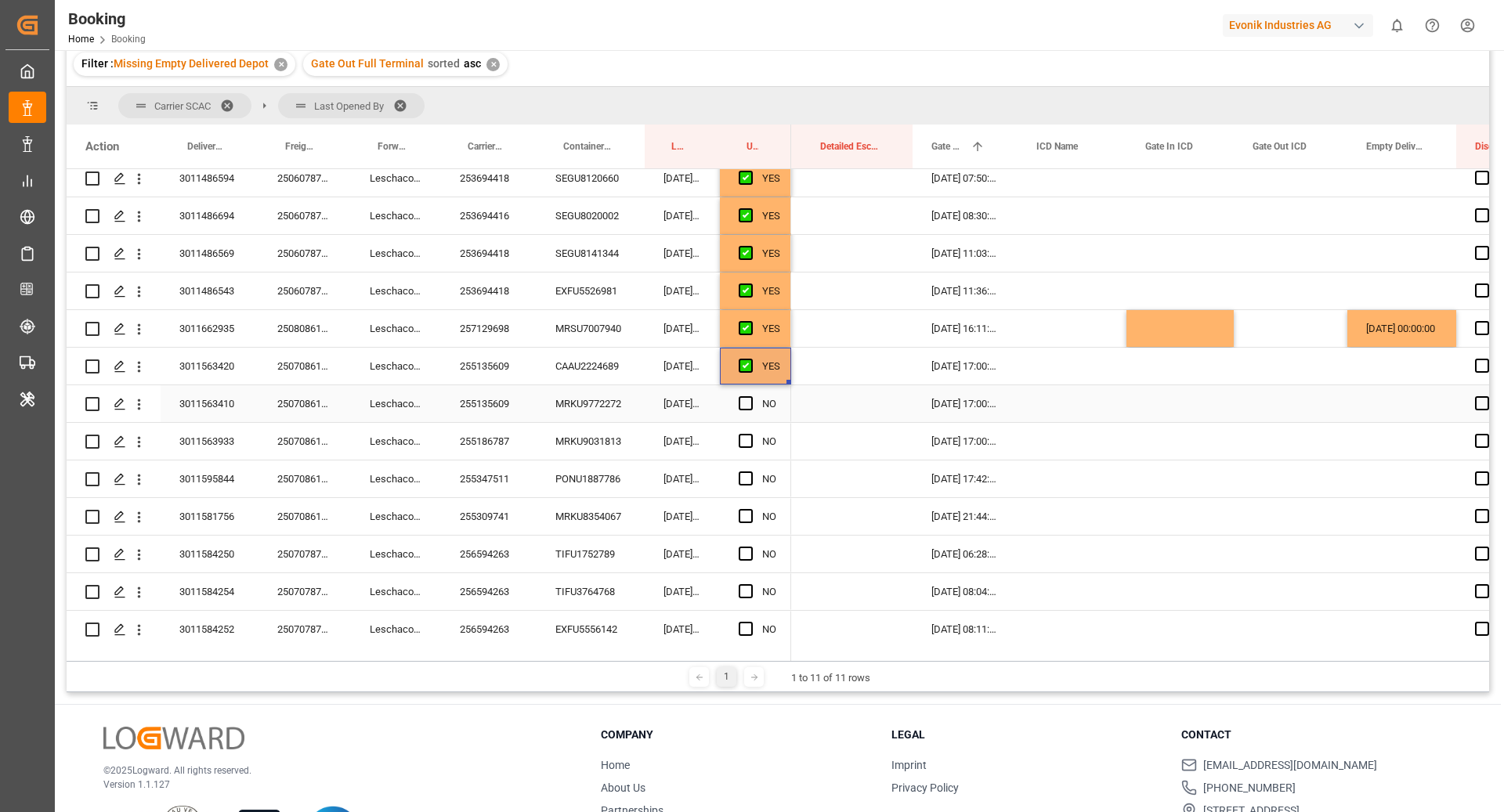
click at [569, 407] on div "MRKU9772272" at bounding box center [590, 404] width 108 height 37
drag, startPoint x: 744, startPoint y: 409, endPoint x: 719, endPoint y: 418, distance: 26.6
click at [744, 409] on div "Press SPACE to select this row." at bounding box center [751, 404] width 23 height 36
click at [578, 430] on div "MRKU9031813" at bounding box center [590, 441] width 108 height 37
click at [755, 404] on div "Press SPACE to select this row." at bounding box center [751, 404] width 23 height 36
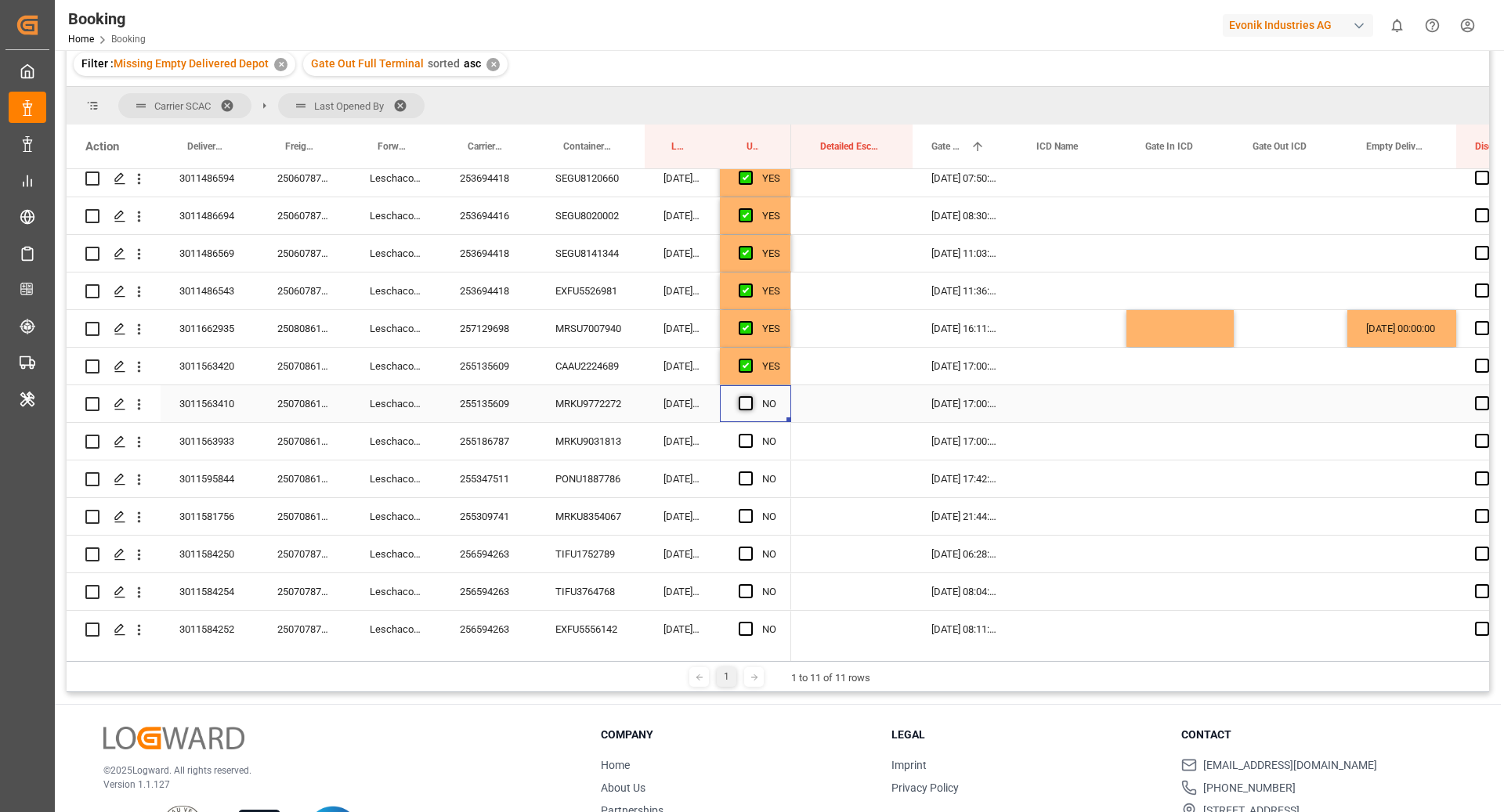
click at [744, 406] on span "Press SPACE to select this row." at bounding box center [746, 403] width 14 height 14
click at [751, 396] on input "Press SPACE to select this row." at bounding box center [751, 396] width 0 height 0
click at [610, 441] on div "MRKU9031813" at bounding box center [590, 441] width 108 height 37
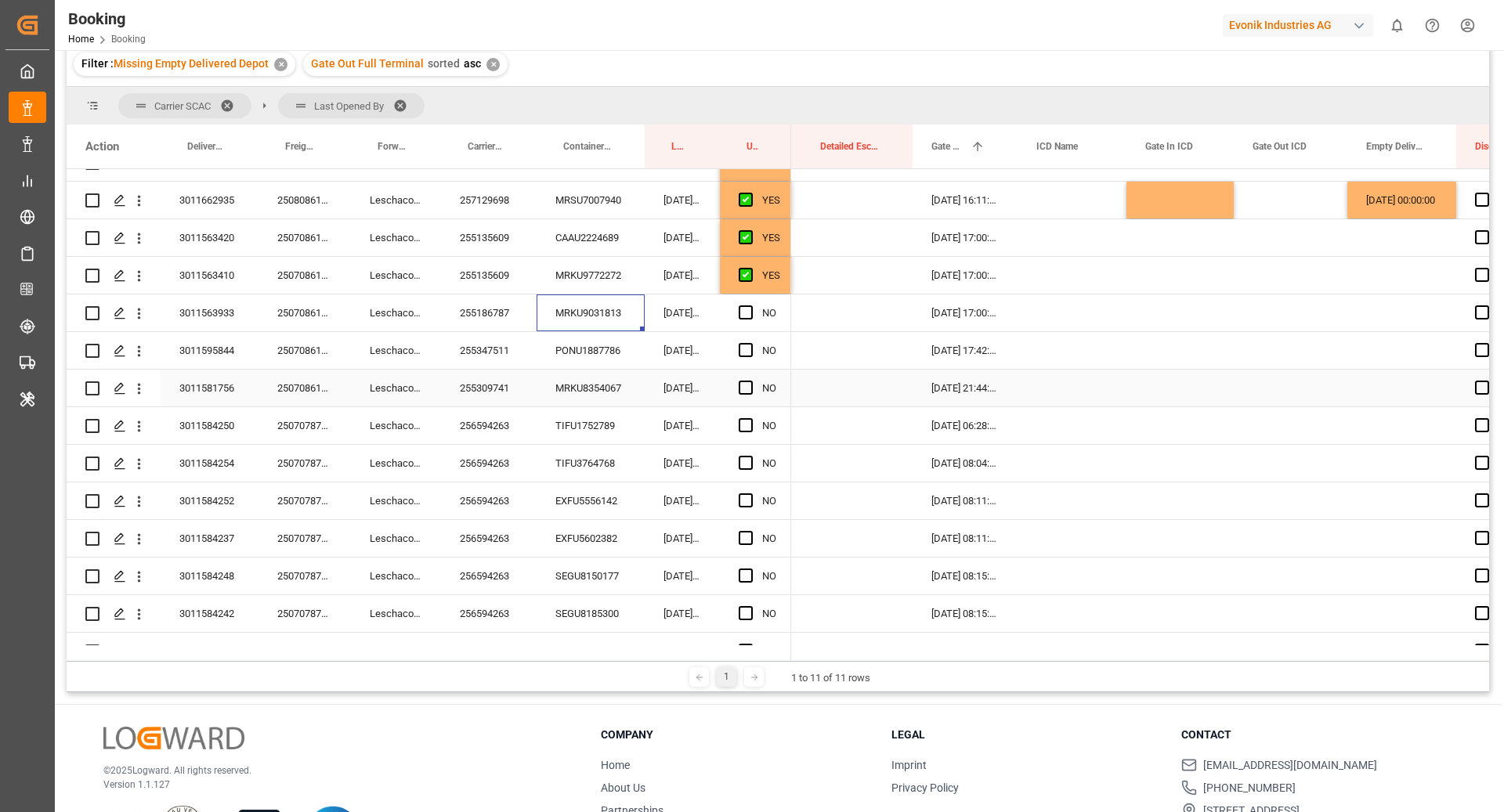
scroll to position [2000, 0]
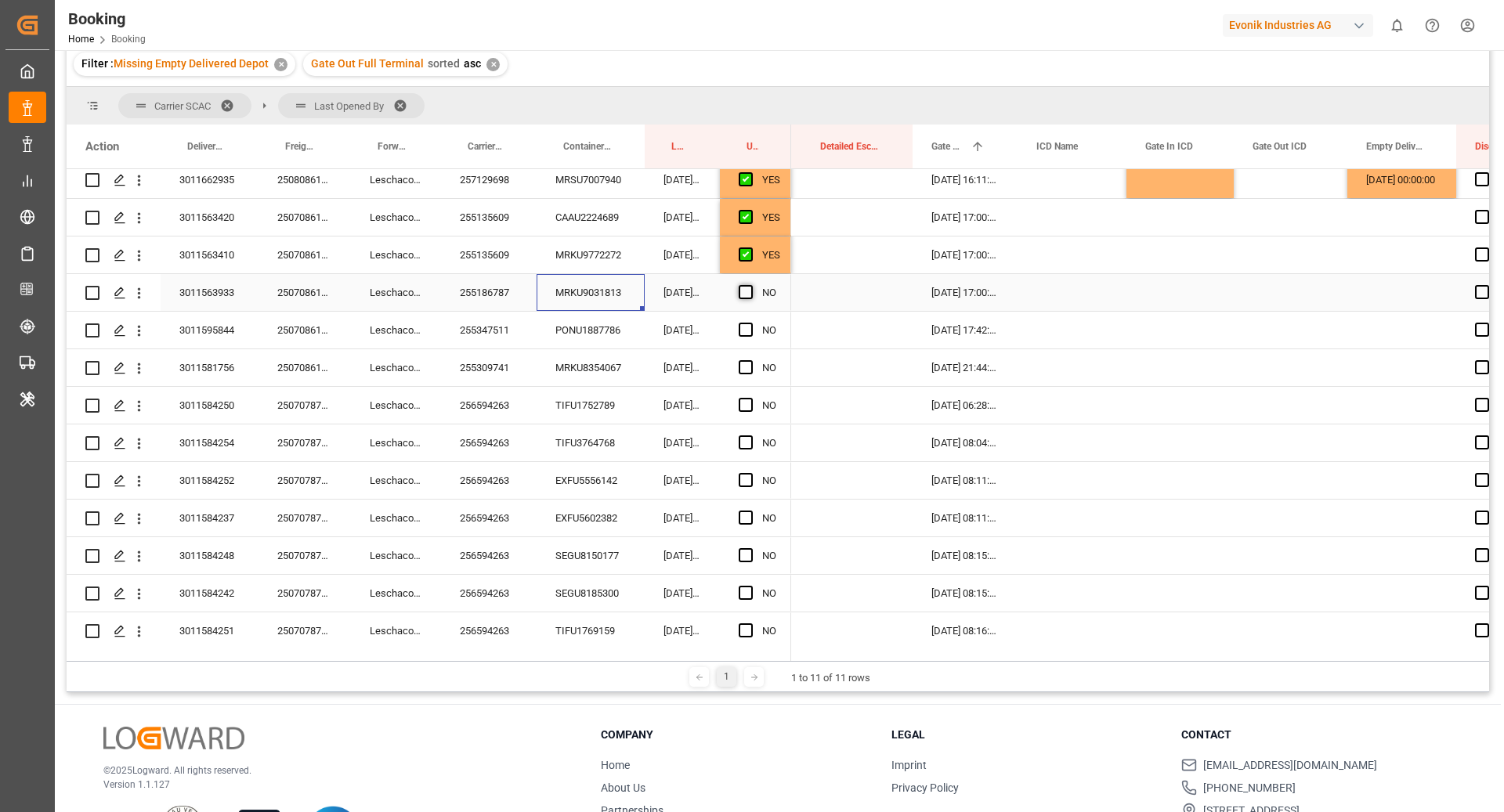
click at [743, 295] on span "Press SPACE to select this row." at bounding box center [746, 292] width 14 height 14
click at [751, 285] on input "Press SPACE to select this row." at bounding box center [751, 285] width 0 height 0
click at [609, 330] on div "PONU1887786" at bounding box center [590, 330] width 108 height 37
click at [747, 333] on span "Press SPACE to select this row." at bounding box center [746, 329] width 14 height 14
click at [751, 322] on input "Press SPACE to select this row." at bounding box center [751, 322] width 0 height 0
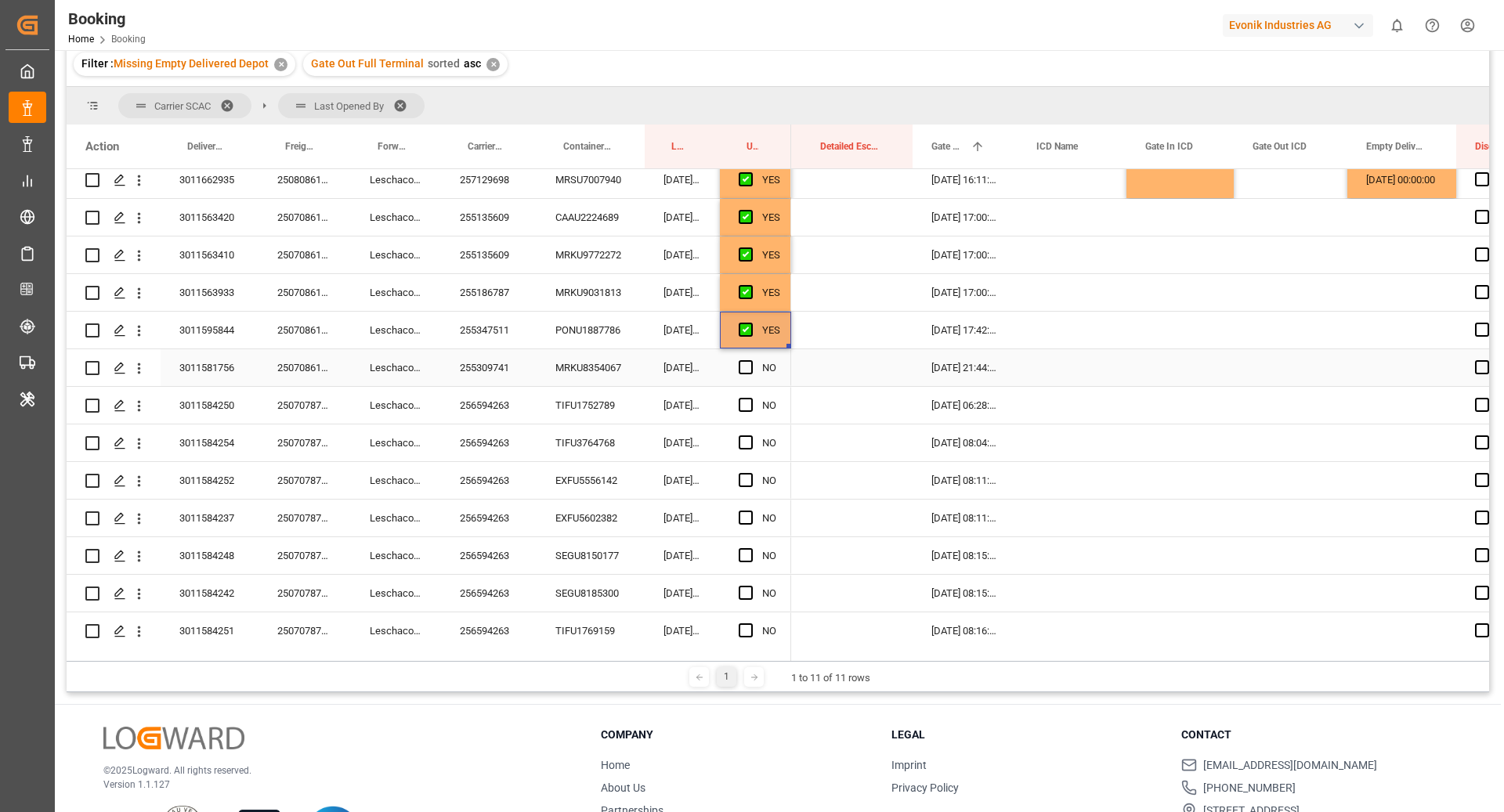
click at [535, 370] on div "255309741" at bounding box center [488, 368] width 96 height 37
click at [582, 378] on div "MRKU8354067" at bounding box center [590, 368] width 108 height 37
click at [739, 370] on span "Press SPACE to select this row." at bounding box center [746, 367] width 14 height 14
click at [751, 360] on input "Press SPACE to select this row." at bounding box center [751, 360] width 0 height 0
click at [622, 387] on div "TIFU1752789" at bounding box center [590, 406] width 108 height 37
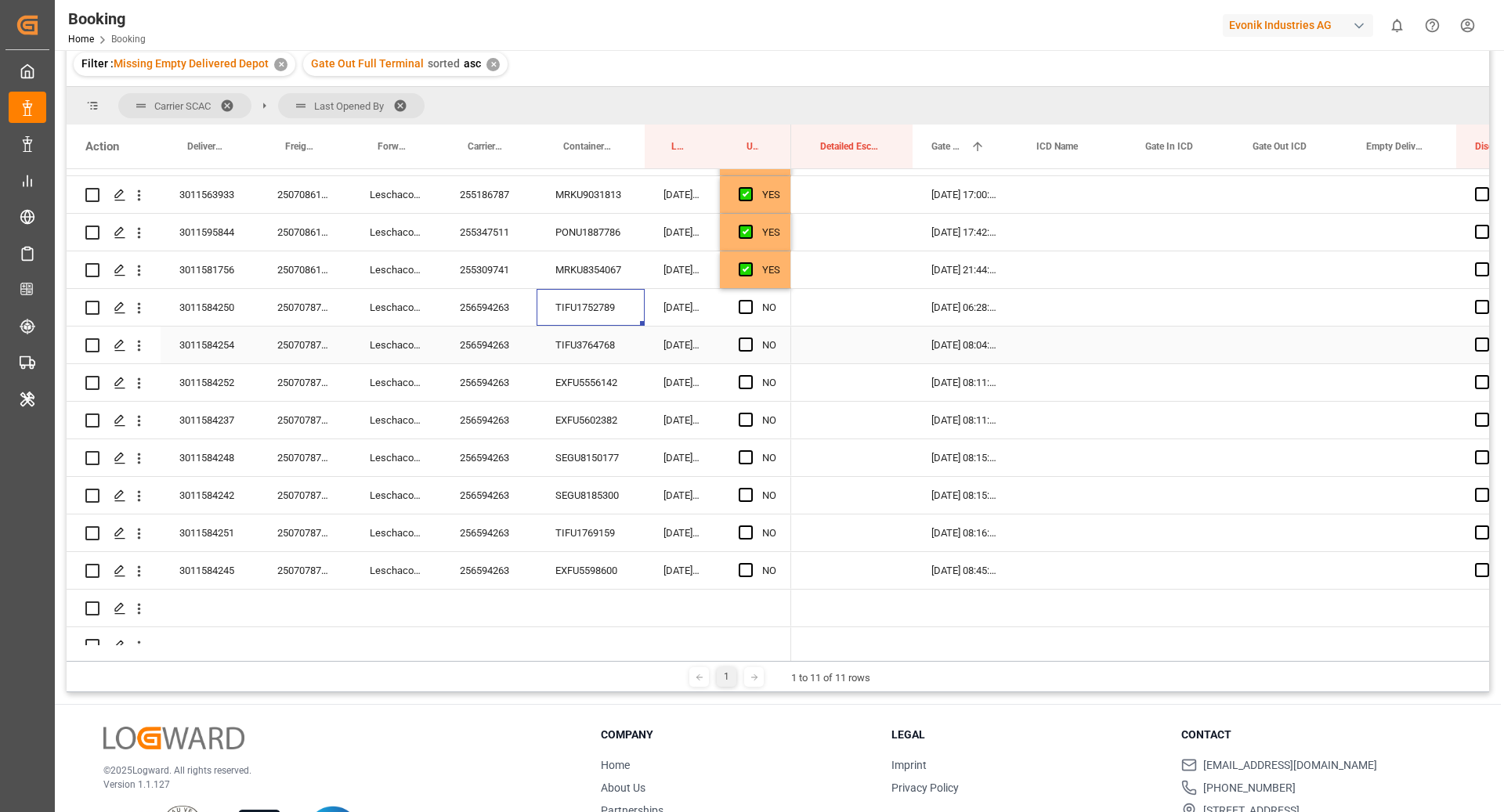
scroll to position [2120, 0]
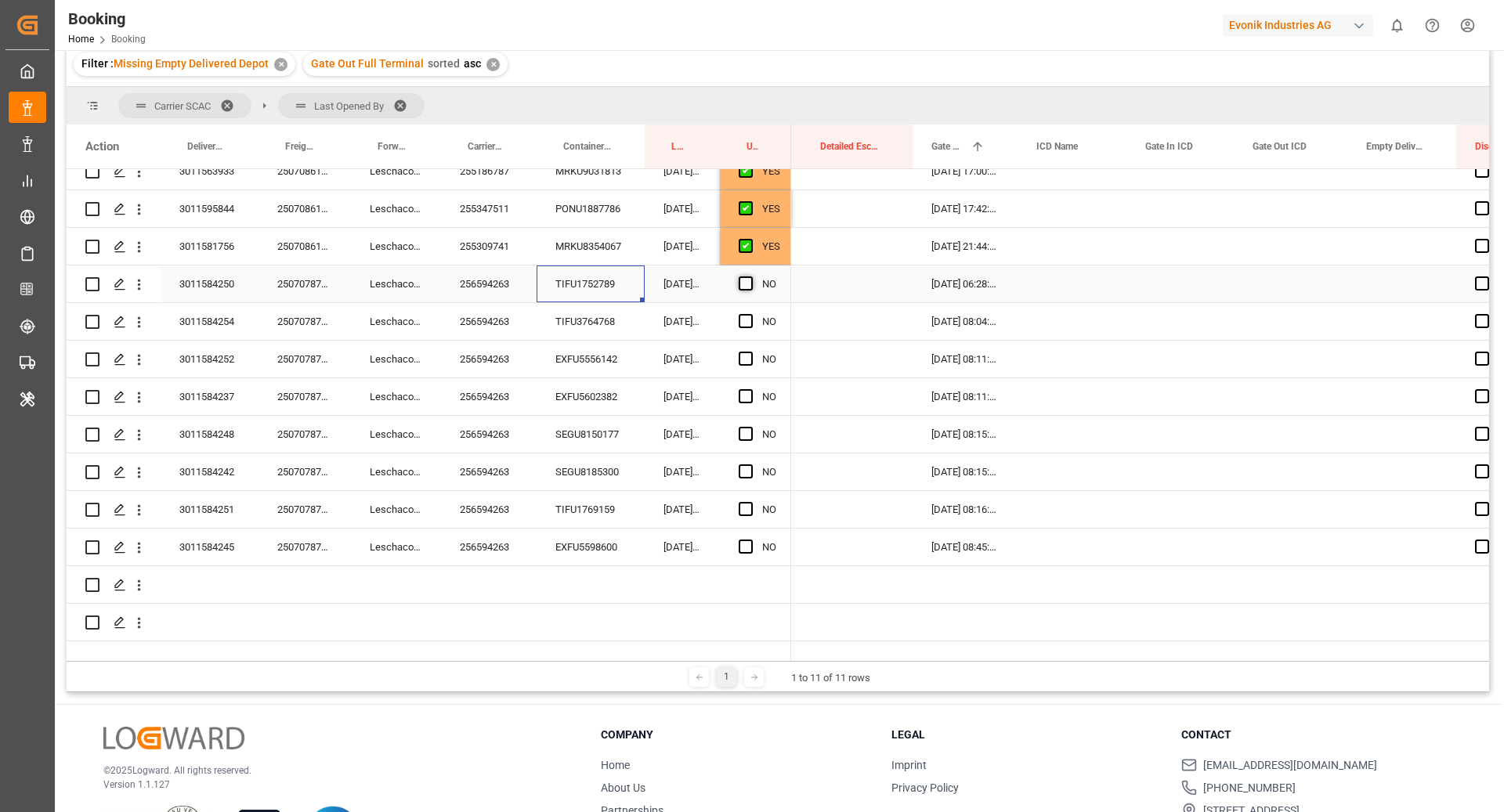
click at [748, 288] on span "Press SPACE to select this row." at bounding box center [746, 283] width 14 height 14
click at [751, 276] on input "Press SPACE to select this row." at bounding box center [751, 276] width 0 height 0
drag, startPoint x: 789, startPoint y: 300, endPoint x: 793, endPoint y: 564, distance: 264.0
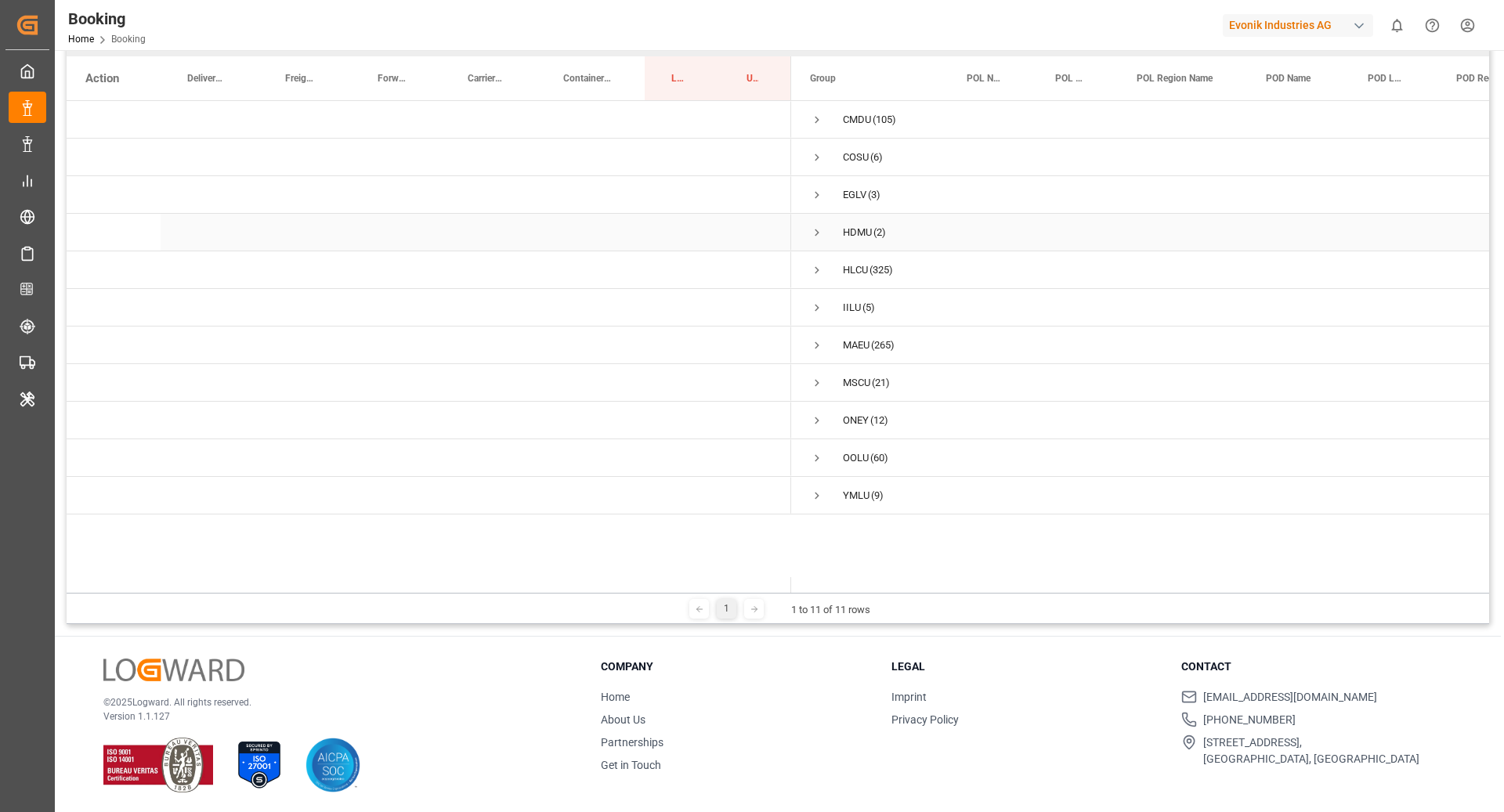
scroll to position [230, 0]
click at [824, 340] on span "MAEU (265)" at bounding box center [868, 344] width 119 height 35
click at [817, 344] on span "Press SPACE to select this row." at bounding box center [816, 344] width 14 height 14
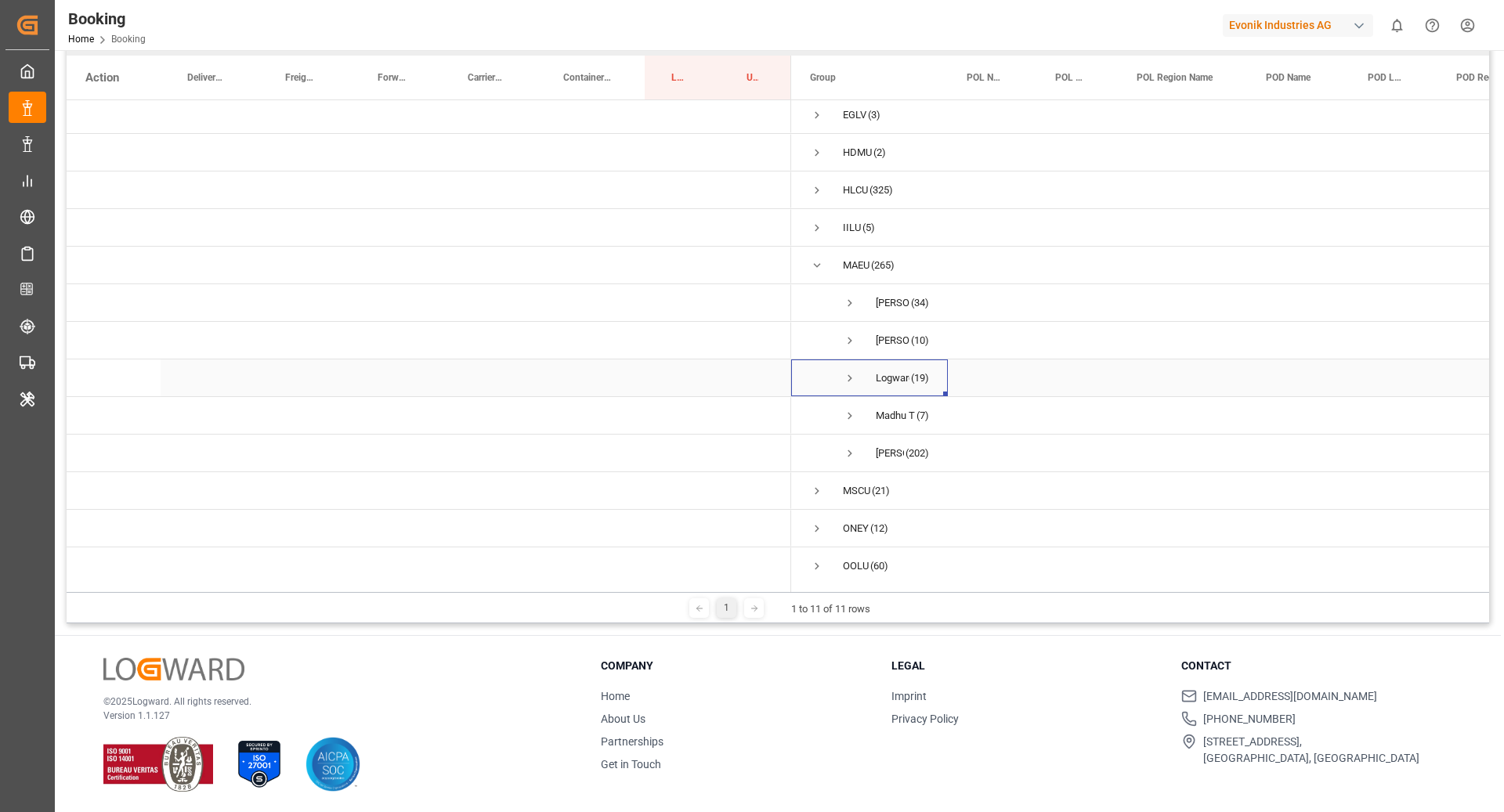
click at [853, 378] on span "Press SPACE to select this row." at bounding box center [849, 378] width 14 height 14
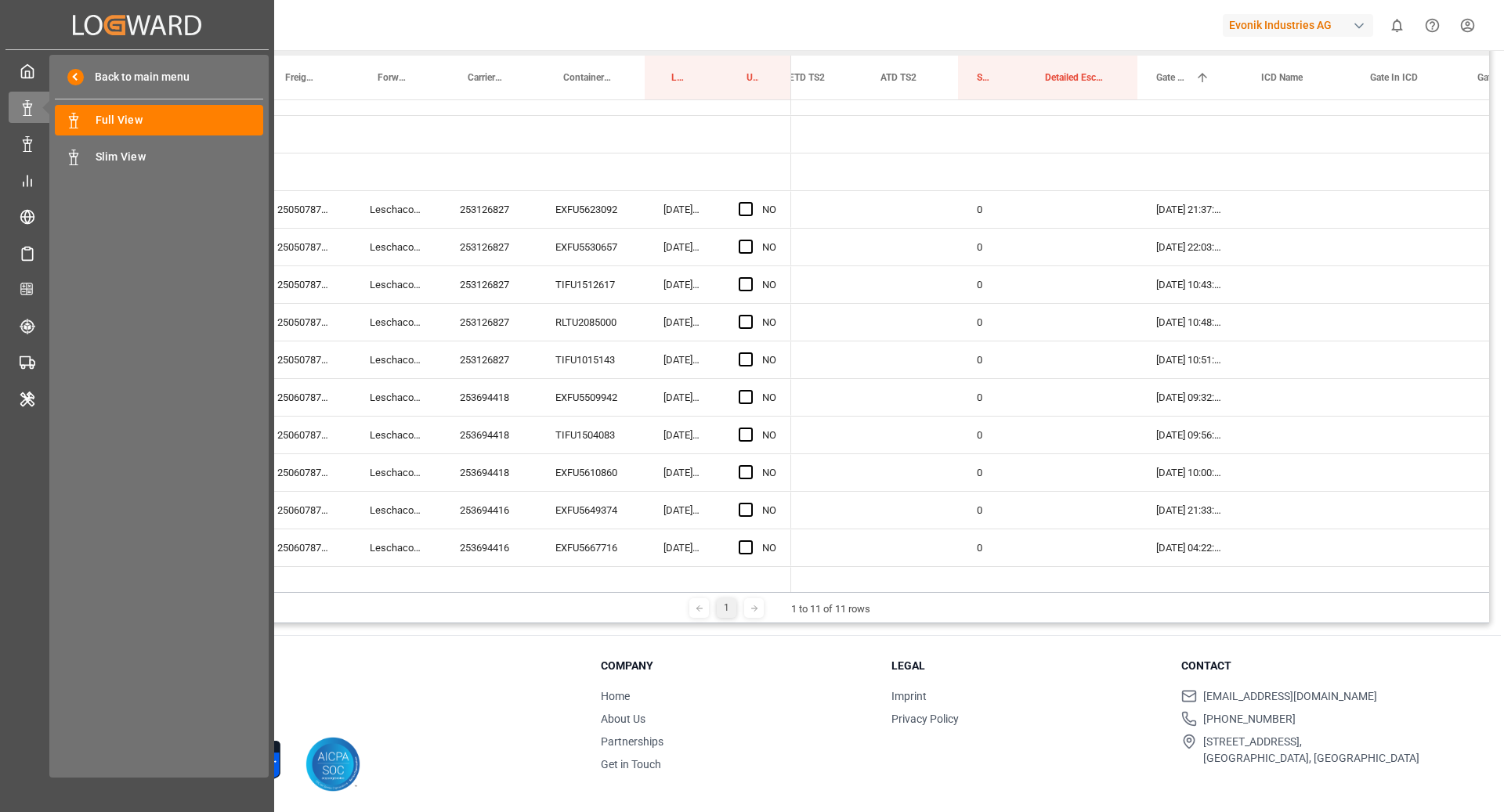
scroll to position [285, 0]
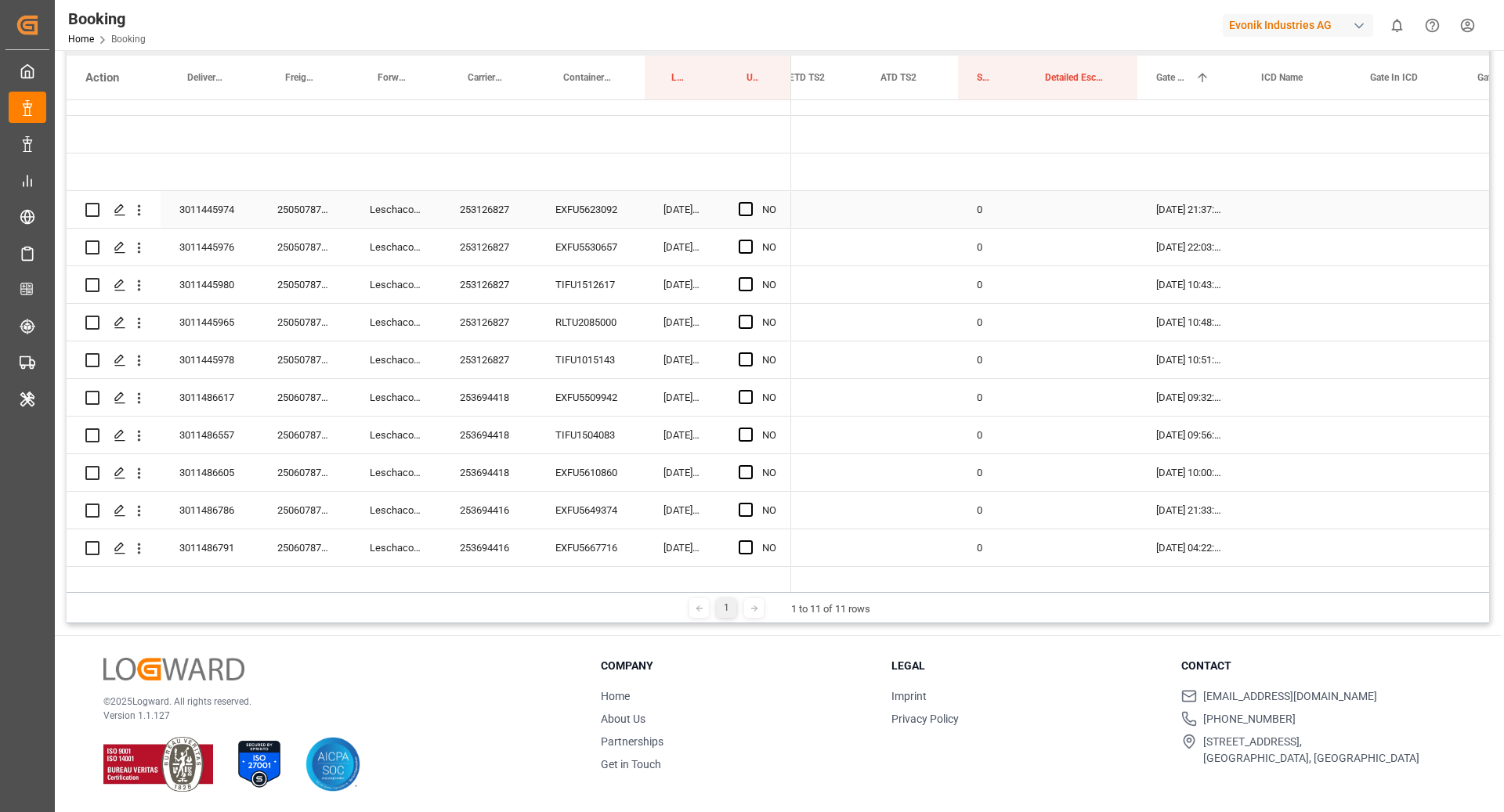
click at [555, 220] on div "EXFU5623092" at bounding box center [590, 210] width 108 height 37
click at [742, 206] on span "Press SPACE to select this row." at bounding box center [746, 209] width 14 height 14
click at [751, 202] on input "Press SPACE to select this row." at bounding box center [751, 202] width 0 height 0
click at [586, 246] on div "EXFU5530657" at bounding box center [590, 247] width 108 height 37
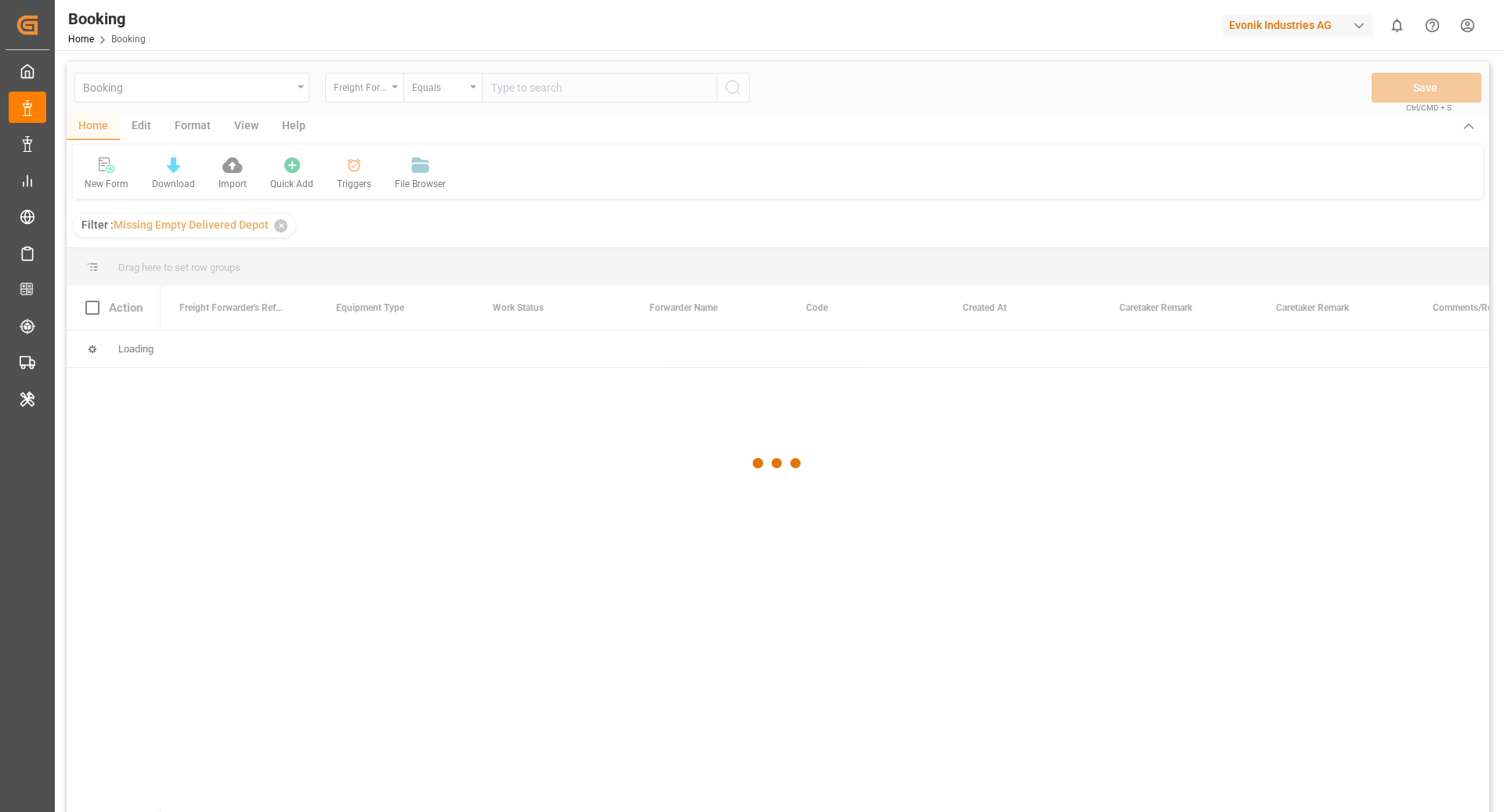
scroll to position [230, 0]
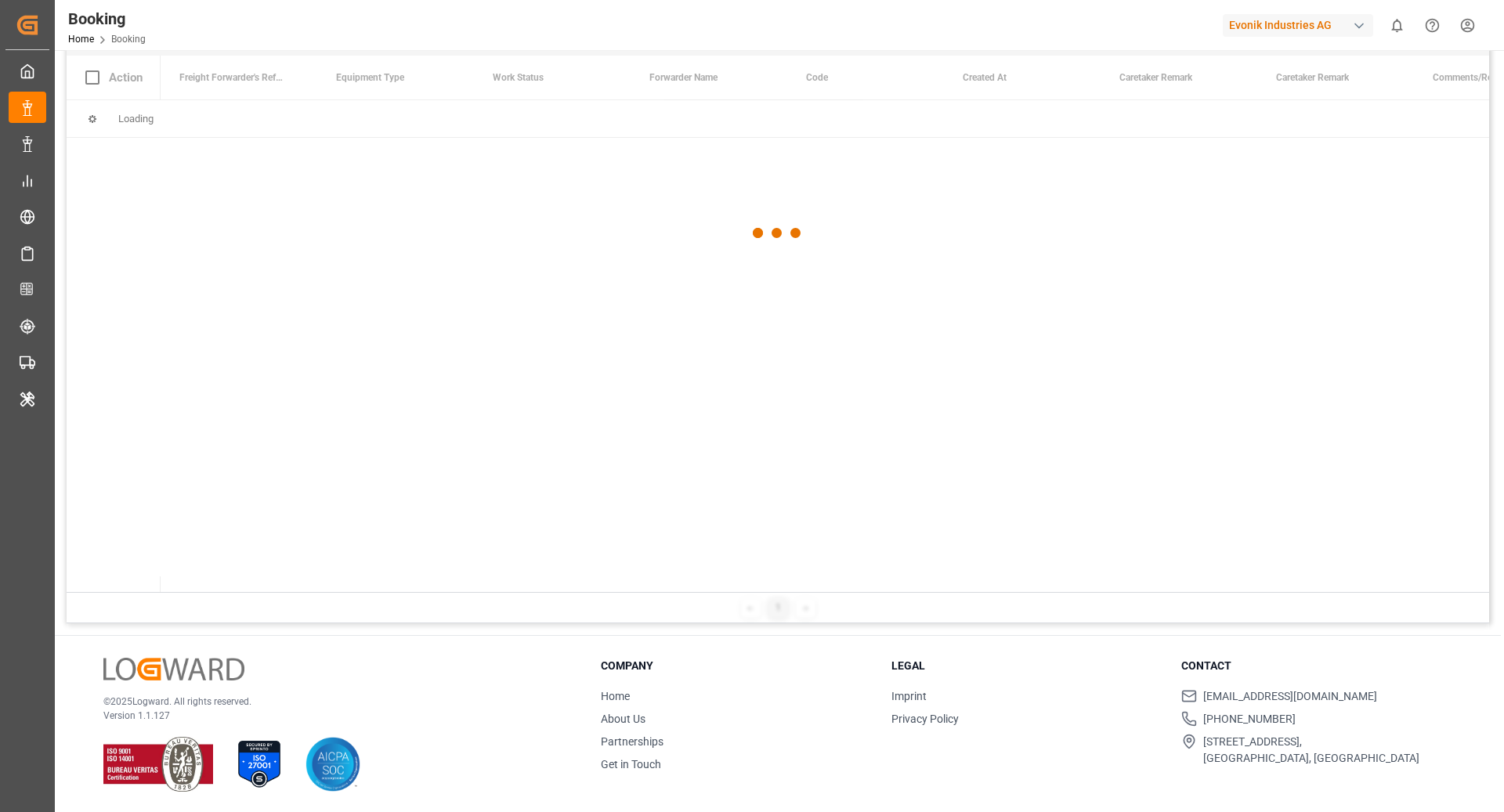
click at [618, 742] on link "Partnerships" at bounding box center [632, 741] width 63 height 13
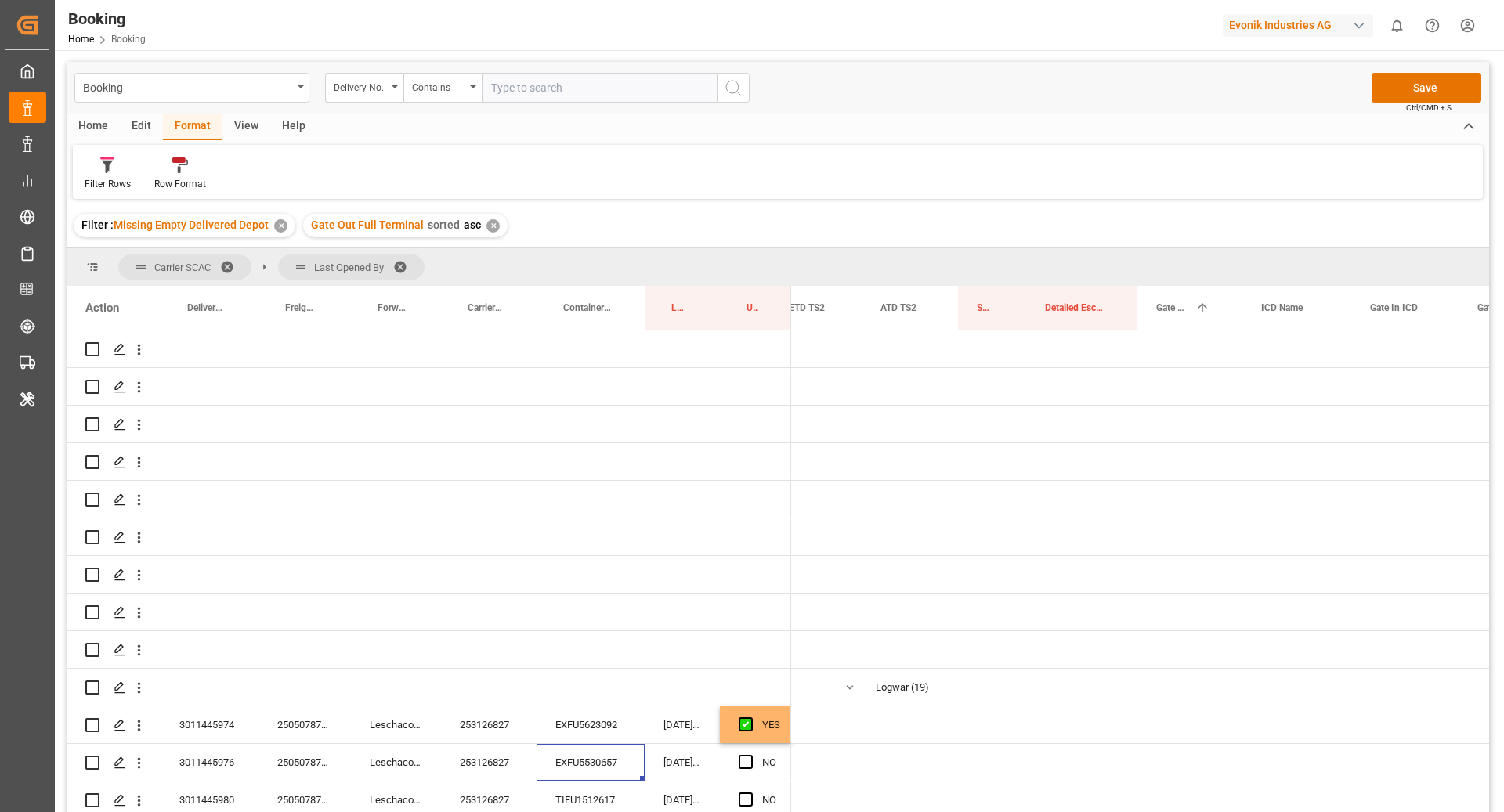
scroll to position [0, 2497]
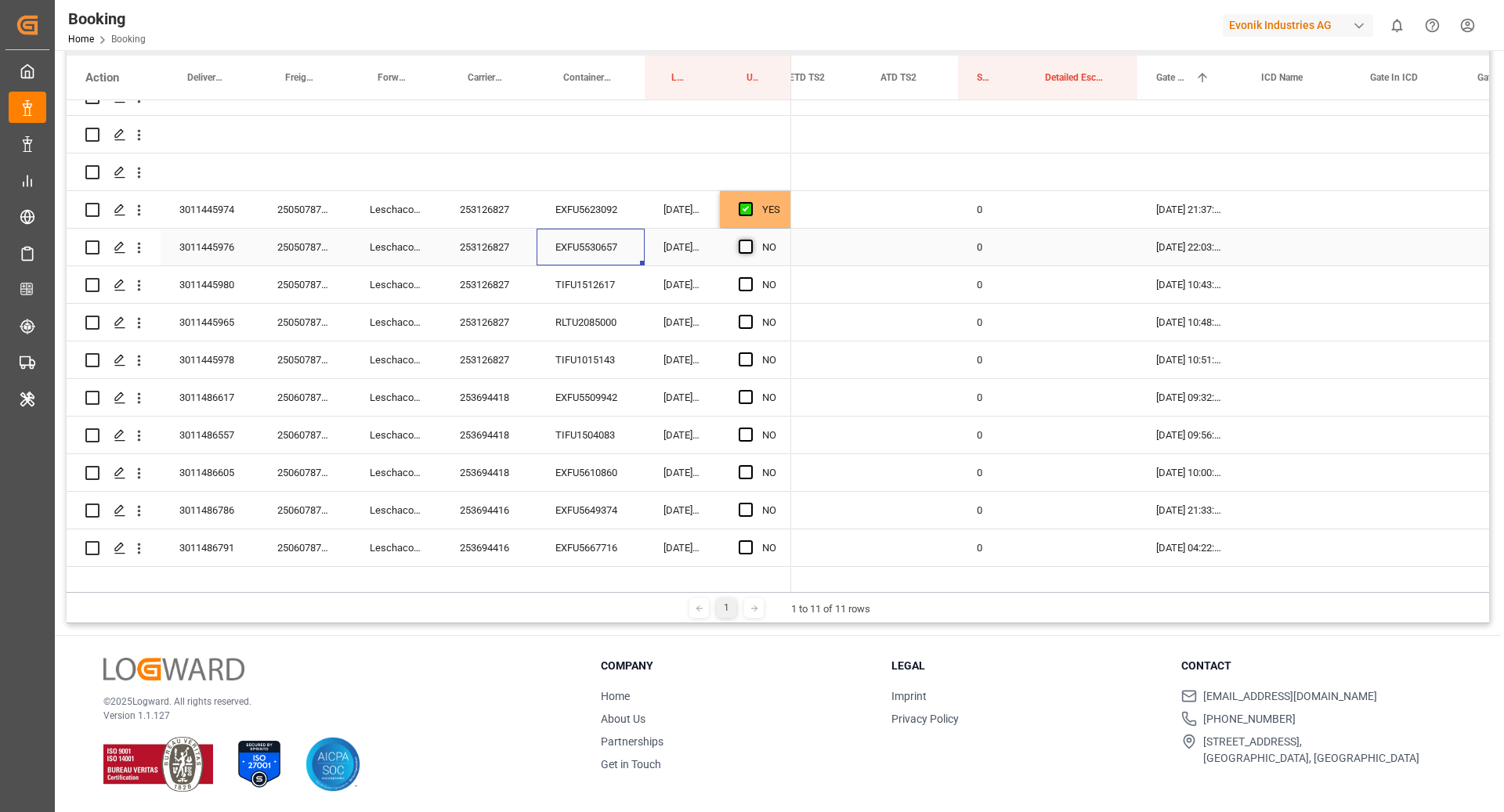
click at [743, 245] on span "Press SPACE to select this row." at bounding box center [746, 246] width 14 height 14
click at [751, 239] on input "Press SPACE to select this row." at bounding box center [751, 239] width 0 height 0
click at [621, 295] on div "TIFU1512617" at bounding box center [590, 285] width 108 height 37
click at [743, 287] on span "Press SPACE to select this row." at bounding box center [746, 284] width 14 height 14
click at [751, 277] on input "Press SPACE to select this row." at bounding box center [751, 277] width 0 height 0
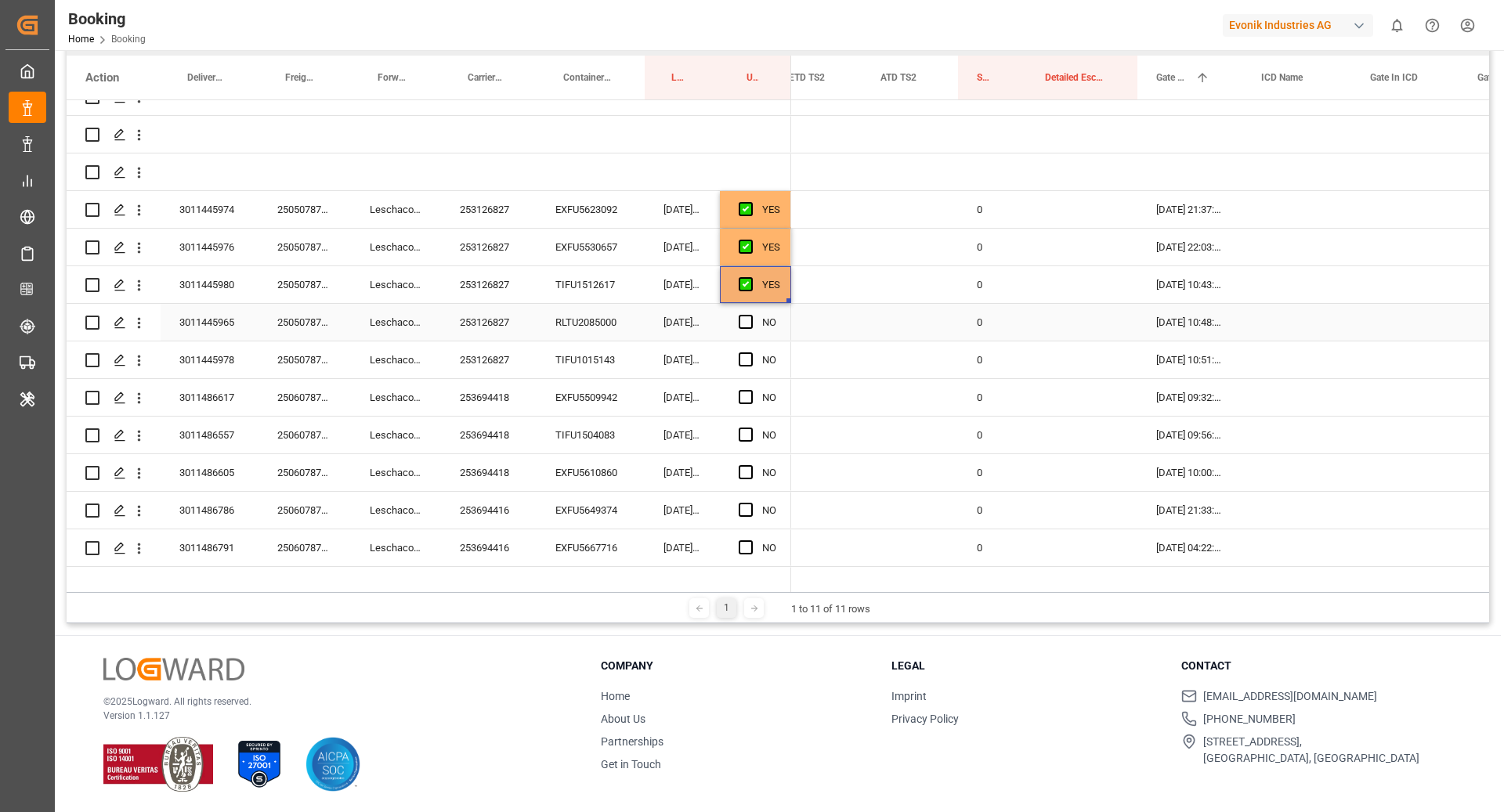
drag, startPoint x: 623, startPoint y: 332, endPoint x: 709, endPoint y: 329, distance: 86.1
click at [623, 332] on div "RLTU2085000" at bounding box center [590, 322] width 108 height 37
click at [742, 324] on span "Press SPACE to select this row." at bounding box center [746, 322] width 14 height 14
click at [751, 315] on input "Press SPACE to select this row." at bounding box center [751, 315] width 0 height 0
click at [592, 358] on div "TIFU1015143" at bounding box center [590, 360] width 108 height 37
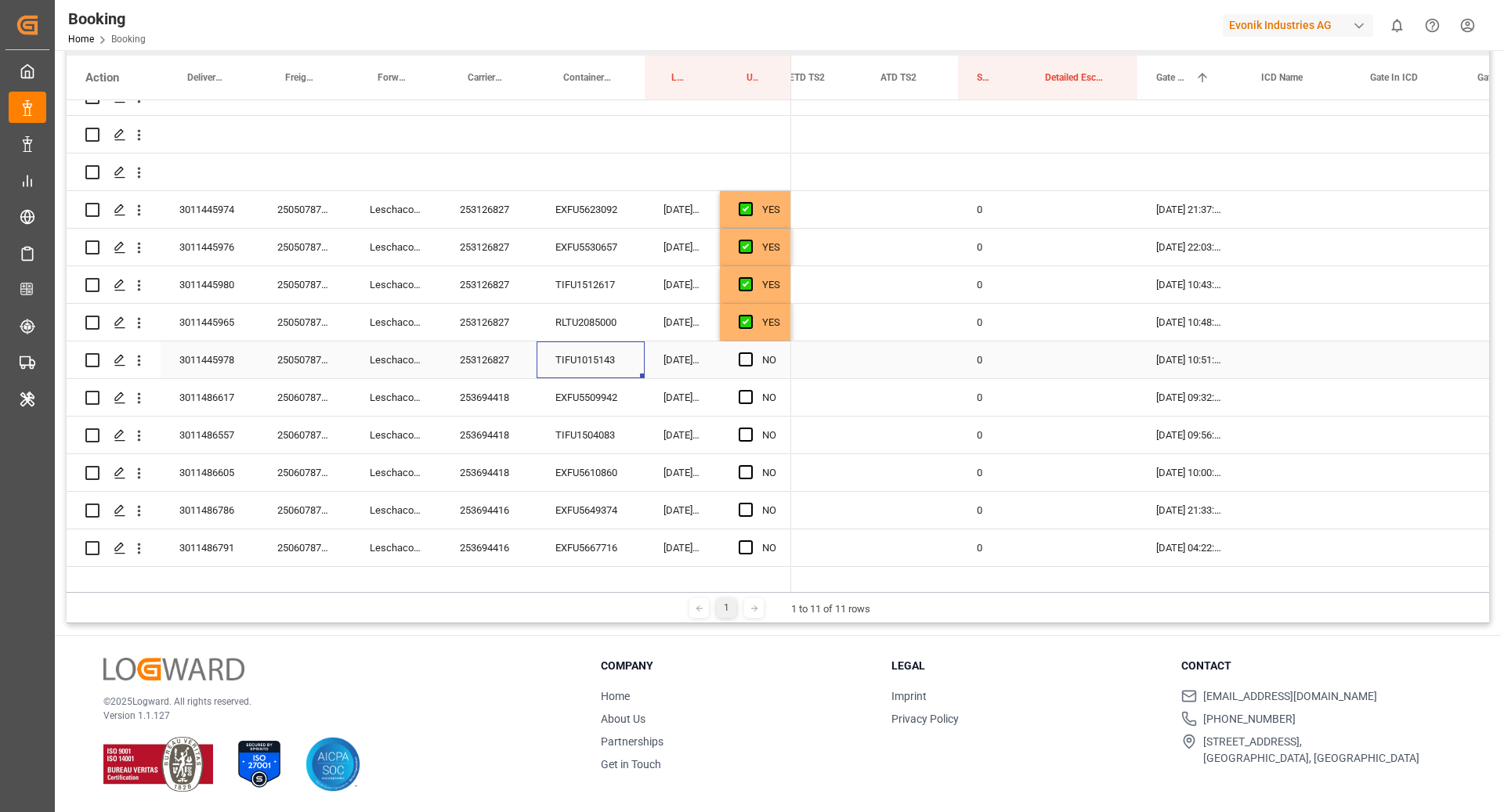
click at [739, 370] on div "Press SPACE to select this row." at bounding box center [751, 359] width 23 height 36
click at [741, 366] on div "Press SPACE to select this row." at bounding box center [751, 359] width 23 height 36
click at [608, 398] on div "EXFU5509942" at bounding box center [590, 397] width 108 height 37
click at [750, 356] on span "Press SPACE to select this row." at bounding box center [746, 359] width 14 height 14
click at [751, 352] on input "Press SPACE to select this row." at bounding box center [751, 352] width 0 height 0
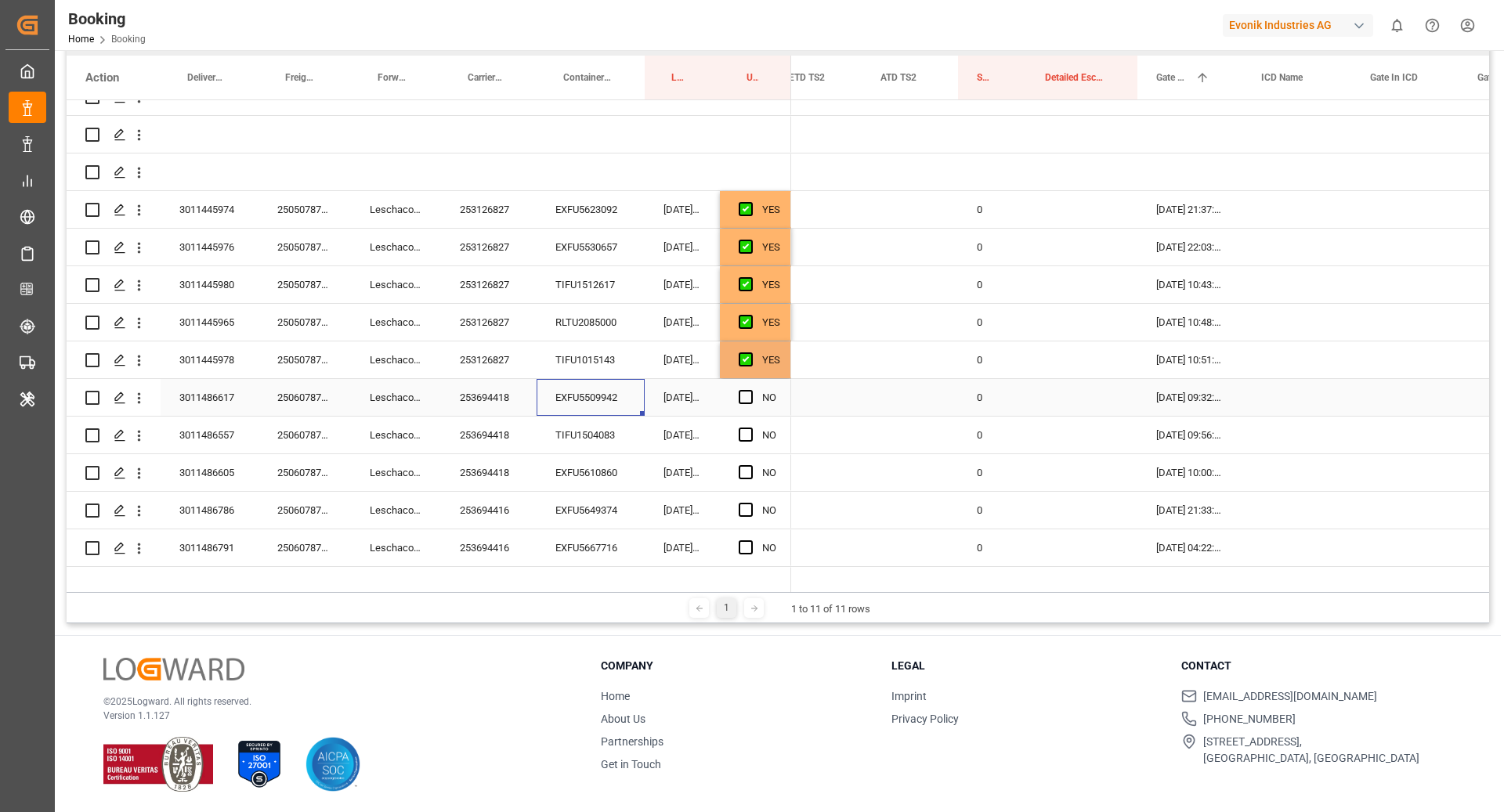
click at [585, 409] on div "EXFU5509942" at bounding box center [590, 397] width 108 height 37
click at [750, 393] on span "Press SPACE to select this row." at bounding box center [746, 397] width 14 height 14
click at [751, 390] on input "Press SPACE to select this row." at bounding box center [751, 390] width 0 height 0
click at [620, 432] on div "TIFU1504083" at bounding box center [590, 434] width 108 height 37
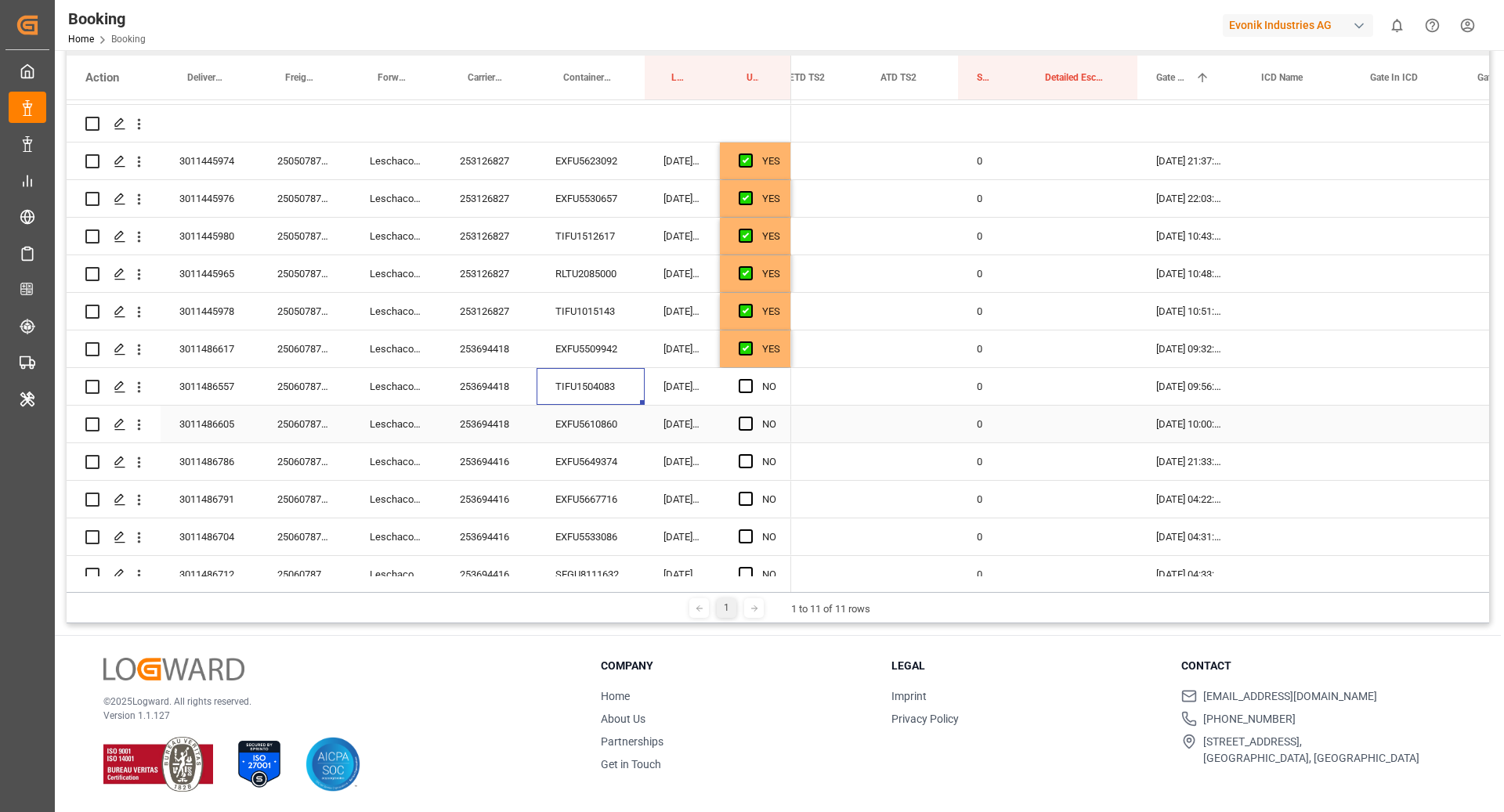
scroll to position [423, 0]
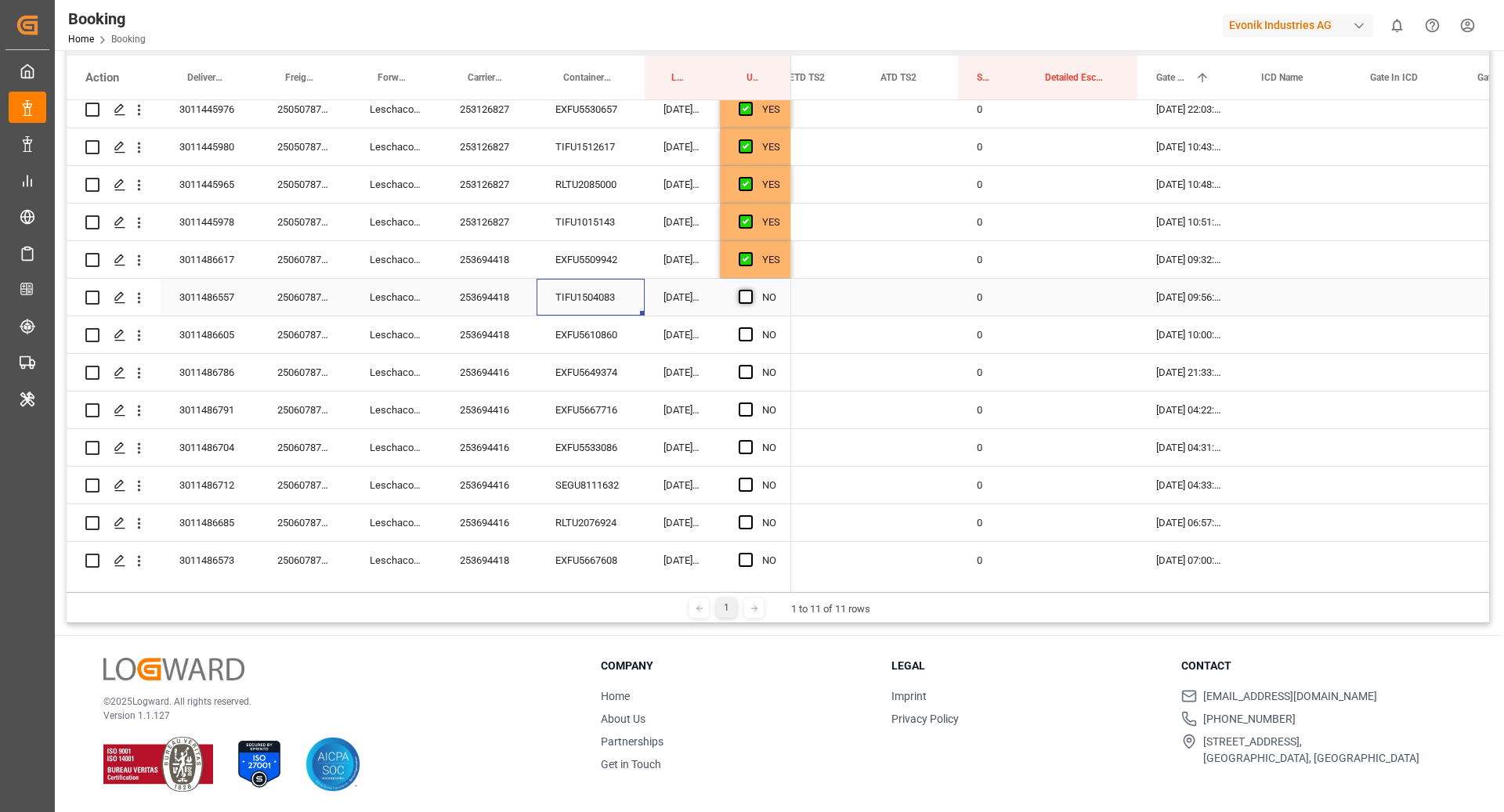
click at [746, 294] on span "Press SPACE to select this row." at bounding box center [746, 296] width 14 height 14
click at [751, 290] on input "Press SPACE to select this row." at bounding box center [751, 290] width 0 height 0
click at [596, 342] on div "EXFU5610860" at bounding box center [590, 335] width 108 height 37
click at [751, 337] on span "Press SPACE to select this row." at bounding box center [746, 334] width 14 height 14
click at [751, 327] on input "Press SPACE to select this row." at bounding box center [751, 327] width 0 height 0
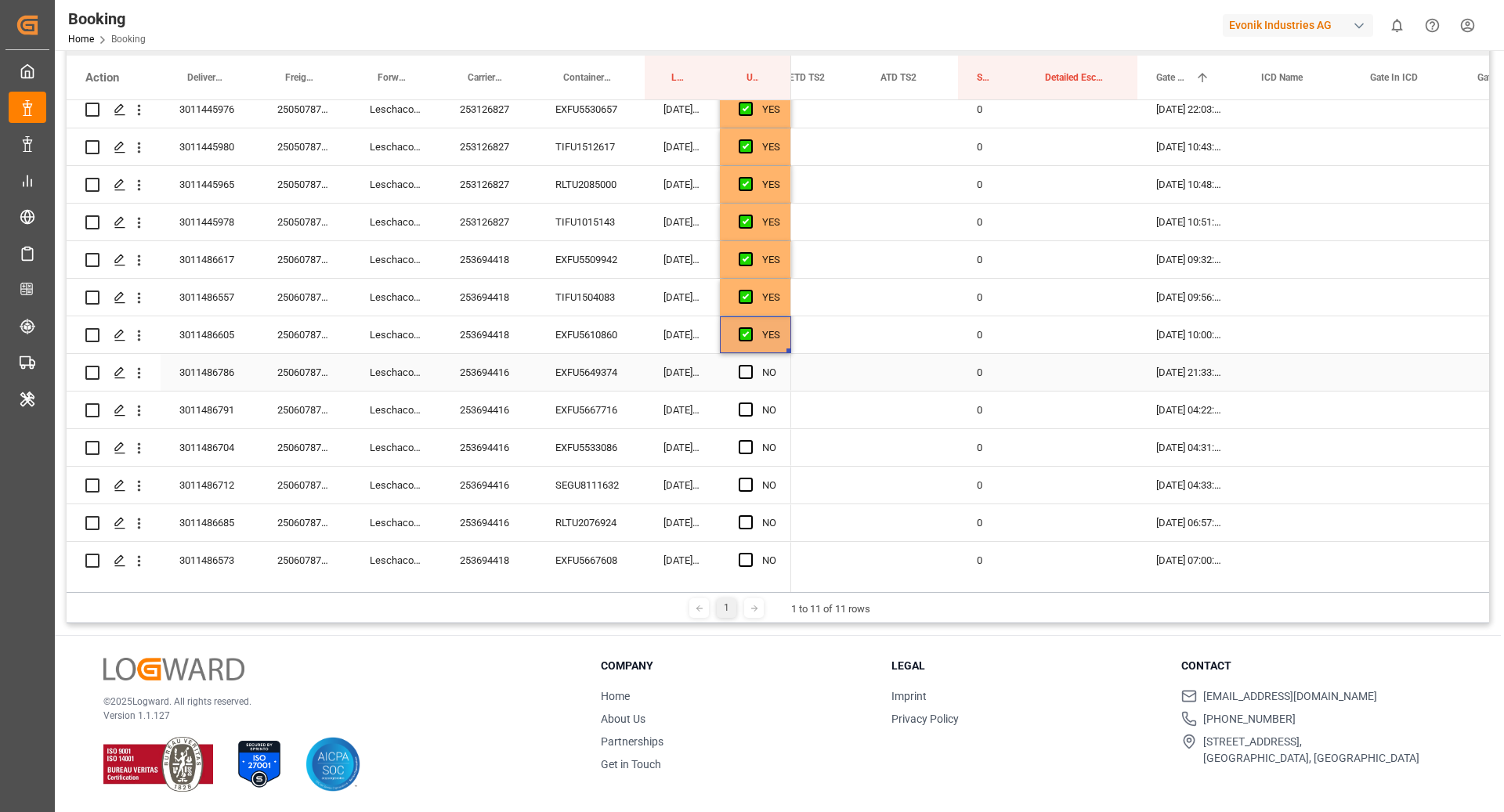
click at [611, 379] on div "EXFU5649374" at bounding box center [590, 372] width 108 height 37
click at [748, 369] on span "Press SPACE to select this row." at bounding box center [746, 372] width 14 height 14
click at [751, 365] on input "Press SPACE to select this row." at bounding box center [751, 365] width 0 height 0
click at [548, 401] on div "EXFU5667716" at bounding box center [590, 409] width 108 height 37
click at [745, 407] on span "Press SPACE to select this row." at bounding box center [746, 409] width 14 height 14
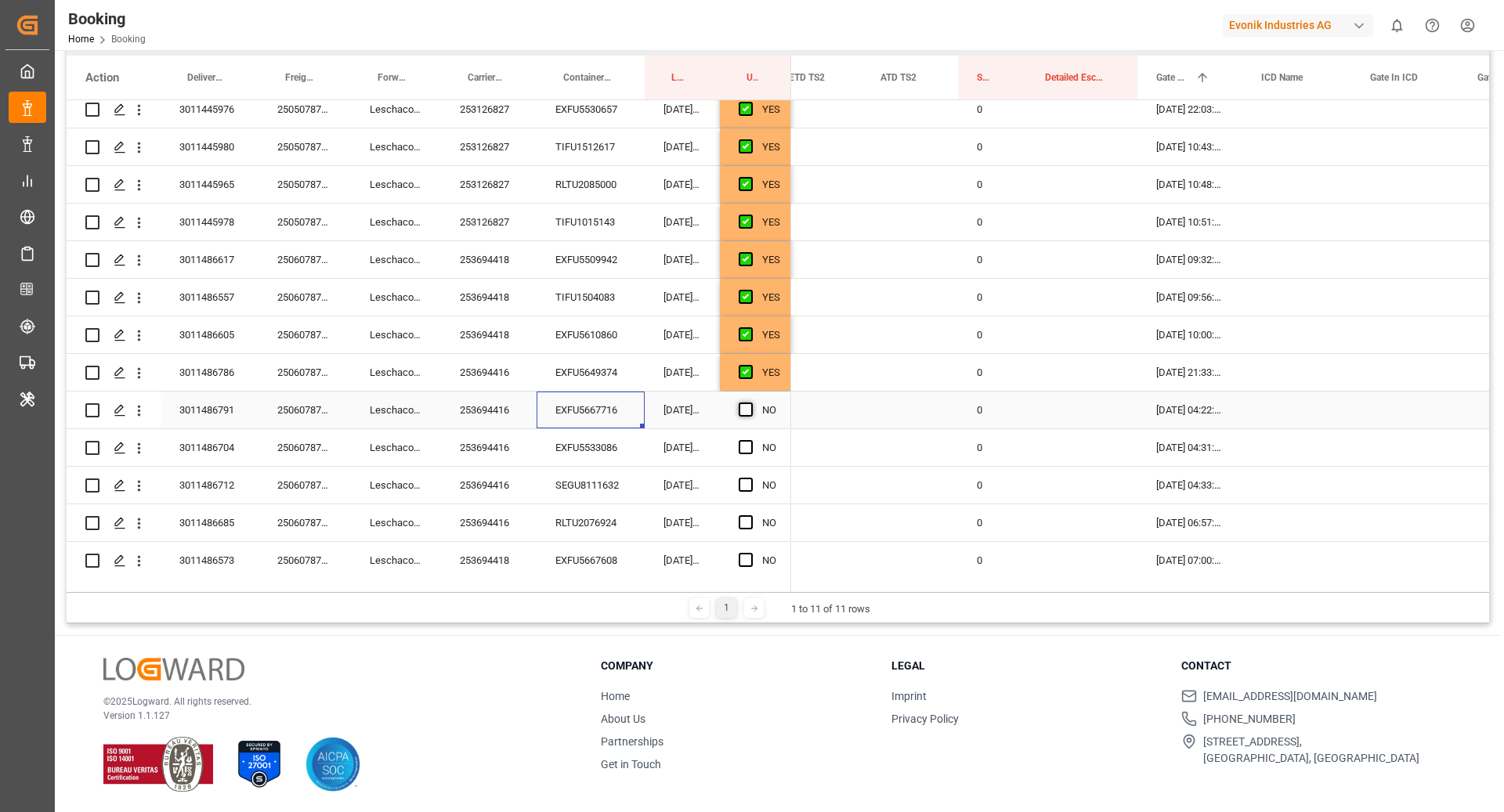
click at [751, 403] on input "Press SPACE to select this row." at bounding box center [751, 403] width 0 height 0
click at [630, 440] on div "EXFU5533086" at bounding box center [590, 447] width 108 height 37
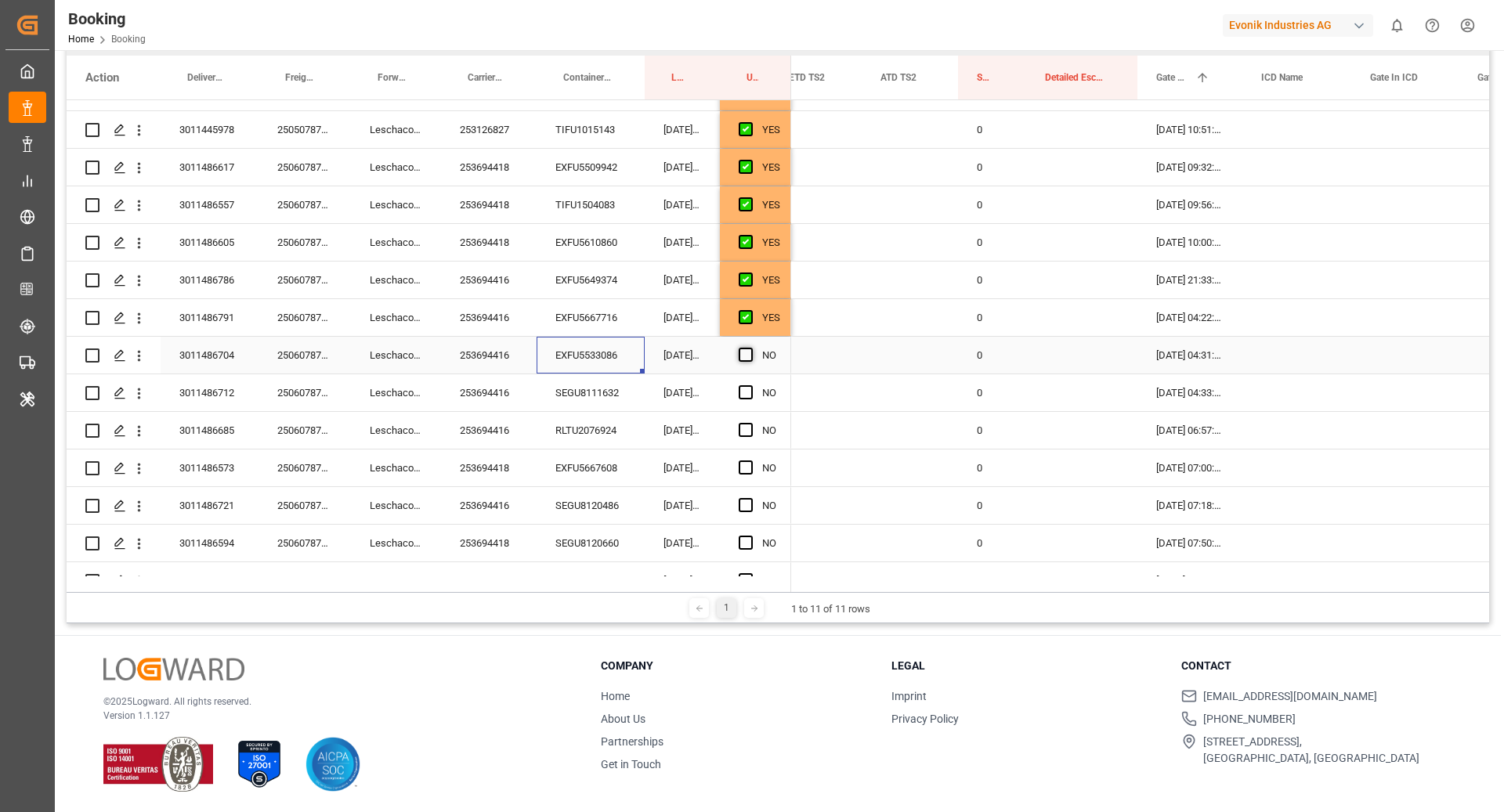
click at [748, 353] on span "Press SPACE to select this row." at bounding box center [746, 354] width 14 height 14
click at [751, 348] on input "Press SPACE to select this row." at bounding box center [751, 348] width 0 height 0
click at [603, 394] on div "SEGU8111632" at bounding box center [590, 393] width 108 height 37
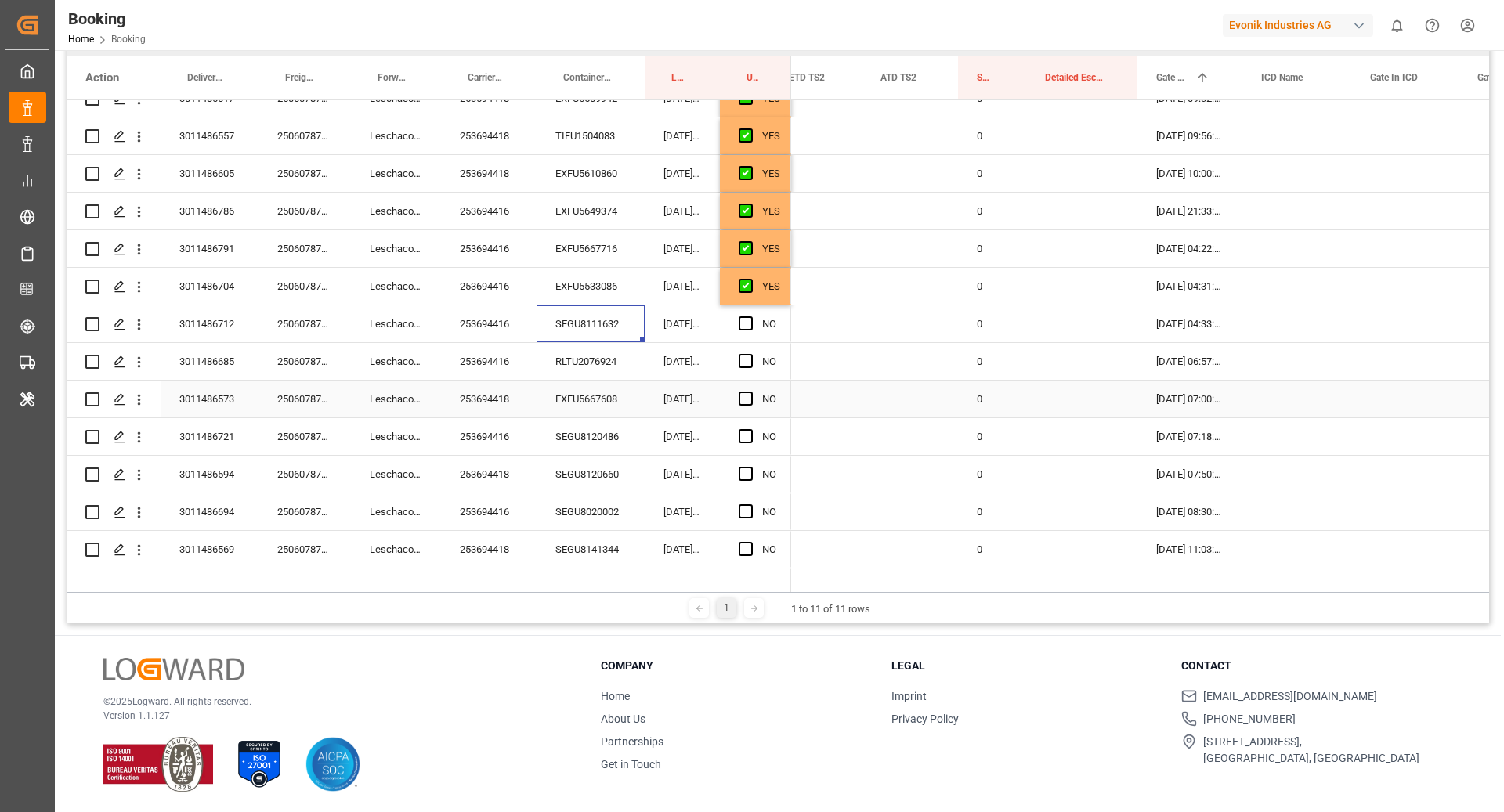
scroll to position [639, 0]
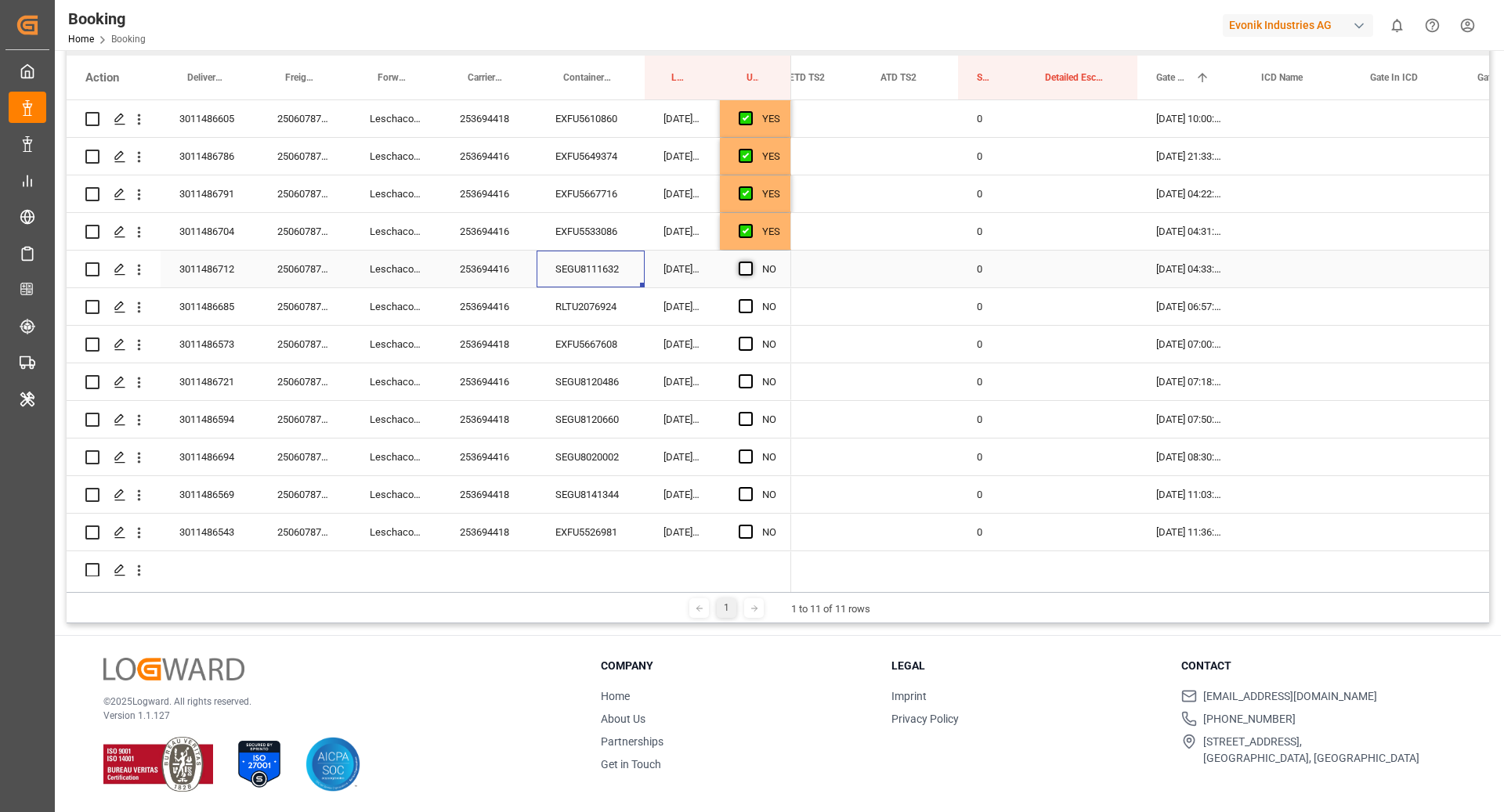
click at [752, 268] on span "Press SPACE to select this row." at bounding box center [746, 268] width 14 height 14
click at [751, 262] on input "Press SPACE to select this row." at bounding box center [751, 262] width 0 height 0
click at [625, 308] on div "RLTU2076924" at bounding box center [590, 306] width 108 height 37
click at [740, 307] on span "Press SPACE to select this row." at bounding box center [746, 306] width 14 height 14
click at [751, 299] on input "Press SPACE to select this row." at bounding box center [751, 299] width 0 height 0
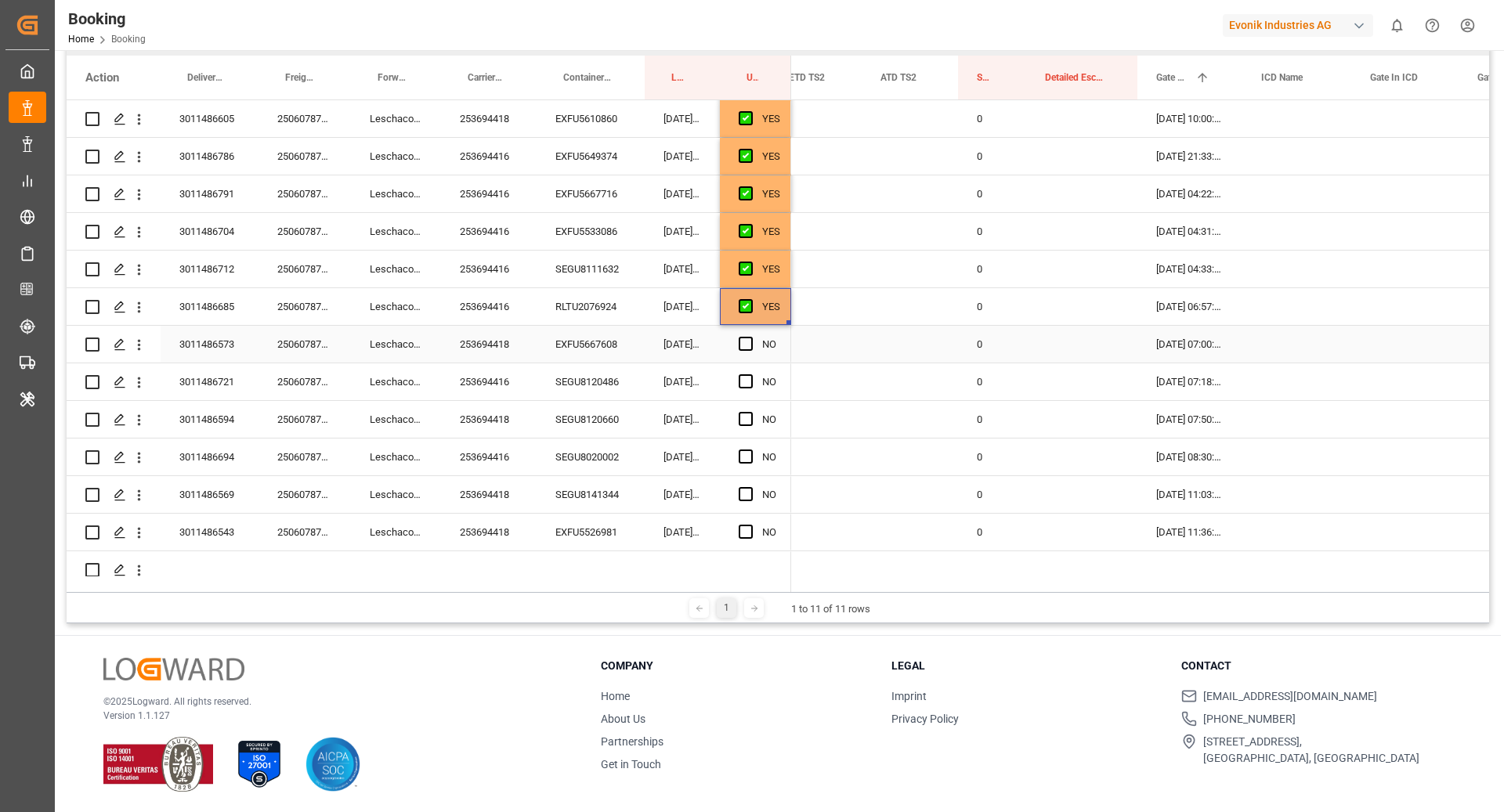
click at [503, 363] on div "253694416" at bounding box center [488, 381] width 96 height 37
click at [619, 348] on div "EXFU5667608" at bounding box center [590, 344] width 108 height 37
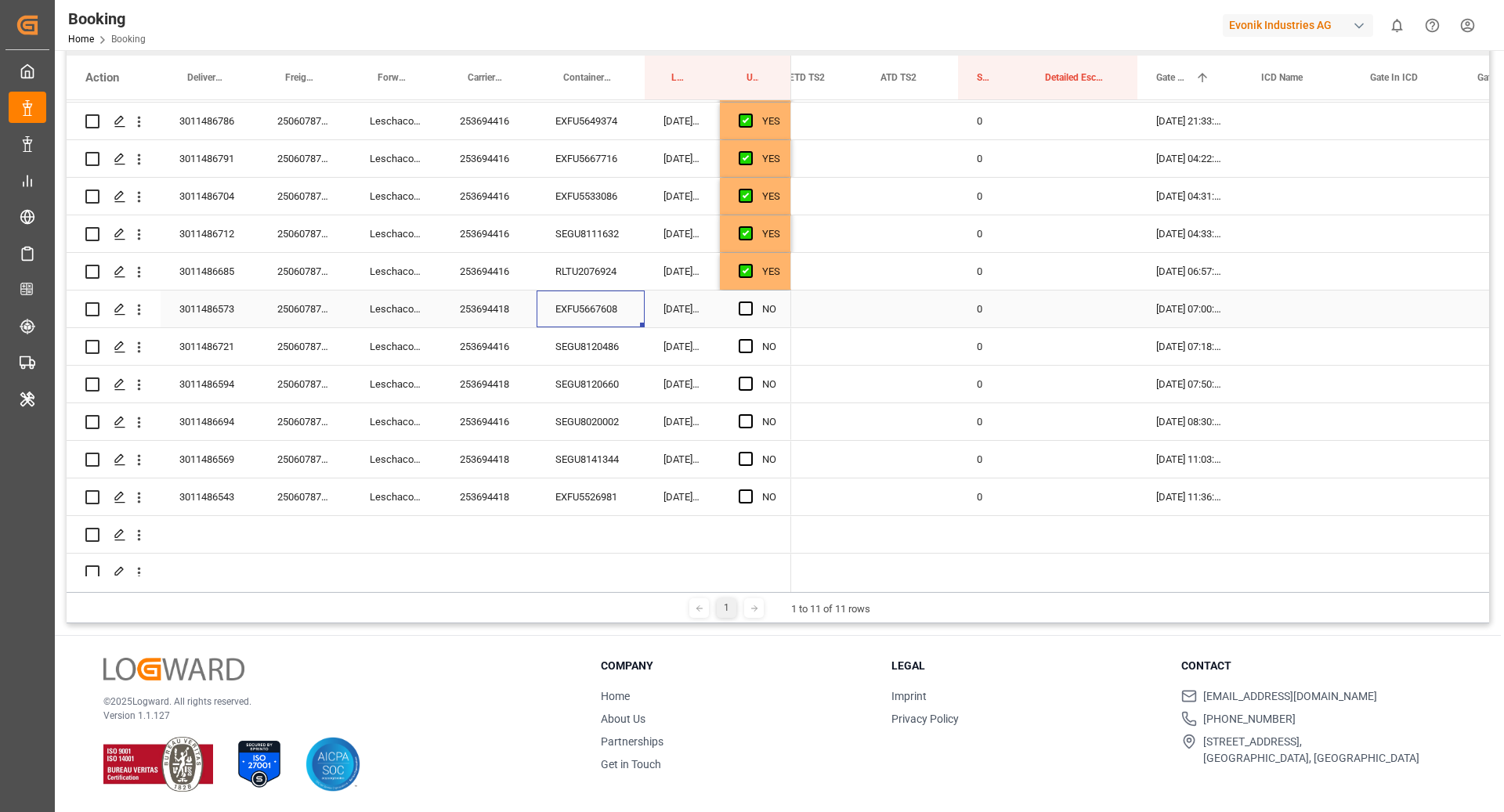
scroll to position [677, 0]
click at [739, 314] on div "Press SPACE to select this row." at bounding box center [751, 306] width 23 height 36
click at [573, 340] on div "SEGU8120486" at bounding box center [590, 344] width 108 height 37
click at [750, 306] on span "Press SPACE to select this row." at bounding box center [746, 306] width 14 height 14
click at [751, 299] on input "Press SPACE to select this row." at bounding box center [751, 299] width 0 height 0
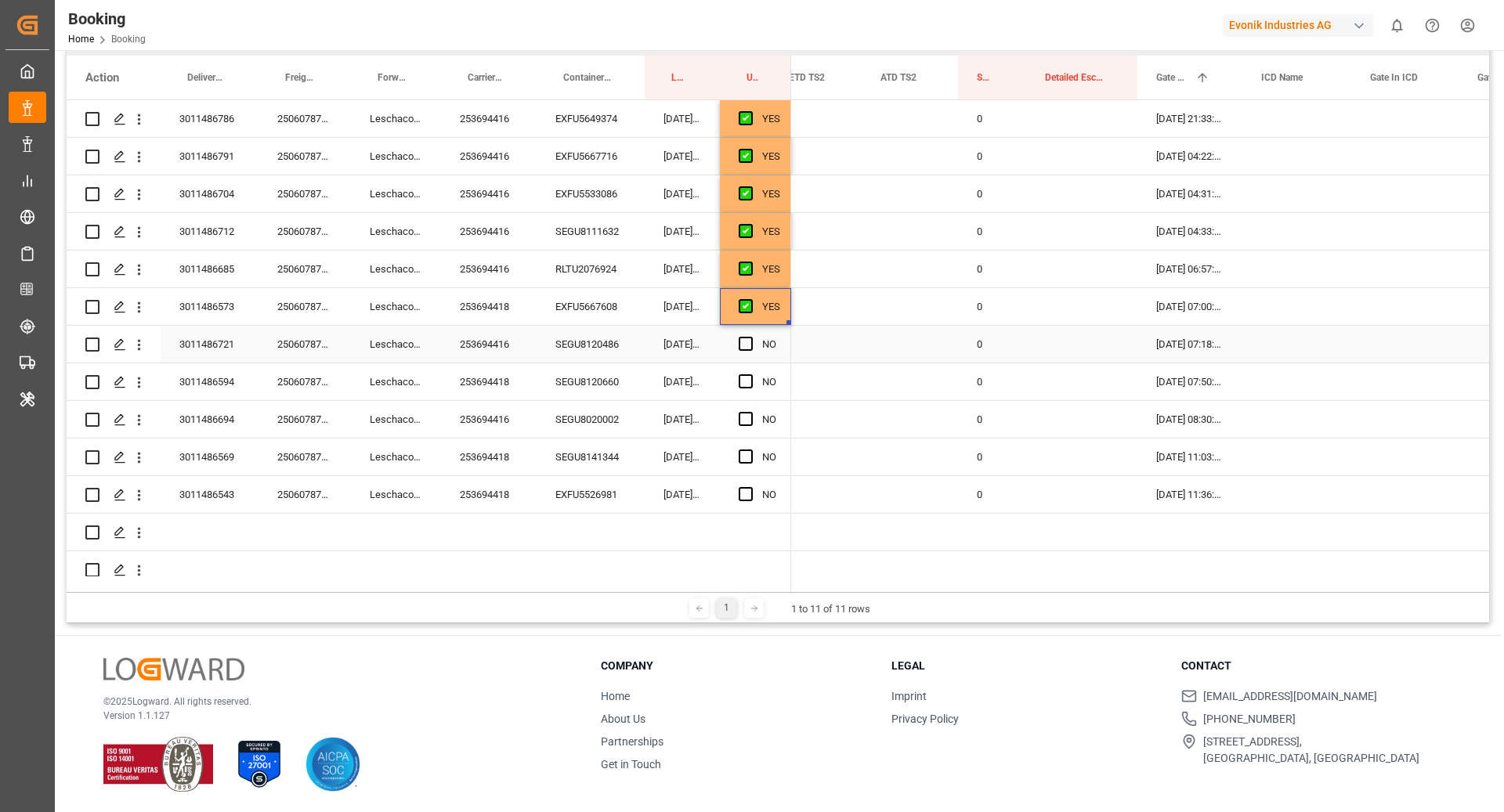
click at [589, 355] on div "SEGU8120486" at bounding box center [590, 344] width 108 height 37
click at [730, 342] on div "NO" at bounding box center [755, 344] width 71 height 37
click at [745, 342] on span "Press SPACE to select this row." at bounding box center [746, 344] width 14 height 14
click at [751, 337] on input "Press SPACE to select this row." at bounding box center [751, 337] width 0 height 0
click at [594, 378] on div "SEGU8120660" at bounding box center [590, 381] width 108 height 37
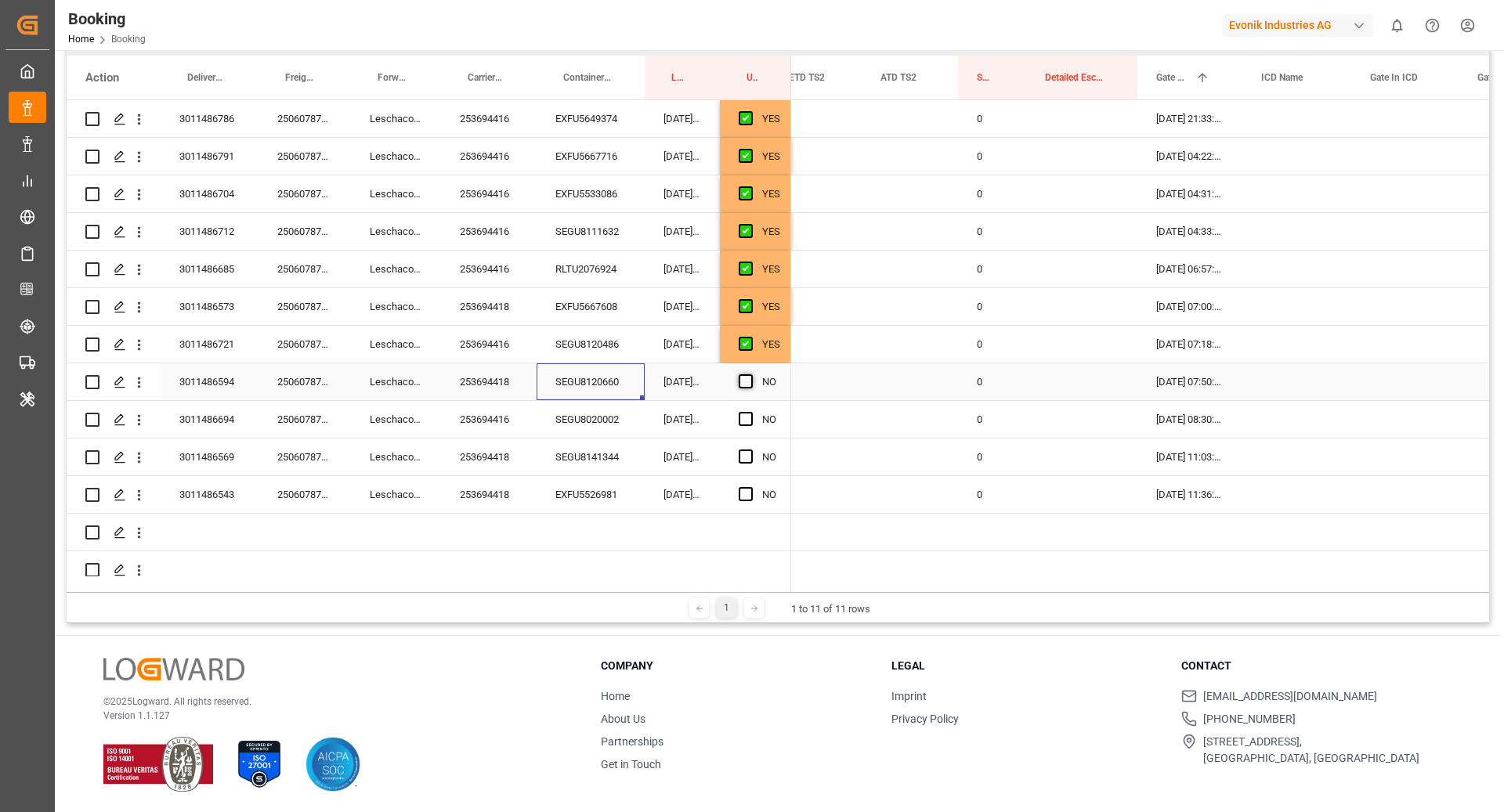
click at [749, 378] on span "Press SPACE to select this row." at bounding box center [746, 381] width 14 height 14
click at [751, 375] on input "Press SPACE to select this row." at bounding box center [751, 375] width 0 height 0
click at [553, 430] on div "SEGU8020002" at bounding box center [590, 419] width 108 height 37
click at [741, 422] on span "Press SPACE to select this row." at bounding box center [746, 418] width 14 height 14
click at [751, 411] on input "Press SPACE to select this row." at bounding box center [751, 411] width 0 height 0
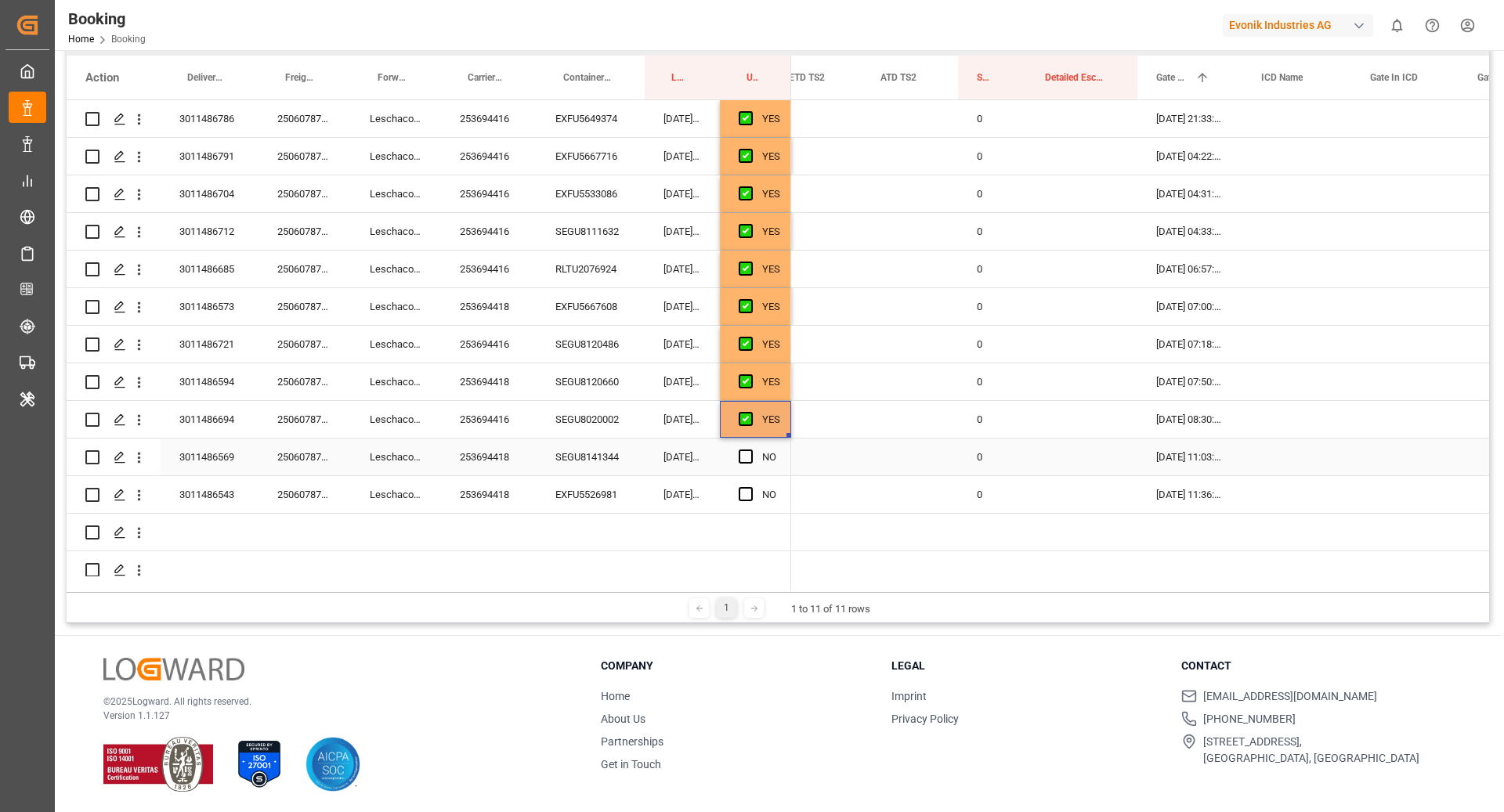
click at [607, 451] on div "SEGU8141344" at bounding box center [590, 457] width 108 height 37
click at [741, 462] on span "Press SPACE to select this row." at bounding box center [746, 456] width 14 height 14
click at [751, 449] on input "Press SPACE to select this row." at bounding box center [751, 449] width 0 height 0
click at [594, 501] on div "EXFU5526981" at bounding box center [590, 494] width 108 height 37
click at [733, 495] on div "NO" at bounding box center [755, 494] width 71 height 37
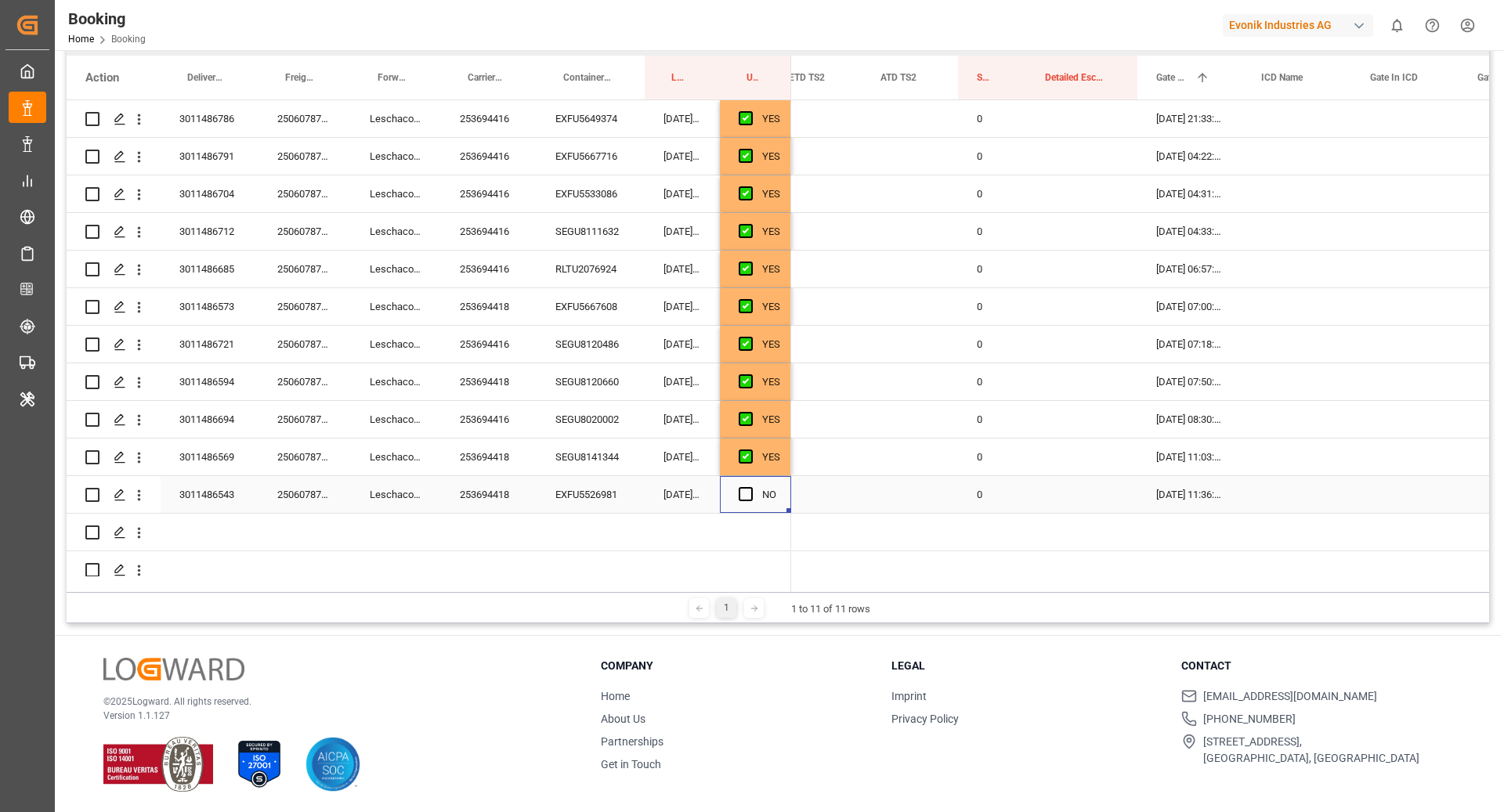
click at [739, 494] on div "Press SPACE to select this row." at bounding box center [751, 494] width 23 height 36
click at [746, 494] on span "Press SPACE to select this row." at bounding box center [746, 493] width 14 height 14
click at [751, 487] on input "Press SPACE to select this row." at bounding box center [751, 487] width 0 height 0
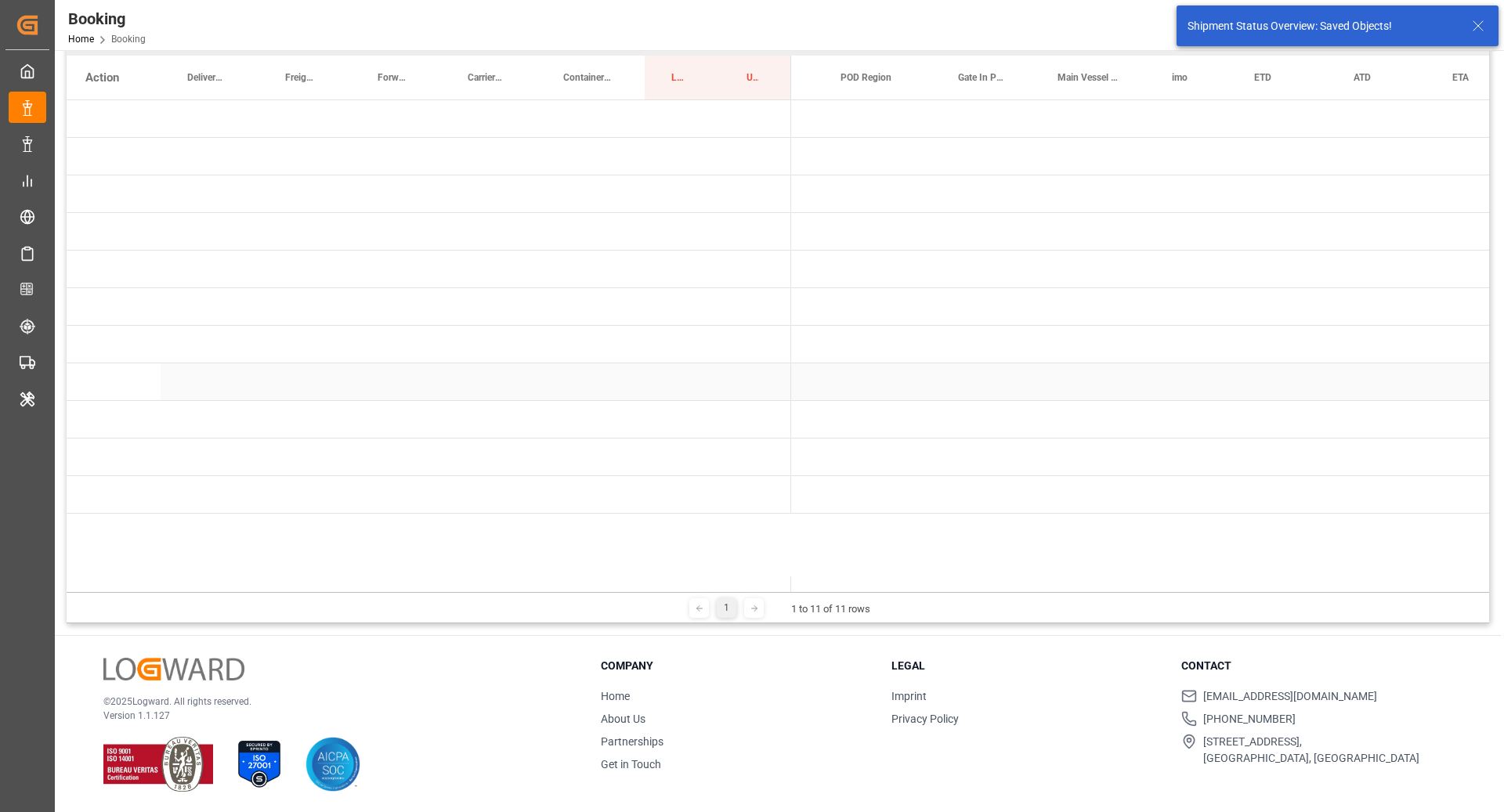
scroll to position [0, 0]
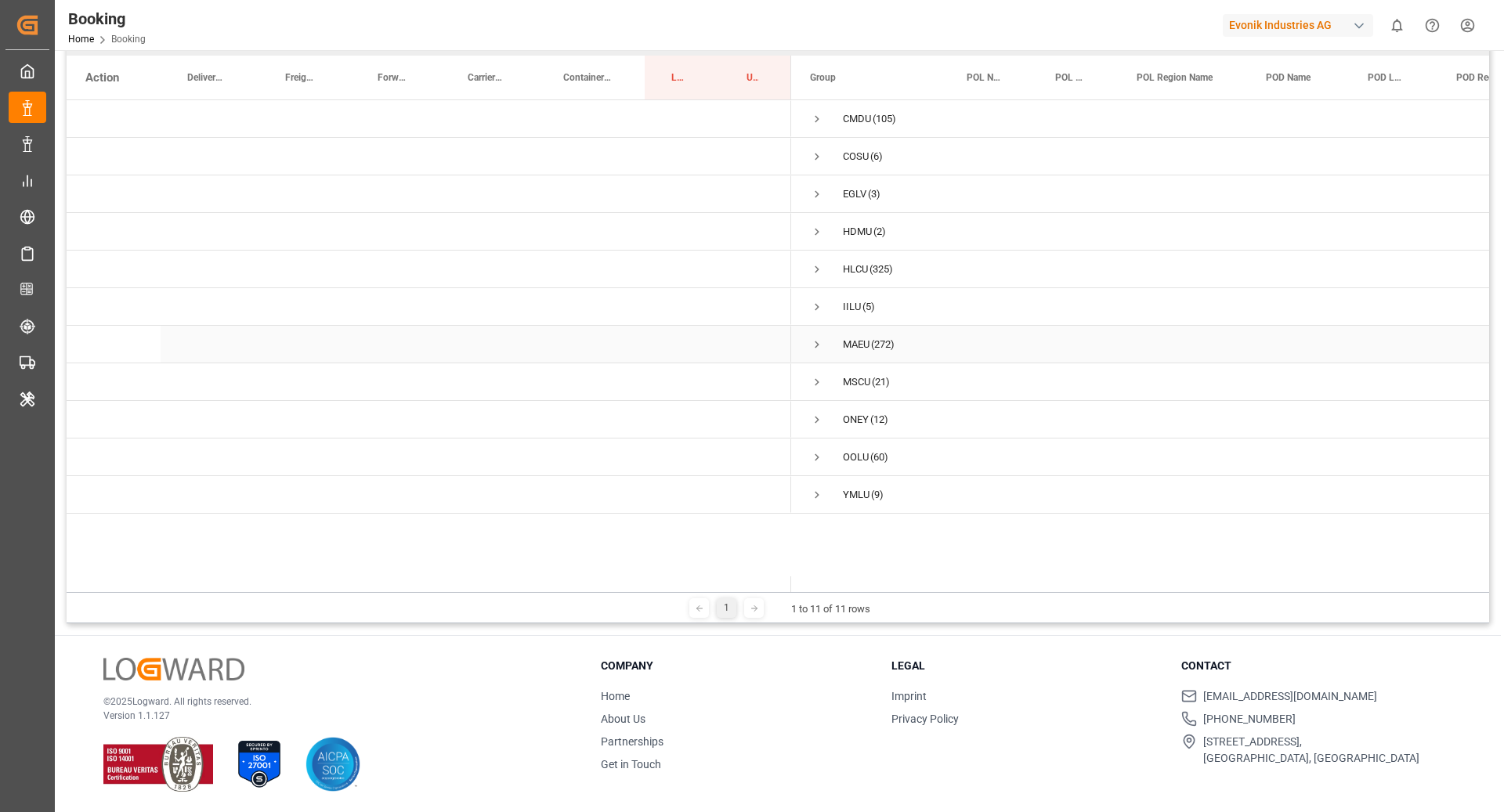
click at [817, 346] on span "Press SPACE to select this row." at bounding box center [816, 344] width 14 height 14
click at [855, 378] on span "Press SPACE to select this row." at bounding box center [849, 381] width 14 height 14
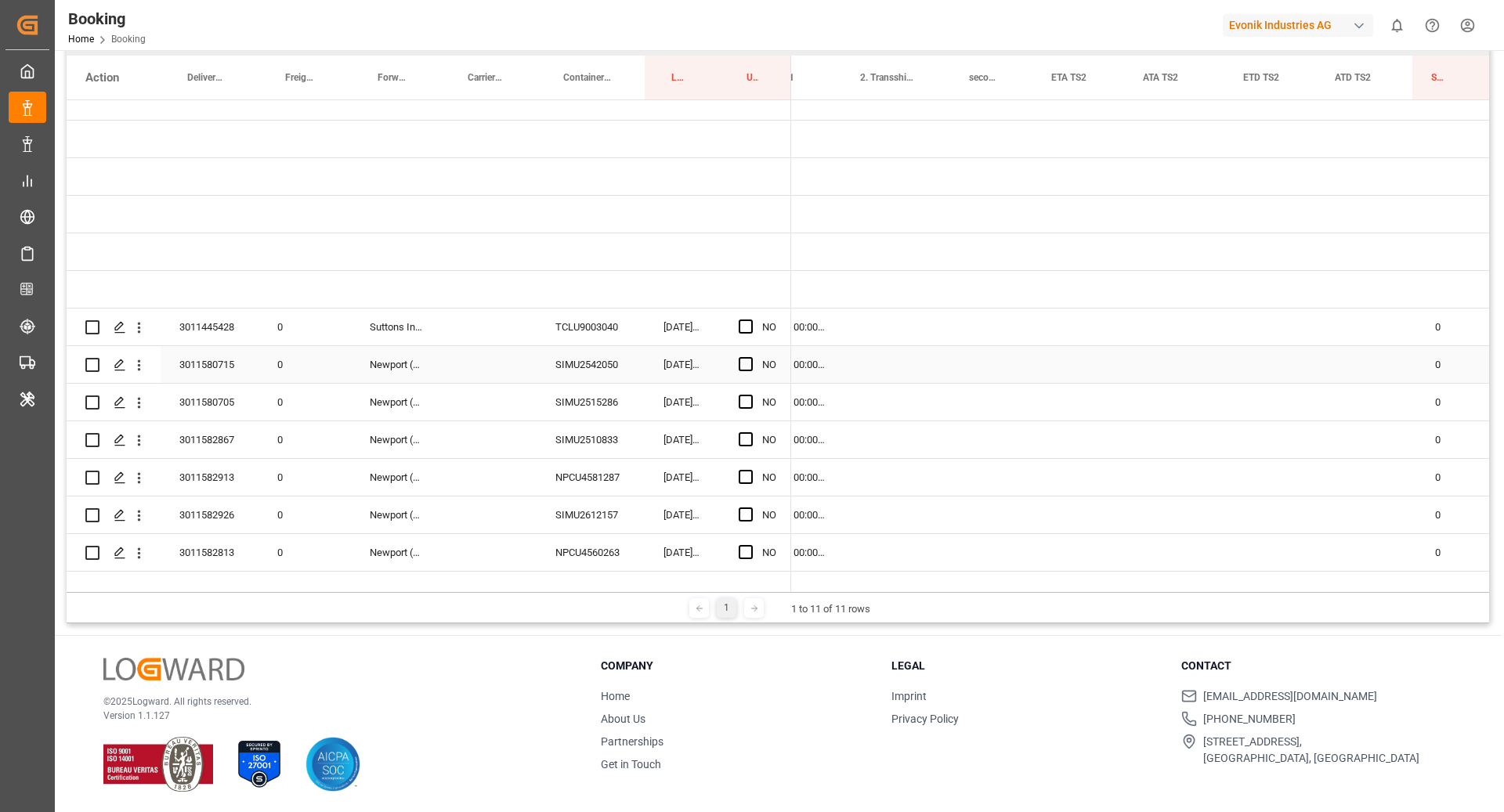
scroll to position [0, 2043]
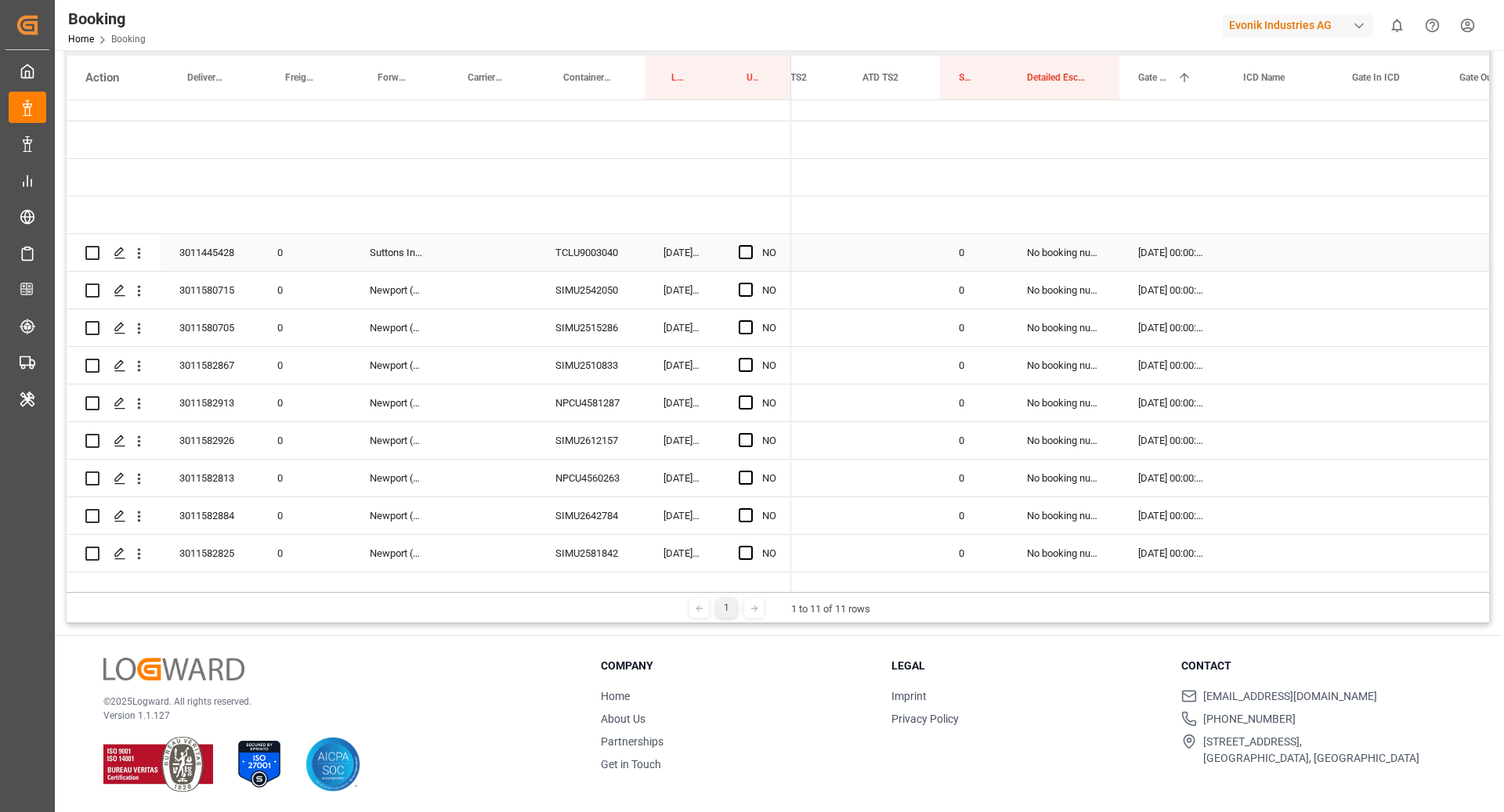
click at [554, 246] on div "TCLU9003040" at bounding box center [590, 252] width 108 height 37
click at [740, 251] on span "Press SPACE to select this row." at bounding box center [746, 252] width 14 height 14
click at [751, 245] on input "Press SPACE to select this row." at bounding box center [751, 245] width 0 height 0
click at [576, 294] on div "SIMU2542050" at bounding box center [590, 290] width 108 height 37
click at [744, 283] on span "Press SPACE to select this row." at bounding box center [746, 290] width 14 height 14
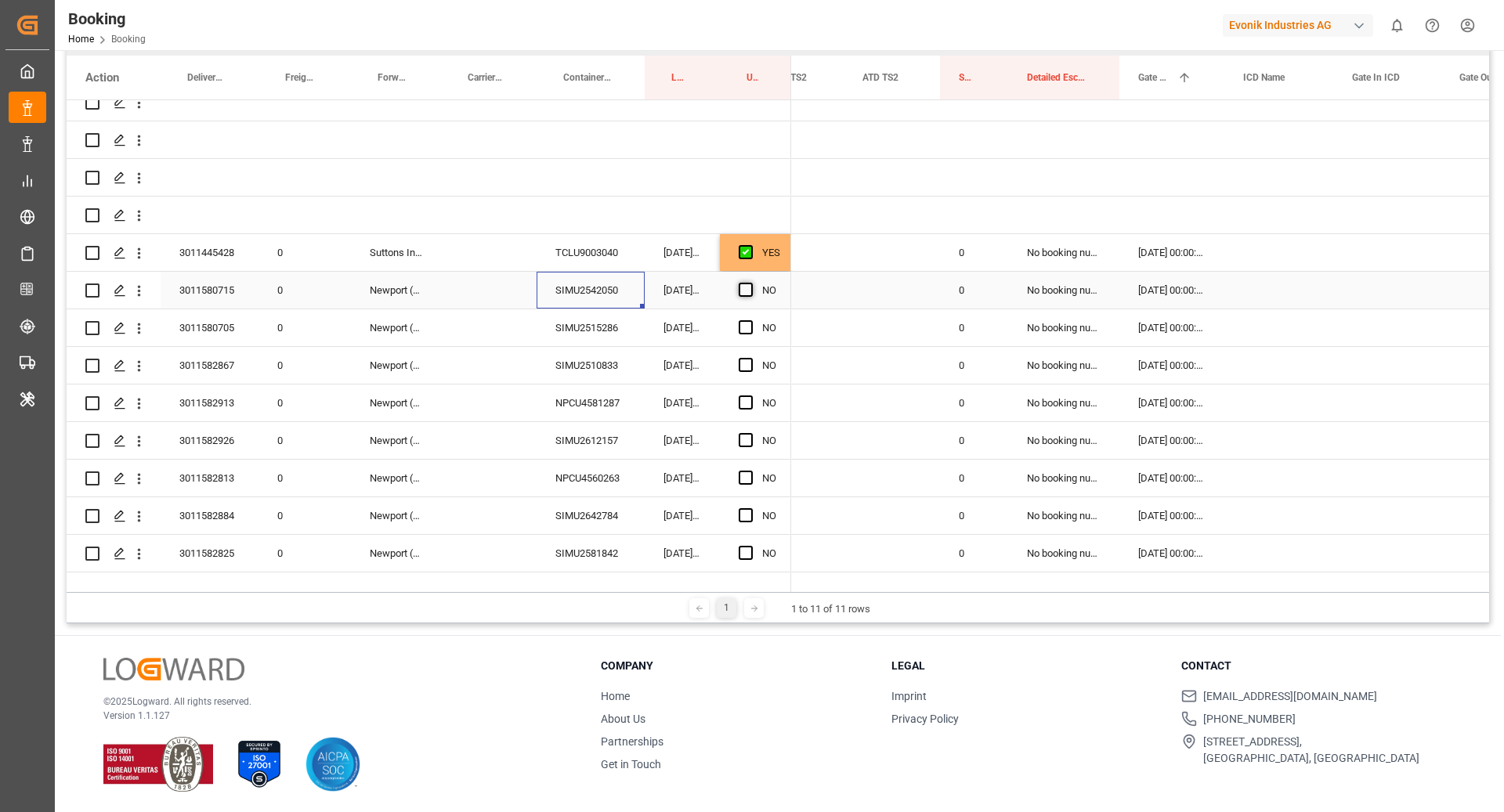
click at [751, 283] on input "Press SPACE to select this row." at bounding box center [751, 283] width 0 height 0
click at [553, 350] on div "SIMU2510833" at bounding box center [590, 365] width 108 height 37
click at [553, 307] on div "SIMU2542050" at bounding box center [590, 290] width 108 height 37
click at [590, 323] on div "SIMU2515286" at bounding box center [590, 327] width 108 height 37
click at [743, 324] on span "Press SPACE to select this row." at bounding box center [746, 327] width 14 height 14
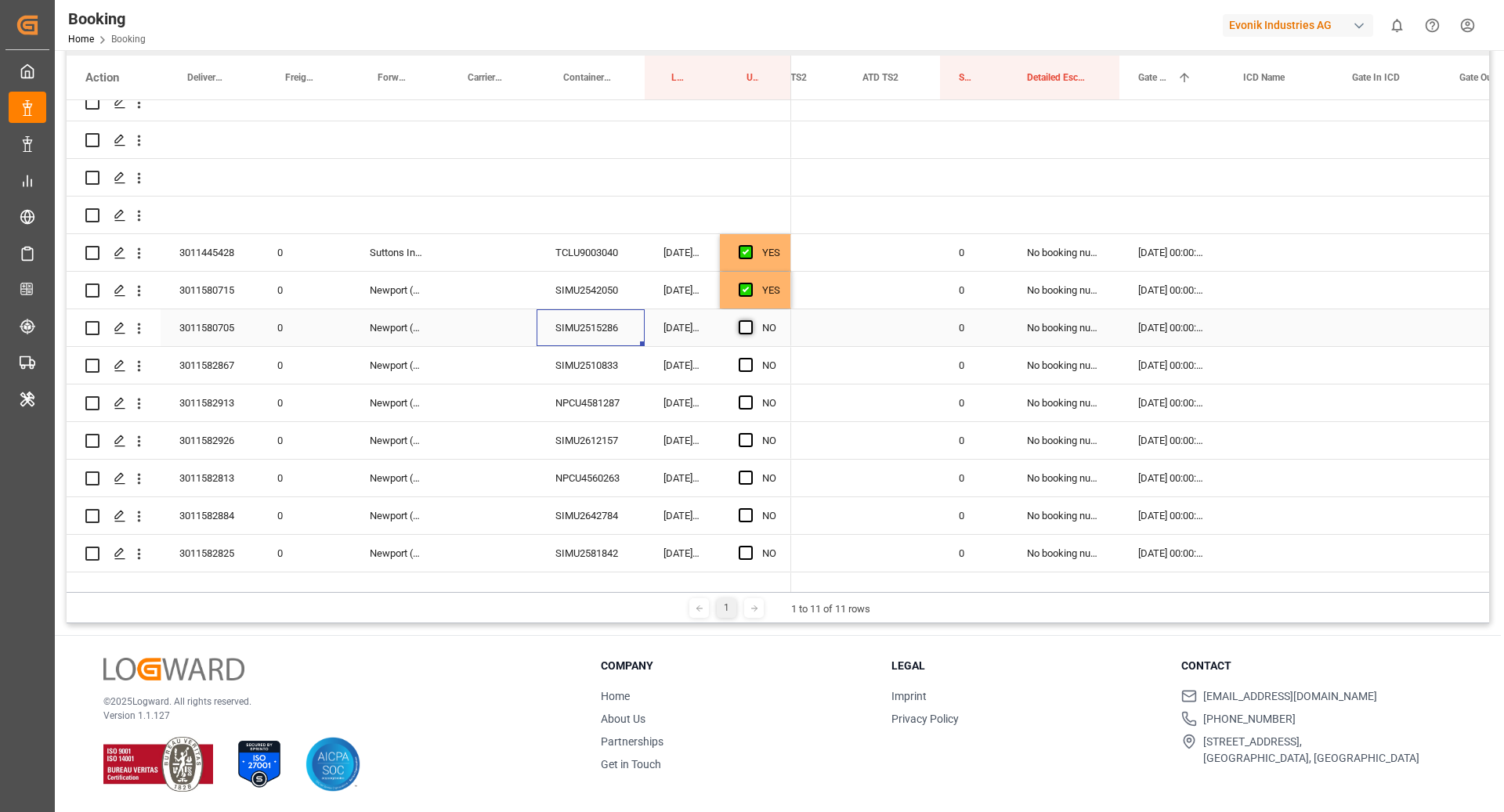
click at [751, 321] on input "Press SPACE to select this row." at bounding box center [751, 321] width 0 height 0
click at [599, 365] on div "SIMU2510833" at bounding box center [590, 365] width 108 height 37
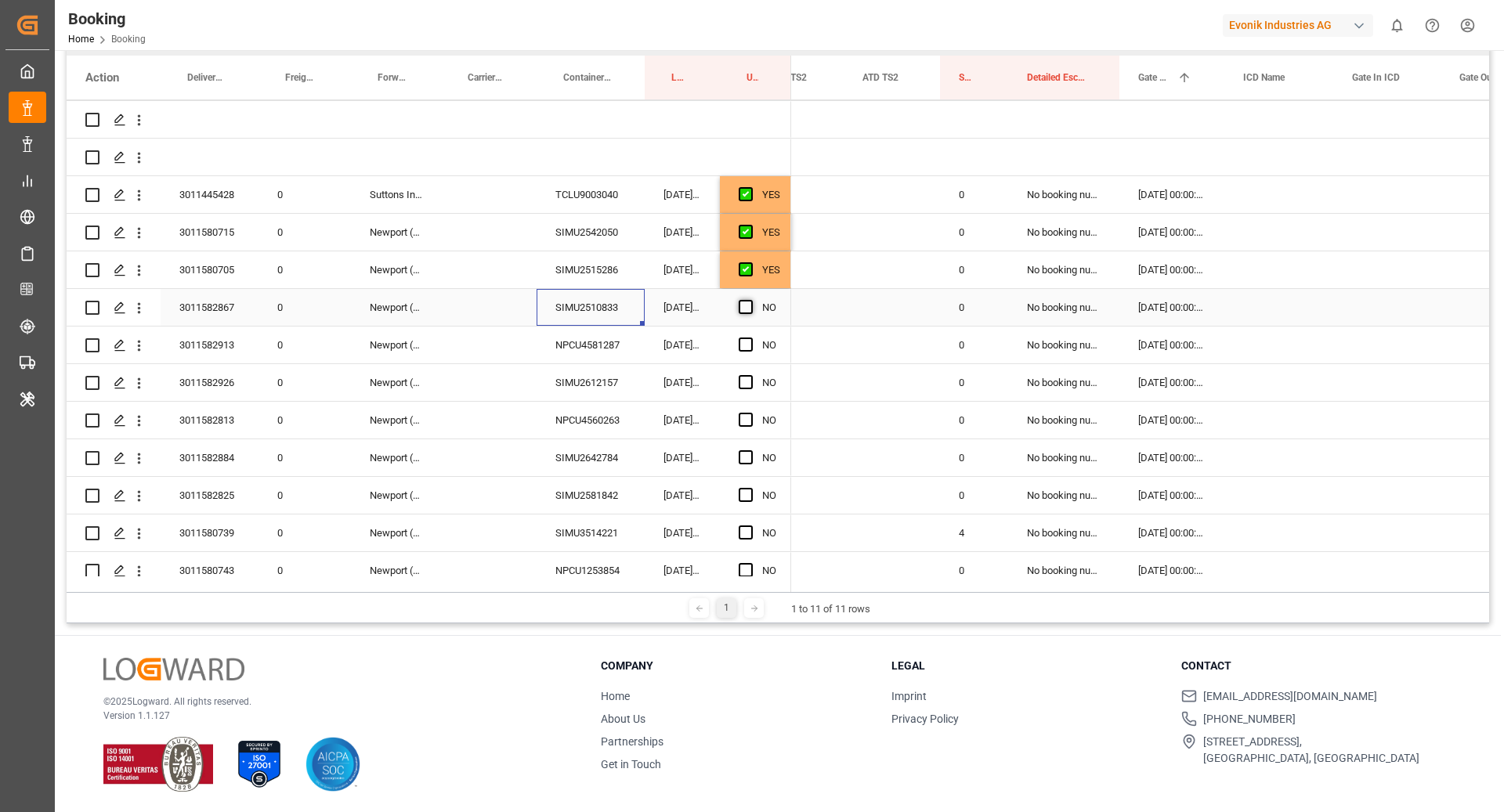
click at [742, 300] on span "Press SPACE to select this row." at bounding box center [746, 307] width 14 height 14
click at [751, 300] on input "Press SPACE to select this row." at bounding box center [751, 300] width 0 height 0
click at [601, 334] on div "NPCU4581287" at bounding box center [590, 345] width 108 height 37
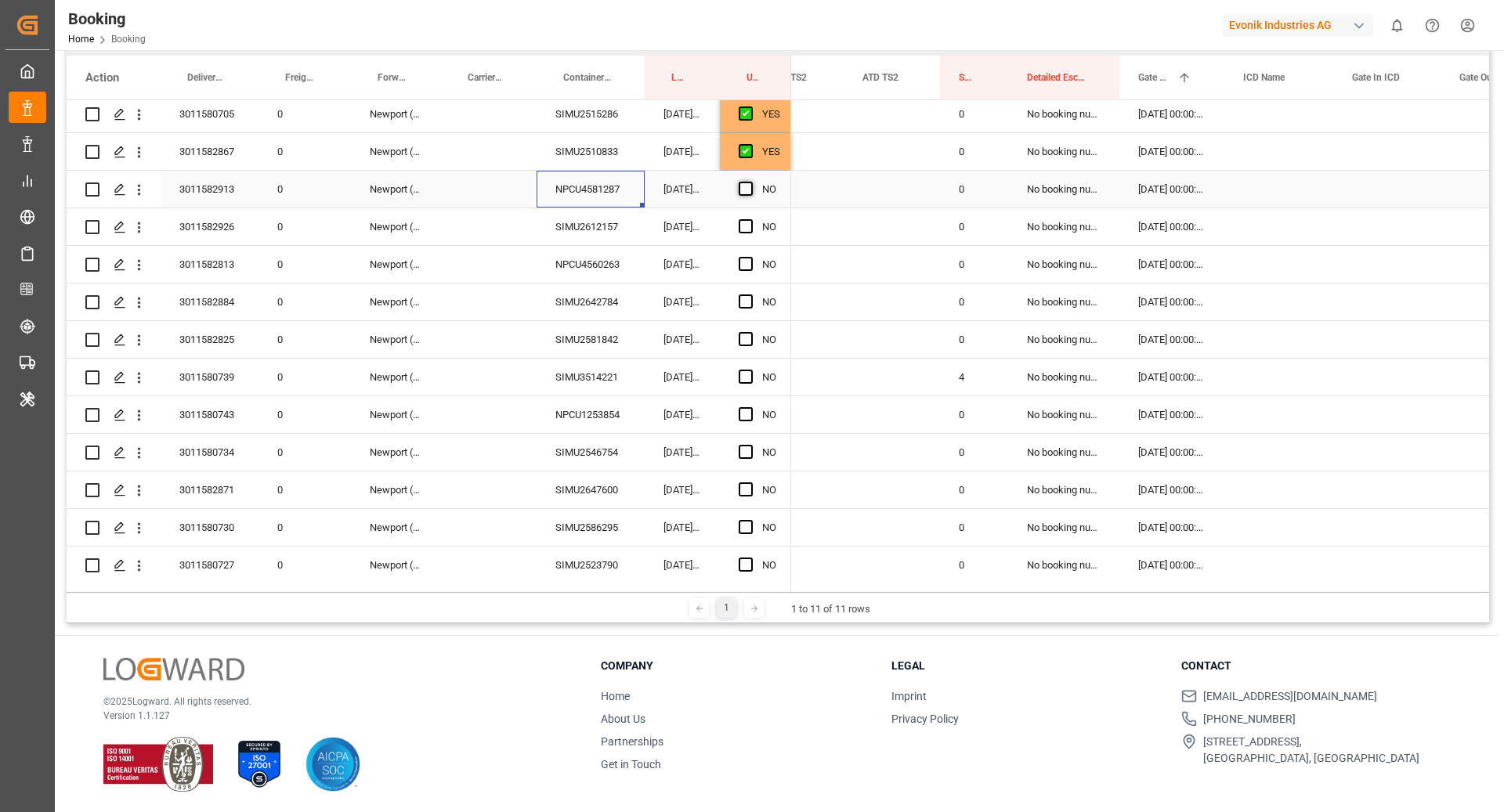
click at [750, 188] on span "Press SPACE to select this row." at bounding box center [746, 188] width 14 height 14
click at [751, 182] on input "Press SPACE to select this row." at bounding box center [751, 182] width 0 height 0
click at [593, 257] on div "NPCU4560263" at bounding box center [590, 265] width 108 height 37
click at [607, 232] on div "SIMU2612157" at bounding box center [590, 227] width 108 height 37
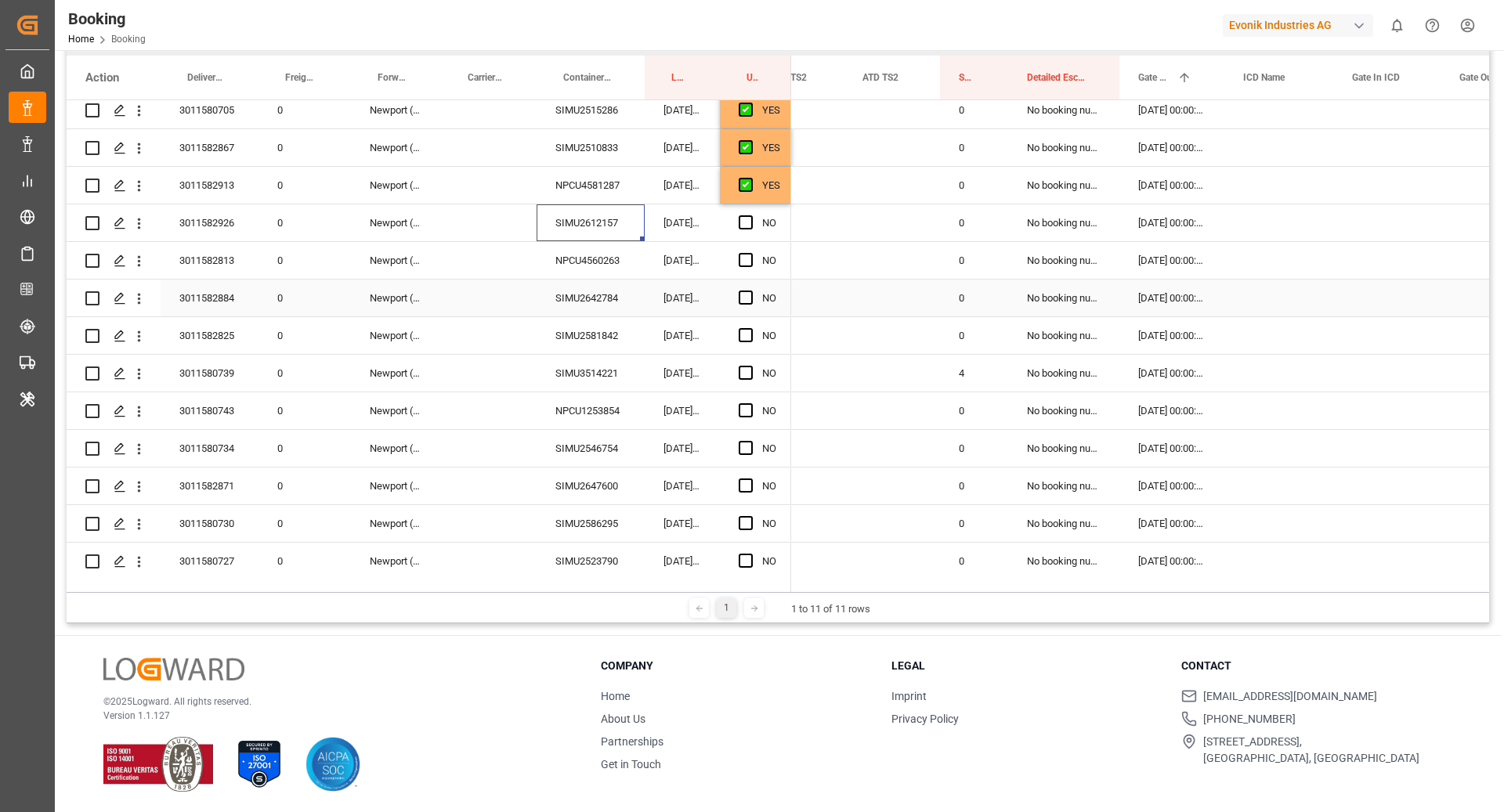
scroll to position [385, 0]
click at [743, 218] on span "Press SPACE to select this row." at bounding box center [746, 221] width 14 height 14
click at [751, 214] on input "Press SPACE to select this row." at bounding box center [751, 214] width 0 height 0
click at [623, 251] on div "NPCU4560263" at bounding box center [590, 260] width 108 height 37
click at [748, 262] on span "Press SPACE to select this row." at bounding box center [746, 259] width 14 height 14
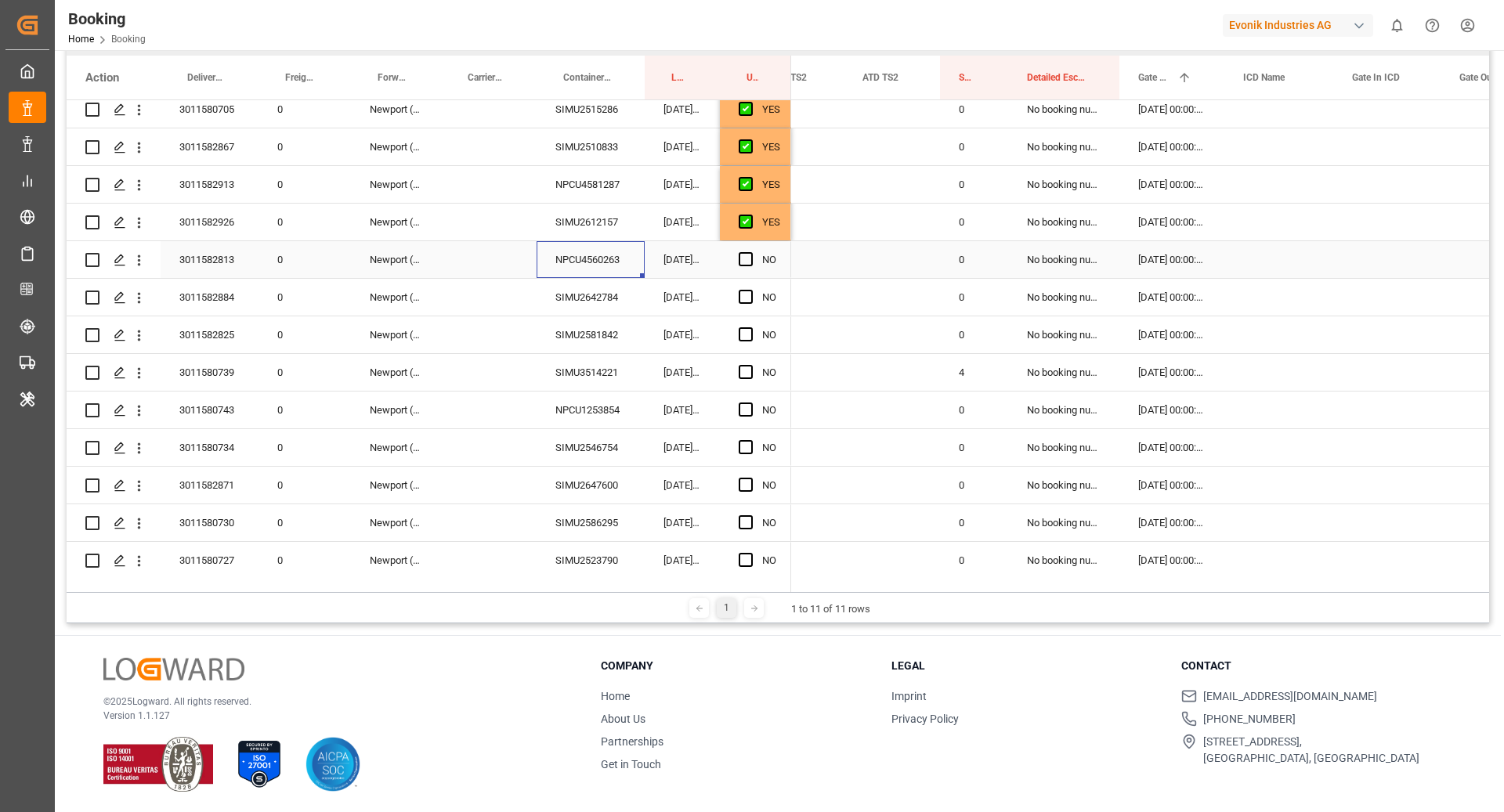
click at [751, 252] on input "Press SPACE to select this row." at bounding box center [751, 252] width 0 height 0
click at [609, 299] on div "SIMU2642784" at bounding box center [590, 297] width 108 height 37
click at [742, 255] on span "Press SPACE to select this row." at bounding box center [746, 257] width 14 height 14
click at [751, 250] on input "Press SPACE to select this row." at bounding box center [751, 250] width 0 height 0
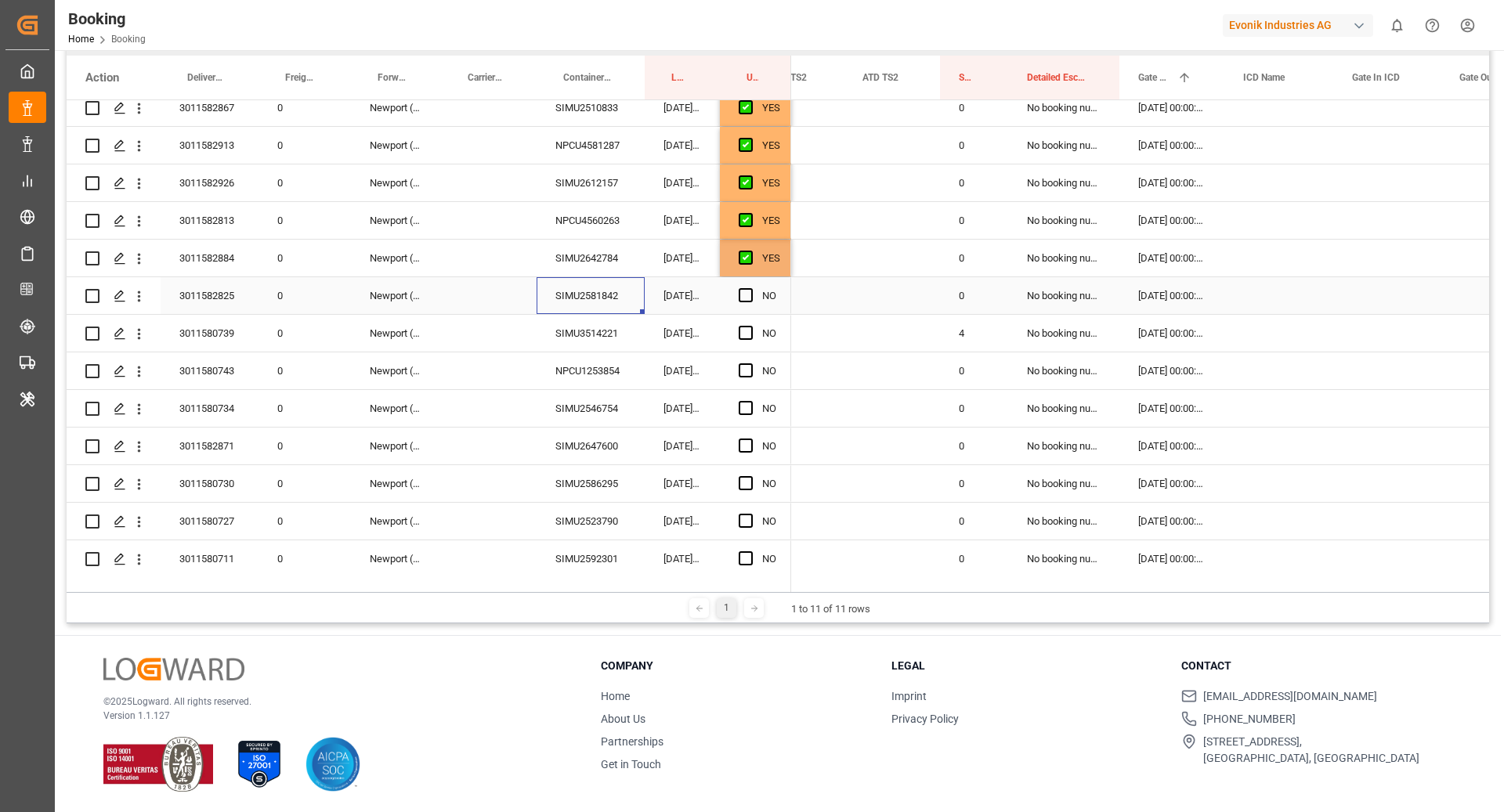
click at [595, 288] on div "SIMU2581842" at bounding box center [590, 295] width 108 height 37
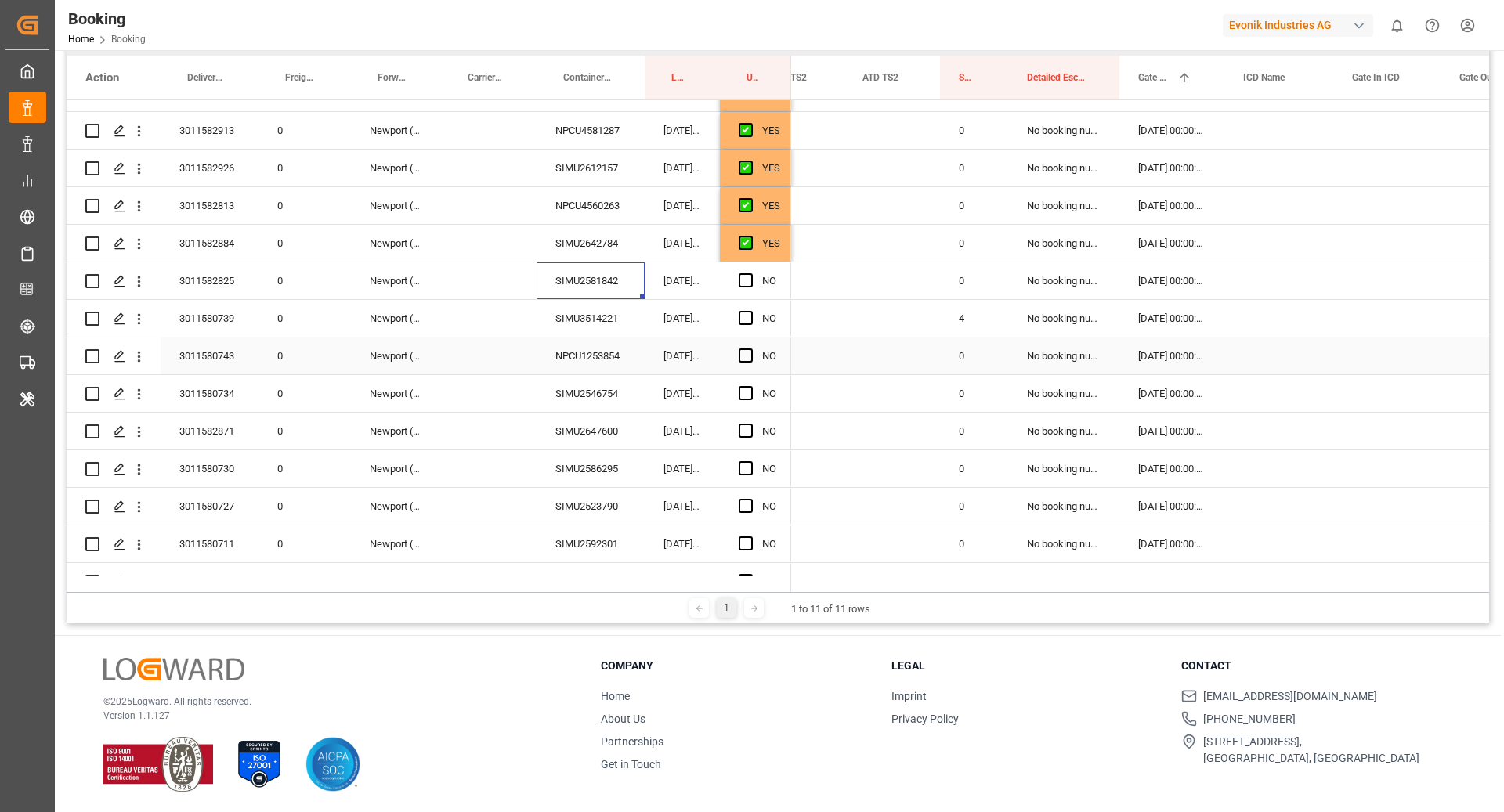
scroll to position [459, 0]
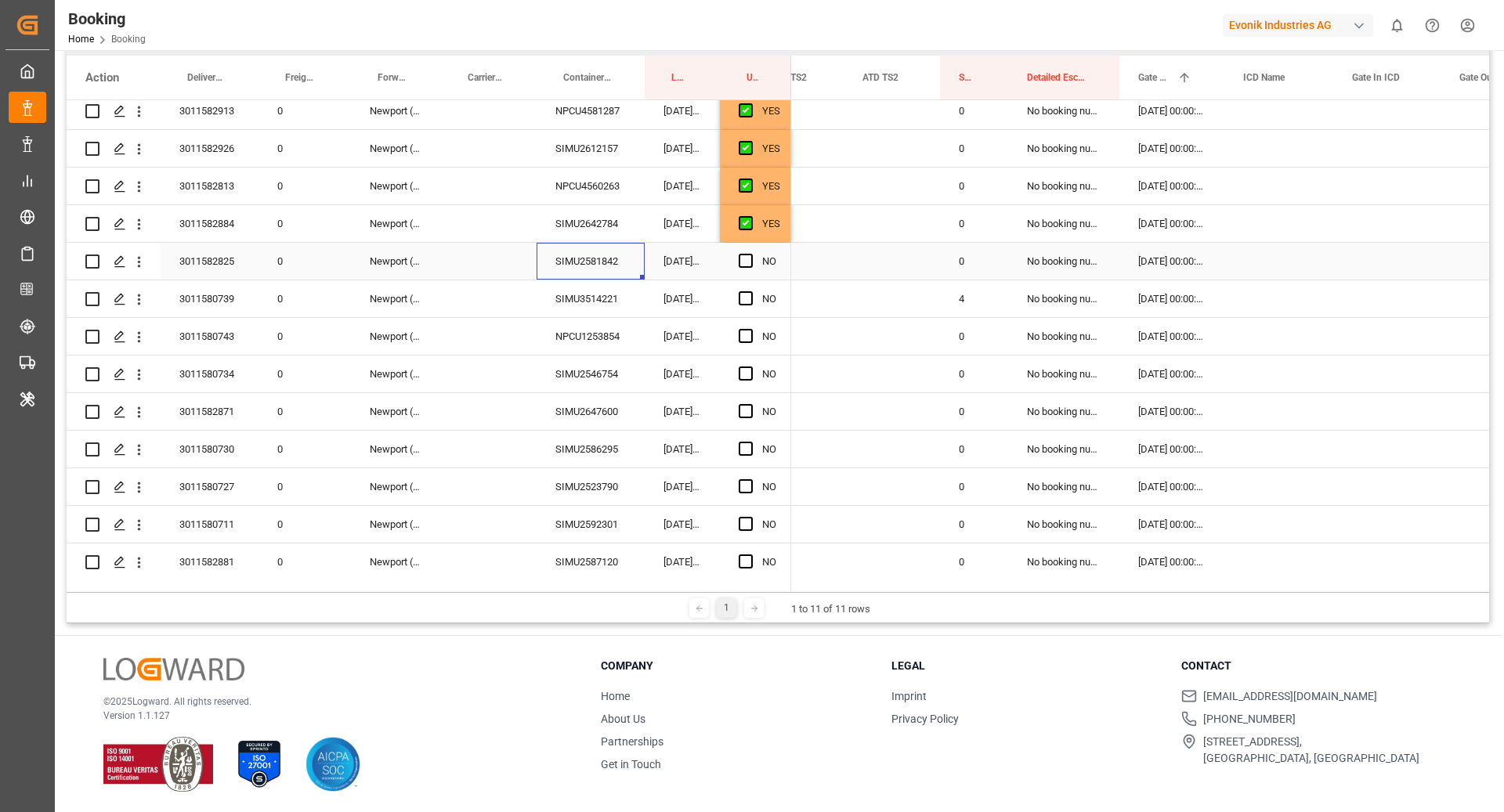
drag, startPoint x: 733, startPoint y: 266, endPoint x: 747, endPoint y: 266, distance: 14.0
click at [733, 266] on div "NO" at bounding box center [755, 261] width 71 height 37
click at [747, 266] on div "Press SPACE to select this row." at bounding box center [751, 261] width 23 height 36
click at [601, 291] on div "SIMU3514221" at bounding box center [590, 298] width 108 height 37
click at [743, 257] on span "Press SPACE to select this row." at bounding box center [746, 261] width 14 height 14
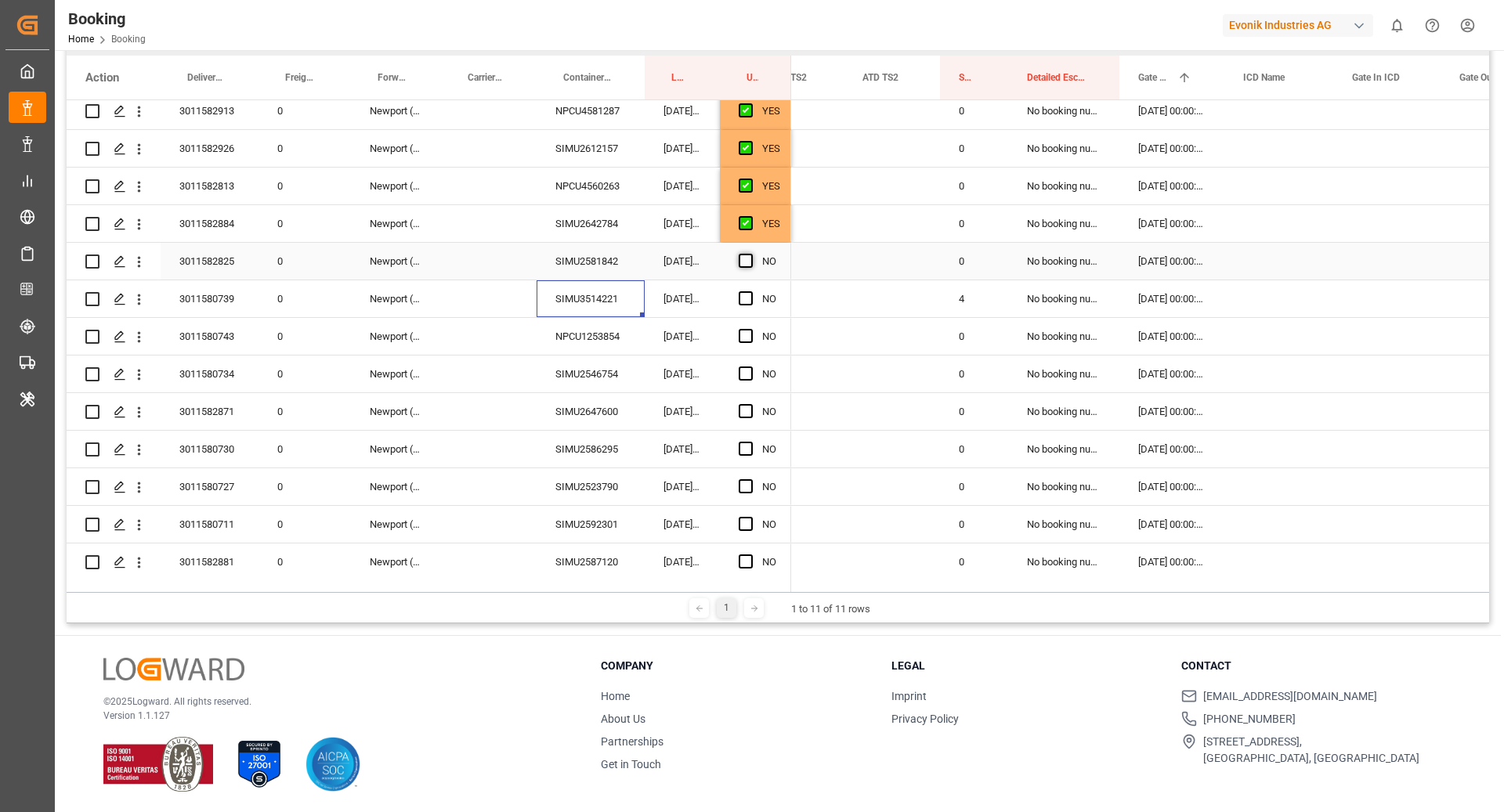
click at [751, 254] on input "Press SPACE to select this row." at bounding box center [751, 254] width 0 height 0
click at [582, 309] on div "SIMU3514221" at bounding box center [590, 298] width 108 height 37
click at [746, 294] on span "Press SPACE to select this row." at bounding box center [746, 298] width 14 height 14
click at [751, 292] on input "Press SPACE to select this row." at bounding box center [751, 292] width 0 height 0
click at [567, 343] on div "NPCU1253854" at bounding box center [590, 336] width 108 height 37
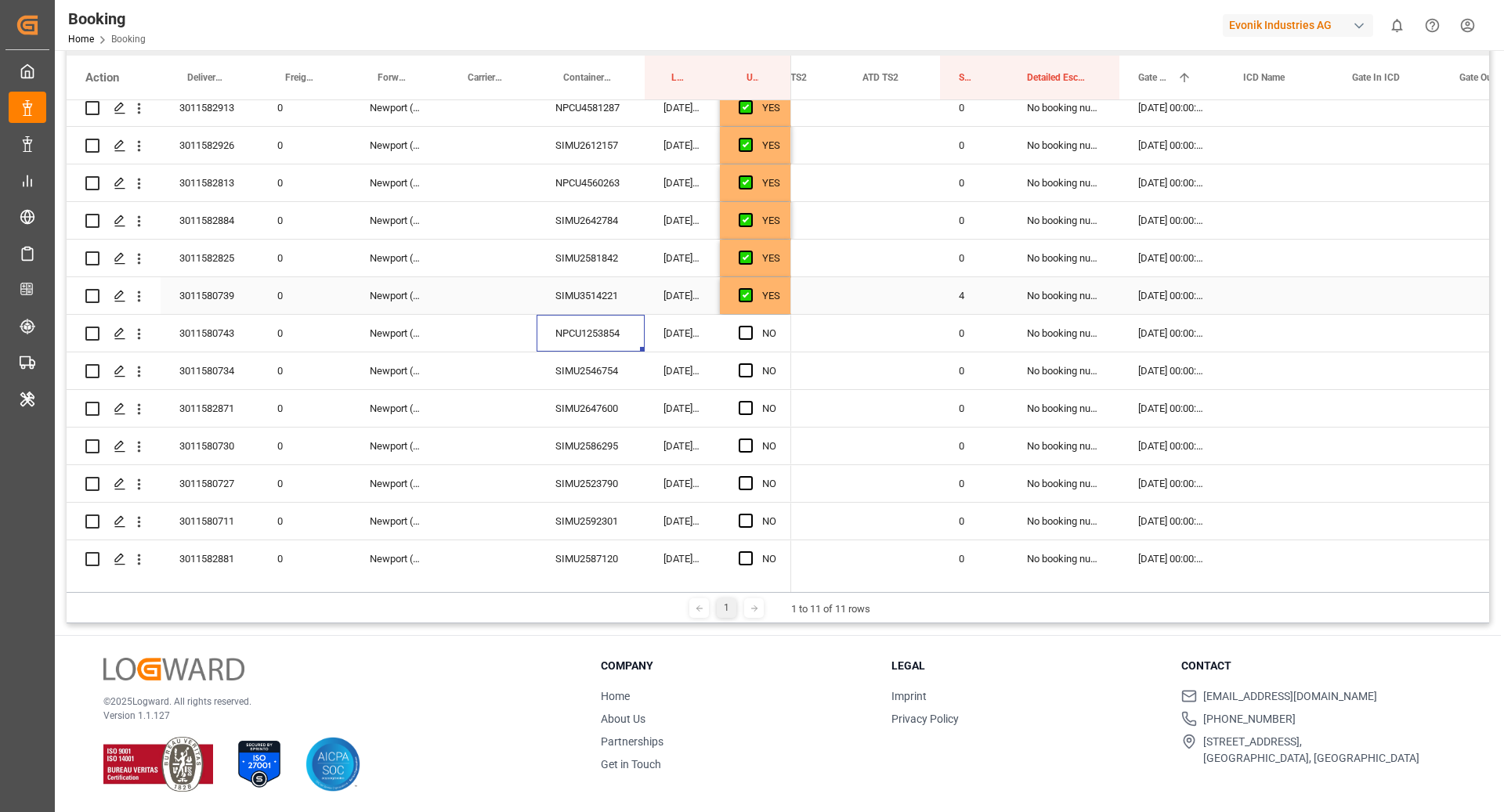
scroll to position [463, 0]
click at [735, 330] on div "NO" at bounding box center [755, 331] width 71 height 37
click at [749, 330] on span "Press SPACE to select this row." at bounding box center [746, 331] width 14 height 14
click at [751, 324] on input "Press SPACE to select this row." at bounding box center [751, 324] width 0 height 0
drag, startPoint x: 654, startPoint y: 371, endPoint x: 674, endPoint y: 364, distance: 21.2
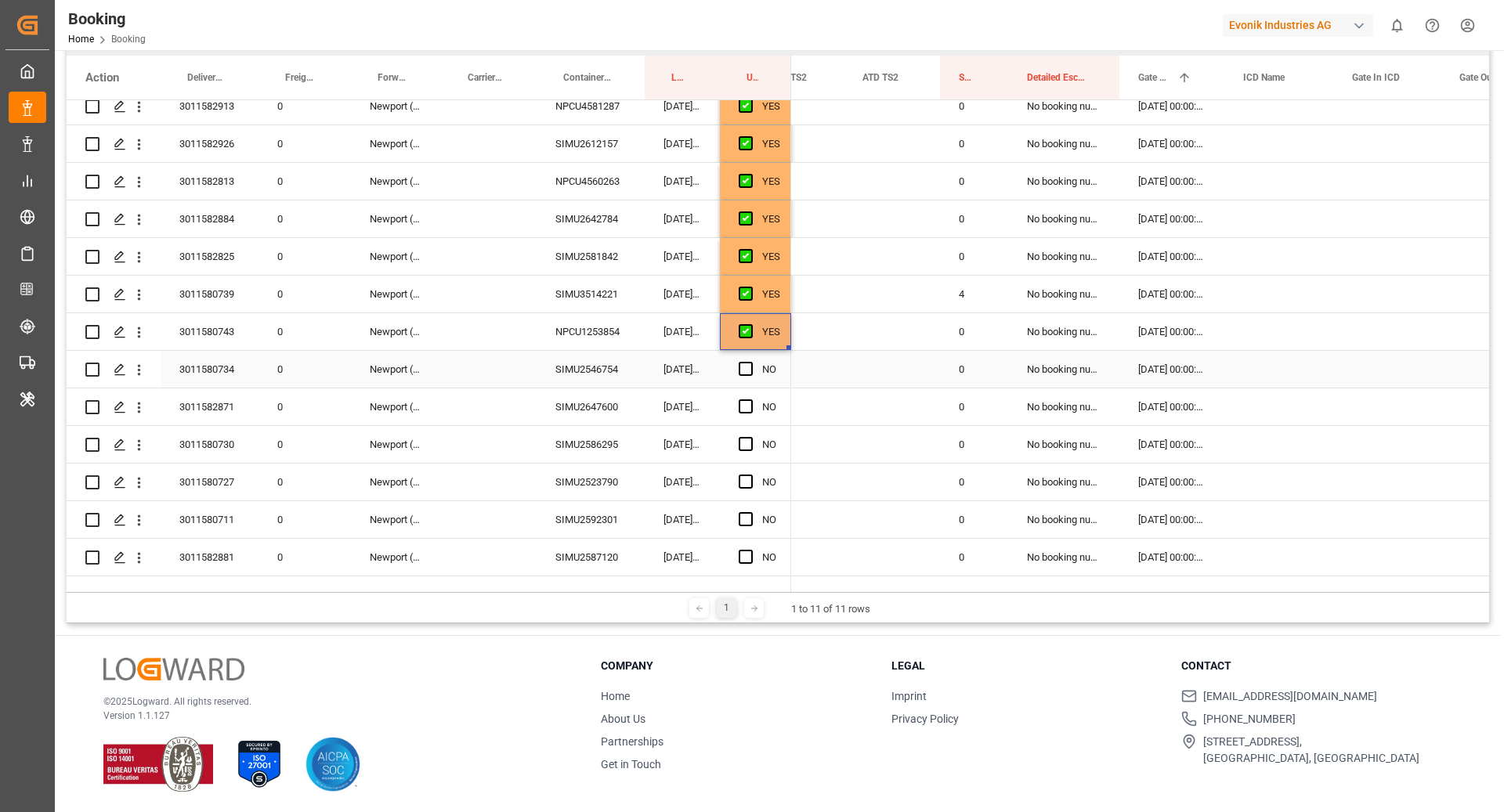
click at [654, 371] on div "02.09.2025 09:31:36" at bounding box center [682, 369] width 75 height 37
click at [633, 378] on div "SIMU2546754" at bounding box center [590, 369] width 108 height 37
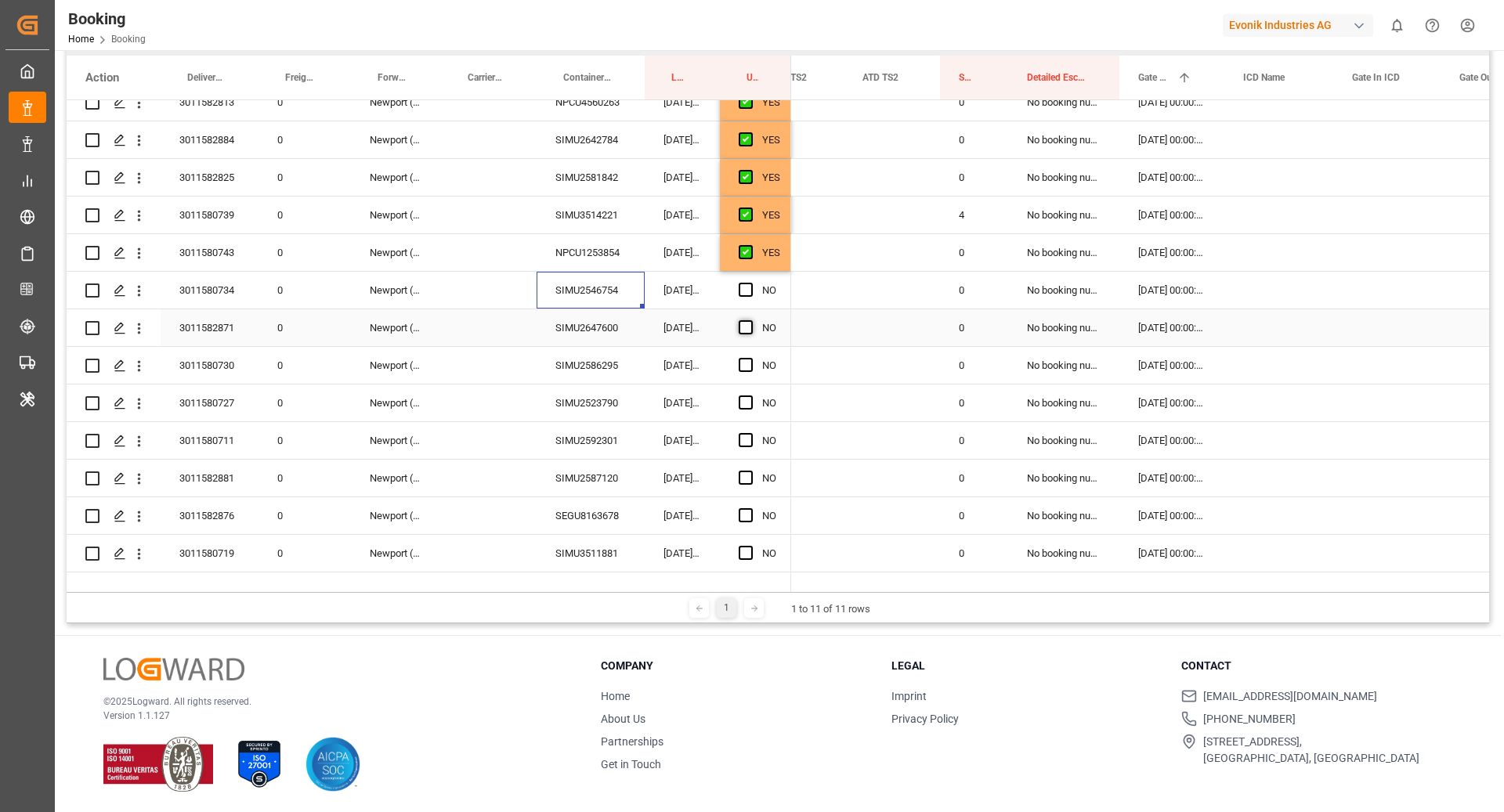
scroll to position [561, 0]
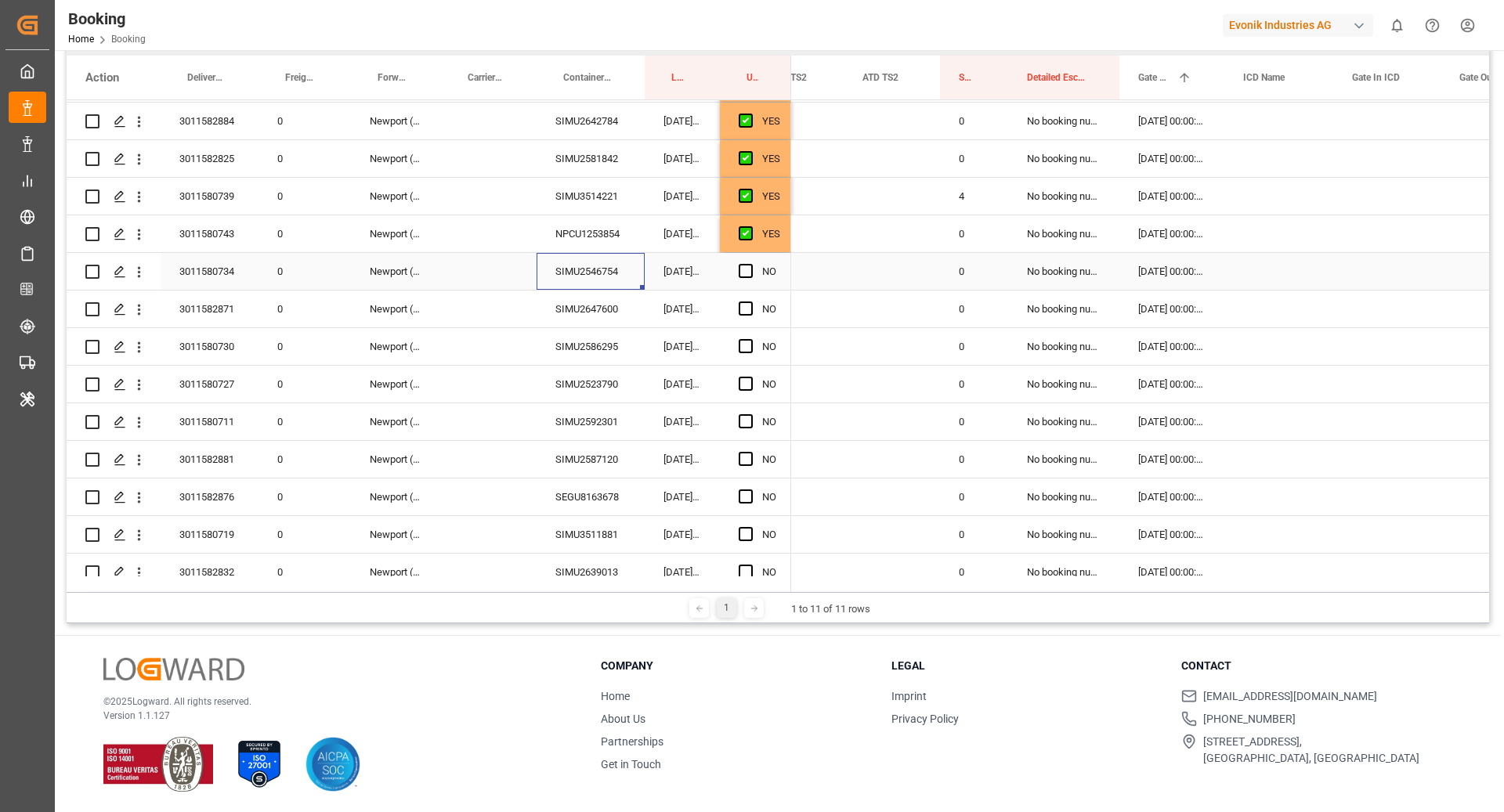
click at [743, 275] on span "Press SPACE to select this row." at bounding box center [746, 270] width 14 height 14
click at [751, 264] on input "Press SPACE to select this row." at bounding box center [751, 264] width 0 height 0
click at [584, 304] on div "SIMU2647600" at bounding box center [590, 309] width 108 height 37
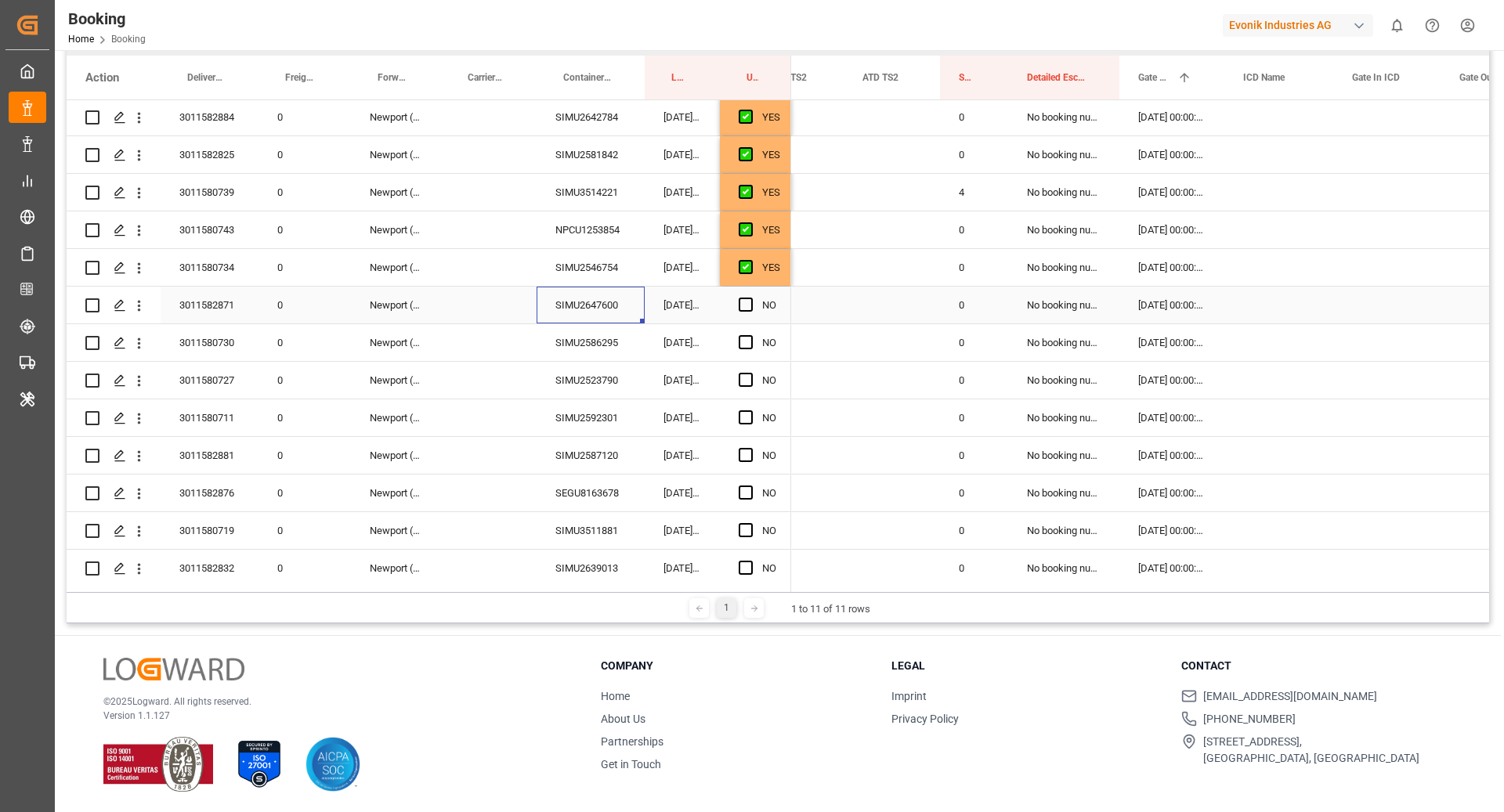
scroll to position [565, 0]
click at [743, 303] on span "Press SPACE to select this row." at bounding box center [746, 304] width 14 height 14
click at [751, 297] on input "Press SPACE to select this row." at bounding box center [751, 297] width 0 height 0
click at [604, 332] on div "SIMU2586295" at bounding box center [590, 343] width 108 height 37
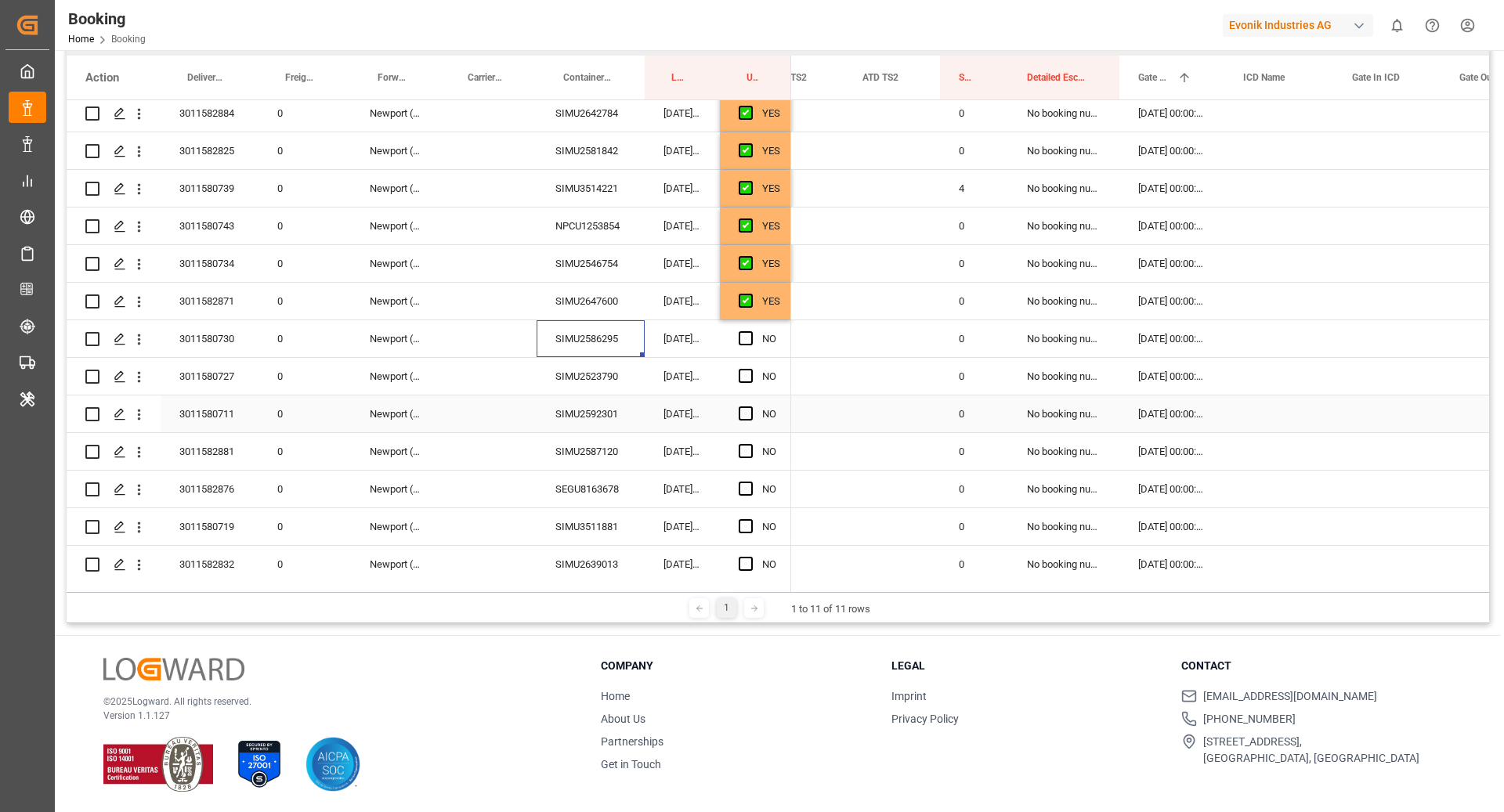
scroll to position [570, 0]
click at [746, 342] on span "Press SPACE to select this row." at bounding box center [746, 337] width 14 height 14
click at [751, 330] on input "Press SPACE to select this row." at bounding box center [751, 330] width 0 height 0
click at [647, 376] on div "02.09.2025 09:31:36" at bounding box center [682, 376] width 75 height 37
click at [608, 378] on div "SIMU2523790" at bounding box center [590, 376] width 108 height 37
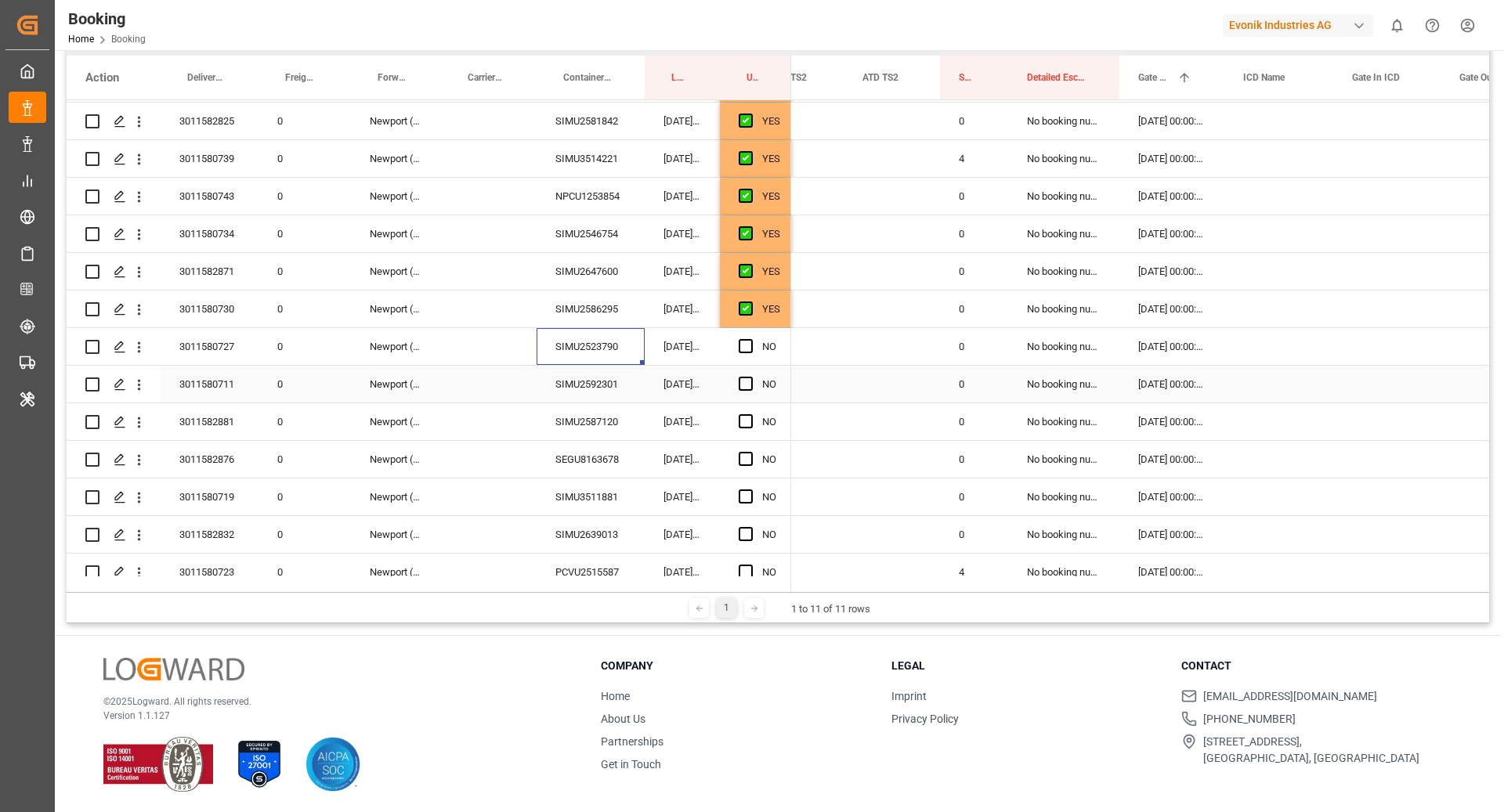
scroll to position [617, 0]
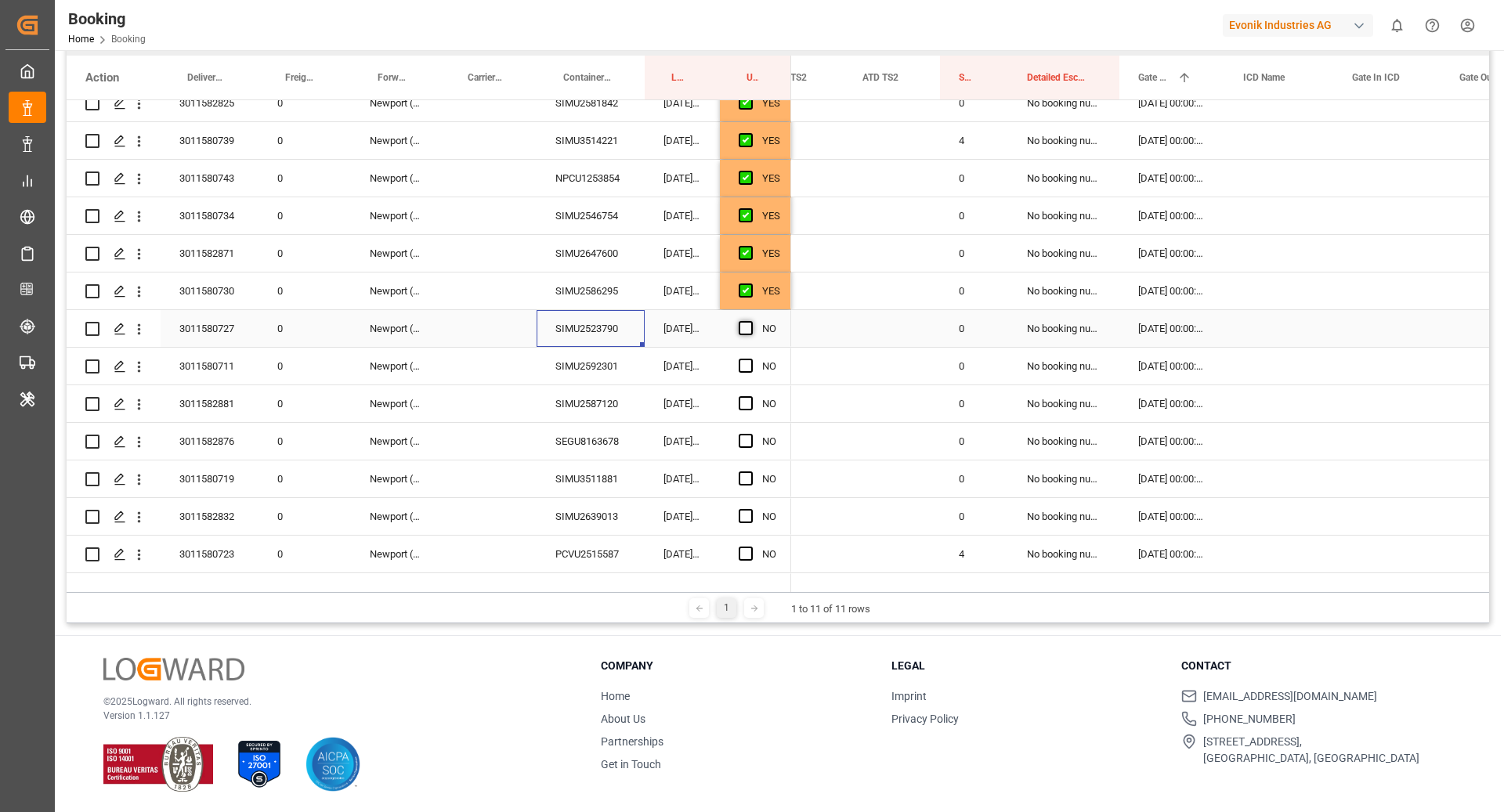
click at [747, 329] on span "Press SPACE to select this row." at bounding box center [746, 327] width 14 height 14
click at [751, 321] on input "Press SPACE to select this row." at bounding box center [751, 321] width 0 height 0
click at [628, 356] on div "SIMU2592301" at bounding box center [590, 366] width 108 height 37
click at [746, 360] on span "Press SPACE to select this row." at bounding box center [746, 365] width 14 height 14
click at [751, 358] on input "Press SPACE to select this row." at bounding box center [751, 358] width 0 height 0
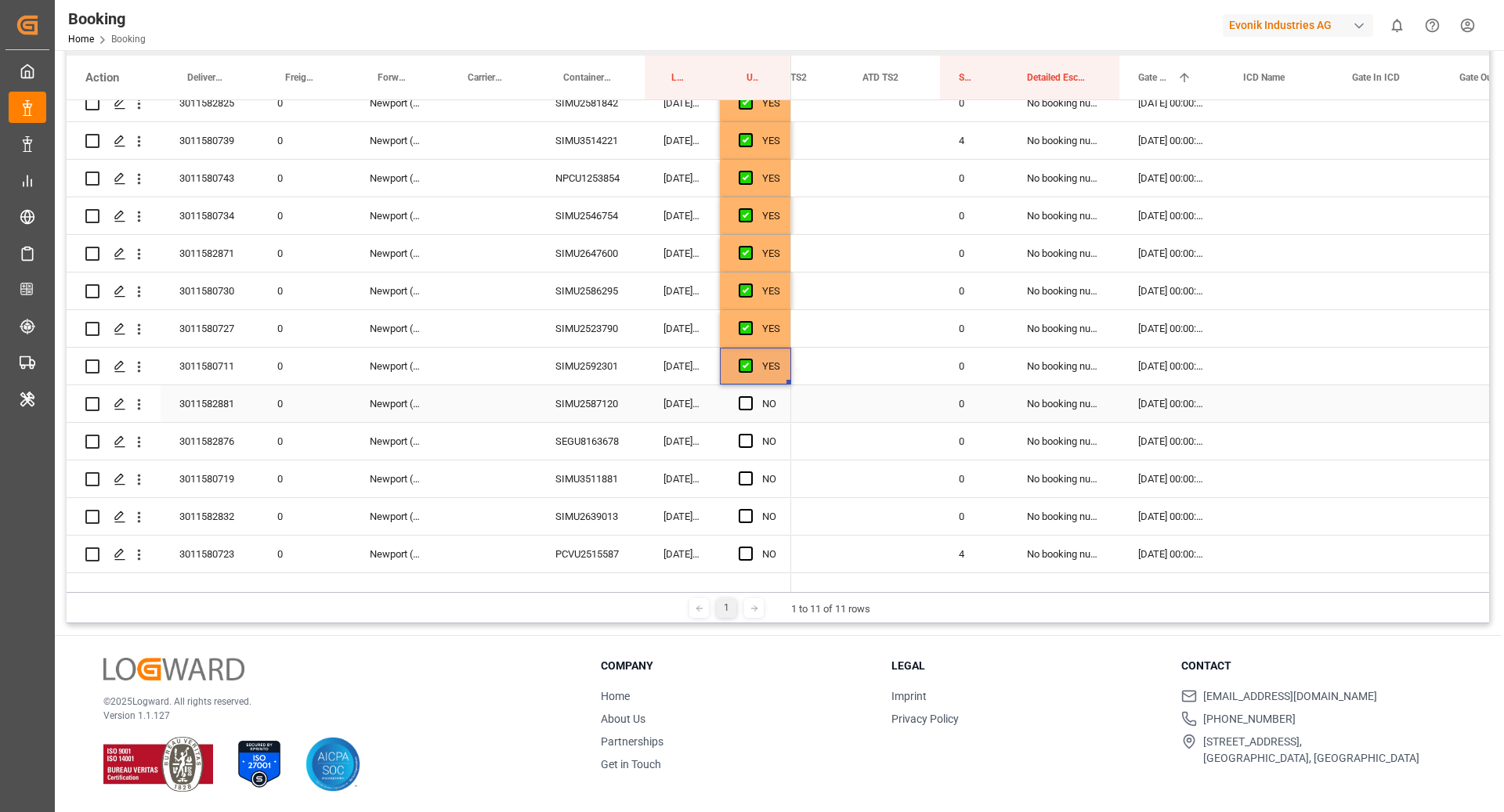
click at [583, 420] on div "SIMU2587120" at bounding box center [590, 404] width 108 height 37
click at [752, 406] on span "Press SPACE to select this row." at bounding box center [746, 403] width 14 height 14
click at [751, 396] on input "Press SPACE to select this row." at bounding box center [751, 396] width 0 height 0
click at [636, 428] on div "SEGU8163678" at bounding box center [590, 441] width 108 height 37
click at [743, 439] on span "Press SPACE to select this row." at bounding box center [746, 440] width 14 height 14
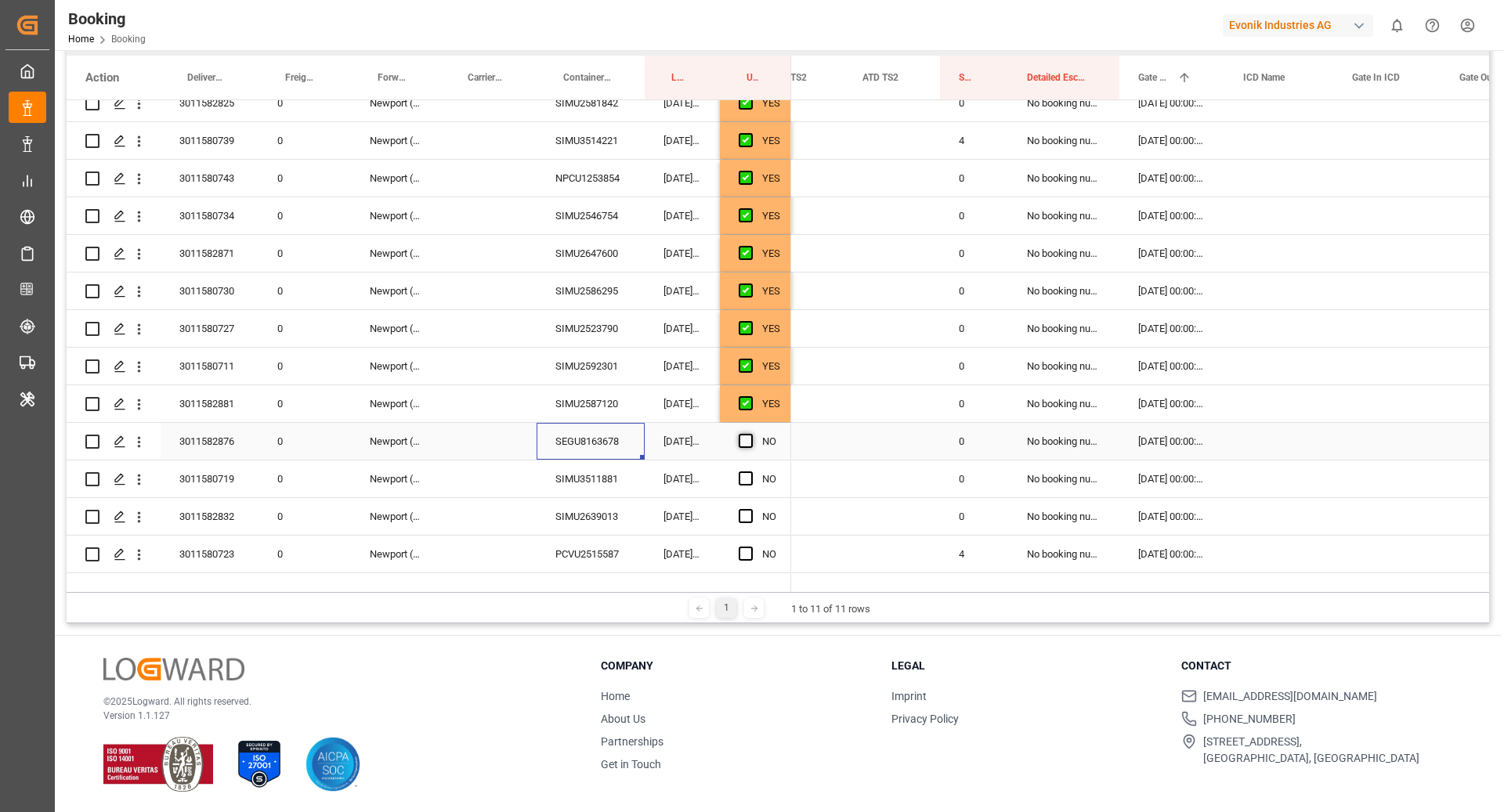
click at [751, 434] on input "Press SPACE to select this row." at bounding box center [751, 434] width 0 height 0
click at [611, 496] on div "SIMU3511881" at bounding box center [590, 479] width 108 height 37
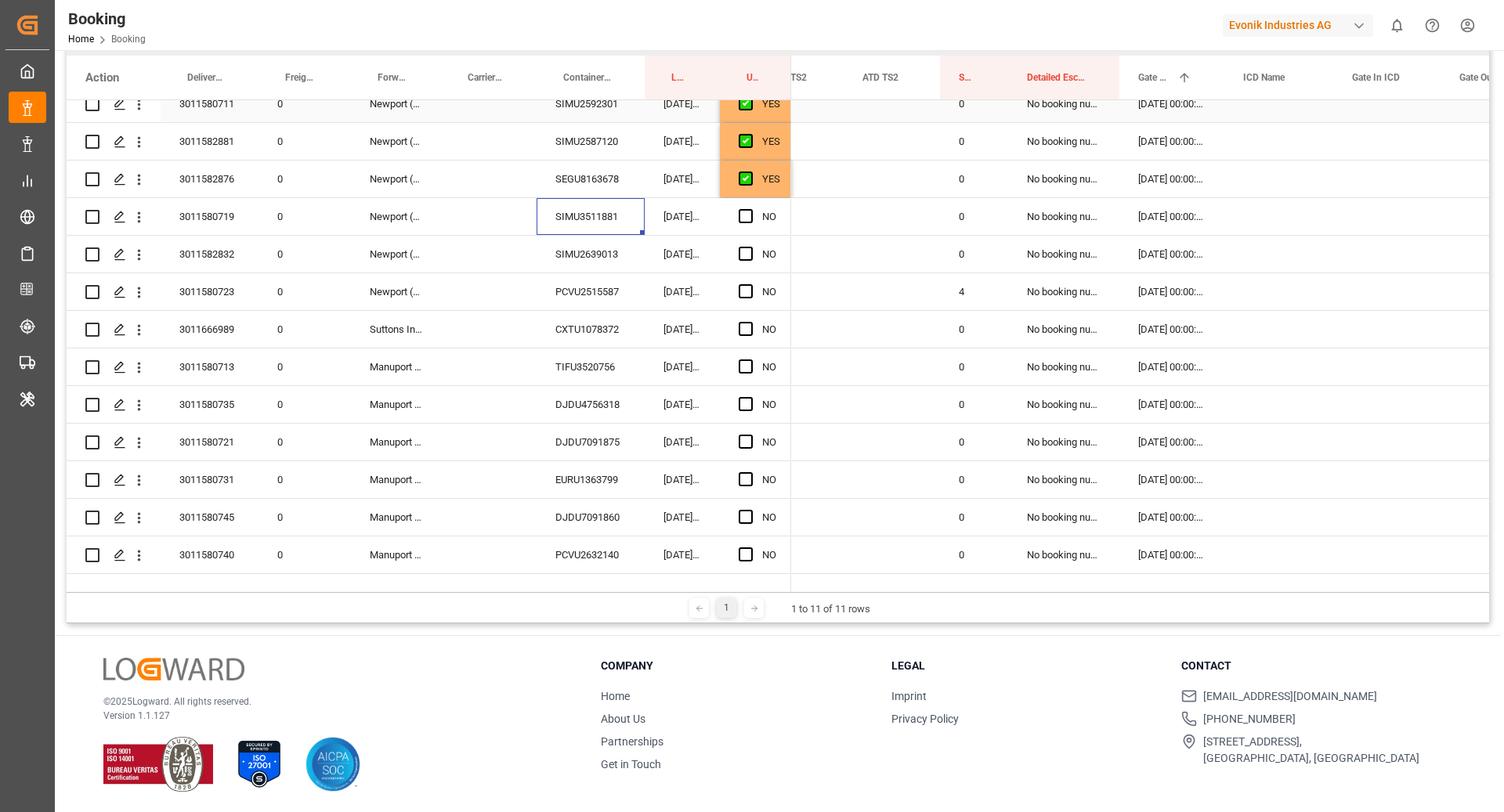
scroll to position [971, 0]
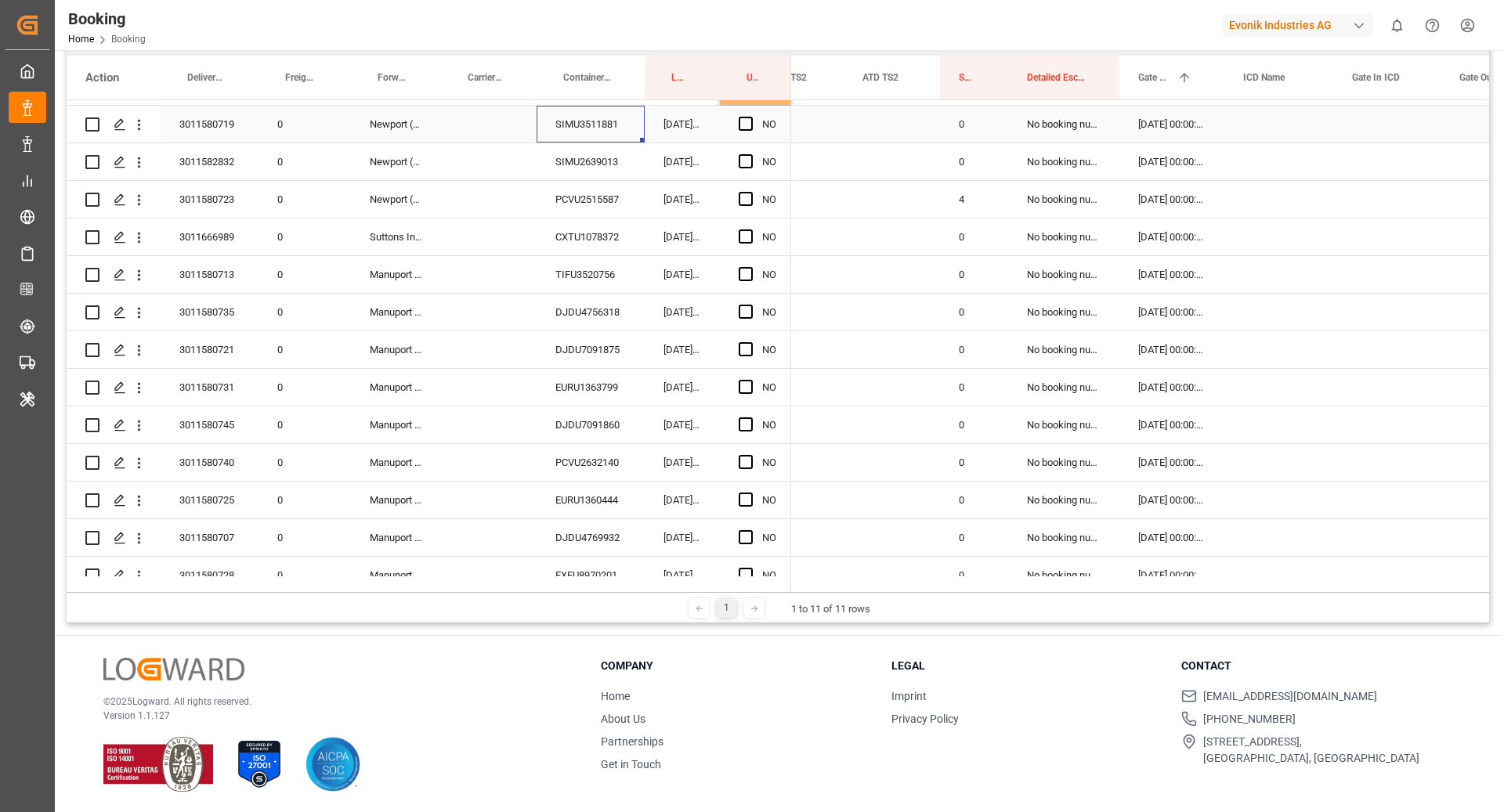
click at [749, 130] on div "Press SPACE to select this row." at bounding box center [751, 124] width 23 height 36
click at [747, 122] on span "Press SPACE to select this row." at bounding box center [746, 124] width 14 height 14
click at [751, 117] on input "Press SPACE to select this row." at bounding box center [751, 117] width 0 height 0
click at [655, 154] on div "02.09.2025 09:31:36" at bounding box center [682, 161] width 75 height 37
click at [590, 163] on div "SIMU2639013" at bounding box center [590, 161] width 108 height 37
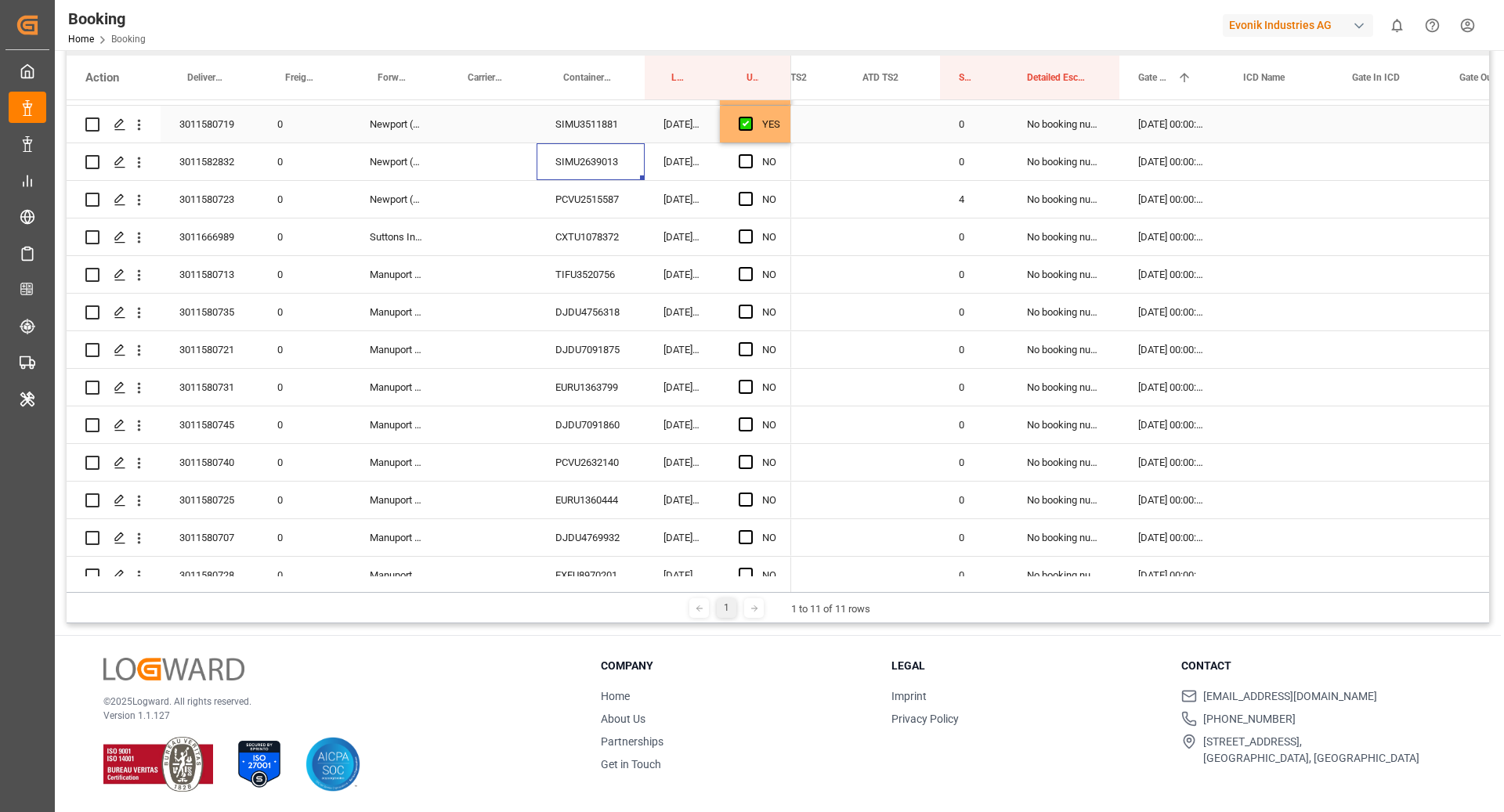
scroll to position [975, 0]
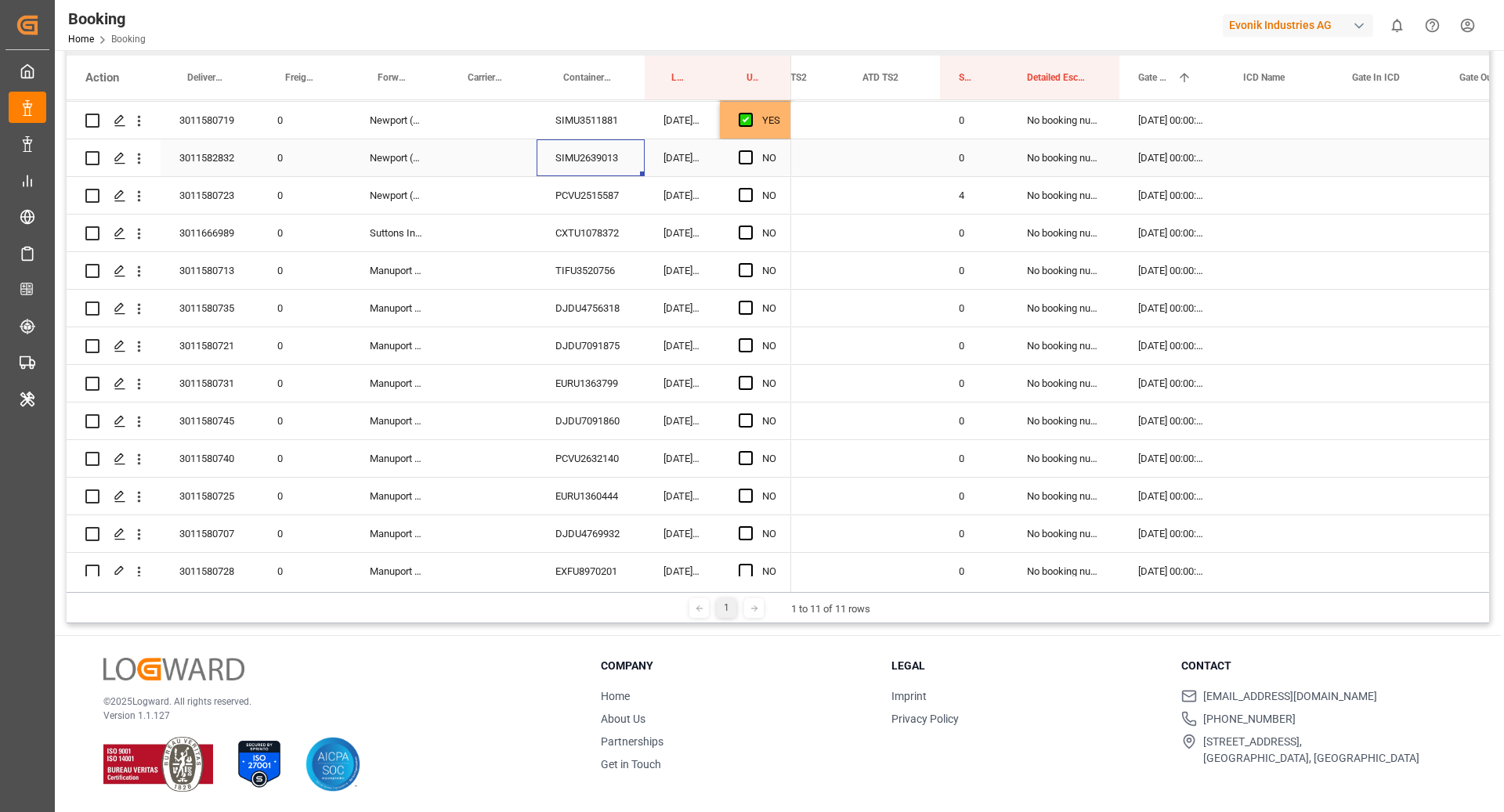
click at [746, 158] on span "Press SPACE to select this row." at bounding box center [746, 157] width 14 height 14
click at [751, 151] on input "Press SPACE to select this row." at bounding box center [751, 151] width 0 height 0
click at [636, 182] on div "PCVU2515587" at bounding box center [590, 195] width 108 height 37
click at [745, 197] on span "Press SPACE to select this row." at bounding box center [746, 195] width 14 height 14
click at [751, 188] on input "Press SPACE to select this row." at bounding box center [751, 188] width 0 height 0
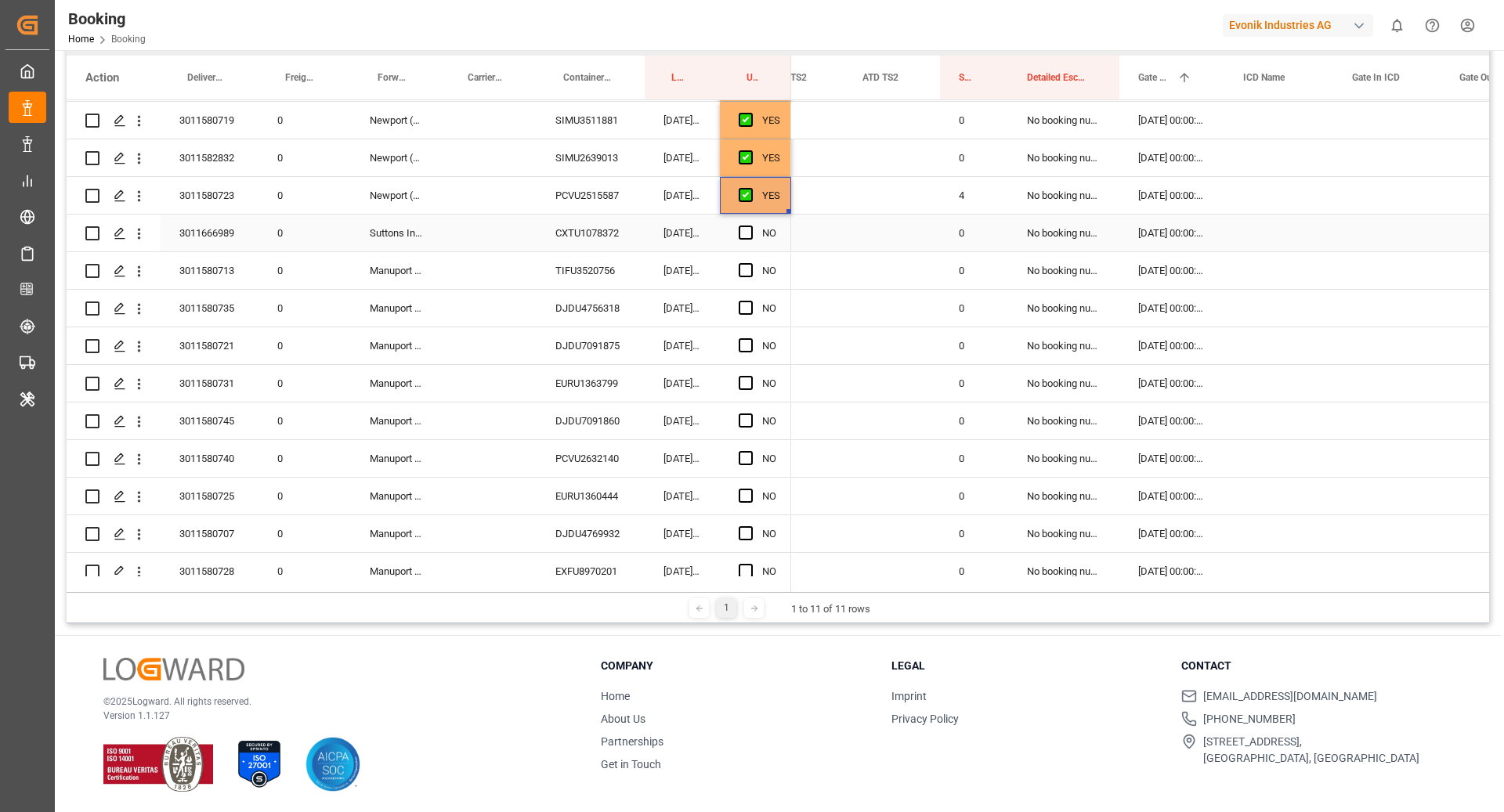
click at [569, 231] on div "CXTU1078372" at bounding box center [590, 233] width 108 height 37
click at [740, 238] on span "Press SPACE to select this row." at bounding box center [746, 233] width 14 height 14
click at [751, 226] on input "Press SPACE to select this row." at bounding box center [751, 226] width 0 height 0
click at [562, 283] on div "TIFU3520756" at bounding box center [590, 270] width 108 height 37
click at [747, 266] on span "Press SPACE to select this row." at bounding box center [746, 269] width 14 height 14
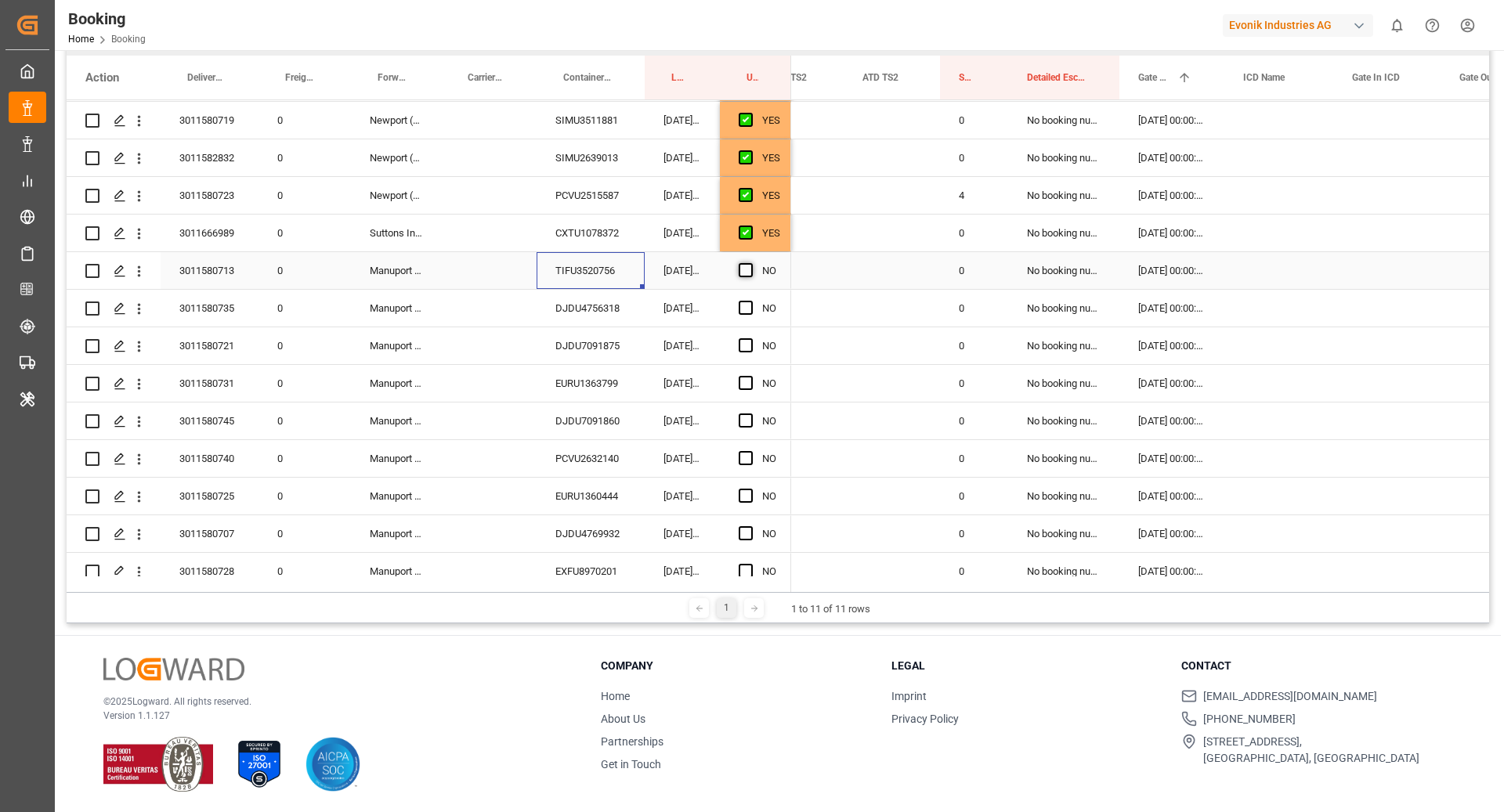
click at [751, 263] on input "Press SPACE to select this row." at bounding box center [751, 263] width 0 height 0
click at [593, 302] on div "DJDU4756318" at bounding box center [590, 308] width 108 height 37
click at [735, 311] on div "NO" at bounding box center [755, 308] width 71 height 37
click at [736, 313] on div "NO" at bounding box center [755, 308] width 71 height 37
click at [739, 305] on span "Press SPACE to select this row." at bounding box center [746, 307] width 14 height 14
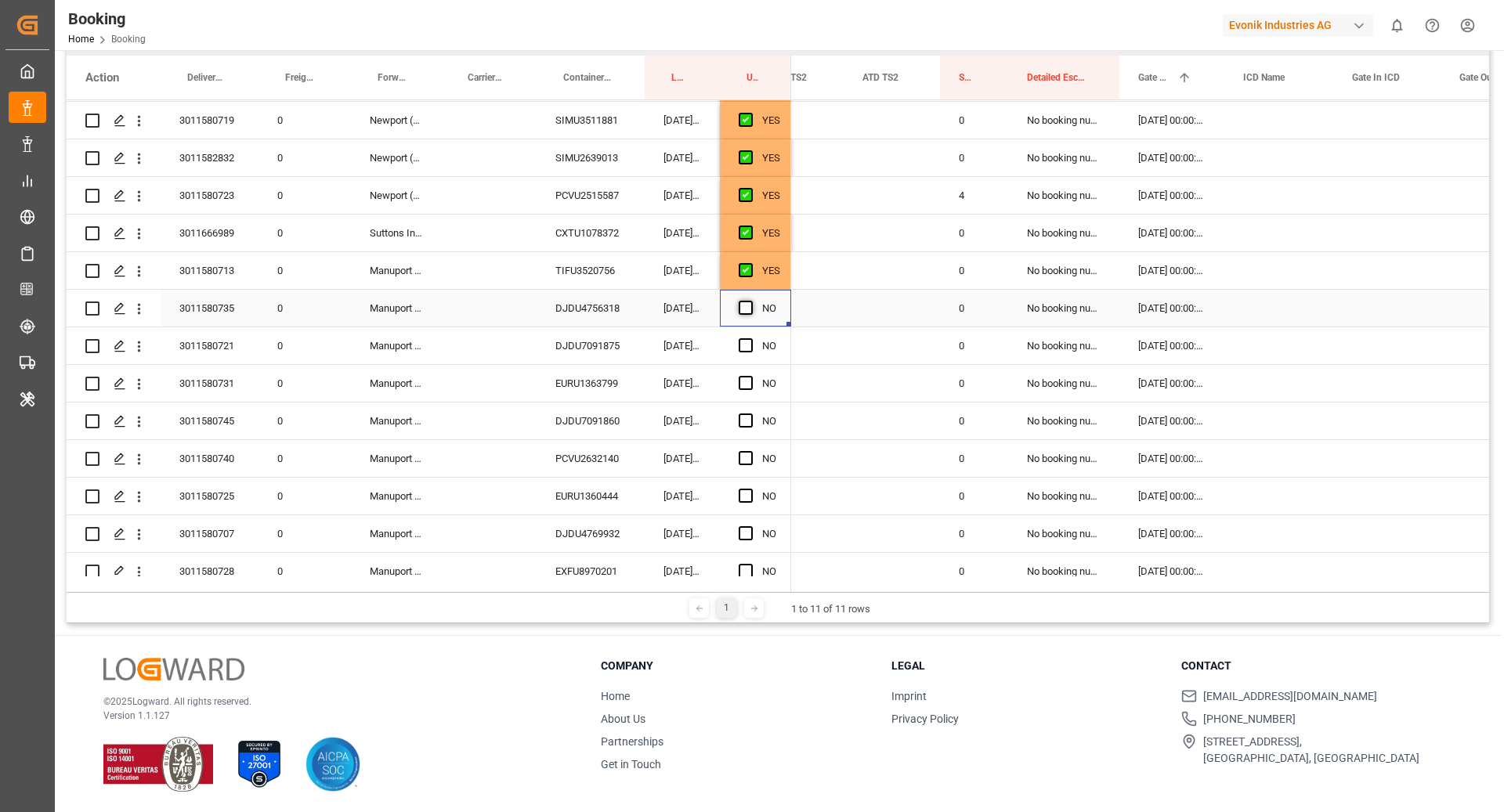
click at [751, 300] on input "Press SPACE to select this row." at bounding box center [751, 300] width 0 height 0
click at [580, 332] on div "DJDU7091875" at bounding box center [590, 346] width 108 height 37
click at [748, 342] on span "Press SPACE to select this row." at bounding box center [746, 345] width 14 height 14
click at [751, 338] on input "Press SPACE to select this row." at bounding box center [751, 338] width 0 height 0
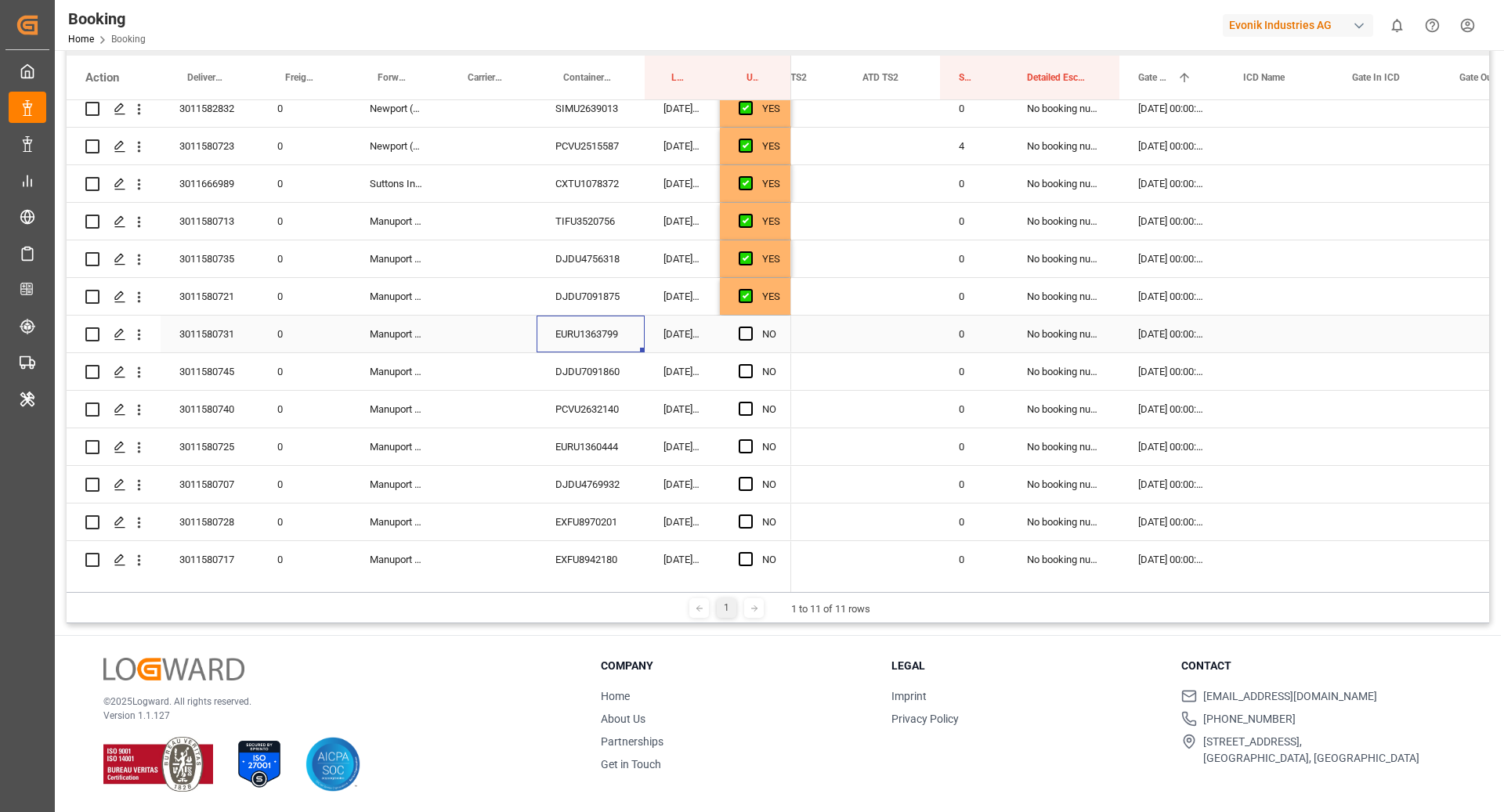
scroll to position [1162, 0]
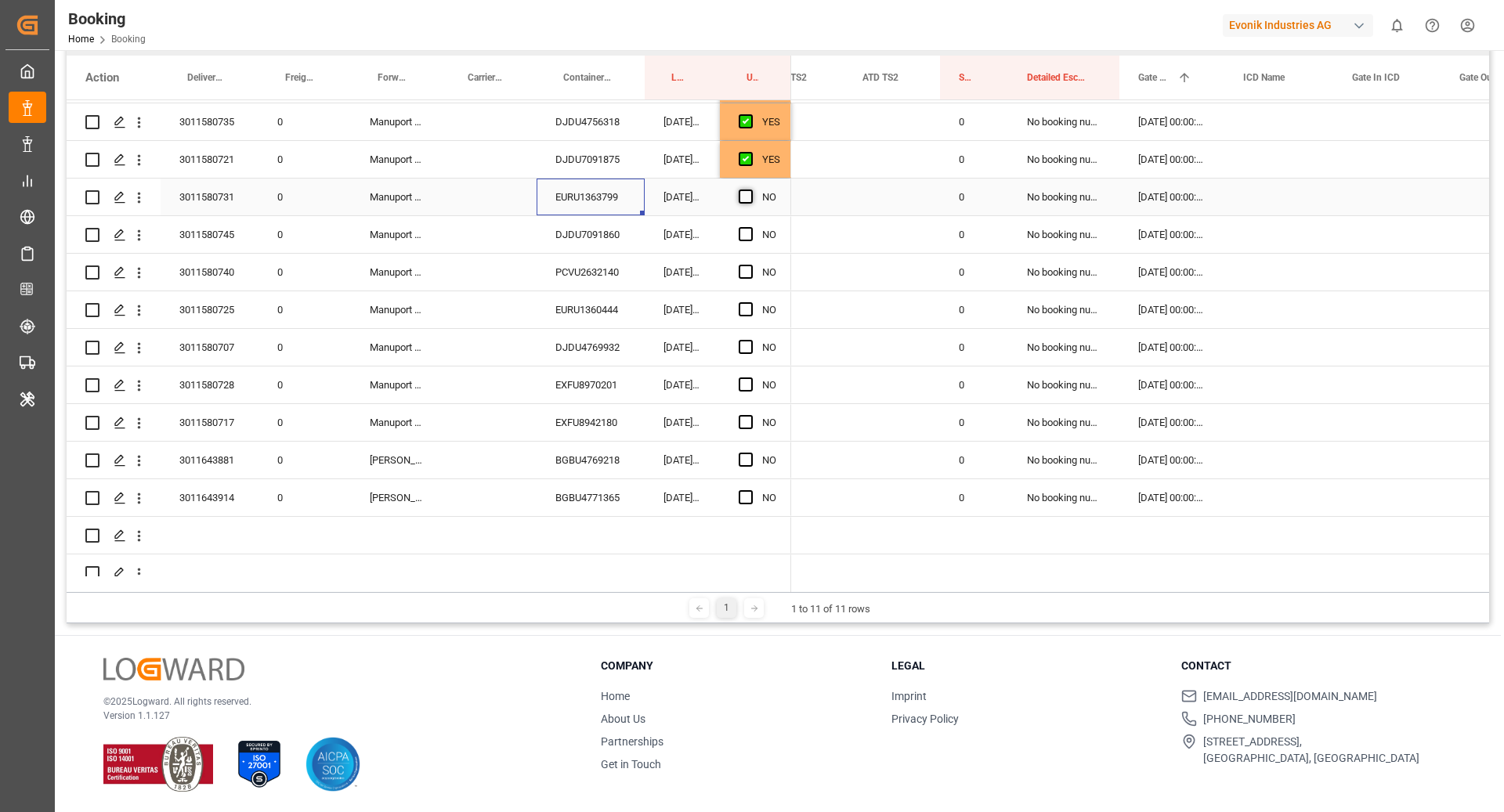
click at [752, 191] on span "Press SPACE to select this row." at bounding box center [746, 196] width 14 height 14
click at [751, 189] on input "Press SPACE to select this row." at bounding box center [751, 189] width 0 height 0
click at [603, 235] on div "DJDU7091860" at bounding box center [590, 235] width 108 height 37
click at [759, 199] on div "Press SPACE to select this row." at bounding box center [751, 193] width 23 height 36
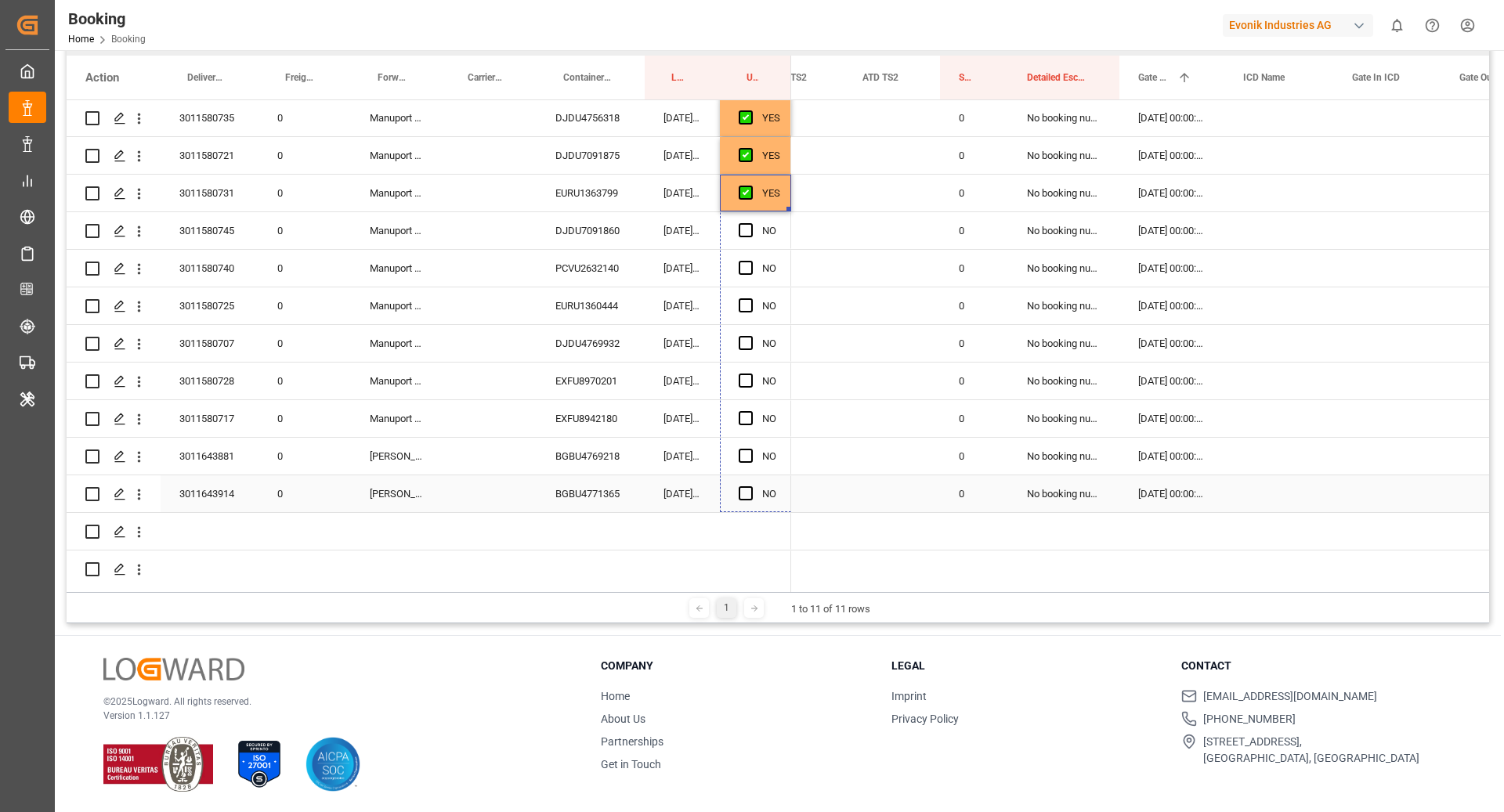
drag, startPoint x: 788, startPoint y: 210, endPoint x: 771, endPoint y: 502, distance: 292.5
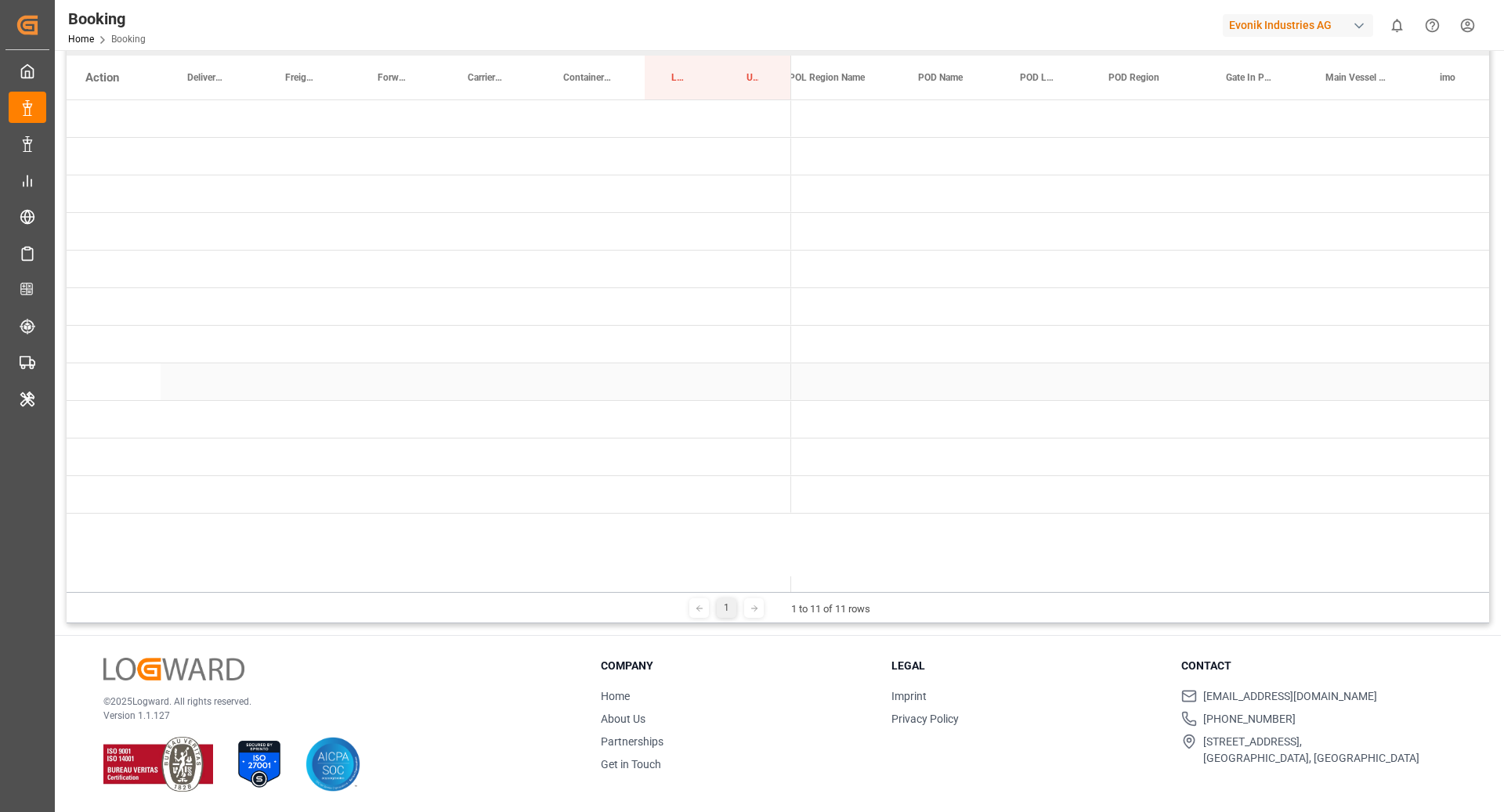
scroll to position [0, 0]
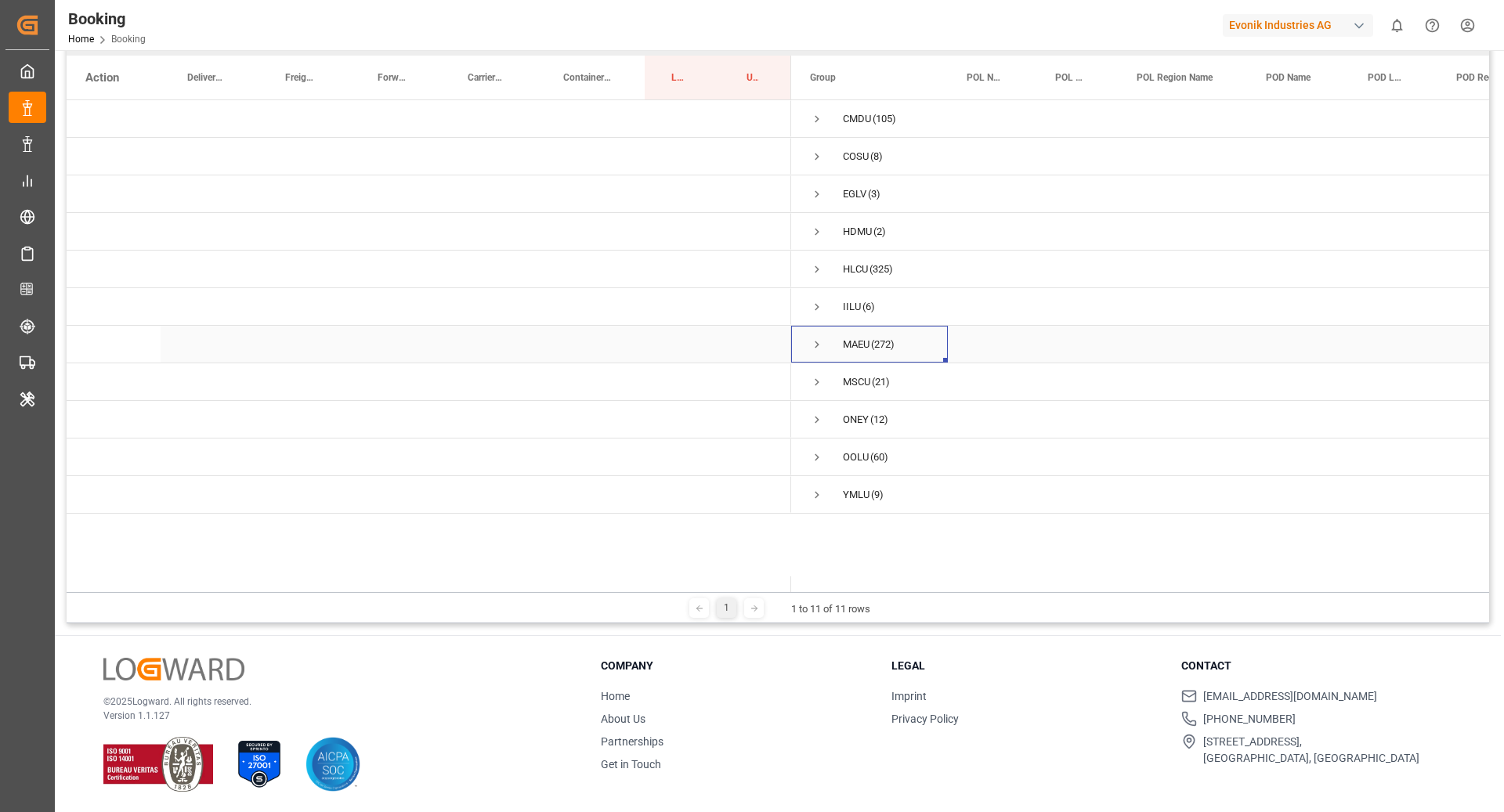
click at [820, 344] on span "Press SPACE to select this row." at bounding box center [816, 344] width 14 height 14
click at [844, 459] on span "Press SPACE to select this row." at bounding box center [849, 457] width 14 height 14
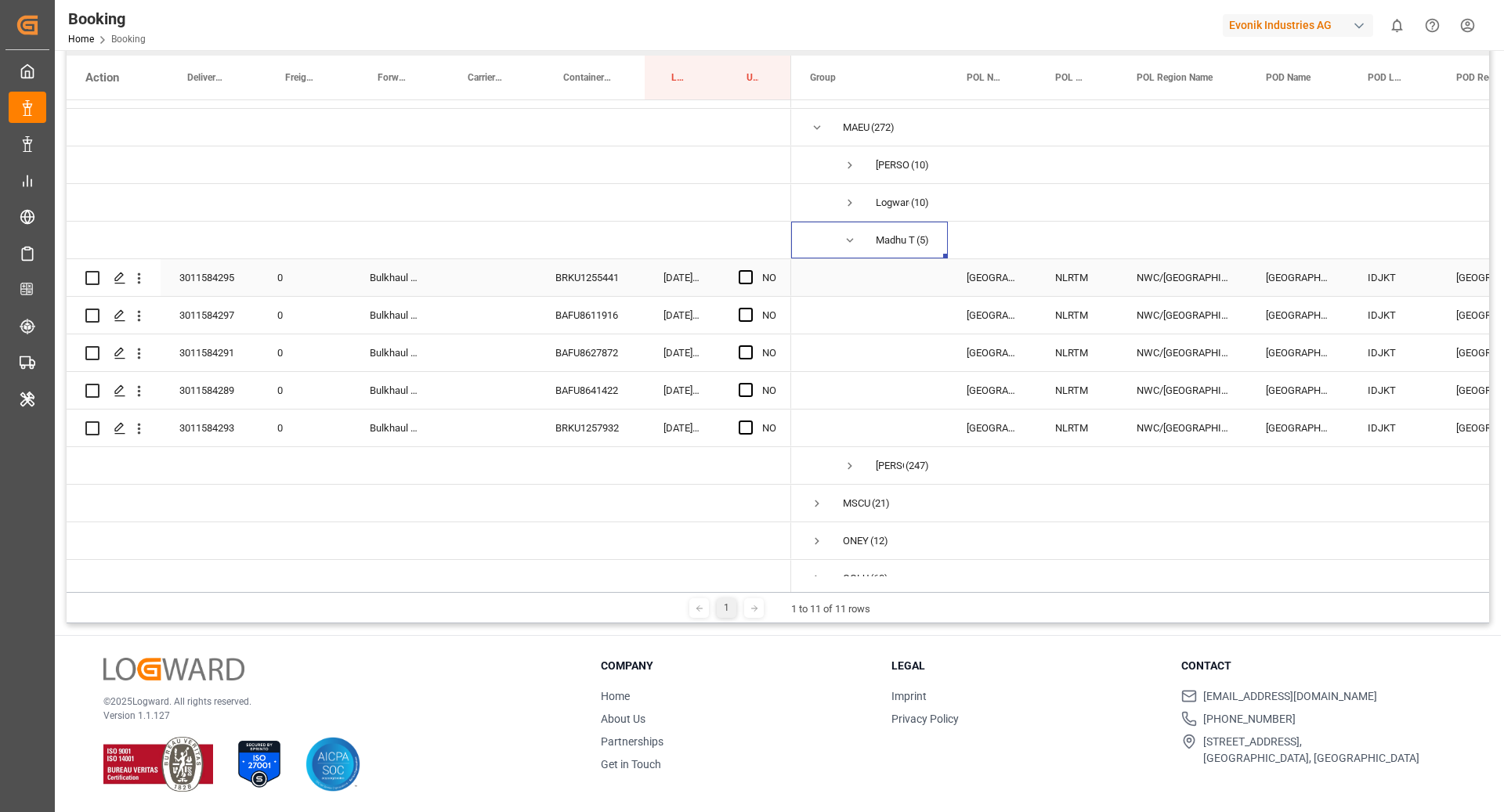
scroll to position [100, 0]
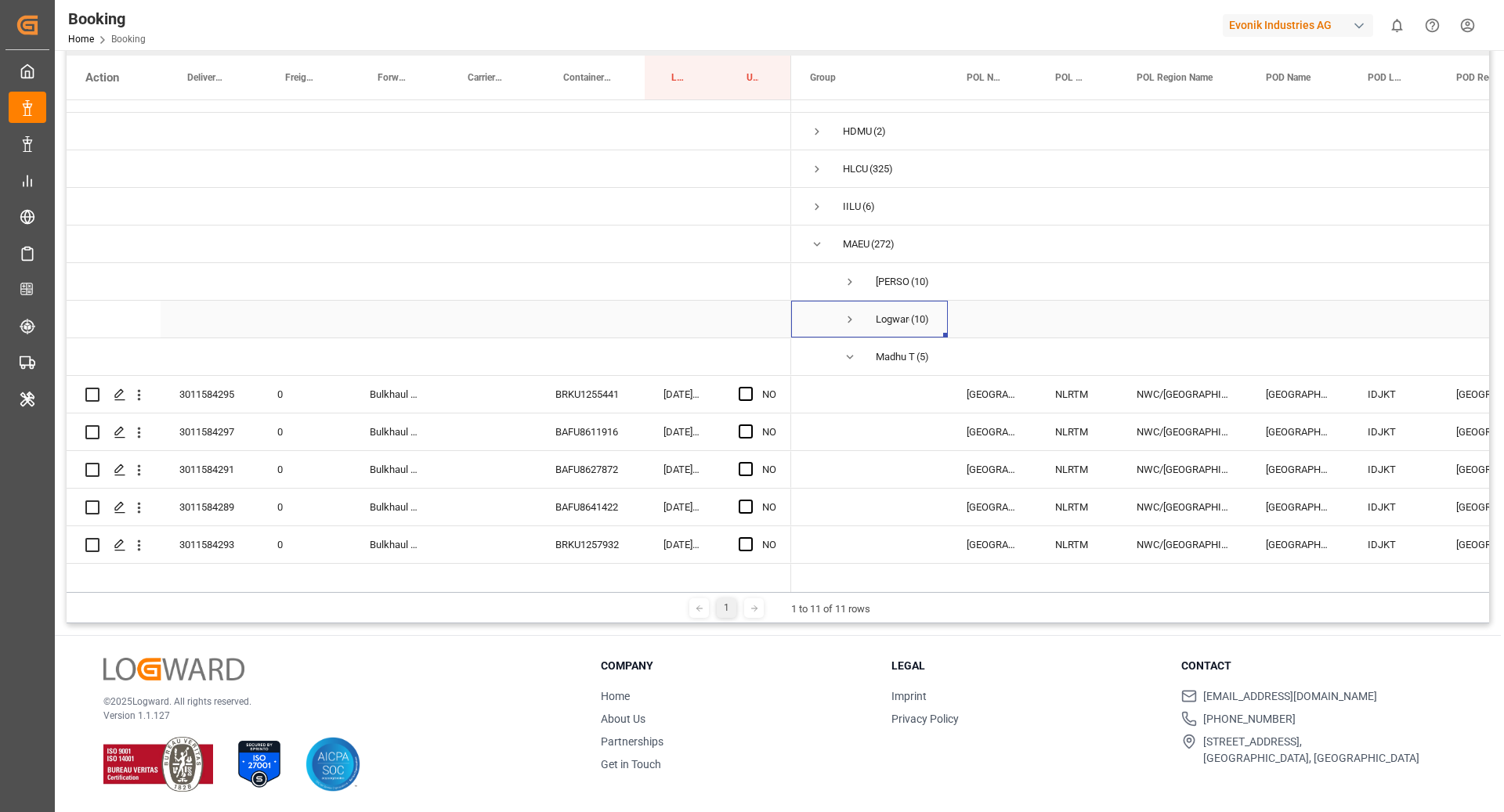
click at [833, 325] on span "Logward System (10)" at bounding box center [868, 319] width 119 height 35
click at [851, 308] on span "Press SPACE to select this row." at bounding box center [849, 319] width 14 height 36
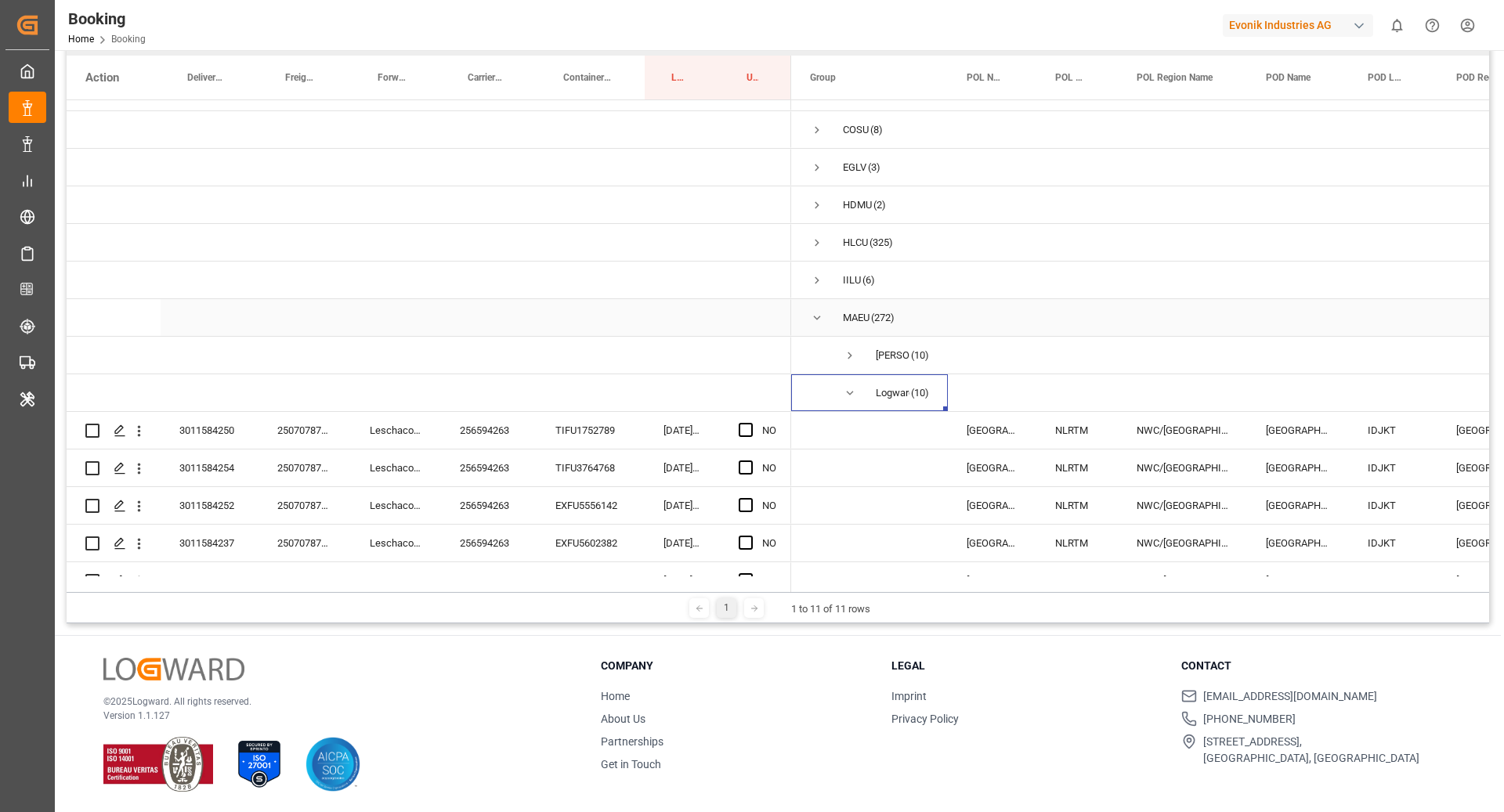
scroll to position [126, 0]
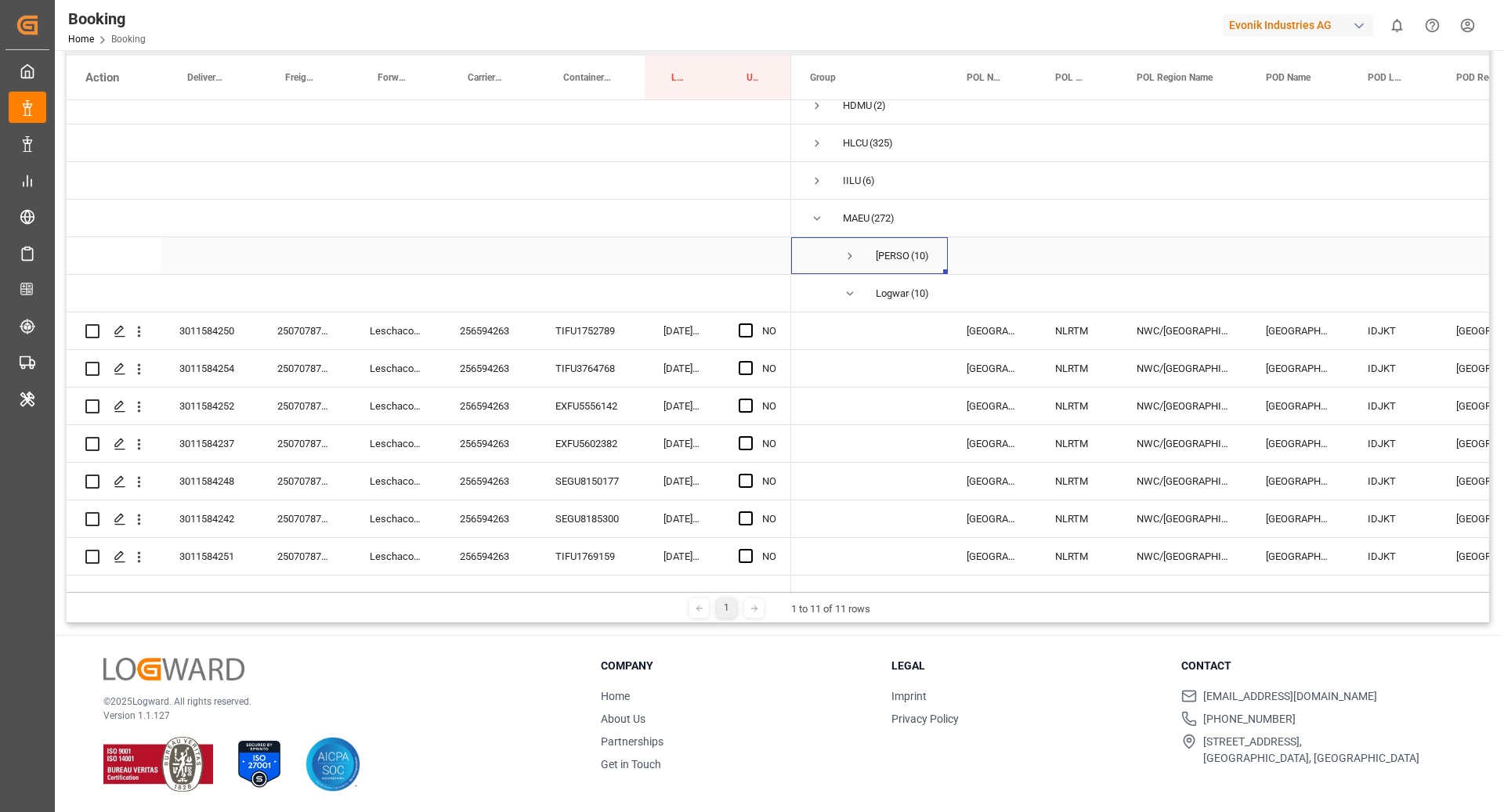
click at [863, 255] on span "[PERSON_NAME] (10)" at bounding box center [868, 255] width 119 height 35
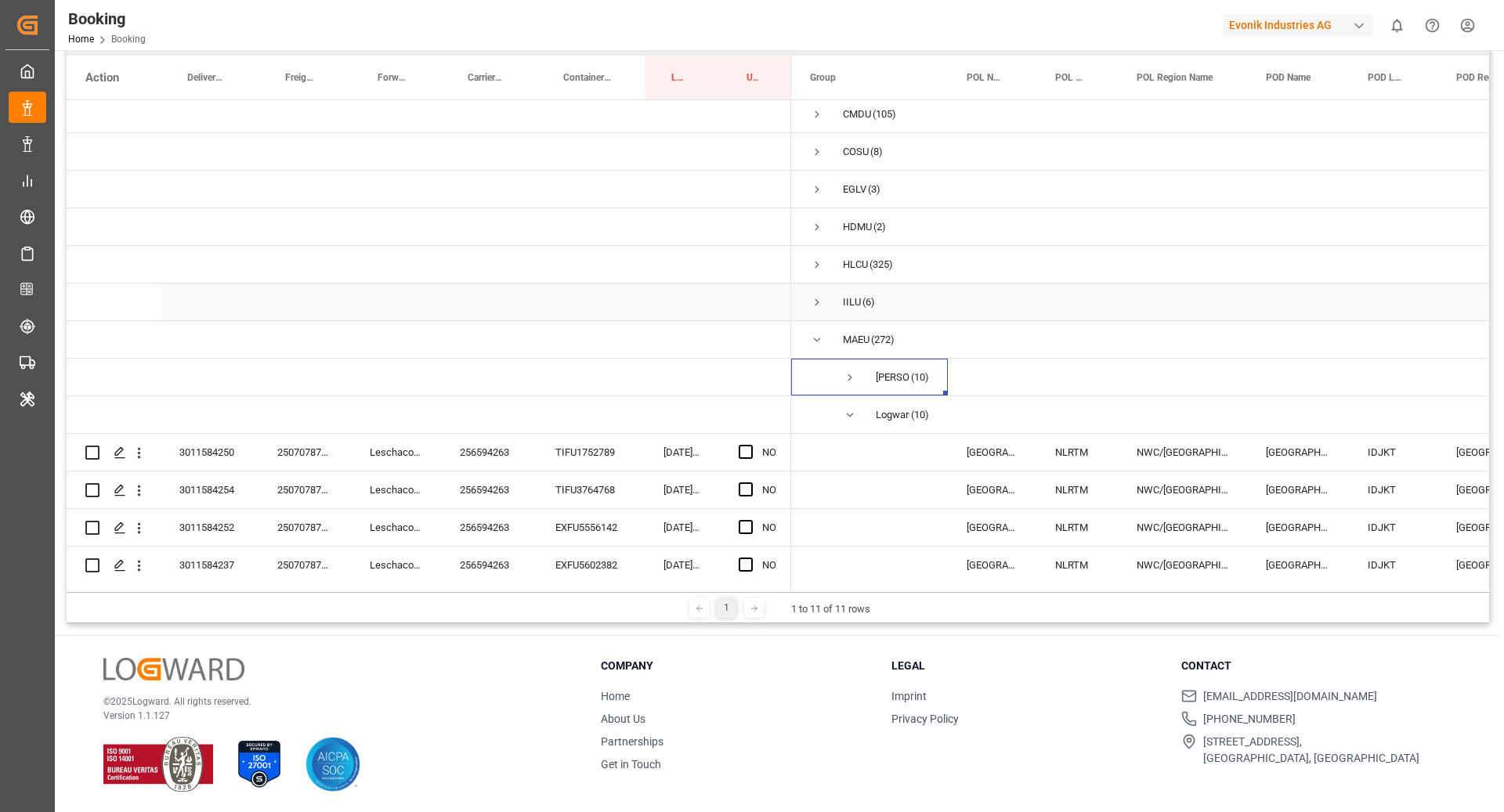
scroll to position [0, 0]
click at [815, 350] on span "Press SPACE to select this row." at bounding box center [816, 344] width 14 height 14
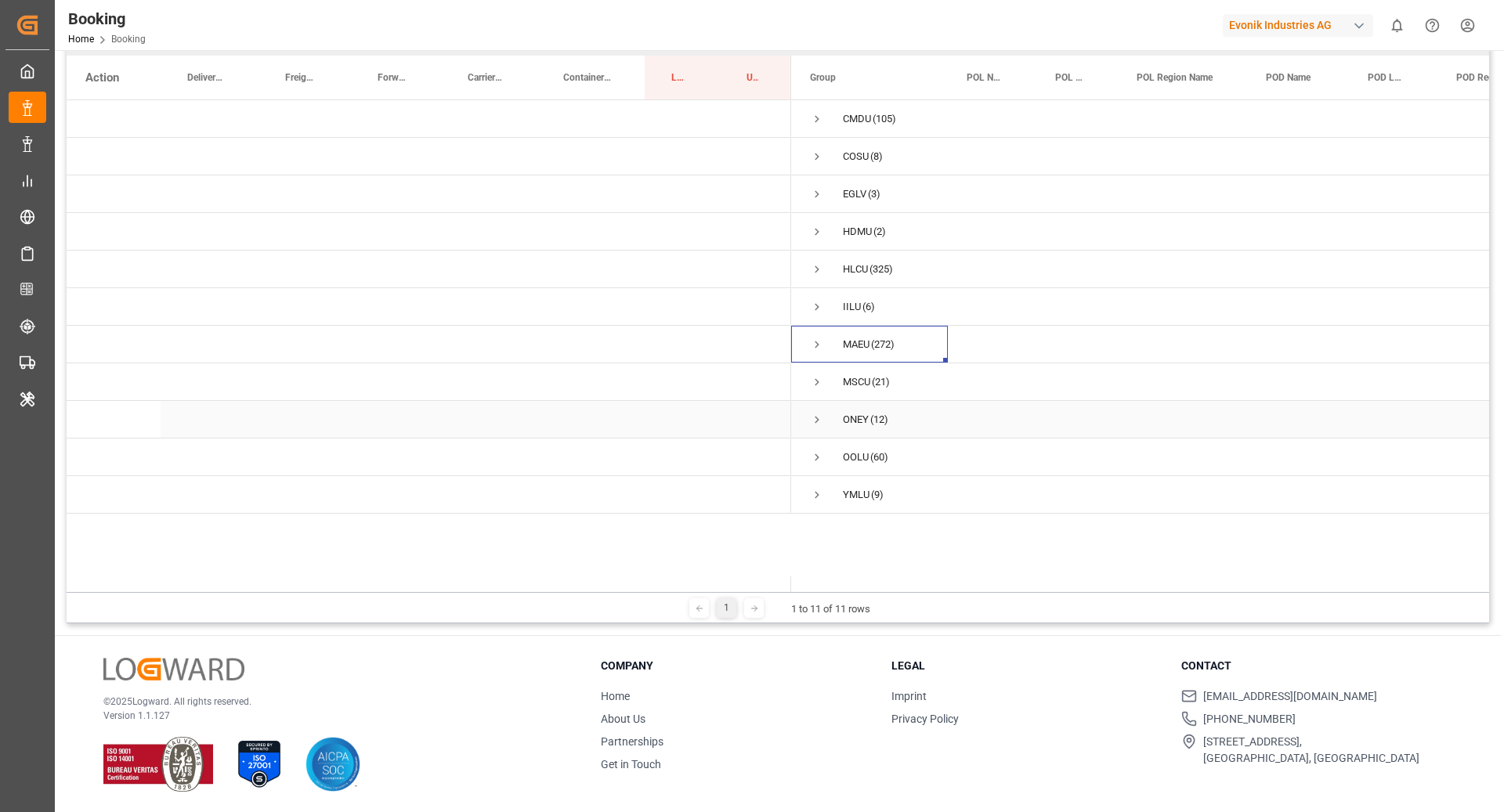
click at [817, 420] on span "Press SPACE to select this row." at bounding box center [816, 419] width 14 height 14
click at [852, 451] on span "Press SPACE to select this row." at bounding box center [849, 457] width 14 height 14
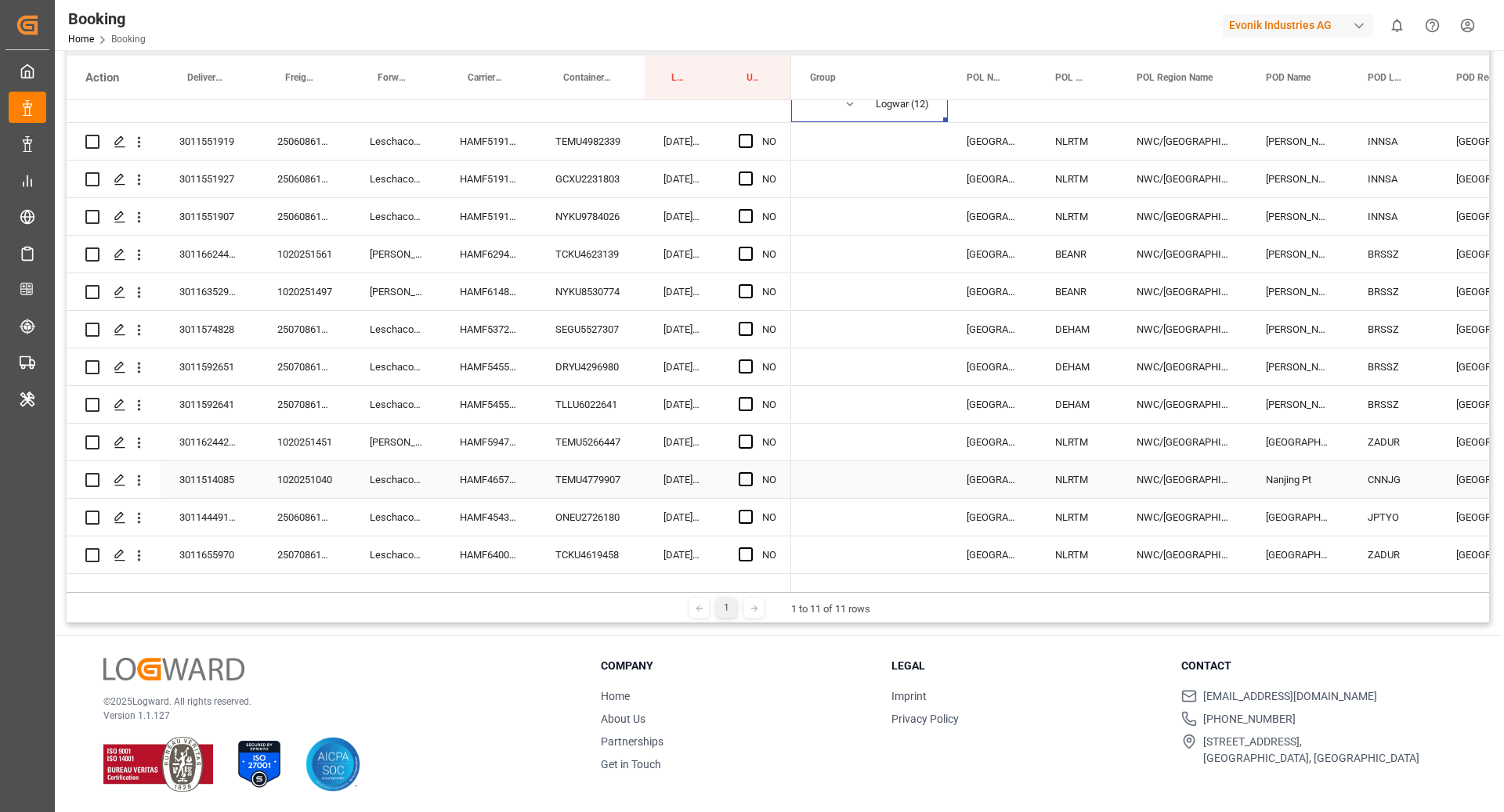
scroll to position [265, 0]
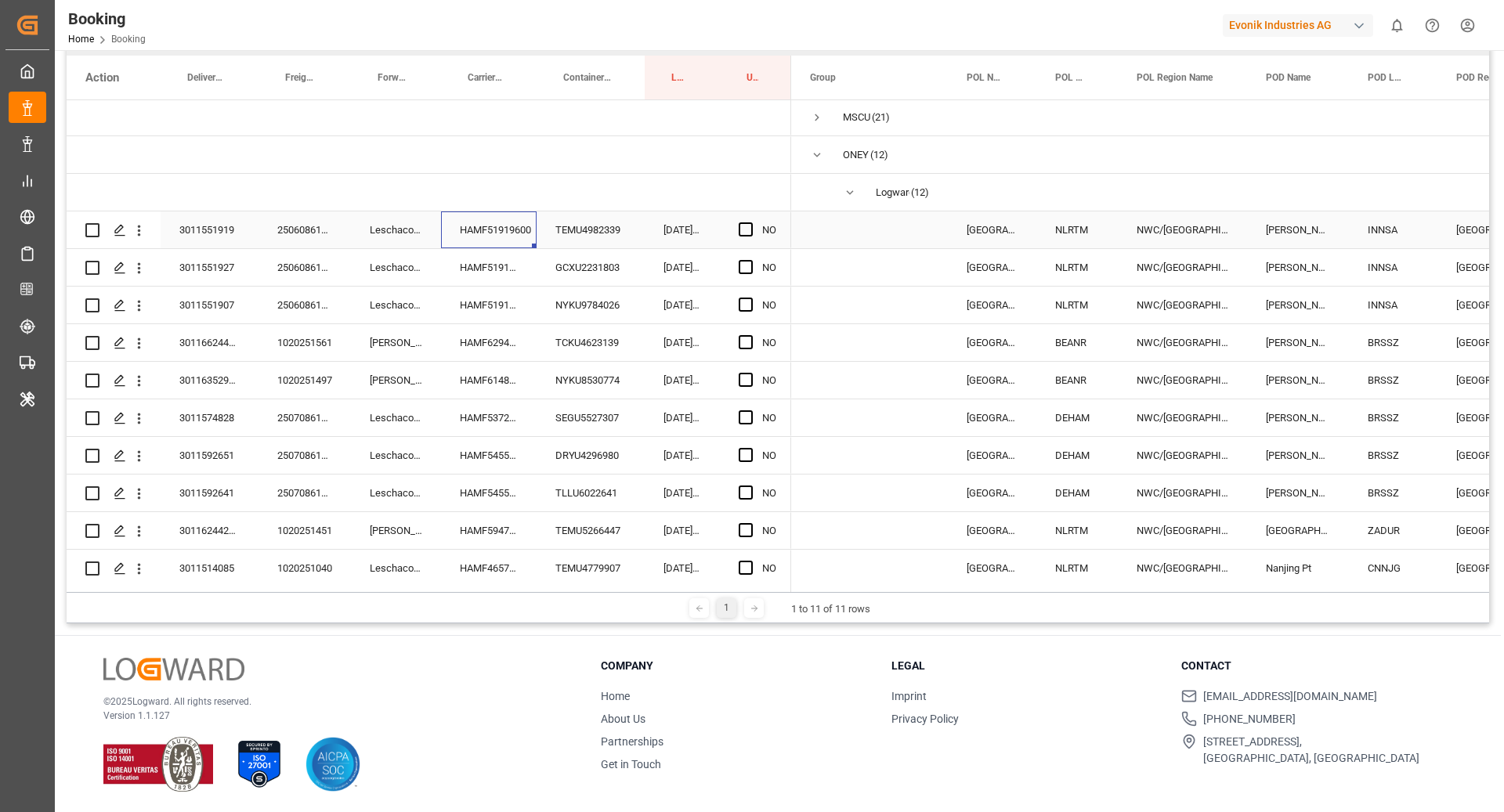
click at [508, 233] on div "HAMF51919600" at bounding box center [488, 230] width 96 height 37
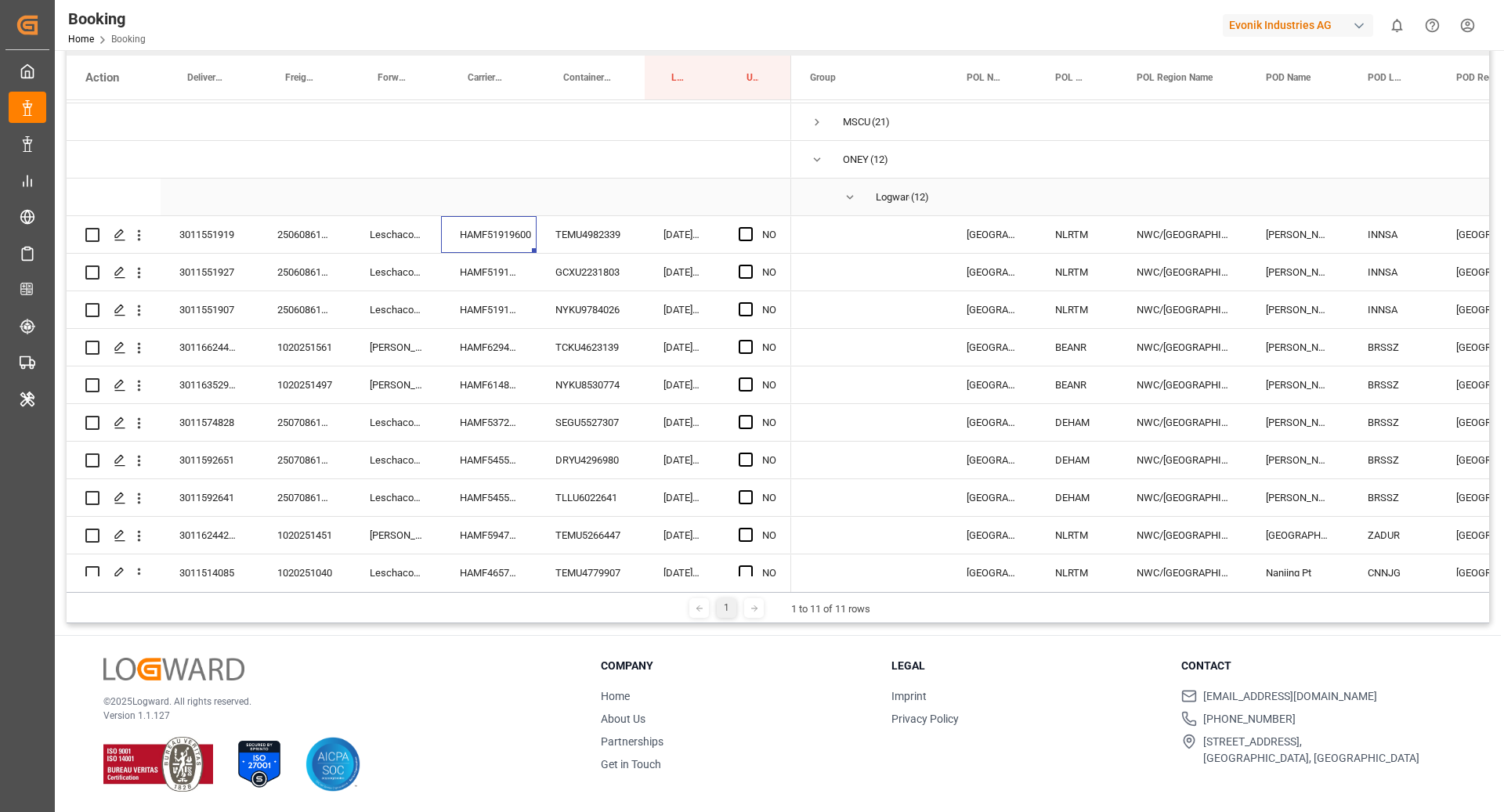
click at [617, 234] on div "TEMU4982339" at bounding box center [590, 235] width 108 height 37
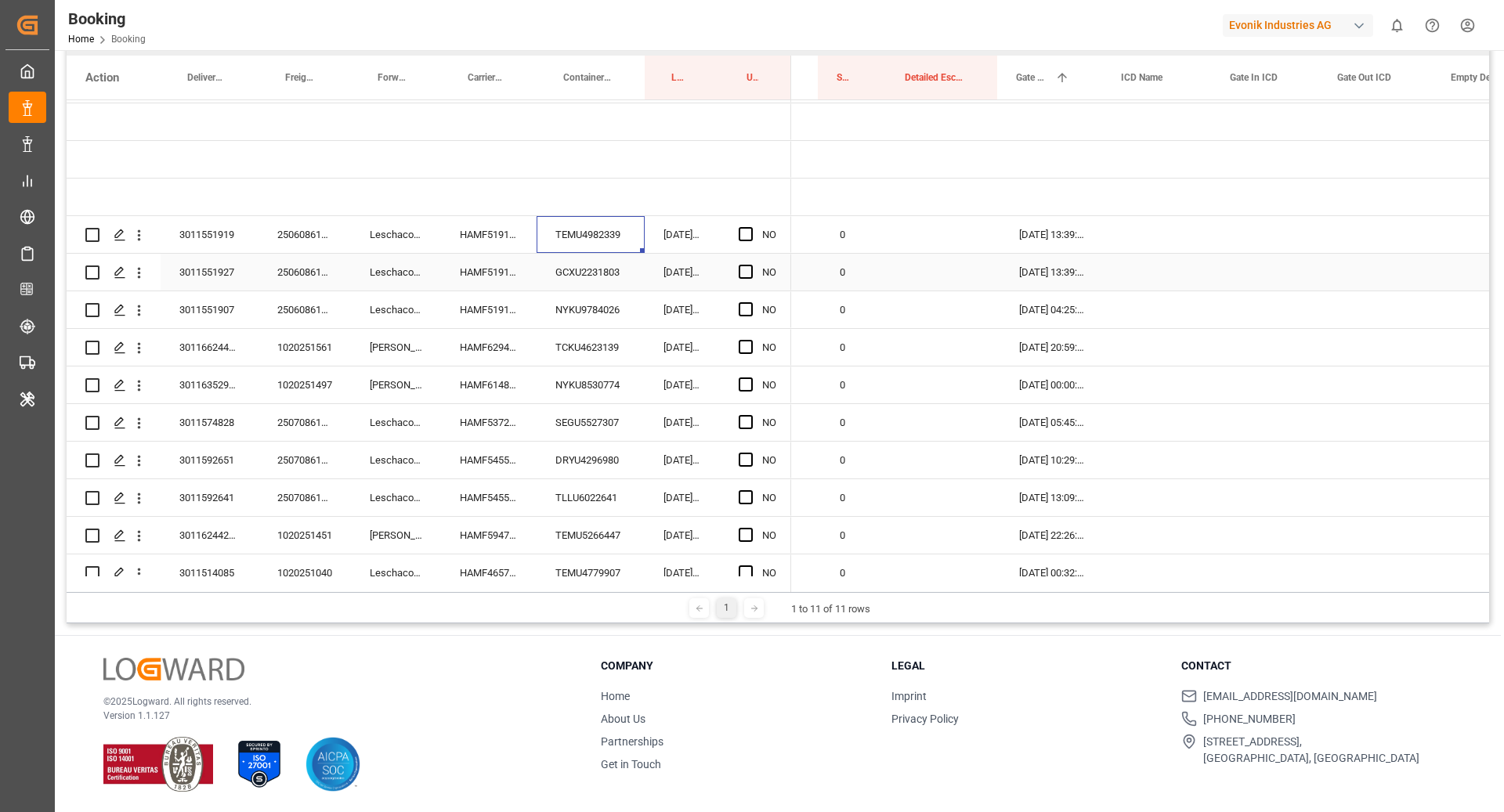
scroll to position [0, 2653]
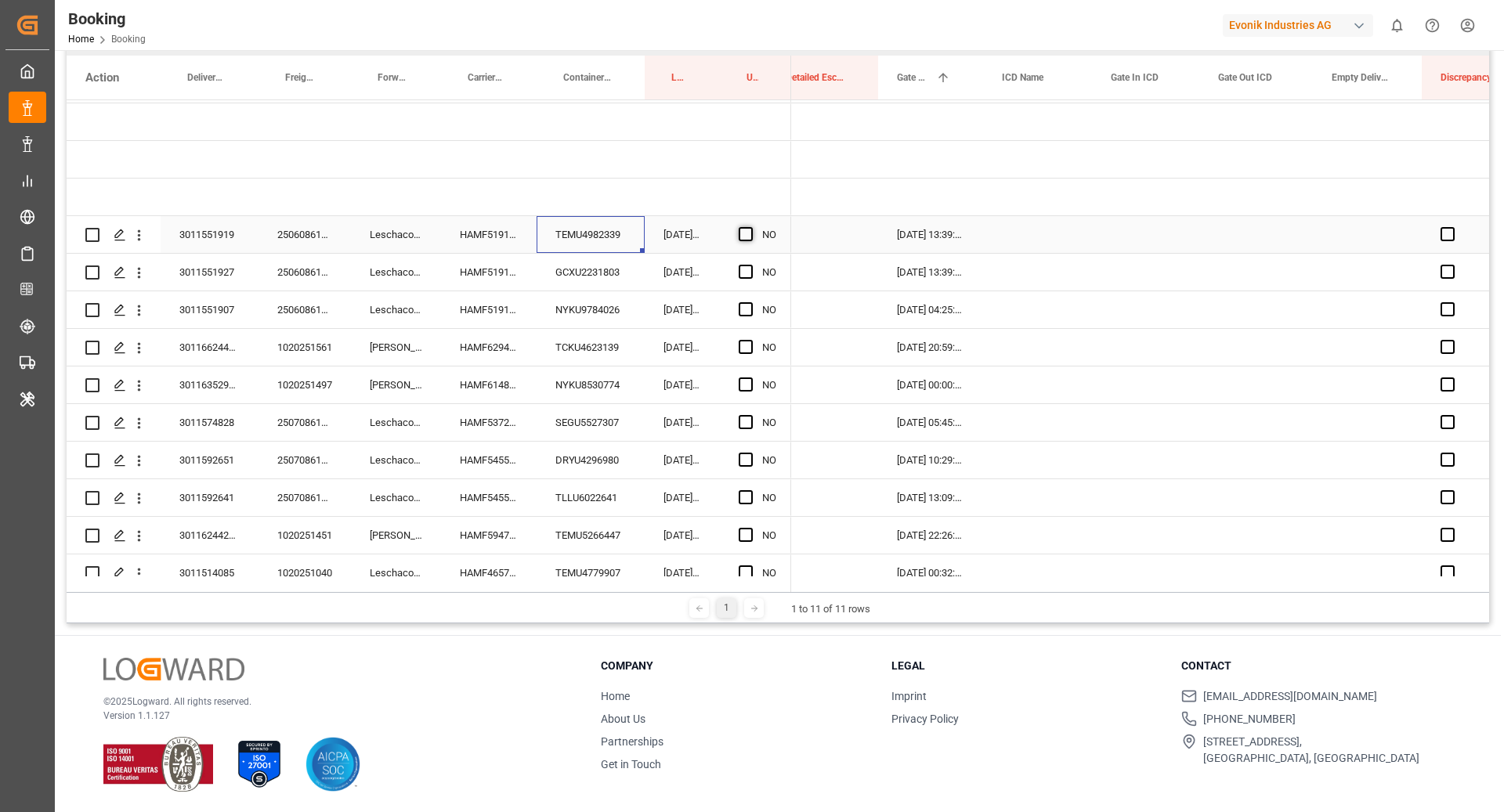
click at [740, 232] on span "Press SPACE to select this row." at bounding box center [746, 234] width 14 height 14
click at [751, 227] on input "Press SPACE to select this row." at bounding box center [751, 227] width 0 height 0
click at [585, 281] on div "GCXU2231803" at bounding box center [590, 272] width 108 height 37
click at [737, 269] on div "NO" at bounding box center [755, 272] width 71 height 37
click at [750, 273] on span "Press SPACE to select this row." at bounding box center [746, 271] width 14 height 14
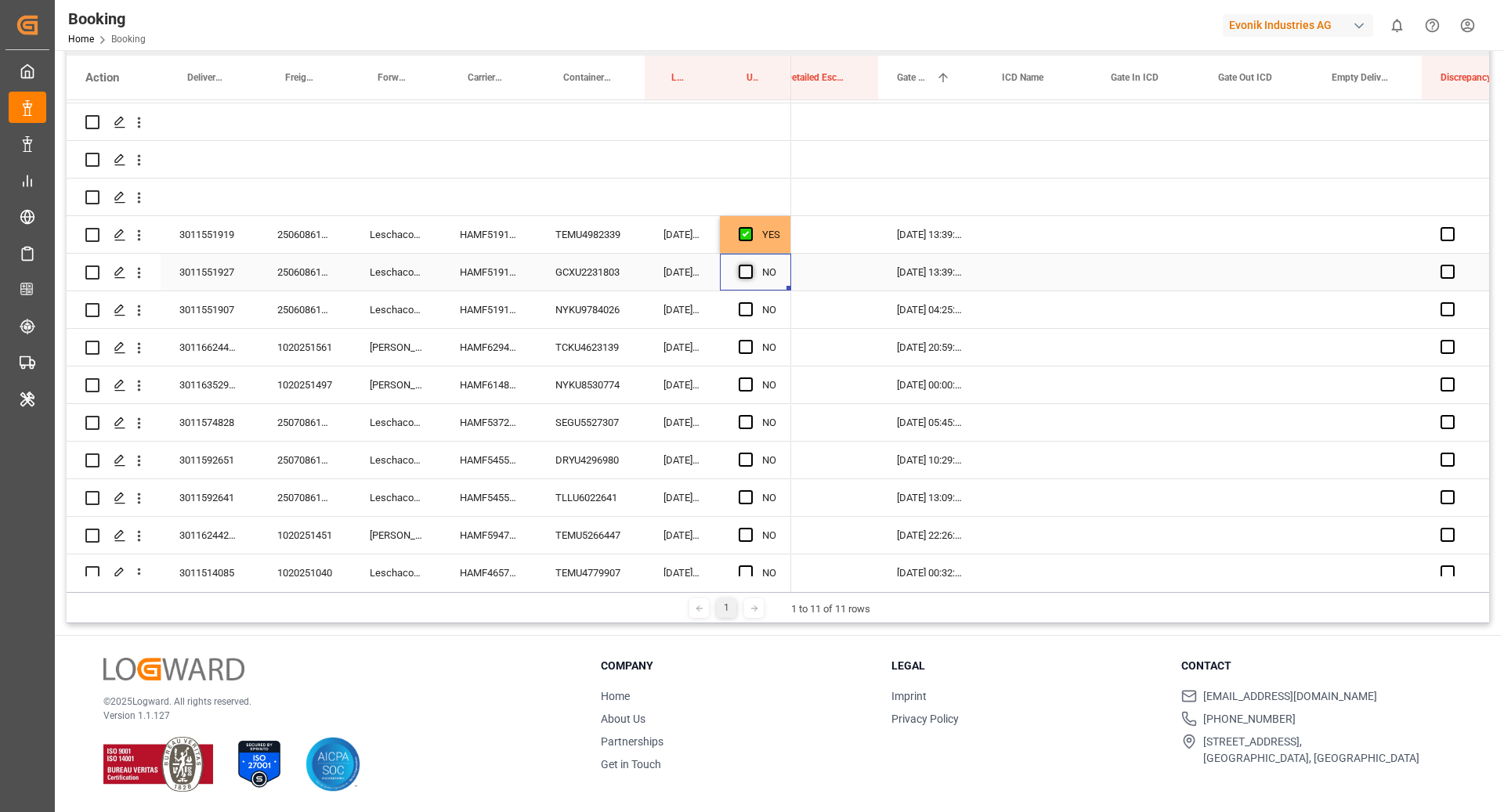
click at [751, 265] on input "Press SPACE to select this row." at bounding box center [751, 265] width 0 height 0
click at [635, 300] on div "NYKU9784026" at bounding box center [590, 310] width 108 height 37
click at [747, 307] on span "Press SPACE to select this row." at bounding box center [746, 309] width 14 height 14
click at [751, 302] on input "Press SPACE to select this row." at bounding box center [751, 302] width 0 height 0
click at [608, 336] on div "TCKU4623139" at bounding box center [590, 348] width 108 height 37
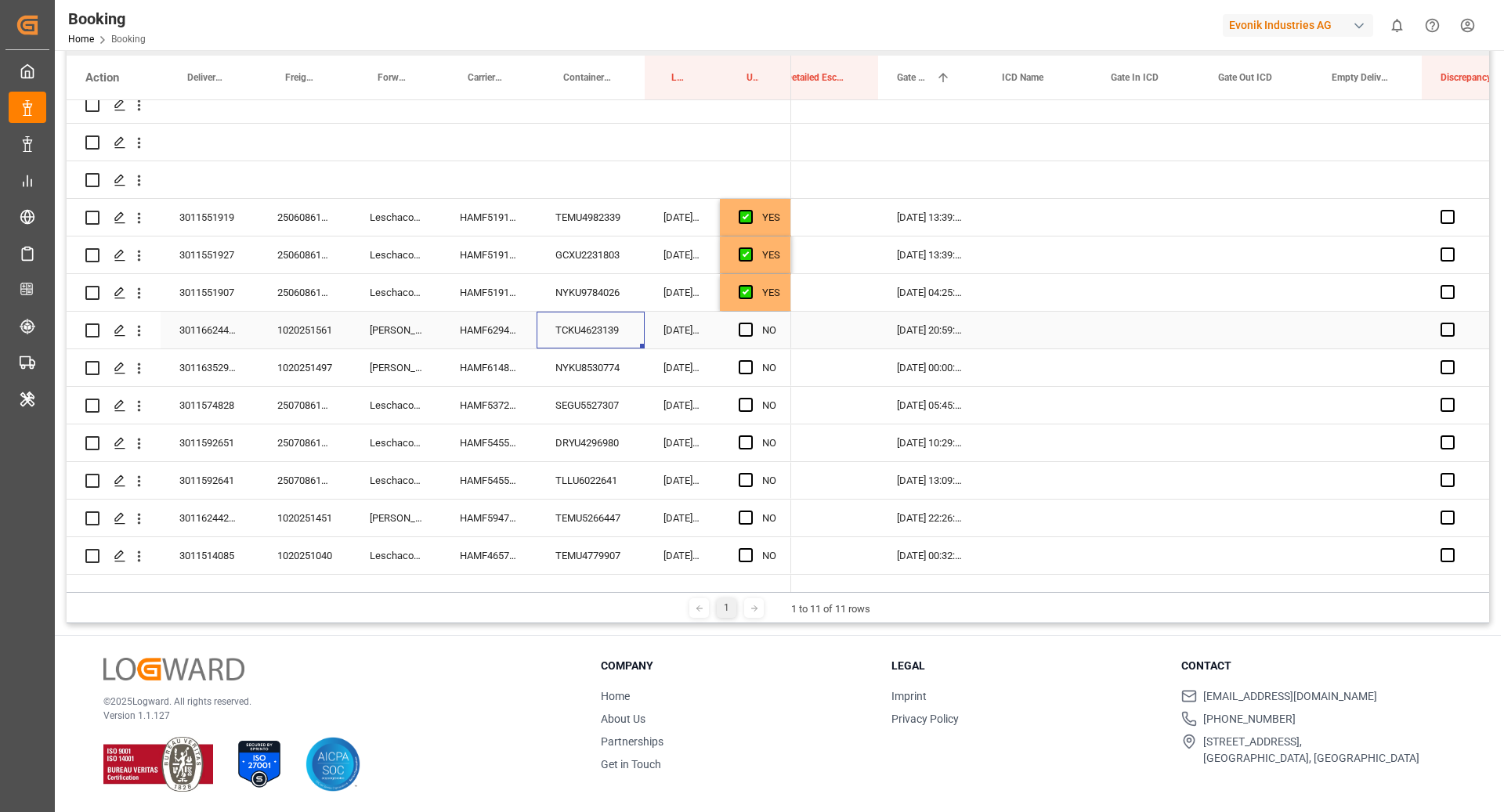
scroll to position [279, 0]
click at [745, 326] on span "Press SPACE to select this row." at bounding box center [746, 327] width 14 height 14
click at [751, 321] on input "Press SPACE to select this row." at bounding box center [751, 321] width 0 height 0
click at [498, 387] on div "HAMF53726400" at bounding box center [488, 404] width 96 height 37
click at [591, 375] on div "NYKU8530774" at bounding box center [590, 366] width 108 height 37
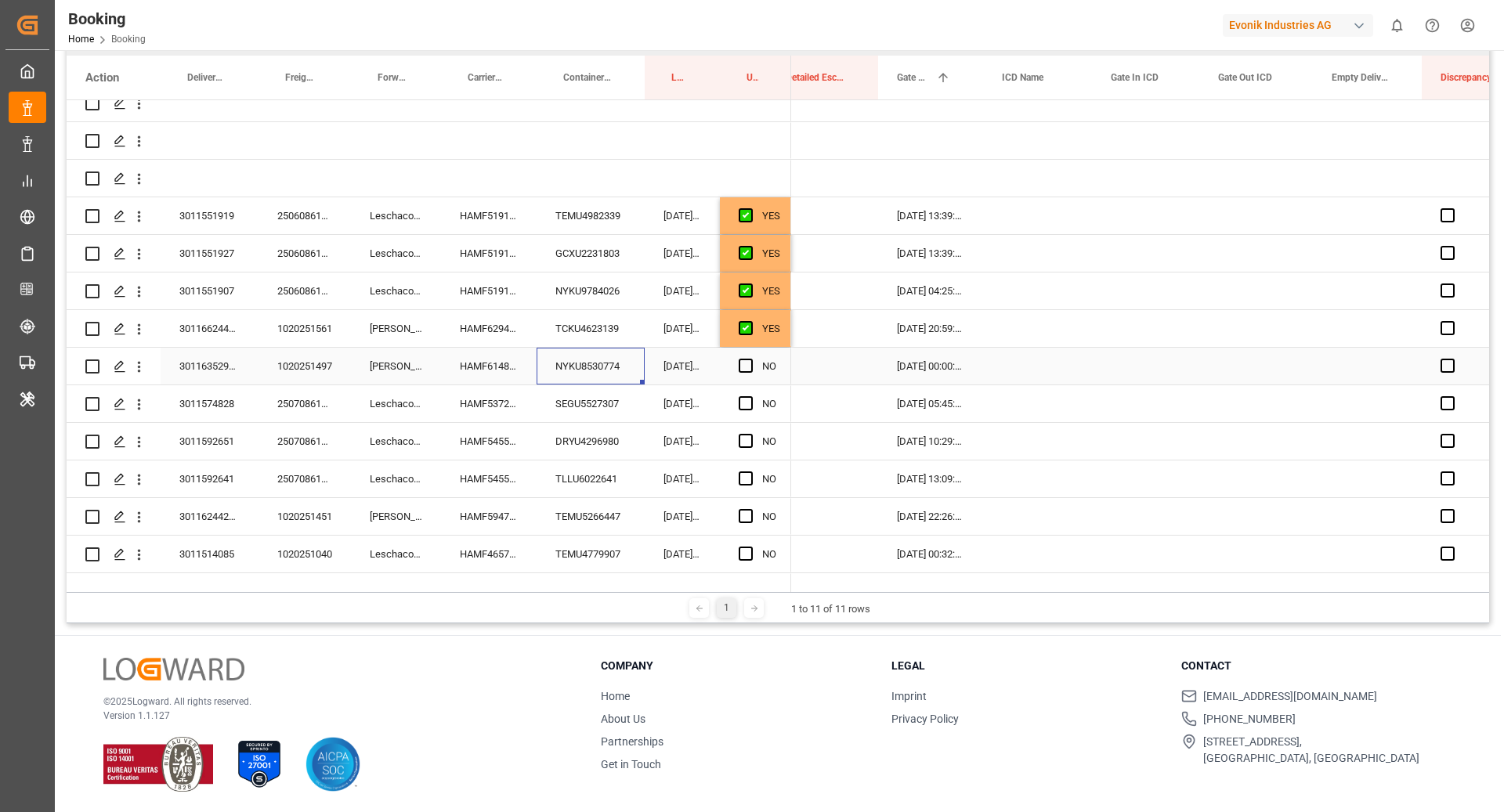
click at [481, 366] on div "HAMF61484400" at bounding box center [488, 366] width 96 height 37
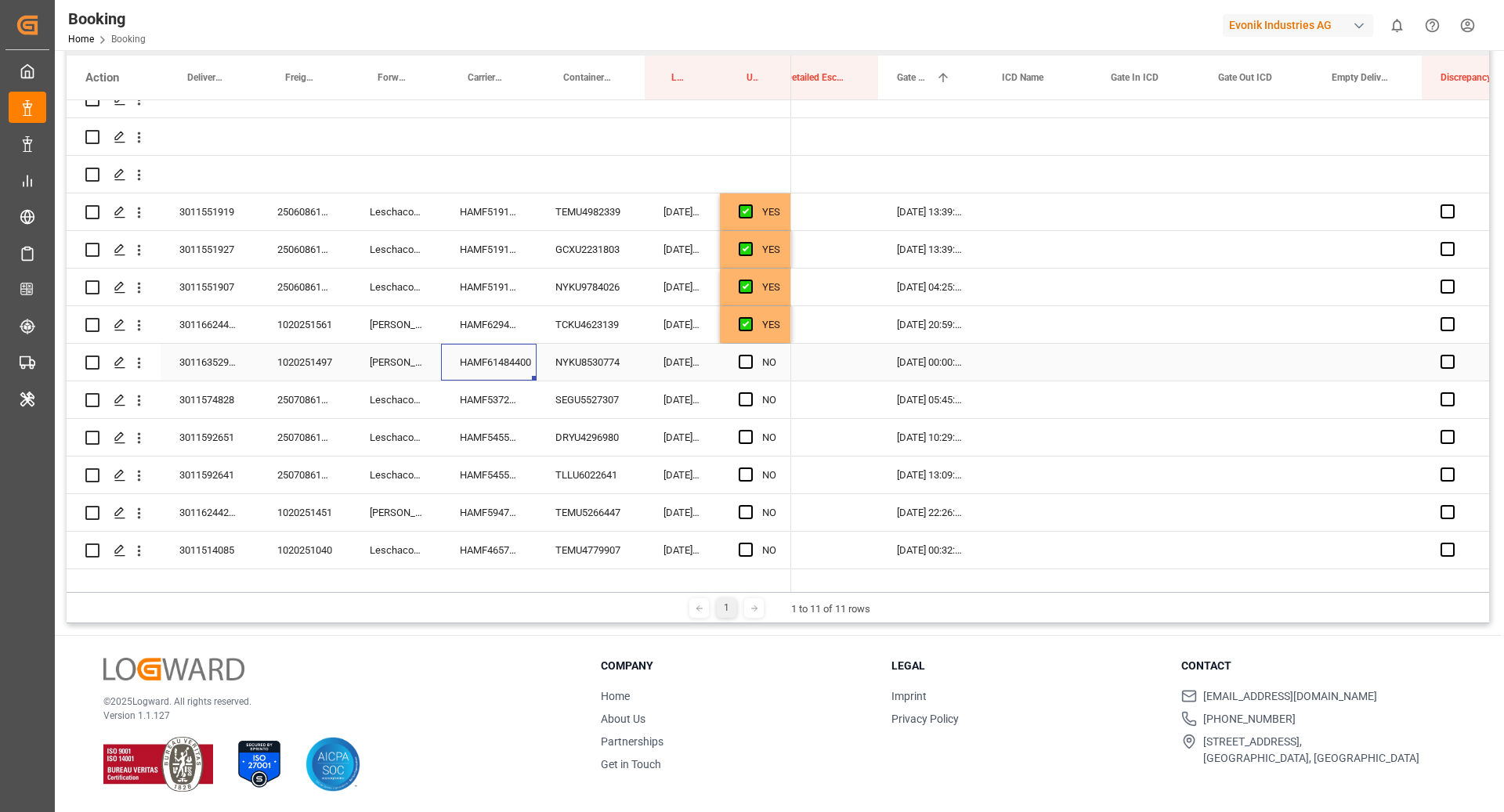
scroll to position [284, 0]
click at [605, 367] on div "NYKU8530774" at bounding box center [590, 361] width 108 height 37
click at [486, 363] on div "HAMF61484400" at bounding box center [488, 361] width 96 height 37
click at [585, 343] on div "NYKU8530774" at bounding box center [590, 361] width 108 height 37
click at [619, 371] on div "NYKU8530774" at bounding box center [590, 361] width 108 height 37
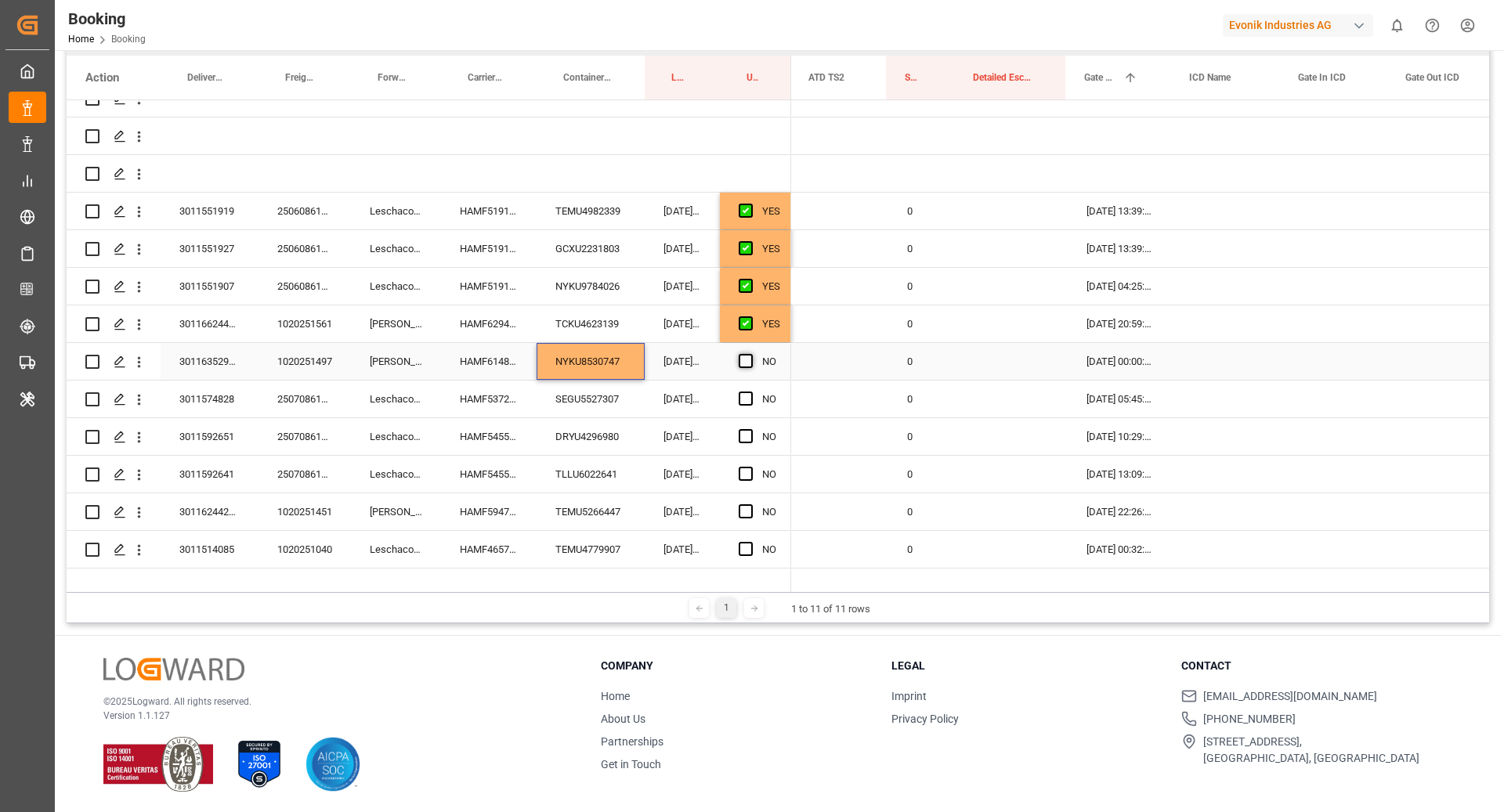
scroll to position [0, 2570]
click at [745, 362] on span "Press SPACE to select this row." at bounding box center [746, 360] width 14 height 14
click at [751, 353] on input "Press SPACE to select this row." at bounding box center [751, 353] width 0 height 0
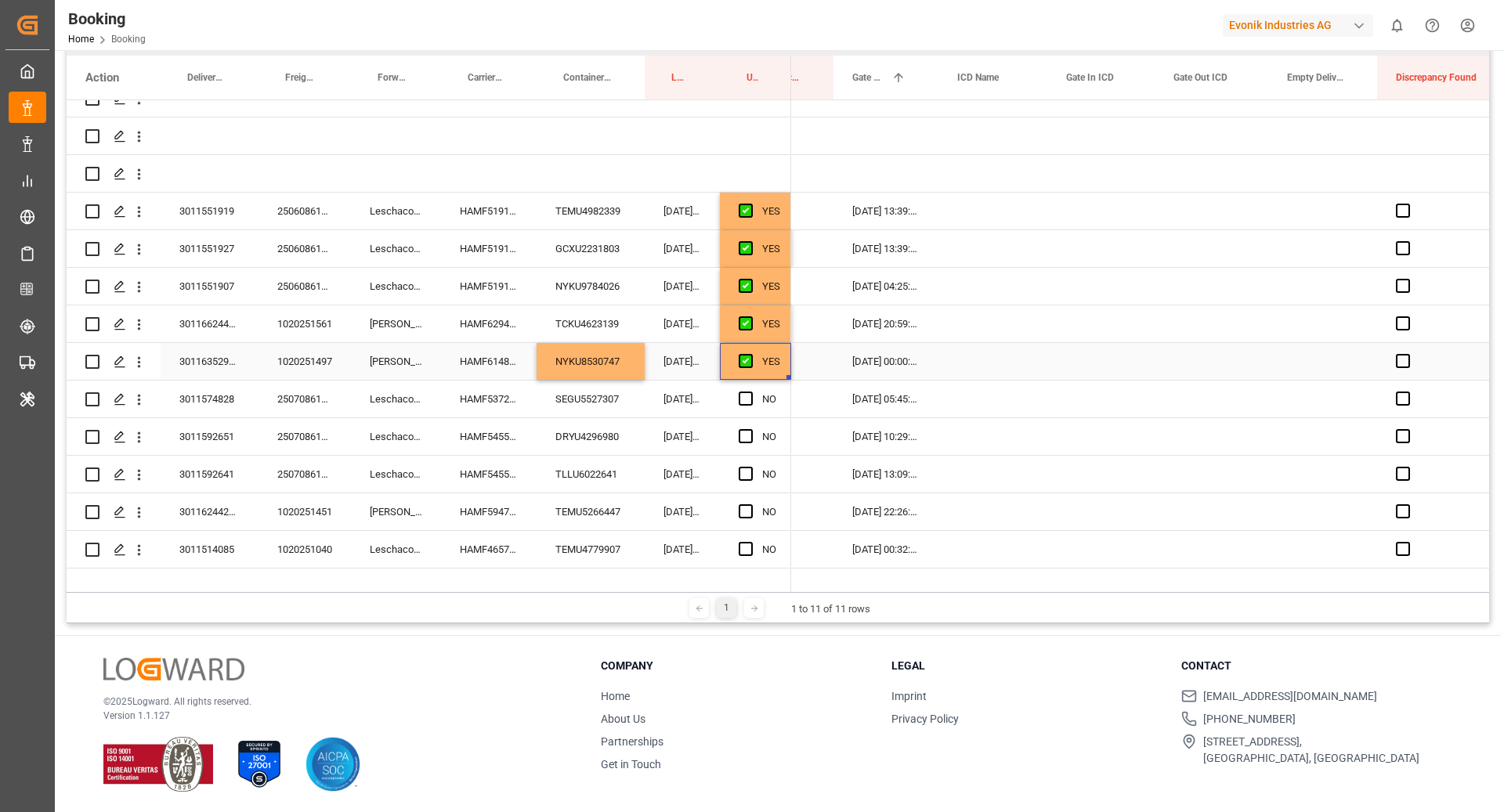
scroll to position [0, 2800]
click at [1320, 366] on div "Press SPACE to select this row." at bounding box center [1322, 361] width 109 height 37
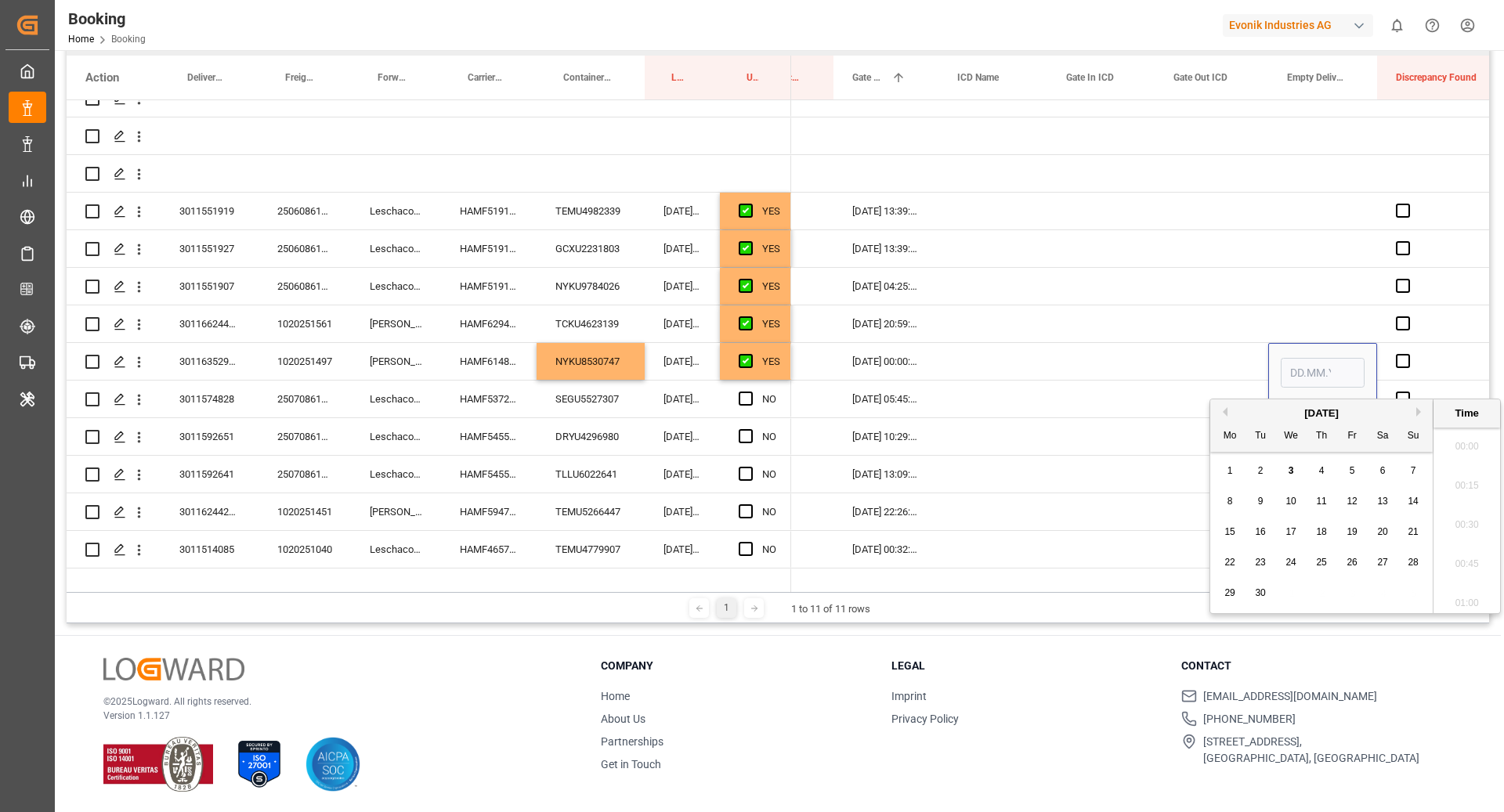
scroll to position [2667, 0]
click at [1287, 469] on div "3" at bounding box center [1291, 470] width 19 height 18
type input "03.09.2025 00:00"
click at [1045, 346] on div "Press SPACE to select this row." at bounding box center [992, 361] width 109 height 37
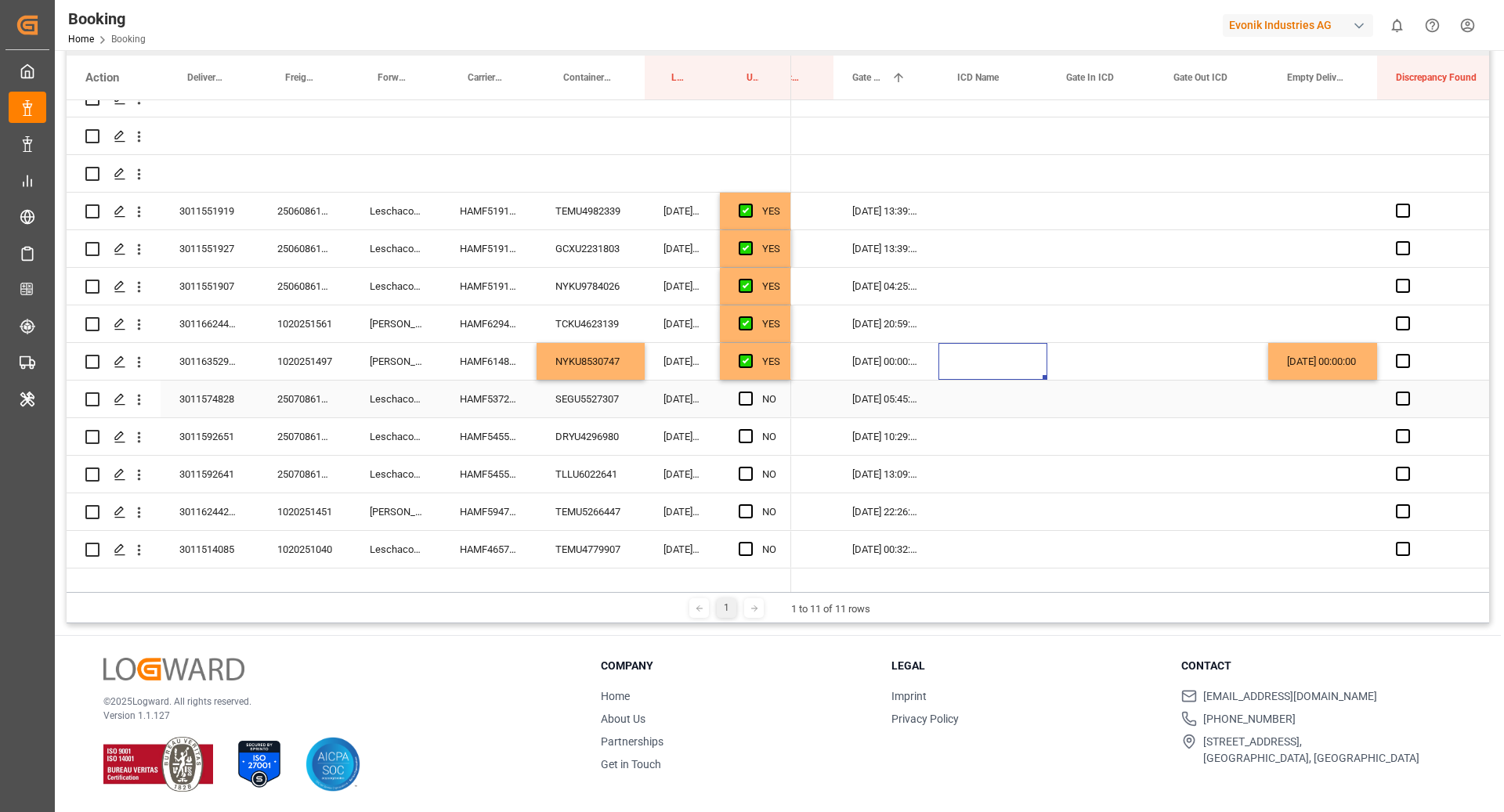
click at [529, 395] on div "HAMF53726400" at bounding box center [488, 399] width 96 height 37
click at [602, 407] on div "SEGU5527307" at bounding box center [590, 399] width 108 height 37
click at [752, 396] on div "Press SPACE to select this row." at bounding box center [751, 399] width 23 height 36
drag, startPoint x: 746, startPoint y: 400, endPoint x: 727, endPoint y: 410, distance: 21.5
click at [746, 400] on span "Press SPACE to select this row." at bounding box center [746, 398] width 14 height 14
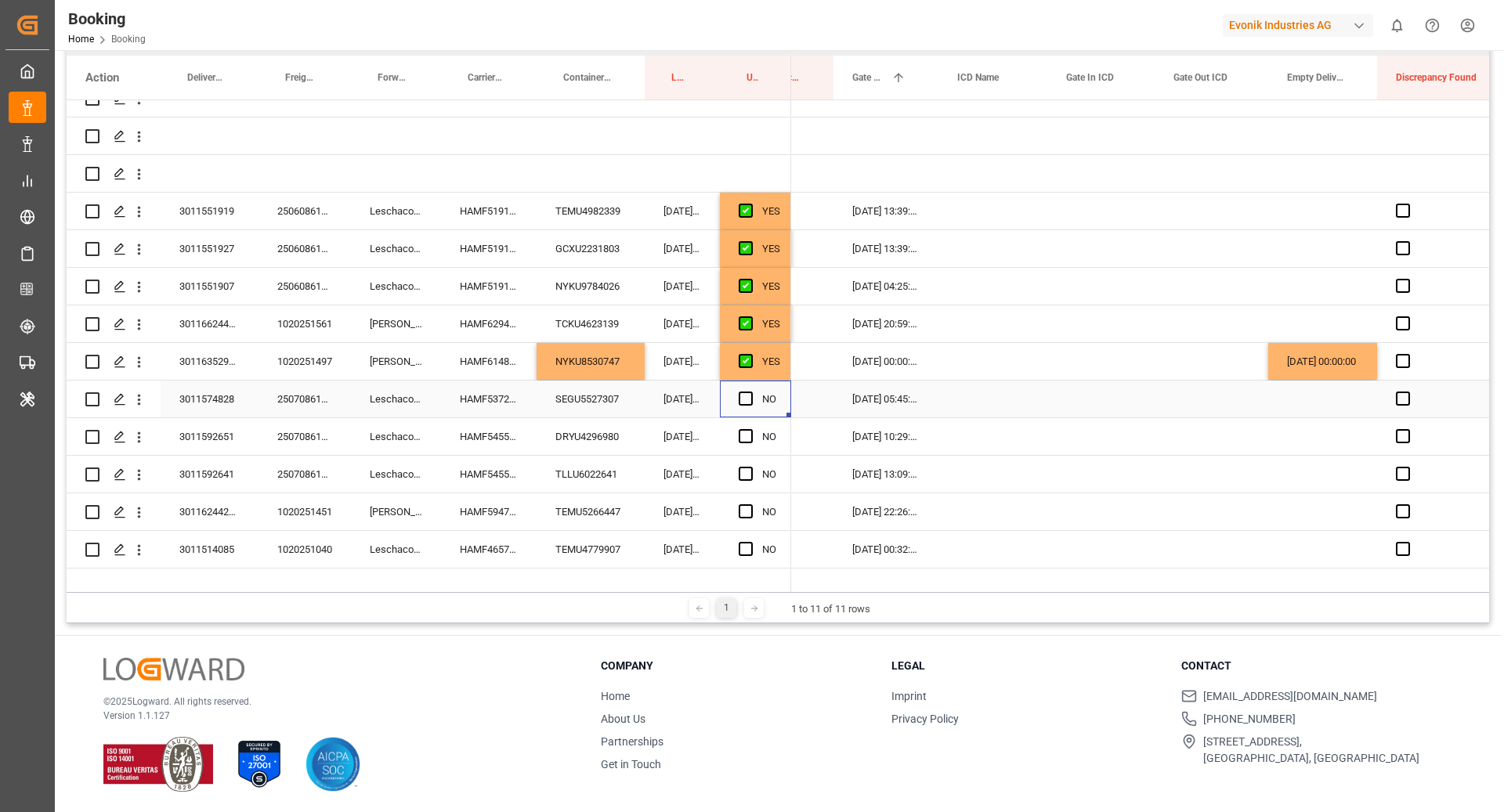
click at [751, 391] on input "Press SPACE to select this row." at bounding box center [751, 391] width 0 height 0
click at [588, 445] on div "DRYU4296980" at bounding box center [590, 436] width 108 height 37
click at [749, 434] on span "Press SPACE to select this row." at bounding box center [746, 435] width 14 height 14
click at [751, 429] on input "Press SPACE to select this row." at bounding box center [751, 429] width 0 height 0
click at [620, 474] on div "TLLU6022641" at bounding box center [590, 474] width 108 height 37
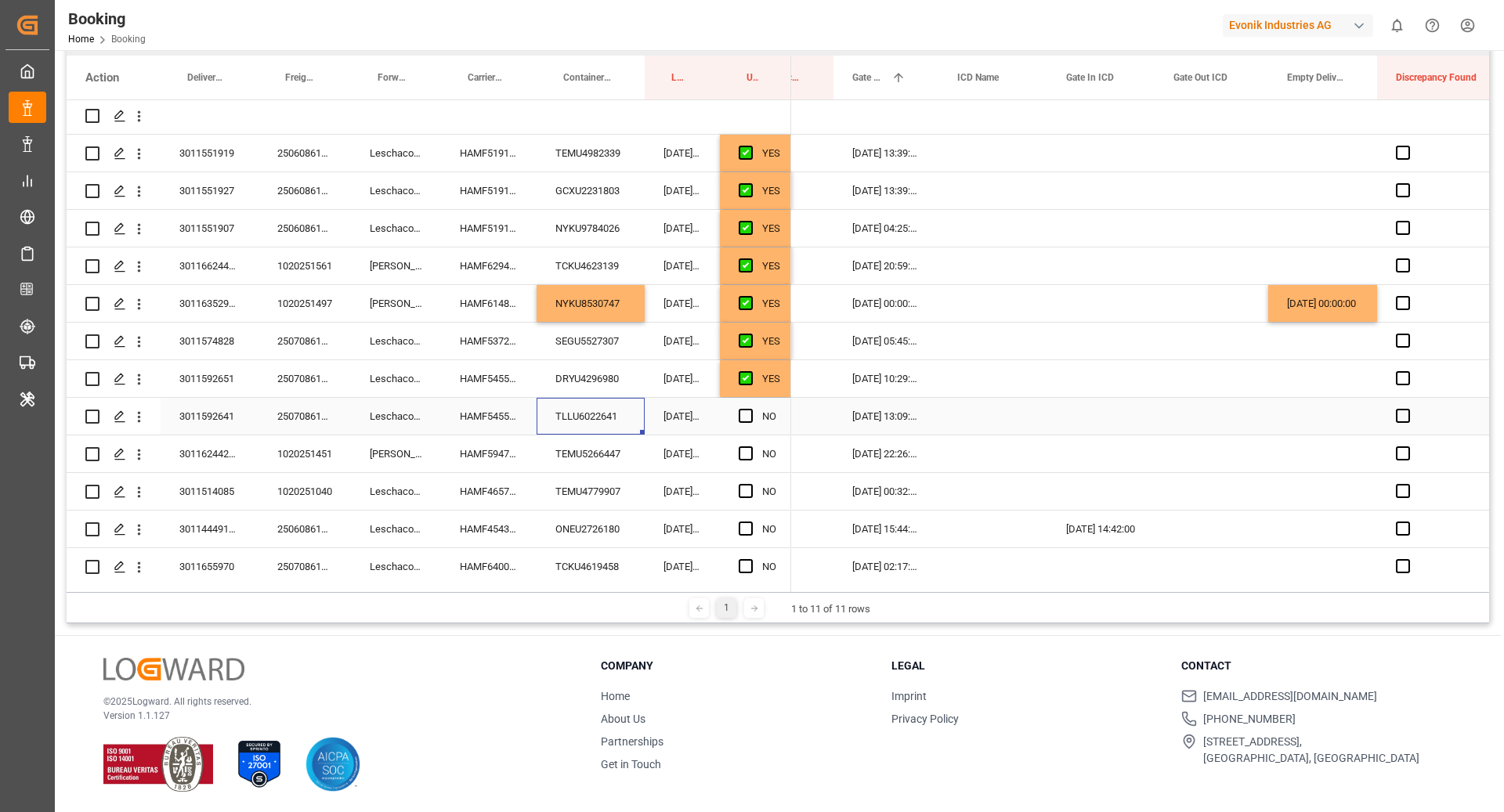
scroll to position [357, 0]
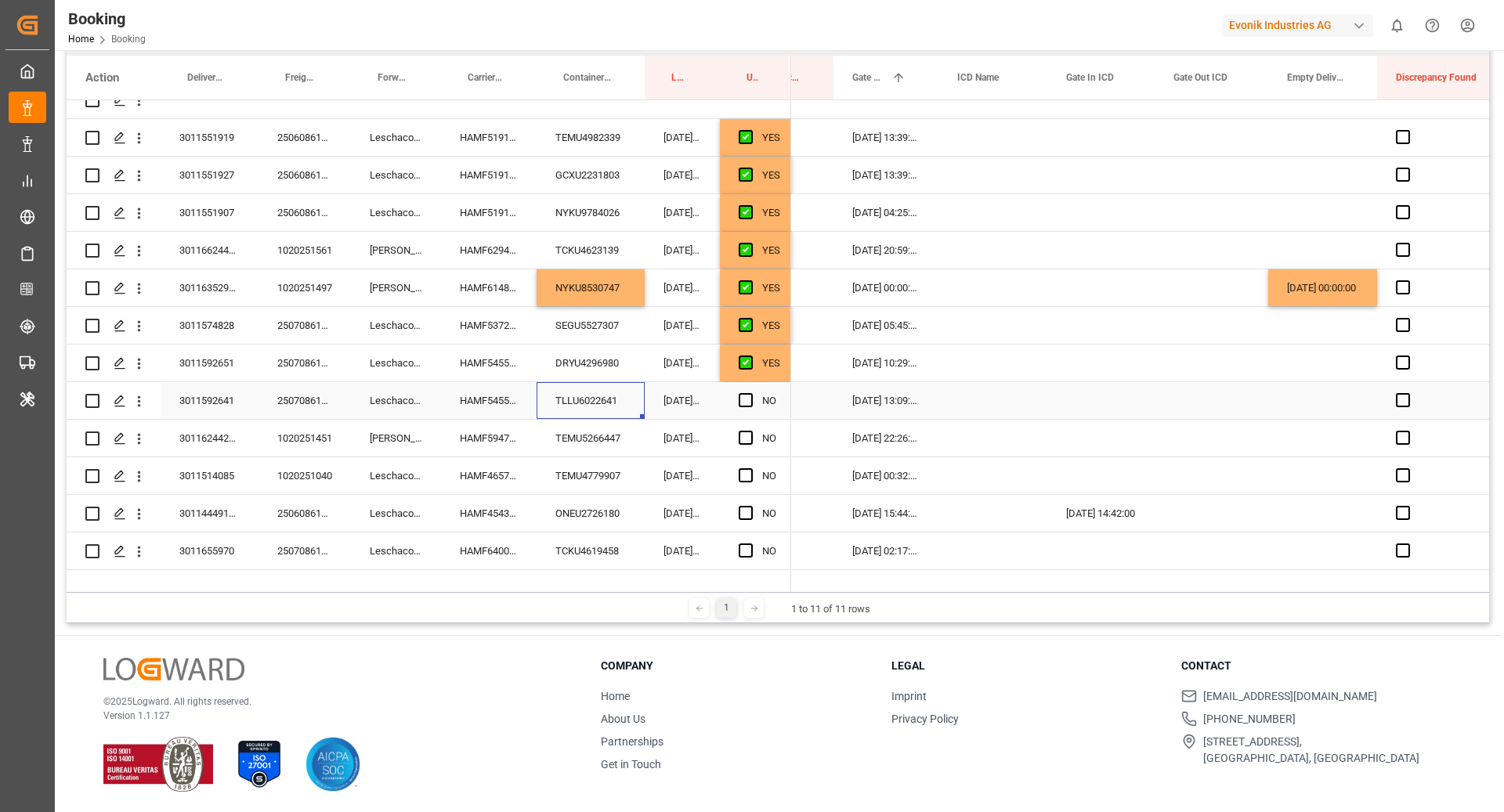
click at [746, 406] on div "Press SPACE to select this row." at bounding box center [751, 400] width 23 height 36
click at [750, 400] on span "Press SPACE to select this row." at bounding box center [746, 400] width 14 height 14
click at [751, 393] on input "Press SPACE to select this row." at bounding box center [751, 393] width 0 height 0
click at [606, 437] on div "TEMU5266447" at bounding box center [590, 438] width 108 height 37
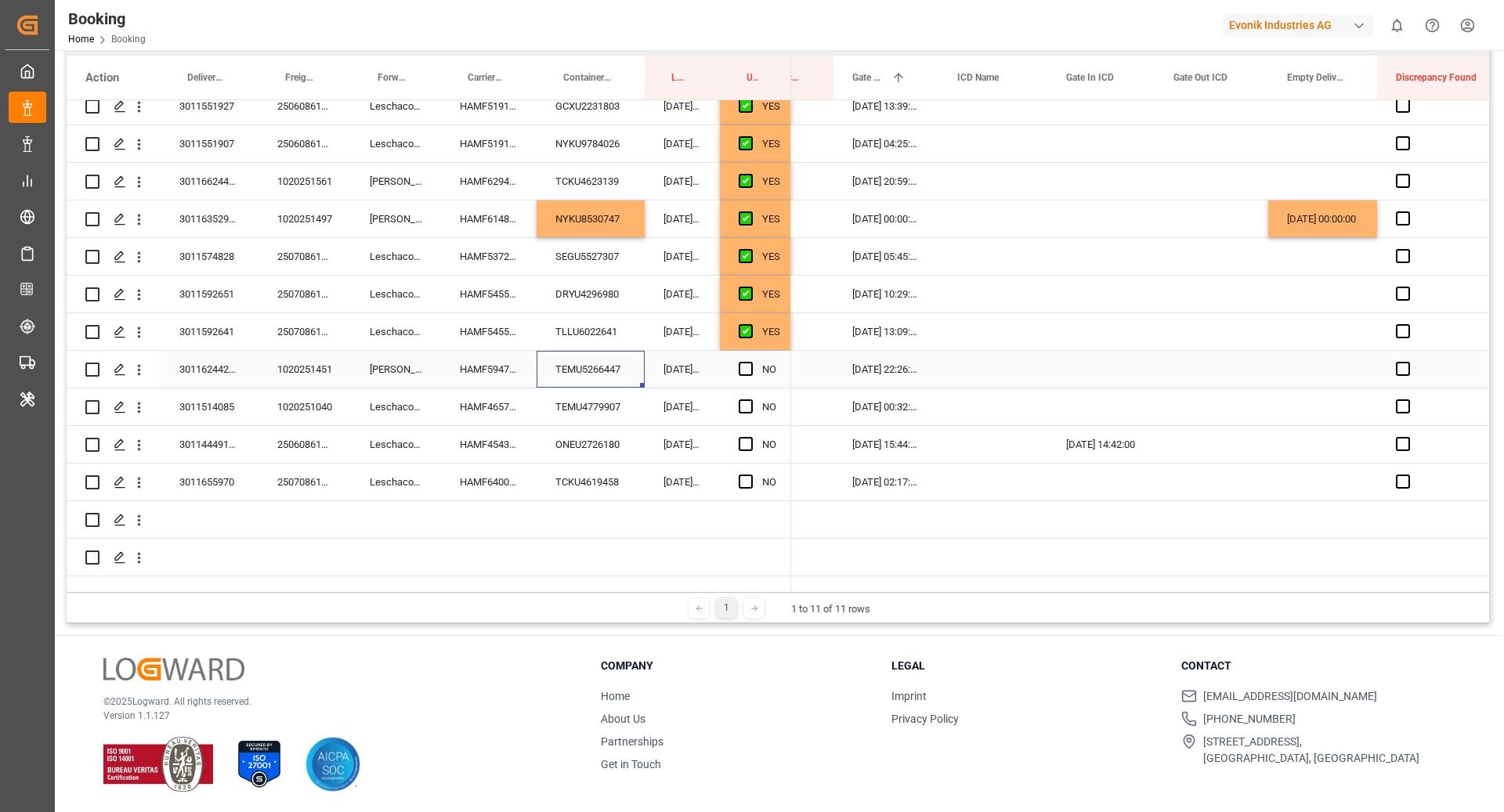
scroll to position [440, 0]
click at [745, 362] on span "Press SPACE to select this row." at bounding box center [746, 369] width 14 height 14
click at [751, 362] on input "Press SPACE to select this row." at bounding box center [751, 362] width 0 height 0
click at [549, 395] on div "TEMU4779907" at bounding box center [590, 406] width 108 height 37
click at [746, 399] on span "Press SPACE to select this row." at bounding box center [746, 406] width 14 height 14
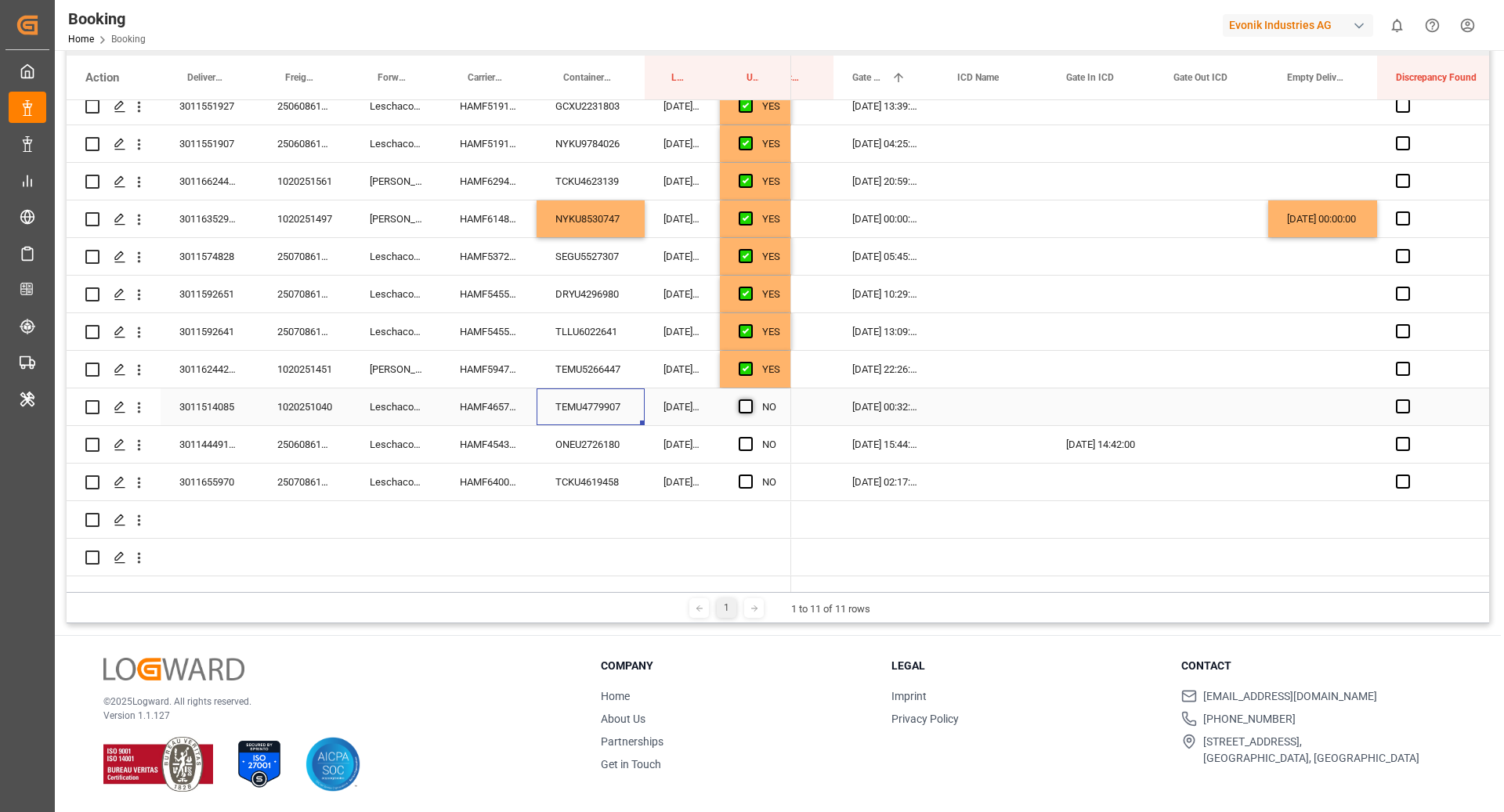
click at [751, 399] on input "Press SPACE to select this row." at bounding box center [751, 399] width 0 height 0
click at [585, 427] on div "ONEU2726180" at bounding box center [590, 444] width 108 height 37
click at [1123, 407] on div "Press SPACE to select this row." at bounding box center [1100, 406] width 107 height 37
drag, startPoint x: 1152, startPoint y: 407, endPoint x: 1149, endPoint y: 438, distance: 31.1
click at [1329, 429] on div "Press SPACE to select this row." at bounding box center [1322, 444] width 109 height 37
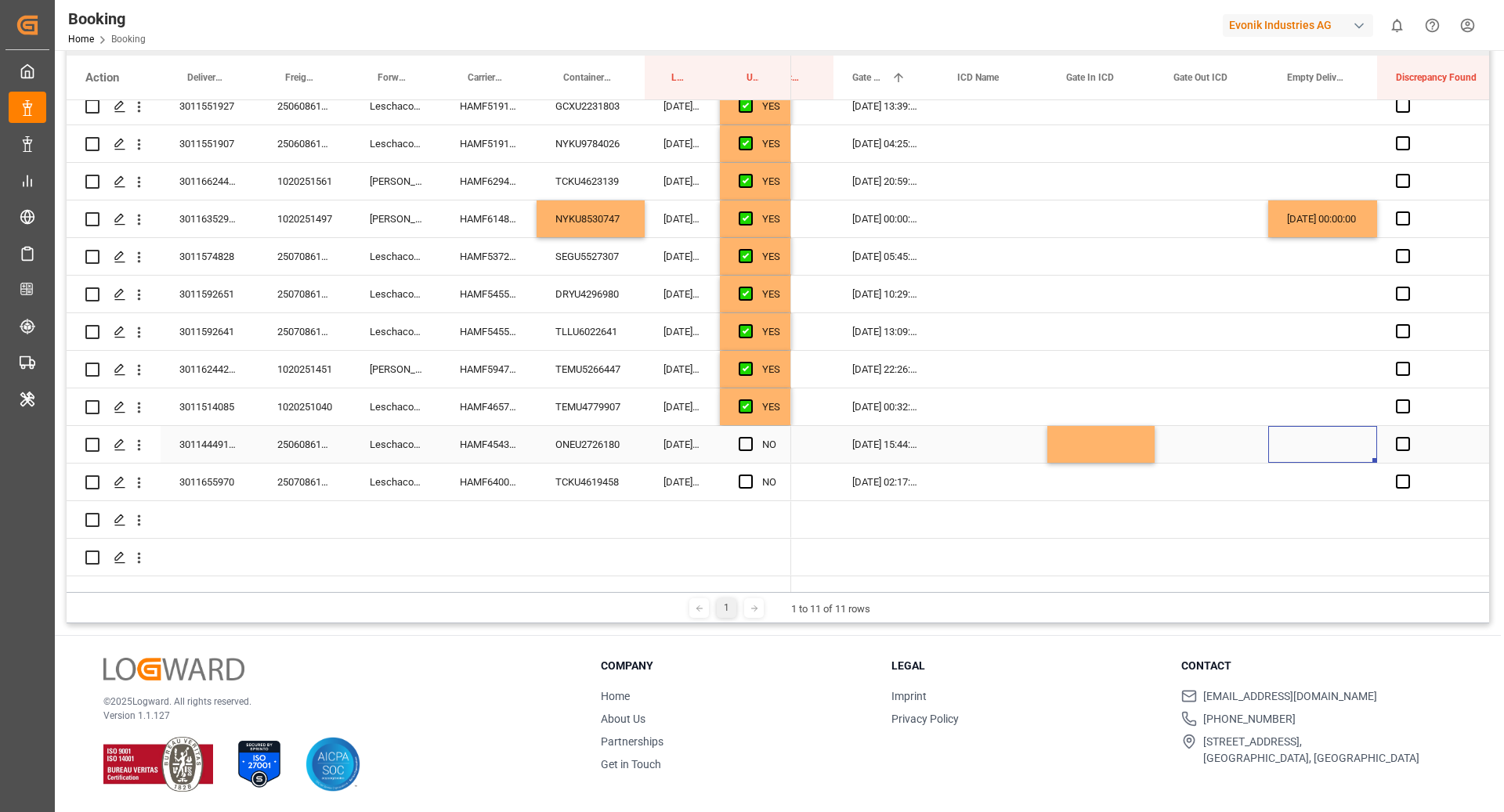
click at [1329, 429] on div "Press SPACE to select this row." at bounding box center [1322, 444] width 109 height 37
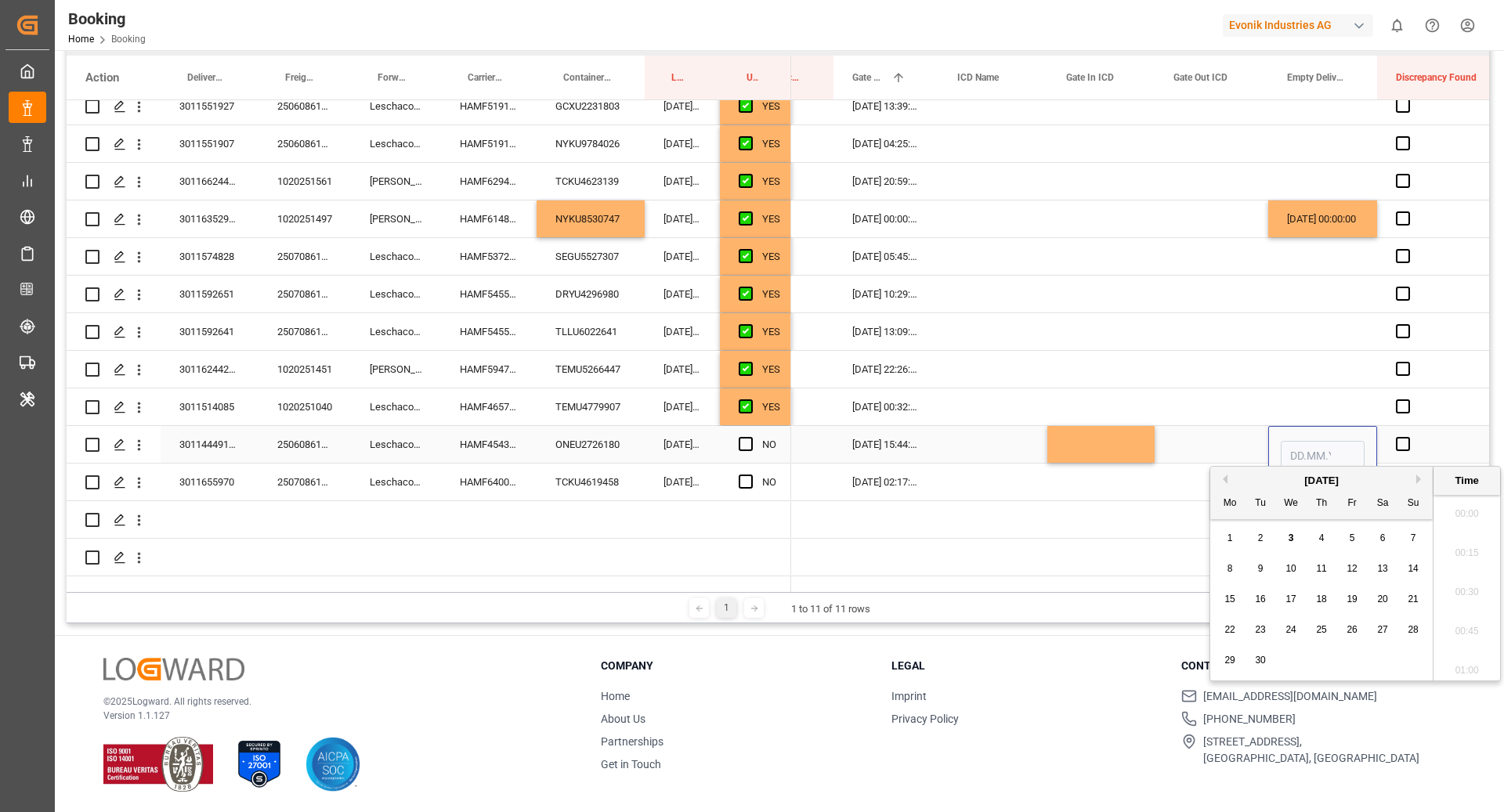
scroll to position [2667, 0]
click at [1289, 536] on span "3" at bounding box center [1291, 537] width 6 height 11
type input "03.09.2025 00:00"
click at [1141, 463] on div "Press SPACE to select this row." at bounding box center [1100, 482] width 107 height 37
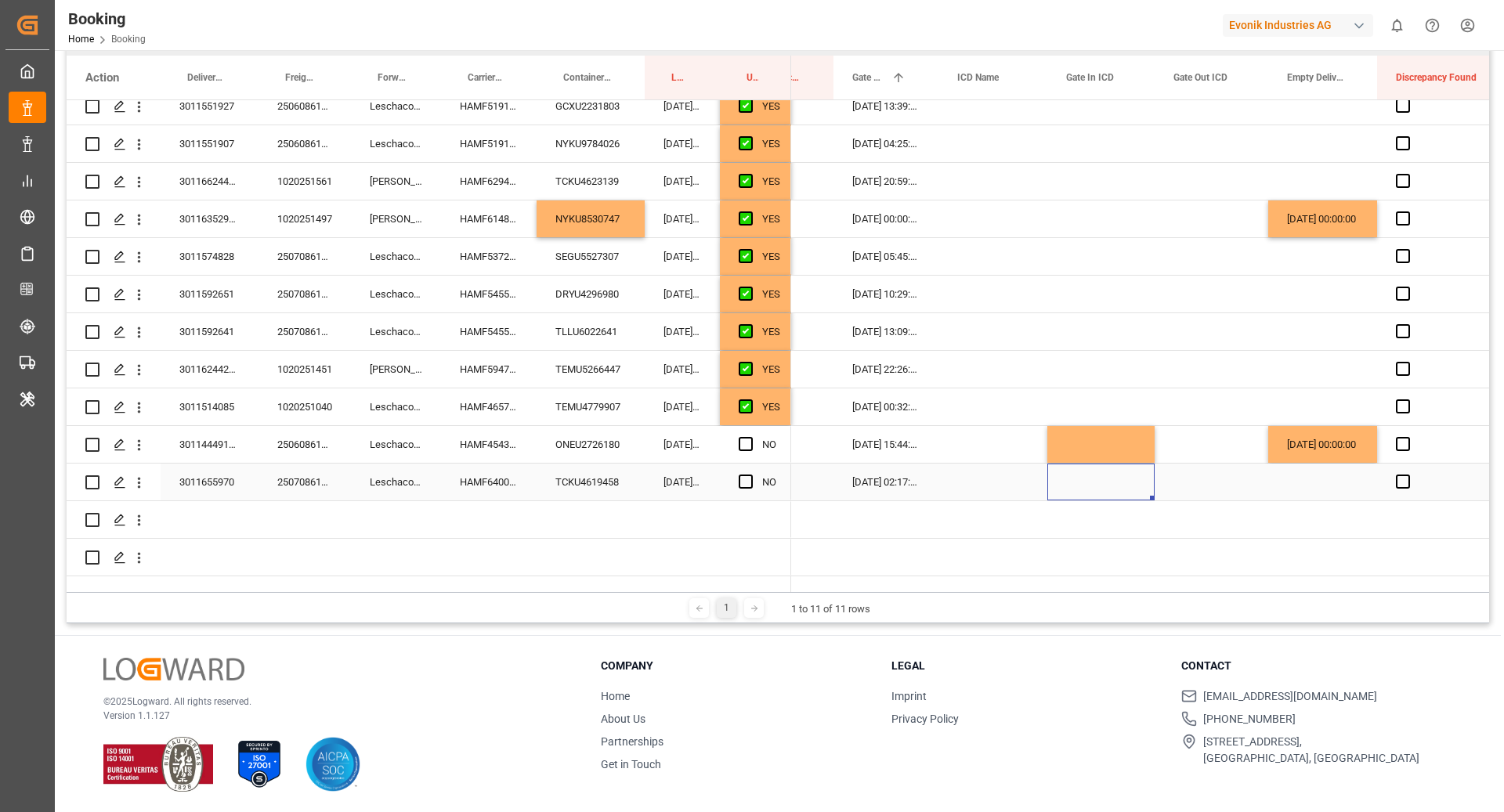
click at [582, 464] on div "TCKU4619458" at bounding box center [590, 482] width 108 height 37
click at [742, 474] on span "Press SPACE to select this row." at bounding box center [746, 481] width 14 height 14
click at [751, 474] on input "Press SPACE to select this row." at bounding box center [751, 474] width 0 height 0
click at [747, 440] on div "Press SPACE to select this row." at bounding box center [751, 444] width 23 height 36
click at [746, 436] on span "Press SPACE to select this row." at bounding box center [746, 443] width 14 height 14
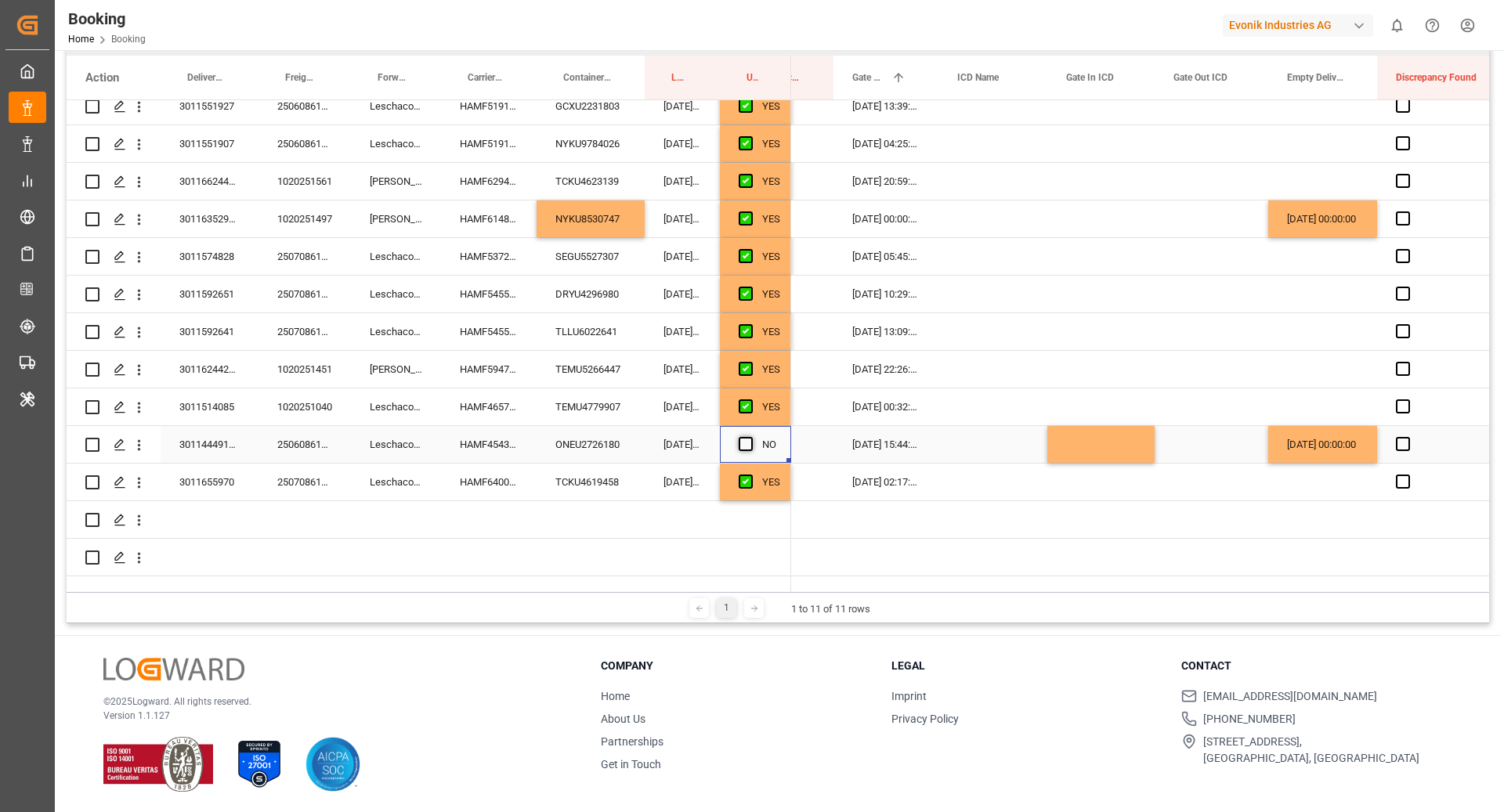
click at [751, 436] on input "Press SPACE to select this row." at bounding box center [751, 436] width 0 height 0
click at [147, 434] on div "Press SPACE to select this row." at bounding box center [138, 444] width 40 height 30
drag, startPoint x: 143, startPoint y: 436, endPoint x: 192, endPoint y: 445, distance: 49.8
click at [143, 436] on button "open menu" at bounding box center [138, 444] width 16 height 30
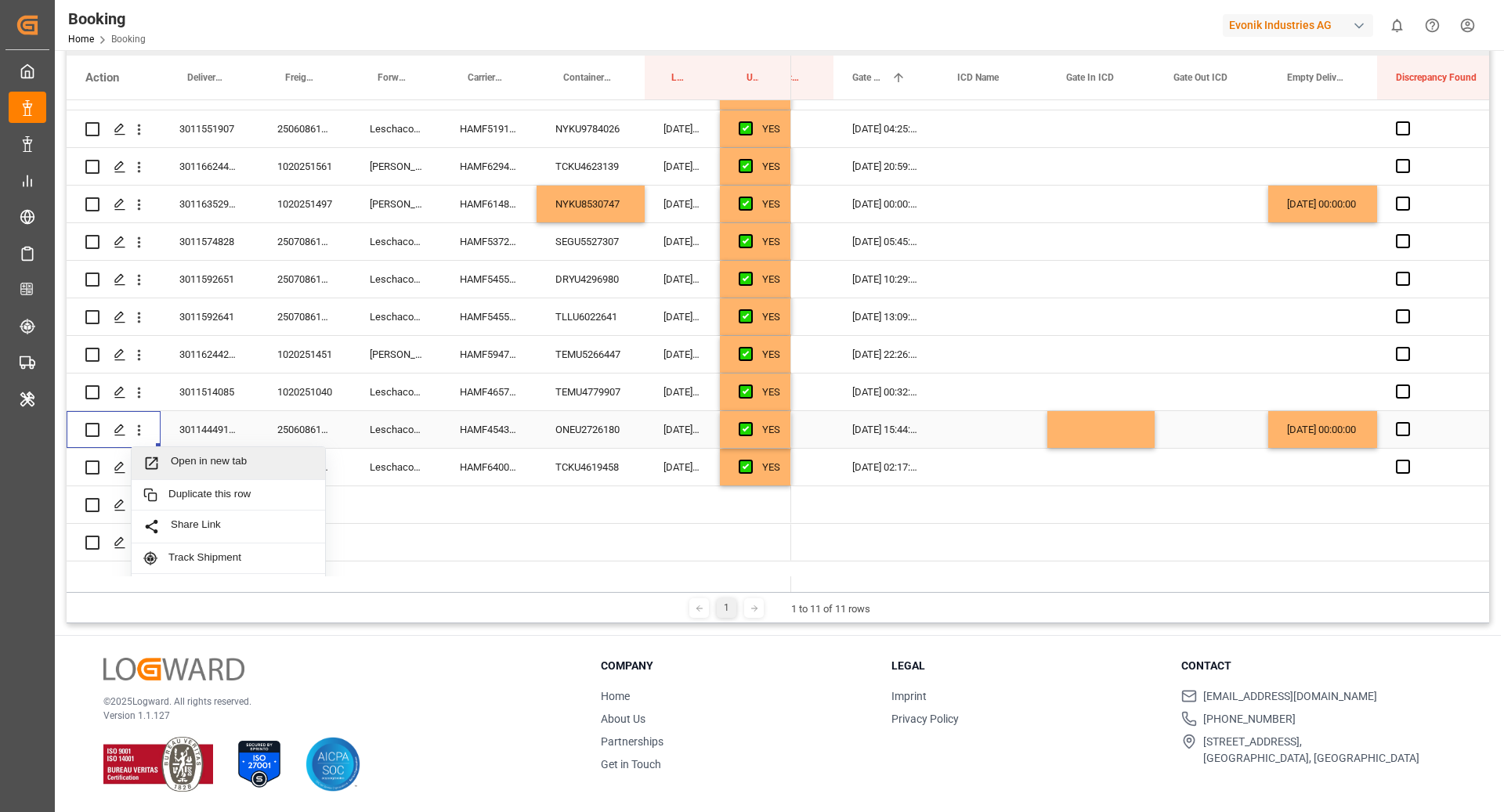
click at [213, 463] on span "Open in new tab" at bounding box center [242, 462] width 143 height 16
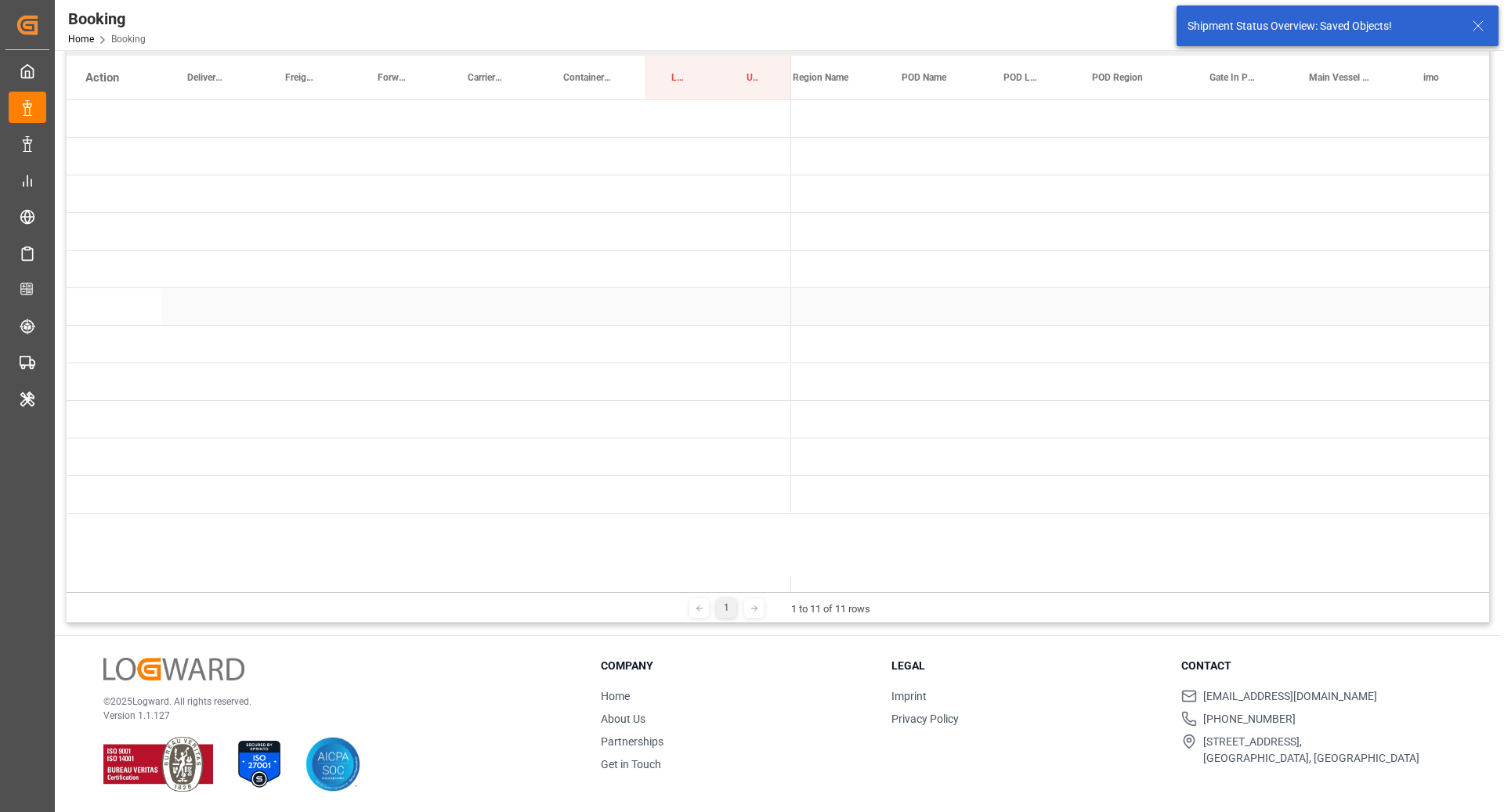
scroll to position [0, 0]
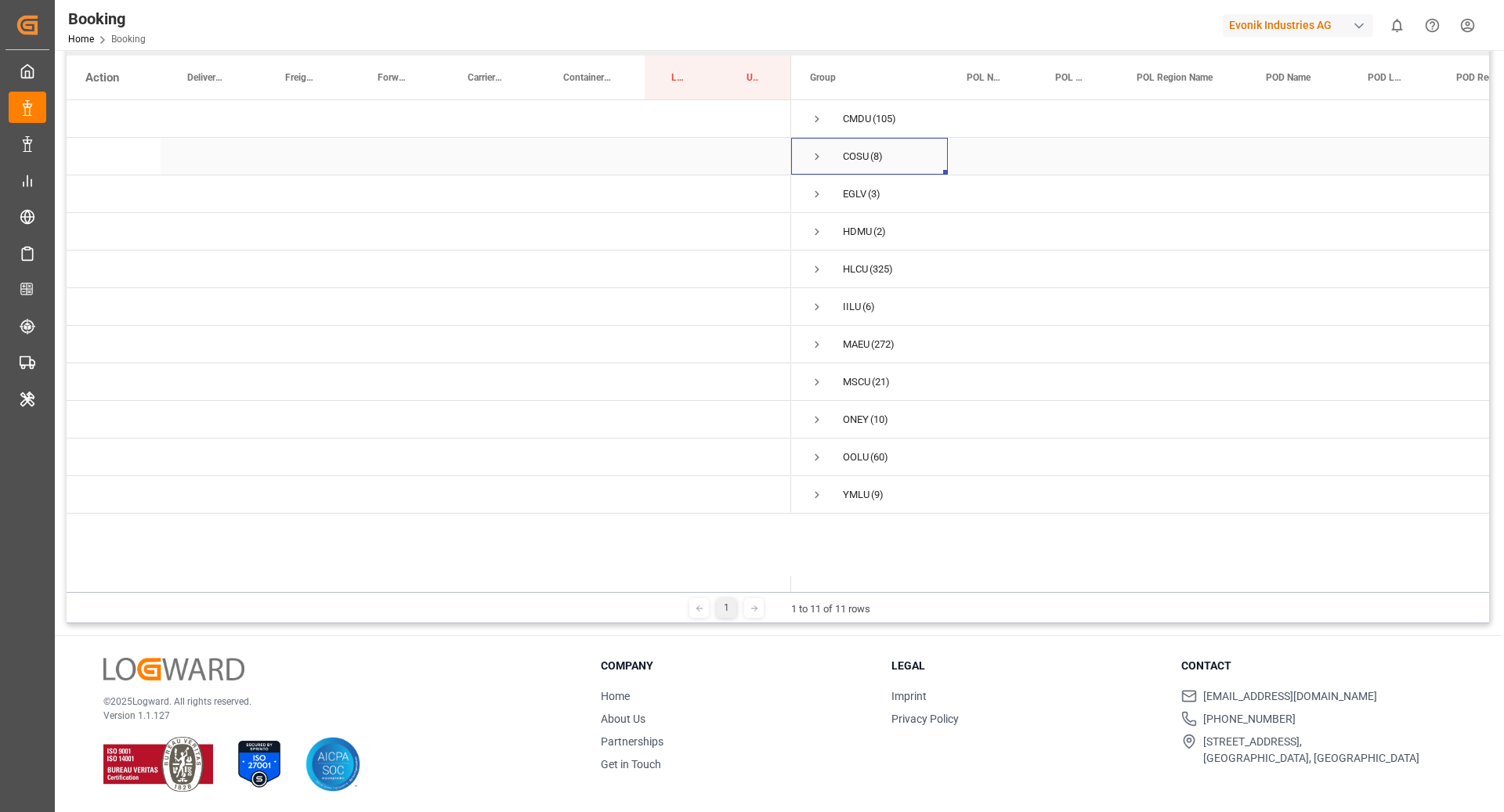
click at [822, 160] on span "Press SPACE to select this row." at bounding box center [816, 156] width 14 height 14
click at [850, 235] on span "Press SPACE to select this row." at bounding box center [849, 232] width 14 height 14
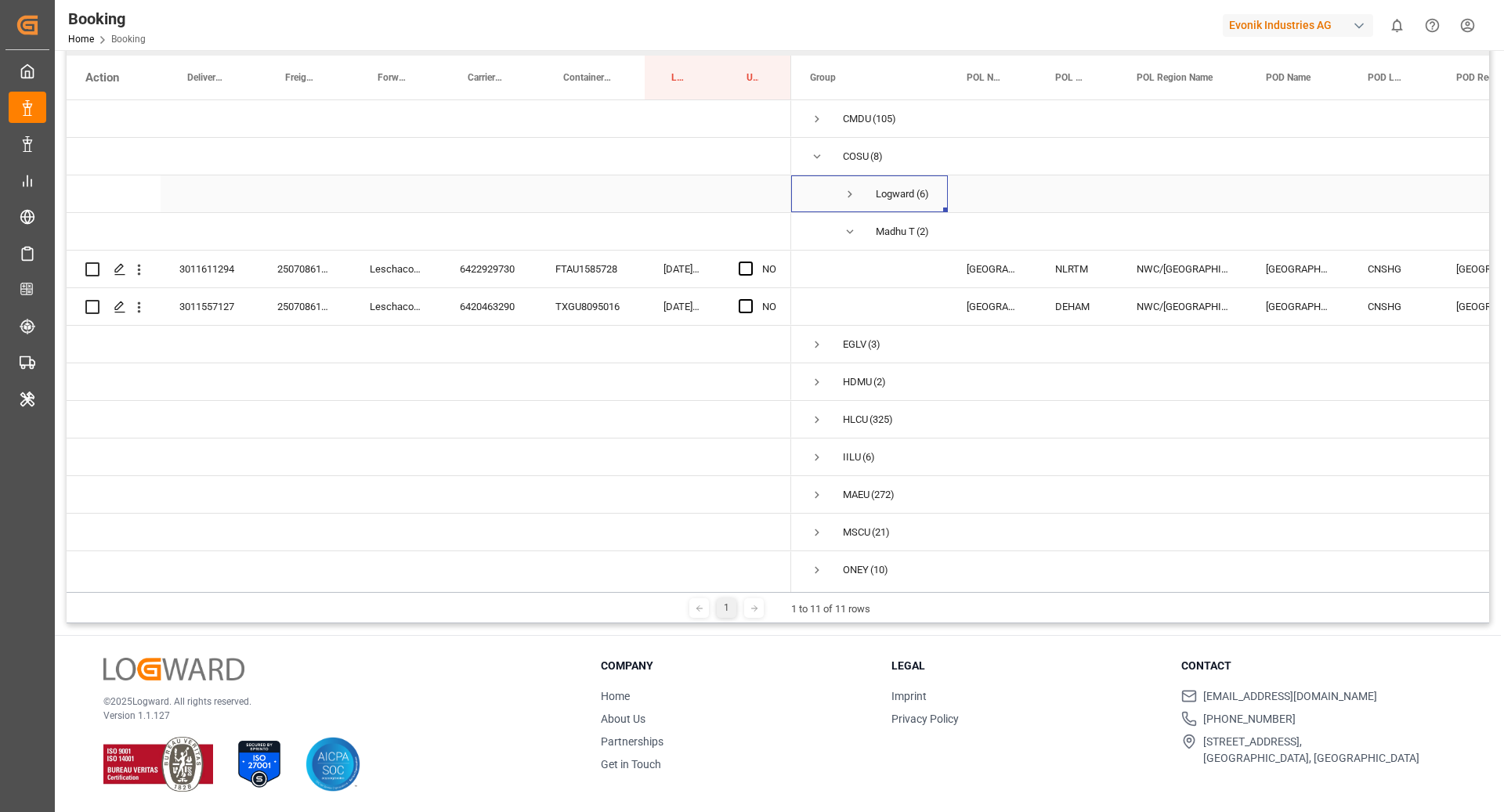
click at [850, 184] on span "Press SPACE to select this row." at bounding box center [849, 193] width 14 height 36
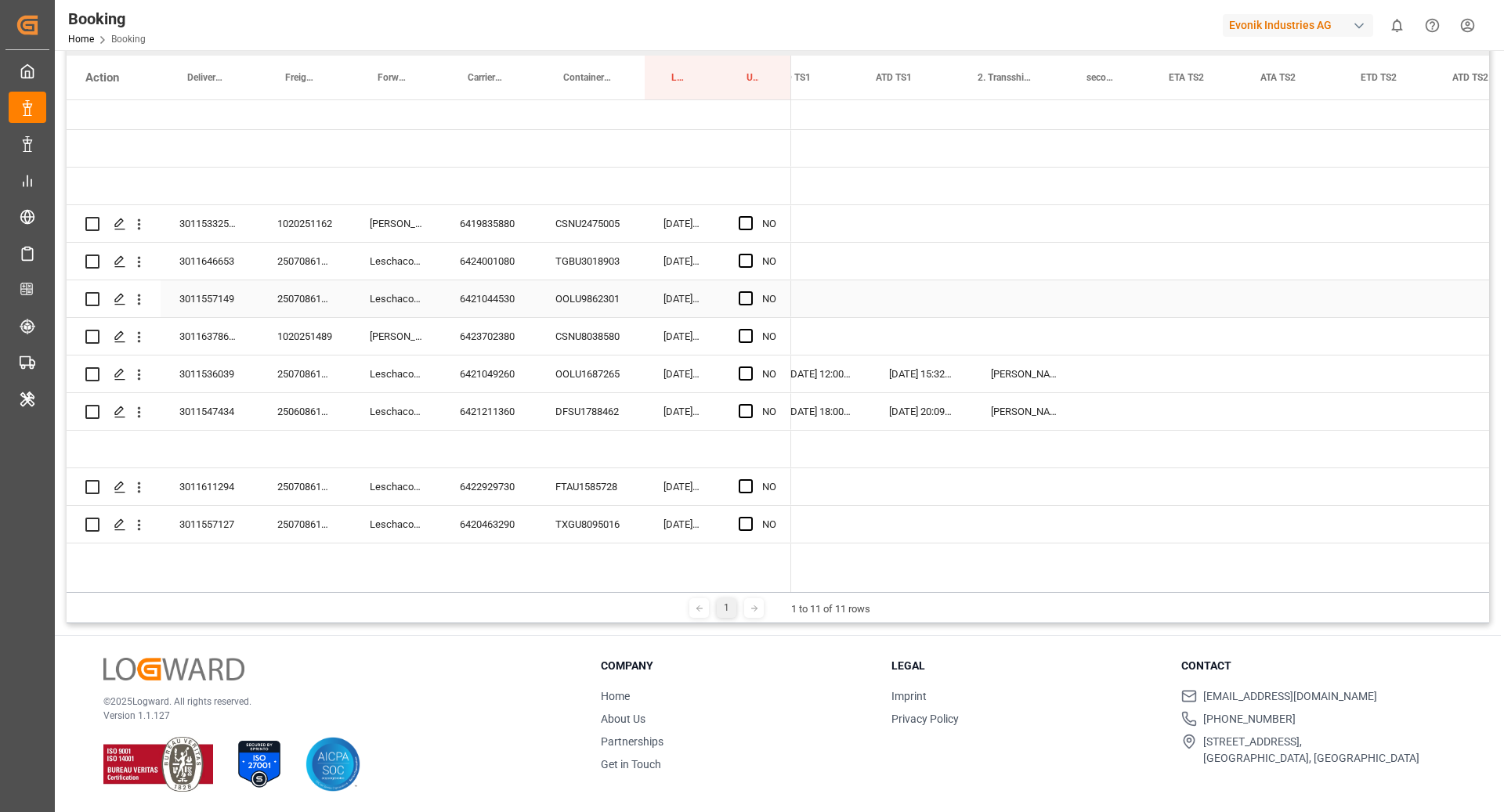
scroll to position [0, 2001]
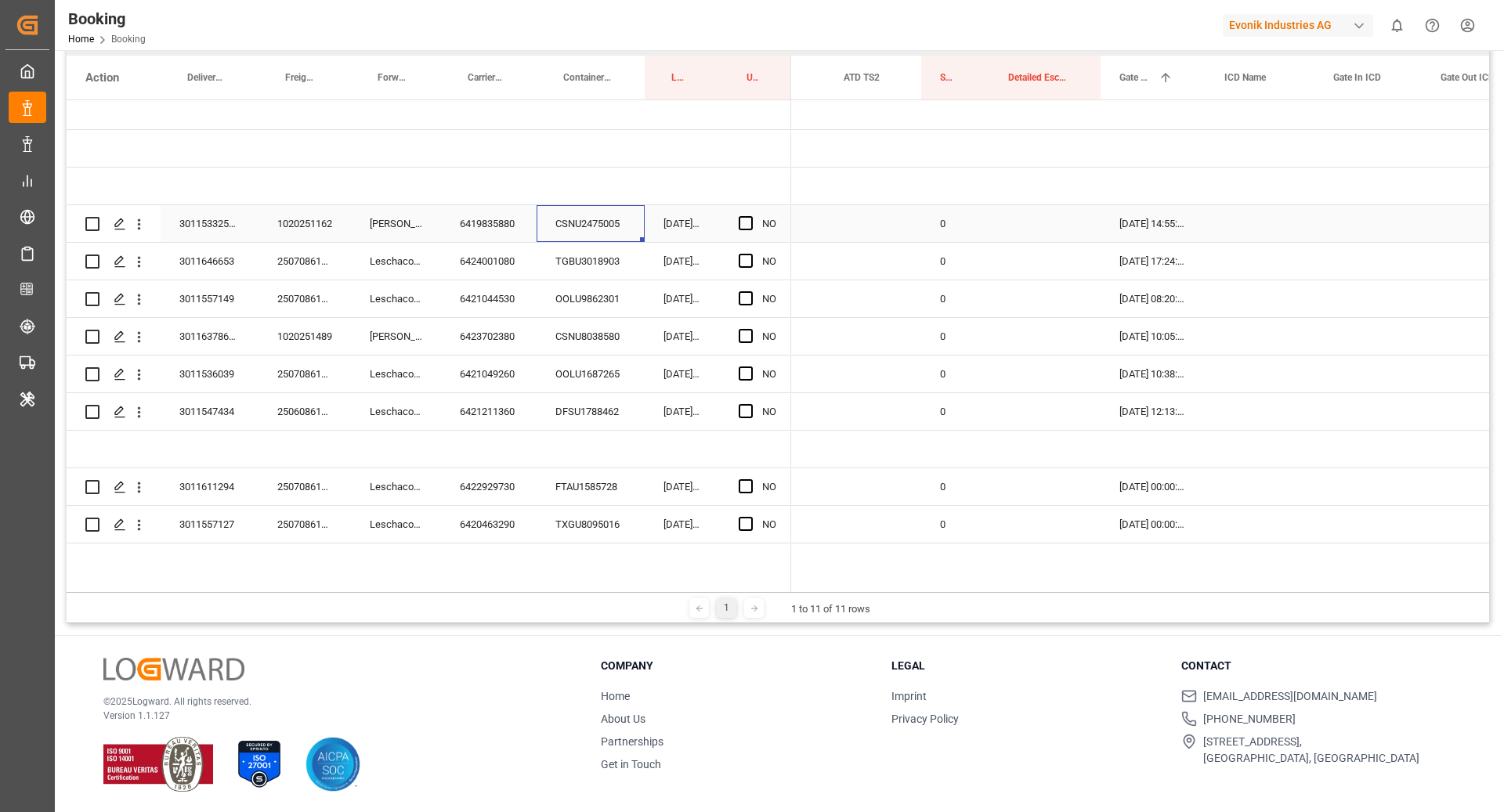
click at [594, 232] on div "CSNU2475005" at bounding box center [590, 223] width 108 height 37
click at [740, 226] on span "Press SPACE to select this row." at bounding box center [746, 223] width 14 height 14
click at [751, 216] on input "Press SPACE to select this row." at bounding box center [751, 216] width 0 height 0
click at [577, 266] on div "TGBU3018903" at bounding box center [590, 261] width 108 height 37
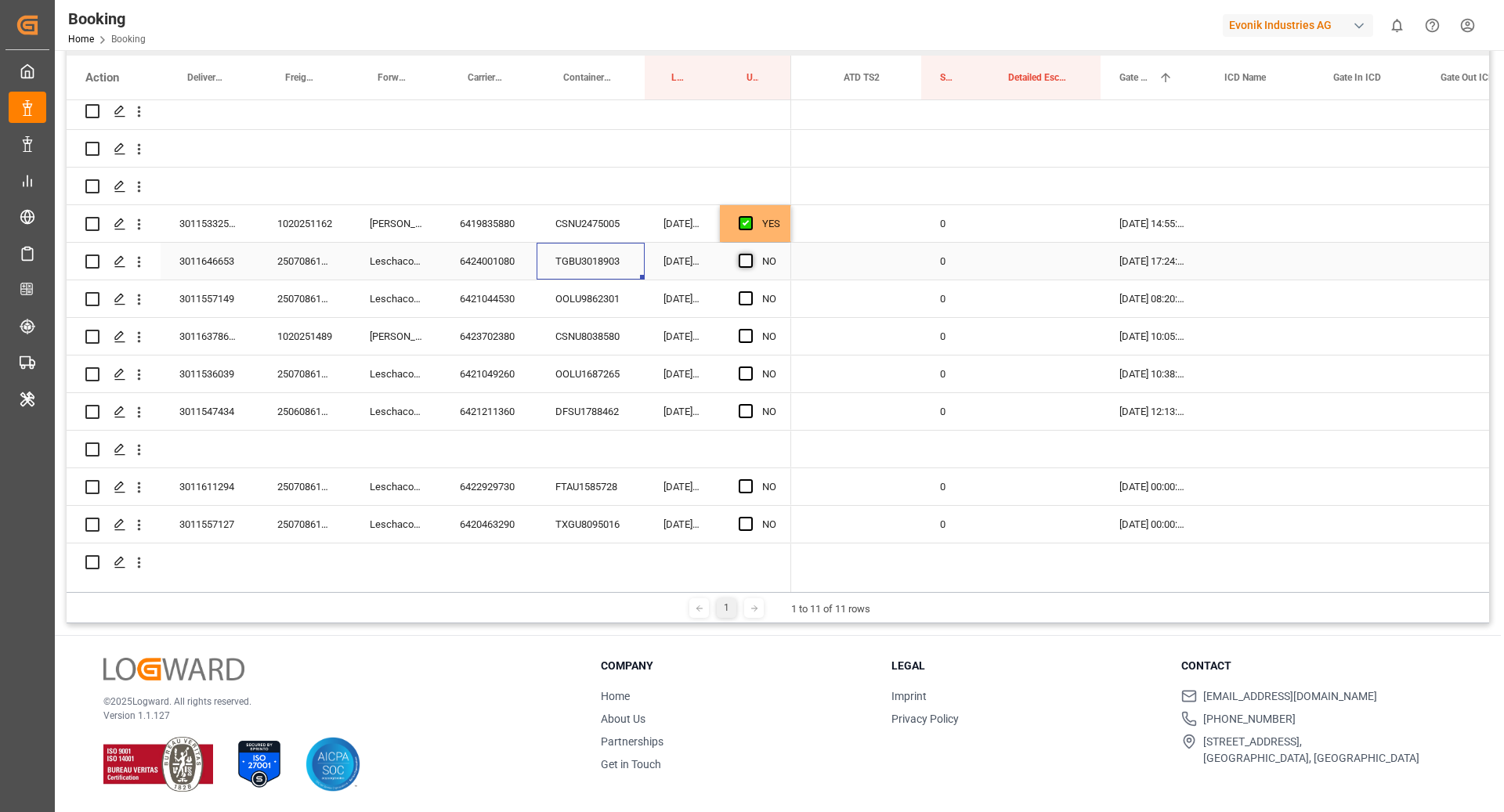
click at [746, 261] on span "Press SPACE to select this row." at bounding box center [746, 261] width 14 height 14
click at [751, 254] on input "Press SPACE to select this row." at bounding box center [751, 254] width 0 height 0
drag, startPoint x: 789, startPoint y: 275, endPoint x: 793, endPoint y: 403, distance: 128.1
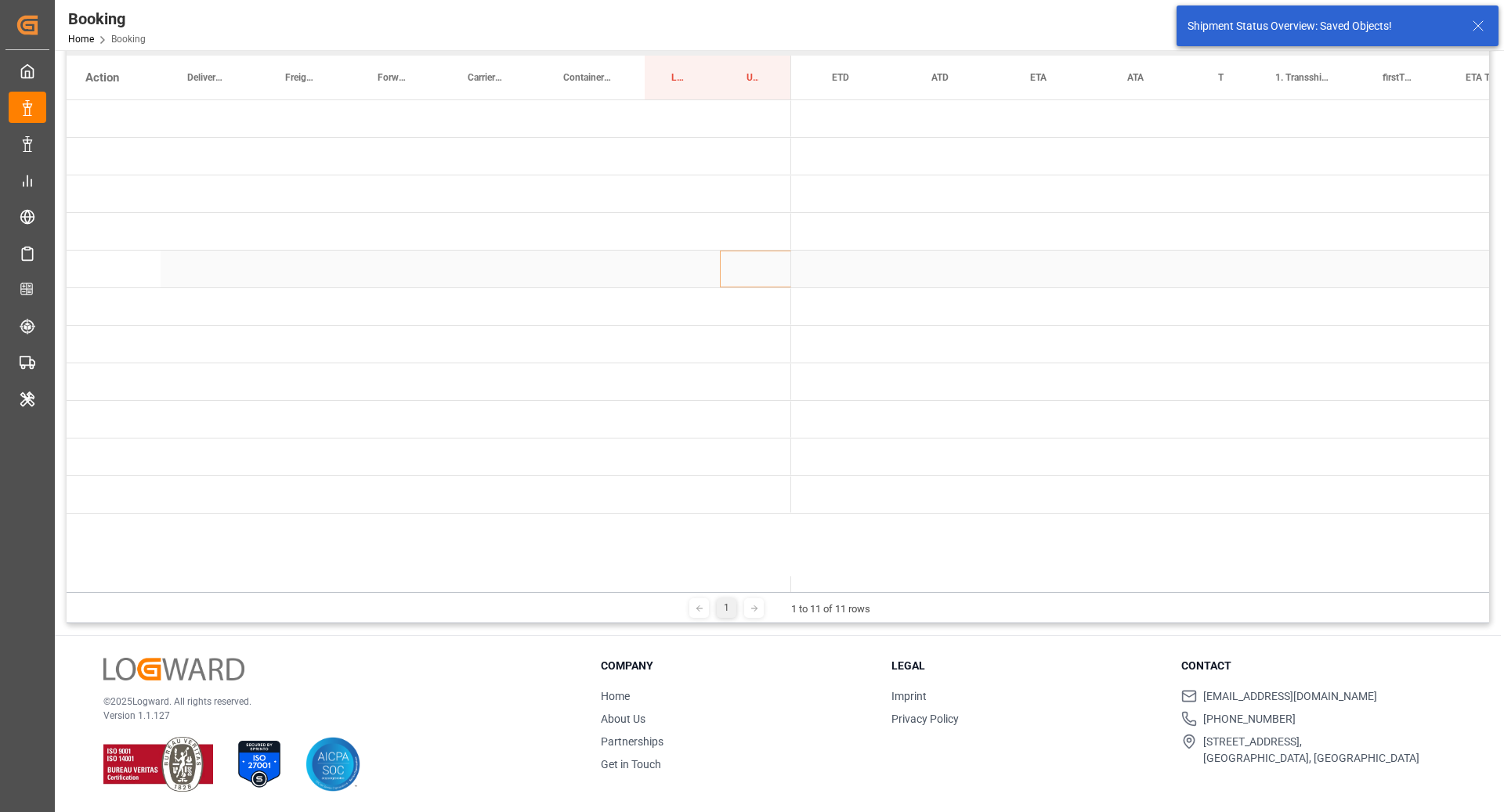
scroll to position [0, 0]
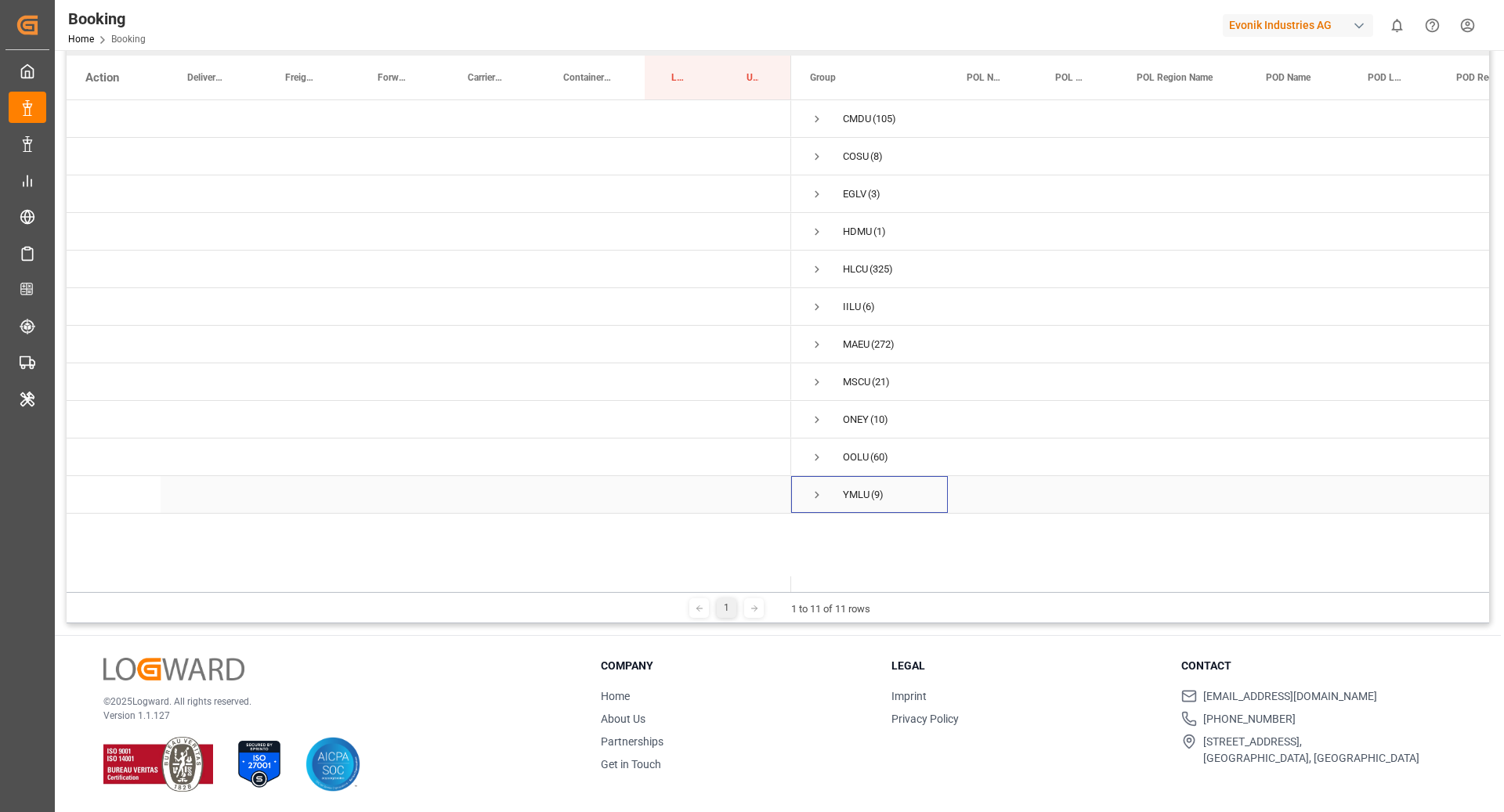
click at [817, 497] on span "Press SPACE to select this row." at bounding box center [816, 494] width 14 height 14
click at [838, 536] on span "Logward System (9)" at bounding box center [868, 532] width 119 height 35
click at [846, 519] on span "Press SPACE to select this row." at bounding box center [849, 532] width 14 height 36
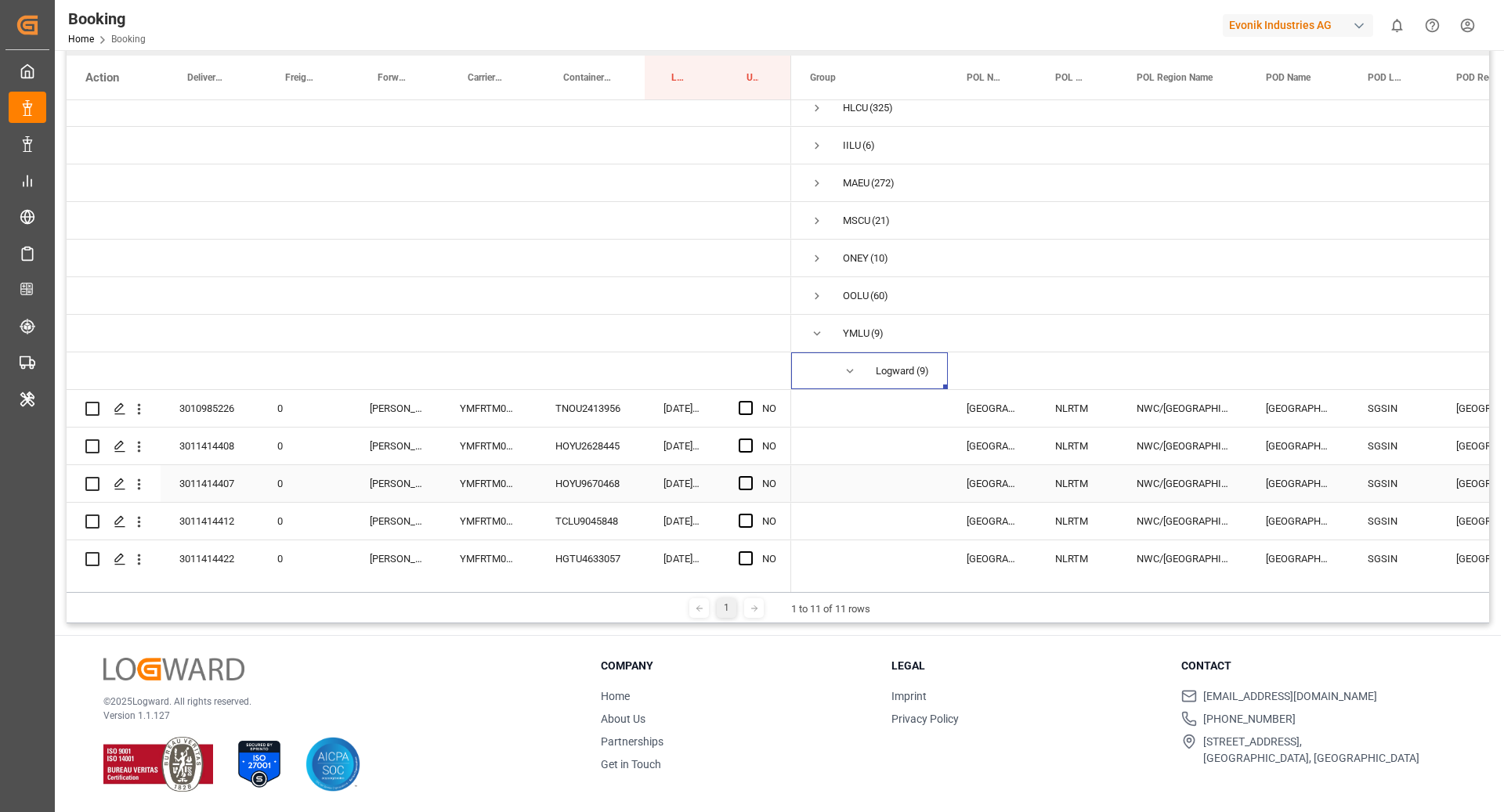
scroll to position [328, 0]
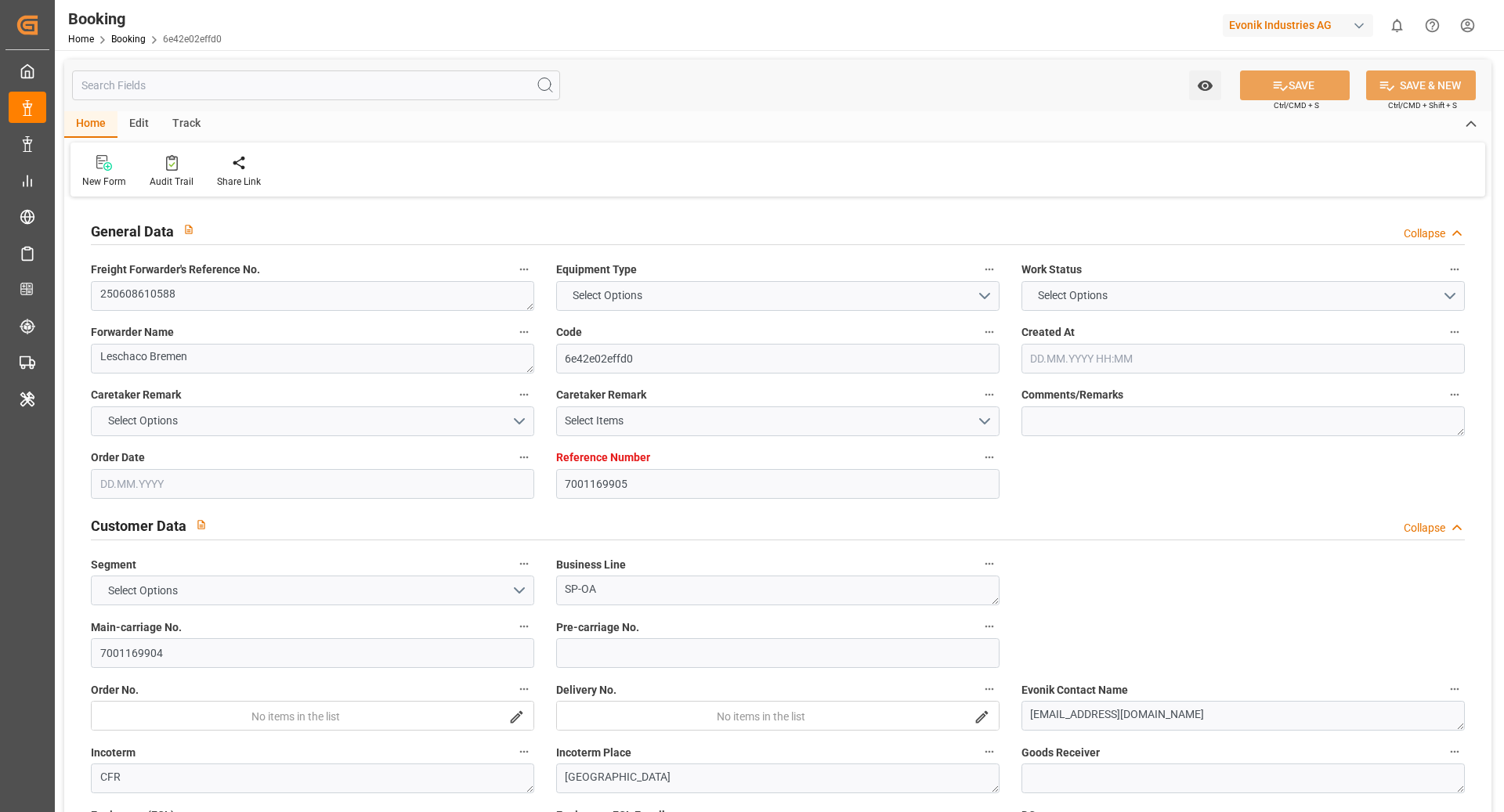
type input "7001169905"
type input "9302140"
type input "ONE"
type input "Ocean Network Express"
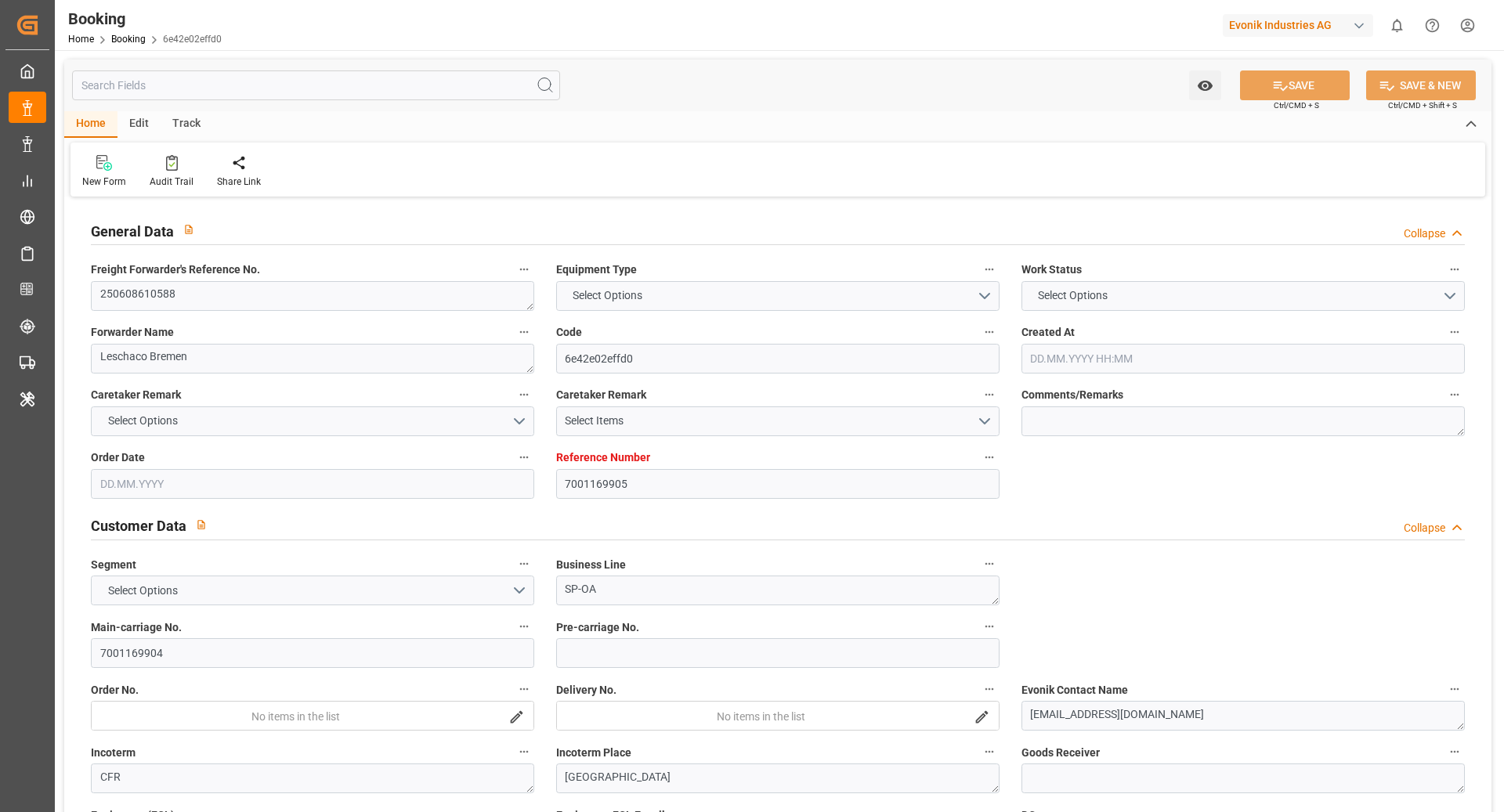
type input "NLRTM"
type input "JPTYO"
type input "54"
type input "0"
type input "-40"
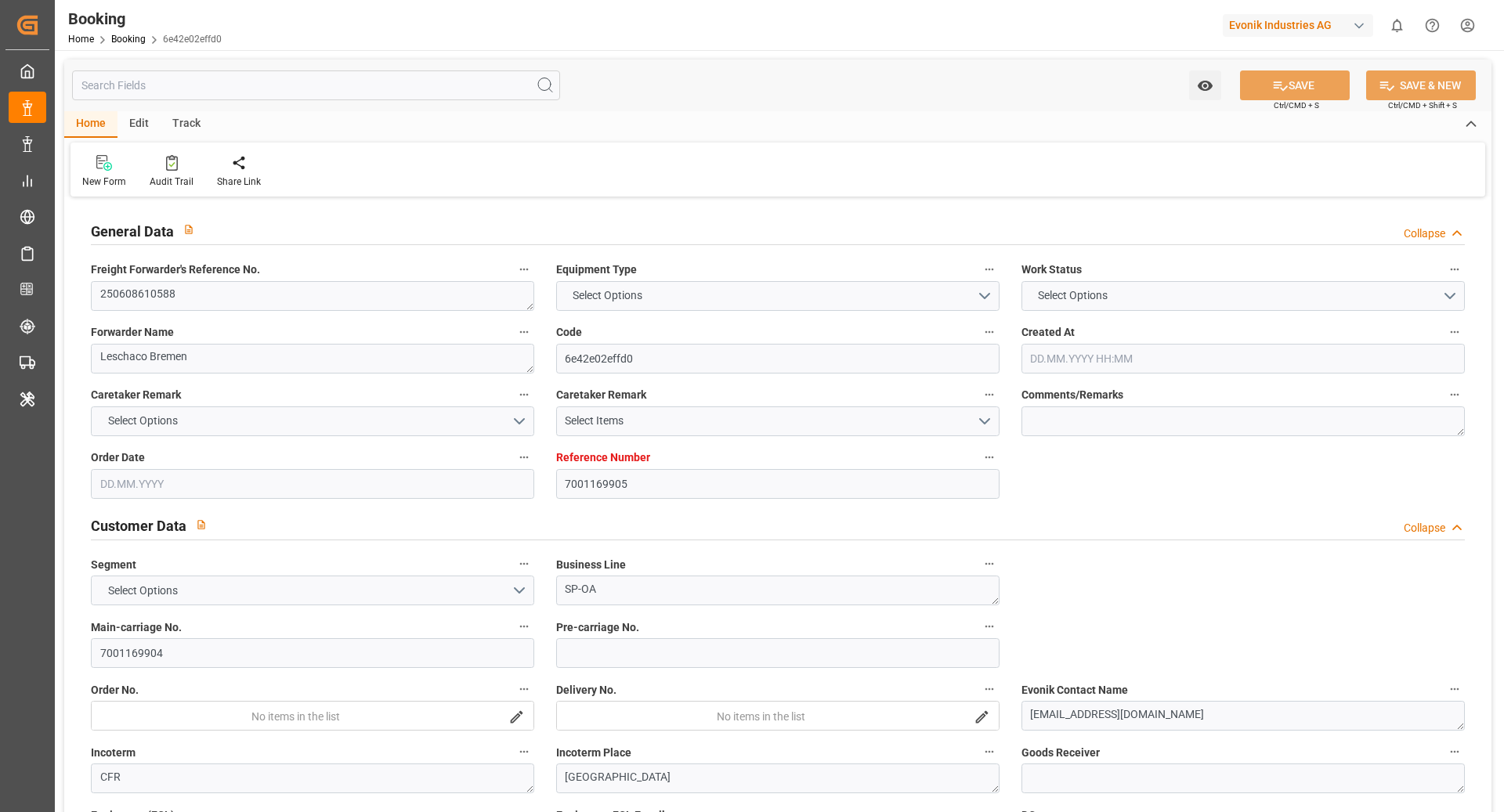
type input "NLRTM"
type input "JPTYO"
type input "9302140"
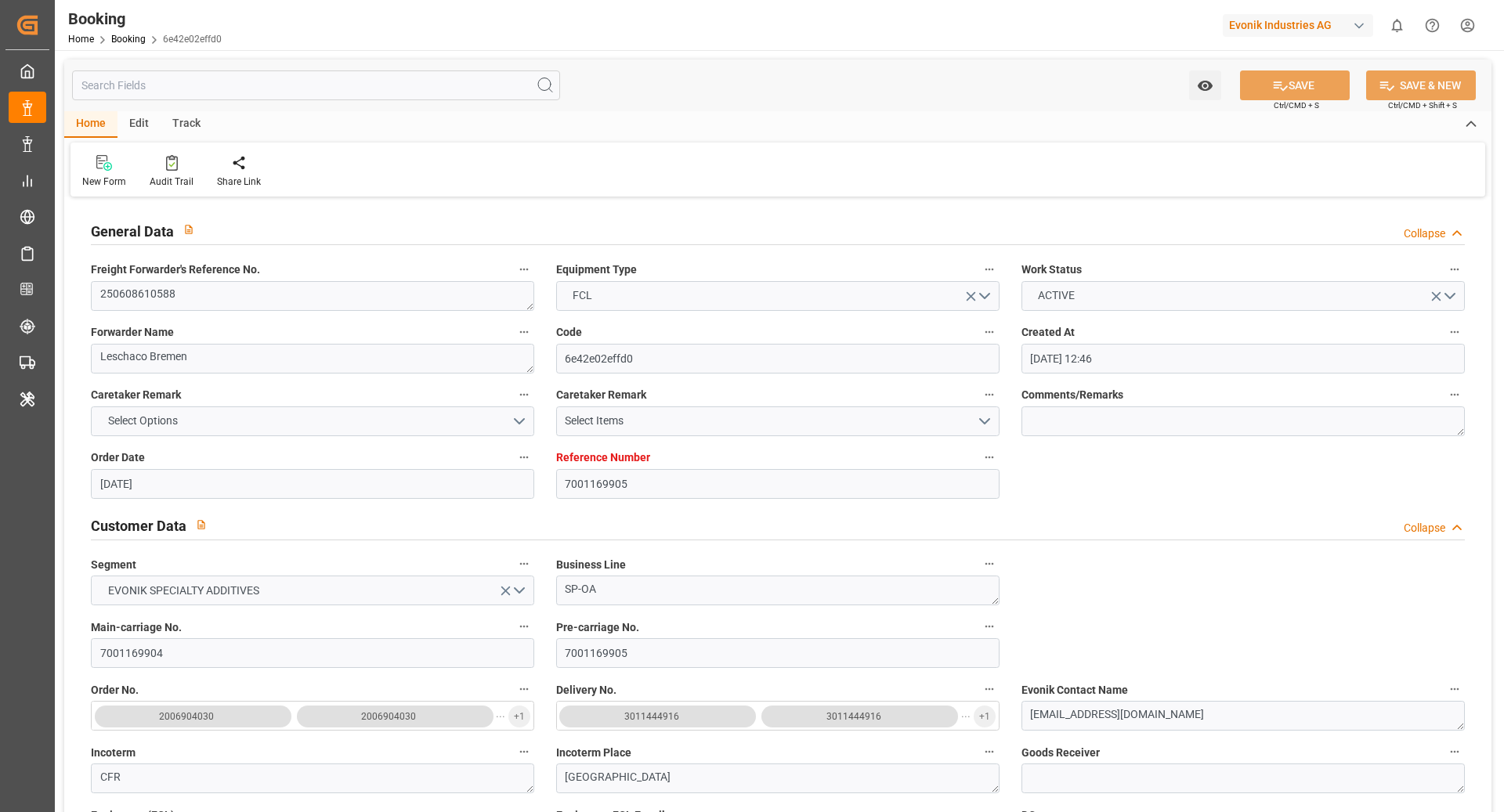
type input "[DATE] 12:46"
type input "[DATE]"
type input "[DATE] 17:55"
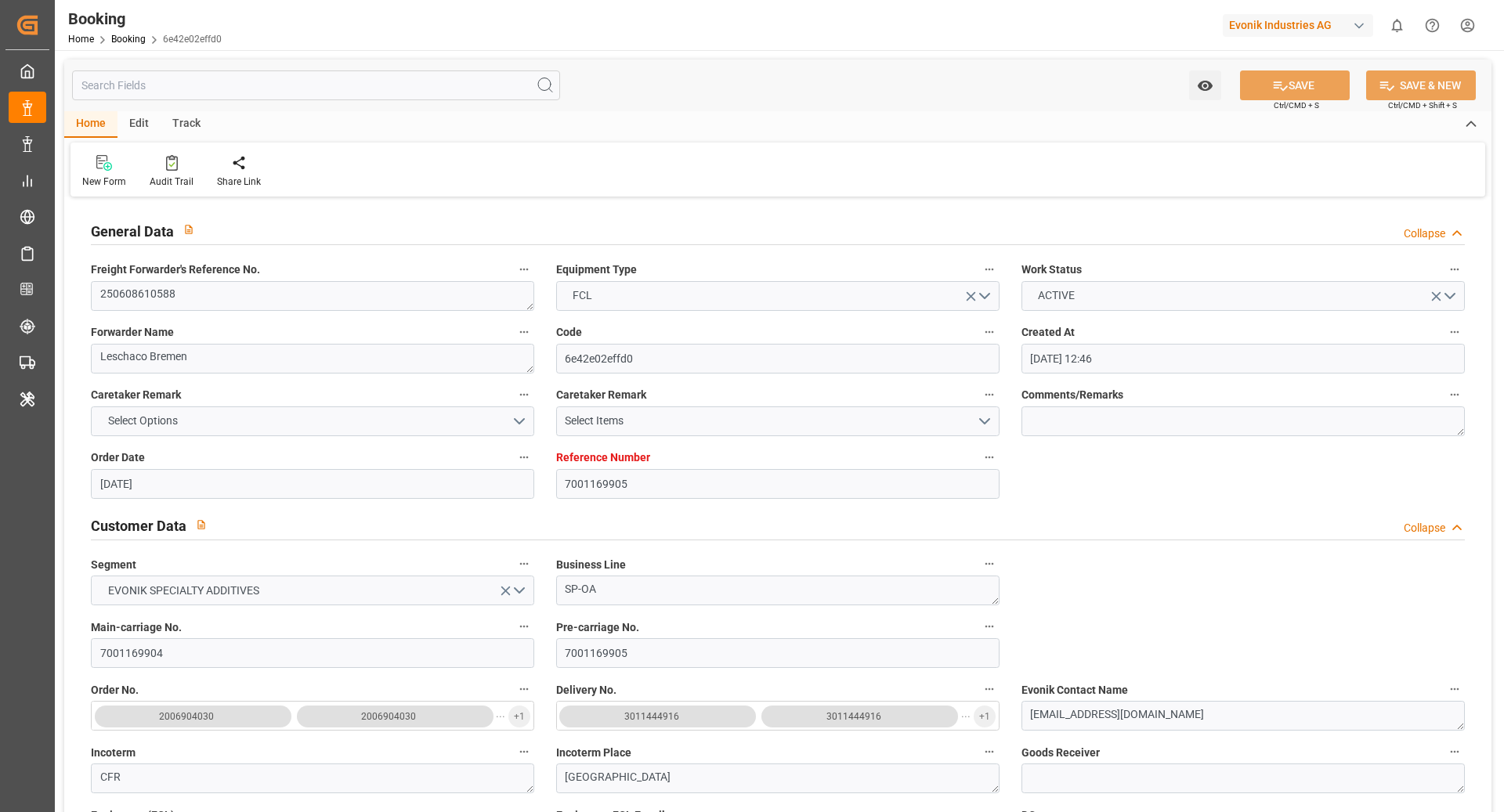
type input "[DATE] 00:00"
type input "[DATE] 10:17"
type input "[DATE]"
type input "[DATE] 09:00"
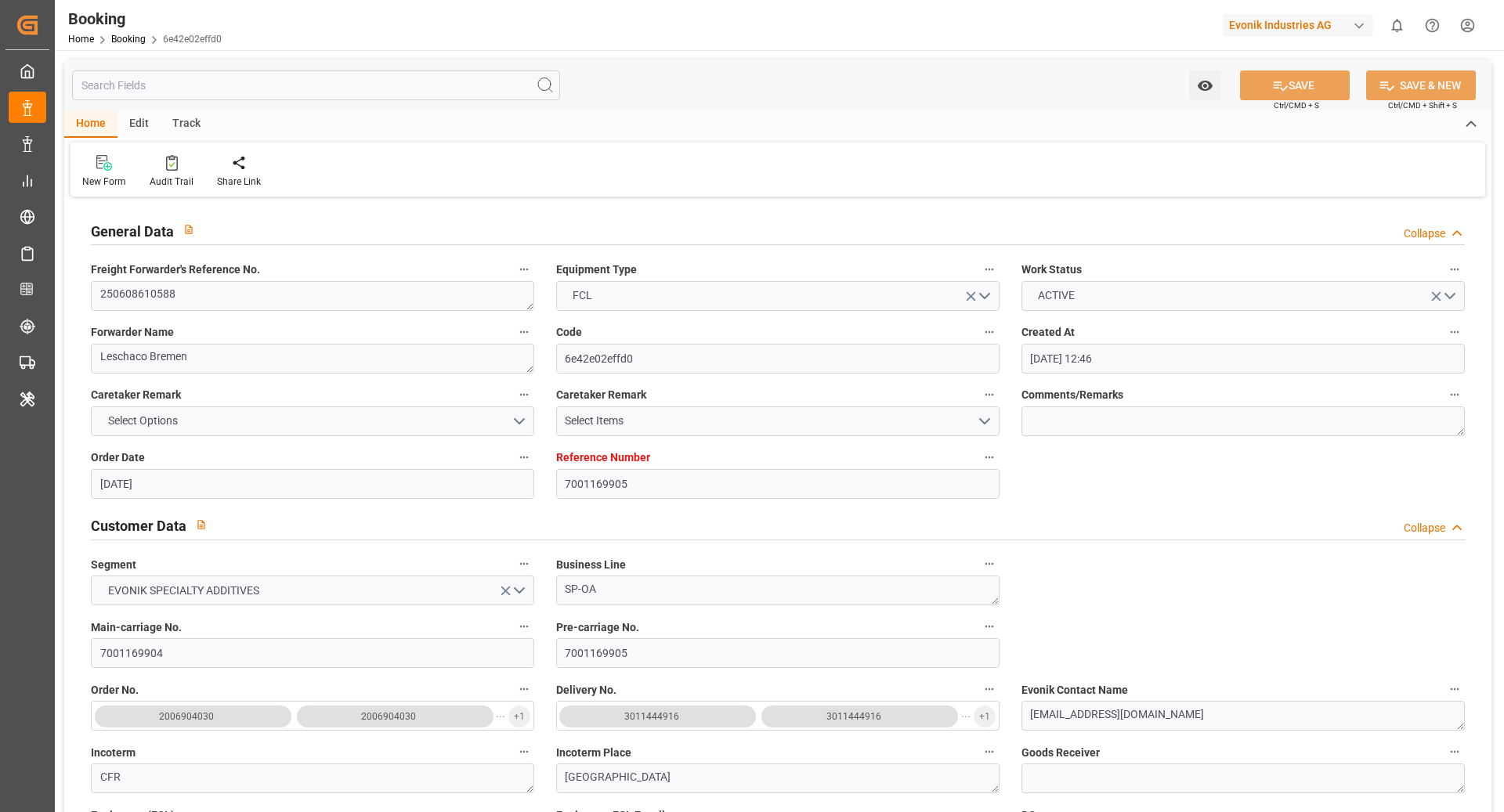
type input "[DATE] 00:00"
type input "[DATE] 22:25"
type input "[DATE] 09:38"
type input "[DATE] 08:00"
type input "[DATE] 00:00"
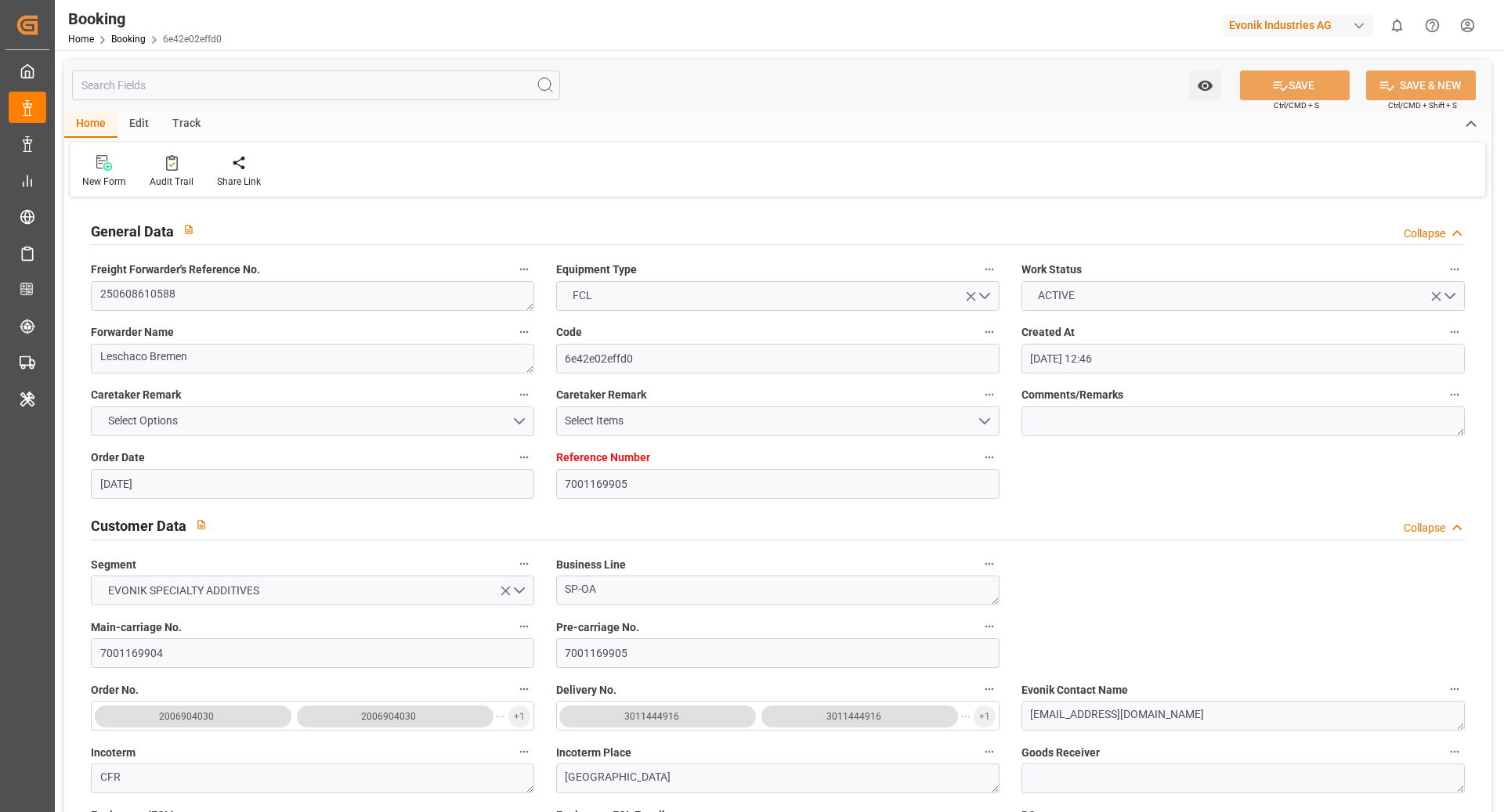
type input "[DATE]"
type input "[DATE] 10:12"
type input "[DATE] 15:44"
type input "[DATE] 14:42"
type input "[DATE]"
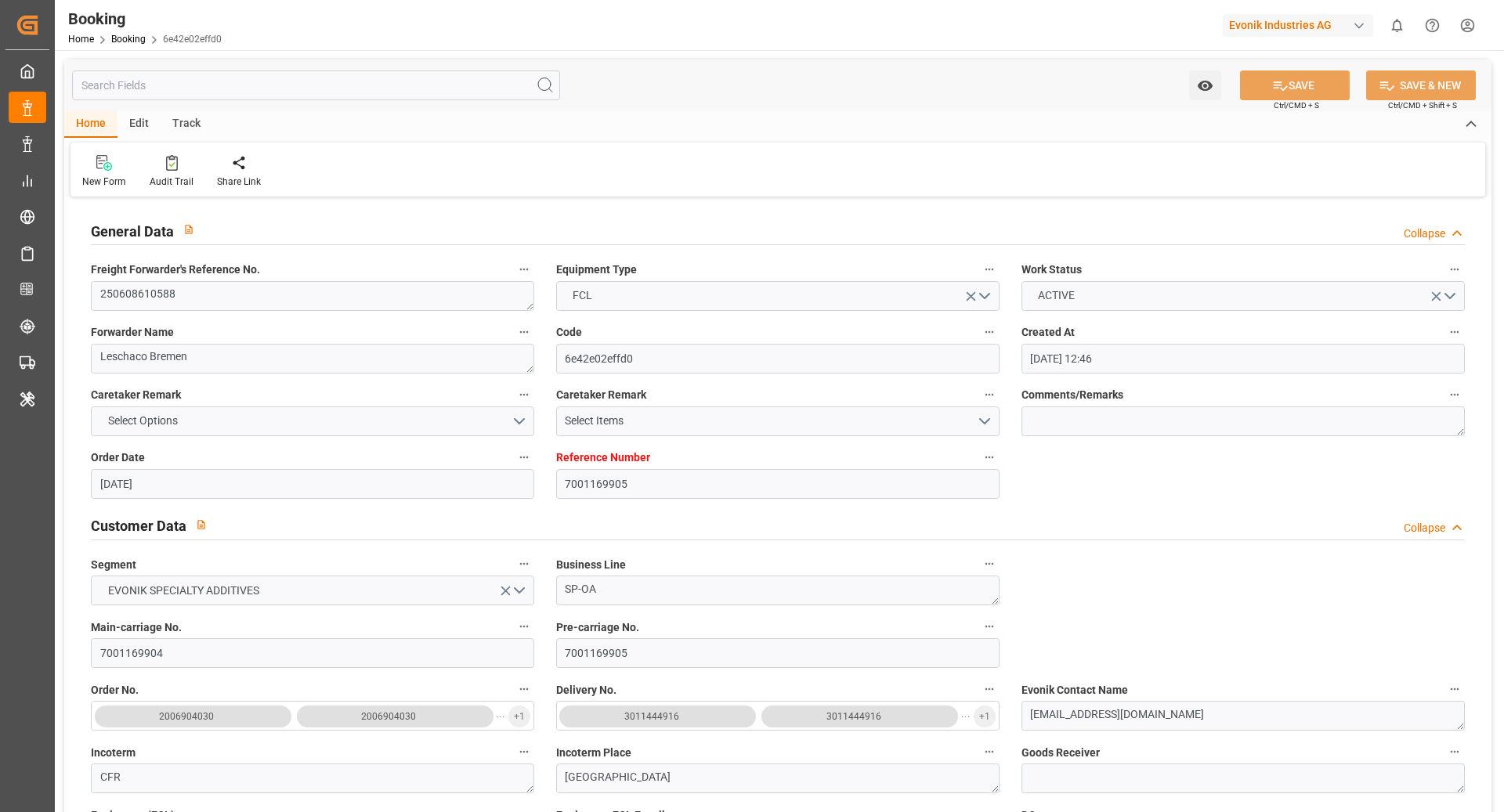
type input "[DATE] 10:00"
type input "[DATE]"
type input "[DATE] 14:06"
type input "[DATE] 01:05"
type input "[DATE] 13:14"
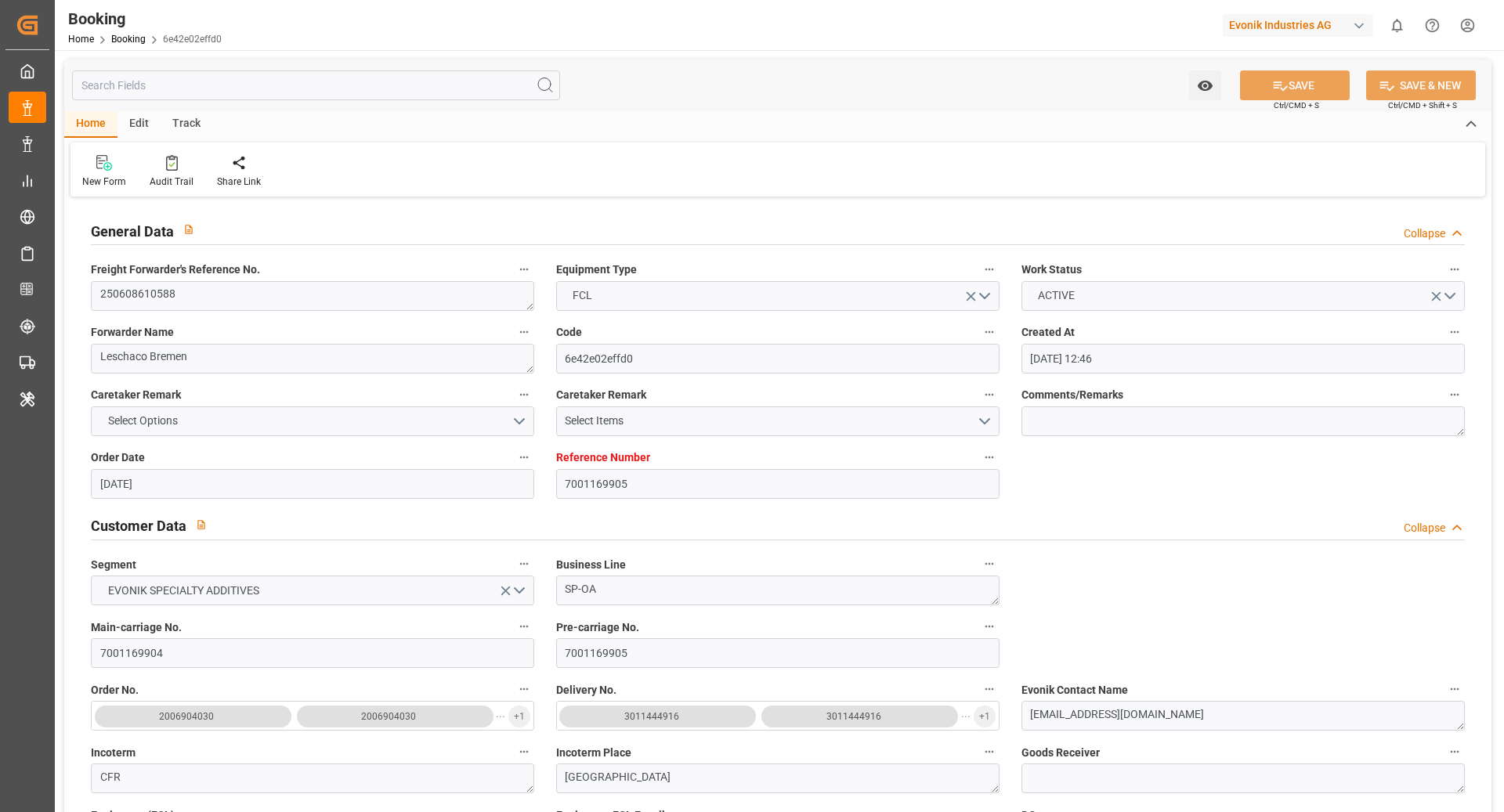
type input "[DATE] 14:04"
type input "[DATE] 22:00"
type input "[DATE] 02:03"
type input "[DATE] 00:00"
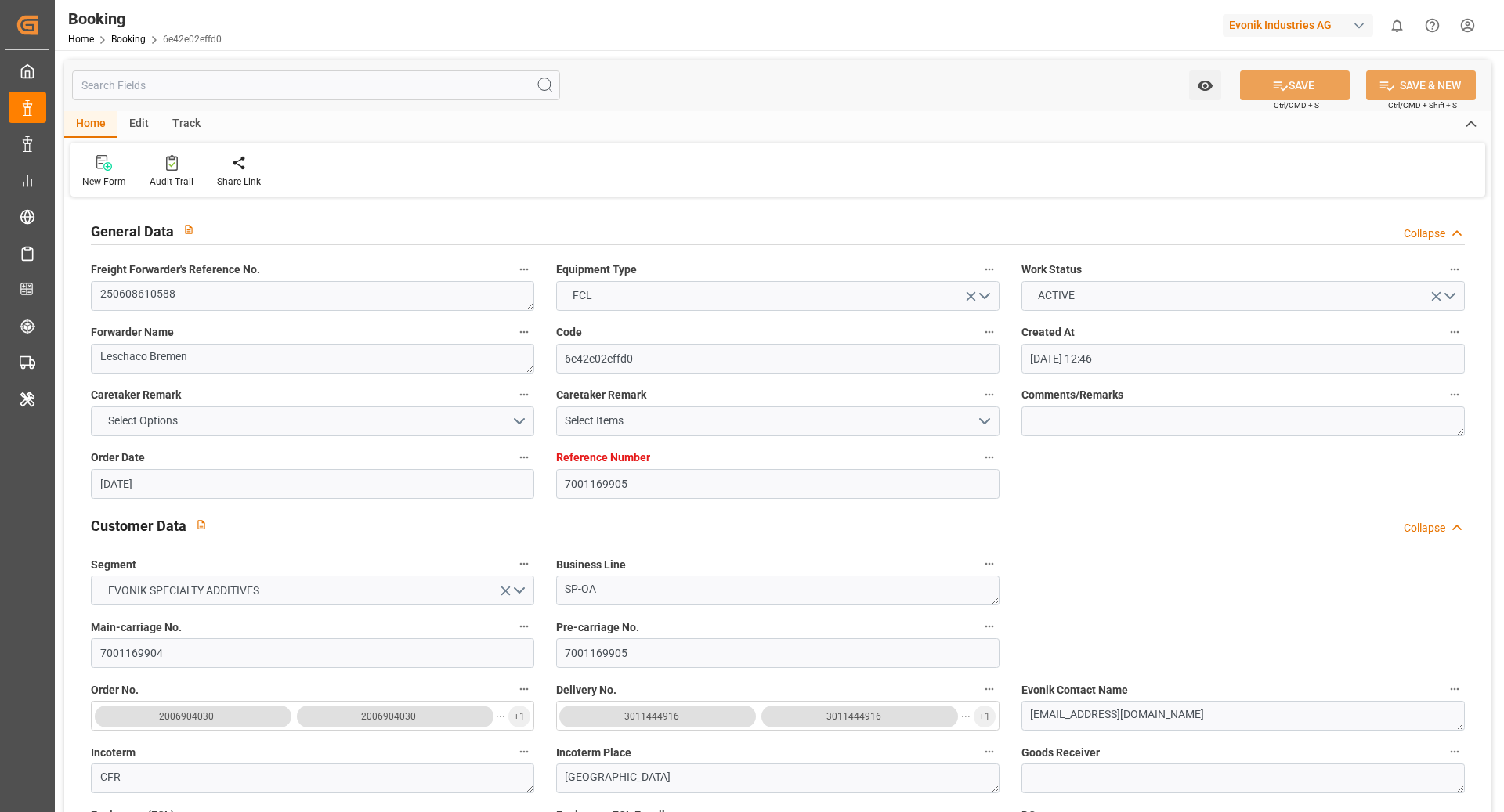
type input "[DATE] 23:05"
type input "[DATE] 08:00"
type input "[DATE] 10:14"
type input "[DATE] 18:55"
type input "[DATE] 09:30"
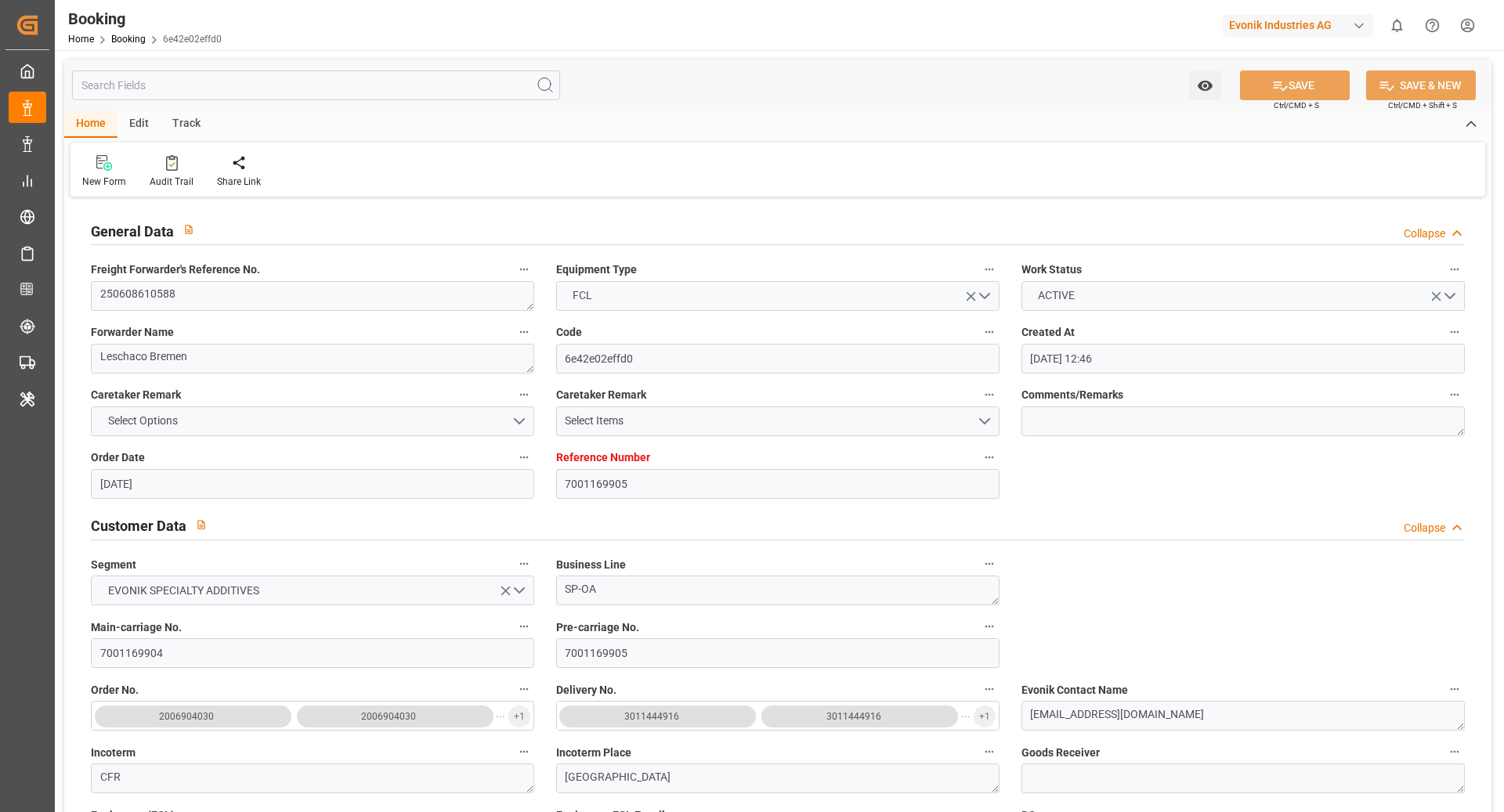
type input "[DATE] 09:30"
type input "[DATE] 15:00"
type input "[DATE] 19:30"
type input "[DATE] 14:00"
type input "[DATE] 15:00"
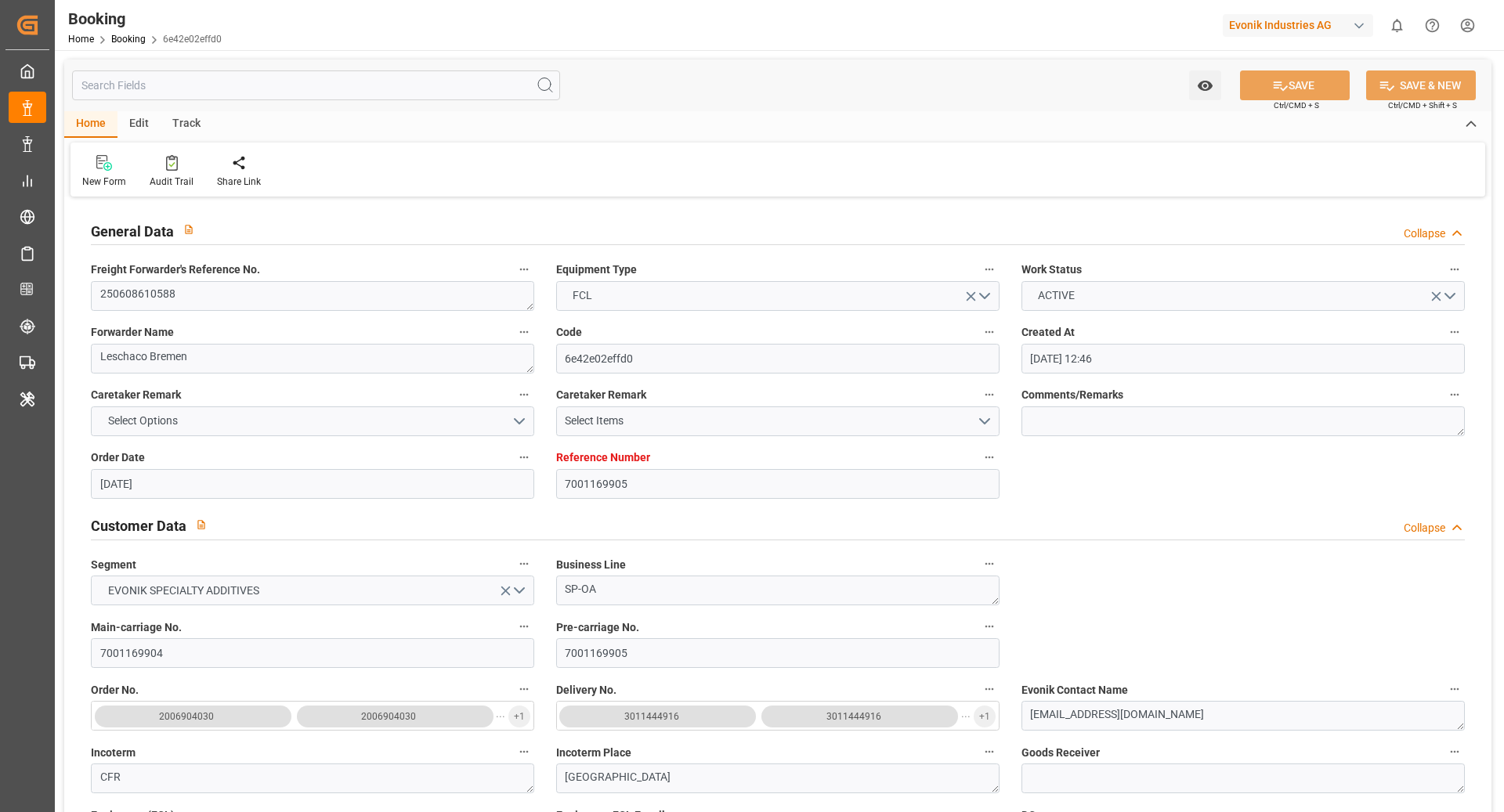
type input "[DATE] 12:44"
type input "[DATE] 11:00"
